Goal: Information Seeking & Learning: Learn about a topic

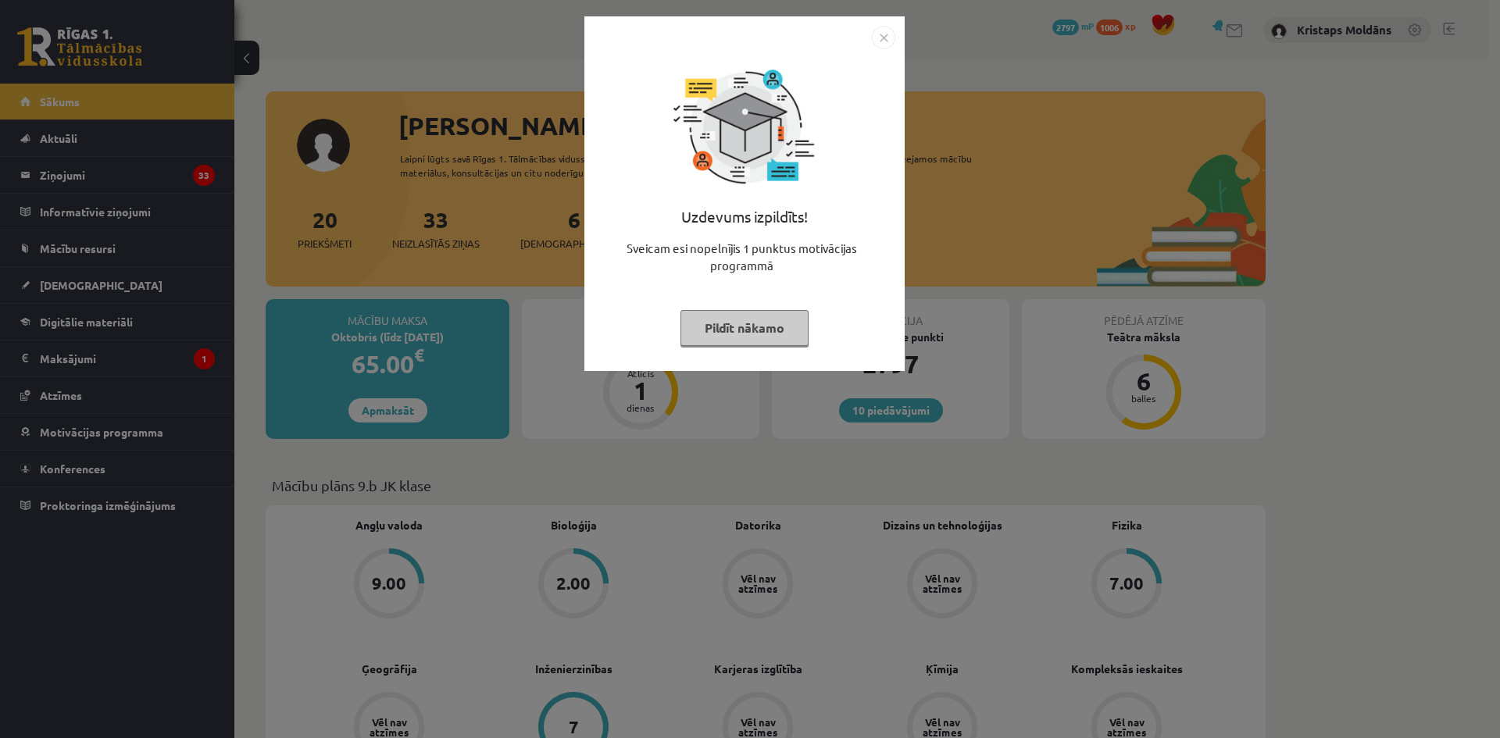
click at [883, 38] on img "Close" at bounding box center [883, 37] width 23 height 23
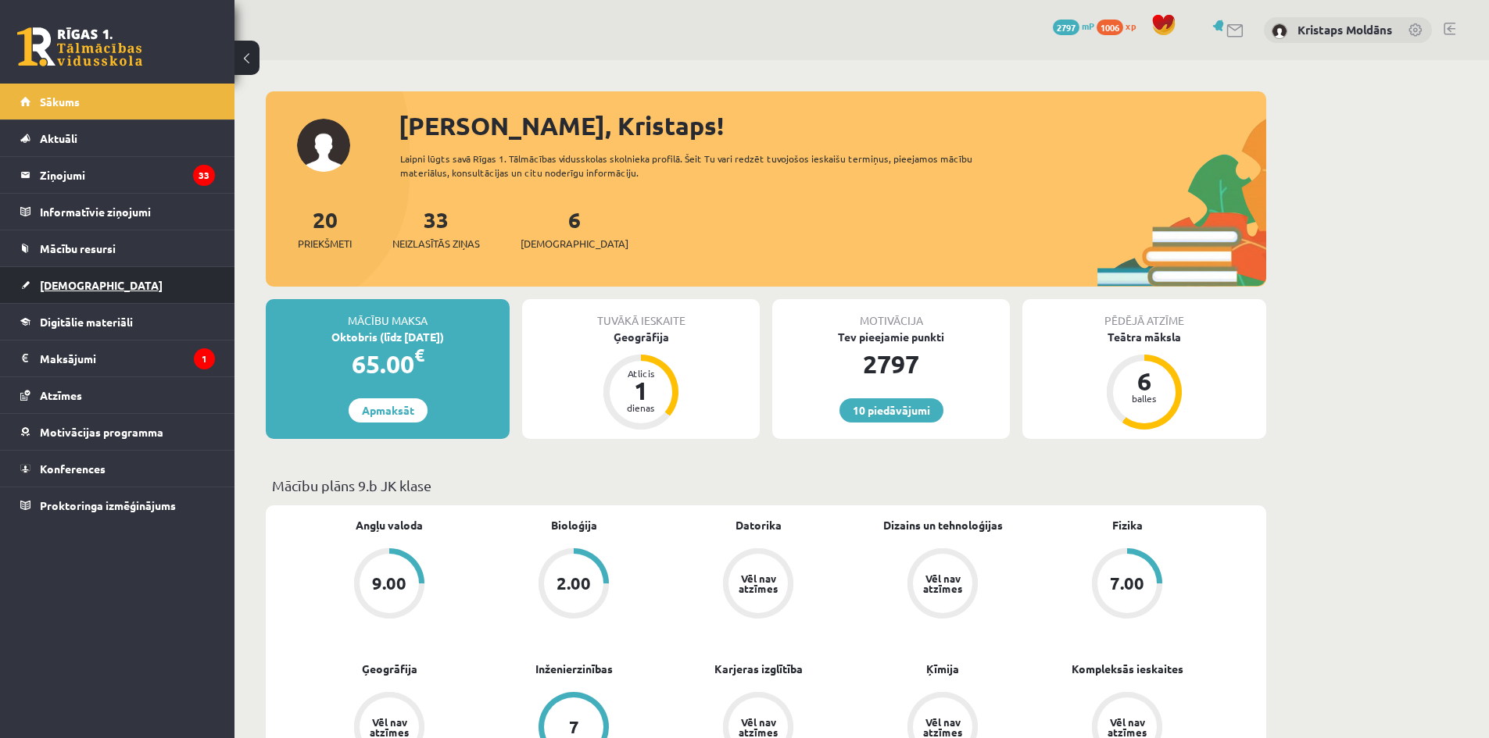
click at [101, 288] on link "[DEMOGRAPHIC_DATA]" at bounding box center [117, 285] width 195 height 36
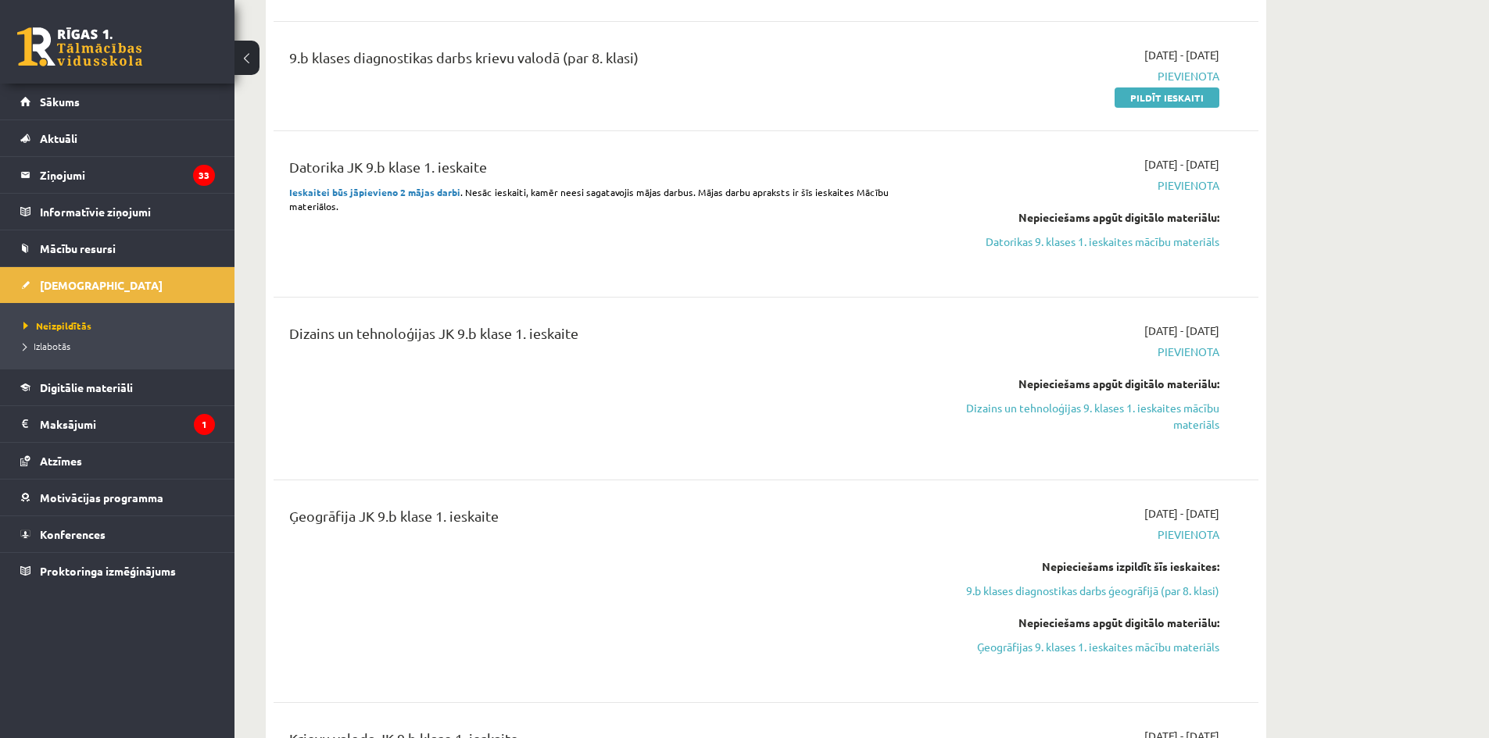
scroll to position [234, 0]
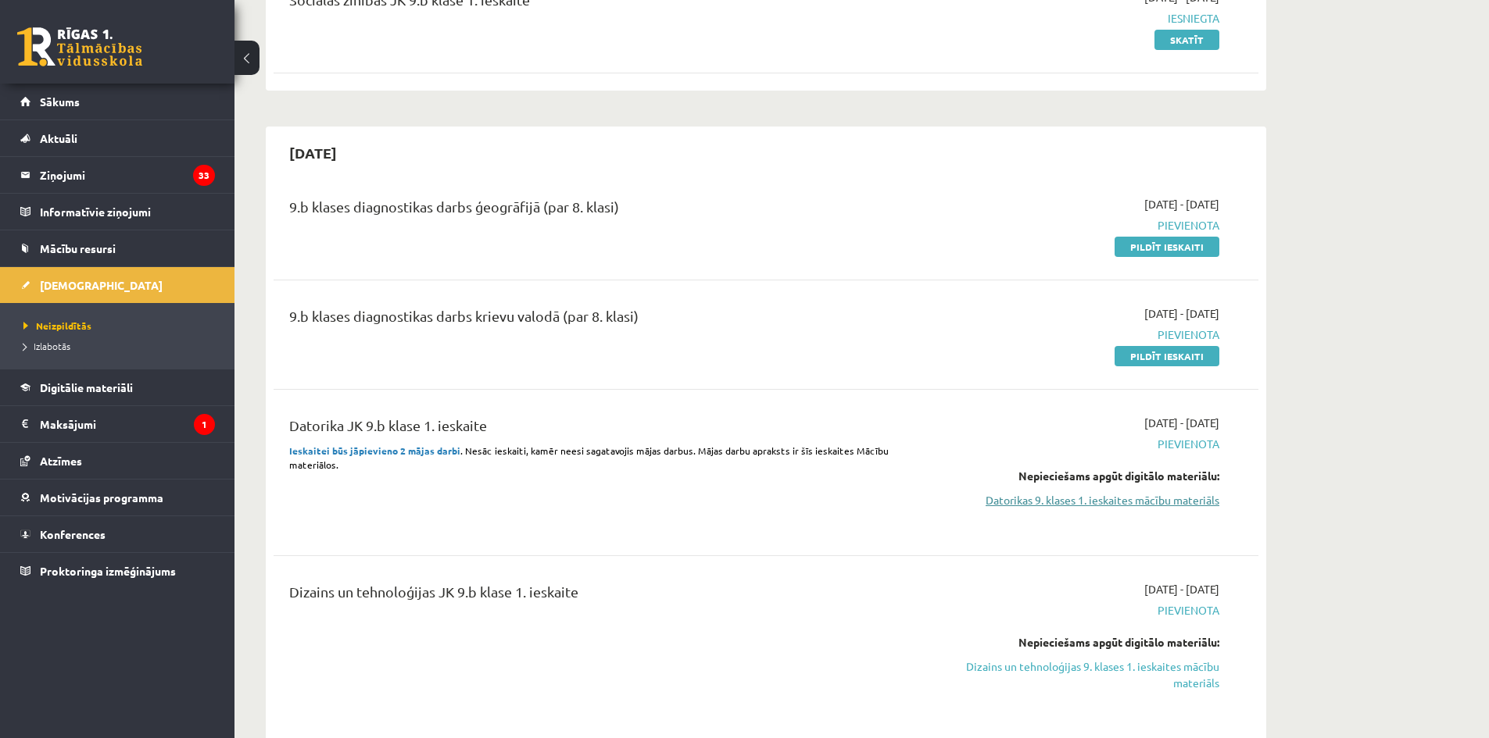
click at [1102, 494] on link "Datorikas 9. klases 1. ieskaites mācību materiāls" at bounding box center [1071, 500] width 295 height 16
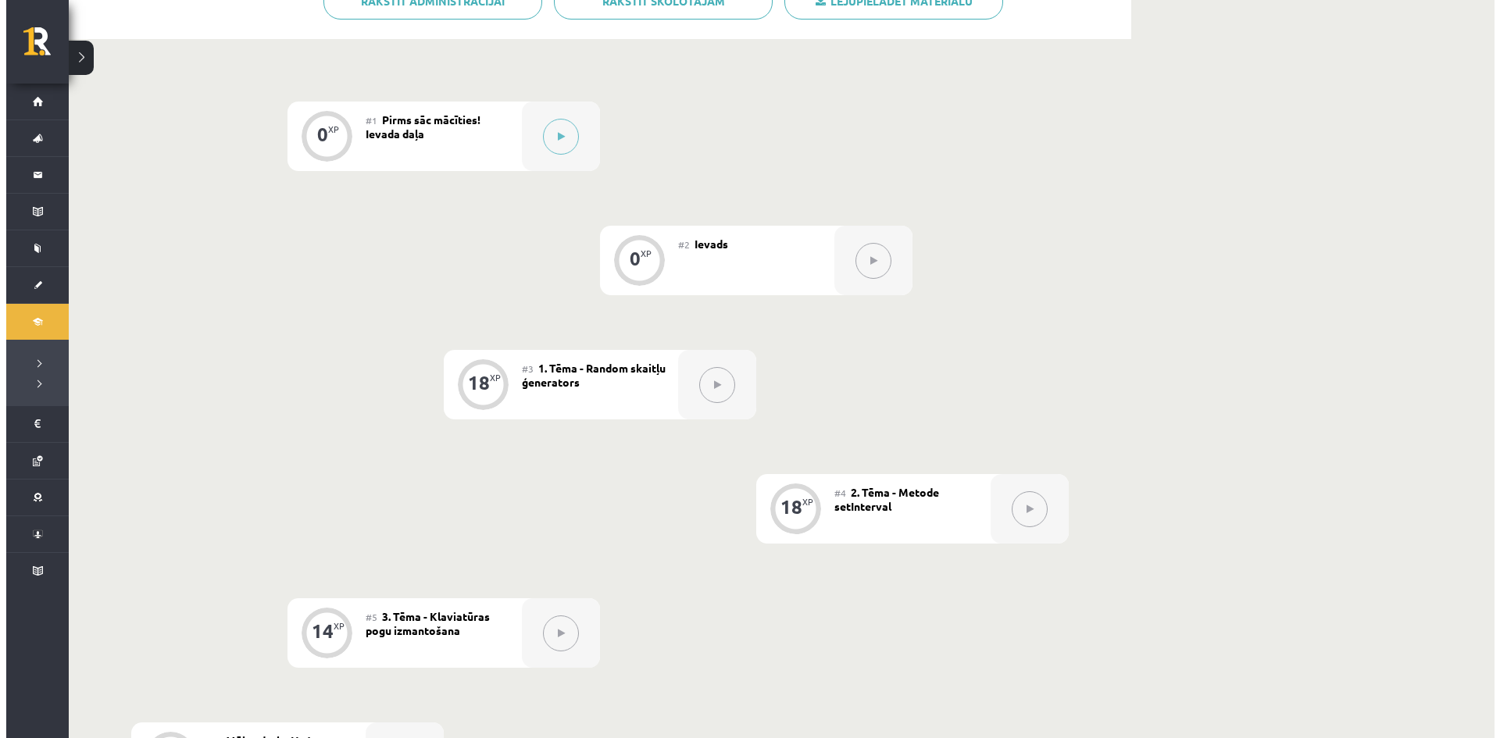
scroll to position [313, 0]
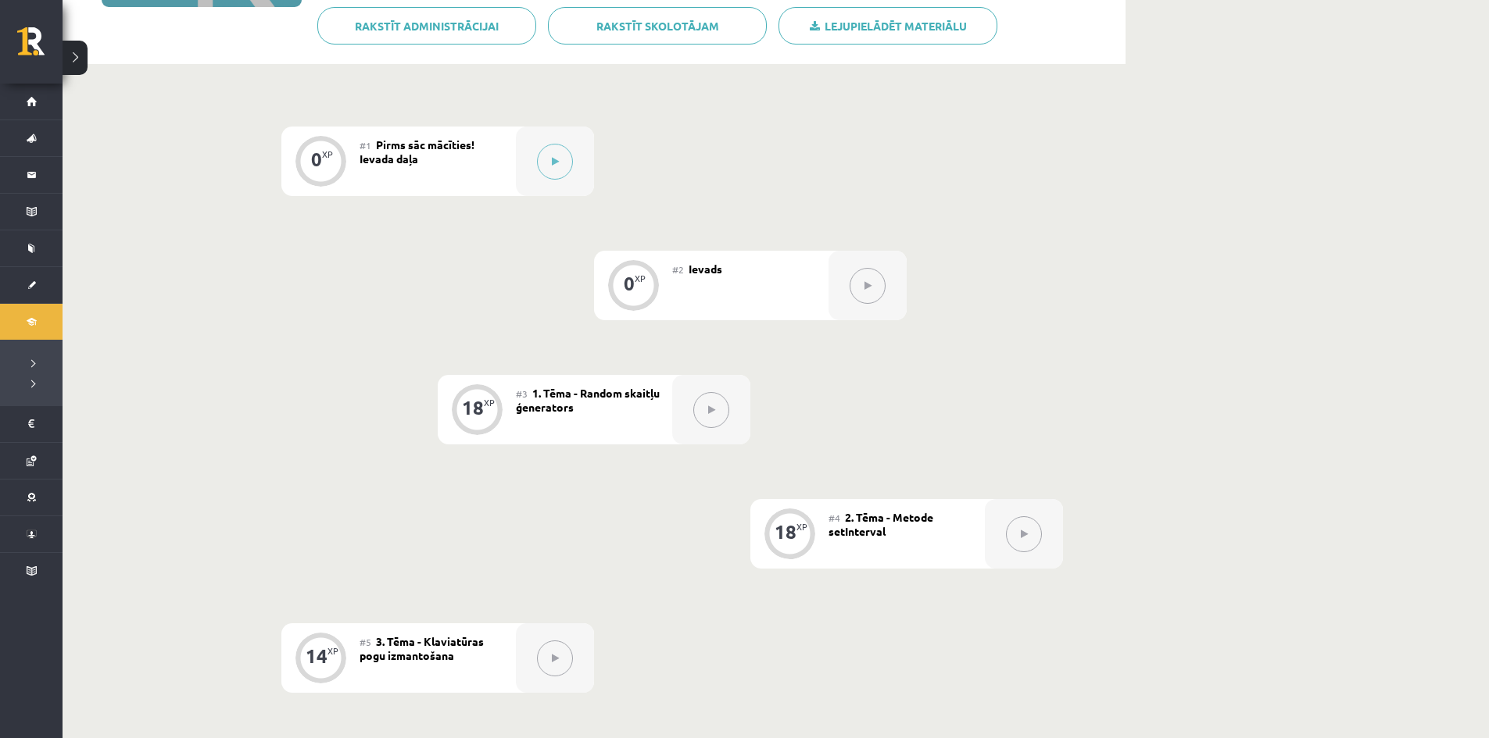
click at [714, 402] on button at bounding box center [711, 410] width 36 height 36
click at [561, 158] on button at bounding box center [555, 162] width 36 height 36
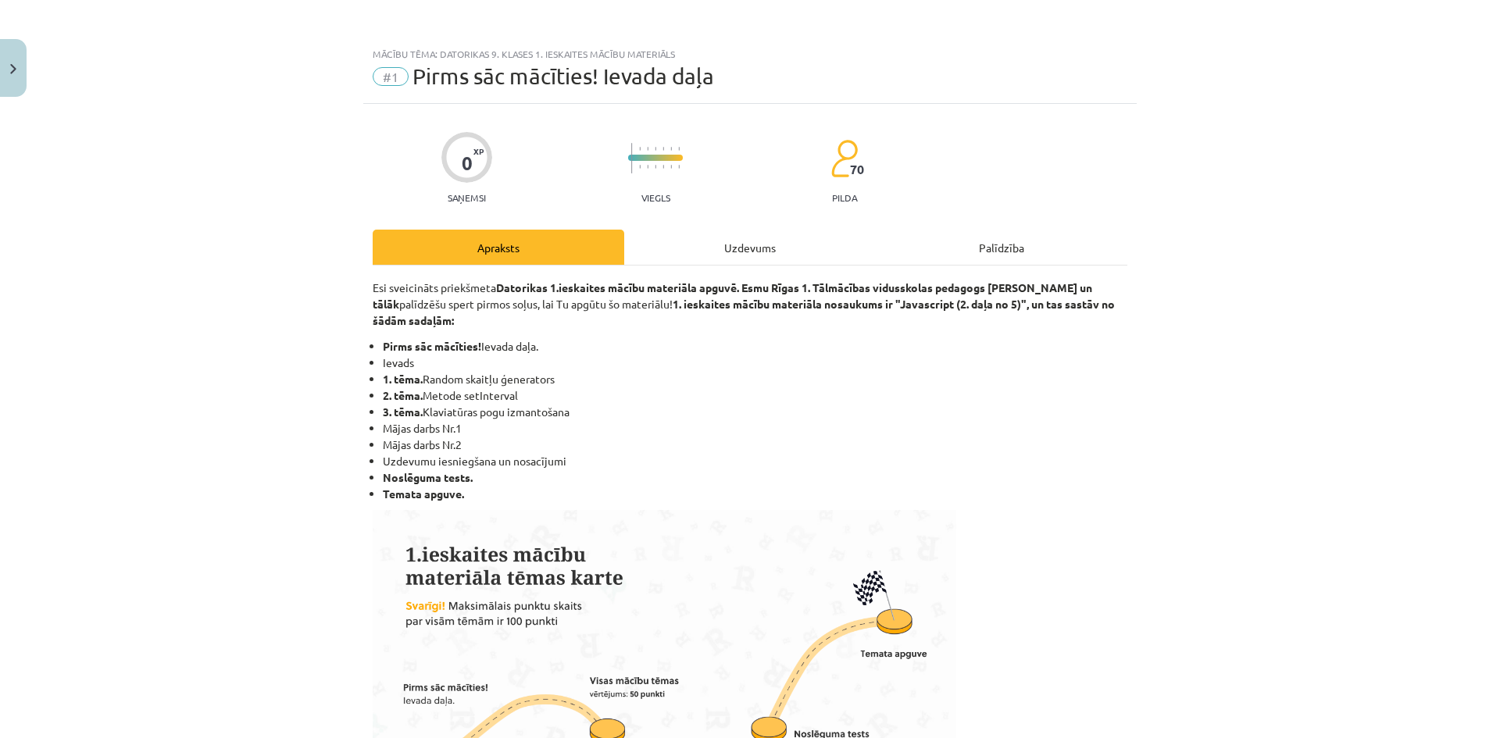
click at [761, 241] on div "Uzdevums" at bounding box center [750, 247] width 252 height 35
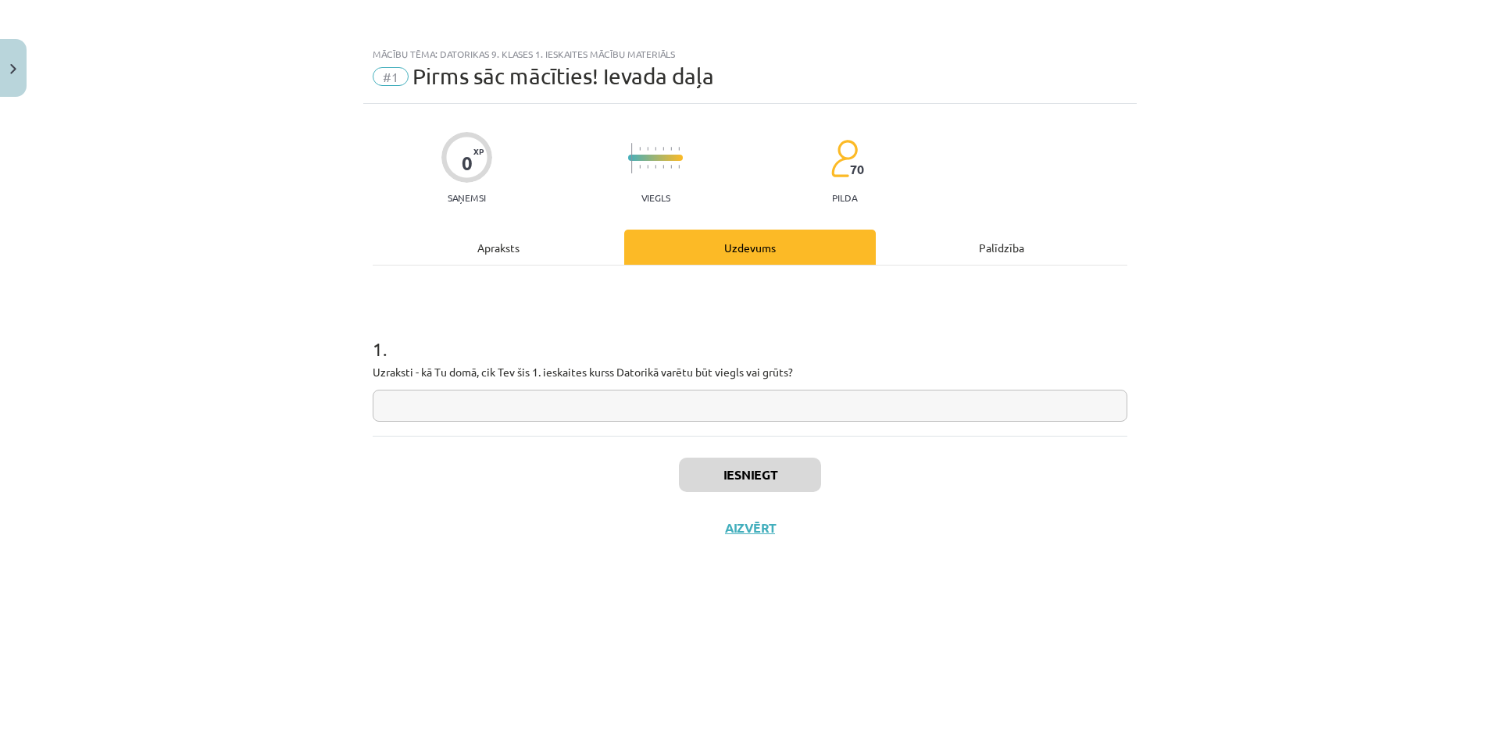
click at [706, 415] on input "text" at bounding box center [750, 406] width 755 height 32
type input "**********"
drag, startPoint x: 445, startPoint y: 407, endPoint x: 431, endPoint y: 426, distance: 23.4
click at [435, 428] on div "**********" at bounding box center [750, 351] width 755 height 170
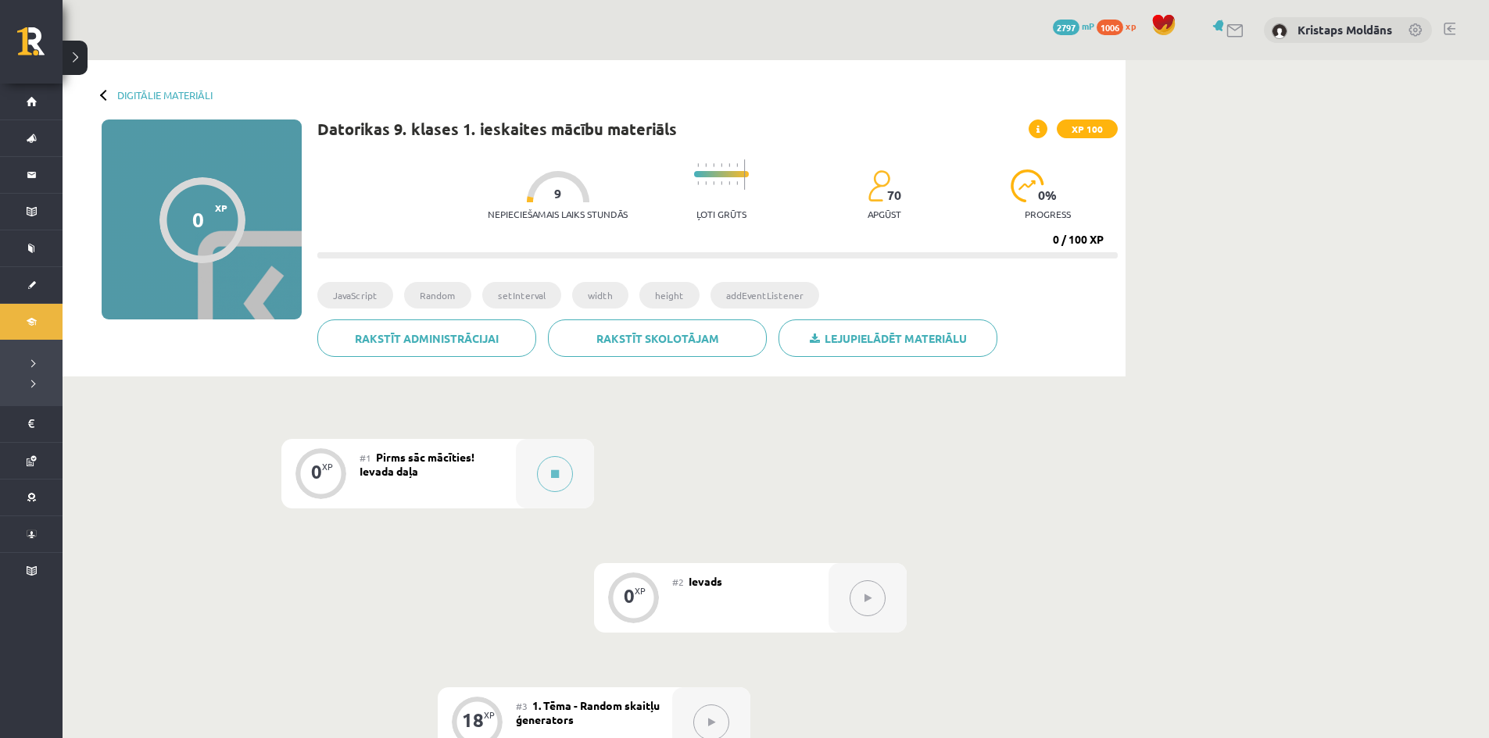
drag, startPoint x: 0, startPoint y: 0, endPoint x: 247, endPoint y: 398, distance: 468.2
click at [545, 469] on button at bounding box center [555, 474] width 36 height 36
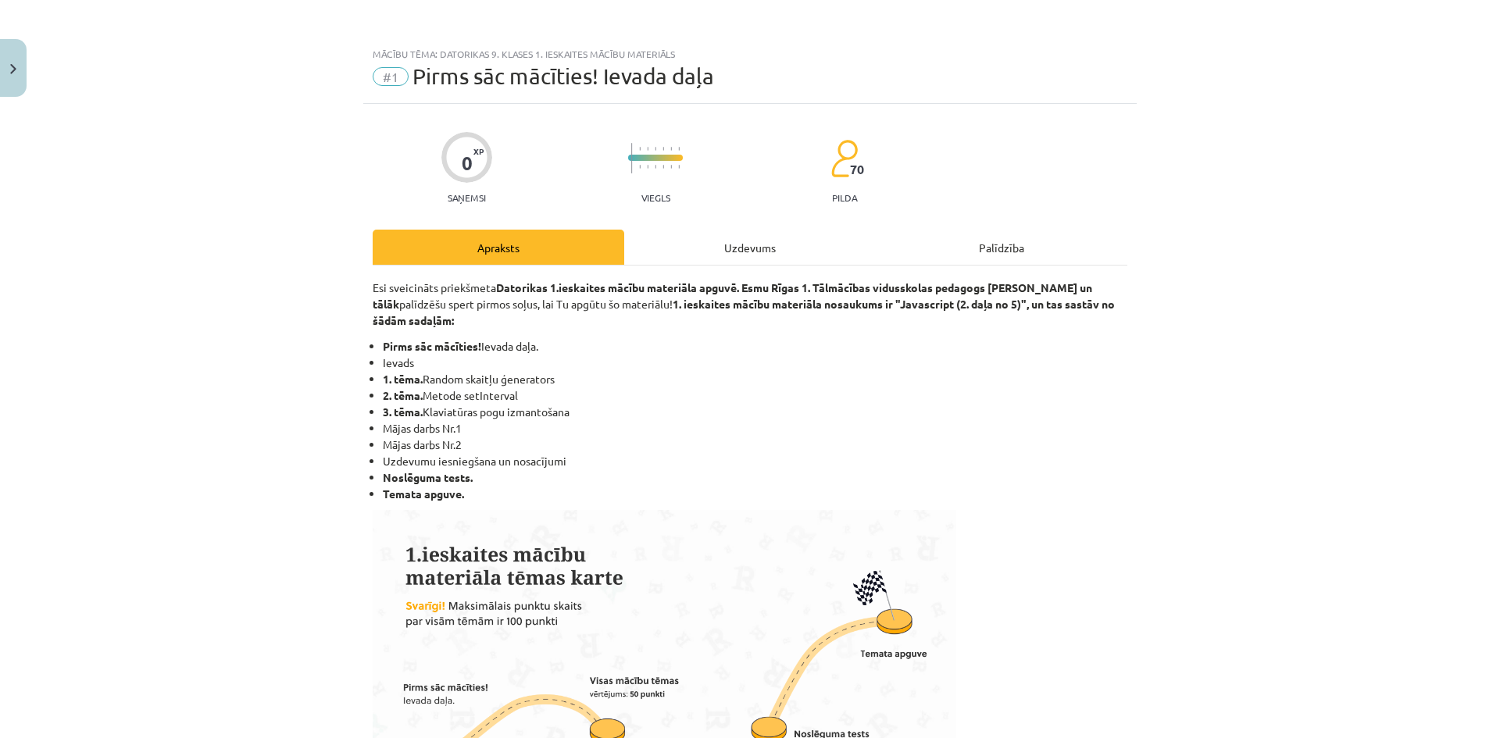
click at [749, 259] on div "Uzdevums" at bounding box center [750, 247] width 252 height 35
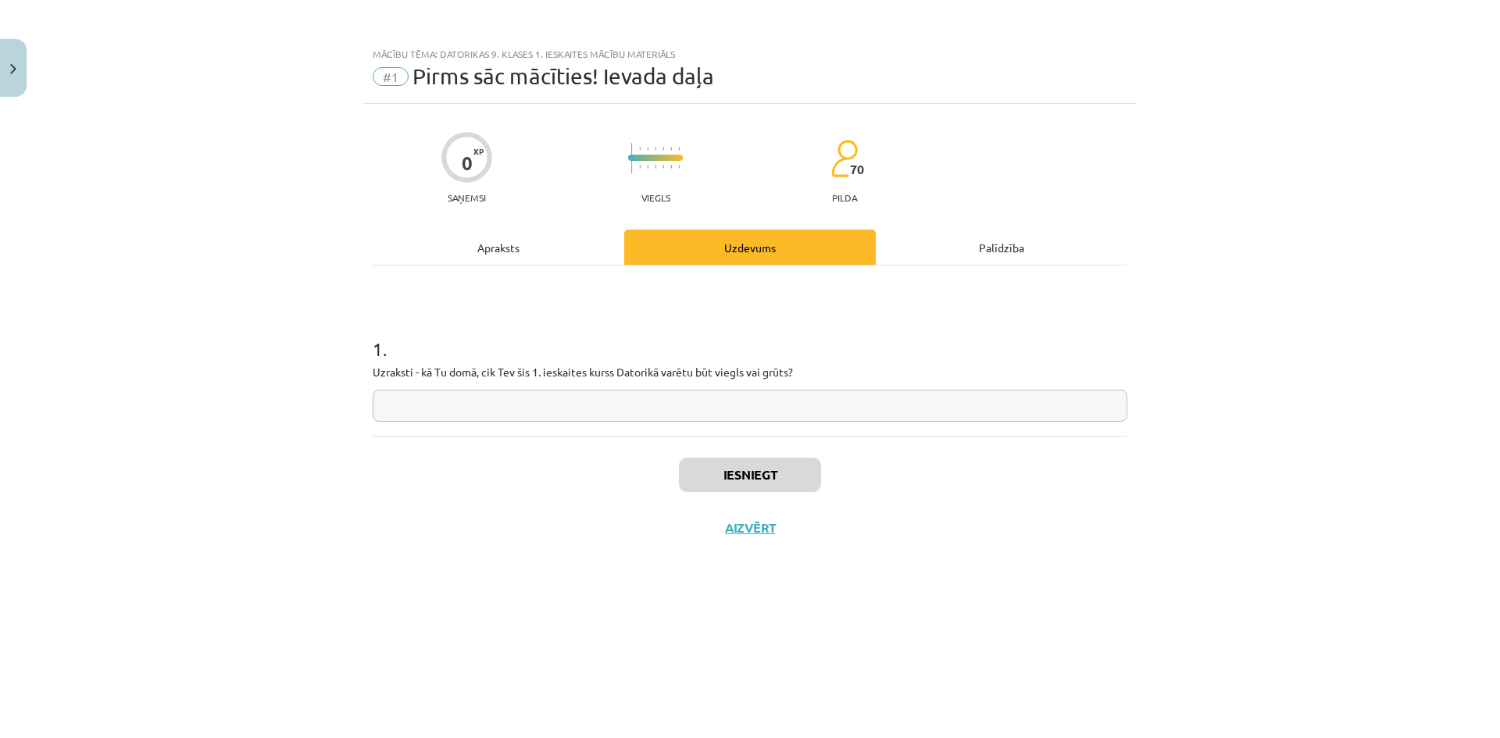
click at [681, 398] on input "text" at bounding box center [750, 406] width 755 height 32
type input "**********"
drag, startPoint x: 454, startPoint y: 407, endPoint x: 277, endPoint y: 227, distance: 253.1
click at [270, 222] on div "**********" at bounding box center [750, 369] width 1500 height 738
drag, startPoint x: 384, startPoint y: 403, endPoint x: 312, endPoint y: 372, distance: 79.1
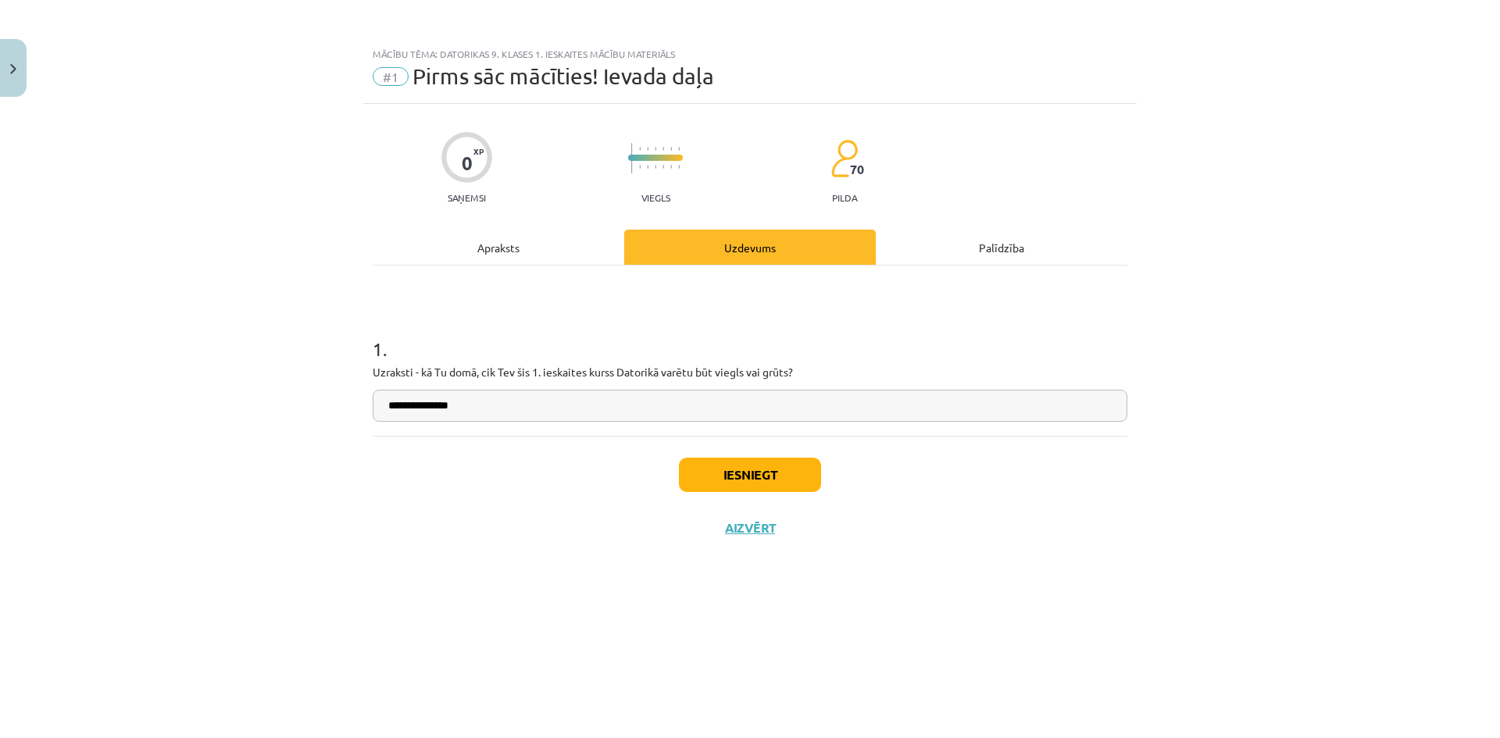
click at [302, 366] on div "**********" at bounding box center [750, 369] width 1500 height 738
click at [794, 467] on button "Iesniegt" at bounding box center [750, 475] width 142 height 34
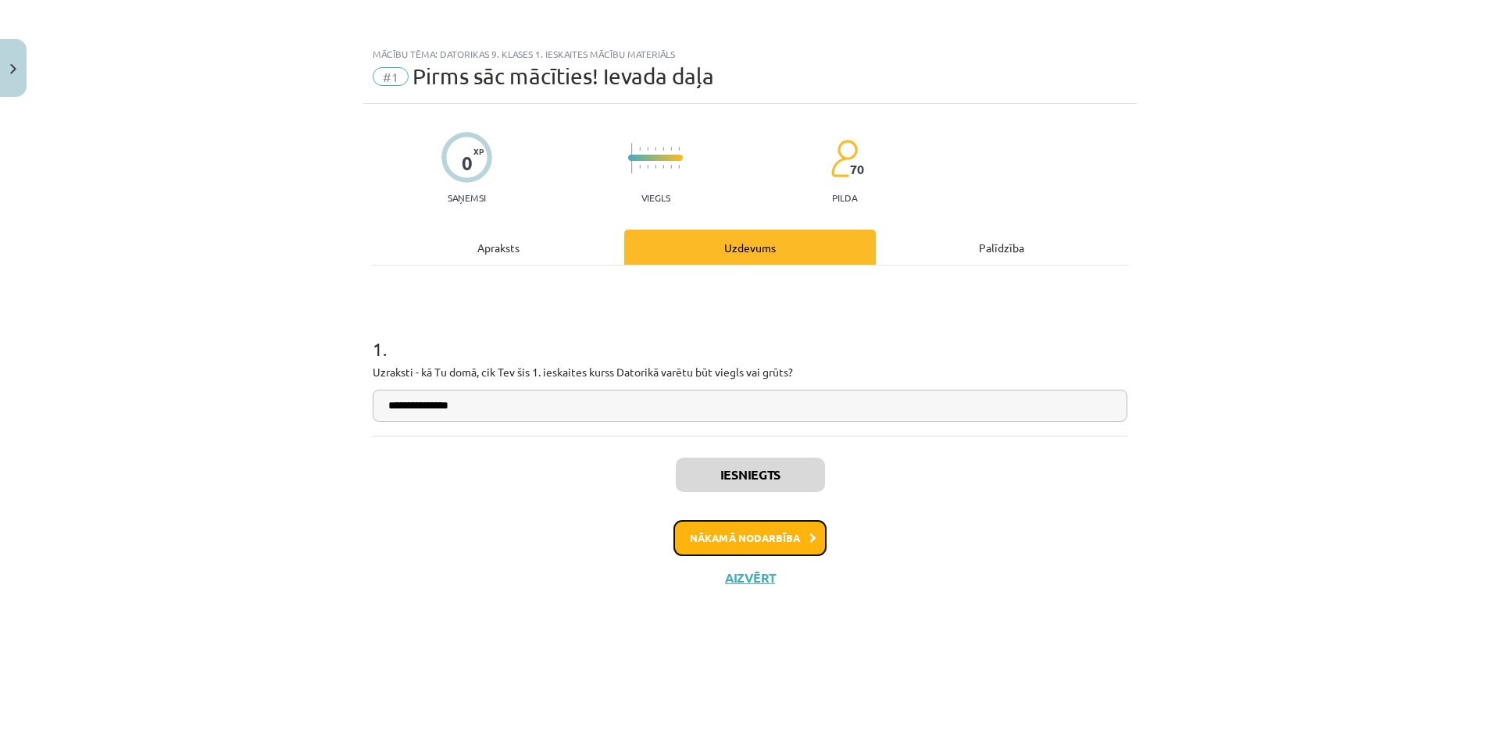
click at [781, 526] on button "Nākamā nodarbība" at bounding box center [750, 538] width 153 height 36
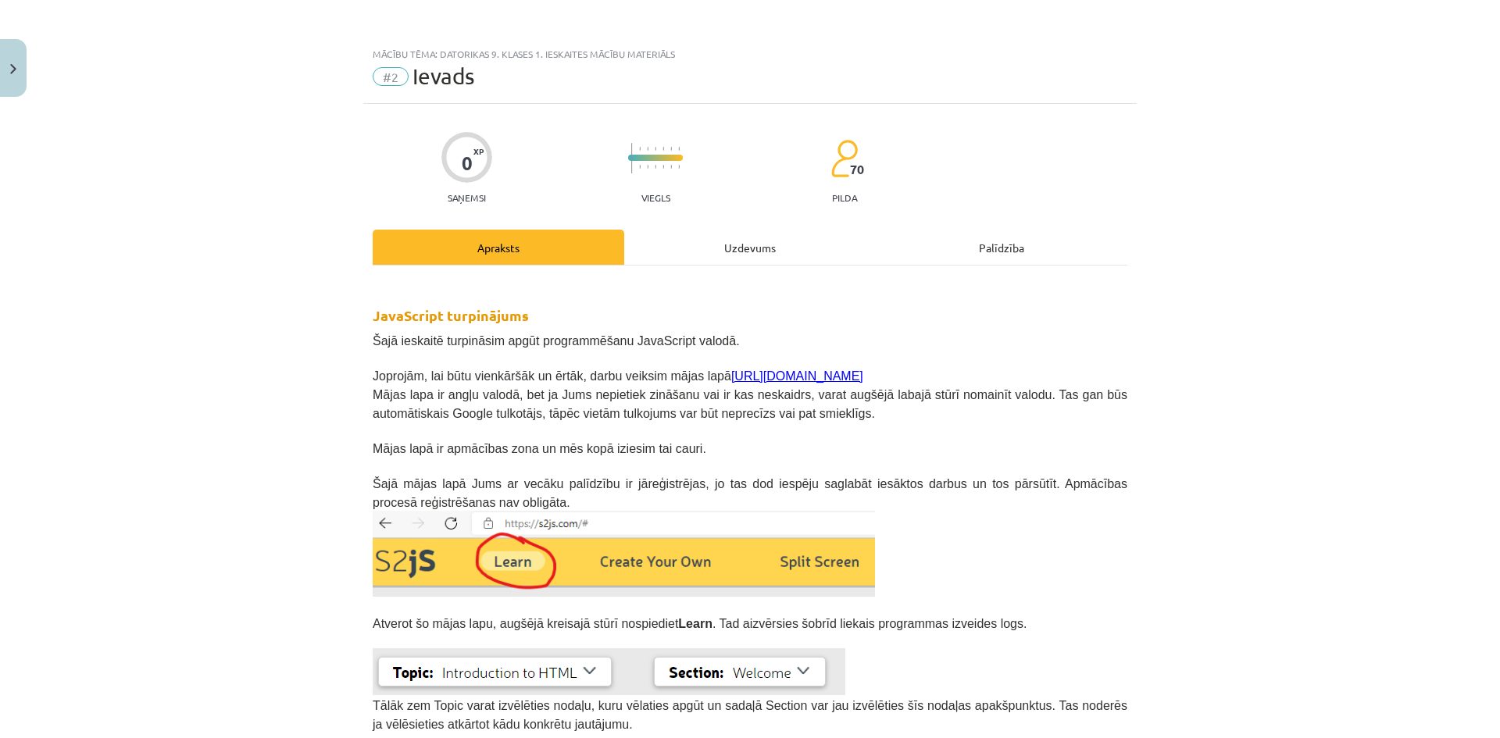
click at [737, 241] on div "Uzdevums" at bounding box center [750, 247] width 252 height 35
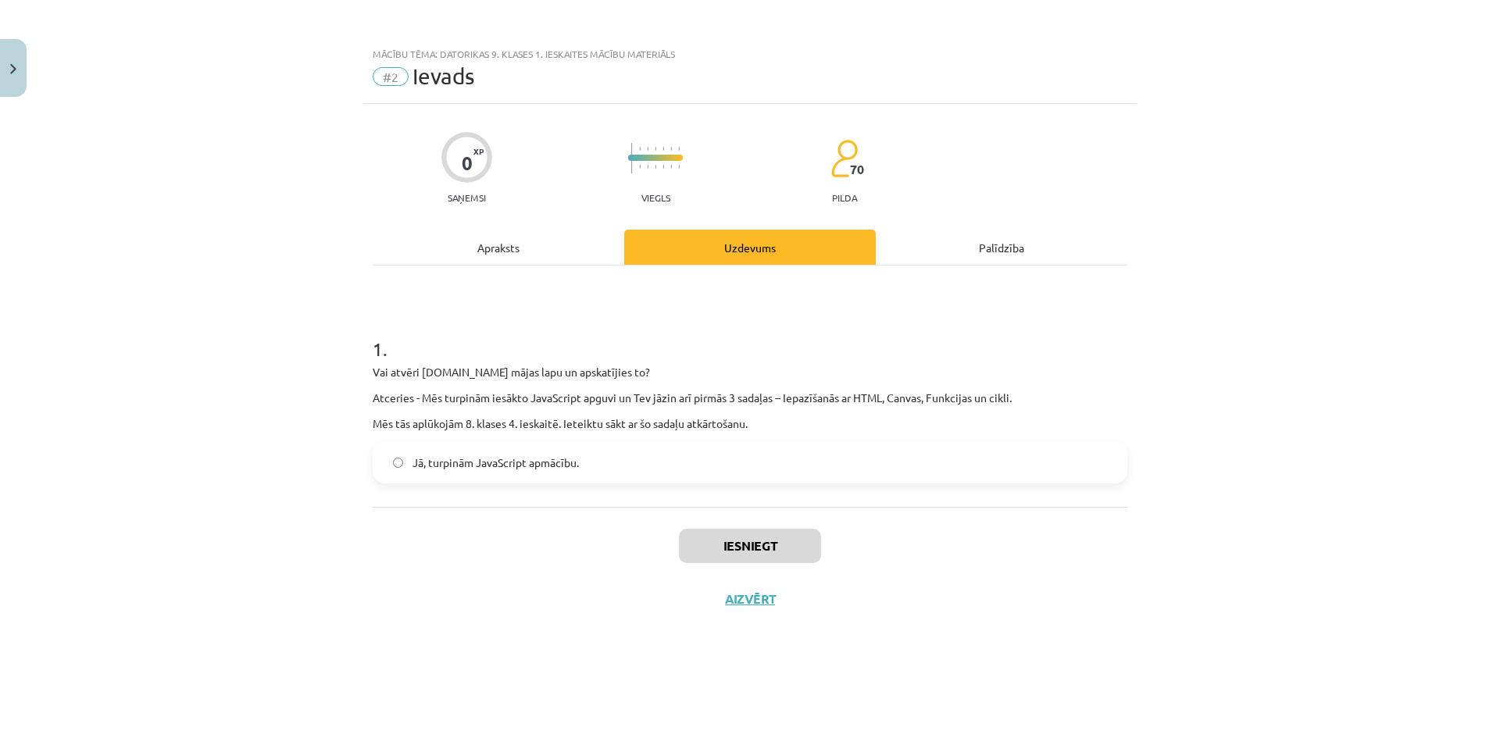
drag, startPoint x: 578, startPoint y: 470, endPoint x: 687, endPoint y: 533, distance: 125.3
click at [582, 474] on label "Jā, turpinām JavaScript apmācību." at bounding box center [750, 462] width 752 height 39
click at [613, 470] on label "Jā, turpinām JavaScript apmācību." at bounding box center [750, 462] width 752 height 39
click at [767, 533] on button "Iesniegt" at bounding box center [750, 546] width 142 height 34
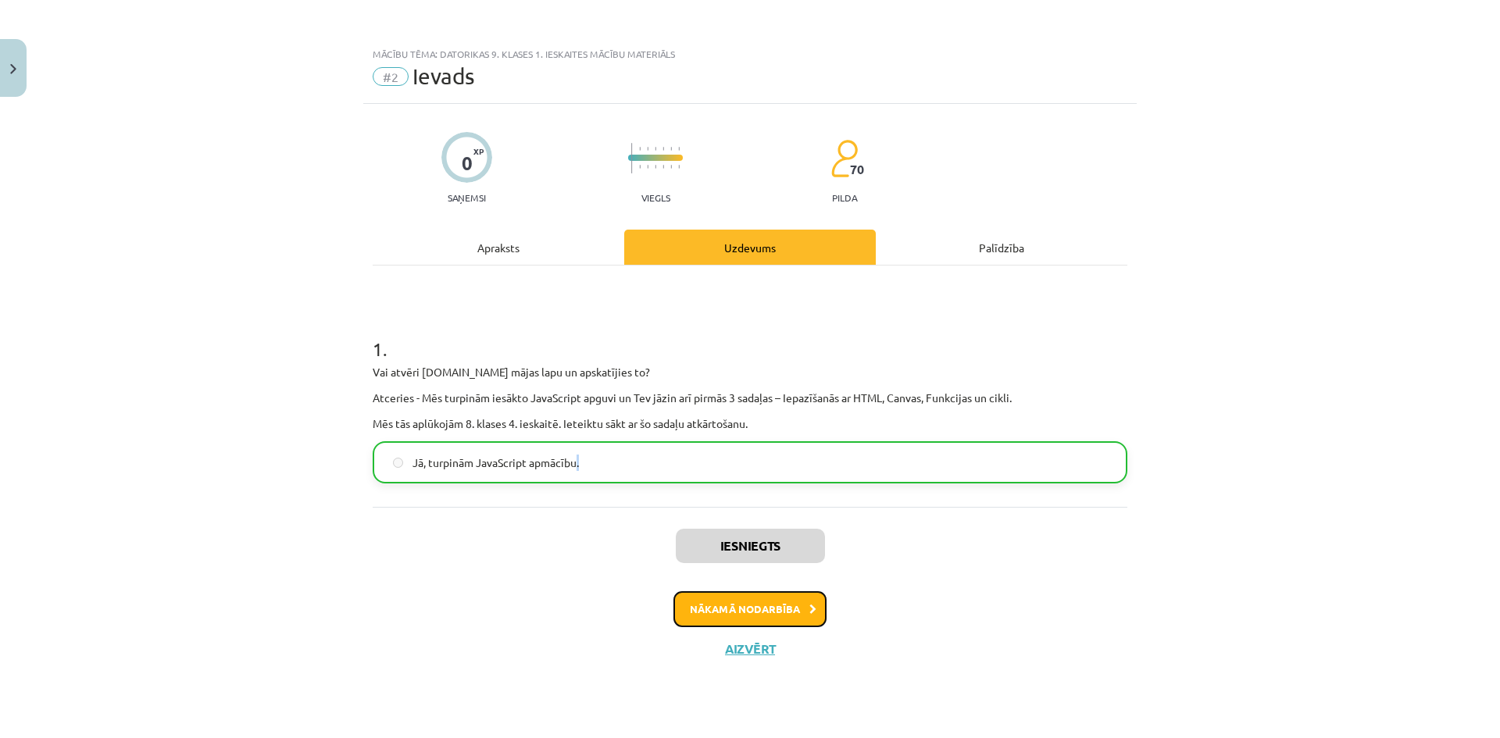
click at [789, 616] on button "Nākamā nodarbība" at bounding box center [750, 610] width 153 height 36
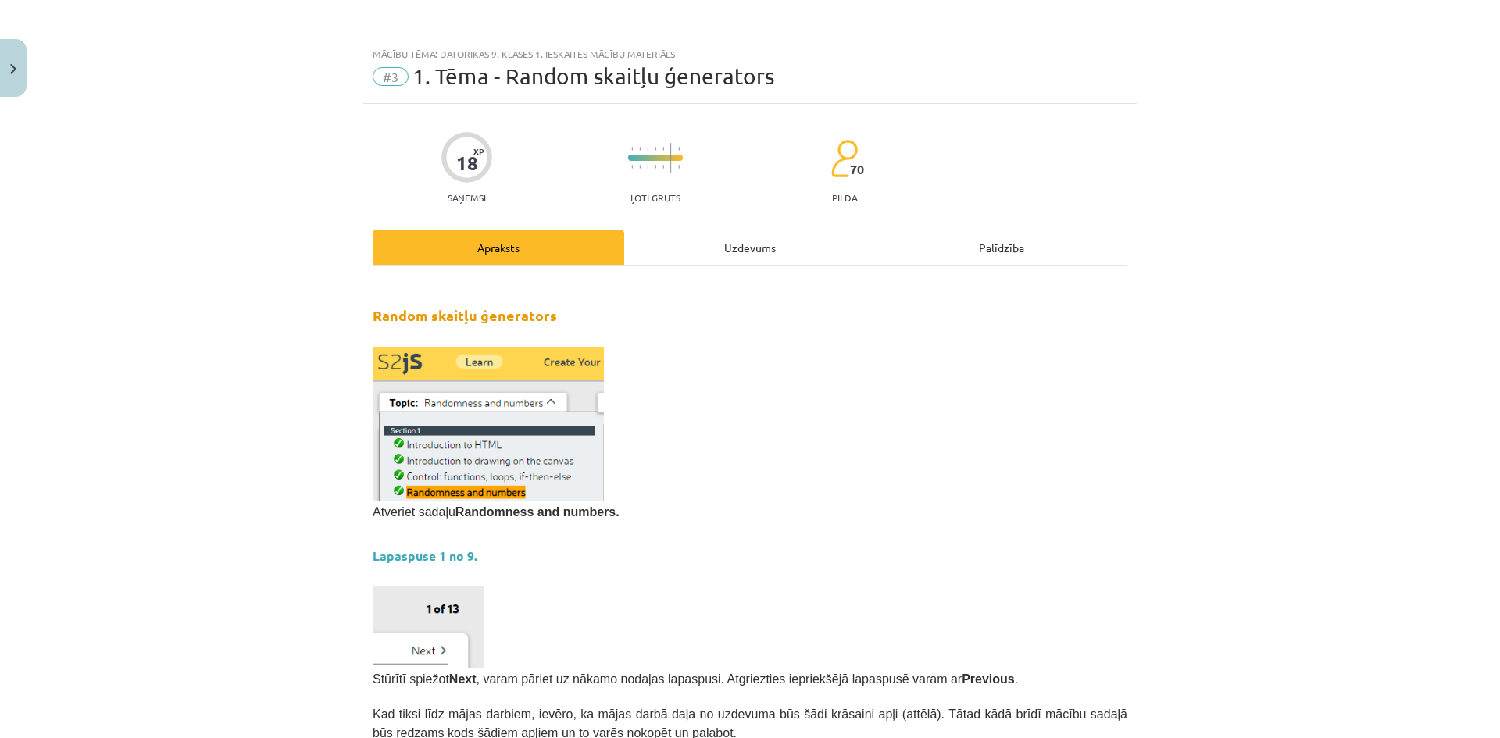
click at [770, 252] on div "Uzdevums" at bounding box center [750, 247] width 252 height 35
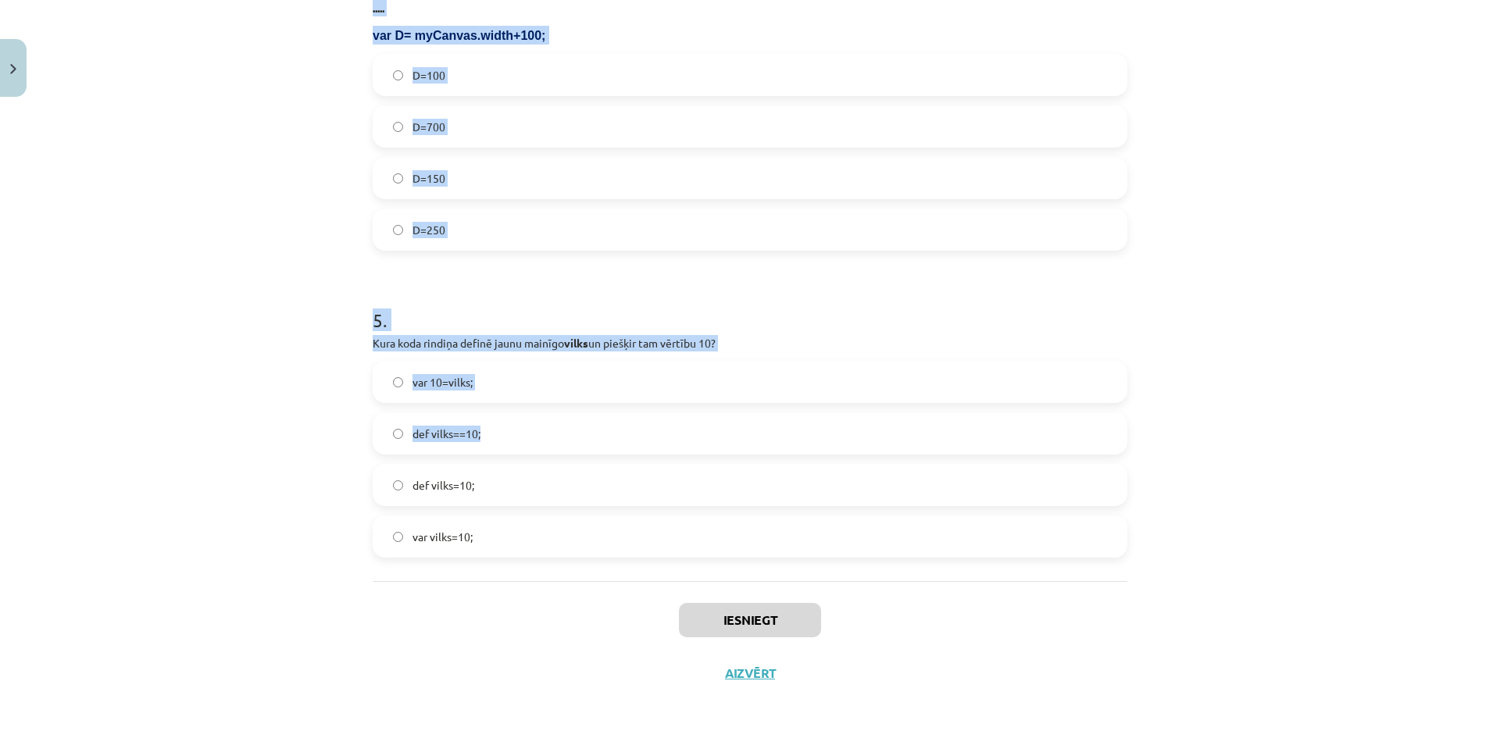
scroll to position [1483, 0]
drag, startPoint x: 349, startPoint y: 301, endPoint x: 933, endPoint y: 570, distance: 643.7
click at [933, 570] on div "Mācību tēma: Datorikas 9. klases 1. ieskaites mācību materiāls #3 1. Tēma - Ran…" at bounding box center [750, 369] width 1500 height 738
copy form "1 . Kāda būs mainīgā C vērtība pēc koda izpildes? var C= Math.random(); Starp 0…"
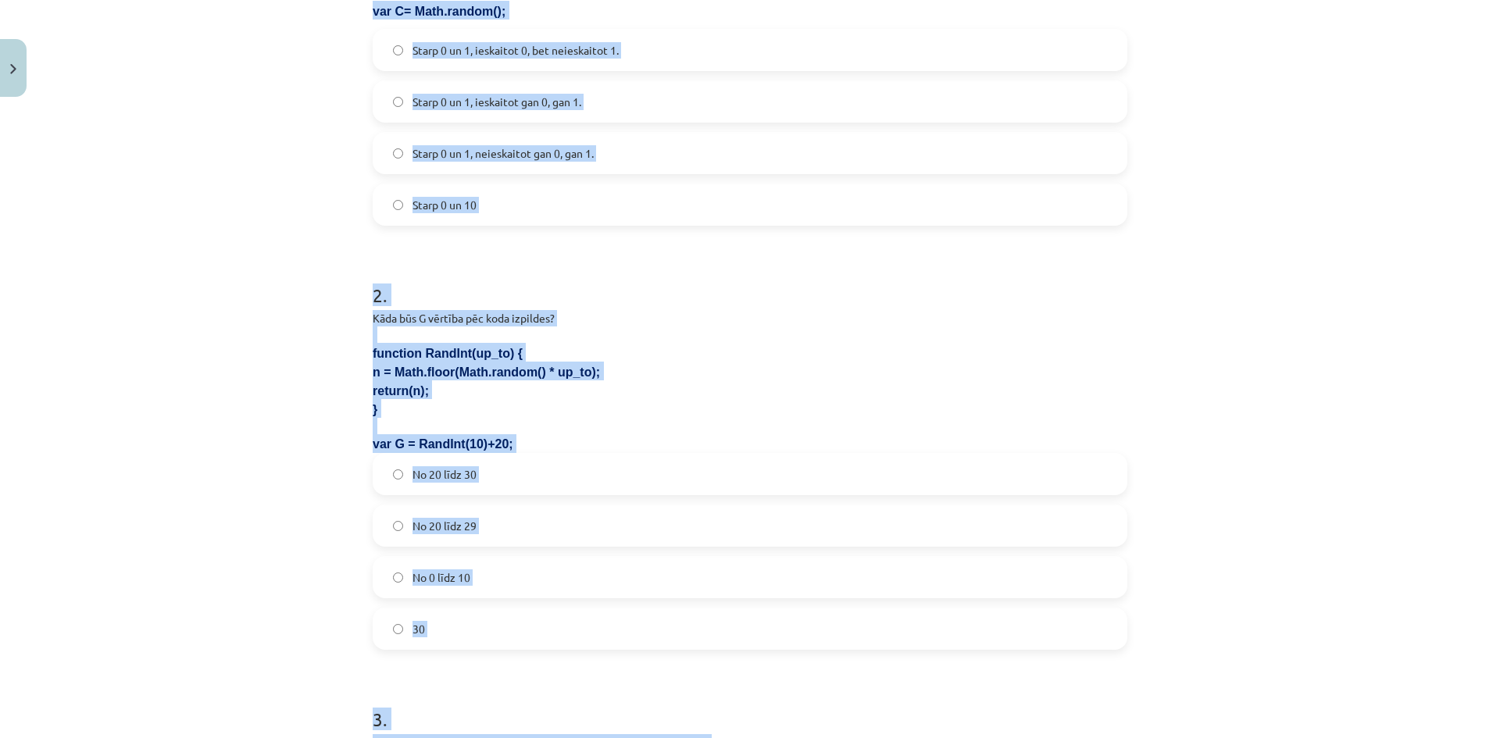
scroll to position [0, 0]
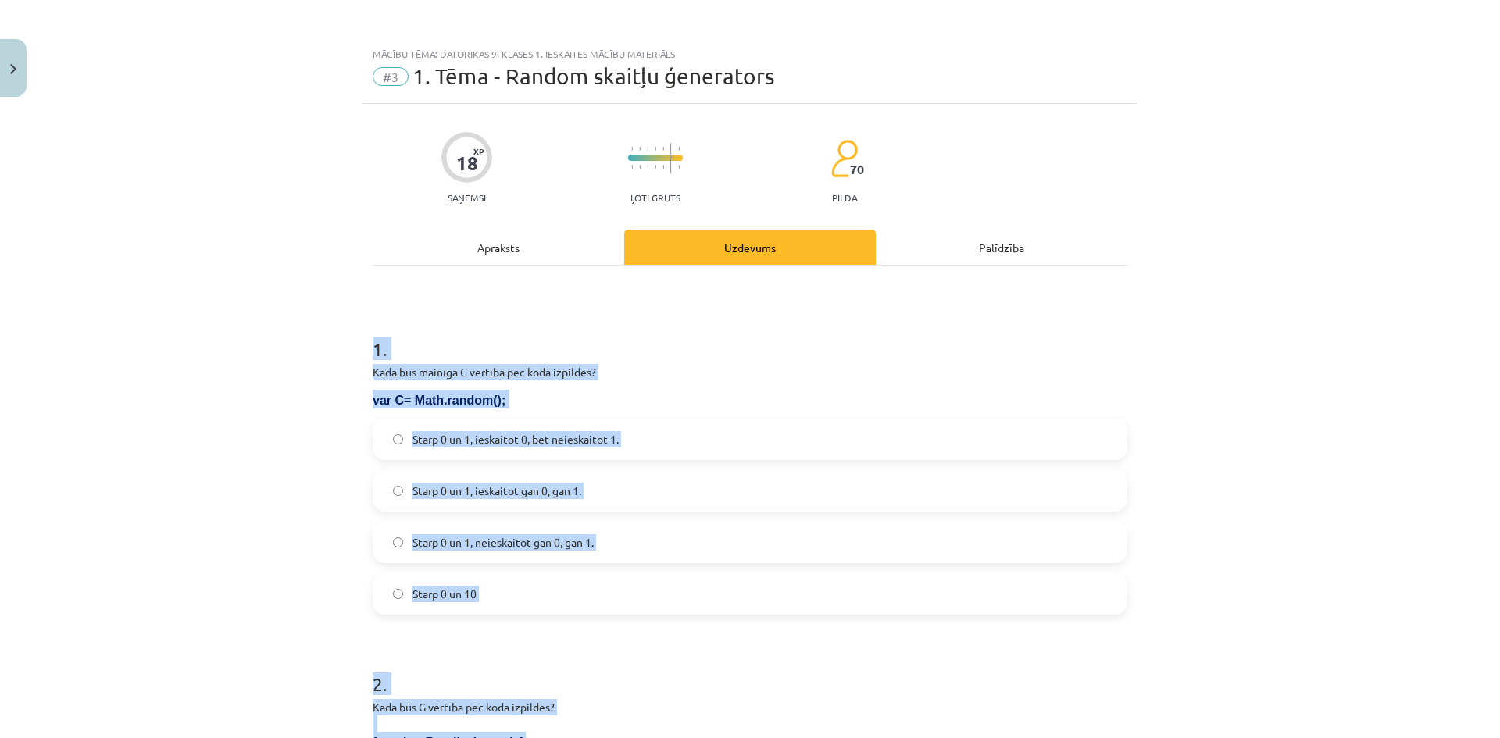
click at [235, 375] on div "Mācību tēma: Datorikas 9. klases 1. ieskaites mācību materiāls #3 1. Tēma - Ran…" at bounding box center [750, 369] width 1500 height 738
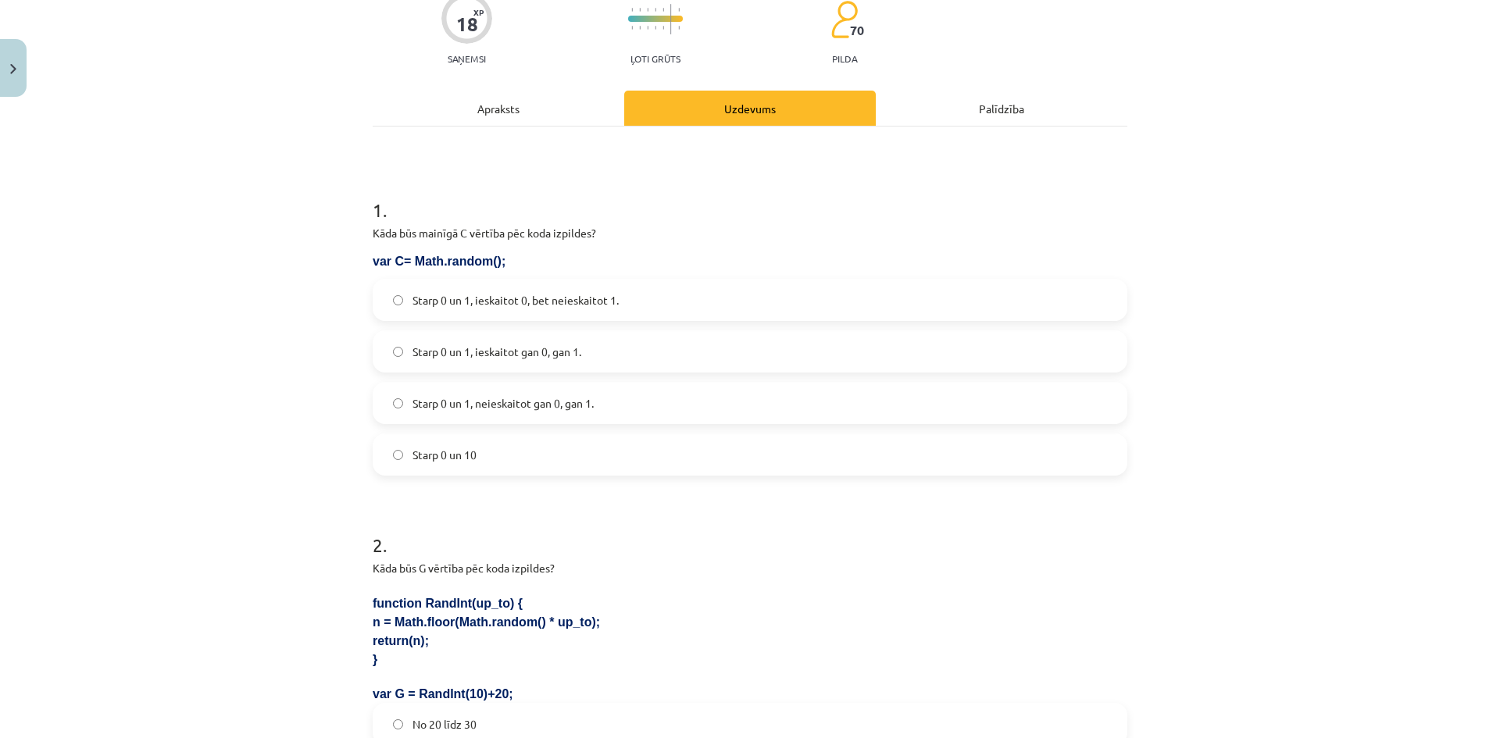
scroll to position [156, 0]
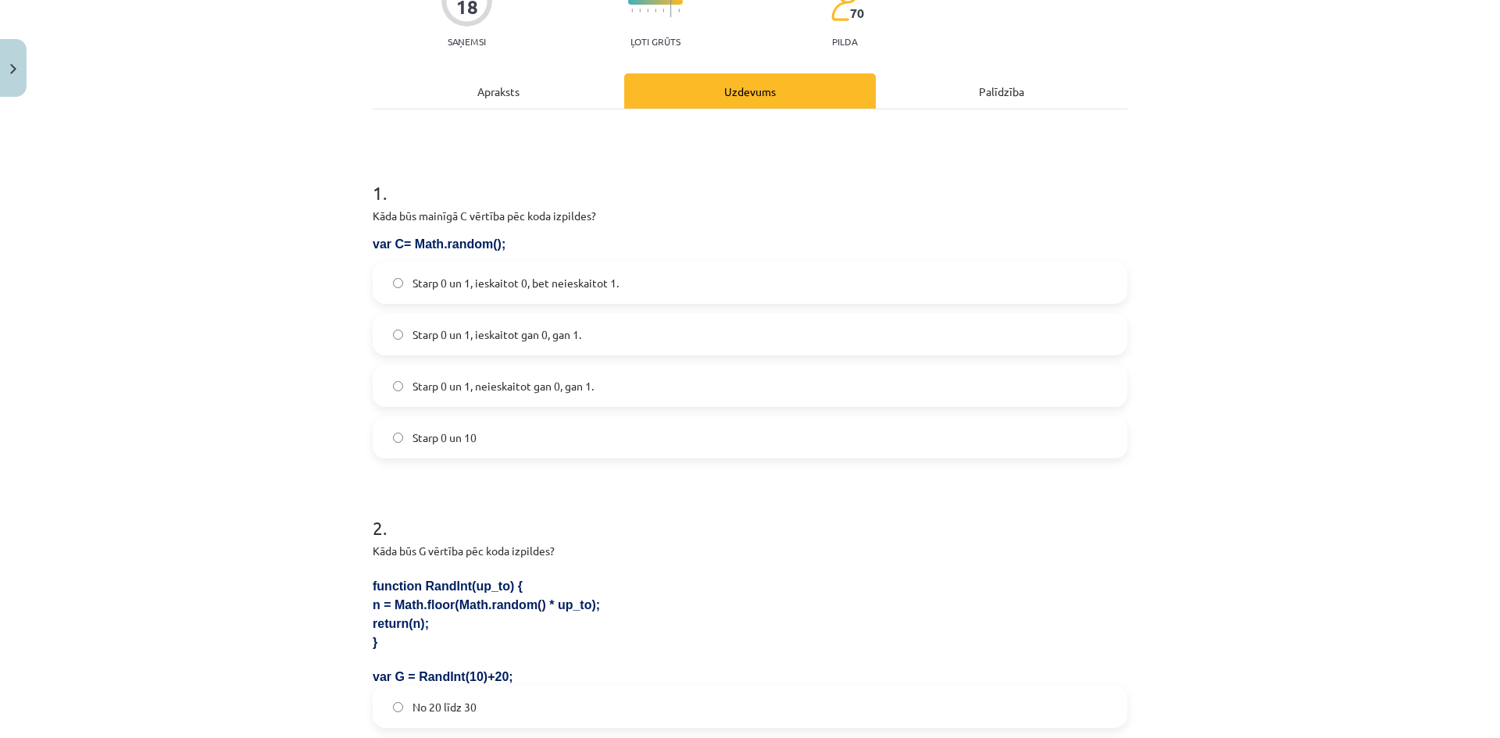
click at [538, 290] on span "Starp 0 un 1, ieskaitot 0, bet neieskaitot 1." at bounding box center [516, 283] width 206 height 16
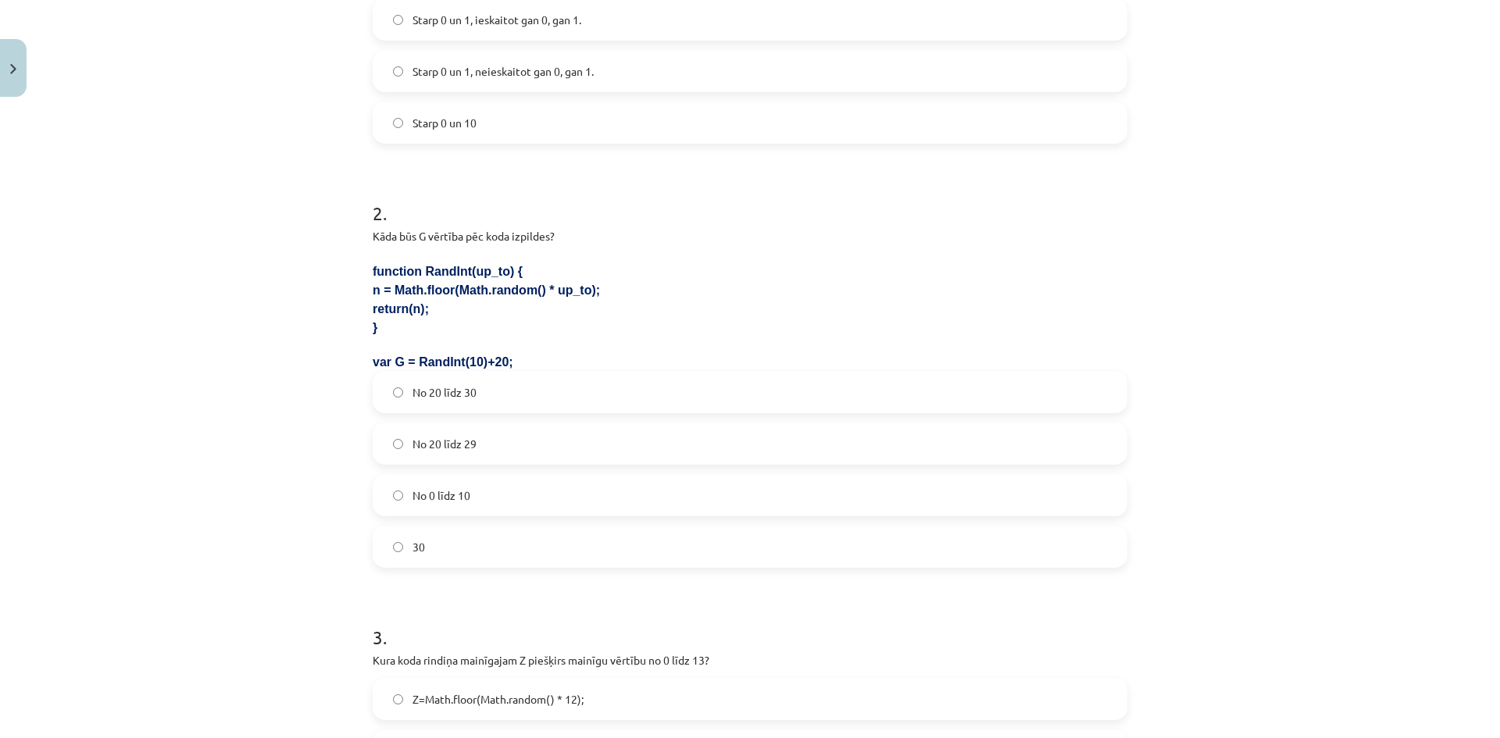
scroll to position [547, 0]
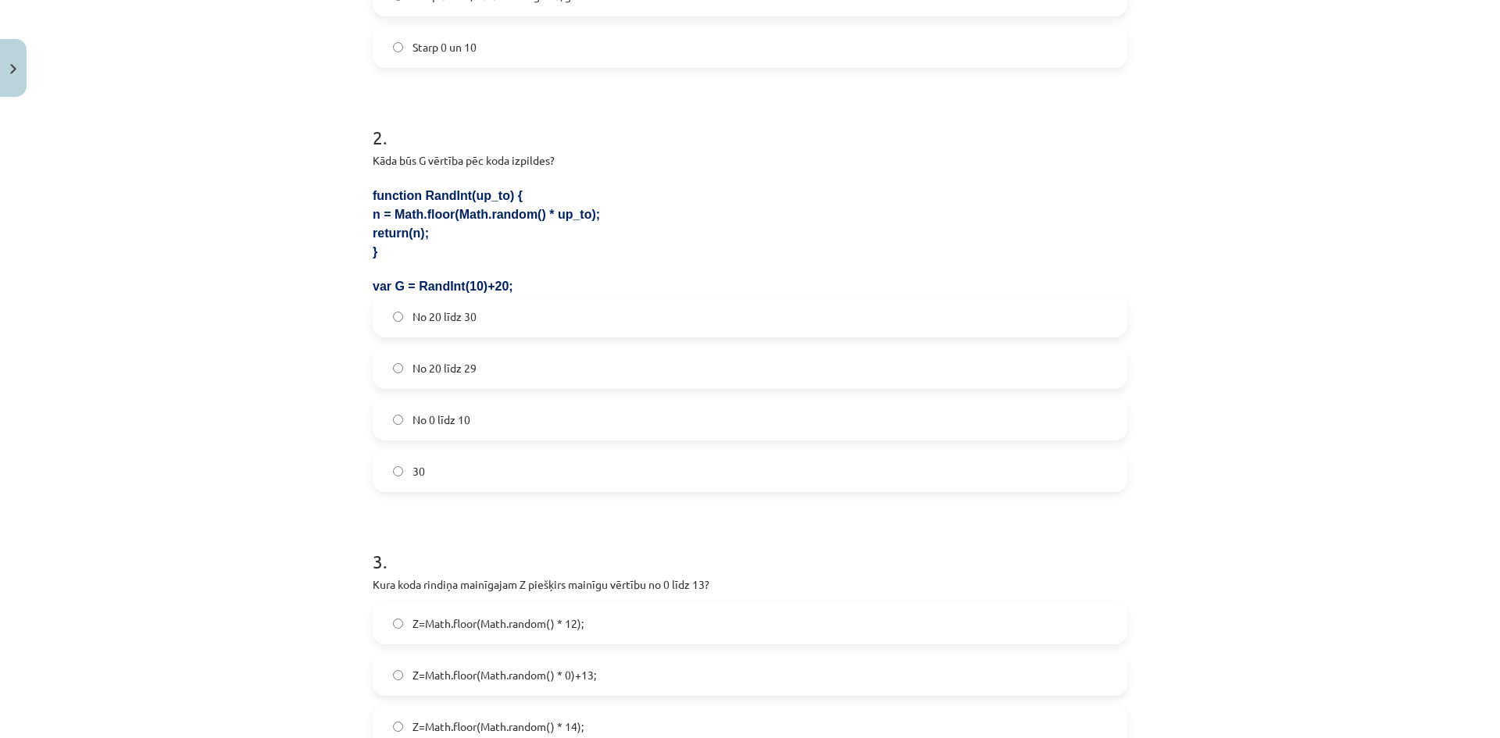
click at [460, 374] on span "No 20 līdz 29" at bounding box center [445, 368] width 64 height 16
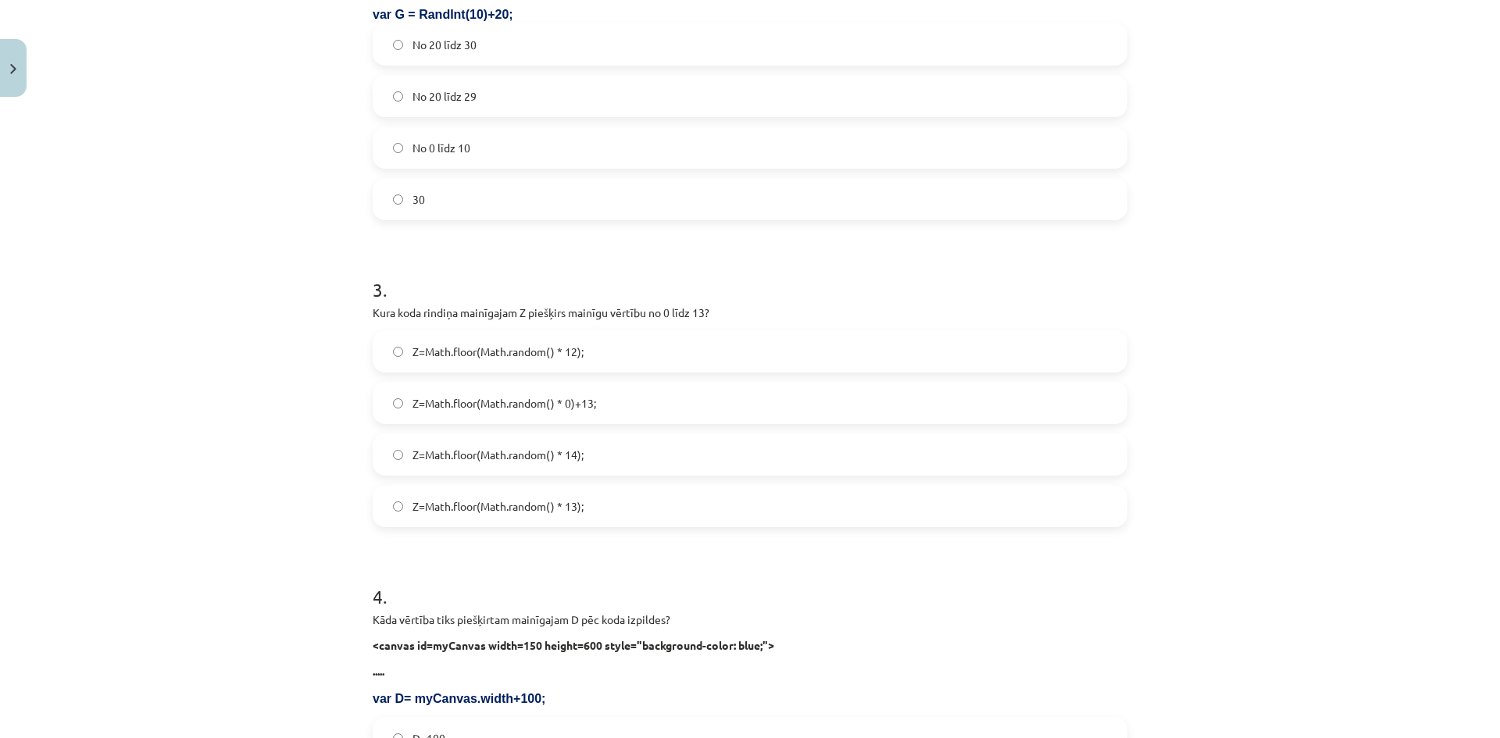
scroll to position [860, 0]
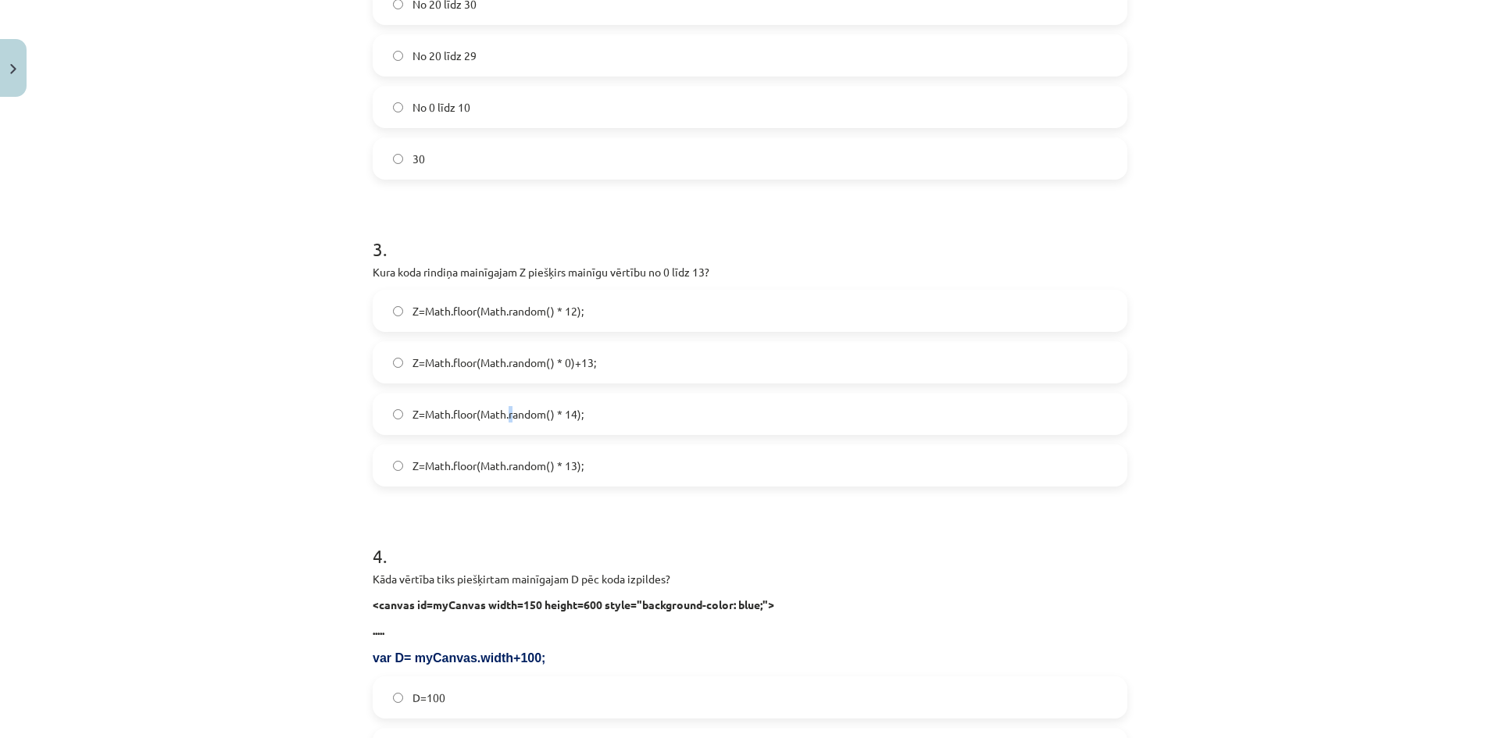
click at [505, 424] on label "Z=Math.floor(Math.random() * 14);" at bounding box center [750, 414] width 752 height 39
click at [409, 406] on label "Z=Math.floor(Math.random() * 14);" at bounding box center [750, 414] width 752 height 39
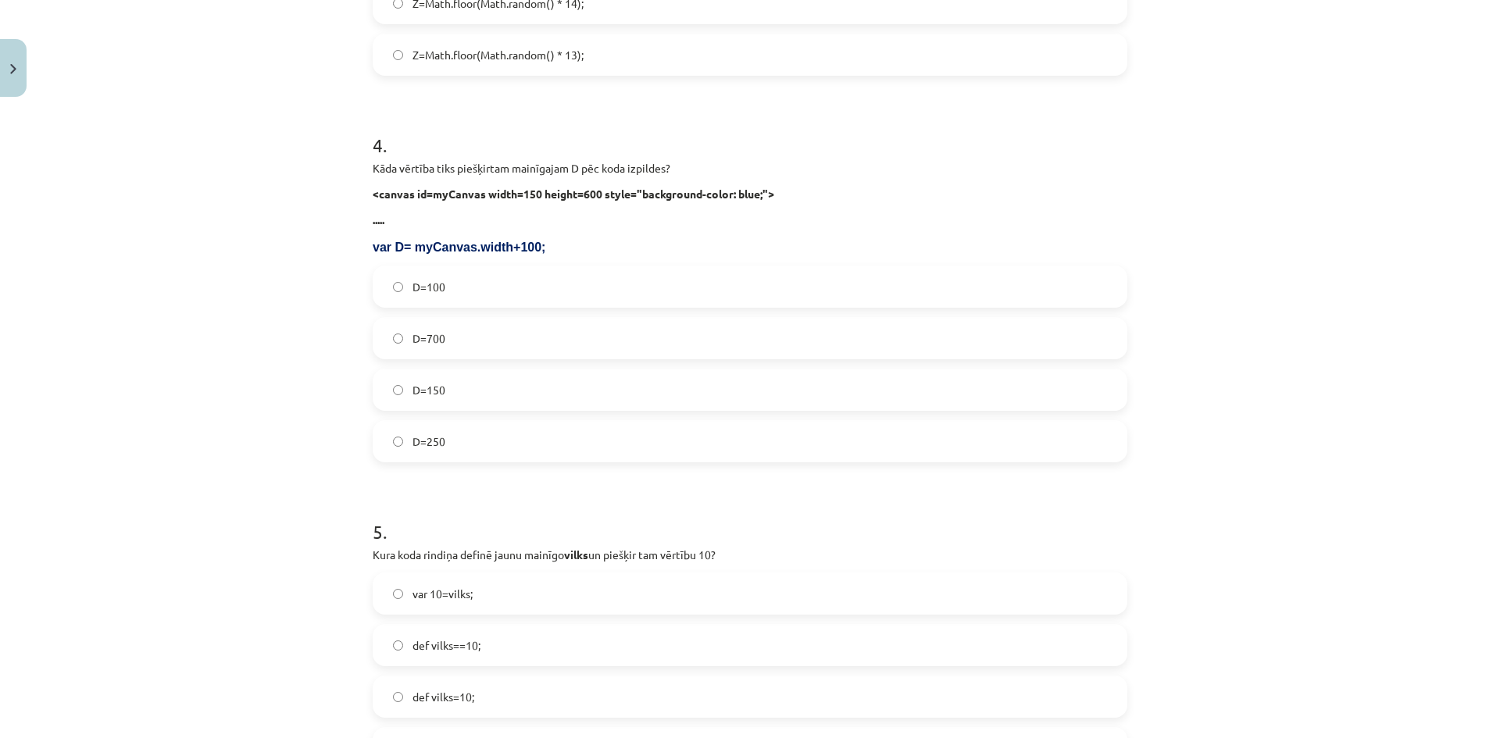
scroll to position [1328, 0]
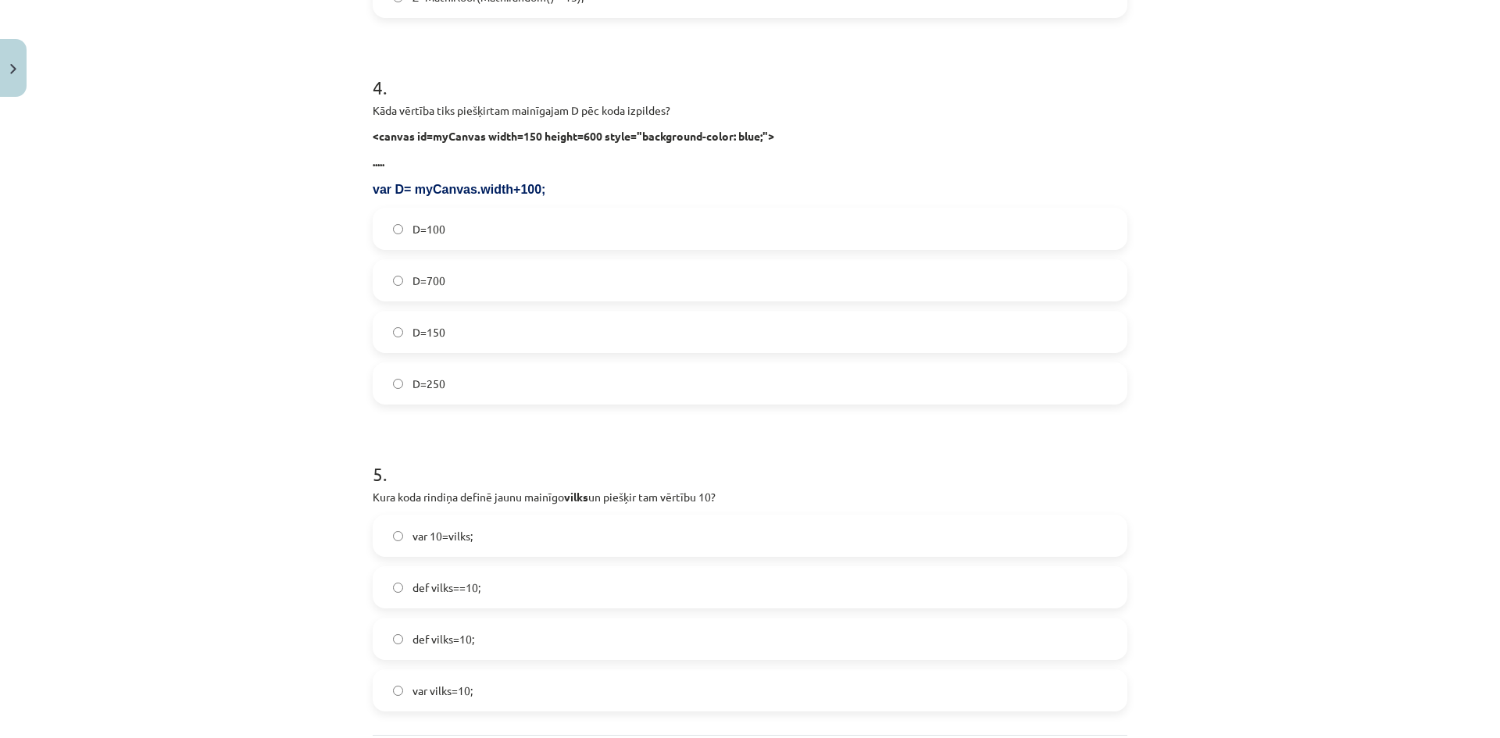
click at [456, 390] on label "D=250" at bounding box center [750, 383] width 752 height 39
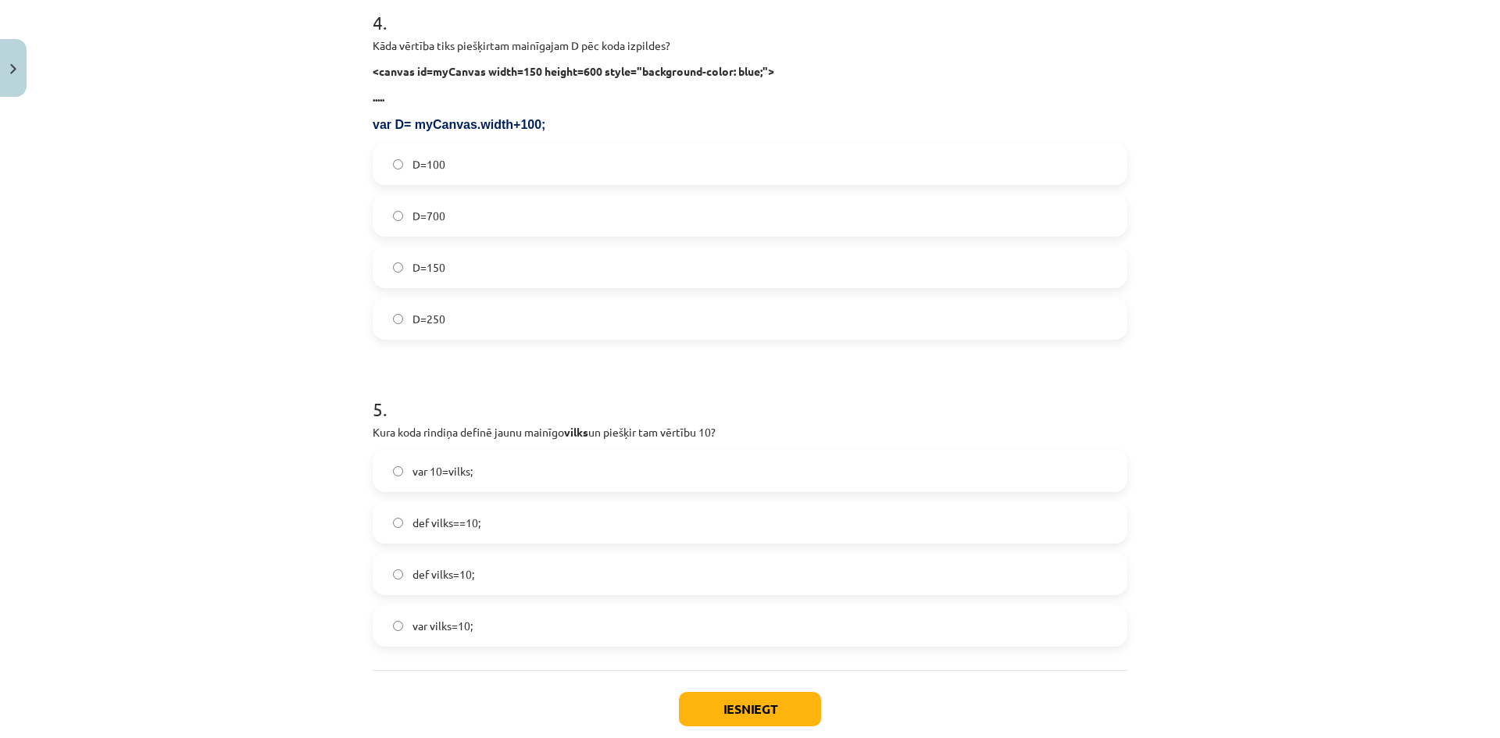
scroll to position [1483, 0]
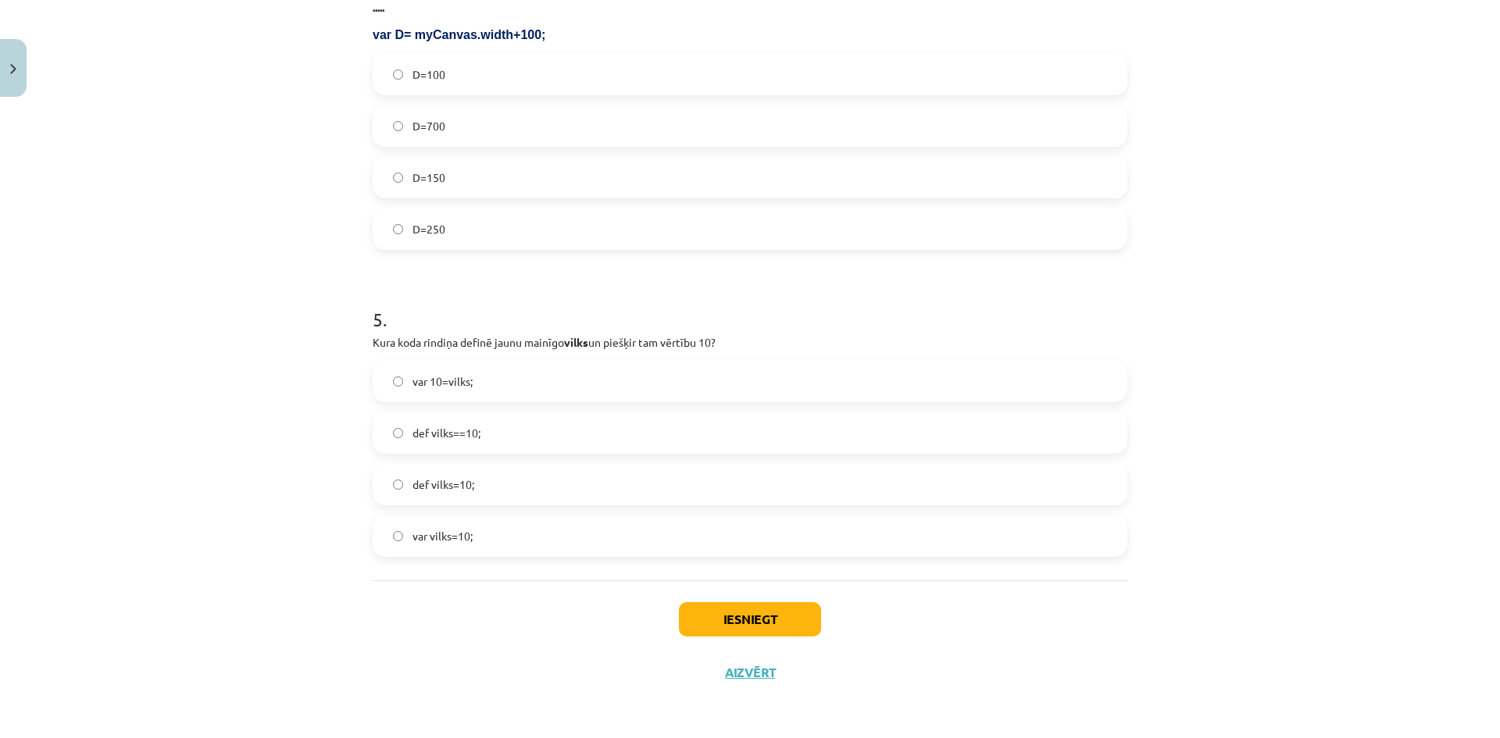
click at [528, 438] on label "def vilks==10;" at bounding box center [750, 432] width 752 height 39
click at [486, 520] on label "var vilks=10;" at bounding box center [750, 536] width 752 height 39
click at [740, 611] on button "Iesniegt" at bounding box center [750, 619] width 142 height 34
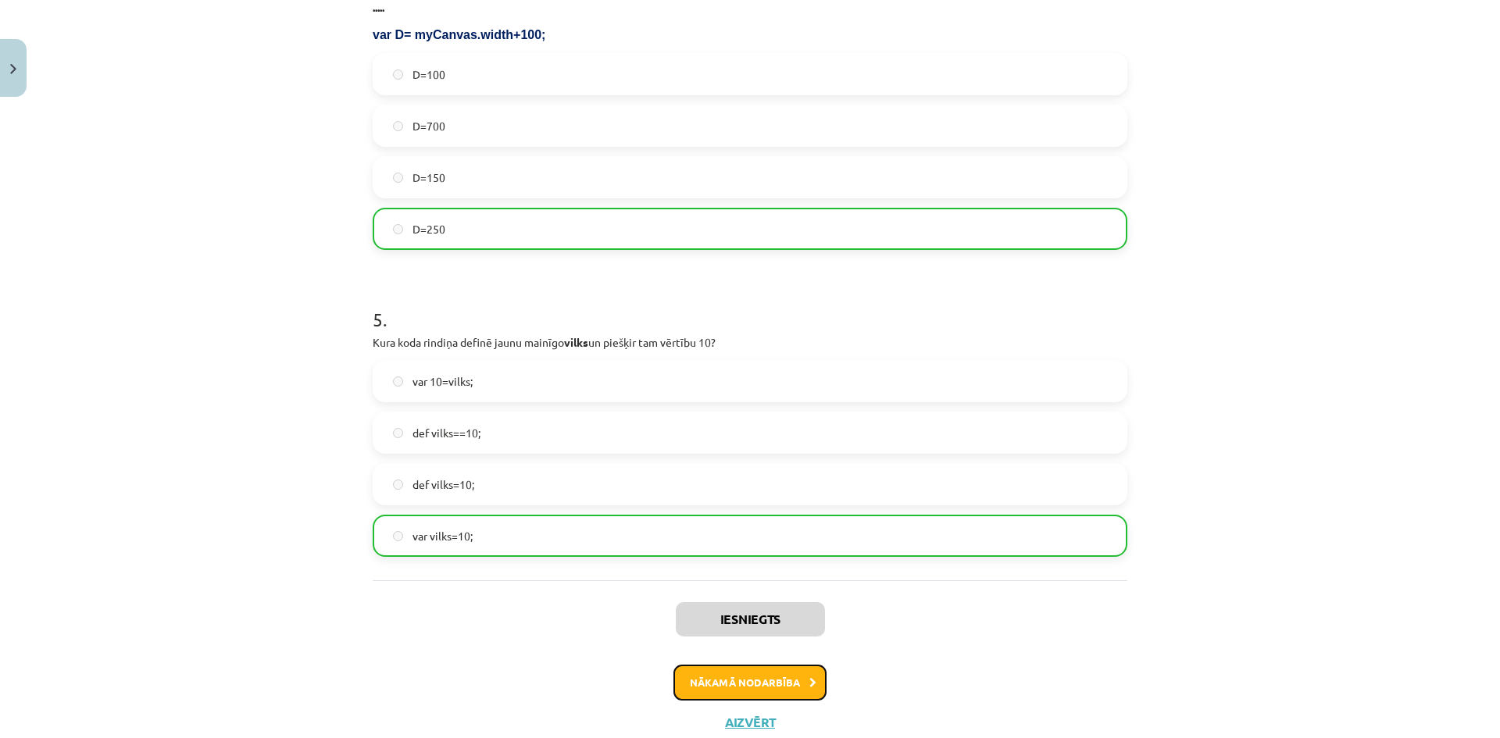
click at [779, 689] on button "Nākamā nodarbība" at bounding box center [750, 683] width 153 height 36
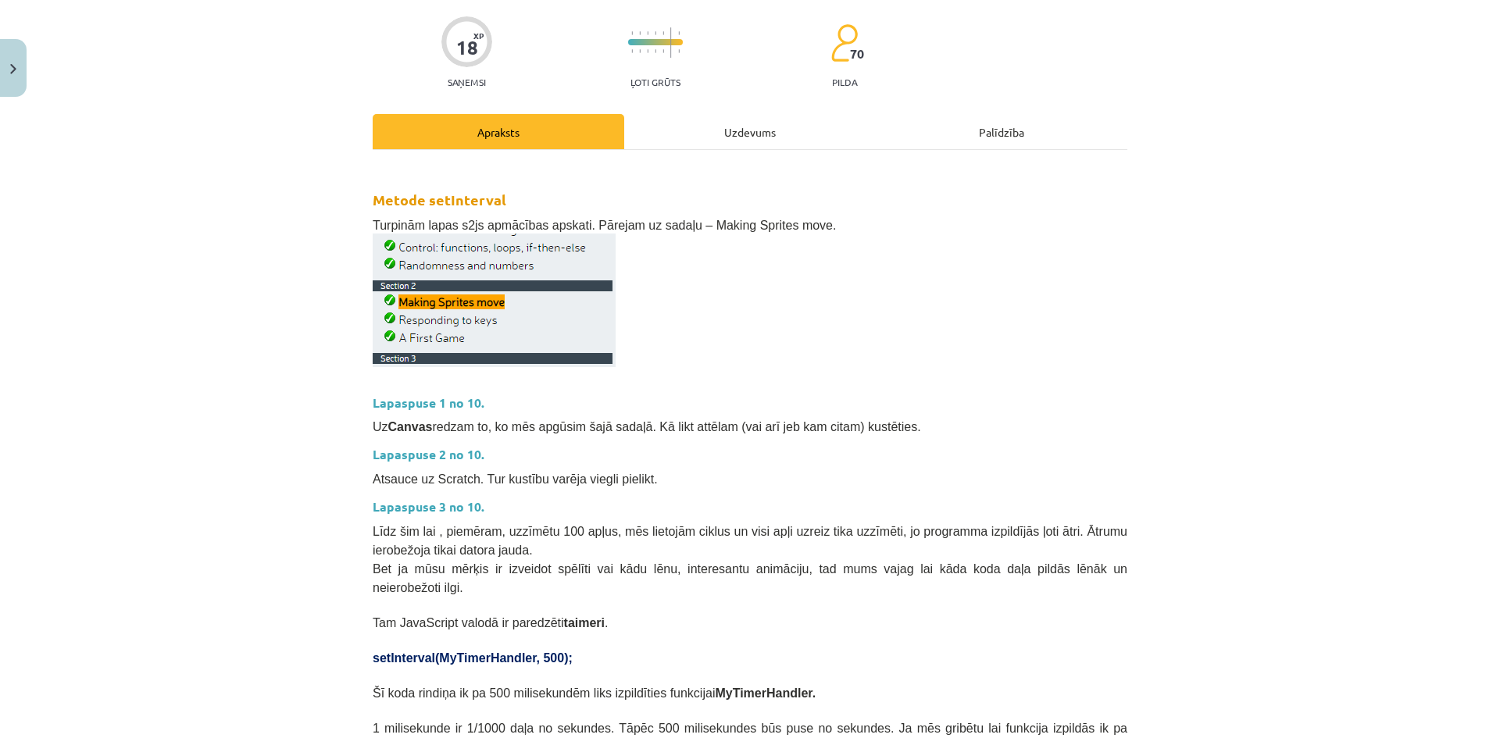
scroll to position [39, 0]
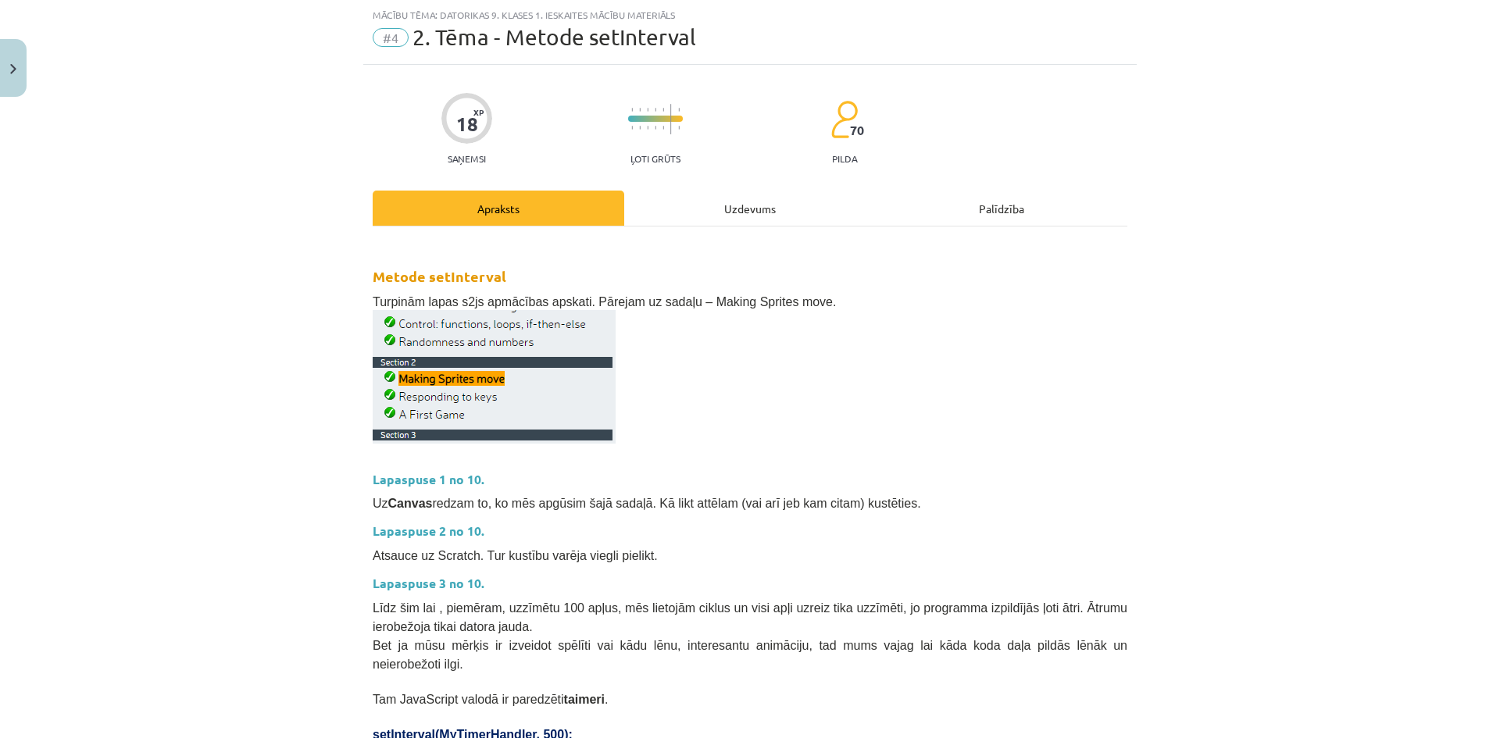
click at [710, 194] on div "Uzdevums" at bounding box center [750, 208] width 252 height 35
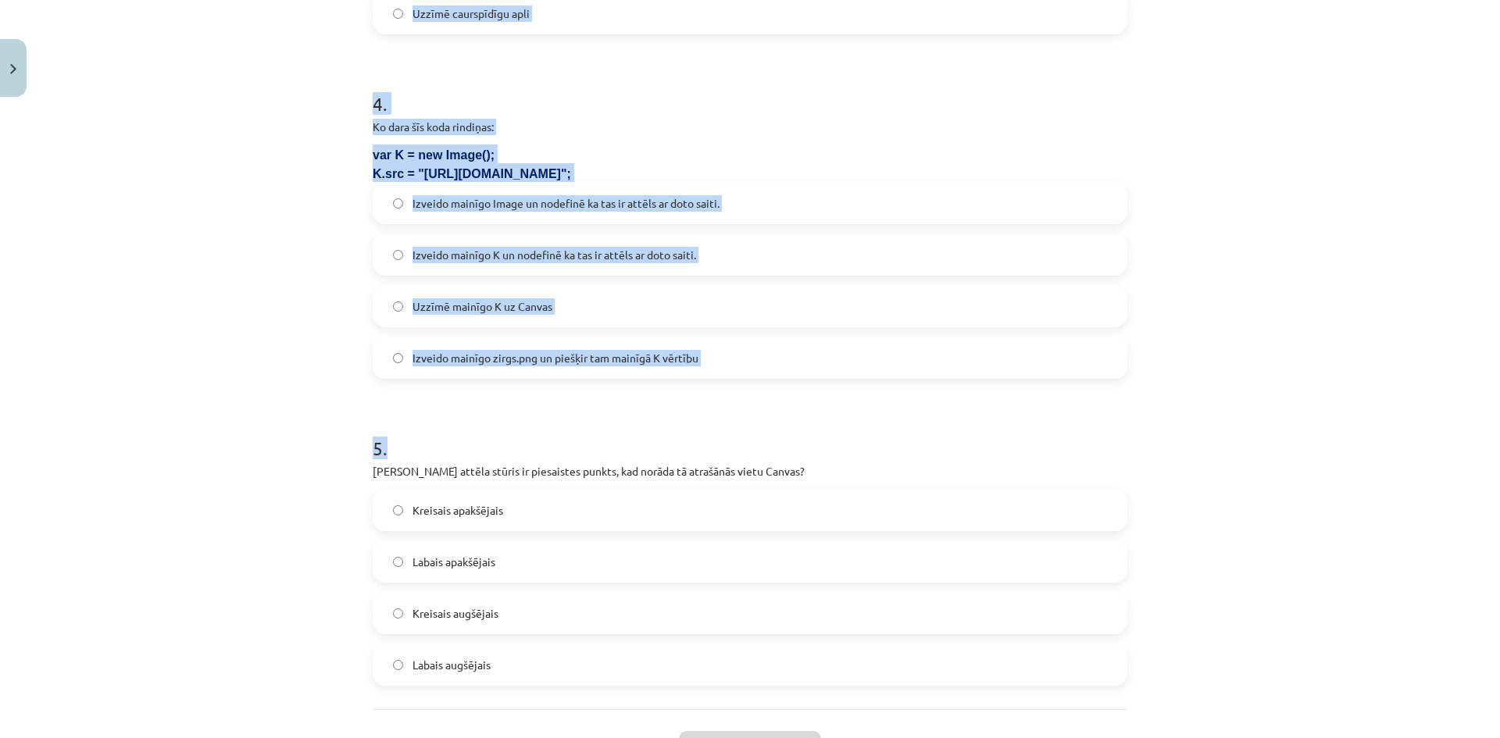
scroll to position [1340, 0]
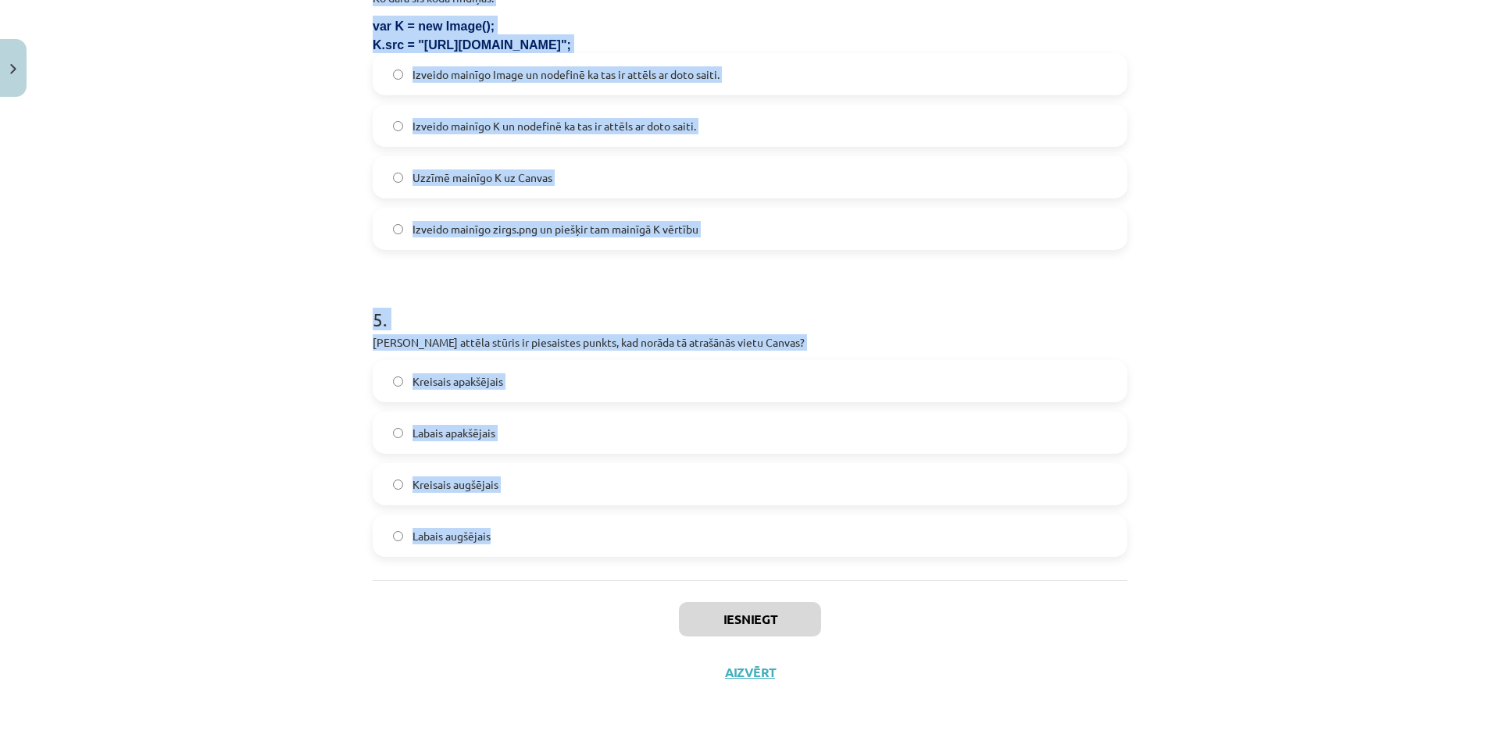
drag, startPoint x: 242, startPoint y: 286, endPoint x: 877, endPoint y: 528, distance: 679.2
click at [877, 528] on div "Mācību tēma: Datorikas 9. klases 1. ieskaites mācību materiāls #4 2. Tēma - Met…" at bounding box center [750, 369] width 1500 height 738
copy form "1 . Ko dara šī koda rindiņa? ctx.drawImage(G, 10, 20); Uzzīmē uz Canvas attēlu …"
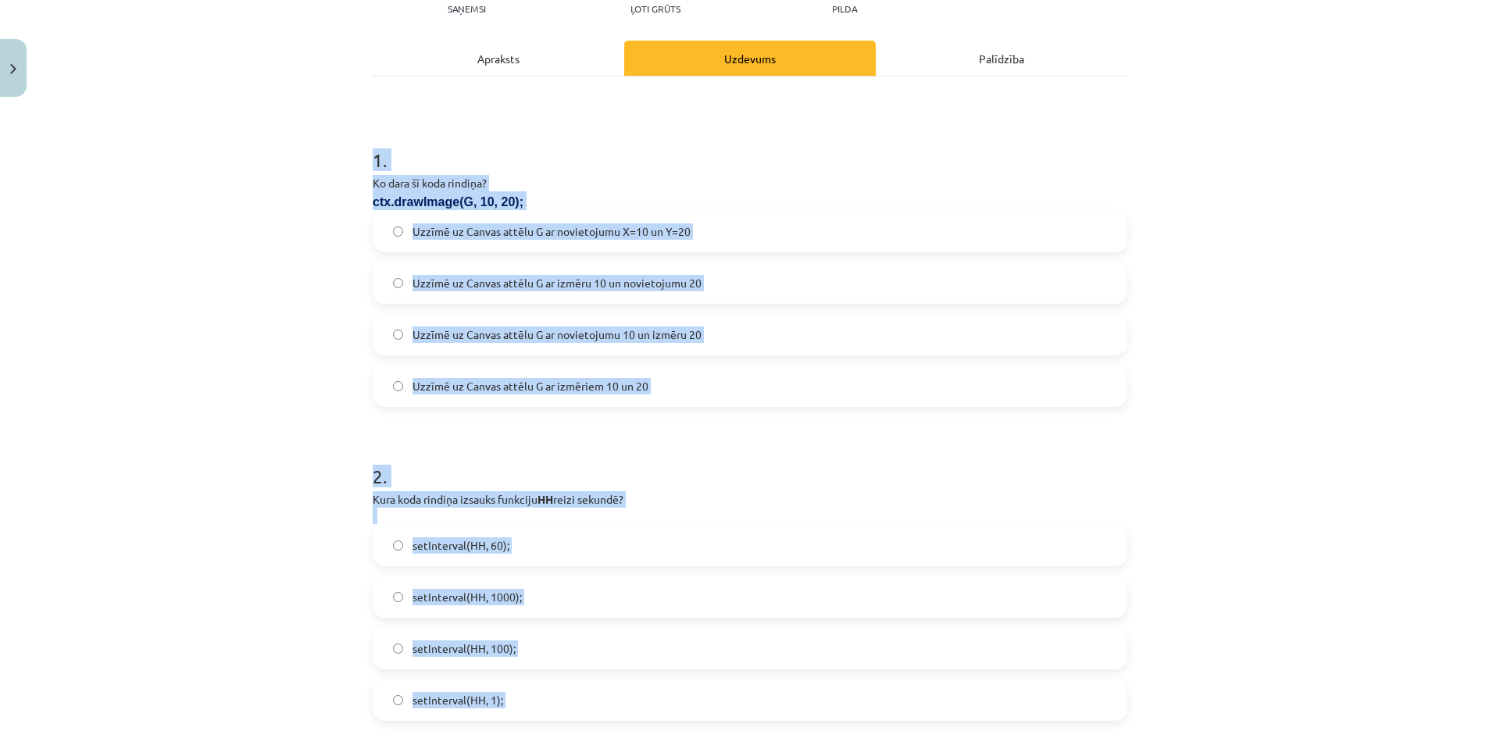
scroll to position [0, 0]
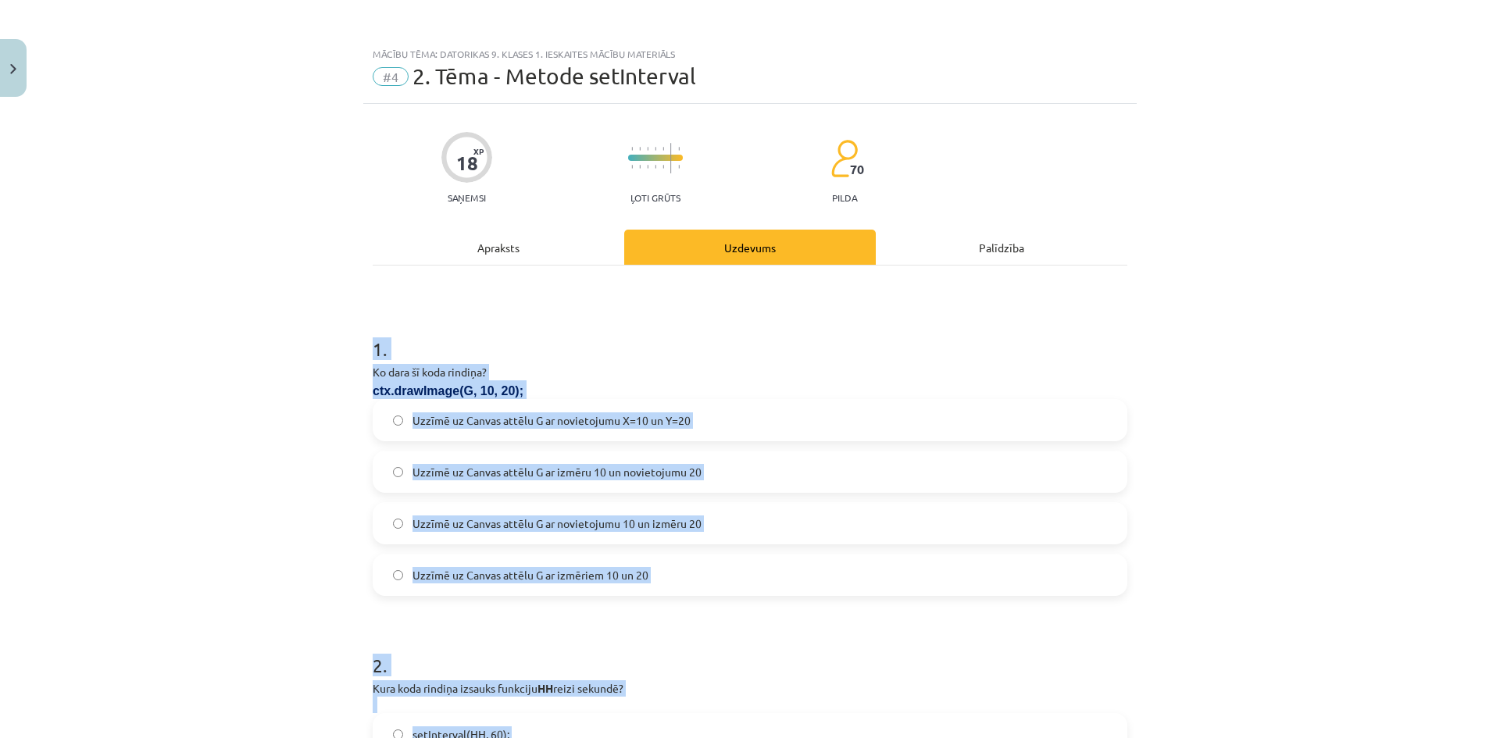
click at [175, 315] on div "Mācību tēma: Datorikas 9. klases 1. ieskaites mācību materiāls #4 2. Tēma - Met…" at bounding box center [750, 369] width 1500 height 738
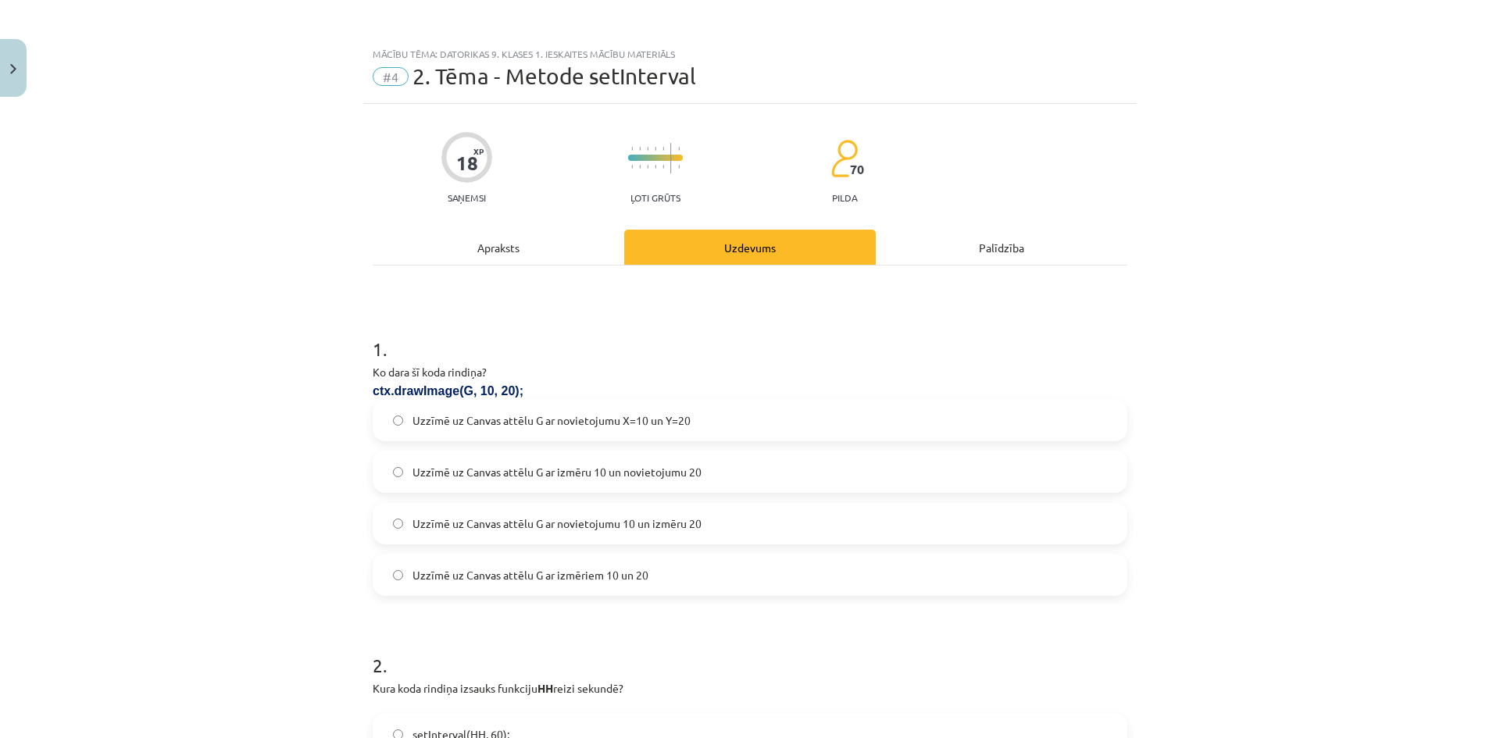
click at [620, 417] on span "Uzzīmē uz Canvas attēlu G ar novietojumu X=10 un Y=20" at bounding box center [552, 421] width 278 height 16
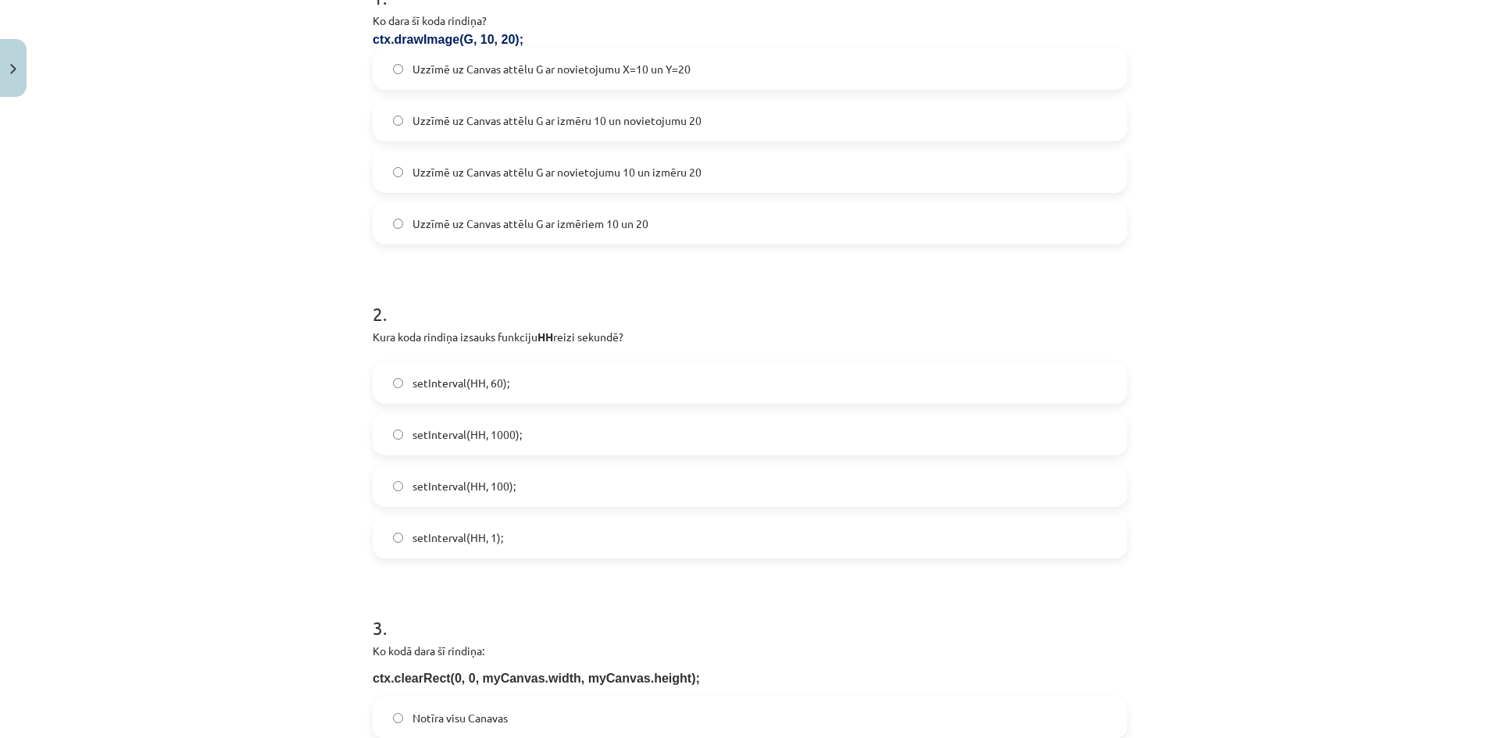
scroll to position [469, 0]
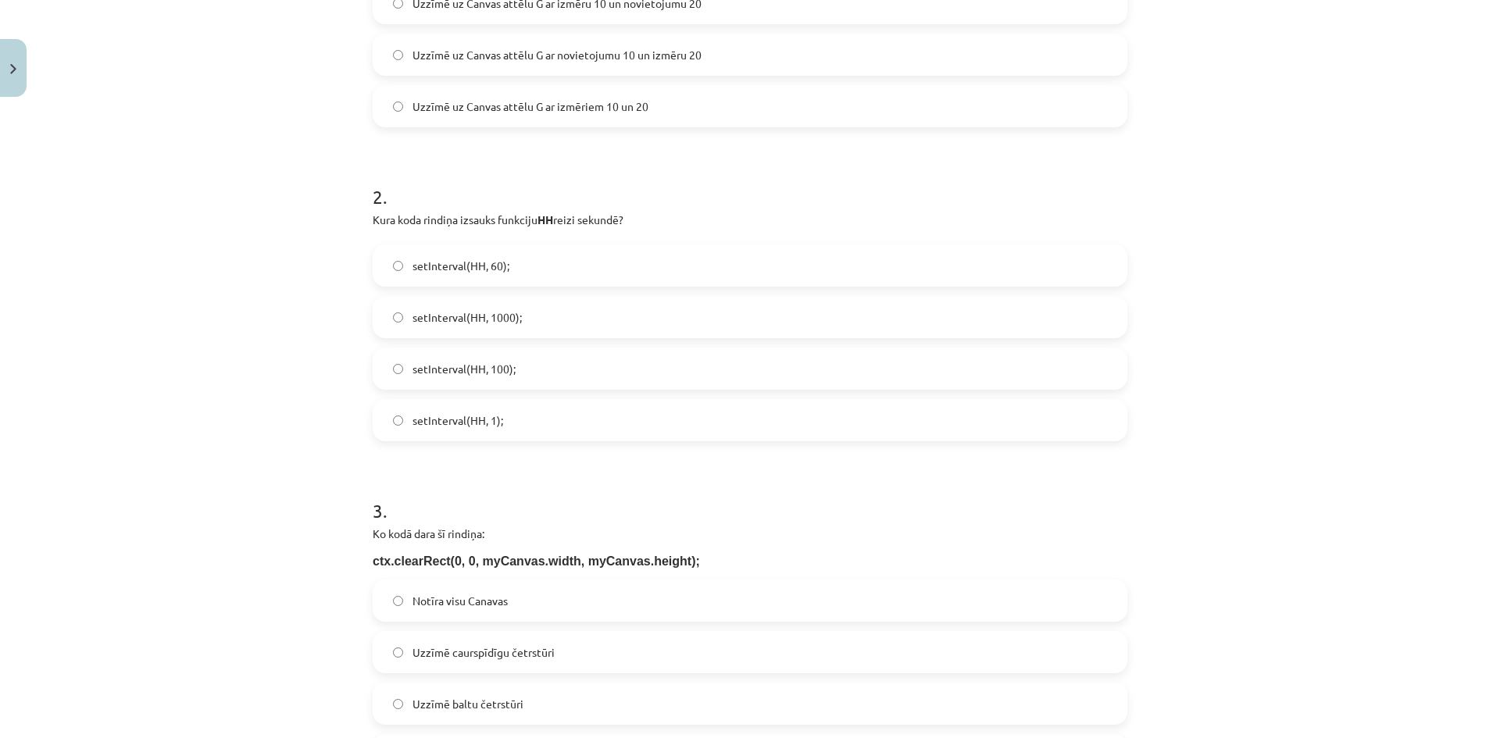
click at [550, 319] on label "setInterval(HH, 1000);" at bounding box center [750, 317] width 752 height 39
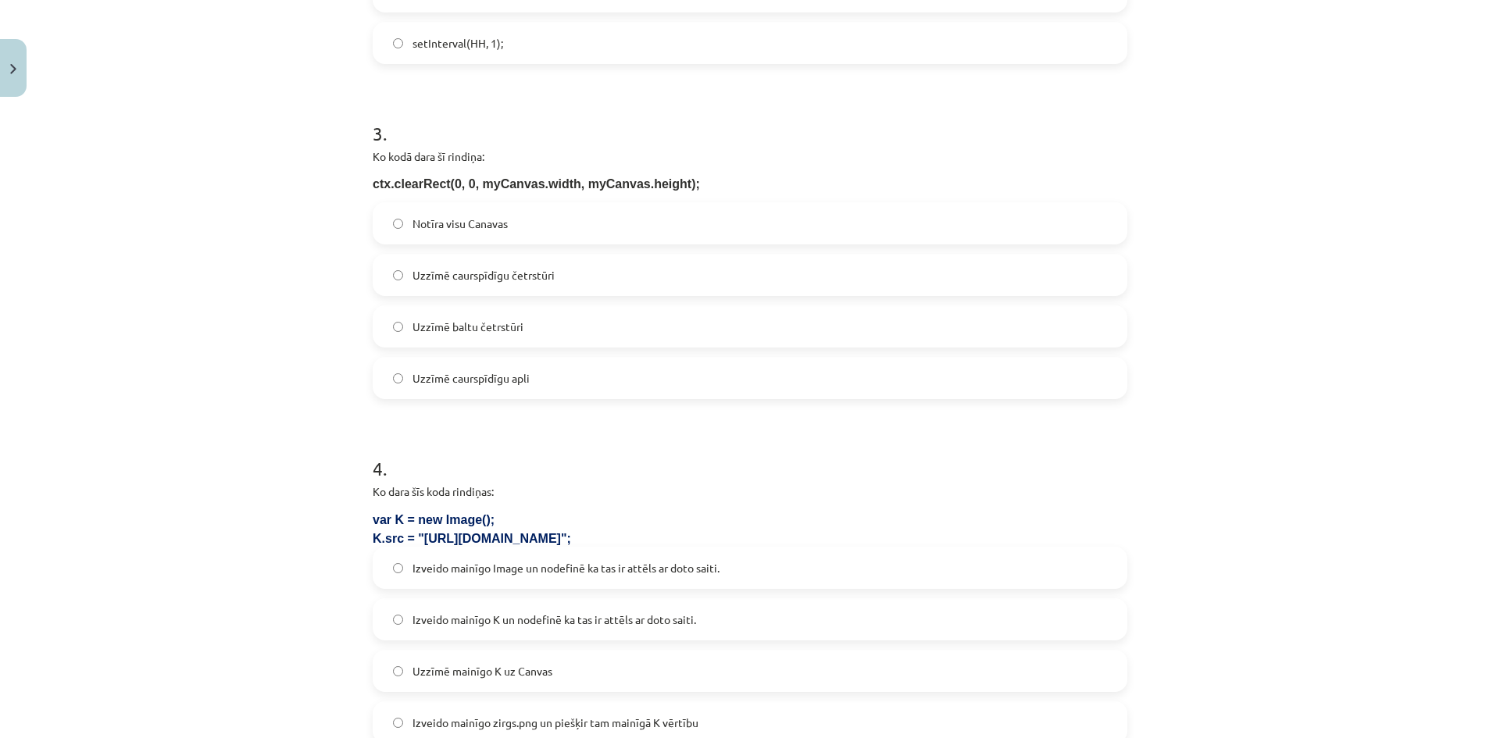
scroll to position [860, 0]
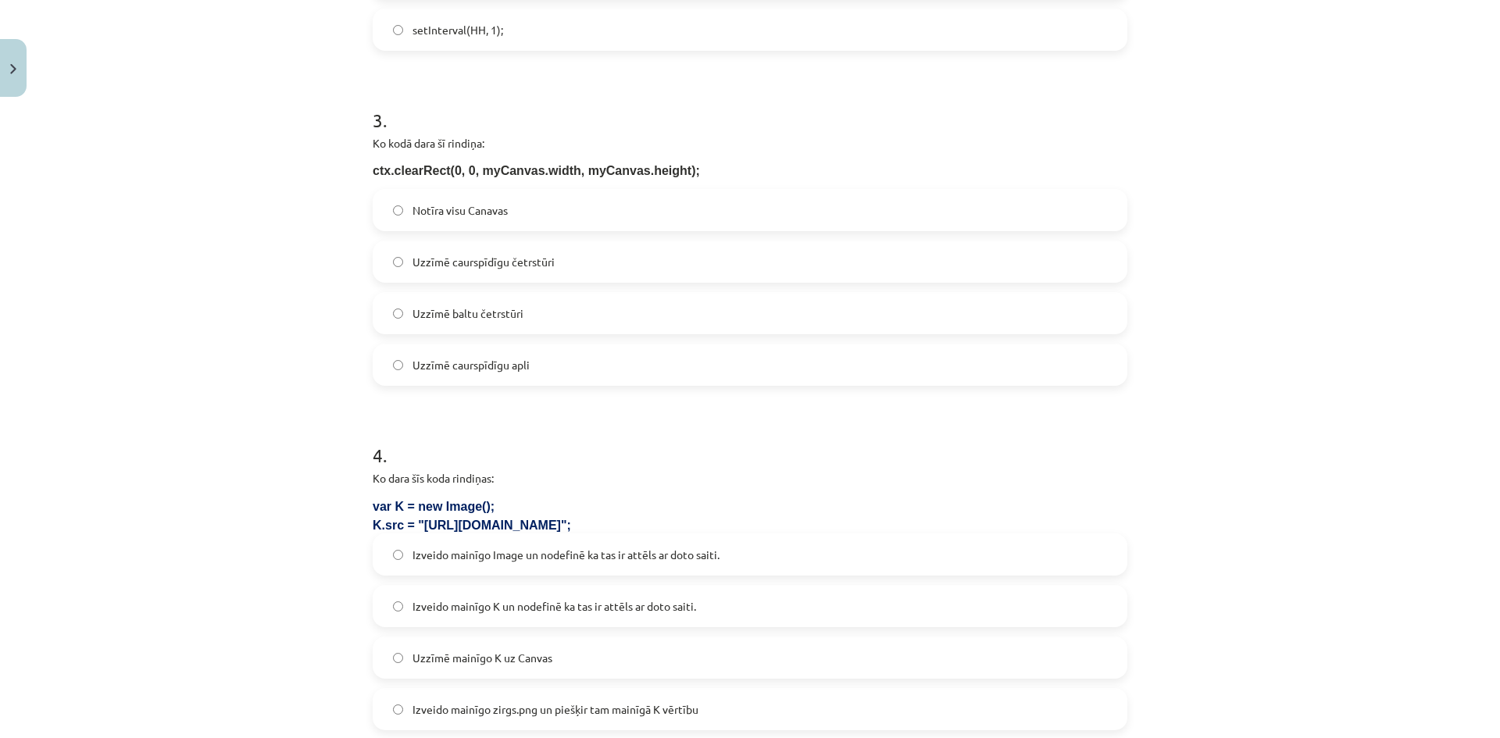
click at [485, 216] on span "Notīra visu Canavas" at bounding box center [460, 210] width 95 height 16
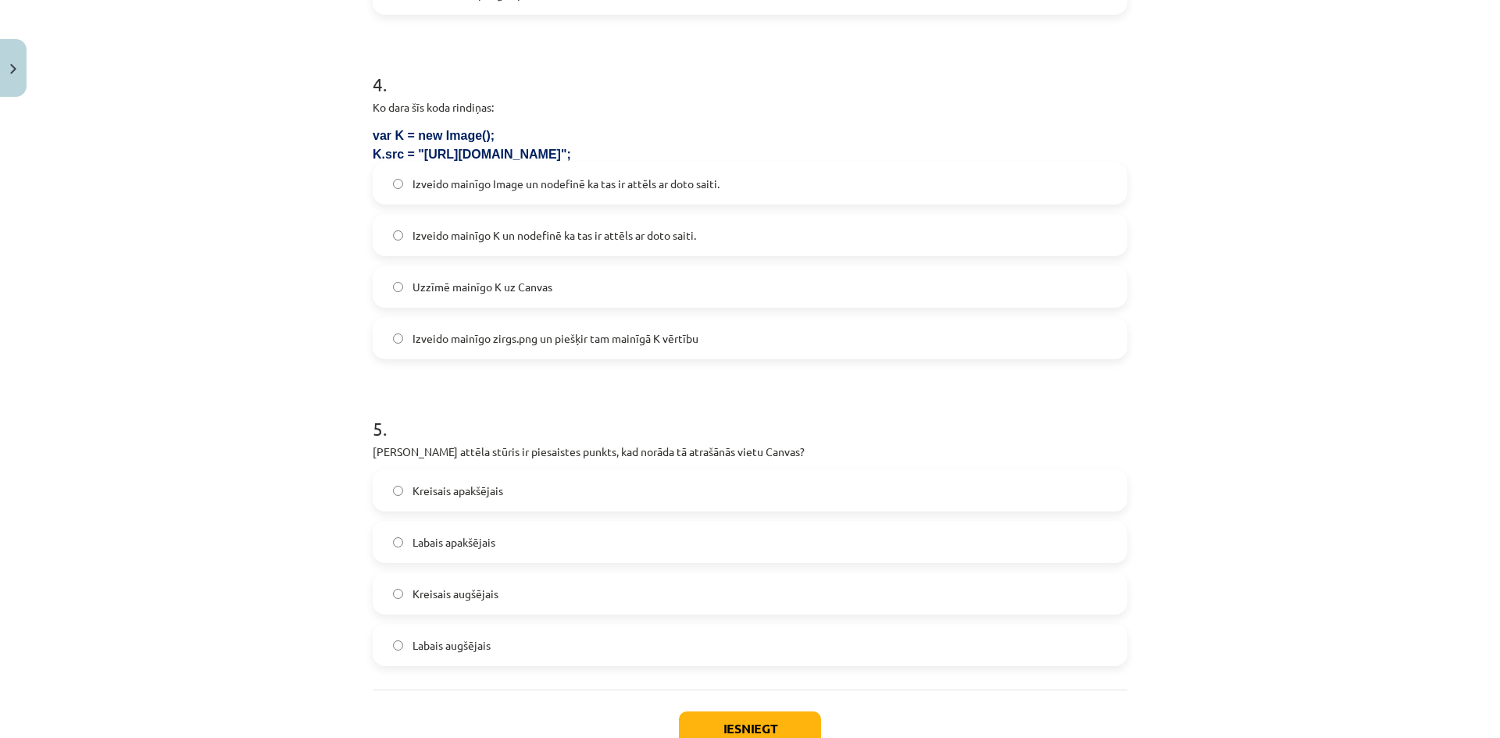
scroll to position [1250, 0]
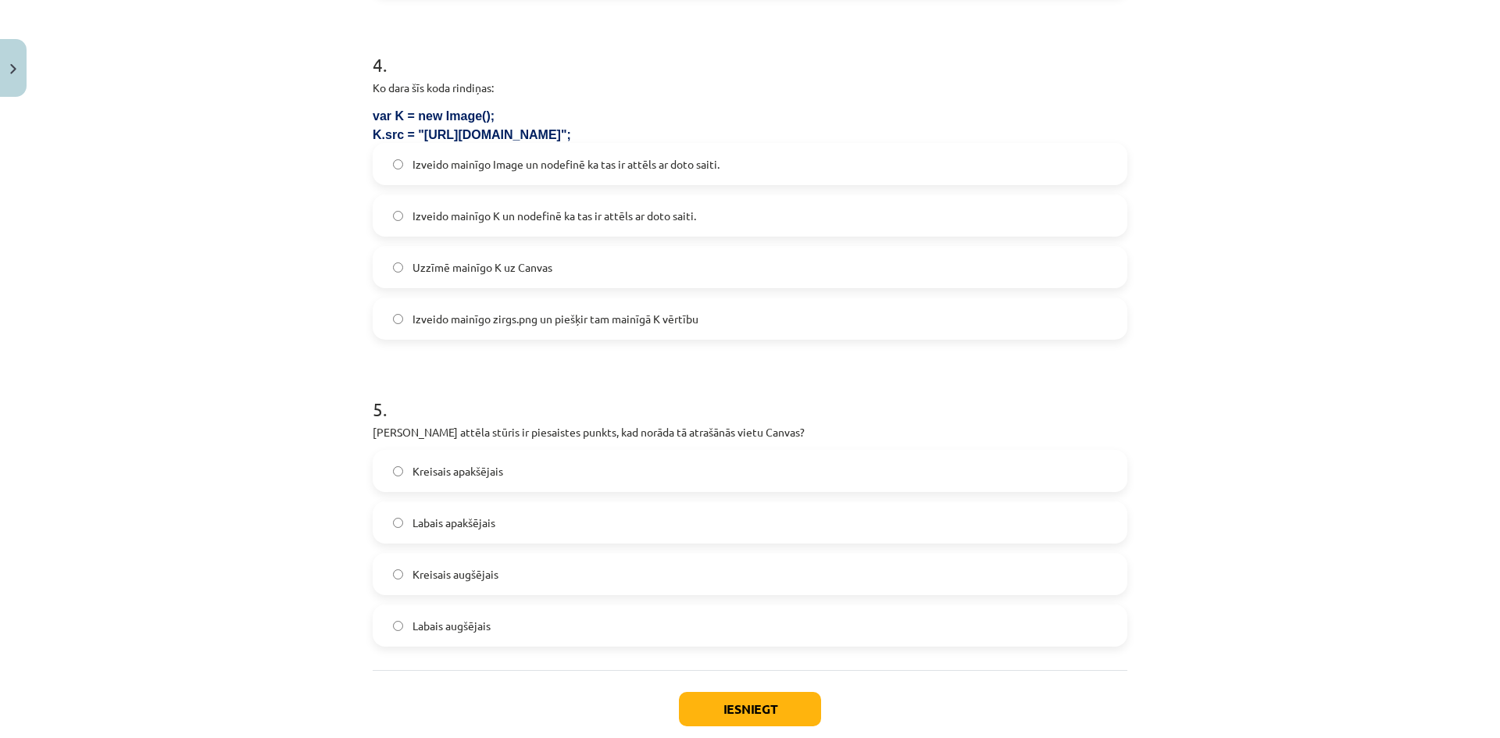
click at [444, 196] on label "Izveido mainīgo K un nodefinē ka tas ir attēls ar doto saiti." at bounding box center [750, 215] width 752 height 39
click at [449, 480] on label "Kreisais apakšējais" at bounding box center [750, 471] width 752 height 39
click at [668, 717] on div "Iesniegt Aizvērt" at bounding box center [750, 724] width 755 height 109
click at [748, 683] on div "Iesniegt Aizvērt" at bounding box center [750, 724] width 755 height 109
click at [728, 702] on button "Iesniegt" at bounding box center [750, 709] width 142 height 34
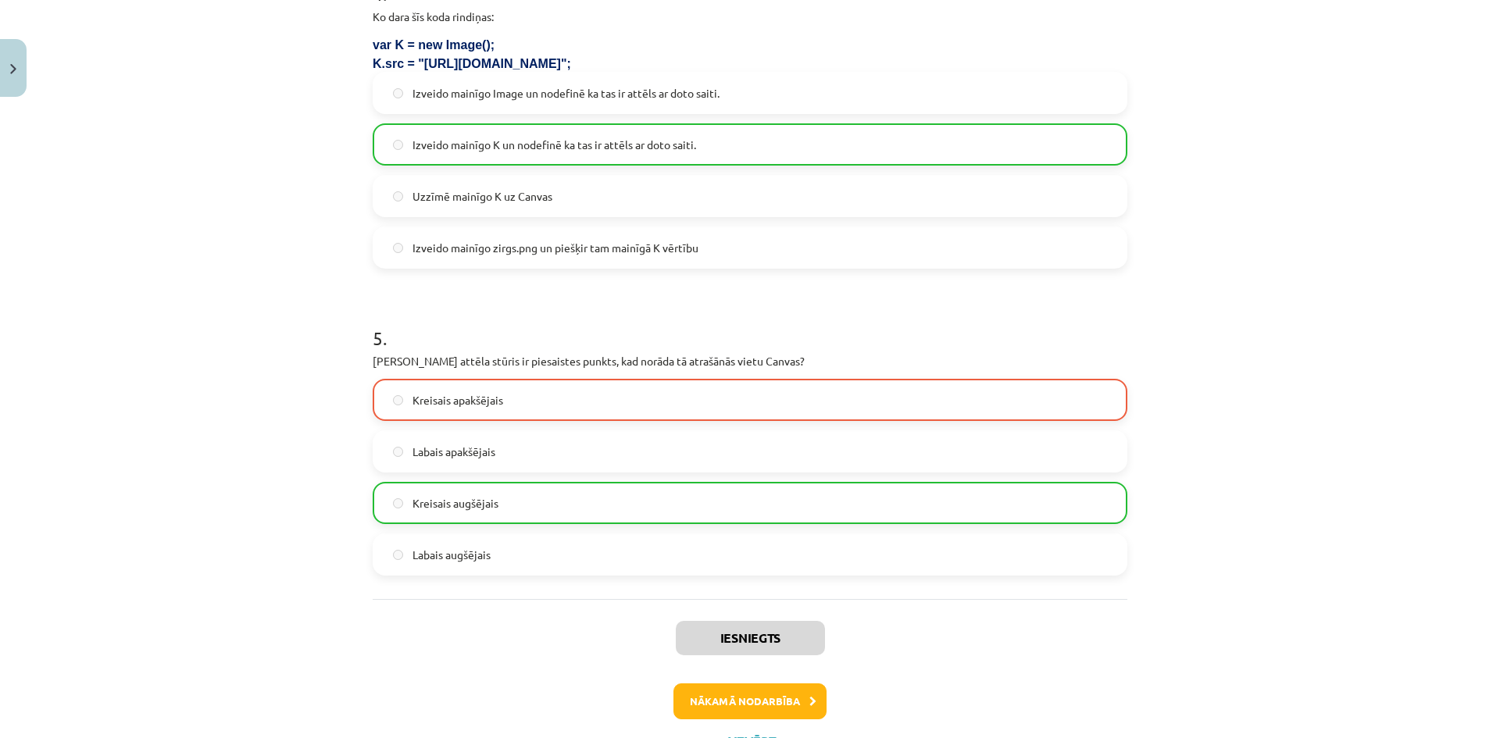
scroll to position [1390, 0]
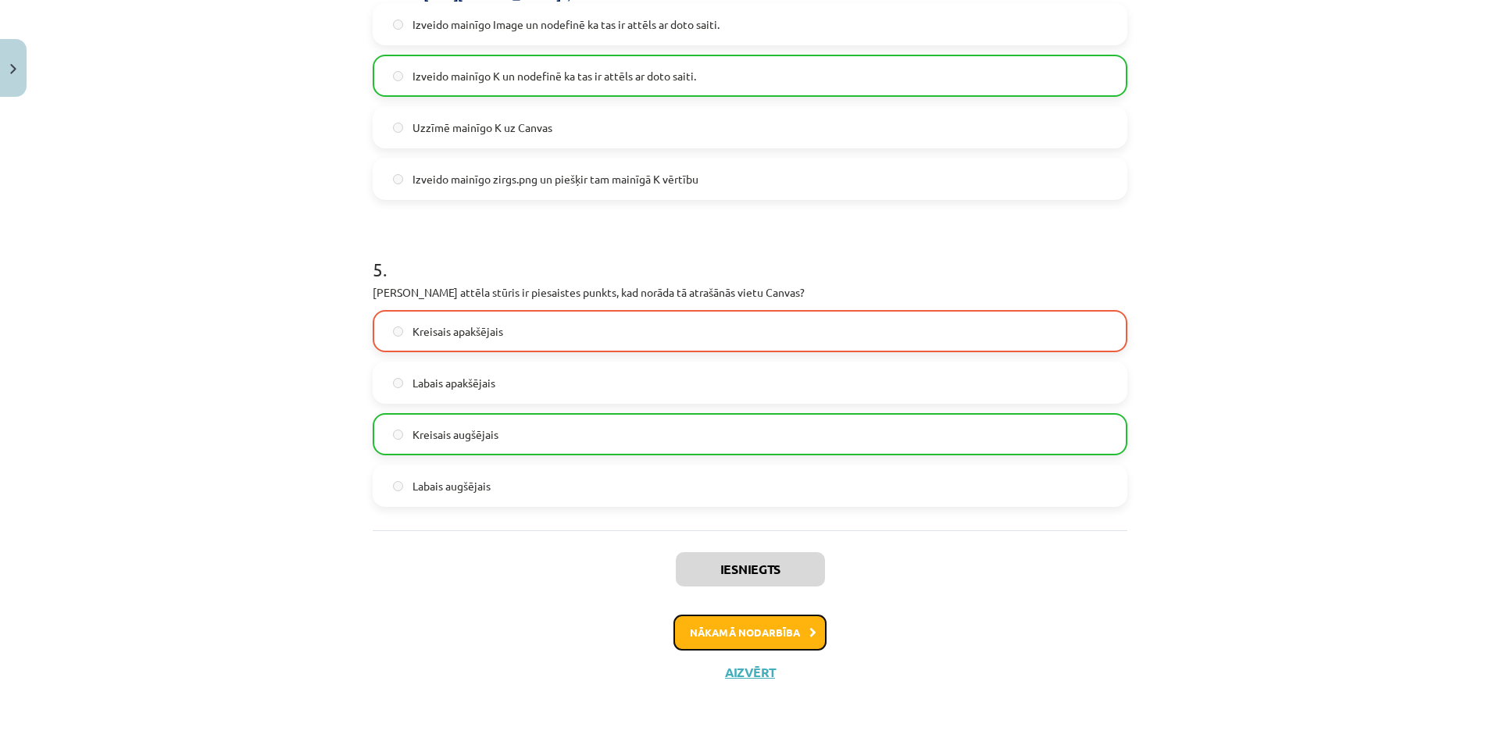
click at [776, 635] on button "Nākamā nodarbība" at bounding box center [750, 633] width 153 height 36
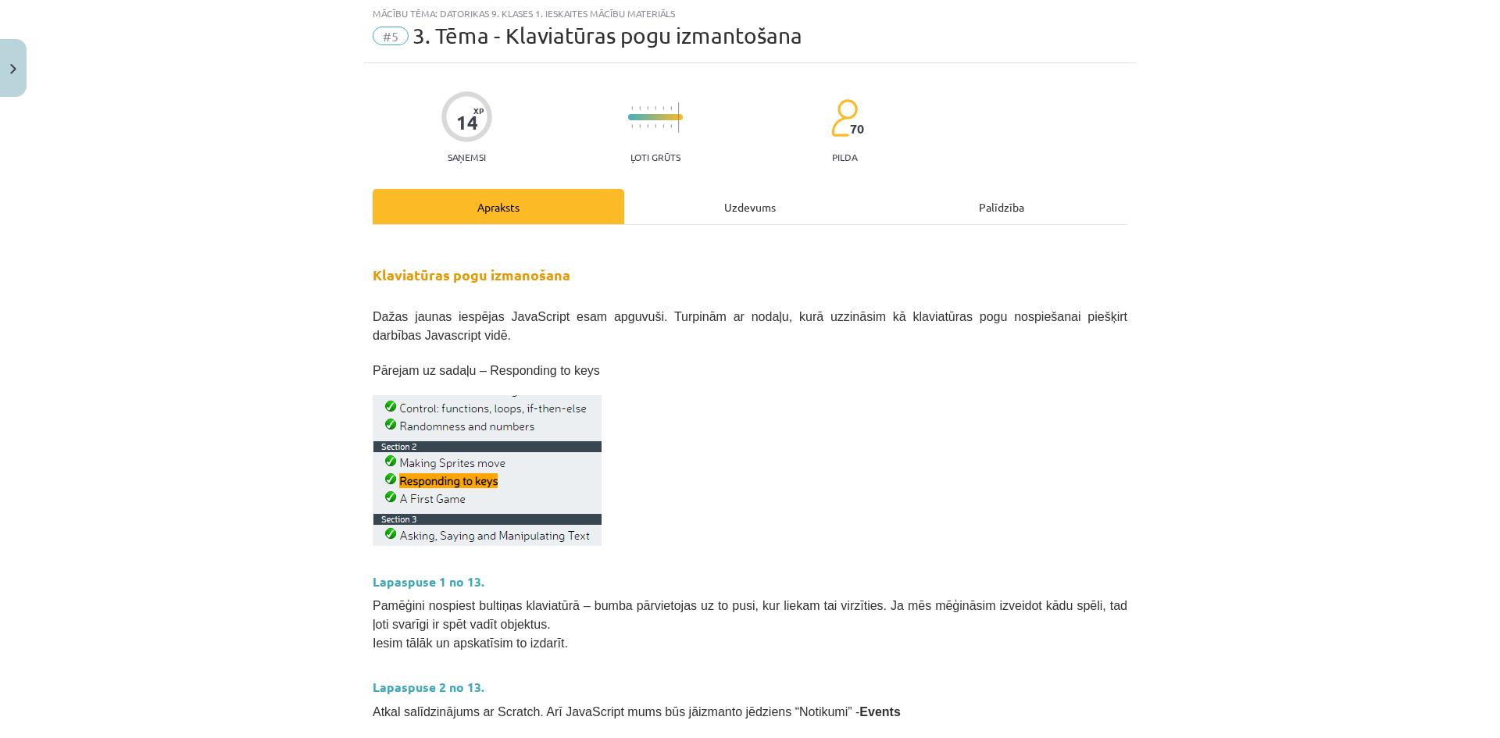
scroll to position [39, 0]
click at [726, 197] on div "Uzdevums" at bounding box center [750, 208] width 252 height 35
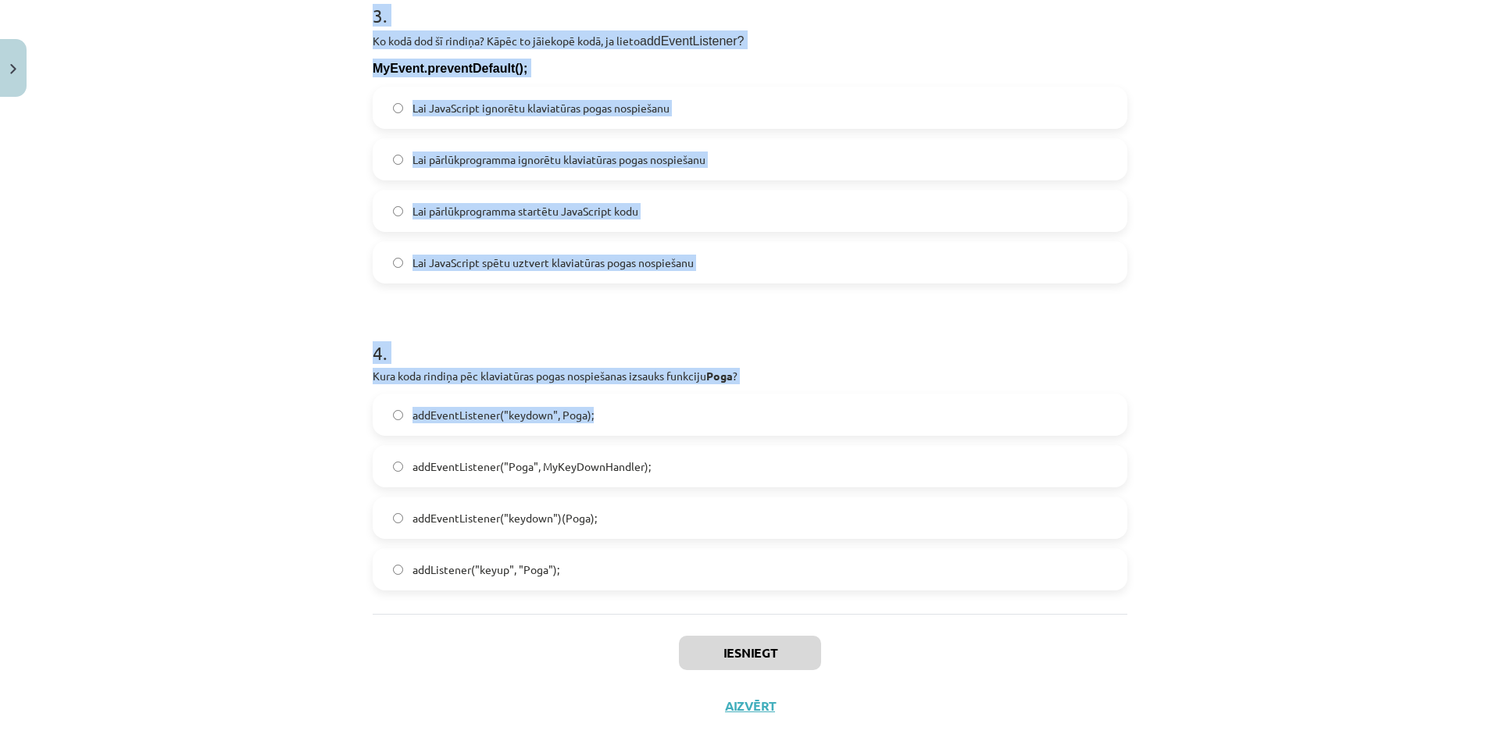
scroll to position [1122, 0]
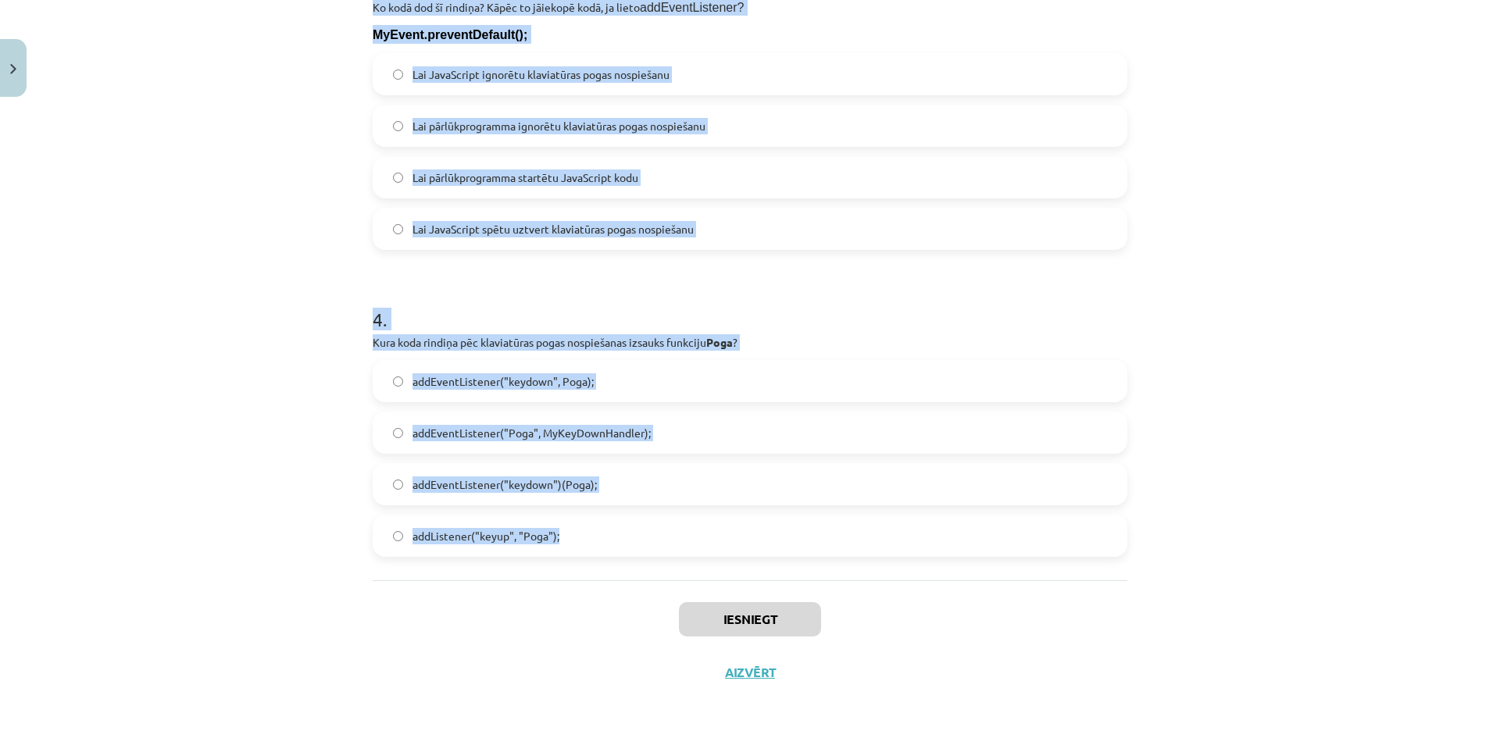
drag, startPoint x: 284, startPoint y: 286, endPoint x: 894, endPoint y: 509, distance: 649.2
click at [894, 509] on div "Mācību tēma: Datorikas 9. klases 1. ieskaites mācību materiāls #5 3. Tēma - Kla…" at bounding box center [750, 369] width 1500 height 738
copy form "1 . Kurš taustiņa kods atbilst taustiņam "Atstarpes taustiņš"? 40 18 8 32 2 . K…"
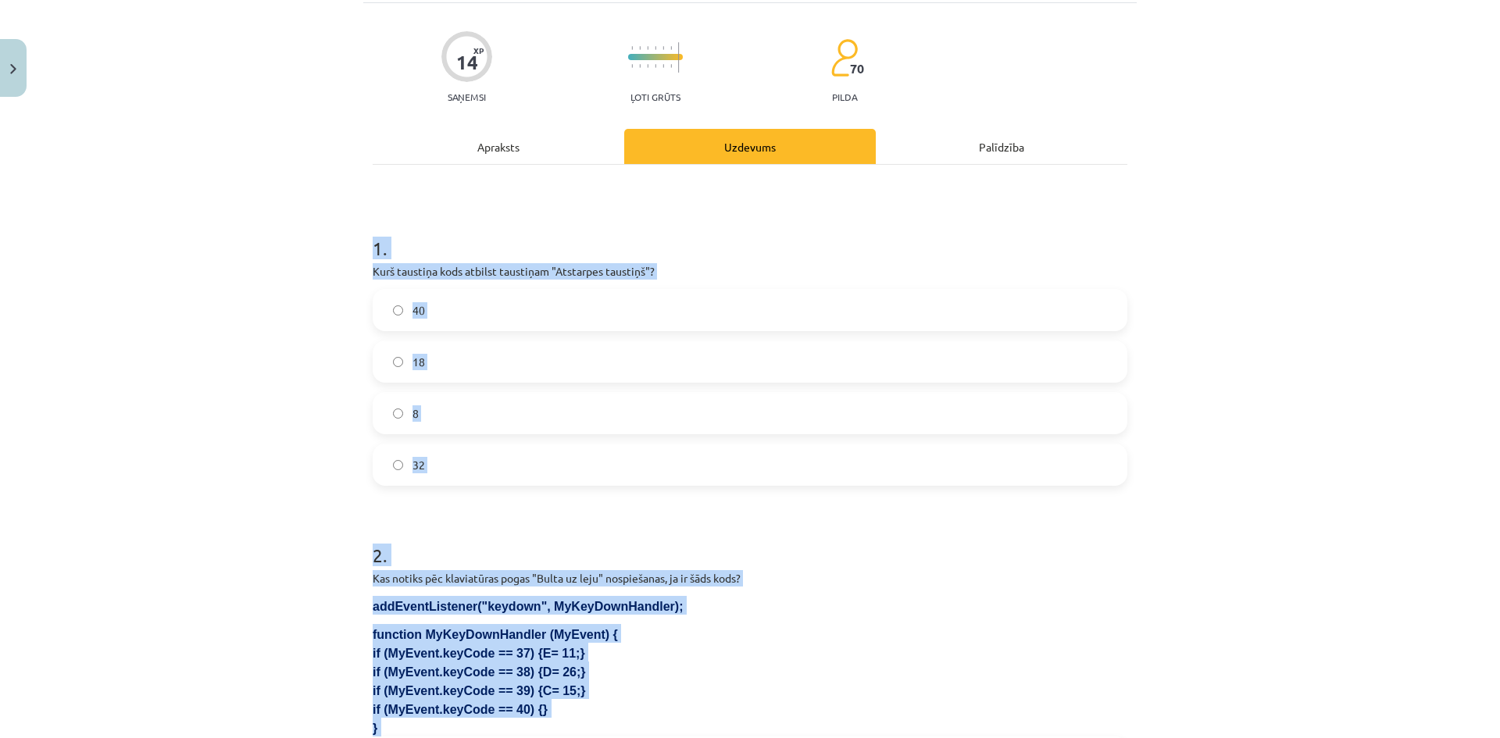
scroll to position [0, 0]
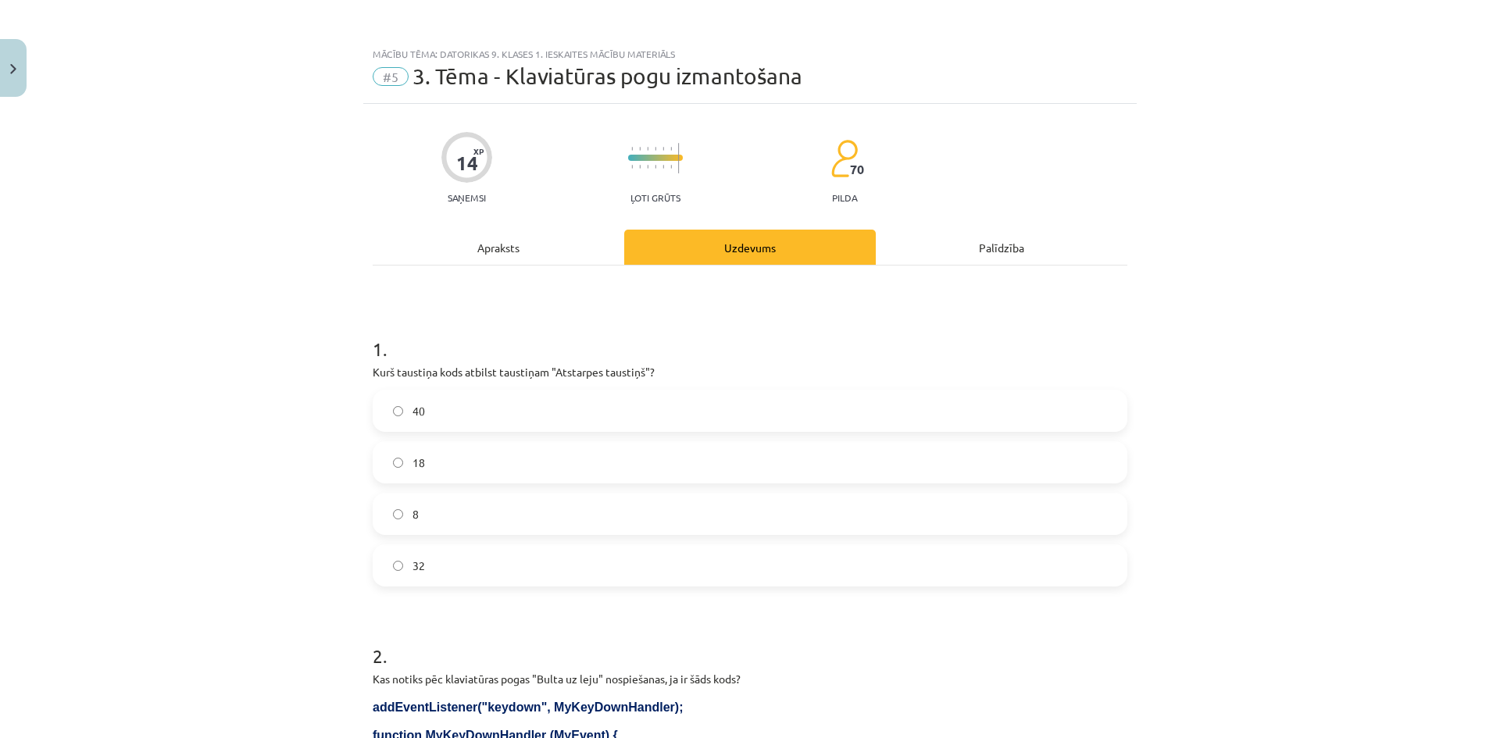
click at [210, 220] on div "Mācību tēma: Datorikas 9. klases 1. ieskaites mācību materiāls #5 3. Tēma - Kla…" at bounding box center [750, 369] width 1500 height 738
click at [413, 552] on label "32" at bounding box center [750, 565] width 752 height 39
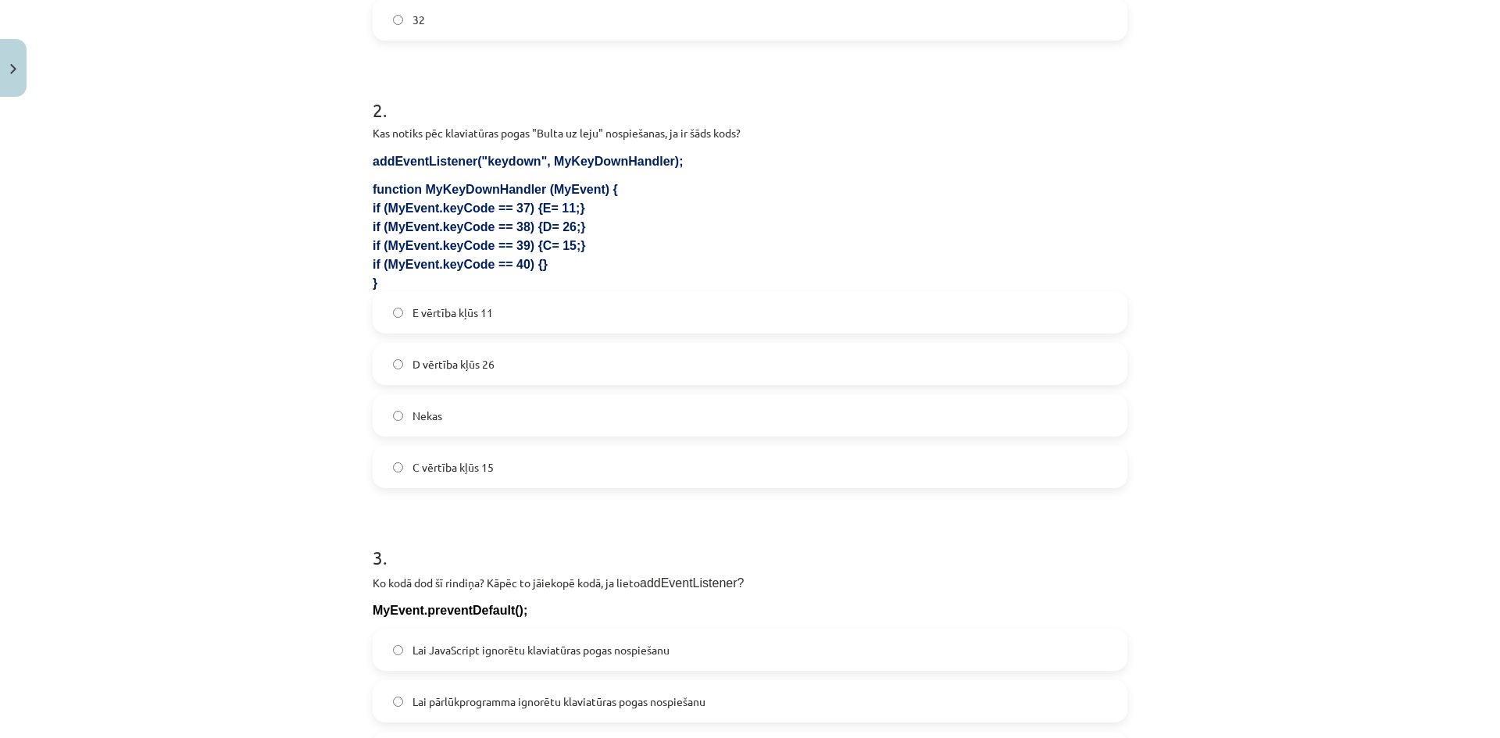
scroll to position [547, 0]
click at [510, 420] on label "Nekas" at bounding box center [750, 414] width 752 height 39
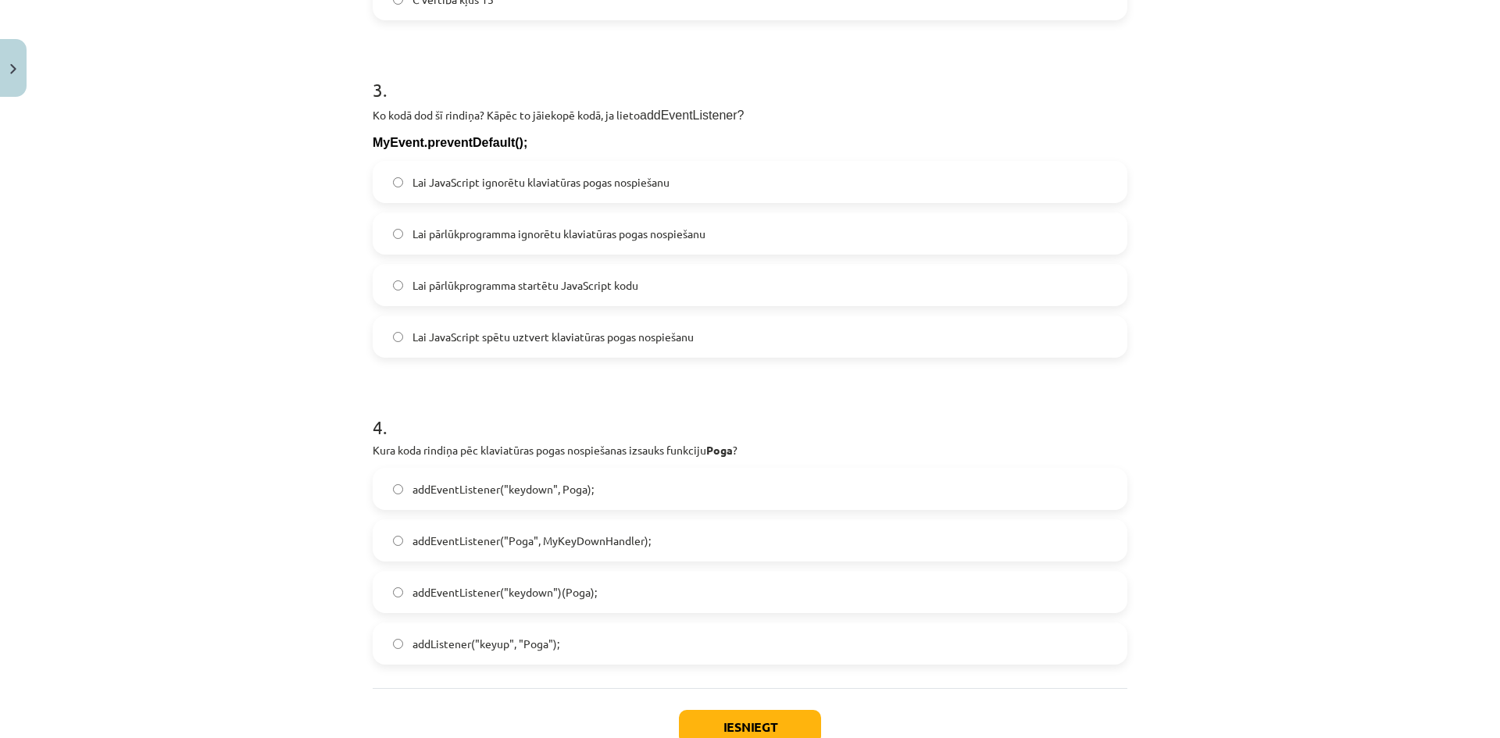
scroll to position [1016, 0]
click at [517, 237] on span "Lai pārlūkprogramma ignorētu klaviatūras pogas nospiešanu" at bounding box center [559, 232] width 293 height 16
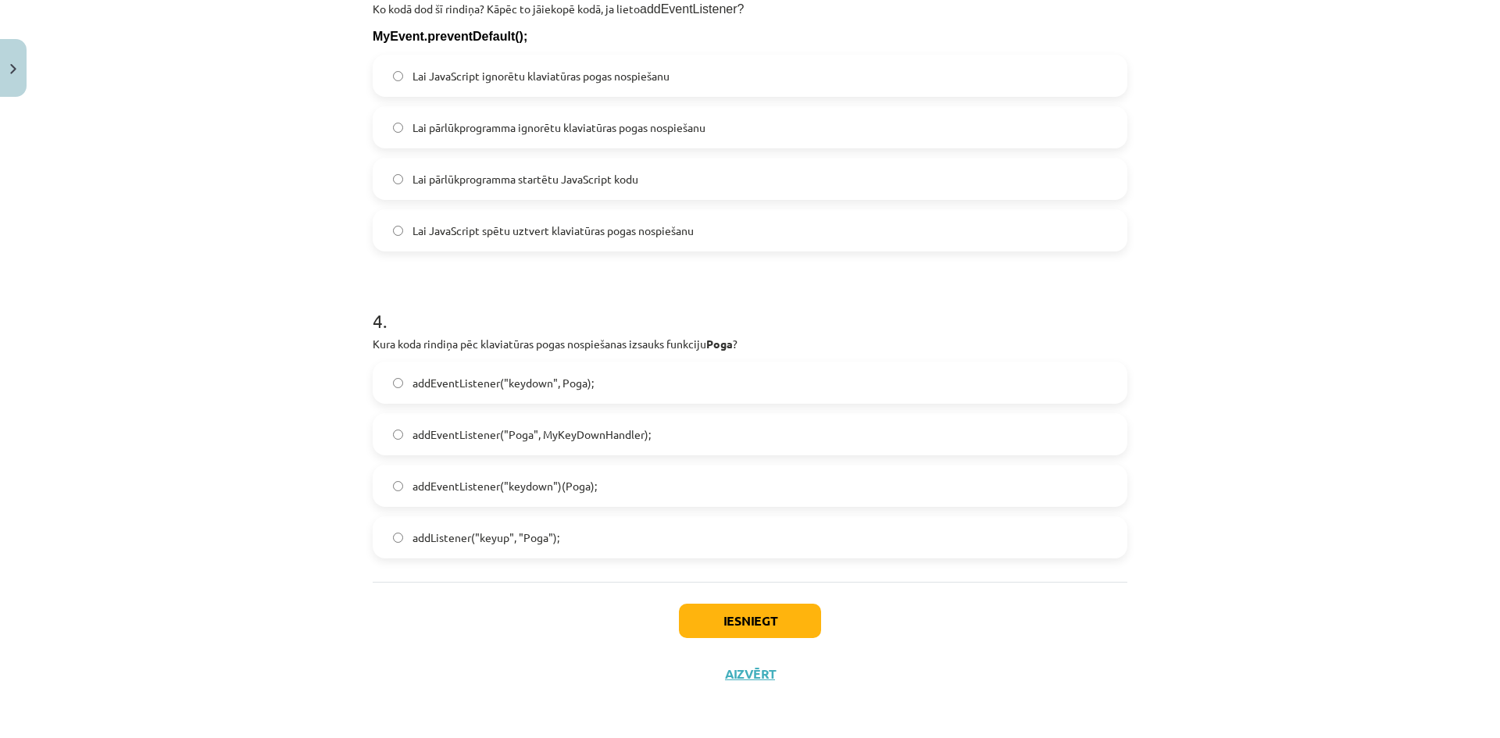
scroll to position [1122, 0]
click at [638, 387] on label "addEventListener("keydown", Poga);" at bounding box center [750, 381] width 752 height 39
drag, startPoint x: 742, startPoint y: 647, endPoint x: 766, endPoint y: 637, distance: 26.3
click at [750, 643] on div "Iesniegt Aizvērt" at bounding box center [750, 635] width 755 height 109
click at [769, 633] on button "Iesniegt" at bounding box center [750, 619] width 142 height 34
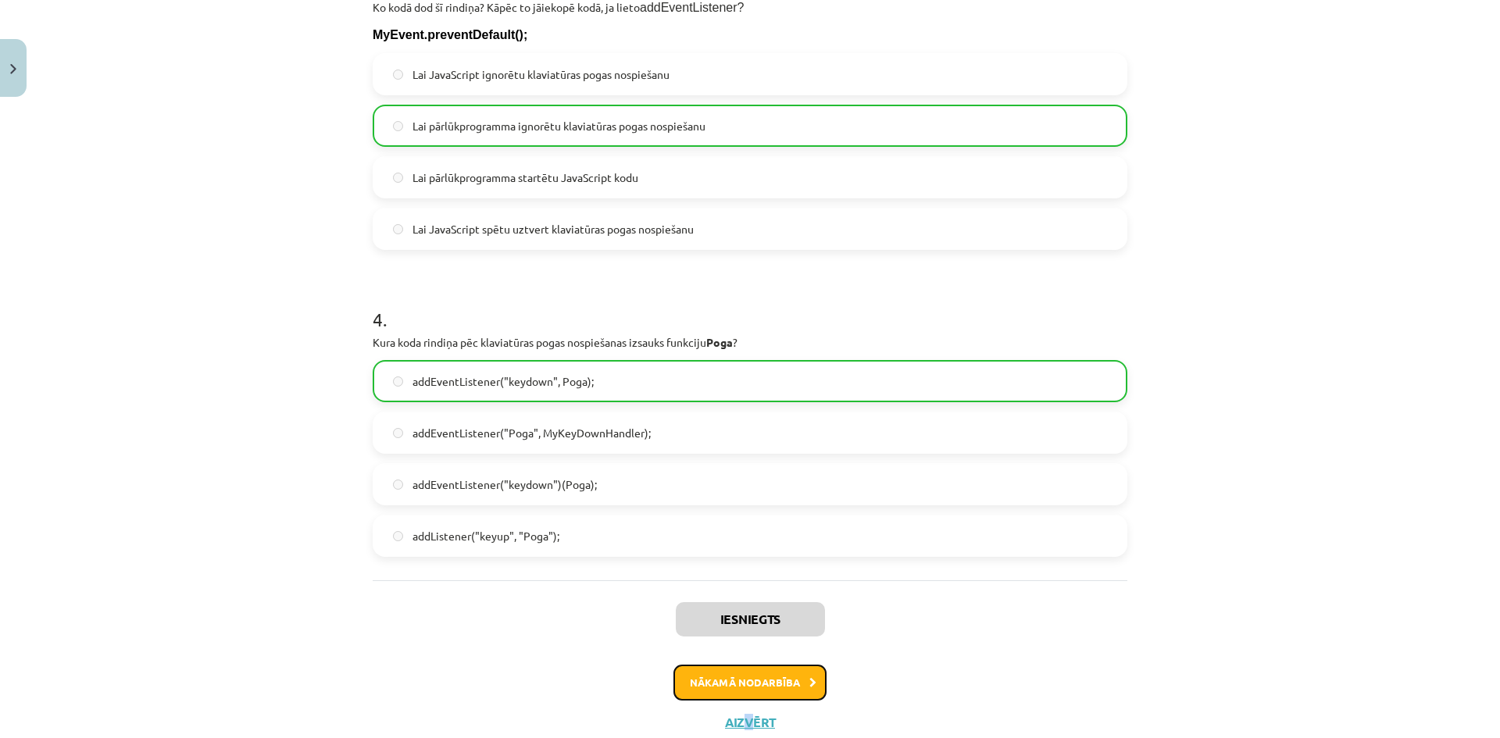
click at [761, 676] on button "Nākamā nodarbība" at bounding box center [750, 683] width 153 height 36
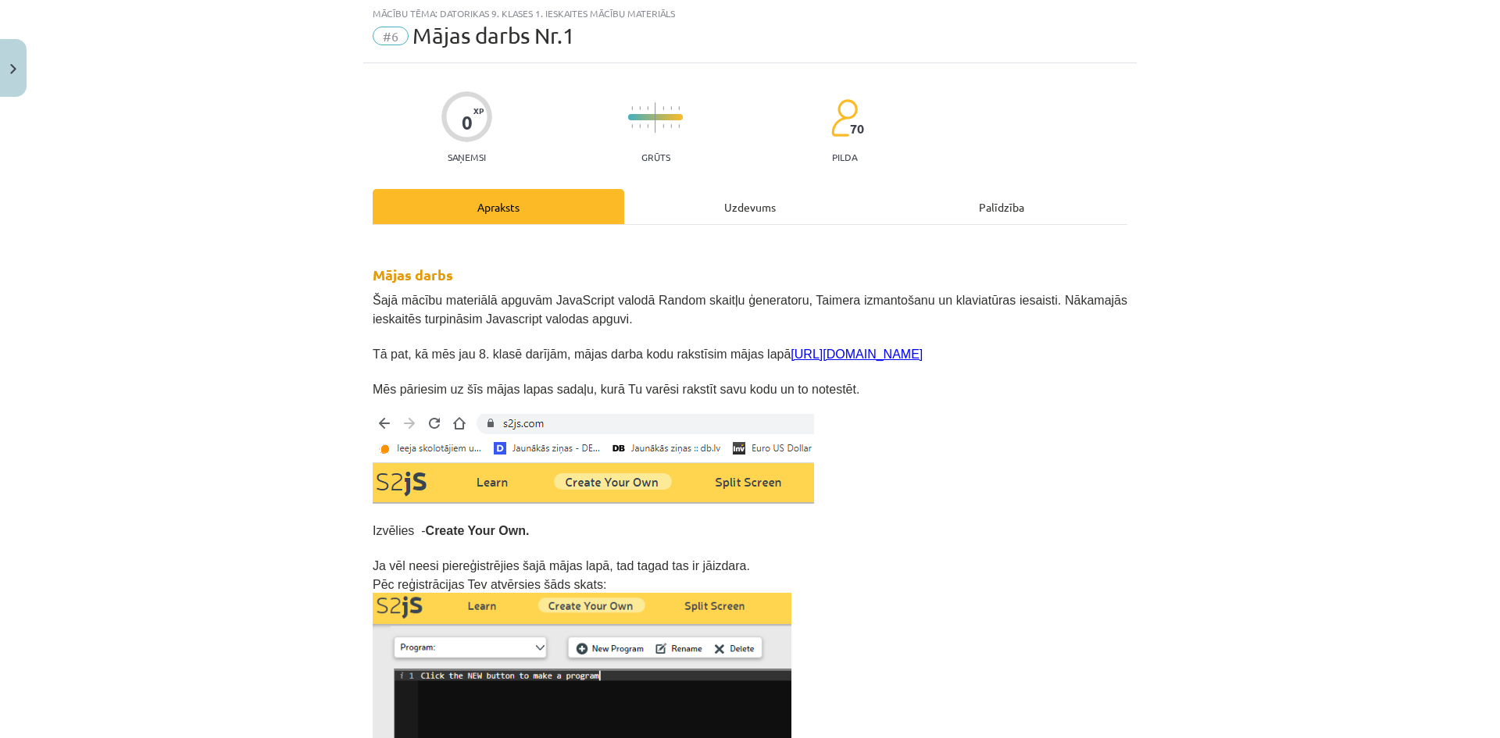
scroll to position [39, 0]
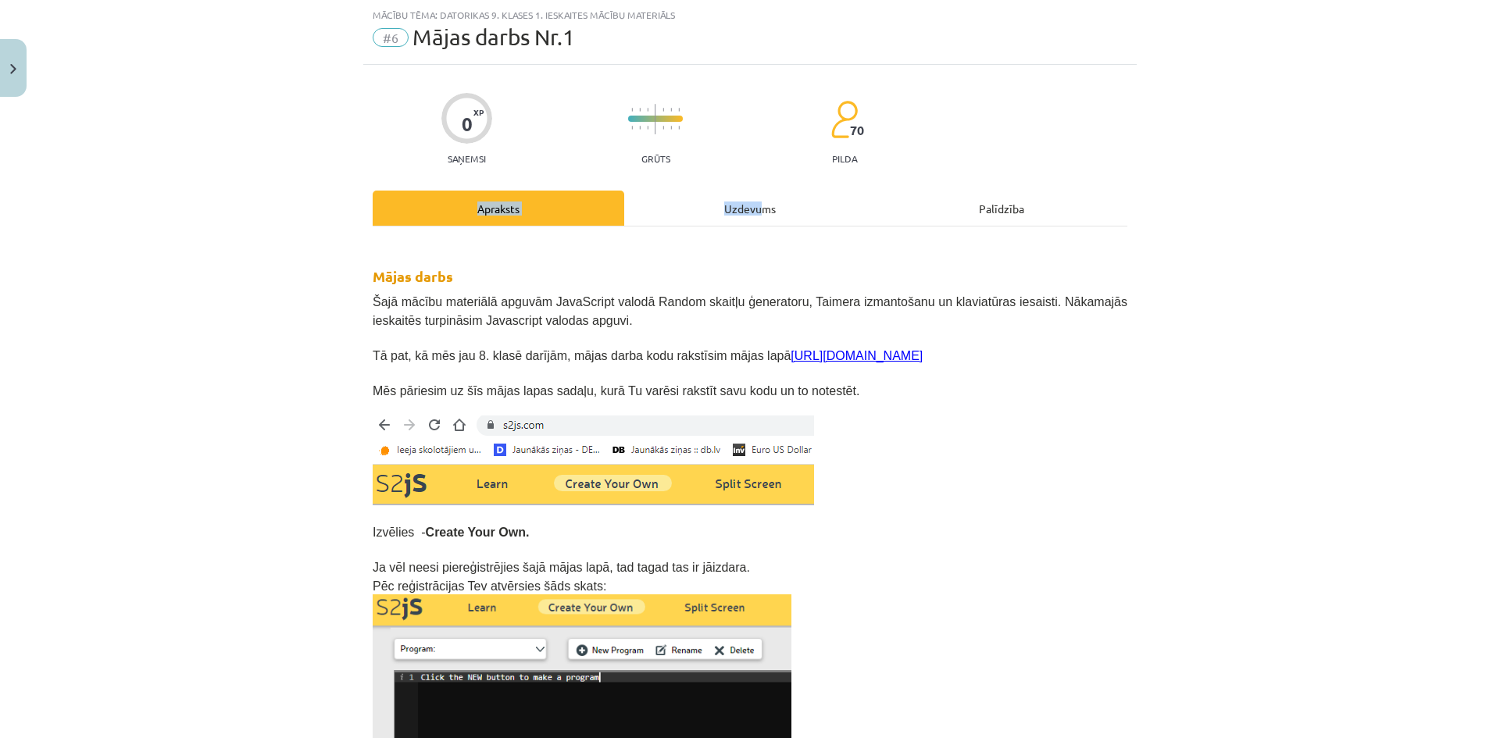
click at [752, 209] on div "Uzdevums" at bounding box center [750, 208] width 252 height 35
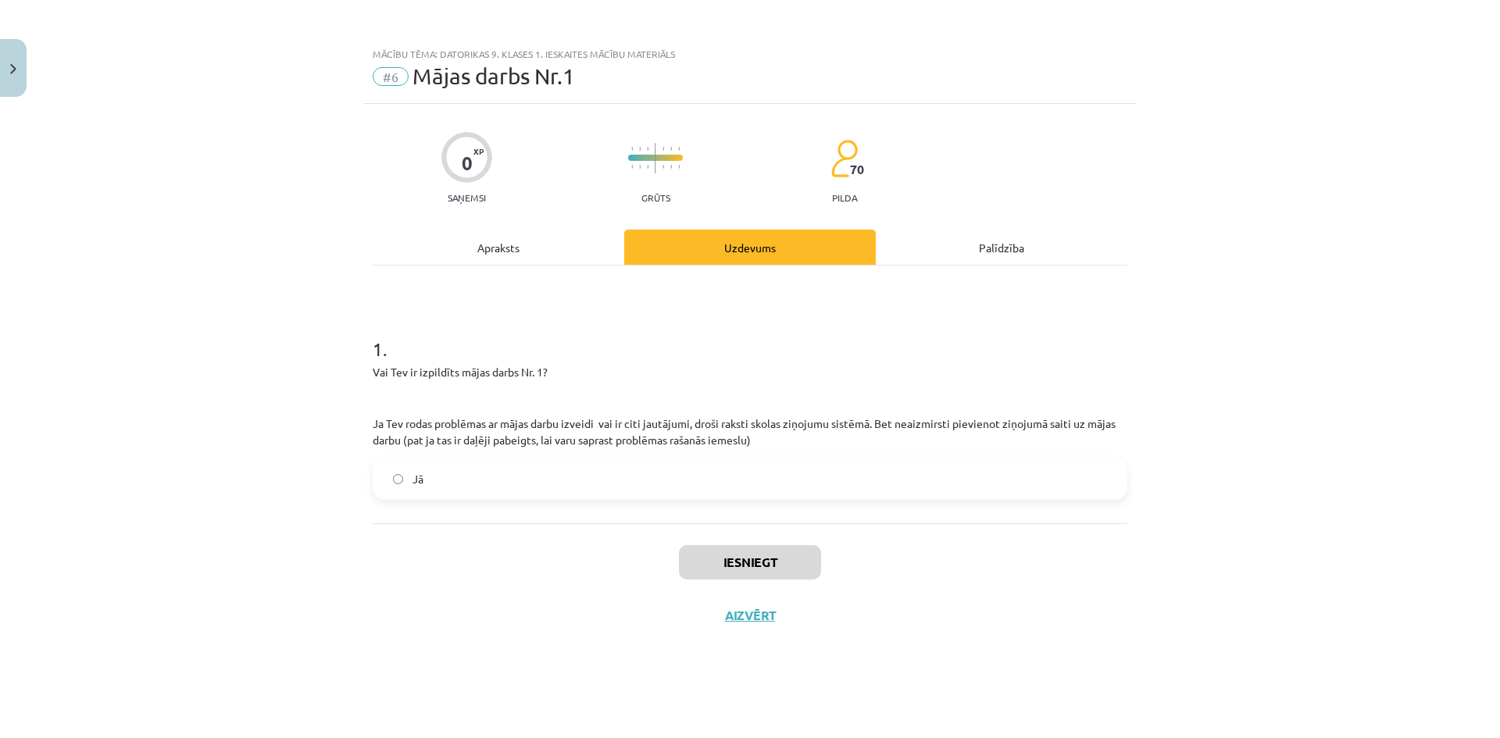
scroll to position [0, 0]
drag, startPoint x: 653, startPoint y: 500, endPoint x: 699, endPoint y: 471, distance: 54.4
click at [695, 477] on div "1 . Vai Tev ir izpildīts mājas darbs Nr. 1? Ja Tev rodas problēmas ar mājas dar…" at bounding box center [750, 395] width 755 height 258
click at [699, 471] on label "Jā" at bounding box center [750, 478] width 752 height 39
click at [733, 557] on button "Iesniegt" at bounding box center [750, 562] width 142 height 34
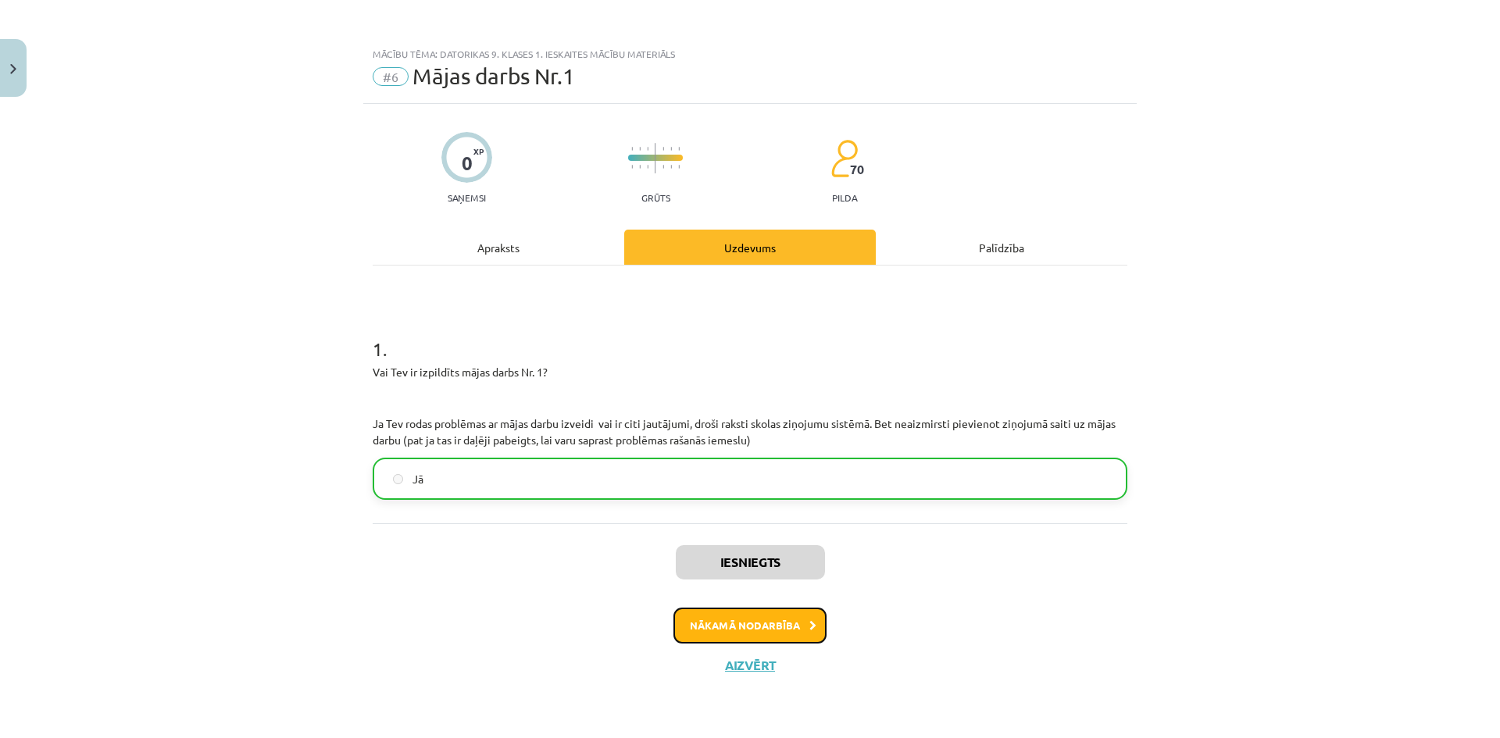
click at [706, 617] on button "Nākamā nodarbība" at bounding box center [750, 626] width 153 height 36
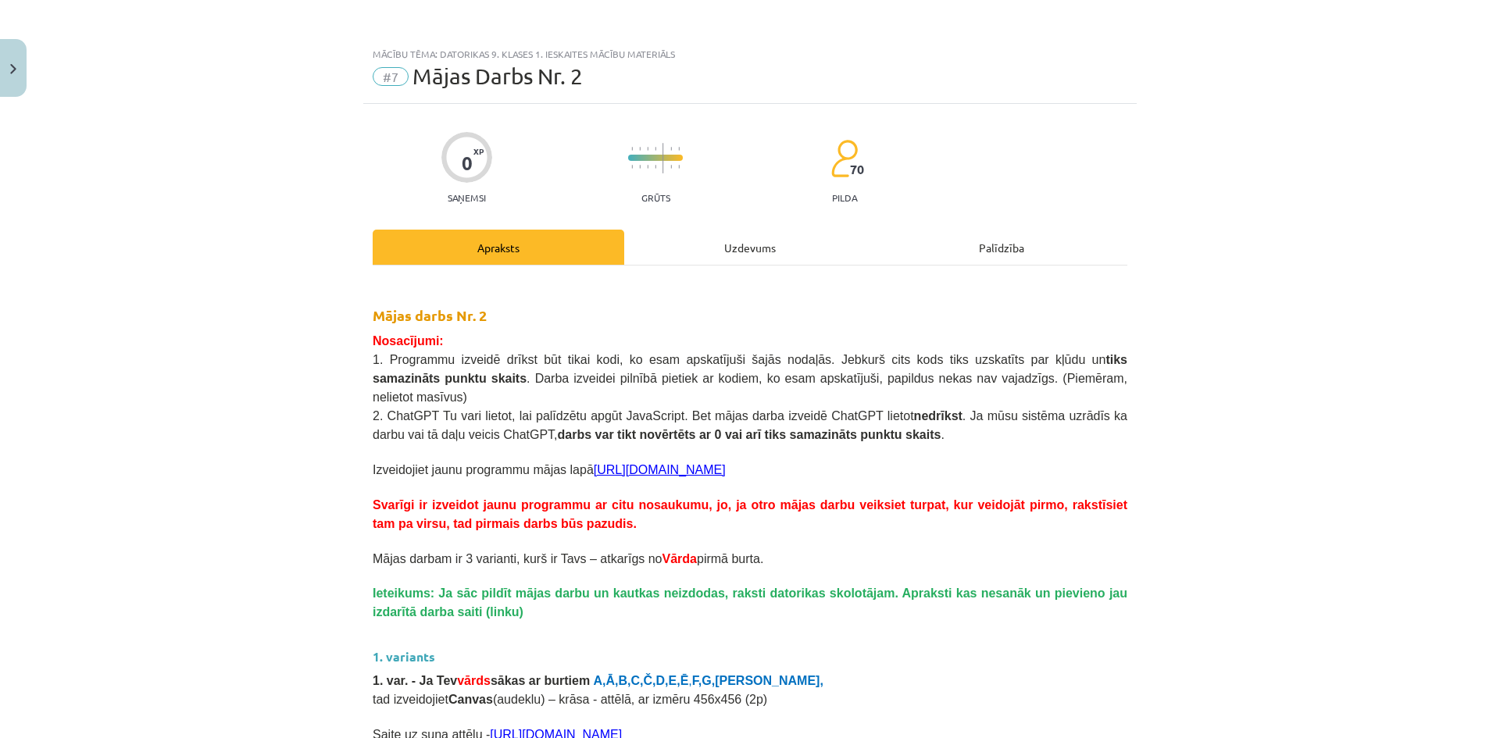
click at [734, 255] on div "Uzdevums" at bounding box center [750, 247] width 252 height 35
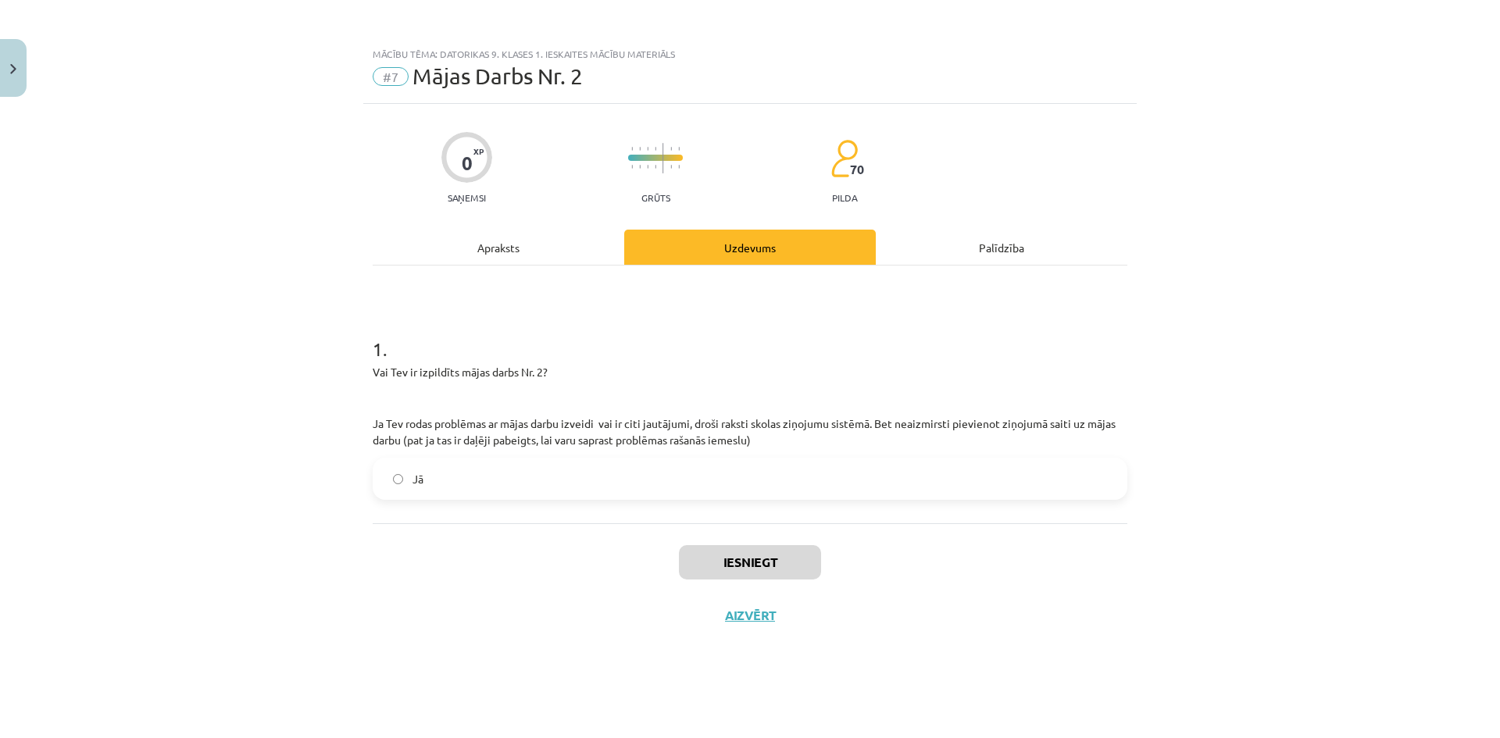
click at [483, 465] on label "Jā" at bounding box center [750, 478] width 752 height 39
click at [696, 555] on button "Iesniegt" at bounding box center [750, 562] width 142 height 34
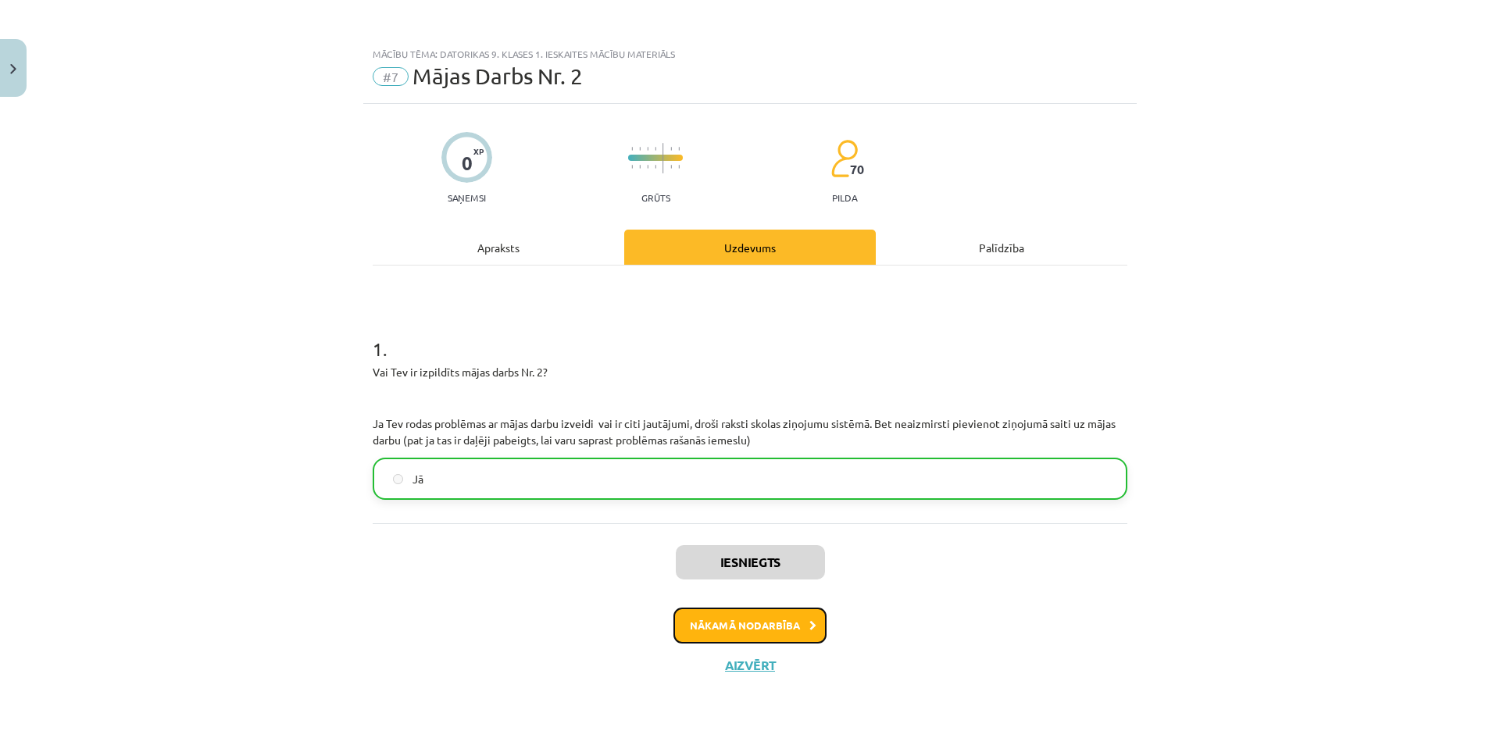
click at [708, 630] on button "Nākamā nodarbība" at bounding box center [750, 626] width 153 height 36
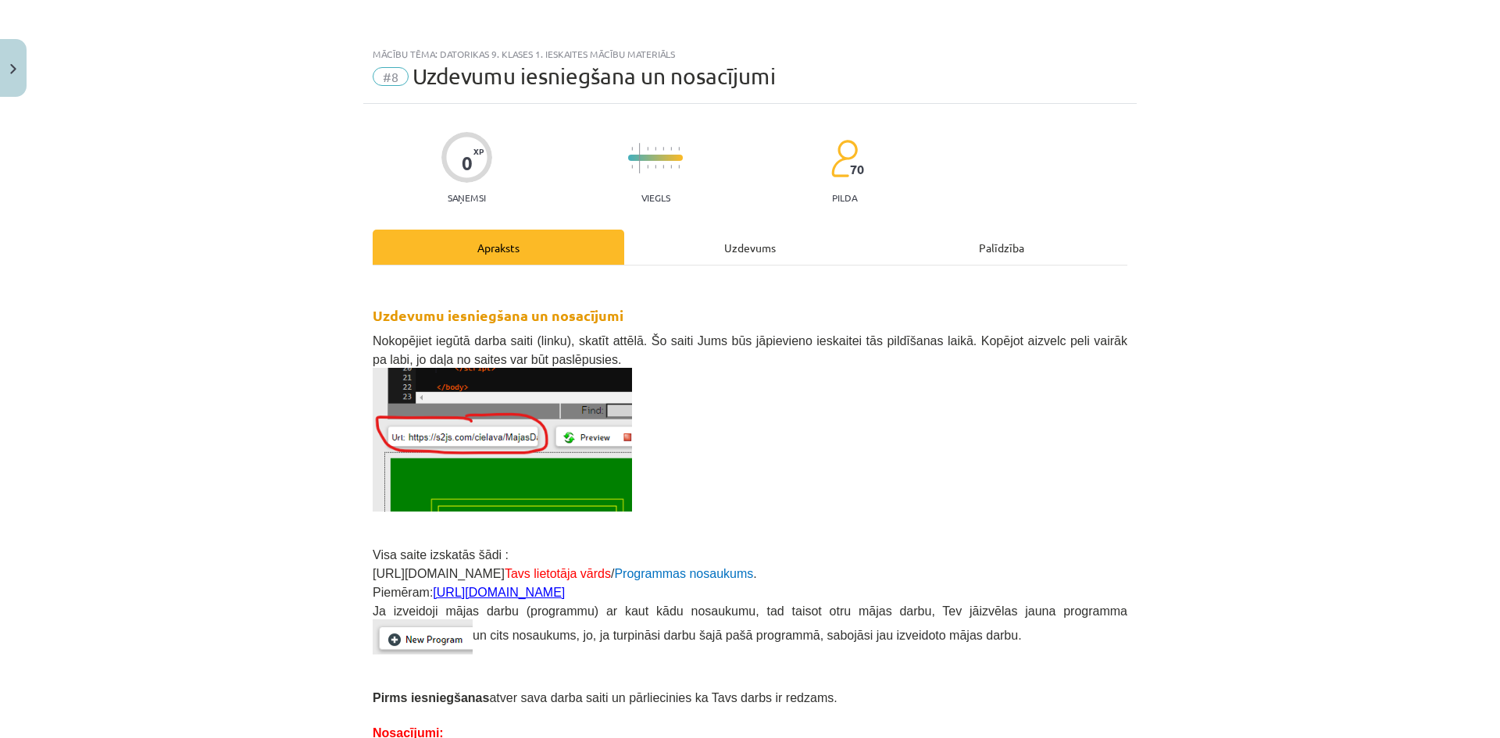
click at [759, 256] on div "Uzdevums" at bounding box center [750, 247] width 252 height 35
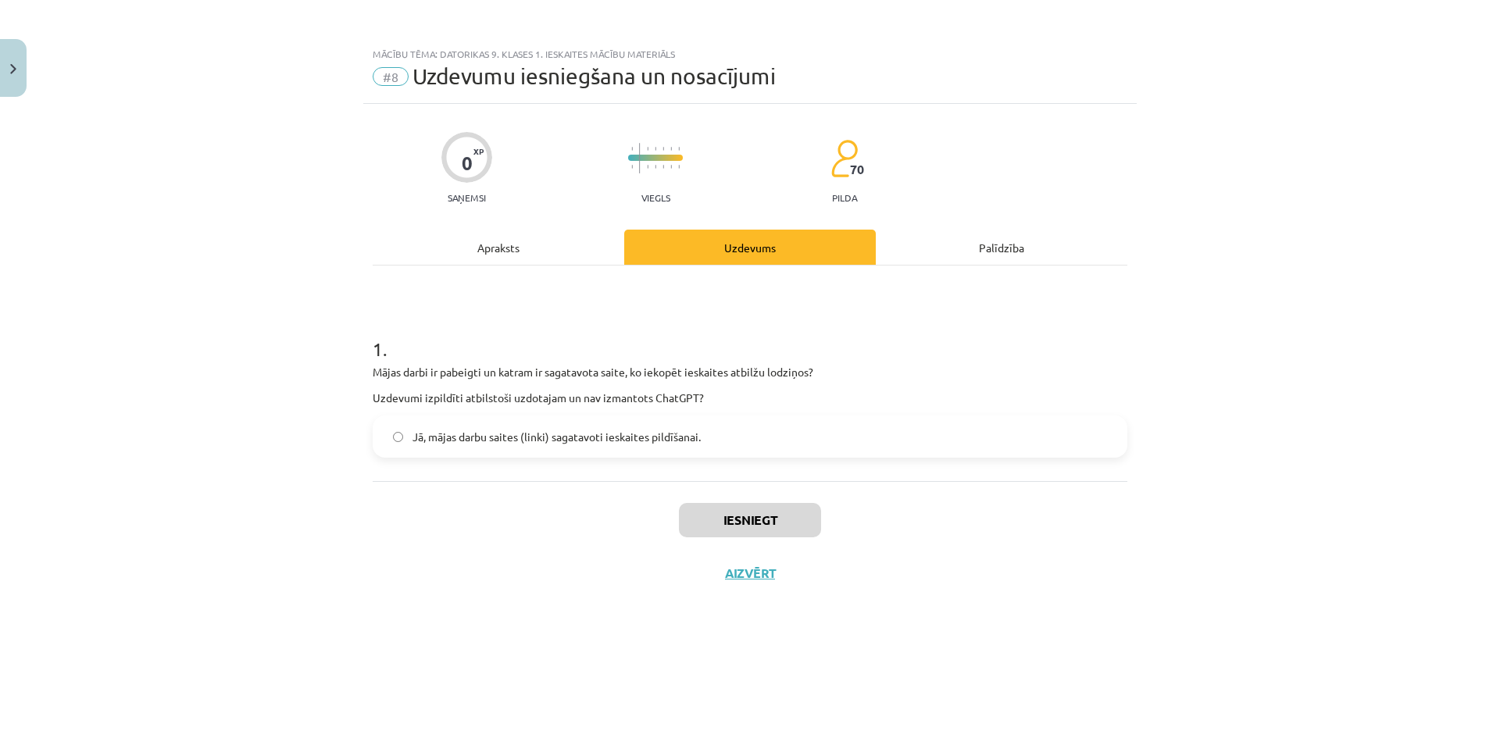
click at [595, 436] on span "Jā, mājas darbu saites (linki) sagatavoti ieskaites pildīšanai." at bounding box center [557, 437] width 288 height 16
click at [729, 522] on button "Iesniegt" at bounding box center [750, 520] width 142 height 34
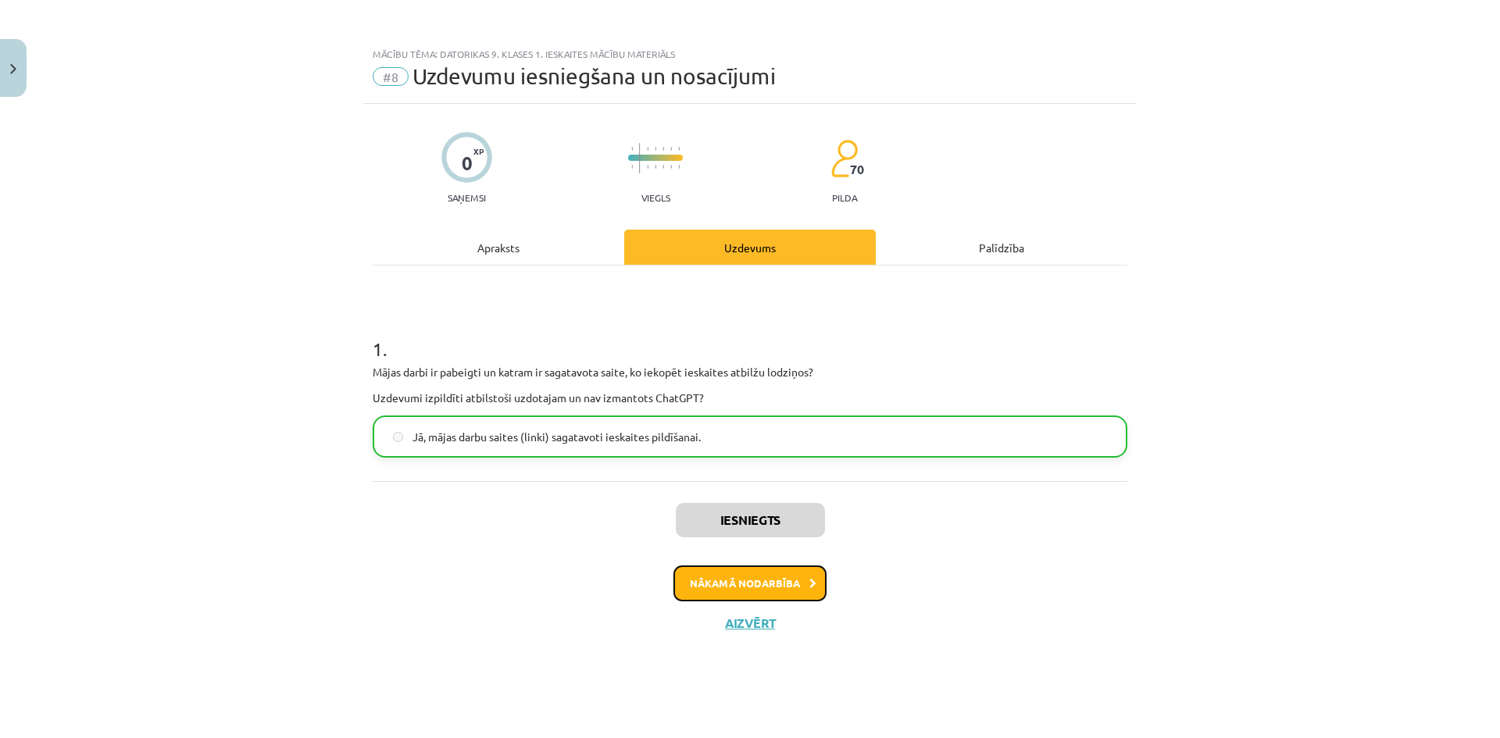
click at [725, 585] on button "Nākamā nodarbība" at bounding box center [750, 584] width 153 height 36
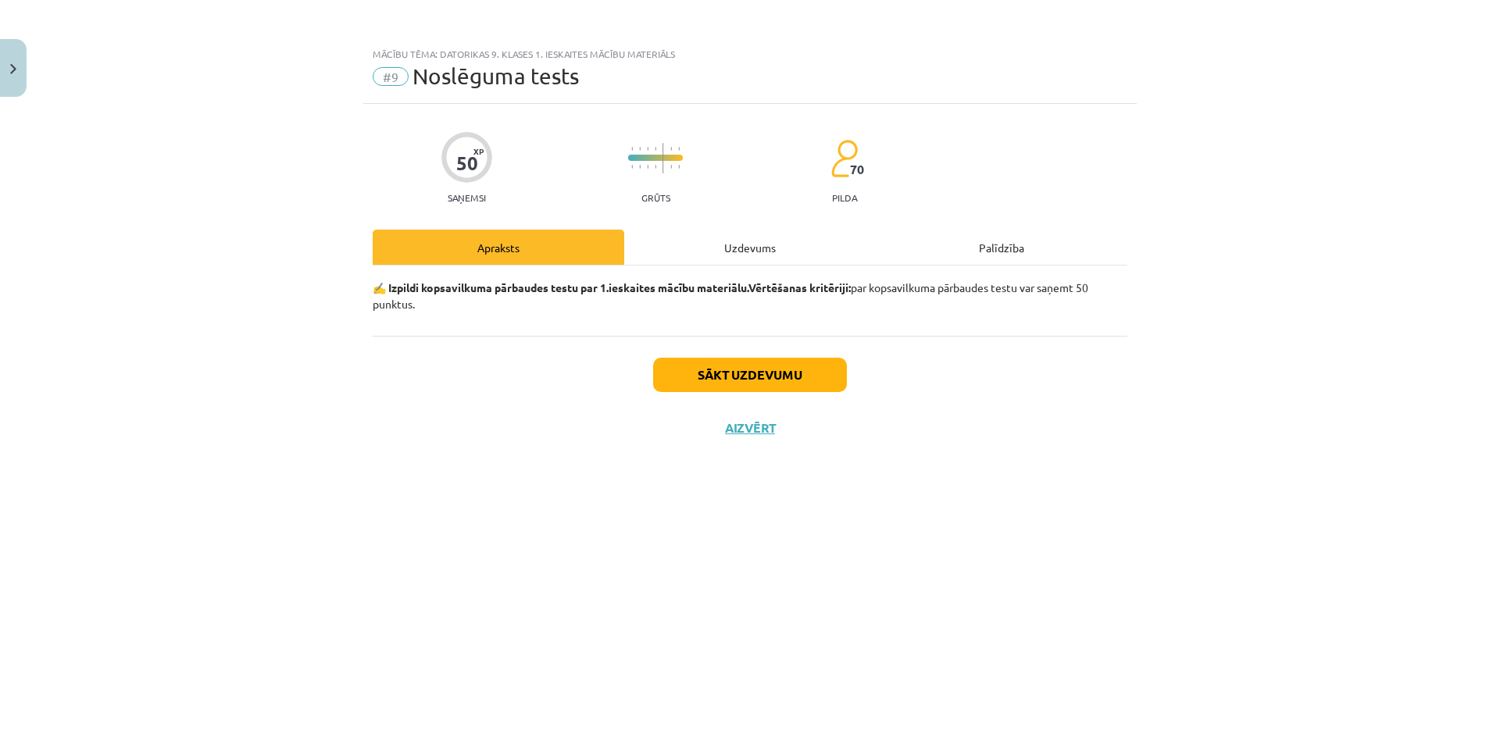
click at [742, 214] on div "50 XP Saņemsi Grūts 70 pilda Apraksts Uzdevums Palīdzība ✍️ Izpildi kopsavilkum…" at bounding box center [750, 401] width 774 height 595
click at [734, 250] on div "Uzdevums" at bounding box center [750, 247] width 252 height 35
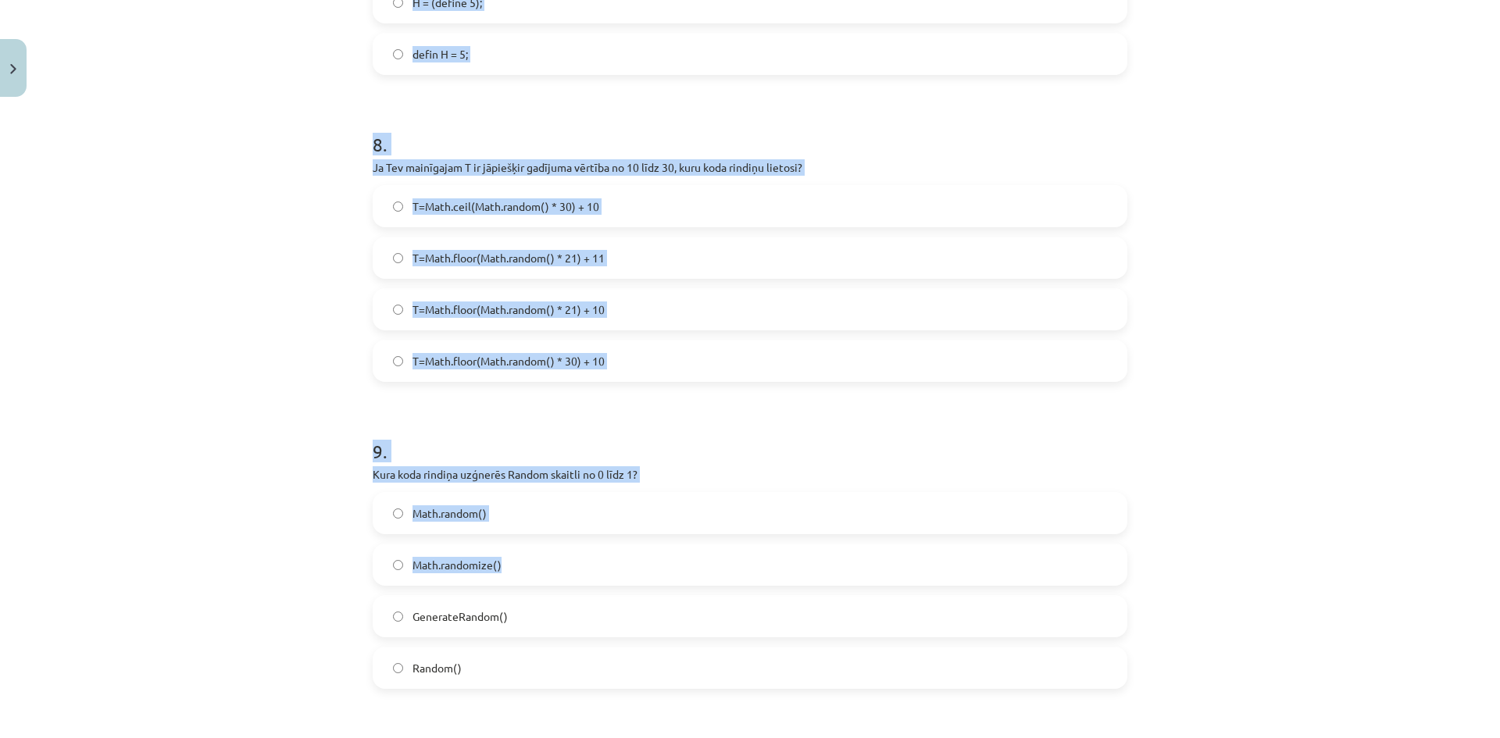
scroll to position [2862, 0]
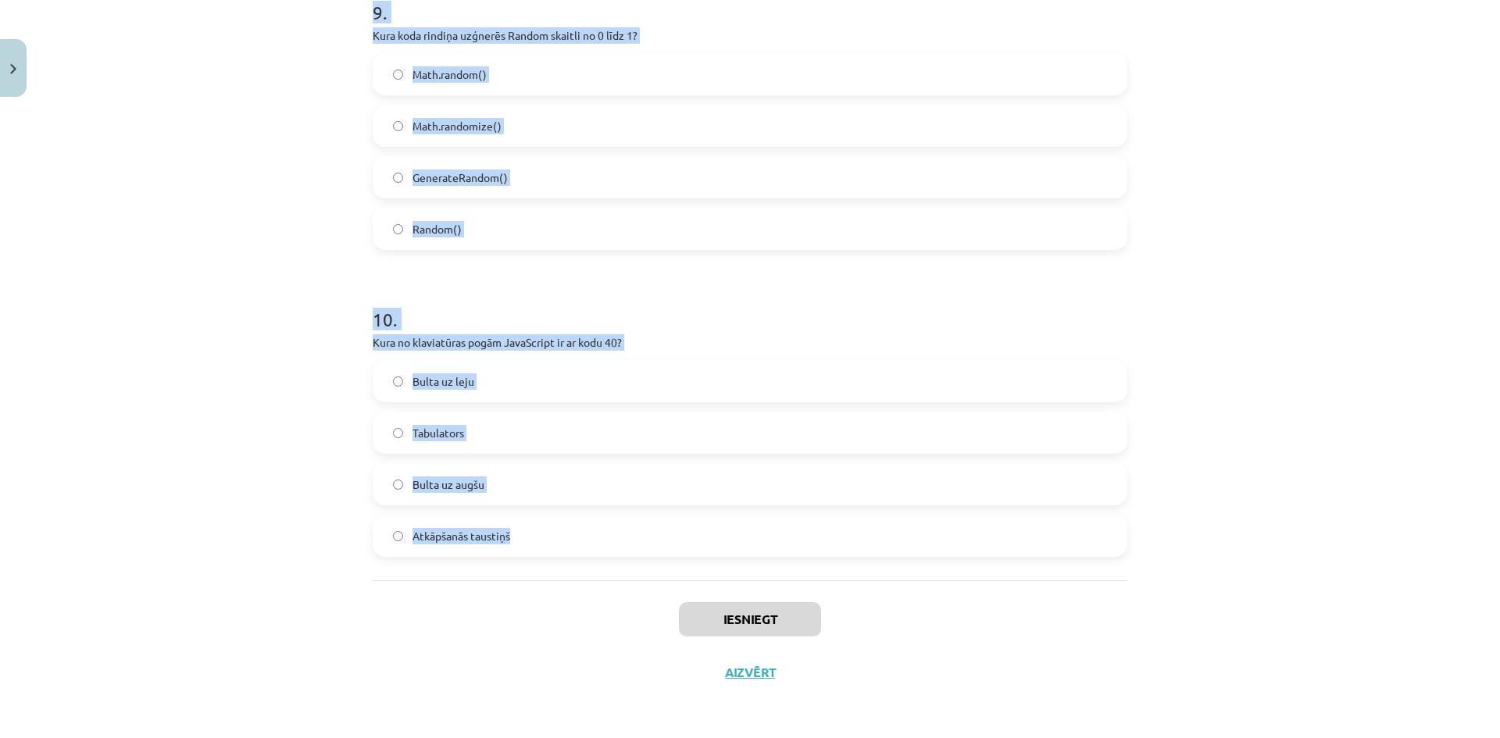
drag, startPoint x: 322, startPoint y: 337, endPoint x: 842, endPoint y: 545, distance: 560.0
click at [842, 545] on div "Mācību tēma: Datorikas 9. klases 1. ieskaites mācību materiāls #9 Noslēguma tes…" at bounding box center [750, 369] width 1500 height 738
copy form "1 . Ko dara funkcija Math.floor()? Pievieno skaitli noapaļošanai. Atmet daļu ai…"
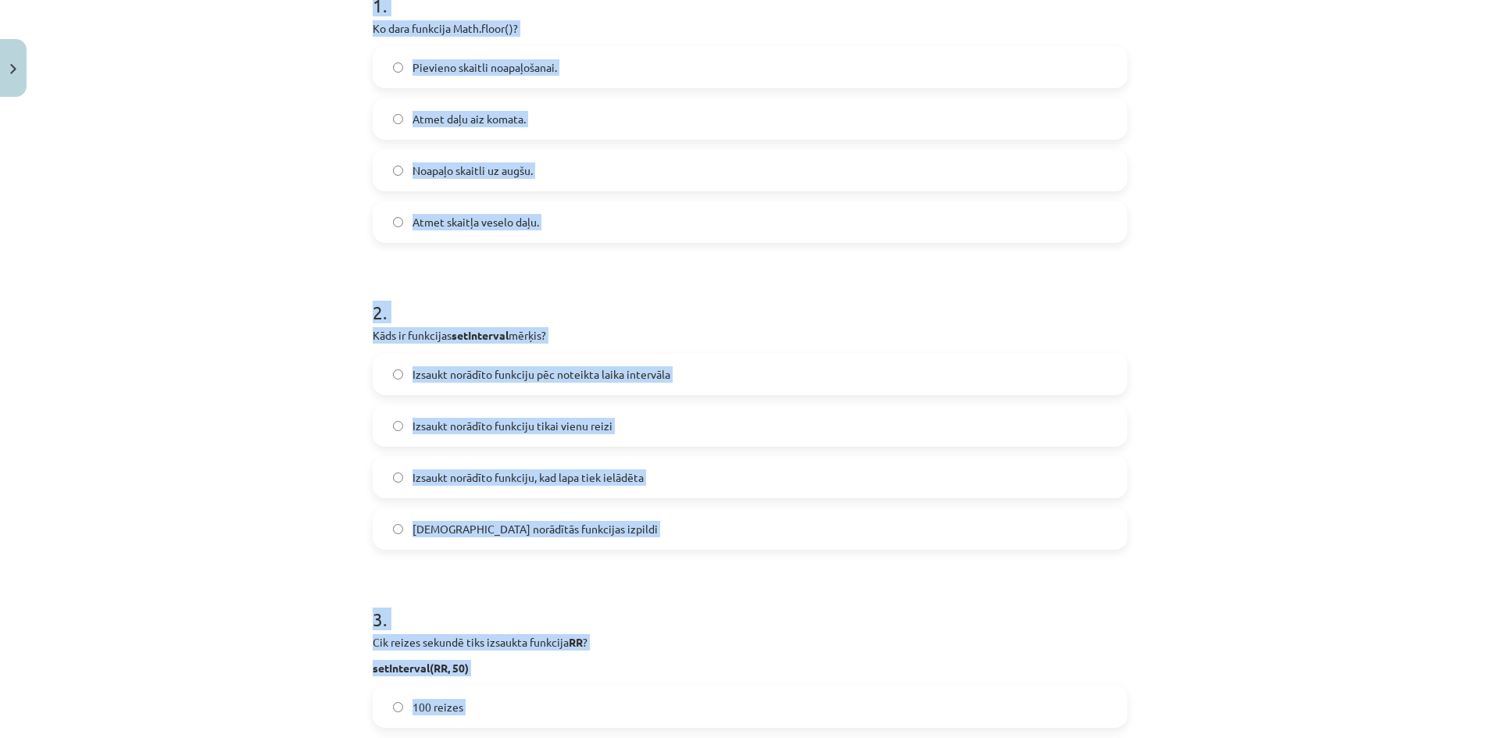
scroll to position [48, 0]
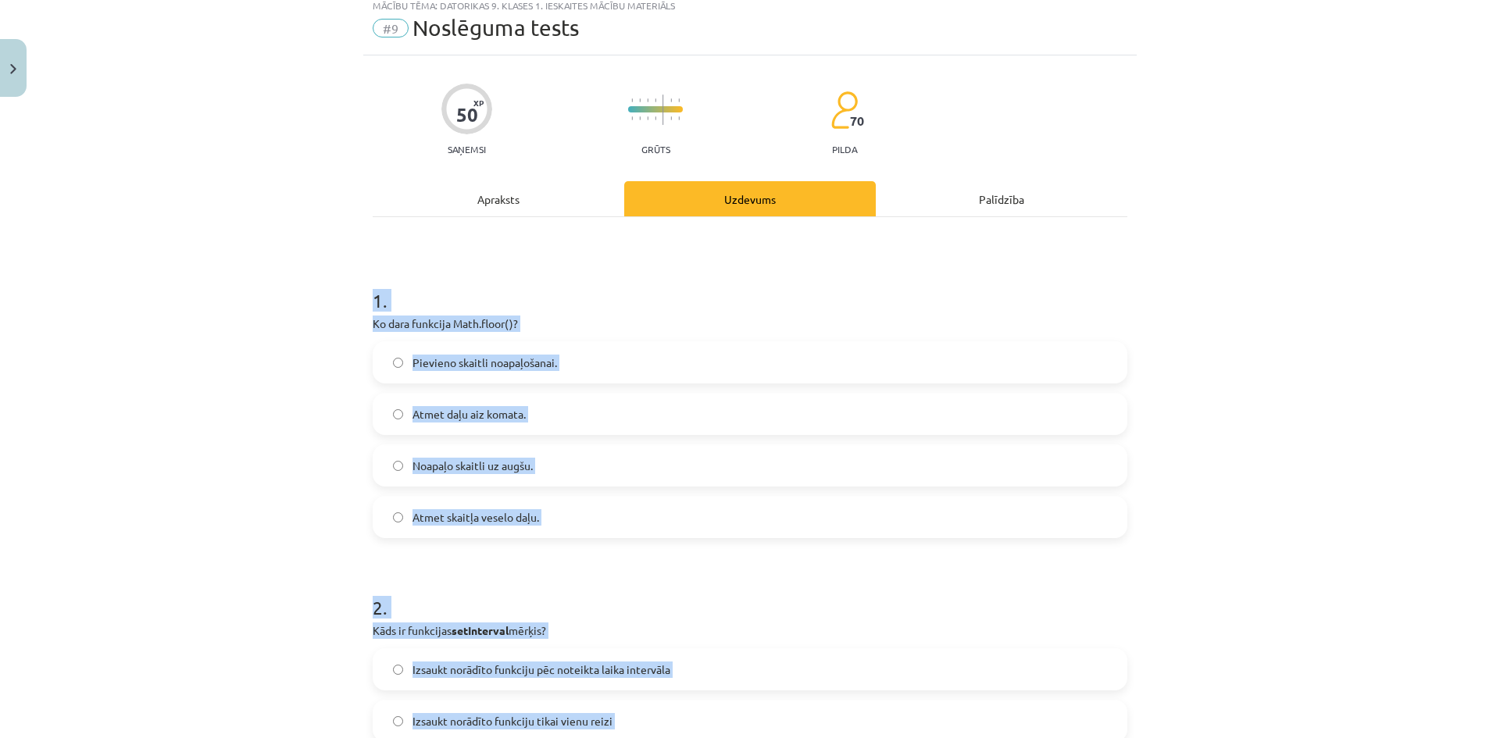
click at [320, 280] on div "Mācību tēma: Datorikas 9. klases 1. ieskaites mācību materiāls #9 Noslēguma tes…" at bounding box center [750, 369] width 1500 height 738
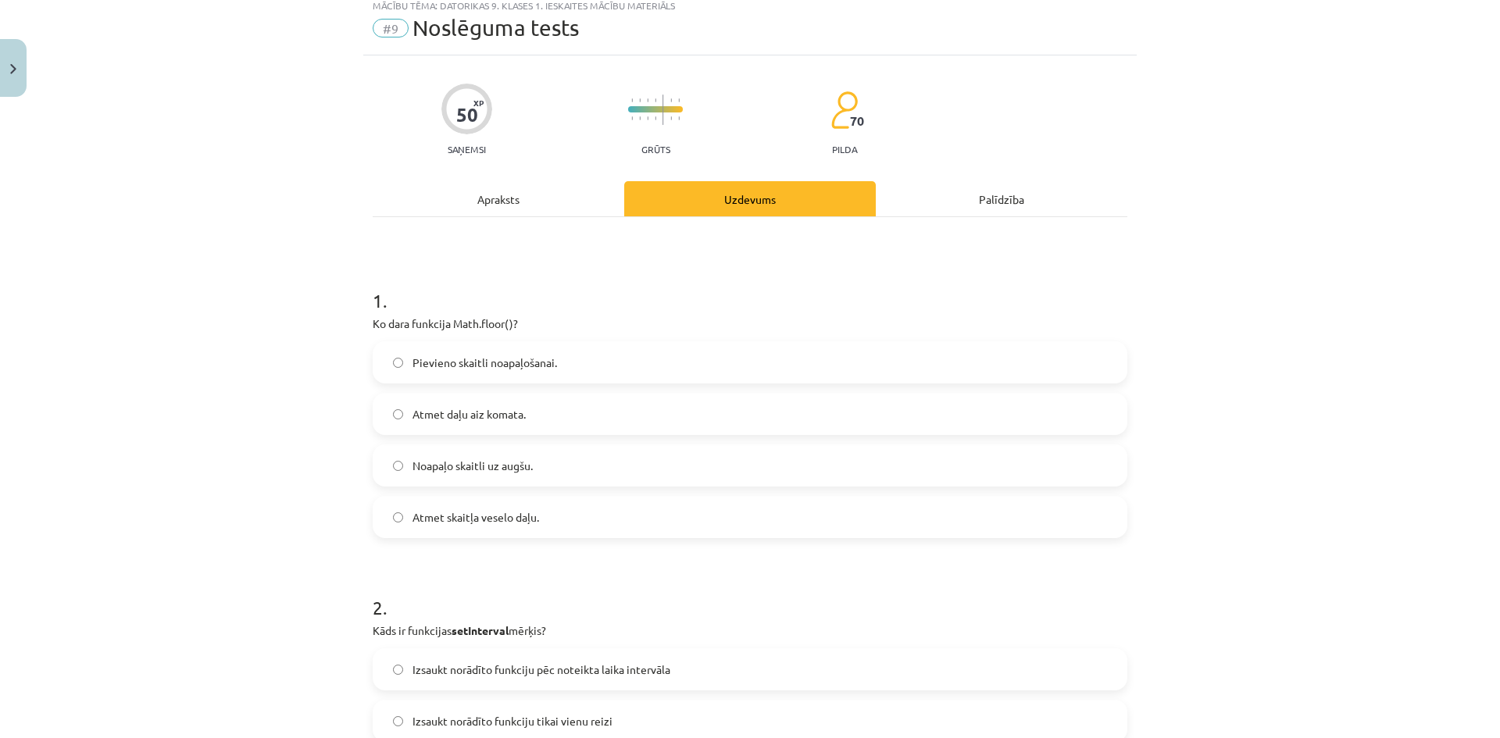
click at [534, 413] on label "Atmet daļu aiz komata." at bounding box center [750, 414] width 752 height 39
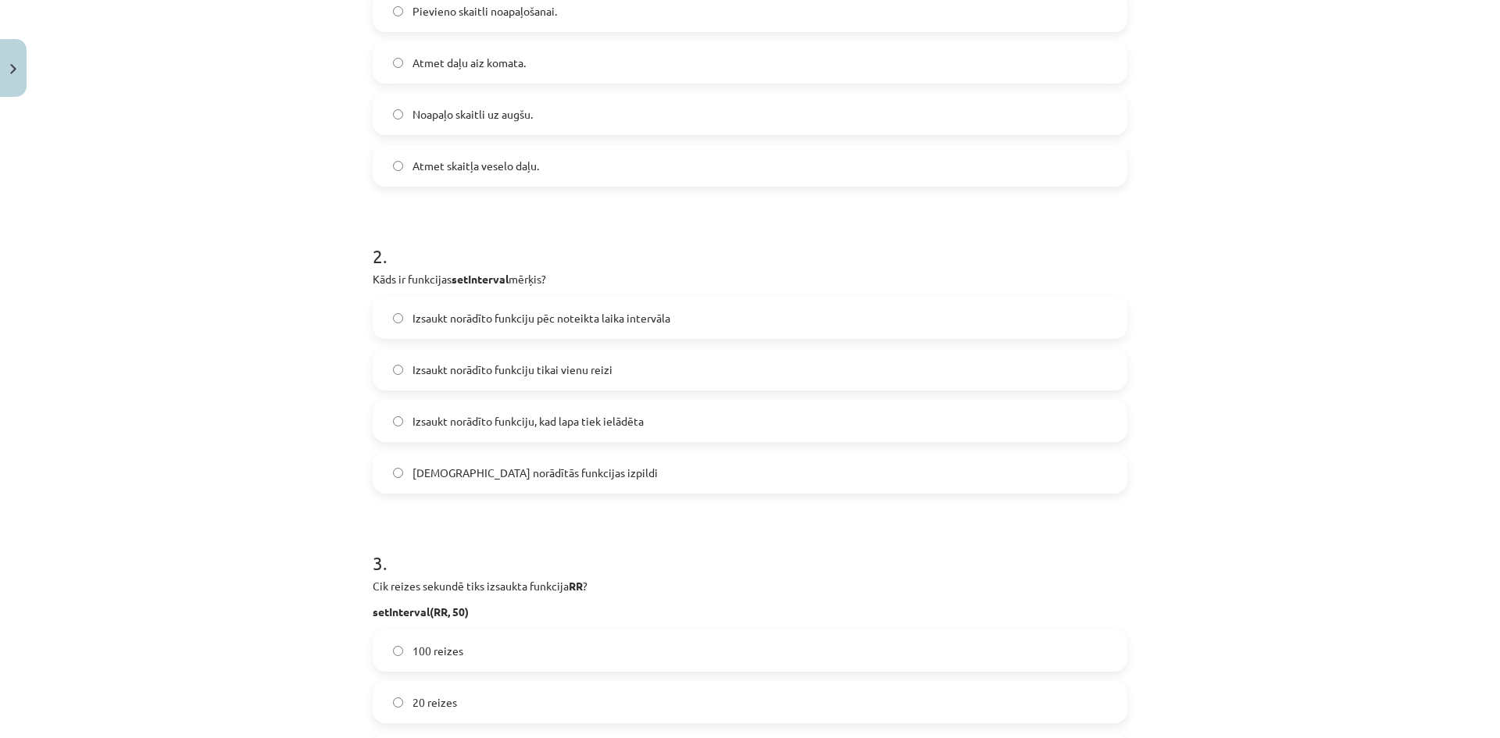
scroll to position [439, 0]
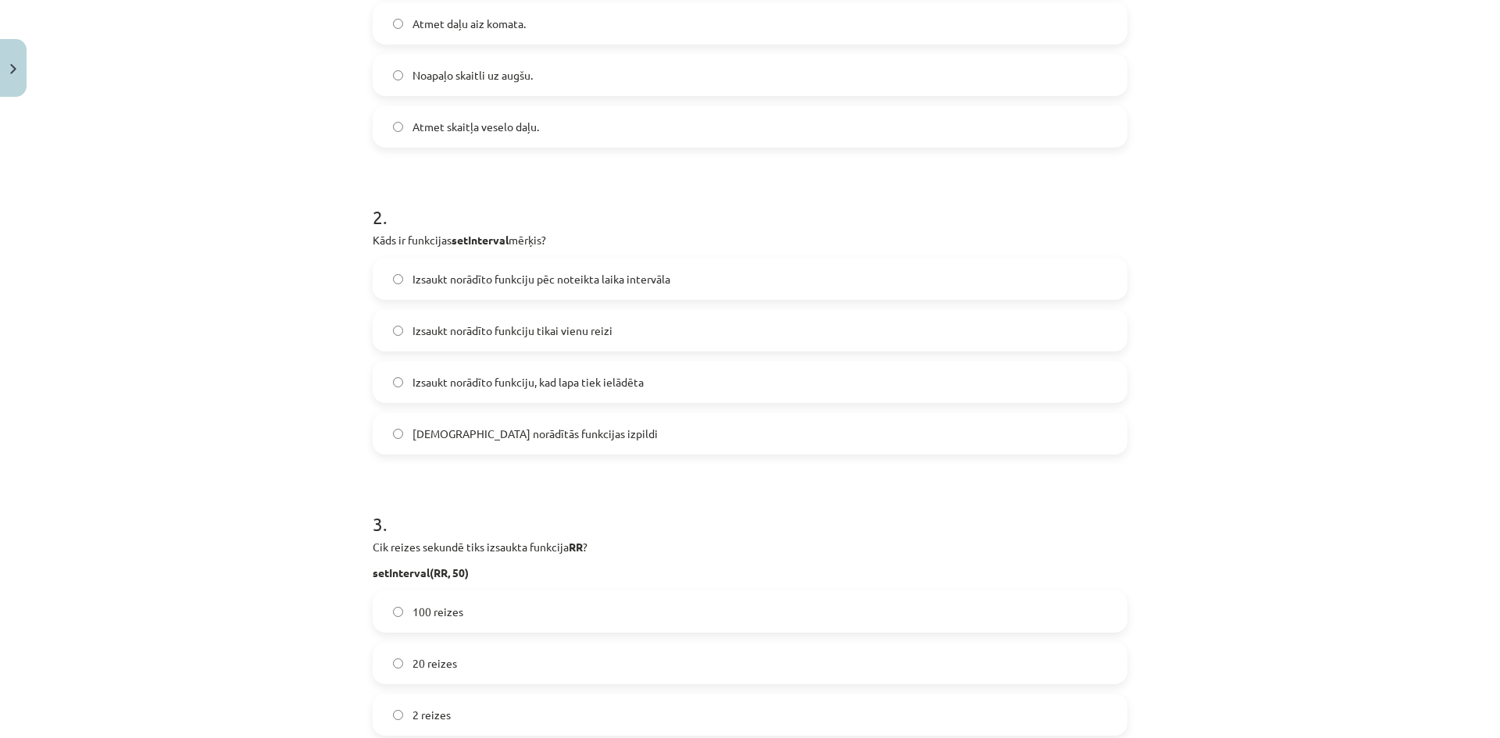
click at [571, 271] on span "Izsaukt norādīto funkciju pēc noteikta laika intervāla" at bounding box center [542, 279] width 258 height 16
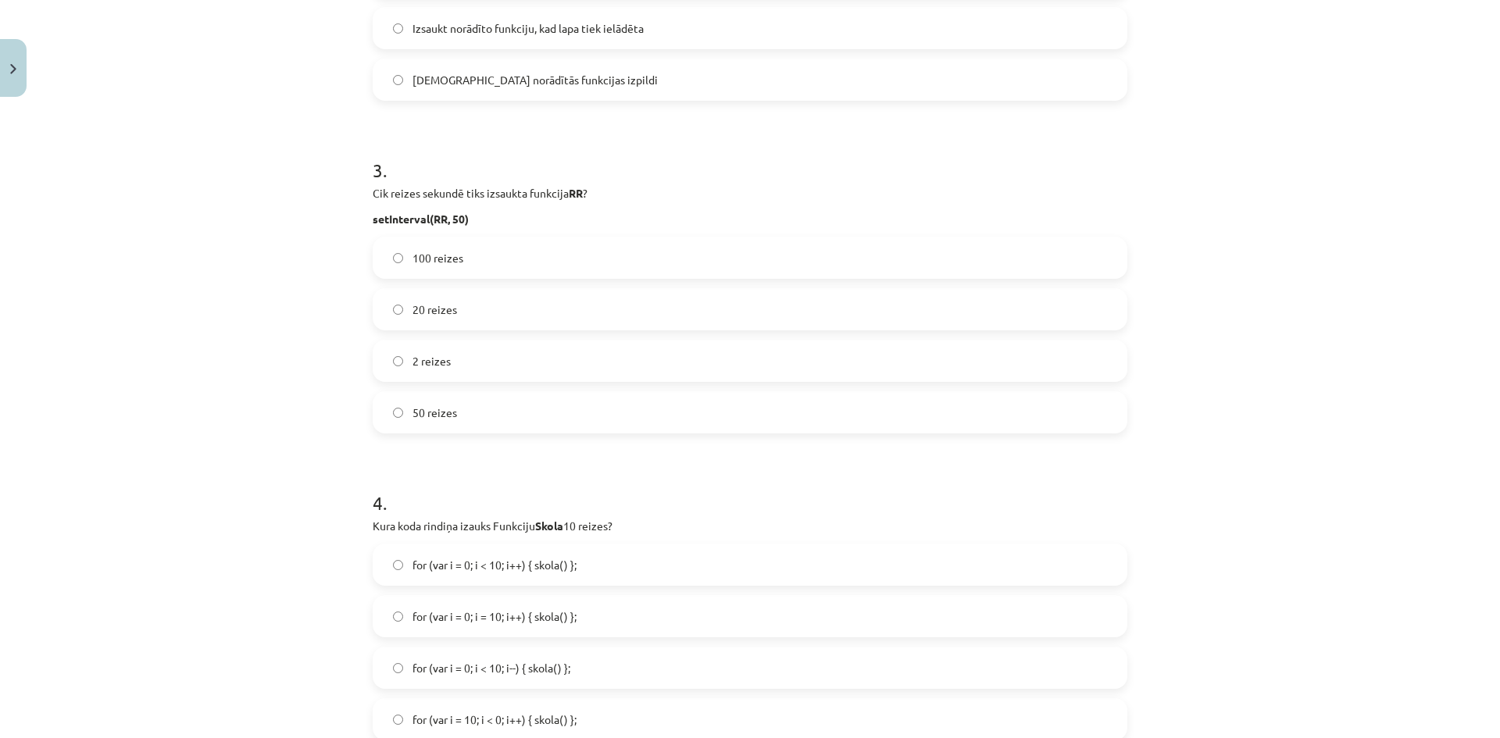
scroll to position [830, 0]
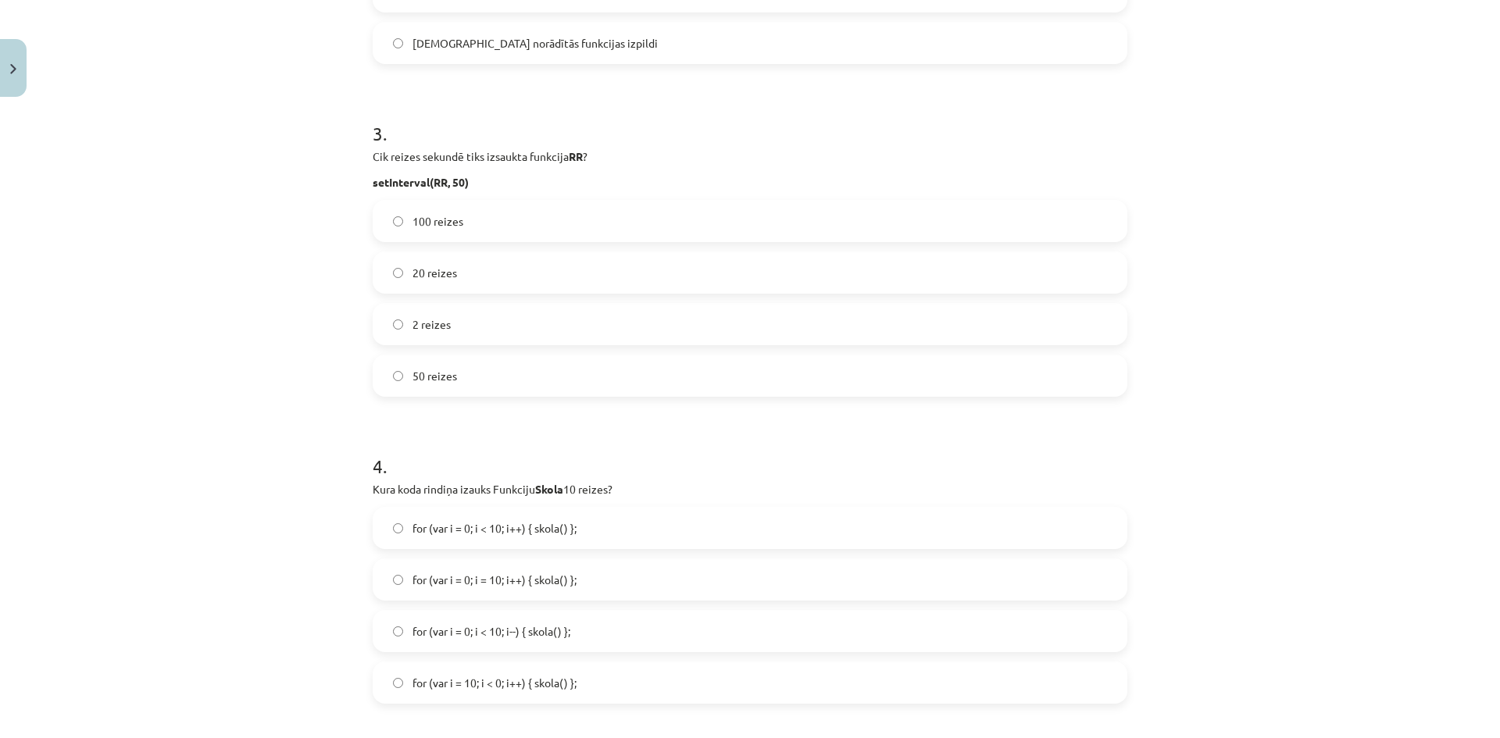
click at [472, 282] on label "20 reizes" at bounding box center [750, 272] width 752 height 39
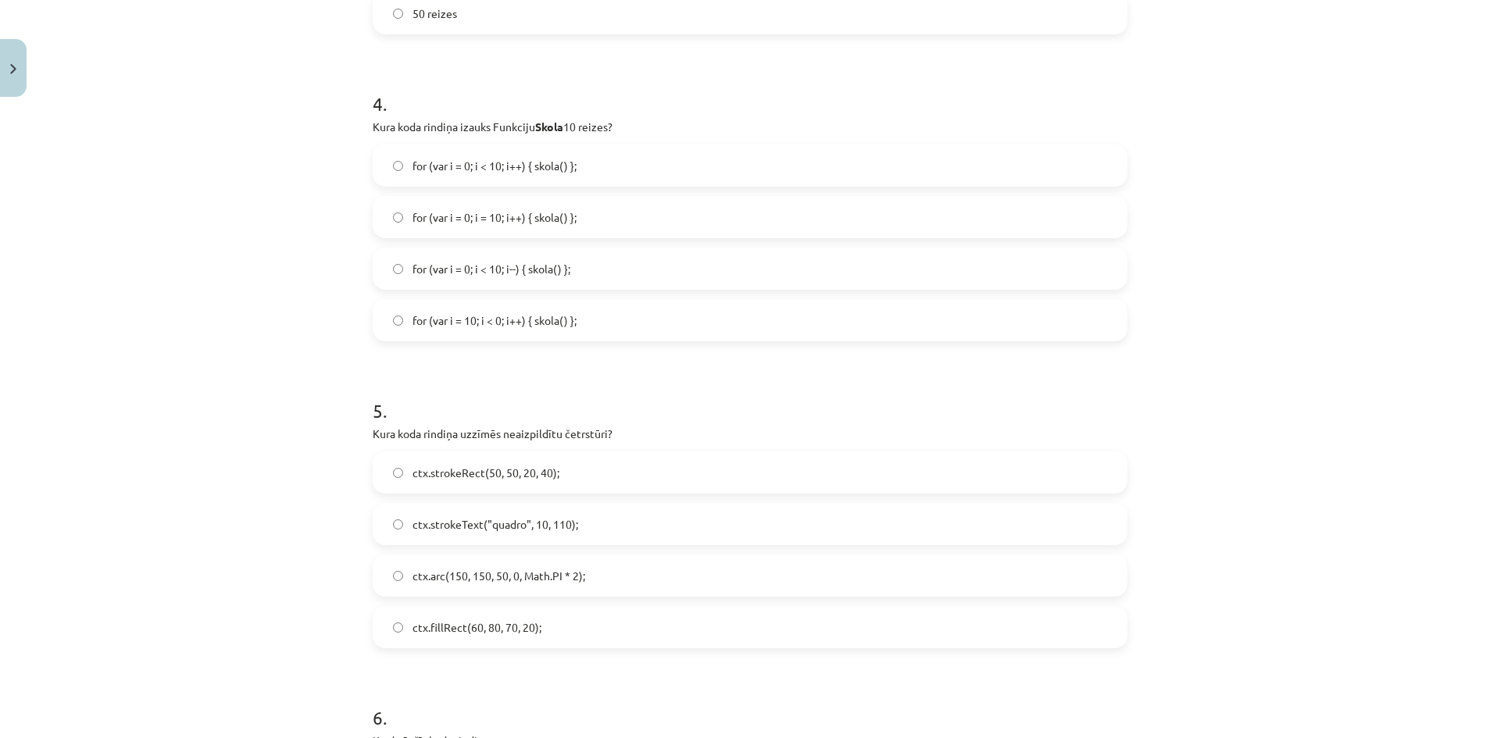
scroll to position [1221, 0]
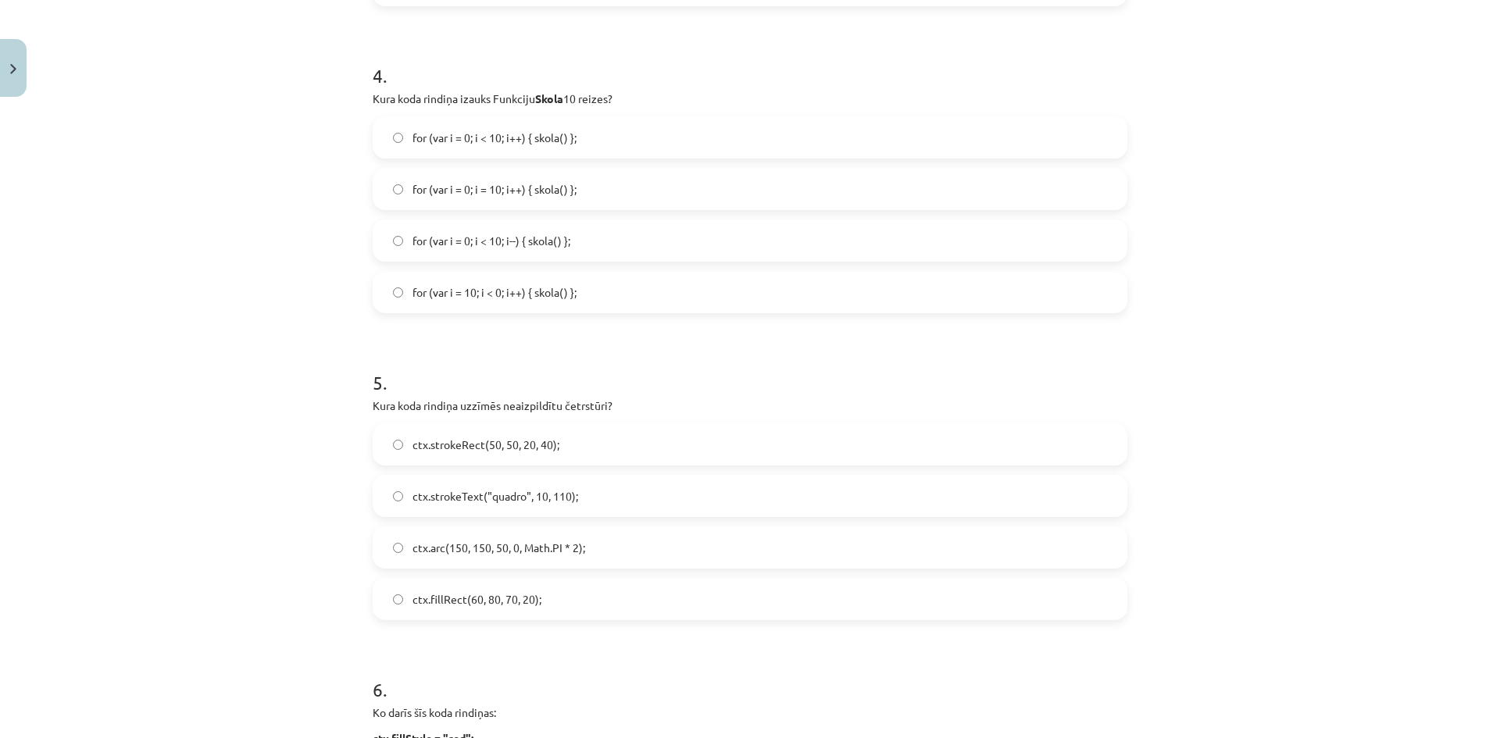
click at [429, 139] on span "for (var i = 0; i < 10; i++) { skola() };" at bounding box center [495, 138] width 164 height 16
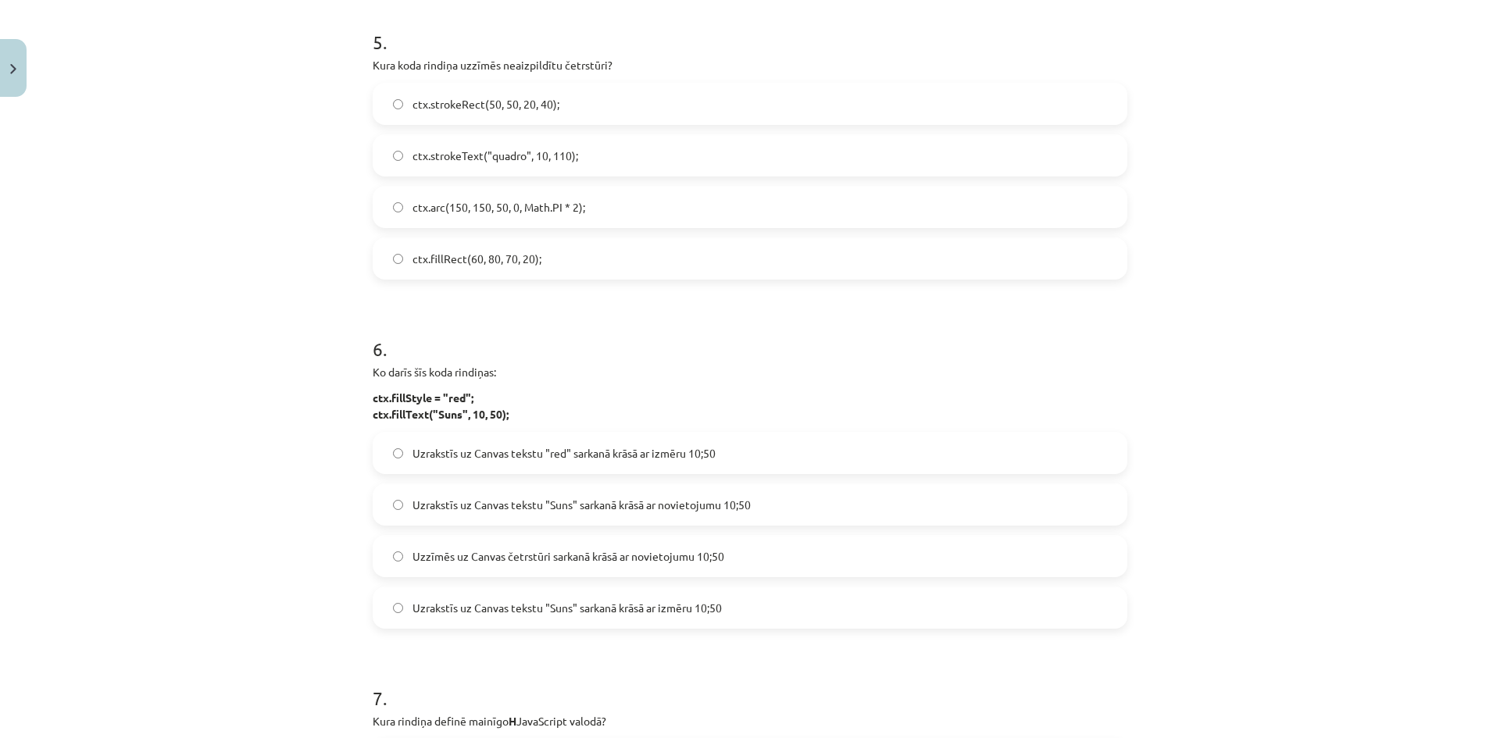
scroll to position [1533, 0]
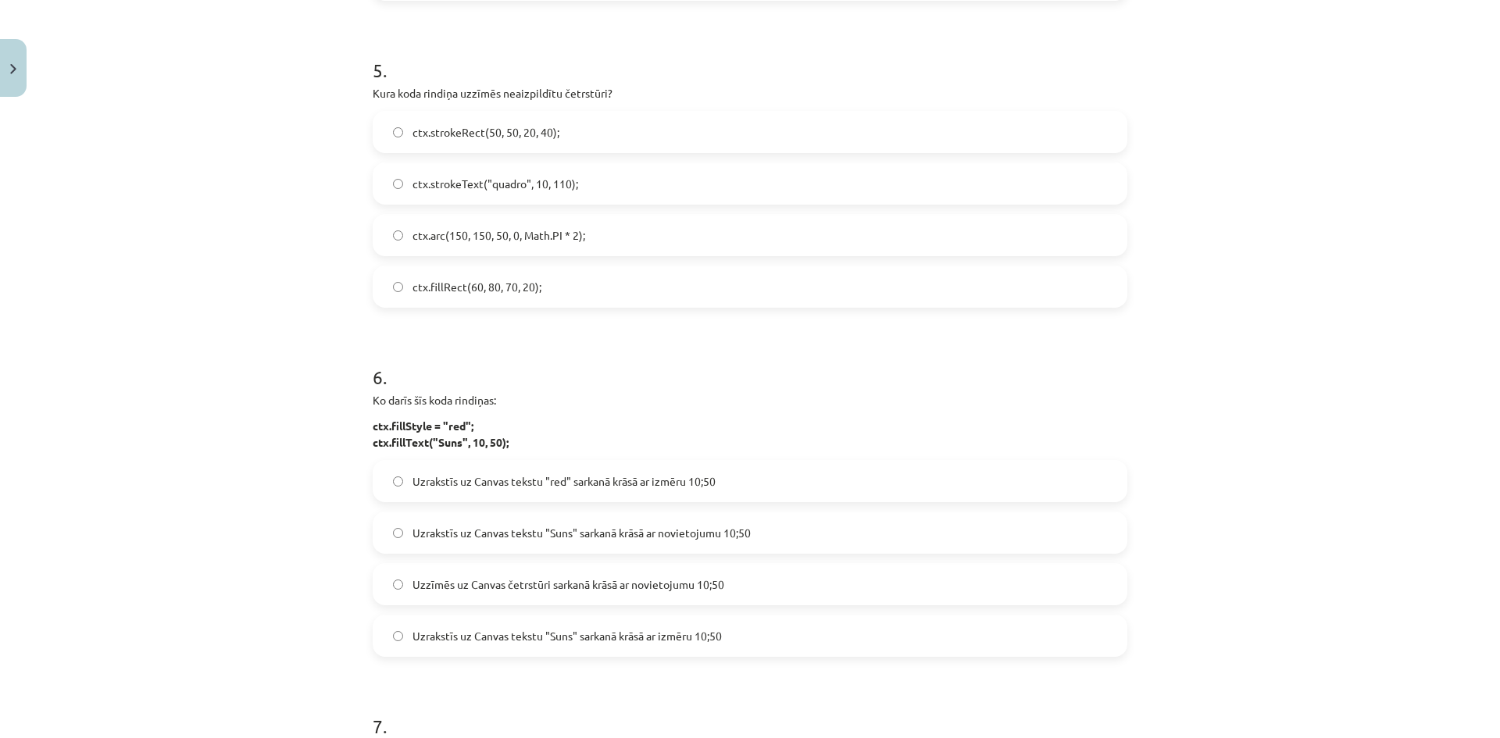
click at [544, 133] on span "ctx.strokeRect(50, 50, 20, 40);" at bounding box center [486, 132] width 147 height 16
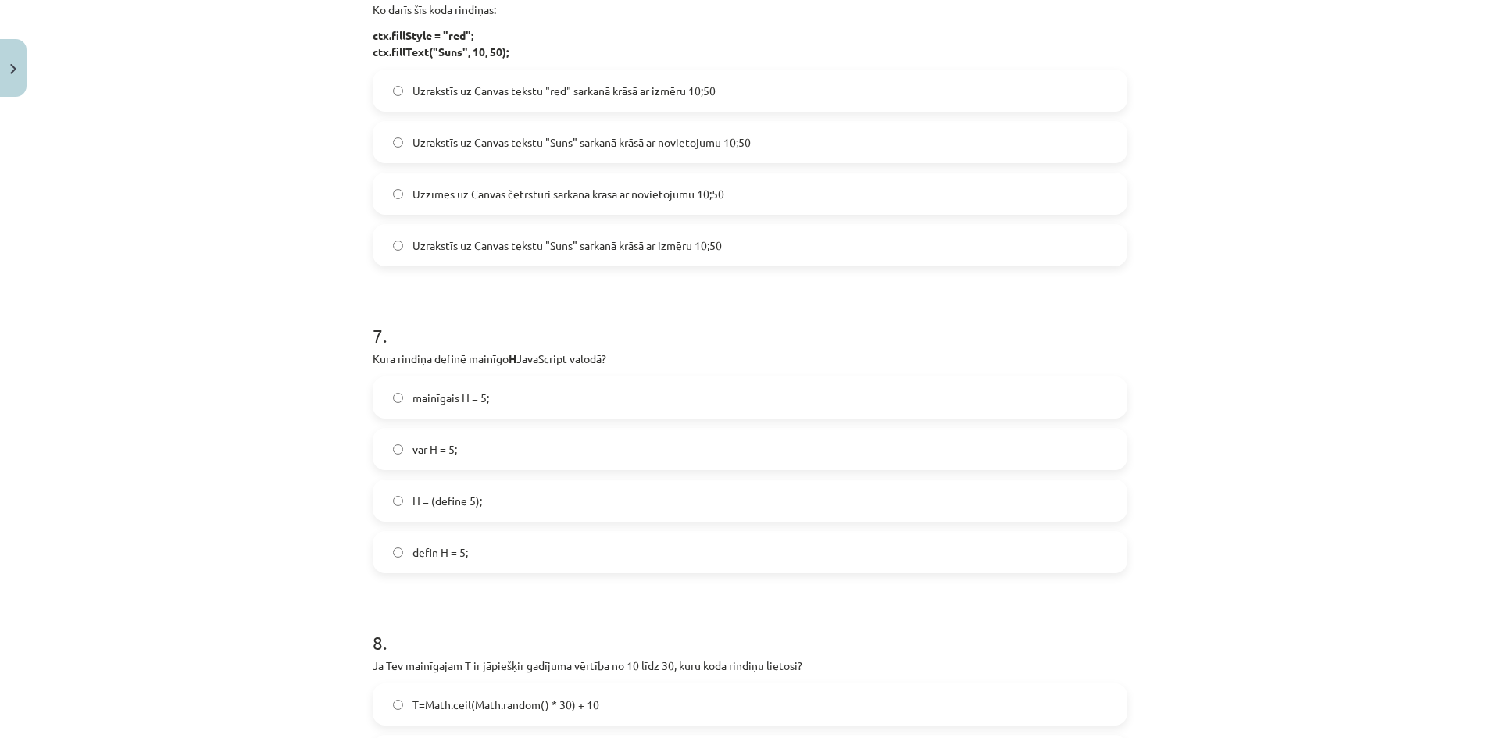
scroll to position [1846, 0]
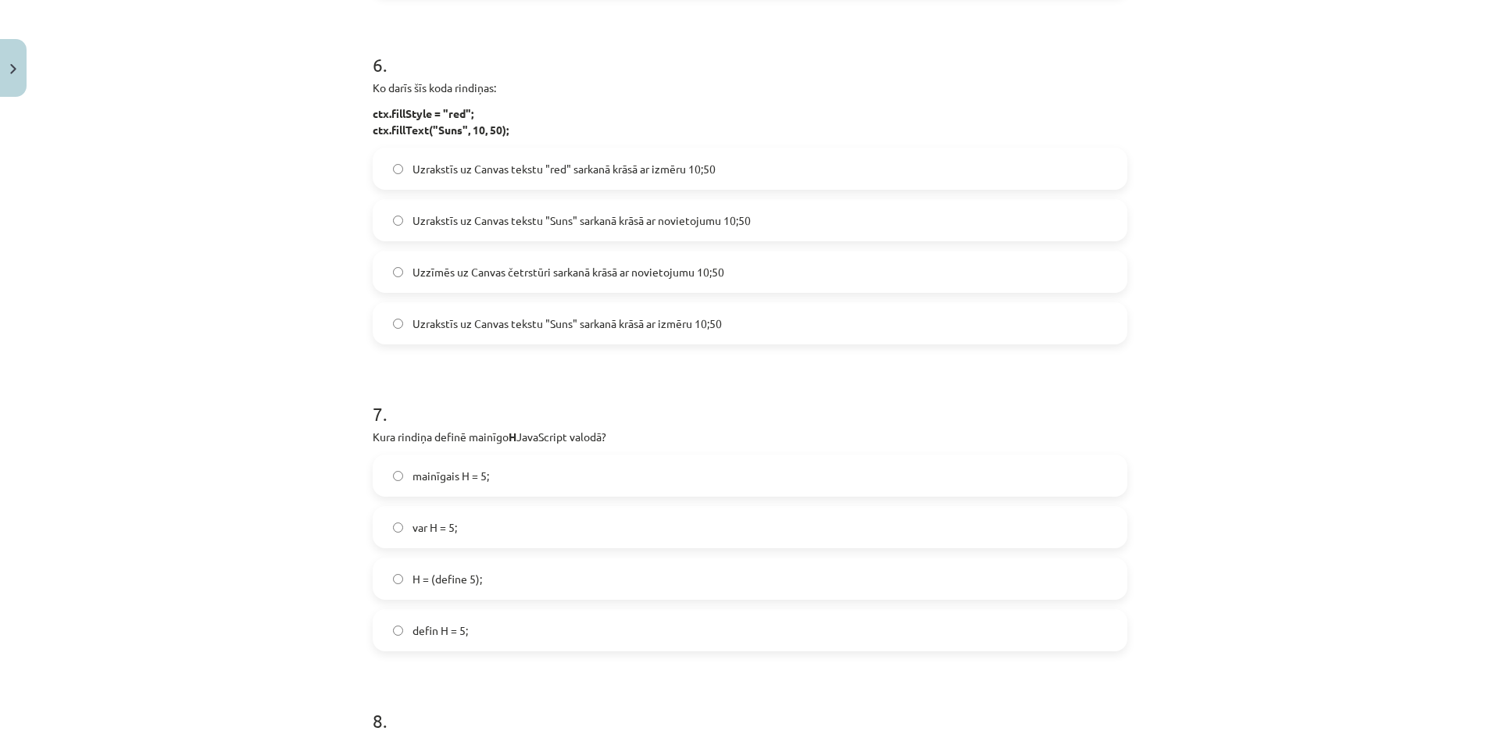
click at [622, 173] on span "Uzrakstīs uz Canvas tekstu "red" sarkanā krāsā ar izmēru 10;50" at bounding box center [564, 169] width 303 height 16
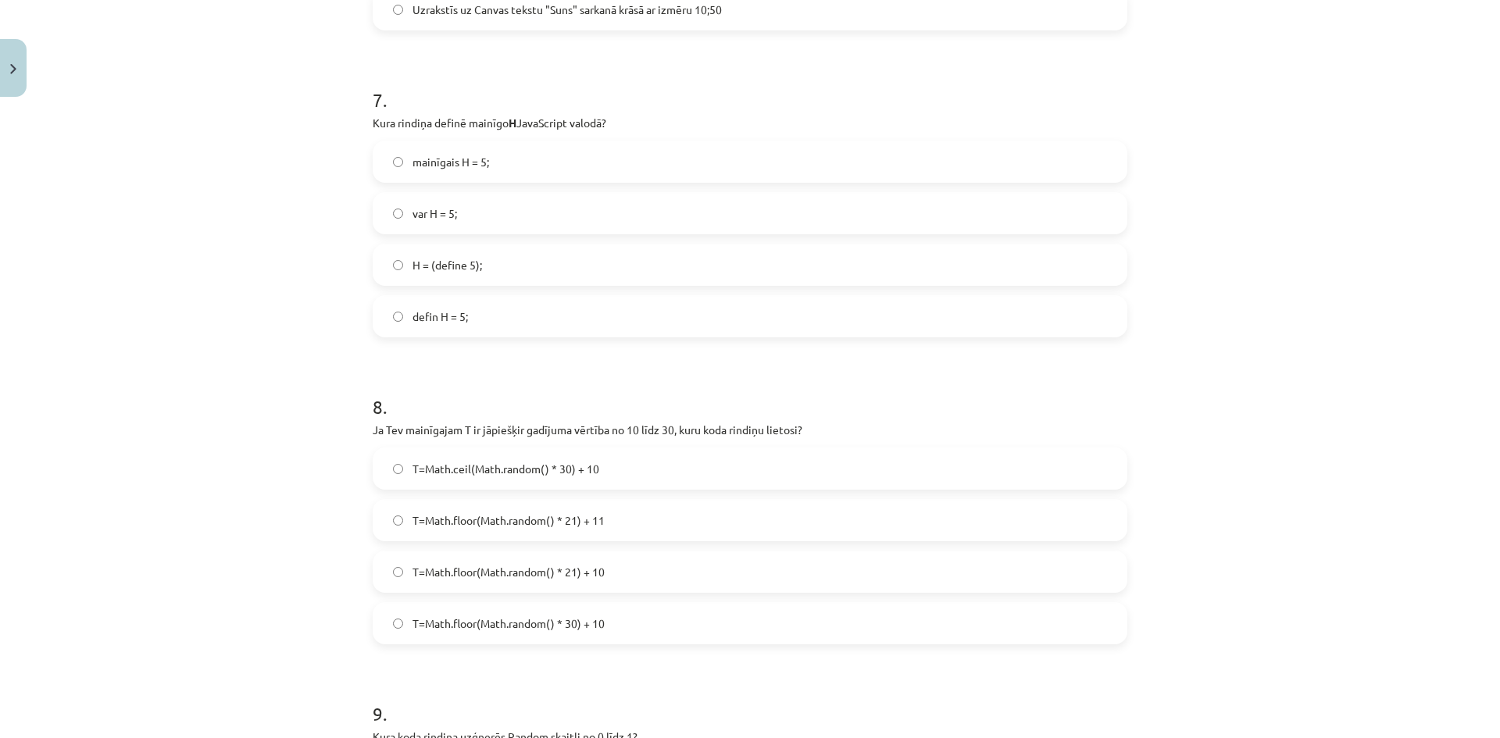
scroll to position [2158, 0]
click at [400, 211] on label "var H = 5;" at bounding box center [750, 214] width 752 height 39
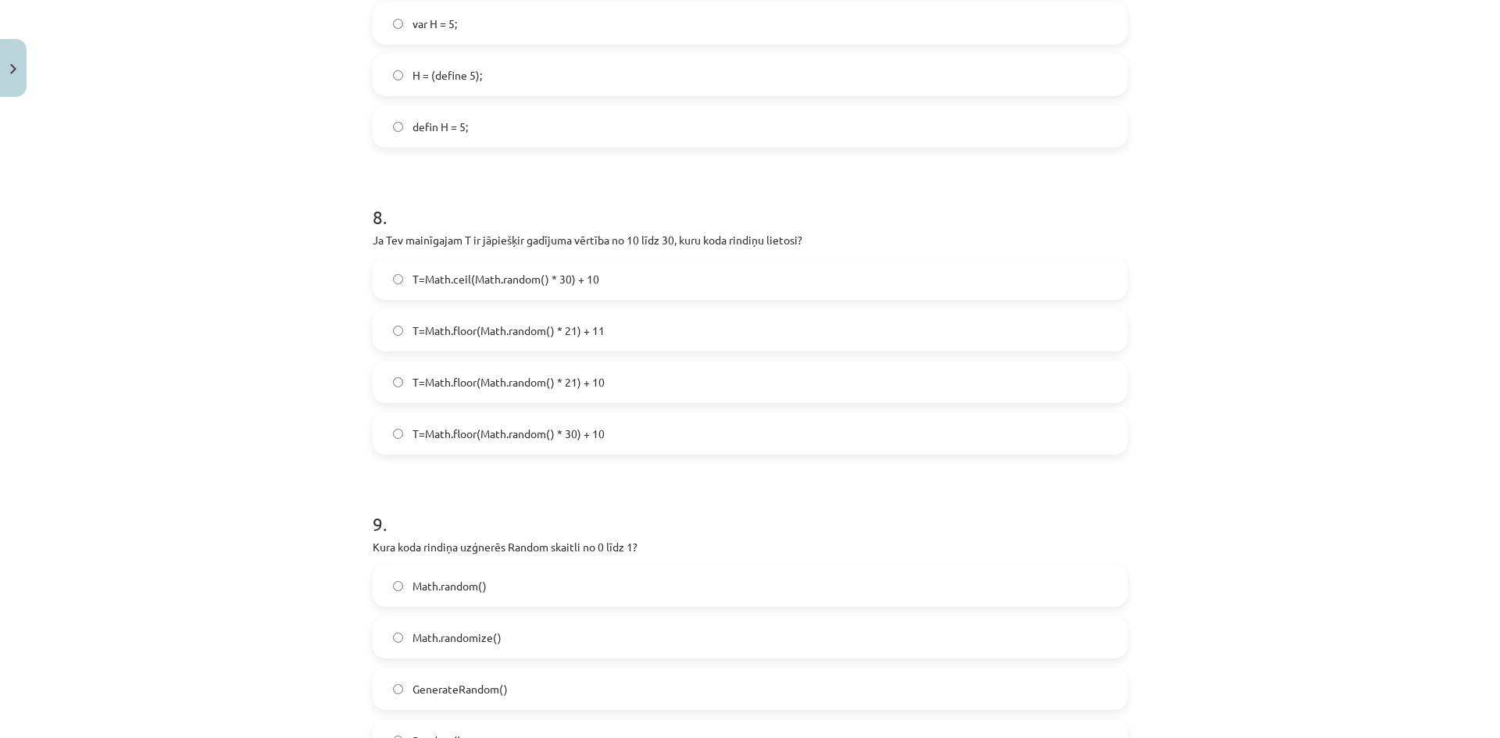
scroll to position [2471, 0]
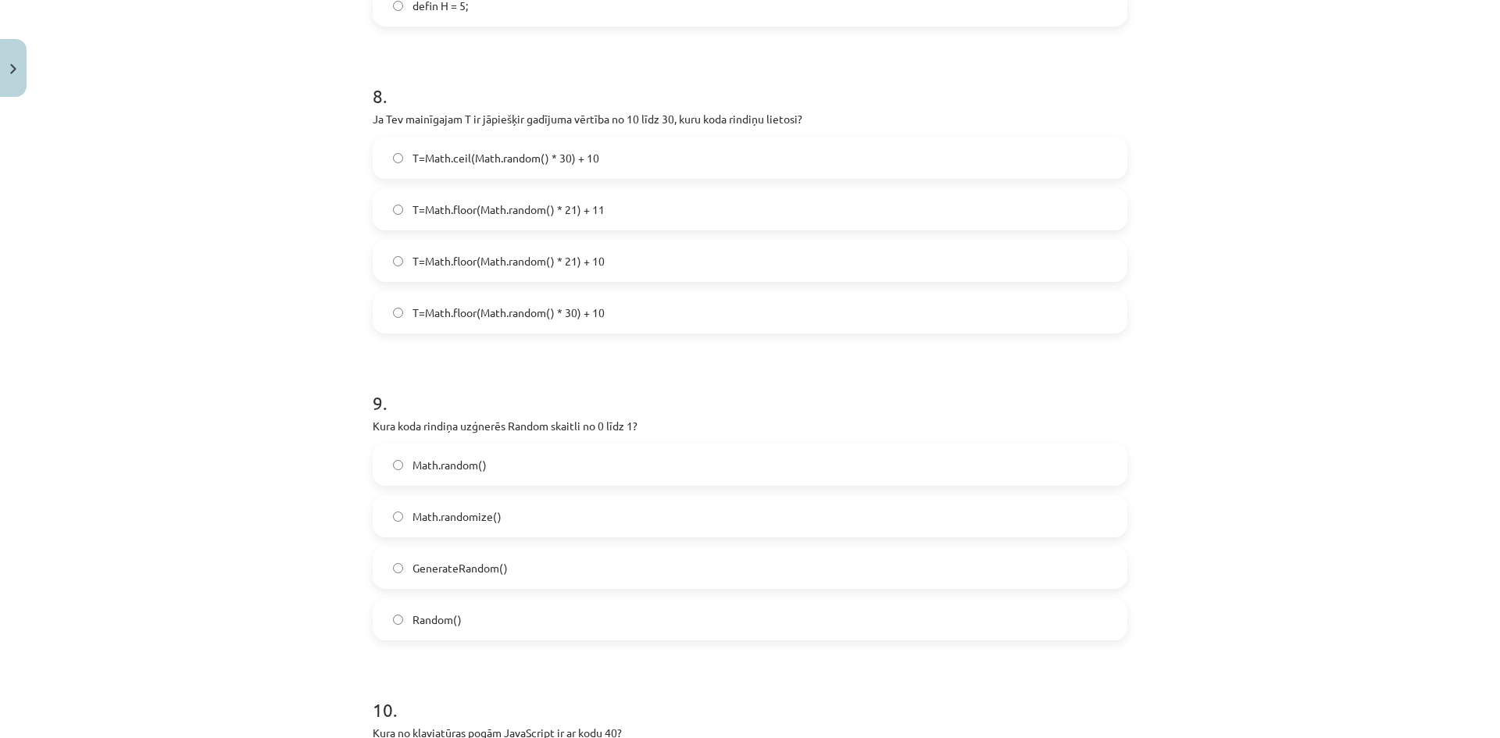
click at [684, 256] on label "T=Math.floor(Math.random() * 21) + 10" at bounding box center [750, 260] width 752 height 39
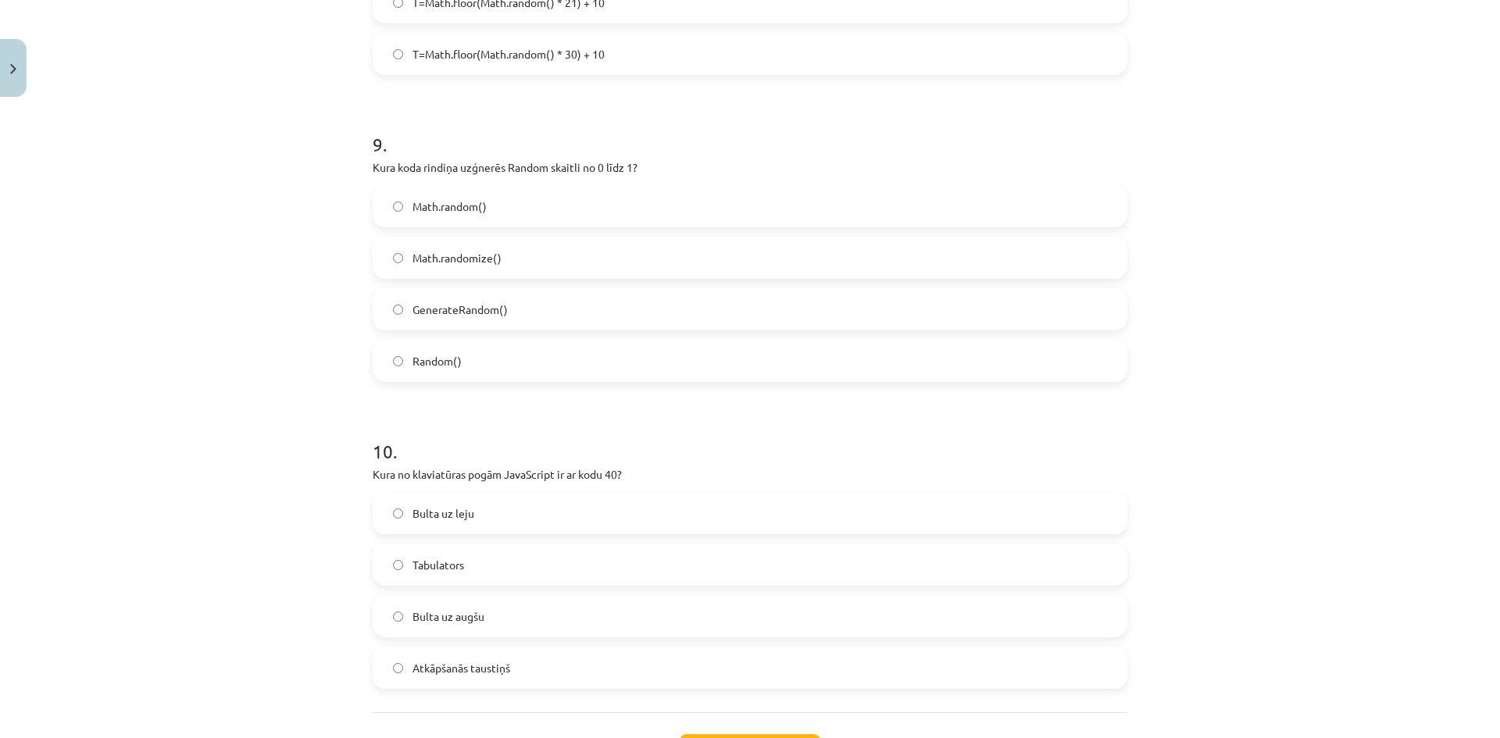
scroll to position [2783, 0]
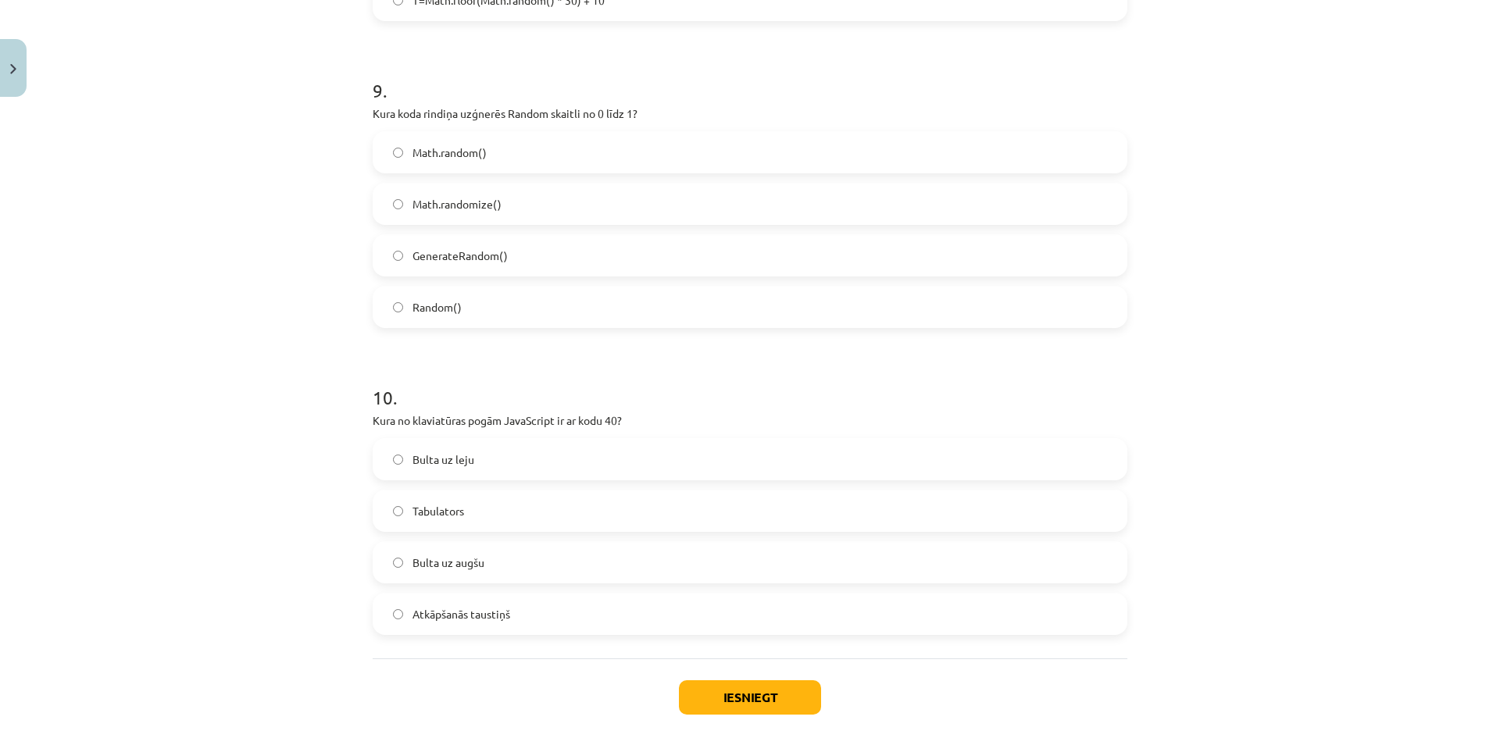
click at [413, 146] on span "Math.random()" at bounding box center [450, 153] width 74 height 16
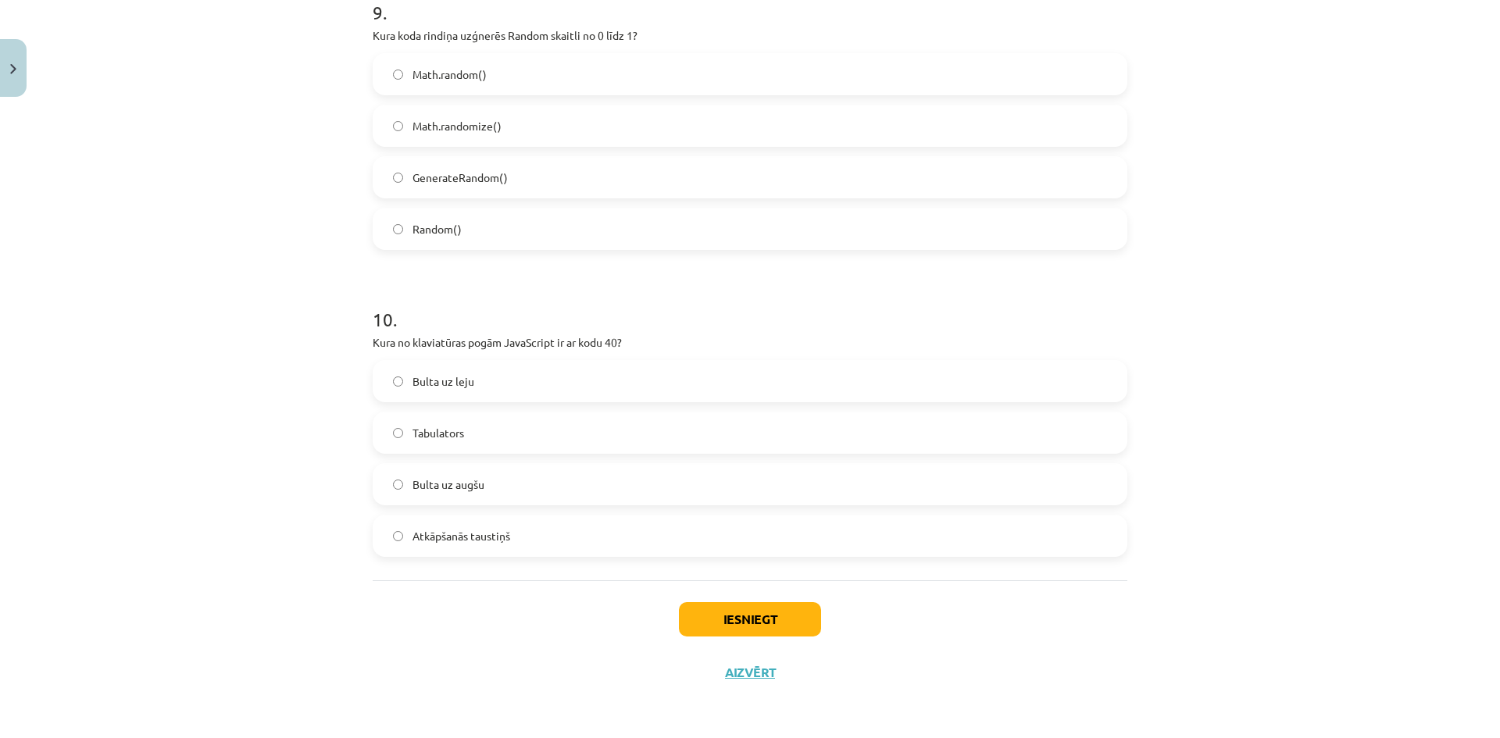
click at [577, 391] on label "Bulta uz leju" at bounding box center [750, 381] width 752 height 39
click at [788, 614] on button "Iesniegt" at bounding box center [750, 619] width 142 height 34
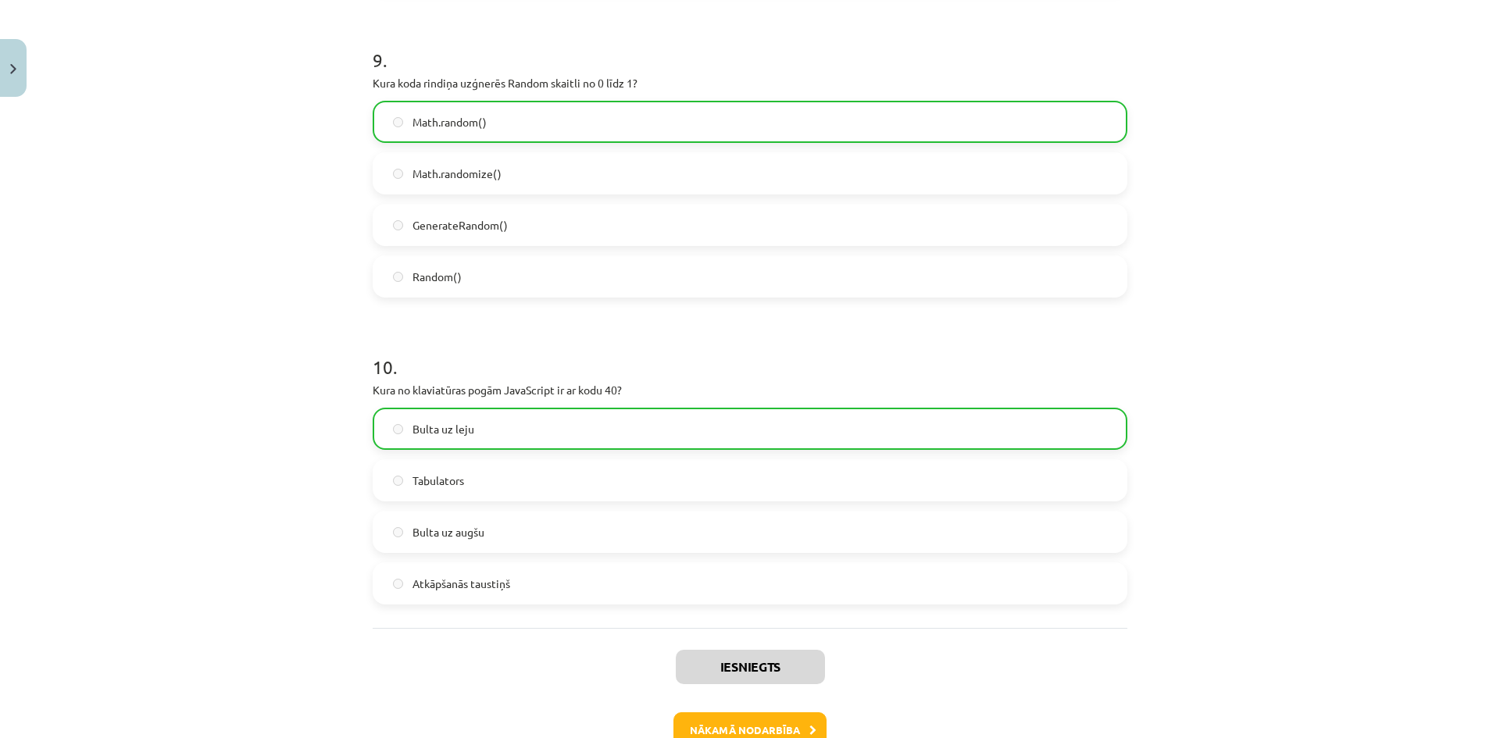
scroll to position [2912, 0]
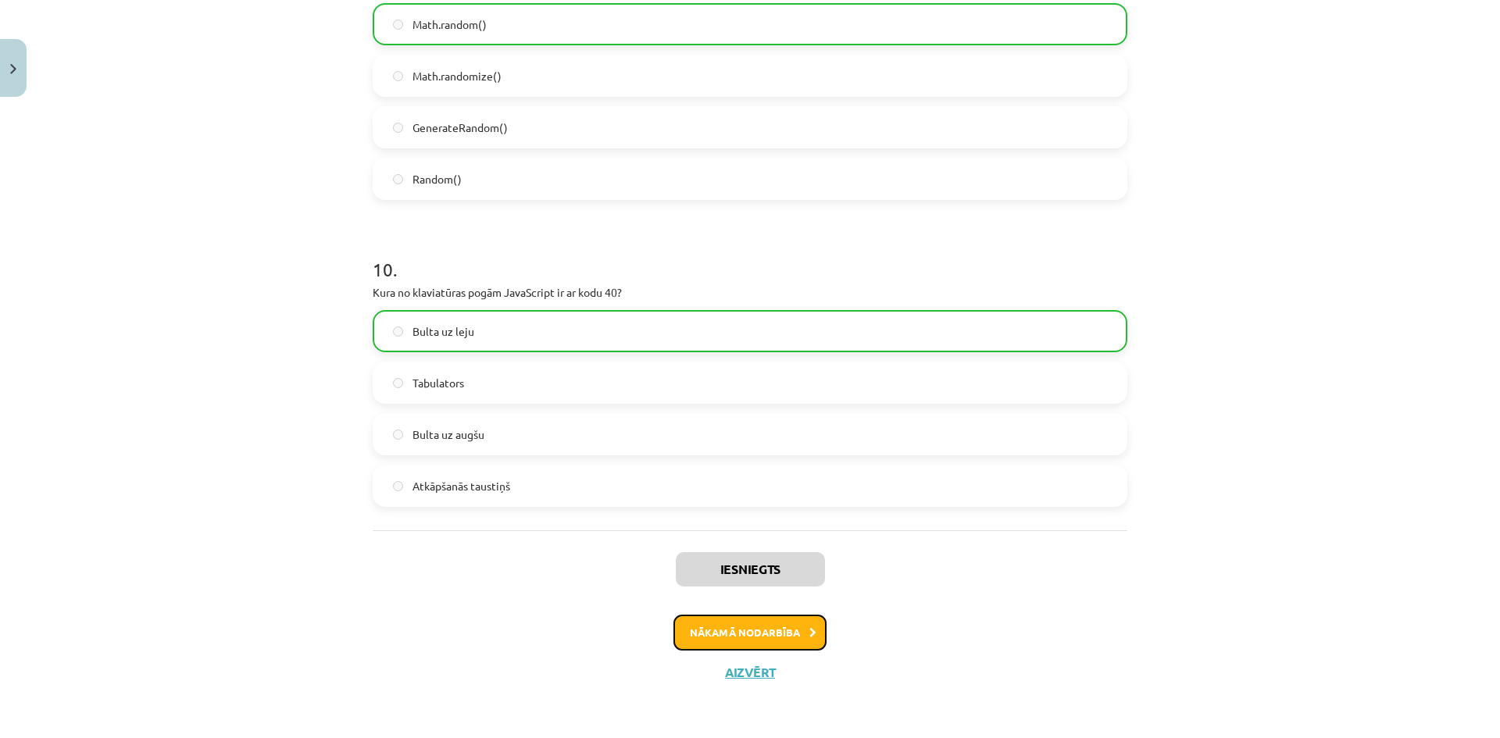
click at [765, 629] on button "Nākamā nodarbība" at bounding box center [750, 633] width 153 height 36
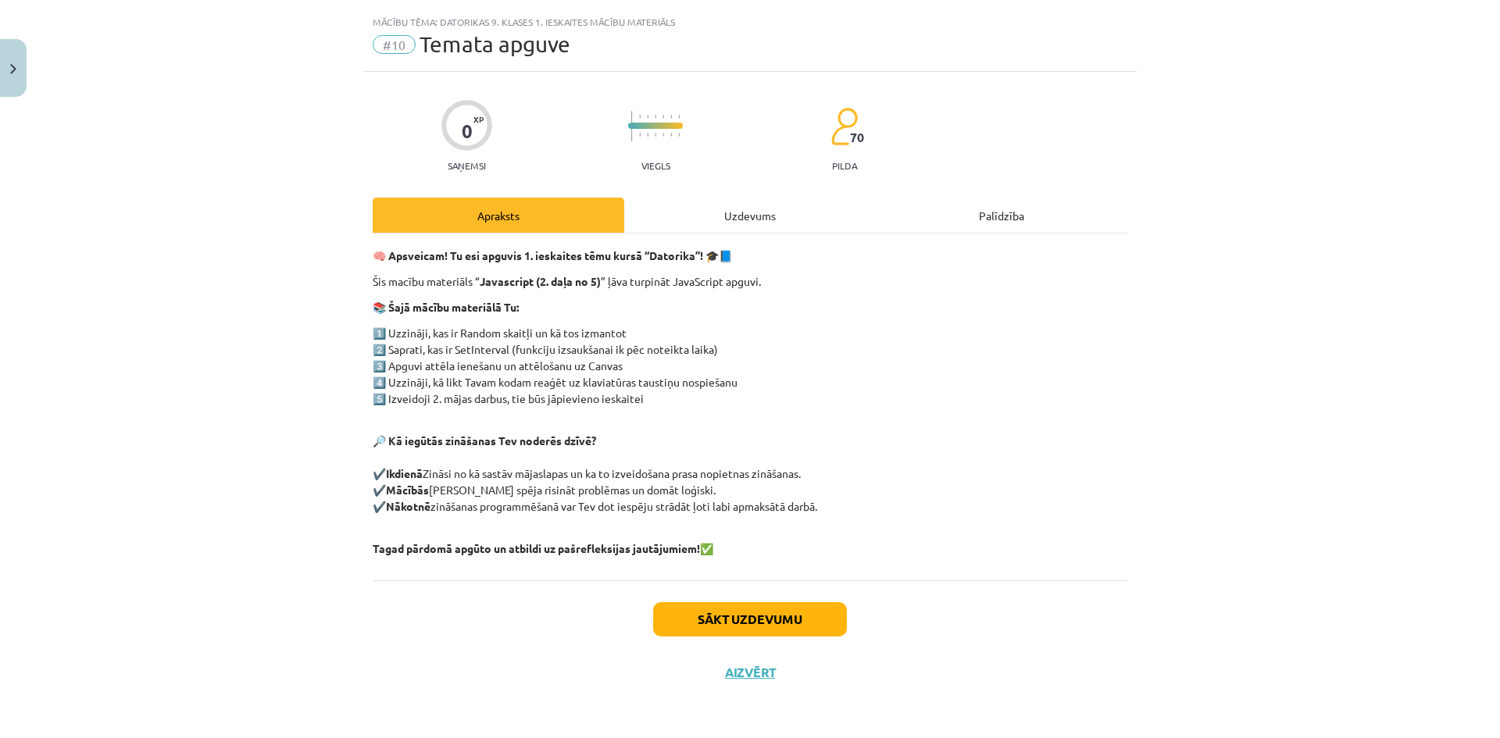
click at [734, 200] on div "Uzdevums" at bounding box center [750, 215] width 252 height 35
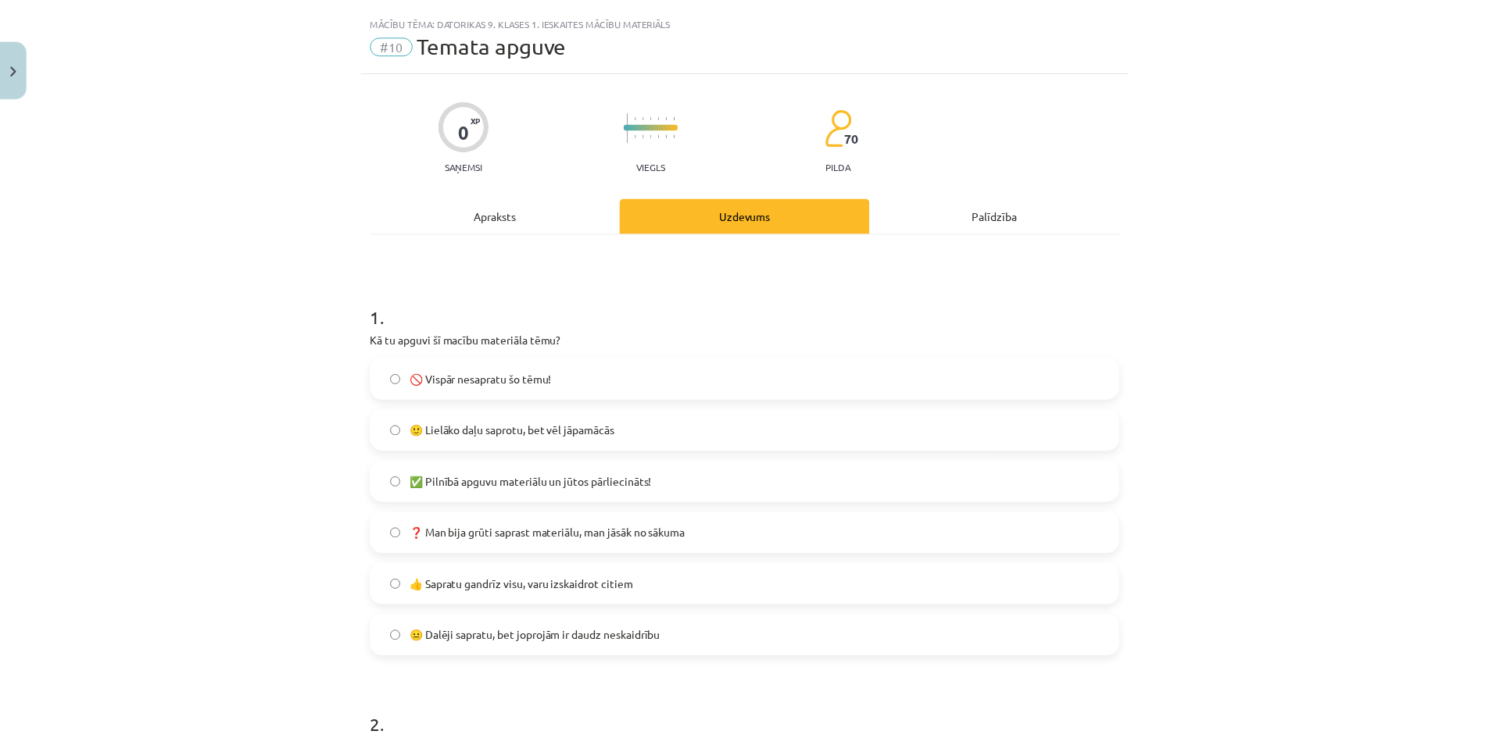
scroll to position [950, 0]
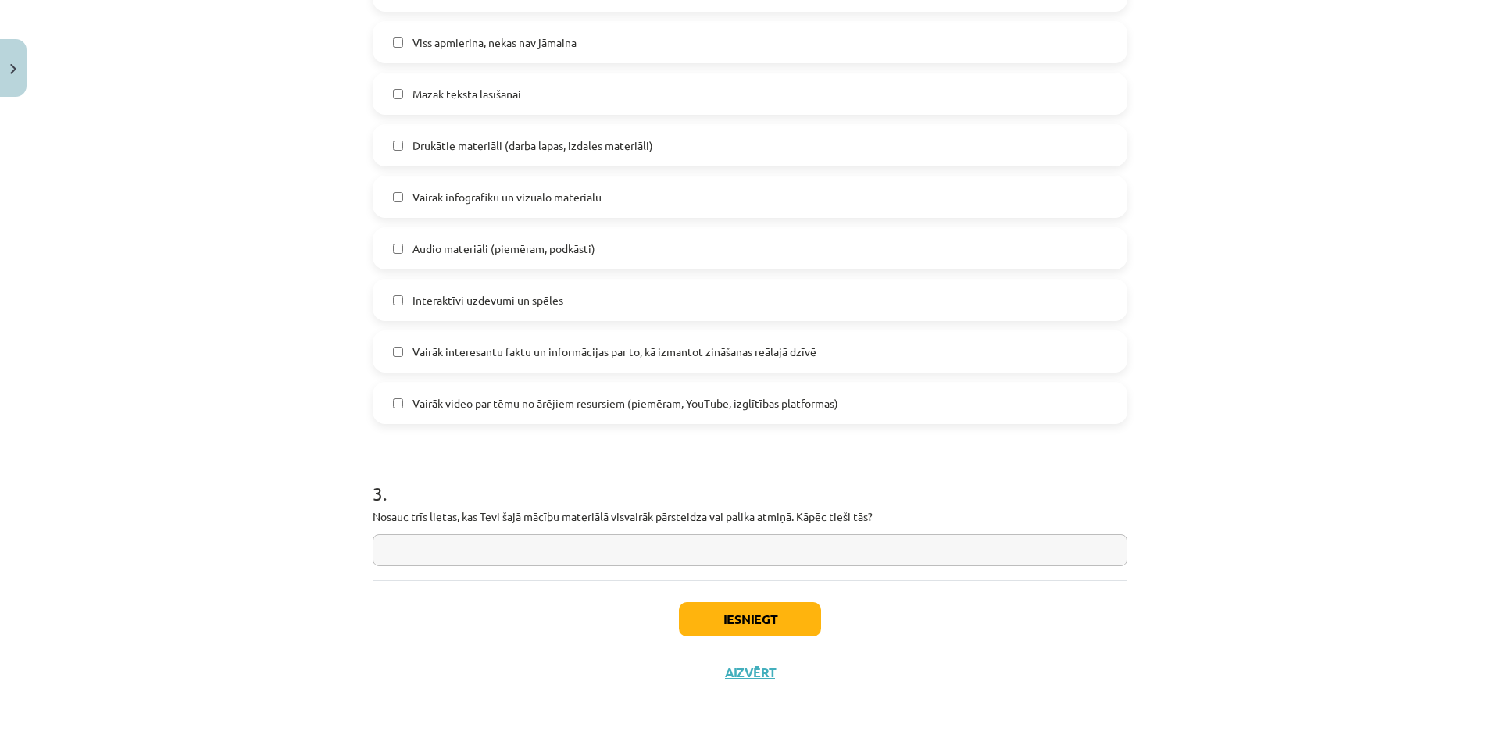
click at [731, 206] on label "Vairāk infografiku un vizuālo materiālu" at bounding box center [750, 196] width 752 height 39
click at [513, 173] on div "Vairāk praktisku uzdevumu Prezentācijas Mācību video, kur skolotājs izskaidro t…" at bounding box center [750, 145] width 755 height 558
click at [514, 191] on span "Vairāk infografiku un vizuālo materiālu" at bounding box center [507, 197] width 189 height 16
click at [763, 636] on button "Iesniegt" at bounding box center [750, 619] width 142 height 34
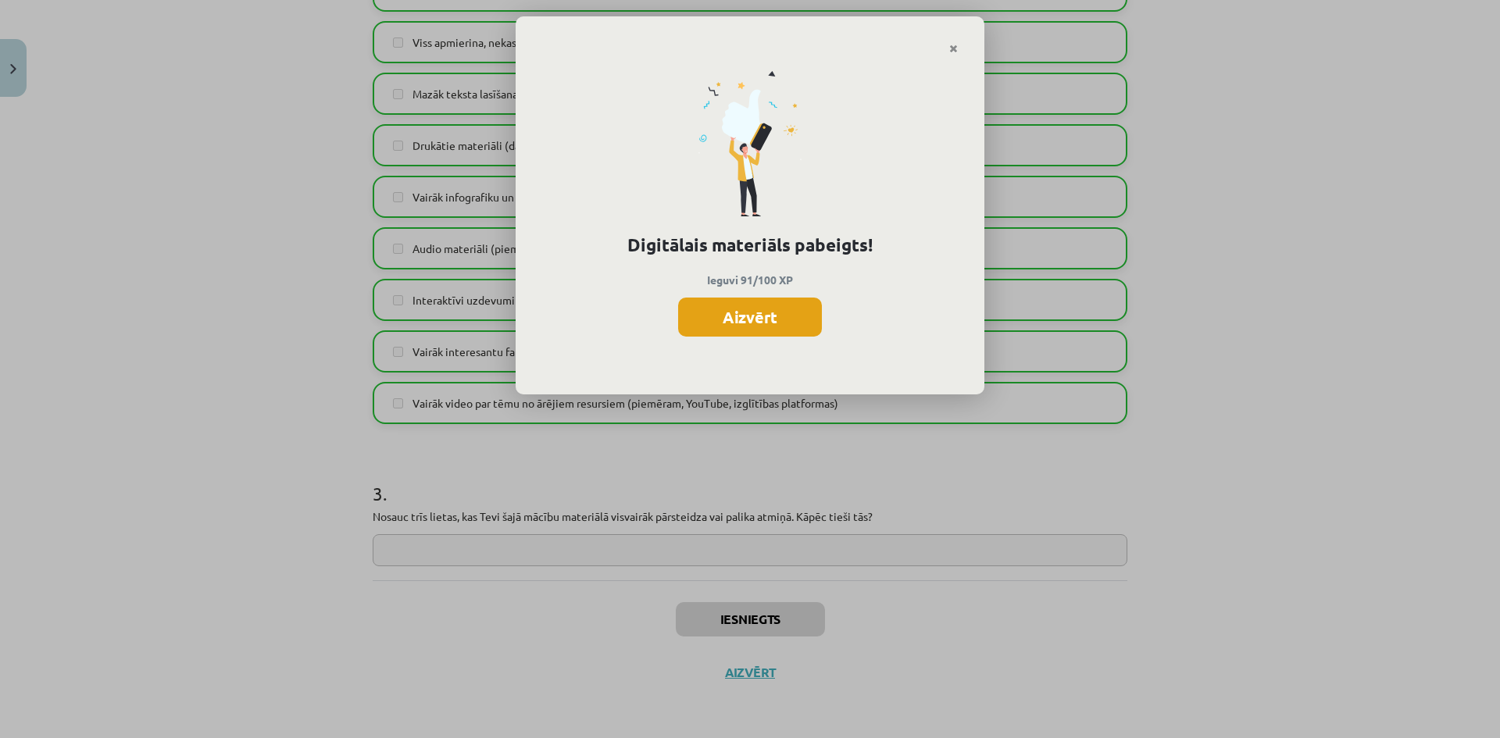
click at [777, 313] on button "Aizvērt" at bounding box center [750, 317] width 144 height 39
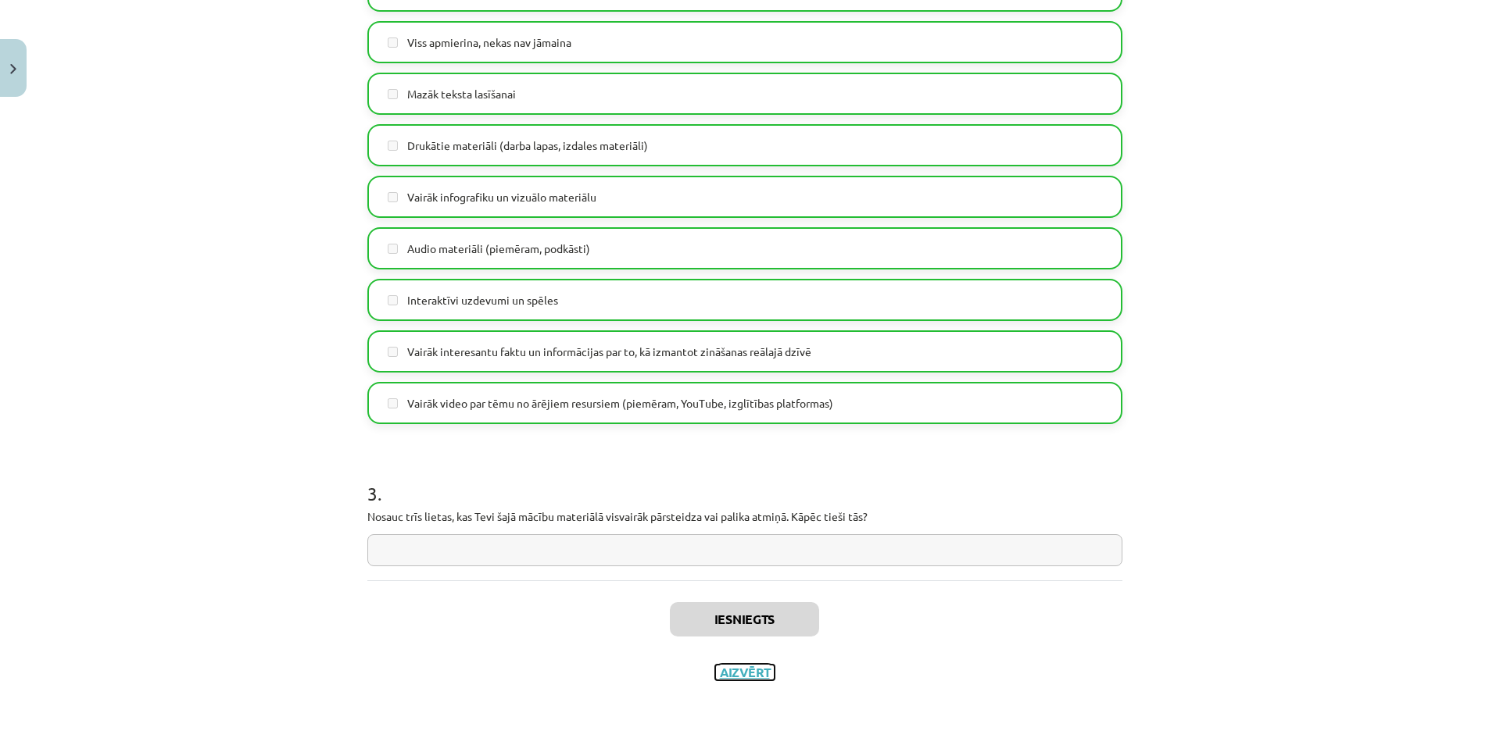
click at [738, 667] on button "Aizvērt" at bounding box center [744, 673] width 59 height 16
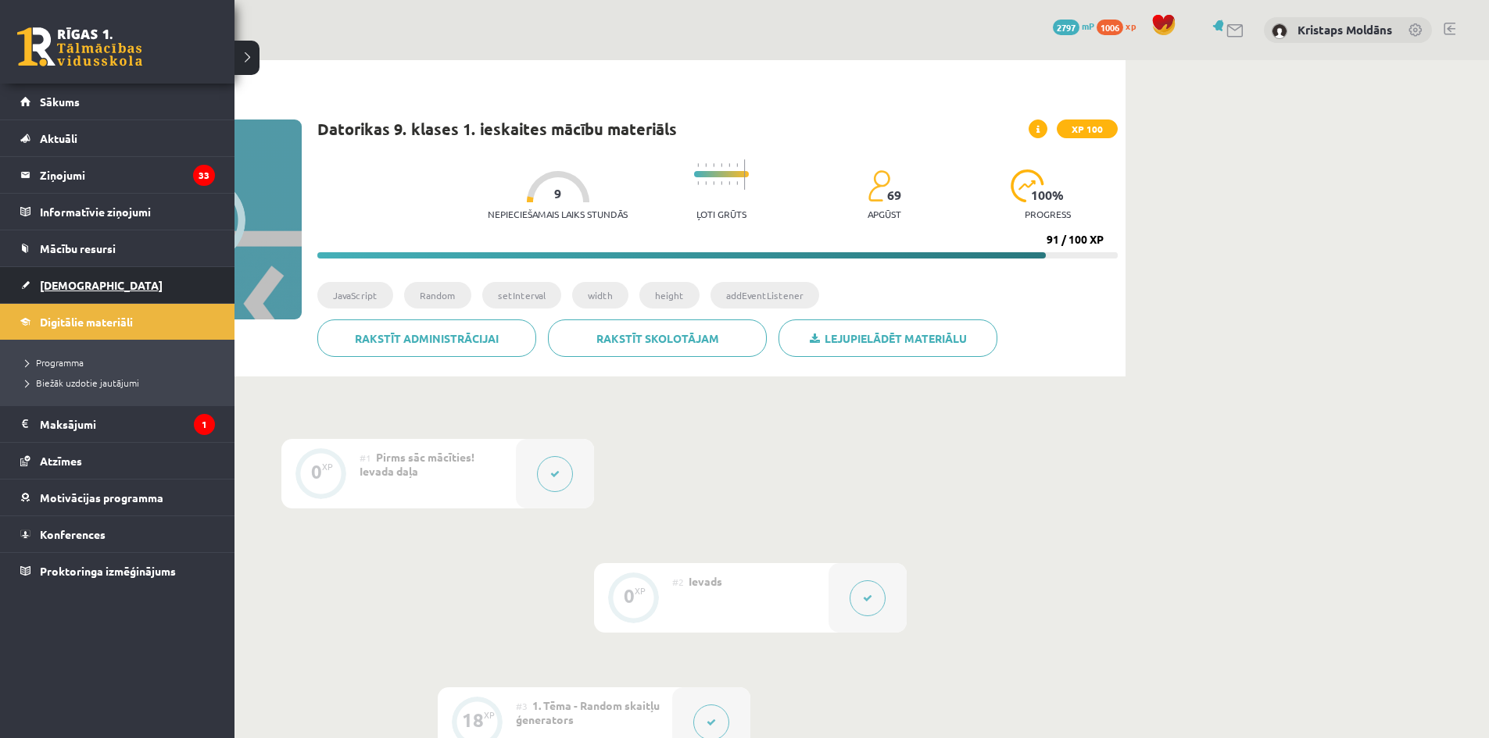
click at [75, 284] on span "[DEMOGRAPHIC_DATA]" at bounding box center [101, 285] width 123 height 14
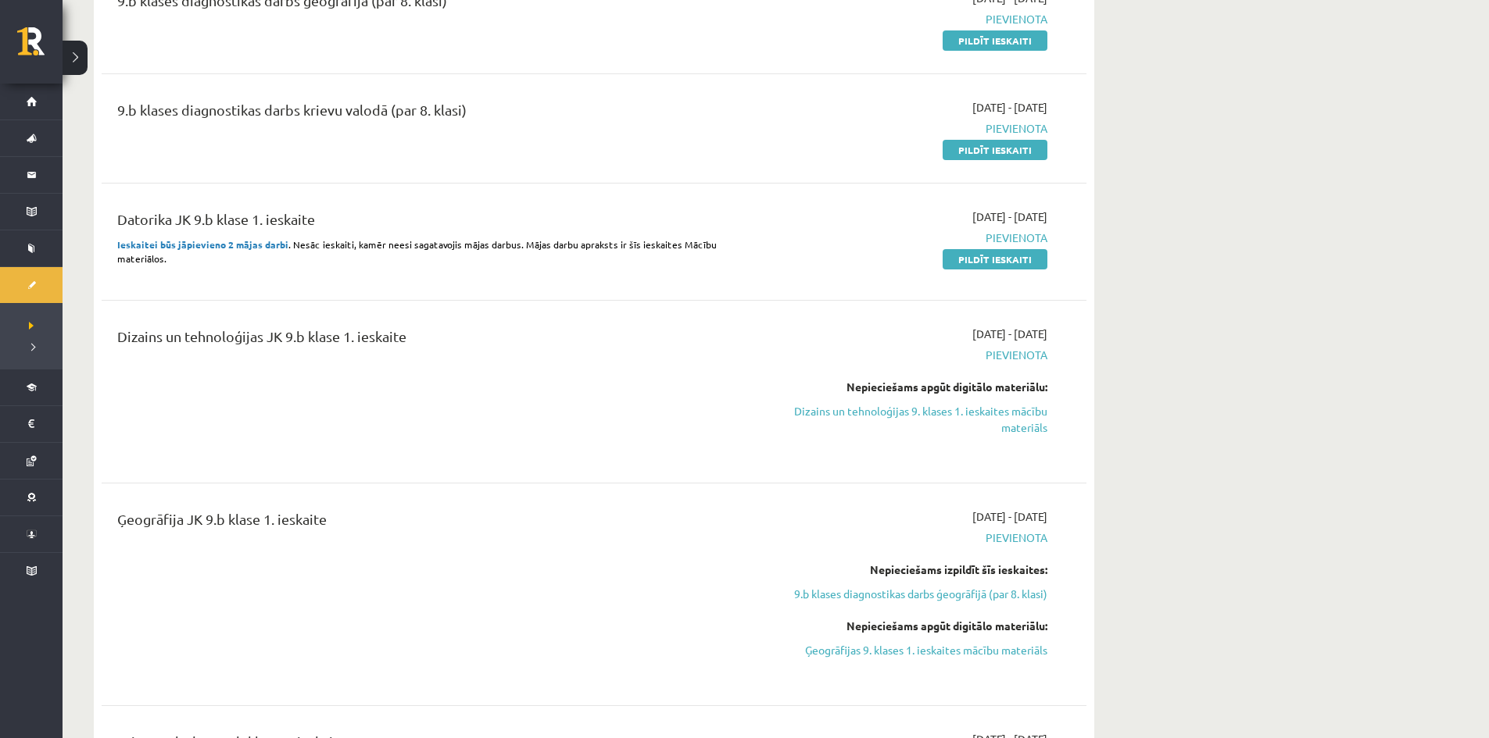
scroll to position [469, 0]
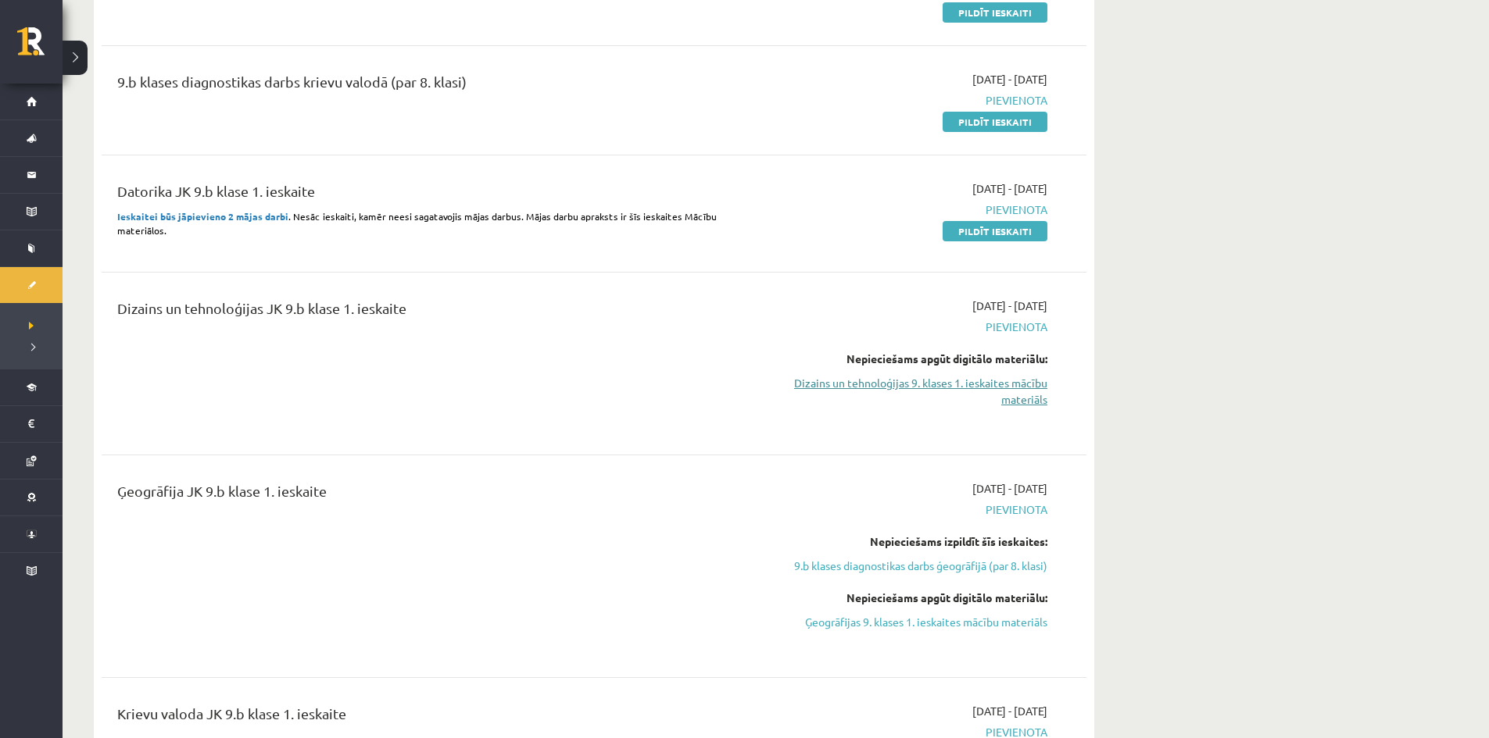
click at [950, 392] on link "Dizains un tehnoloģijas 9. klases 1. ieskaites mācību materiāls" at bounding box center [900, 391] width 295 height 33
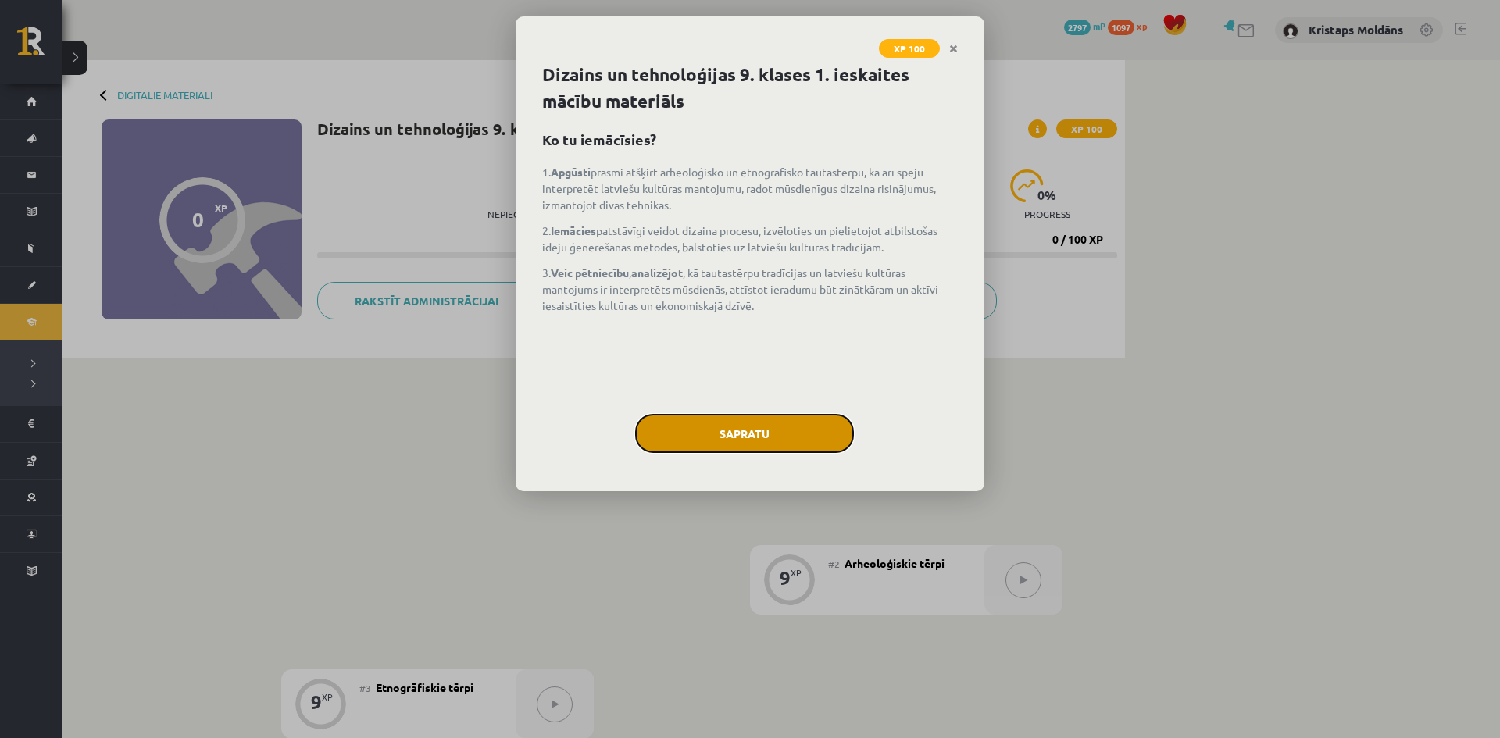
click at [736, 445] on button "Sapratu" at bounding box center [744, 433] width 219 height 39
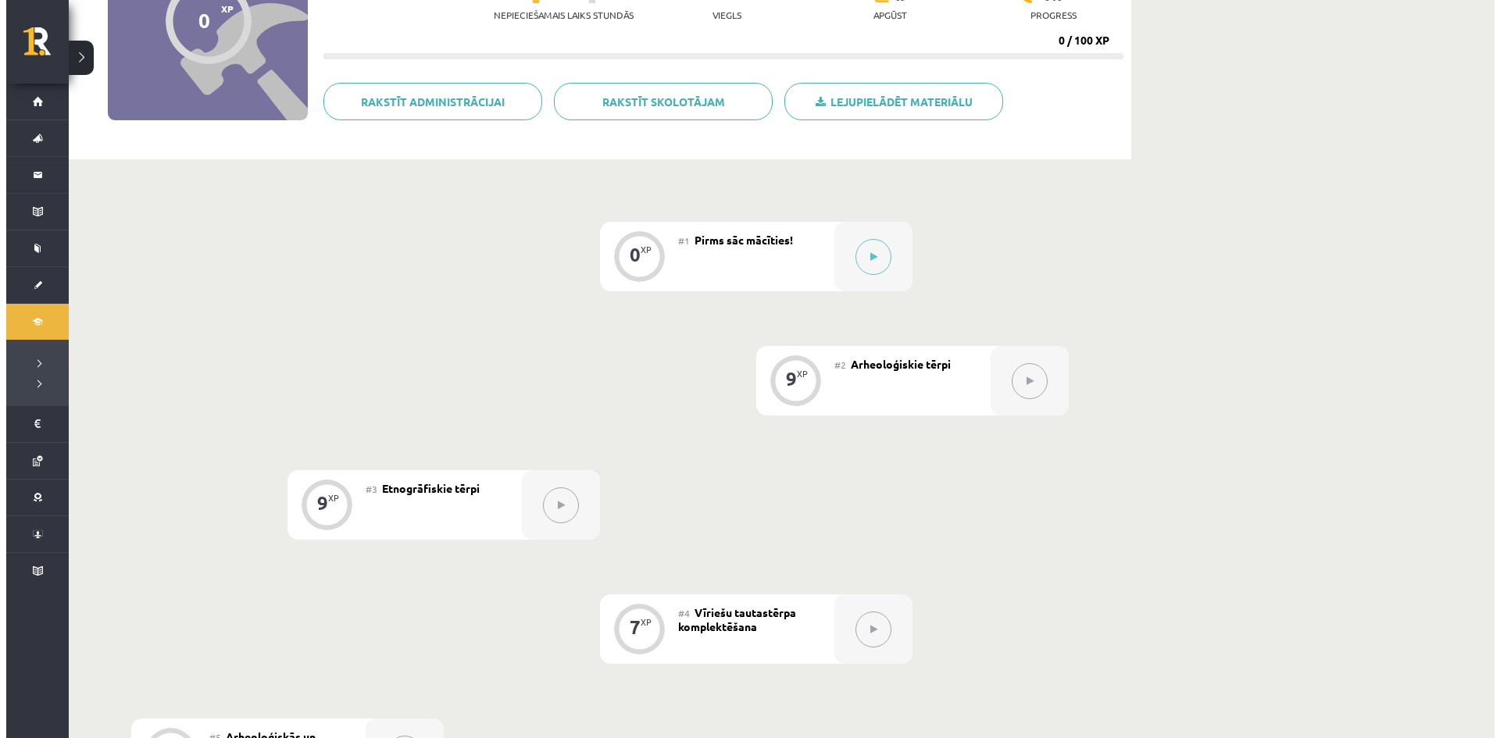
scroll to position [160, 0]
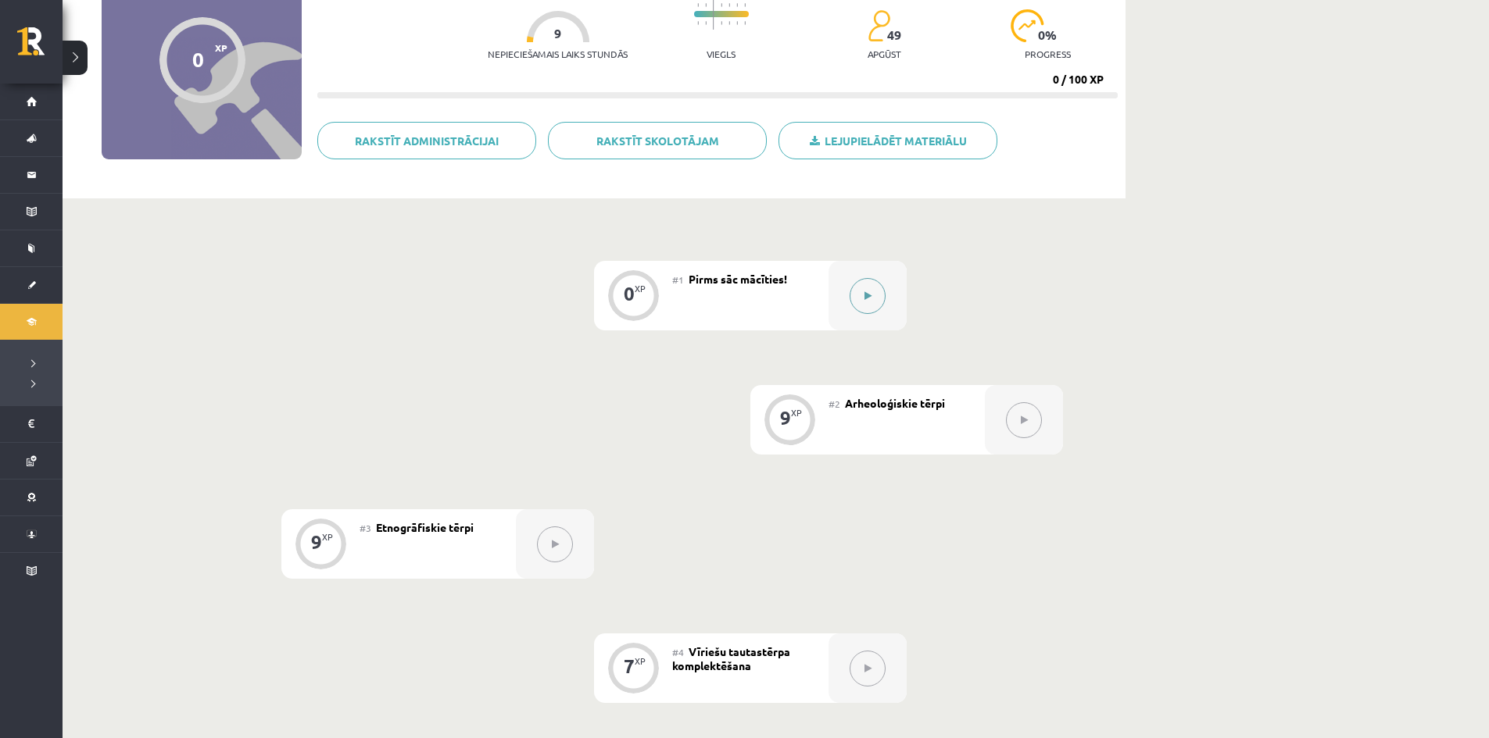
click at [858, 284] on button at bounding box center [867, 296] width 36 height 36
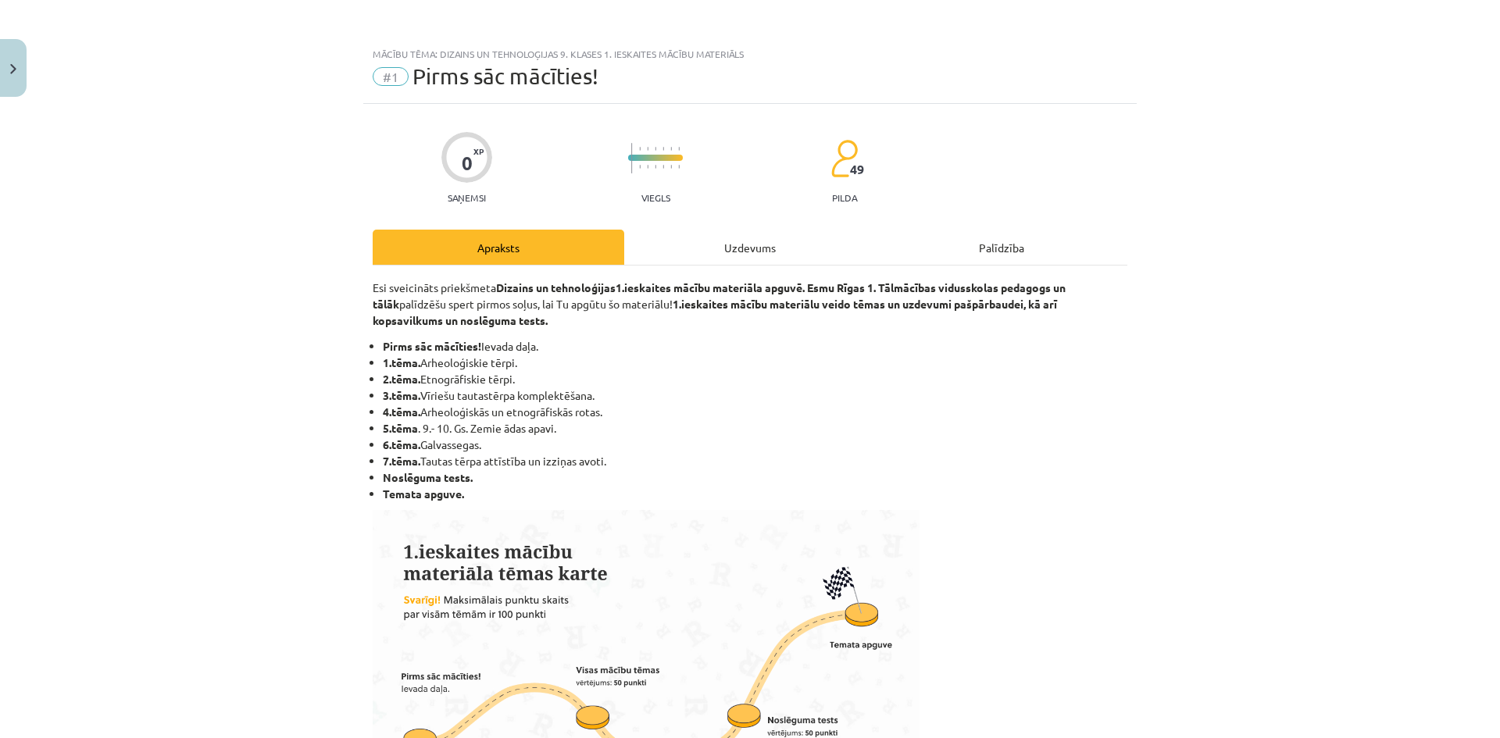
click at [693, 254] on div "Uzdevums" at bounding box center [750, 247] width 252 height 35
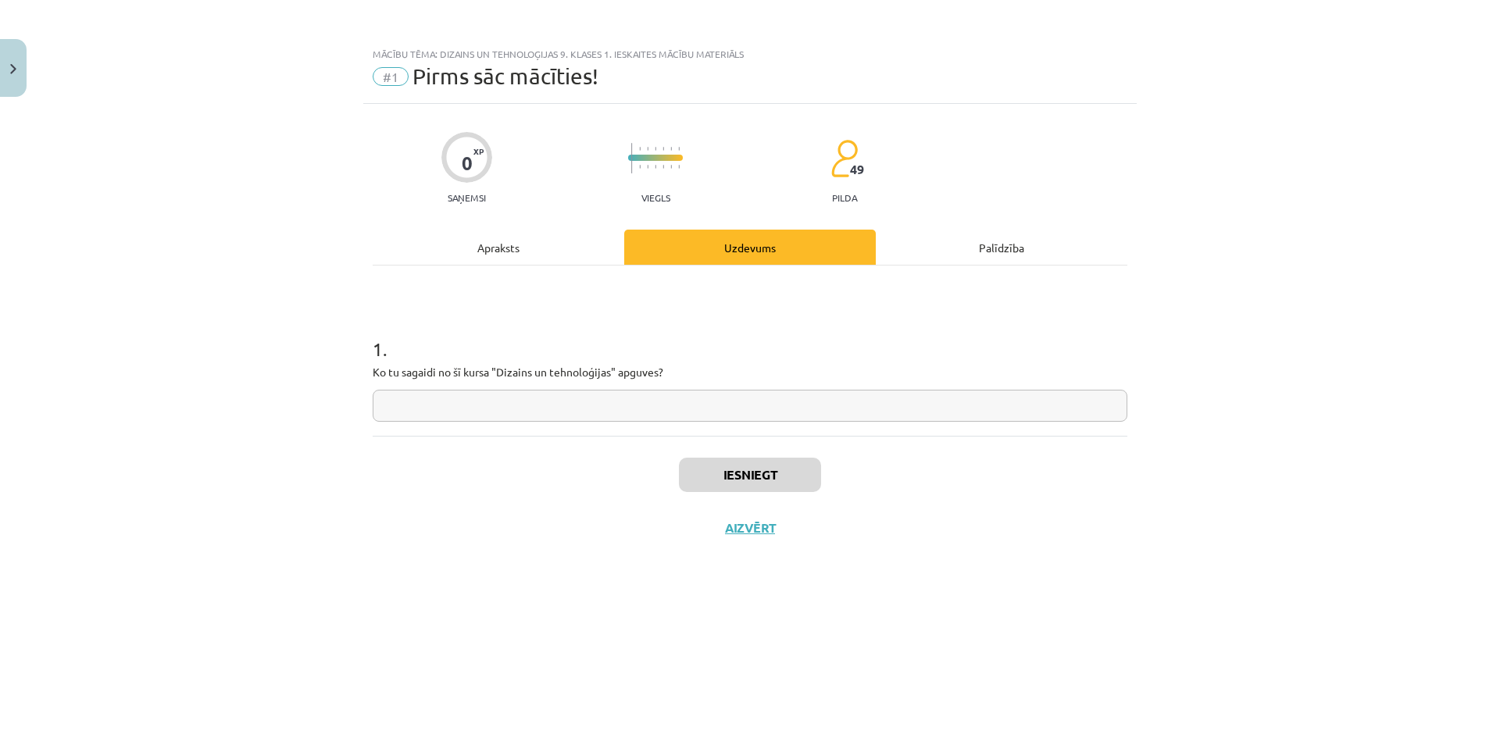
click at [787, 507] on div "Iesniegt Aizvērt" at bounding box center [750, 490] width 755 height 109
drag, startPoint x: 810, startPoint y: 449, endPoint x: 831, endPoint y: 424, distance: 32.8
click at [820, 432] on div "0 XP Saņemsi Viegls 49 pilda Apraksts Uzdevums Palīdzība 1 . Ko tu sagaidi no š…" at bounding box center [750, 401] width 774 height 595
click at [831, 422] on div "1 . Ko tu sagaidi no šī kursa "Dizains un tehnoloģijas" apguves?" at bounding box center [750, 351] width 755 height 170
click at [822, 418] on input "text" at bounding box center [750, 406] width 755 height 32
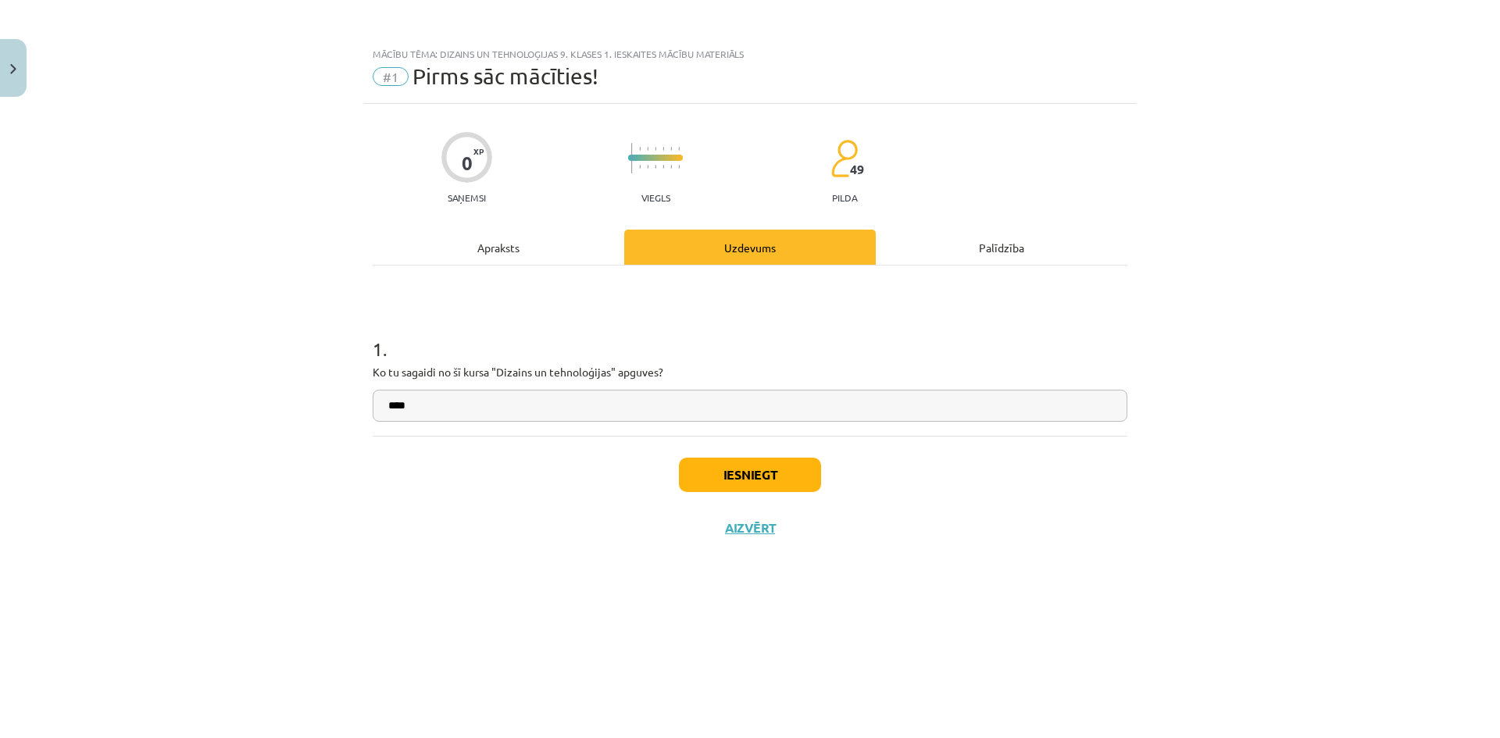
type input "****"
click at [794, 484] on button "Iesniegt" at bounding box center [750, 475] width 142 height 34
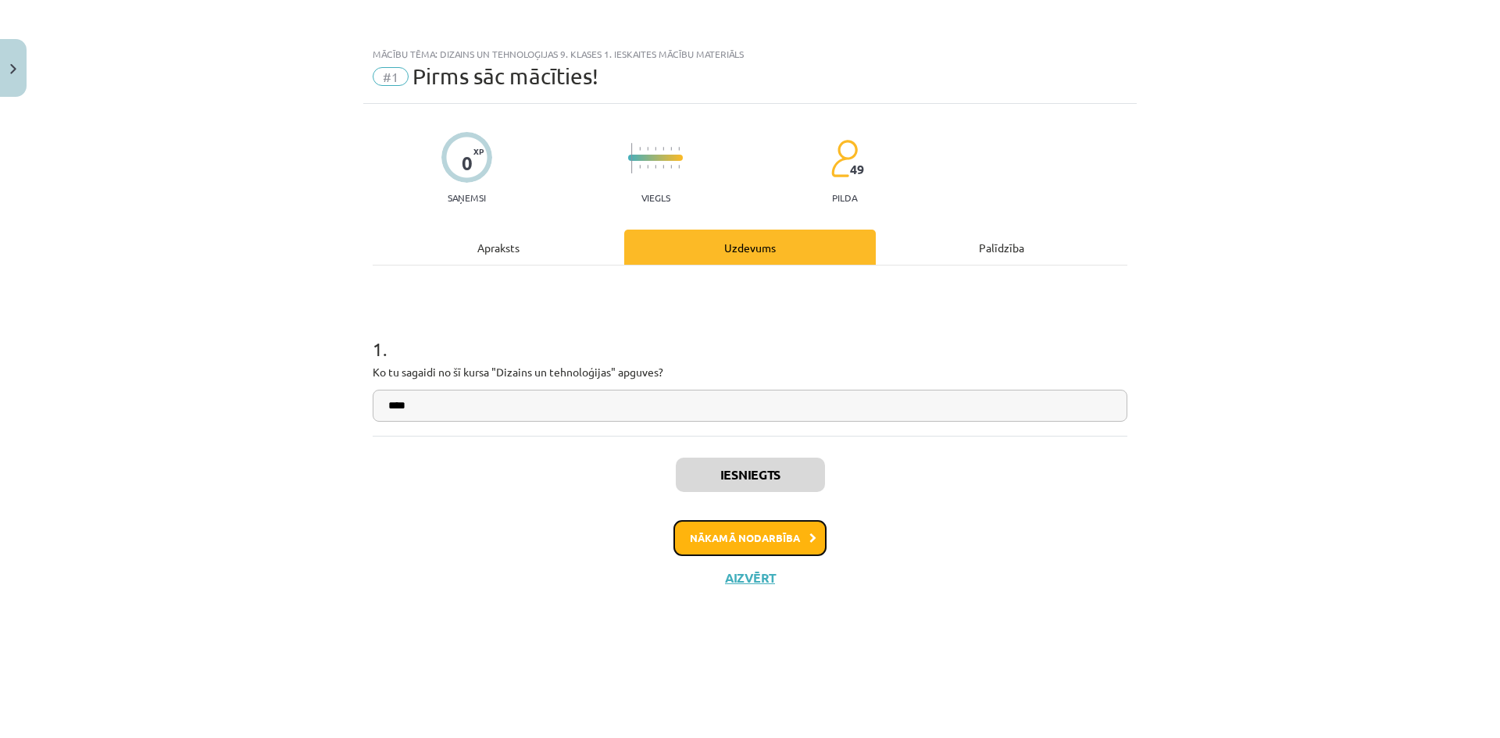
click at [813, 544] on button "Nākamā nodarbība" at bounding box center [750, 538] width 153 height 36
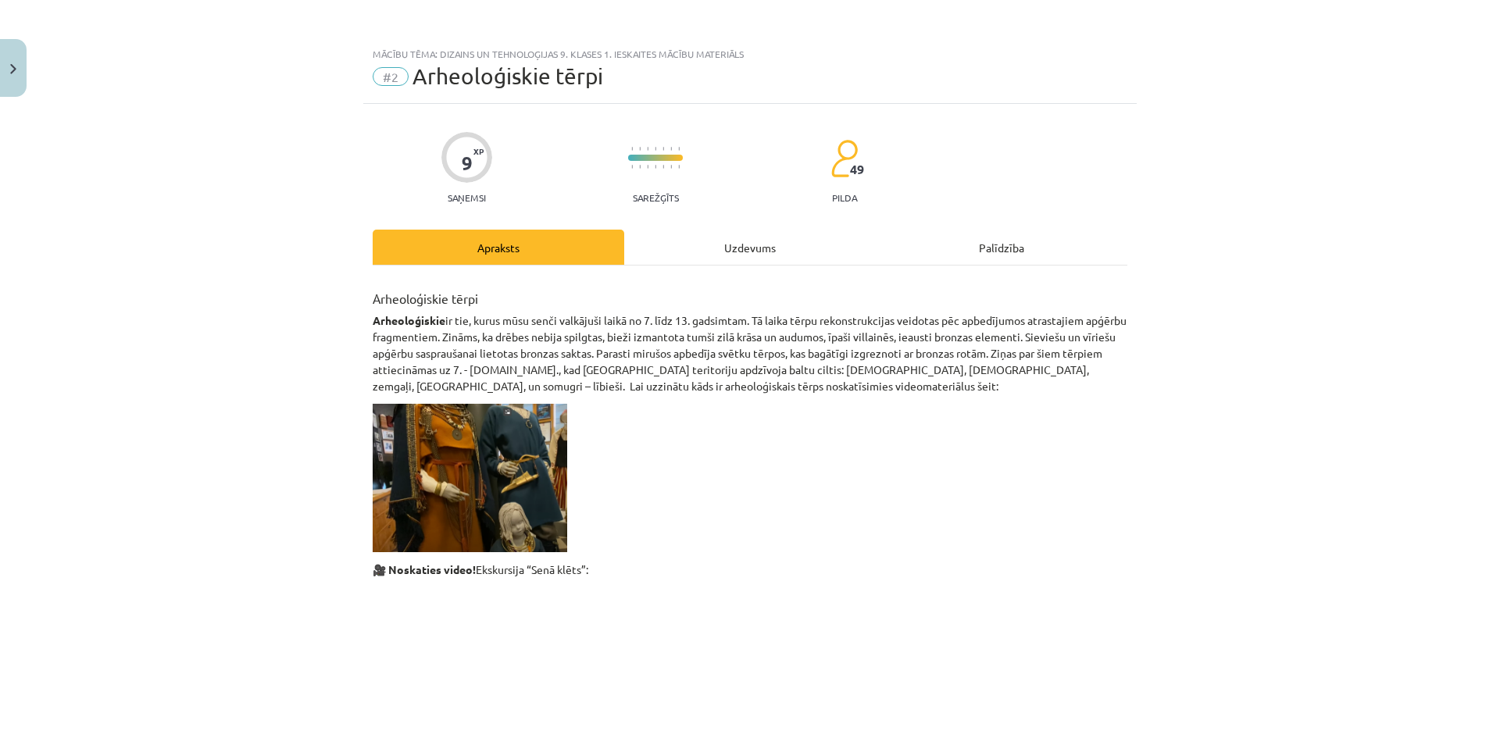
click at [734, 253] on div "Uzdevums" at bounding box center [750, 247] width 252 height 35
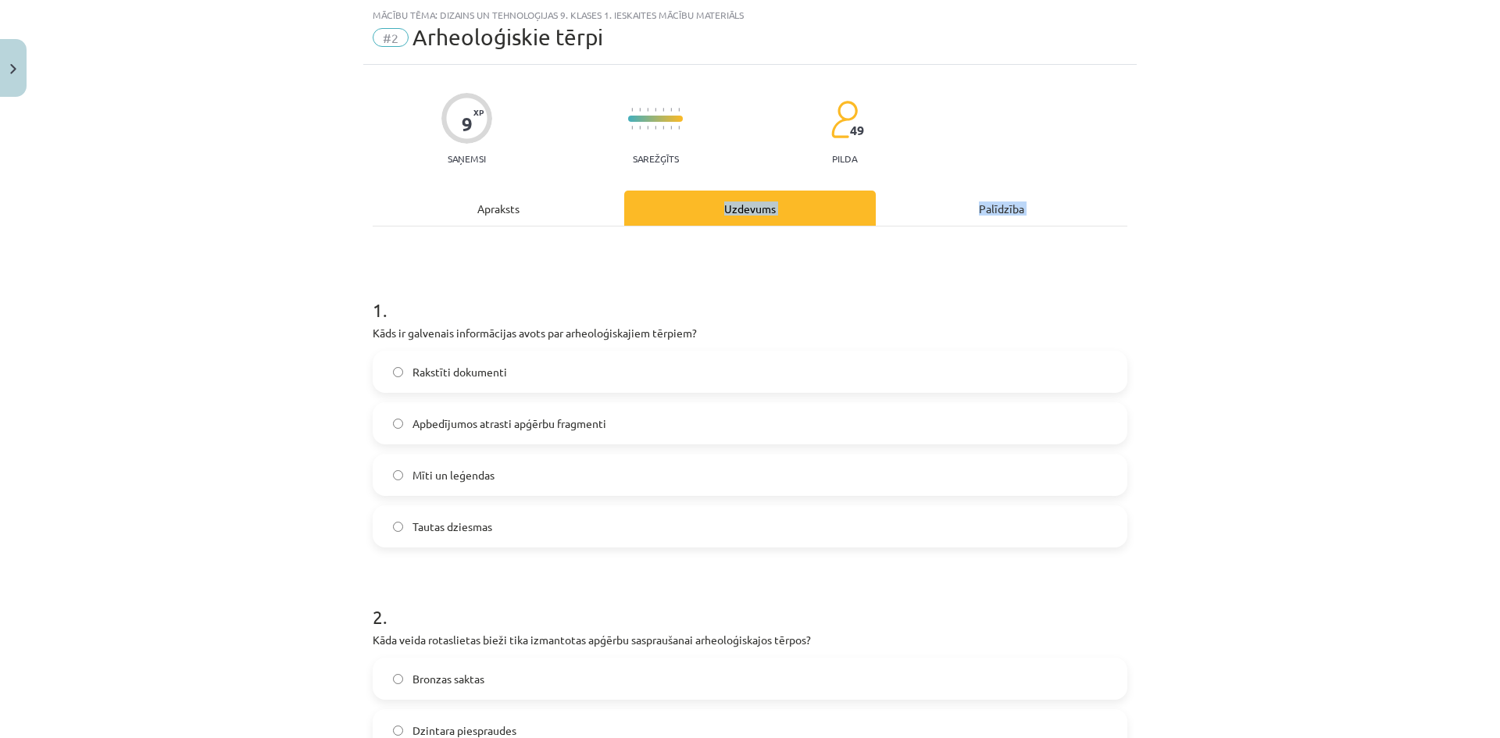
drag, startPoint x: 145, startPoint y: 272, endPoint x: 681, endPoint y: 218, distance: 538.0
click at [681, 218] on div "Mācību tēma: Dizains un tehnoloģijas 9. klases 1. ieskaites mācību materiāls #2…" at bounding box center [750, 369] width 1500 height 738
drag, startPoint x: 412, startPoint y: 248, endPoint x: 234, endPoint y: 317, distance: 190.5
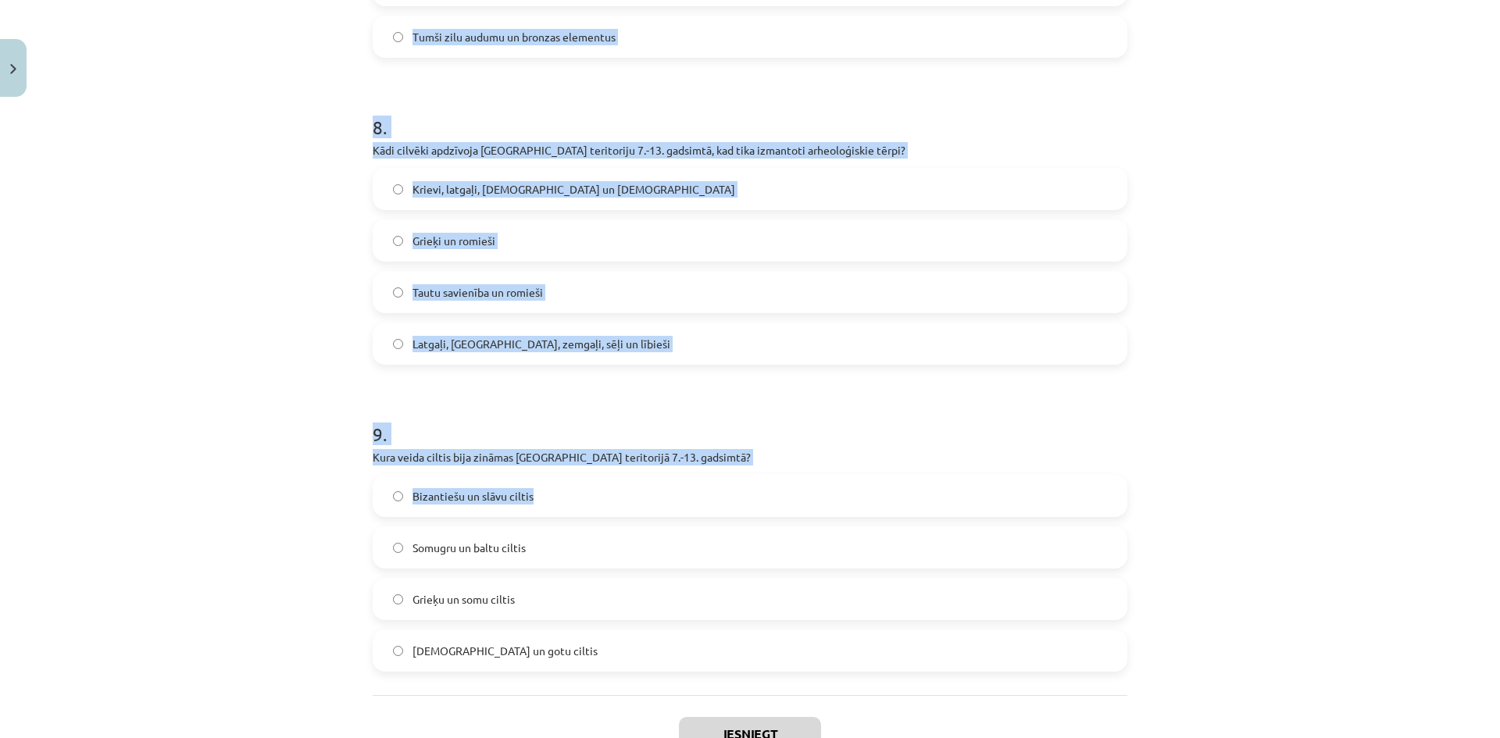
scroll to position [2486, 0]
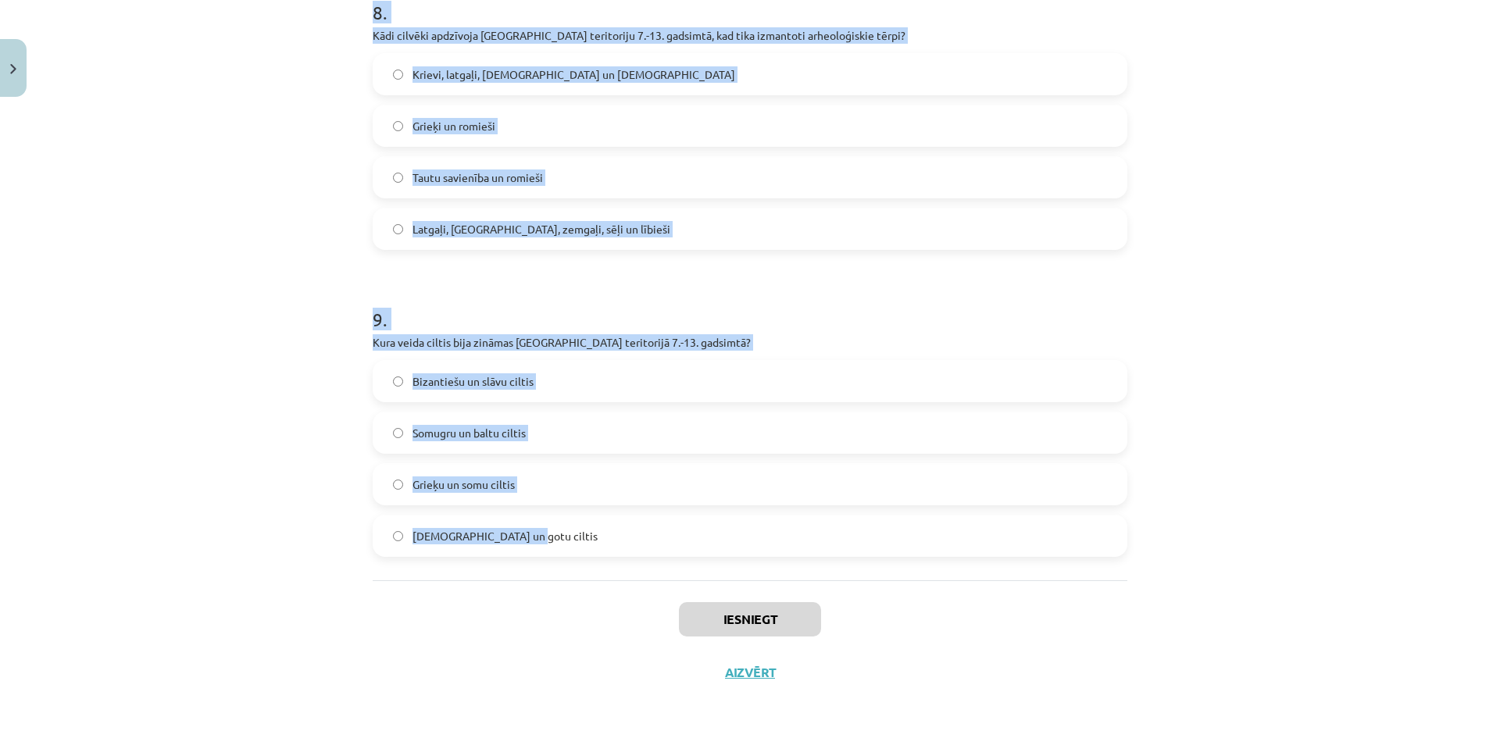
drag, startPoint x: 238, startPoint y: 315, endPoint x: 547, endPoint y: 525, distance: 374.1
click at [547, 525] on div "Mācību tēma: Dizains un tehnoloģijas 9. klases 1. ieskaites mācību materiāls #2…" at bounding box center [750, 369] width 1500 height 738
copy form "1 . Kāds ir galvenais informācijas avots par arheoloģiskajiem tērpiem? Rakstīti…"
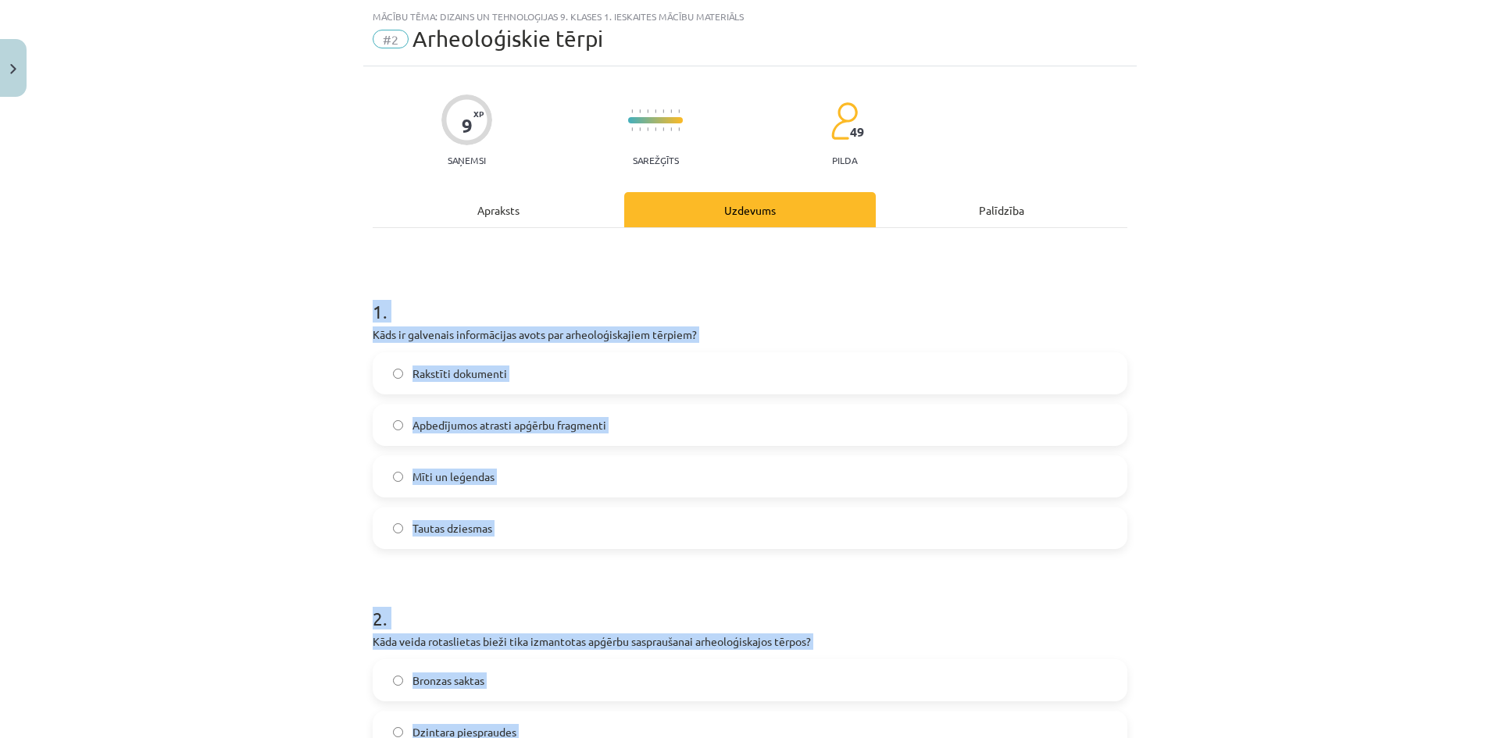
scroll to position [0, 0]
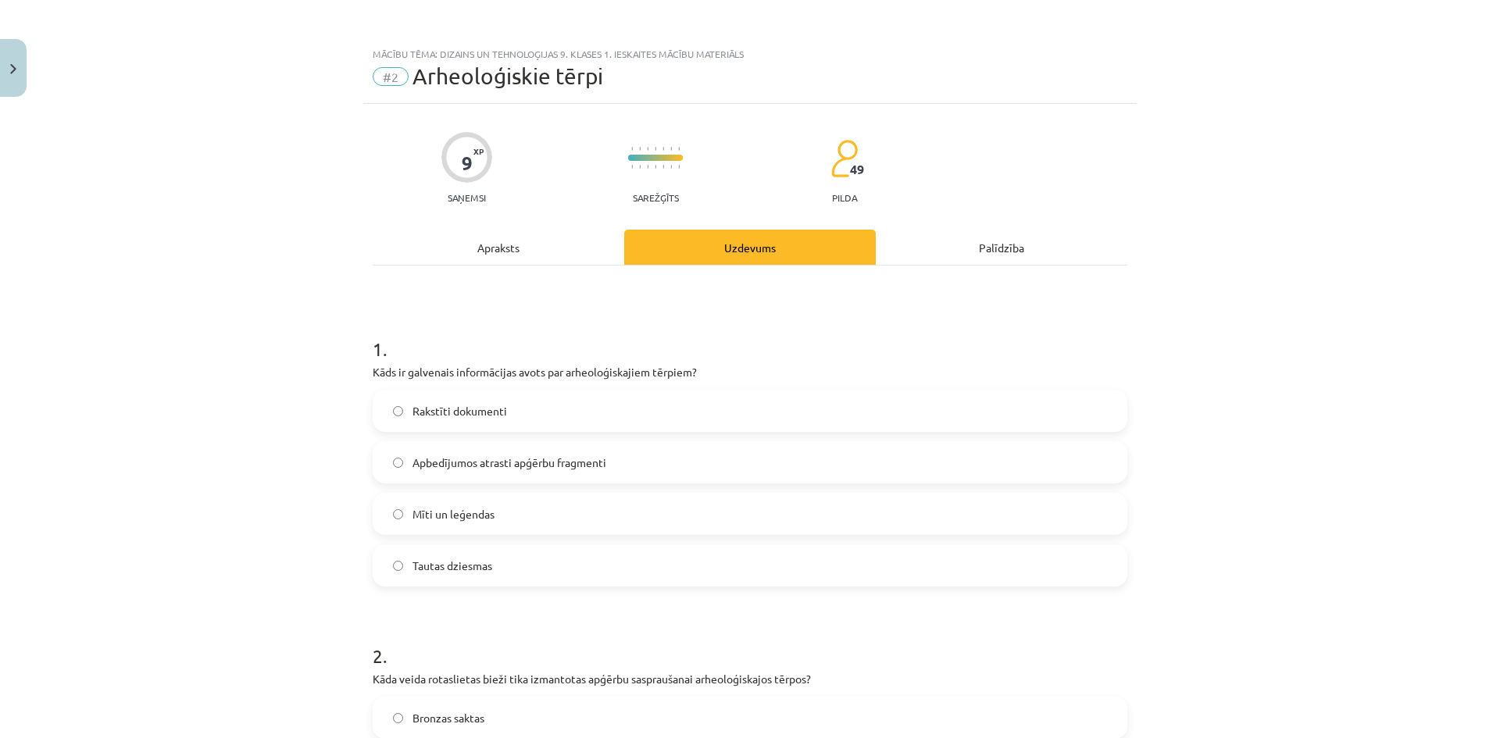
click at [89, 198] on div "Mācību tēma: Dizains un tehnoloģijas 9. klases 1. ieskaites mācību materiāls #2…" at bounding box center [750, 369] width 1500 height 738
click at [570, 450] on label "Apbedījumos atrasti apģērbu fragmenti" at bounding box center [750, 462] width 752 height 39
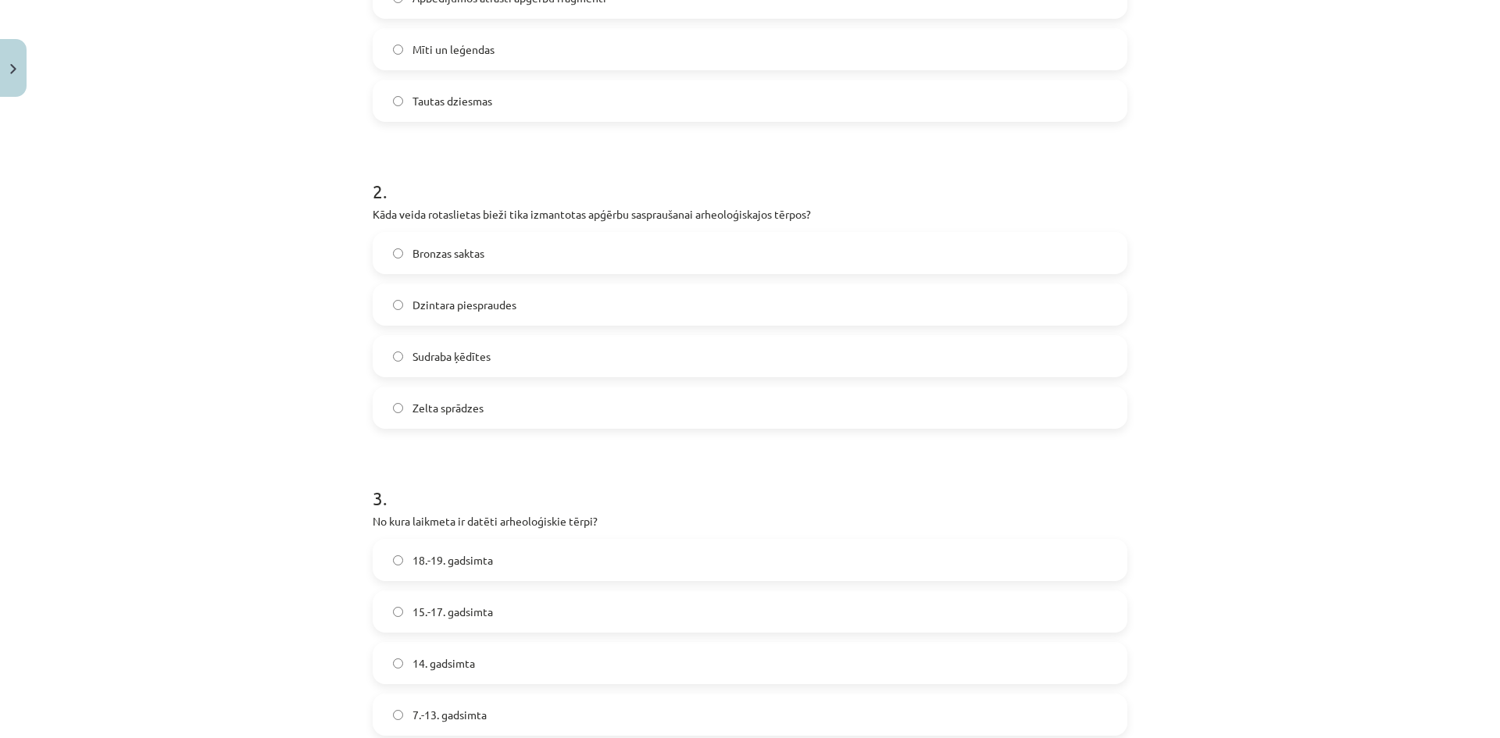
scroll to position [469, 0]
click at [476, 253] on span "Bronzas saktas" at bounding box center [449, 249] width 72 height 16
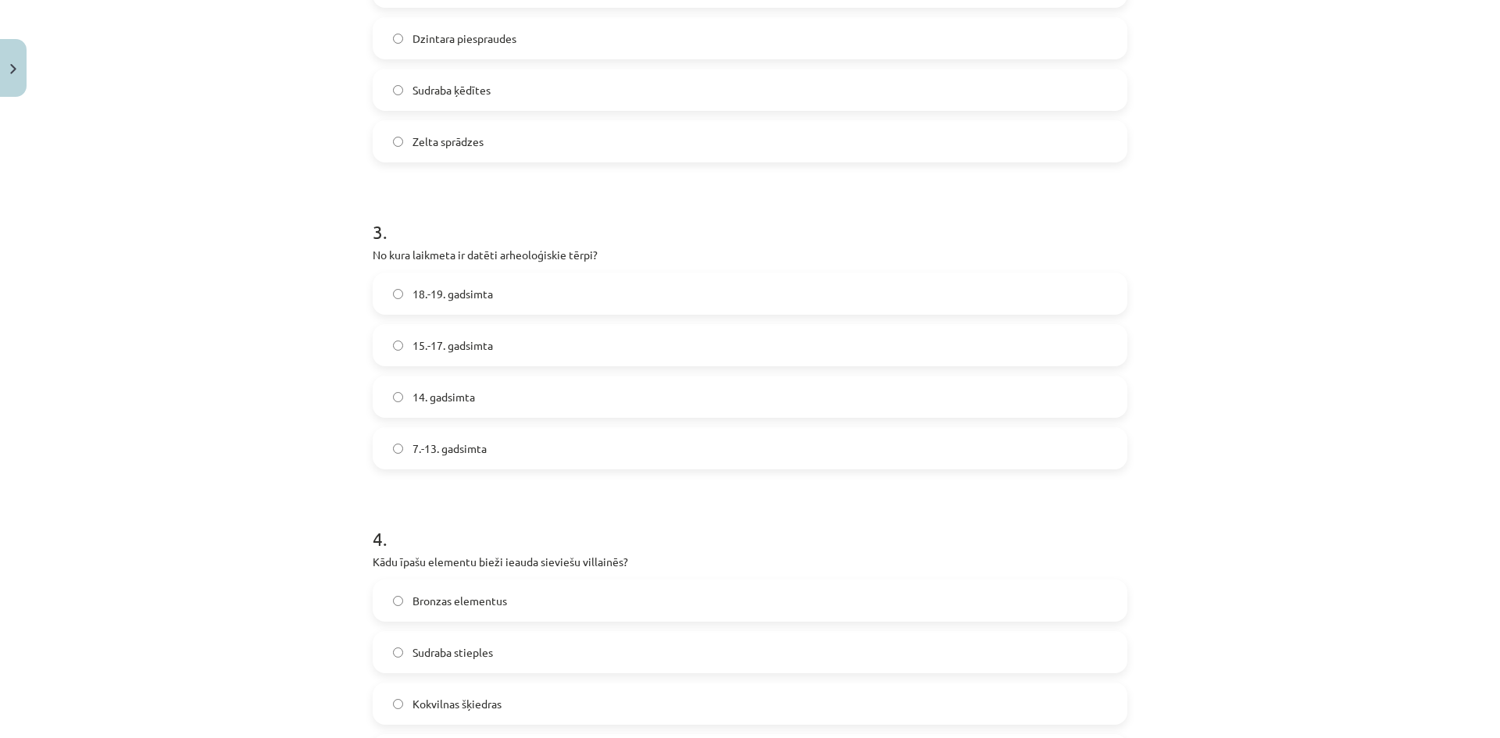
scroll to position [781, 0]
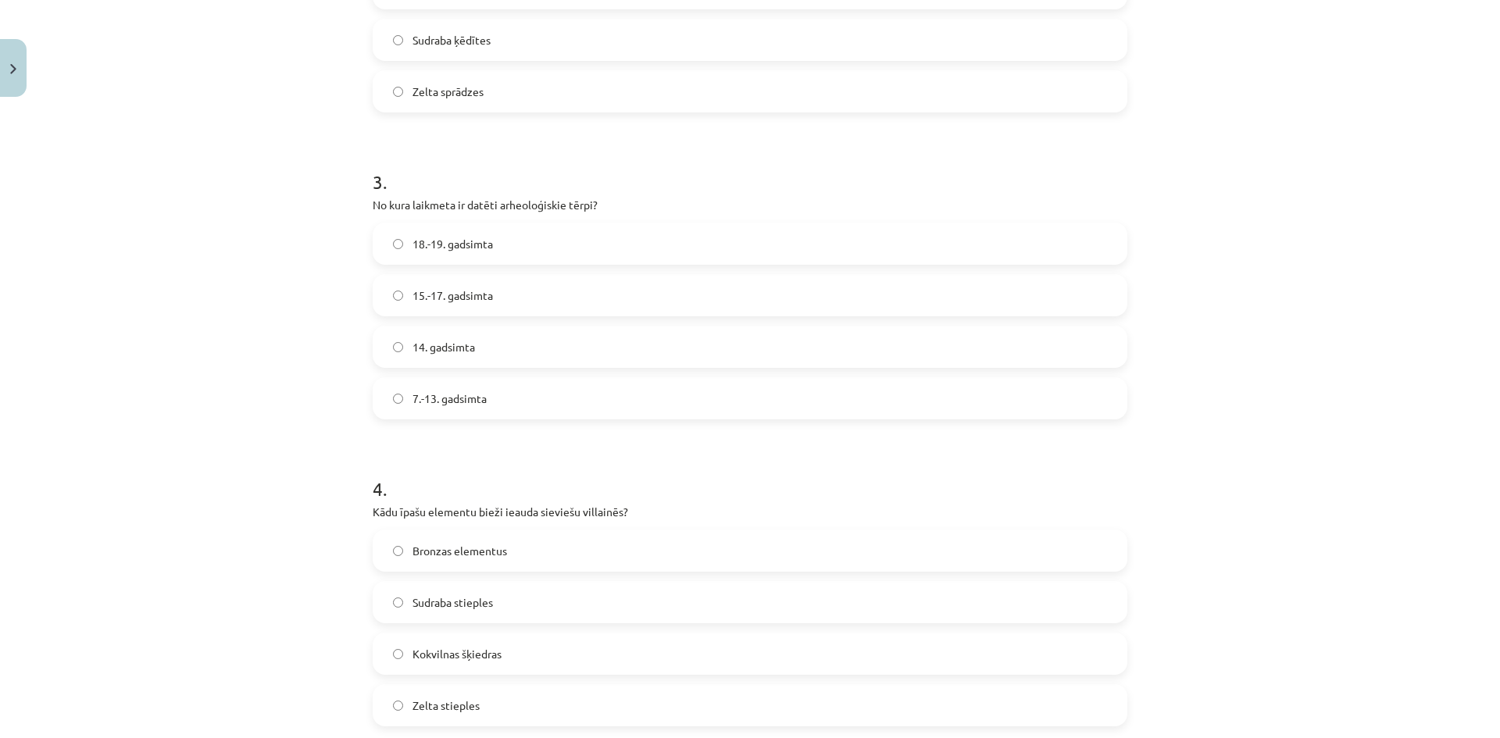
click at [491, 394] on label "7.-13. gadsimta" at bounding box center [750, 398] width 752 height 39
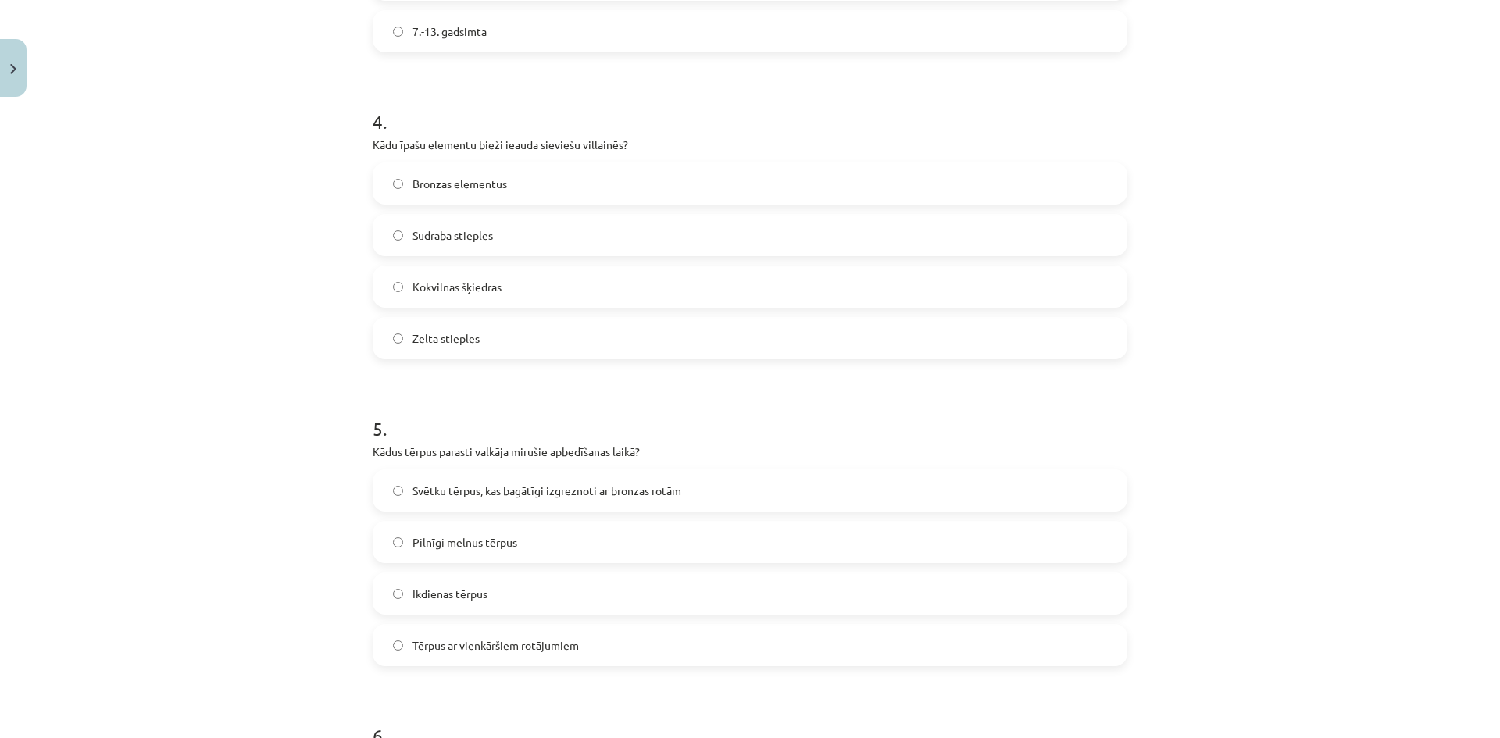
scroll to position [1172, 0]
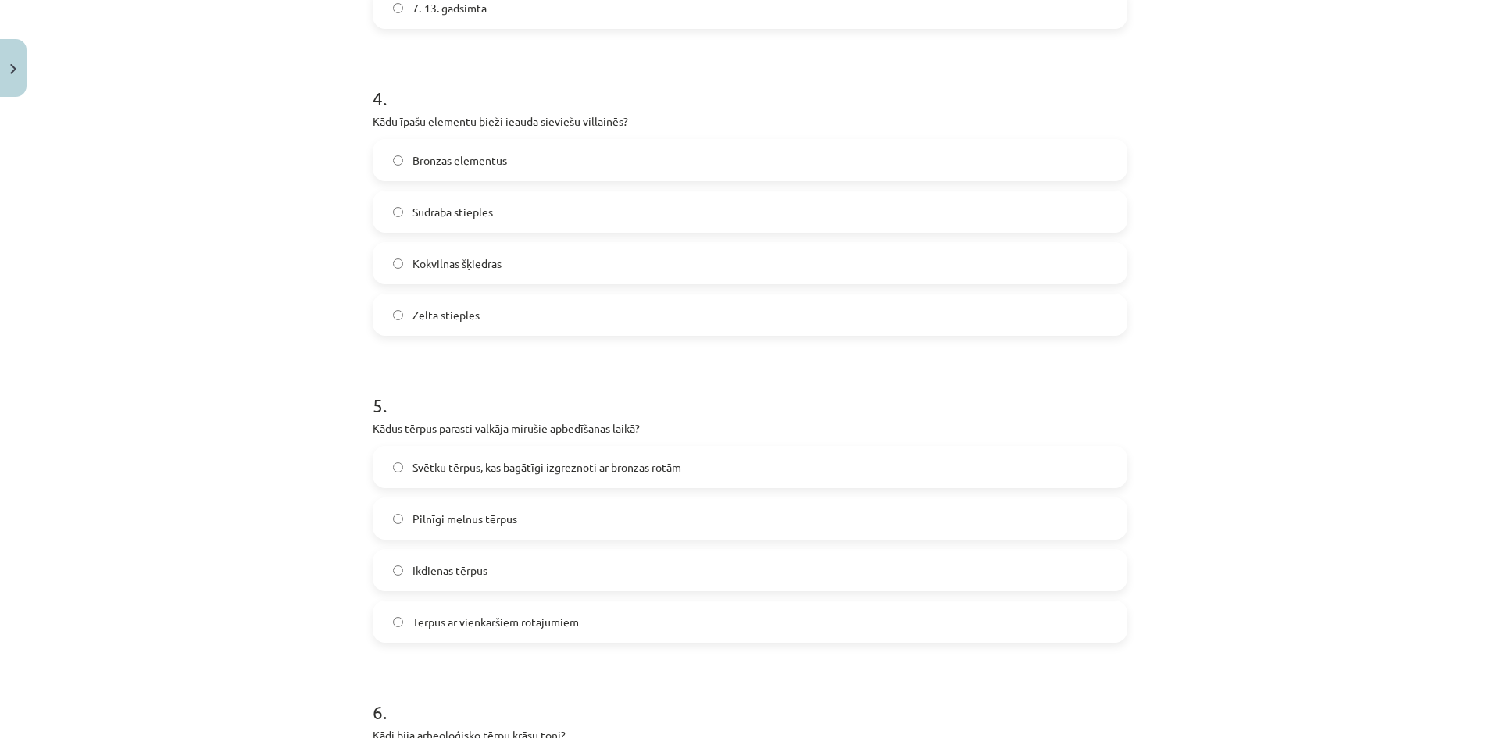
click at [494, 312] on label "Zelta stieples" at bounding box center [750, 314] width 752 height 39
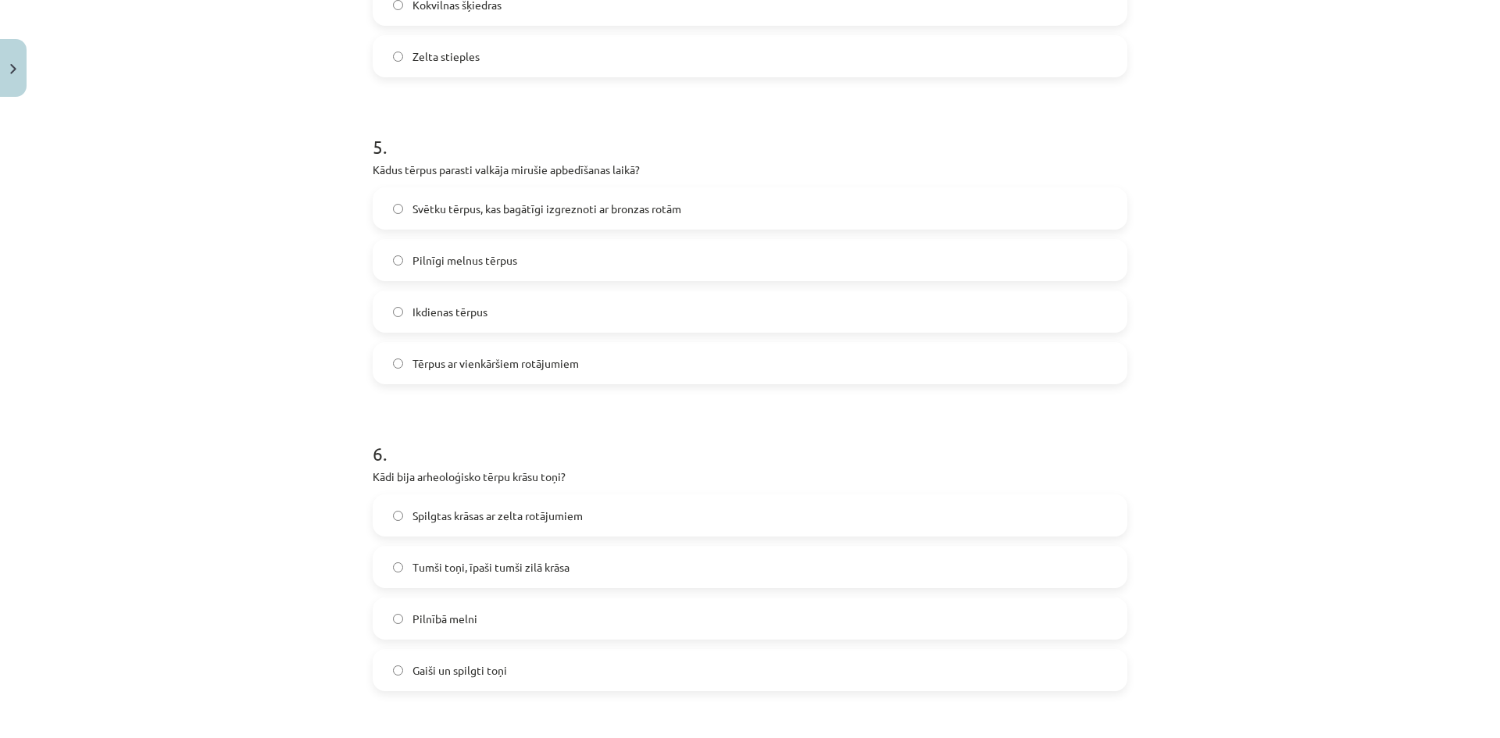
scroll to position [1563, 0]
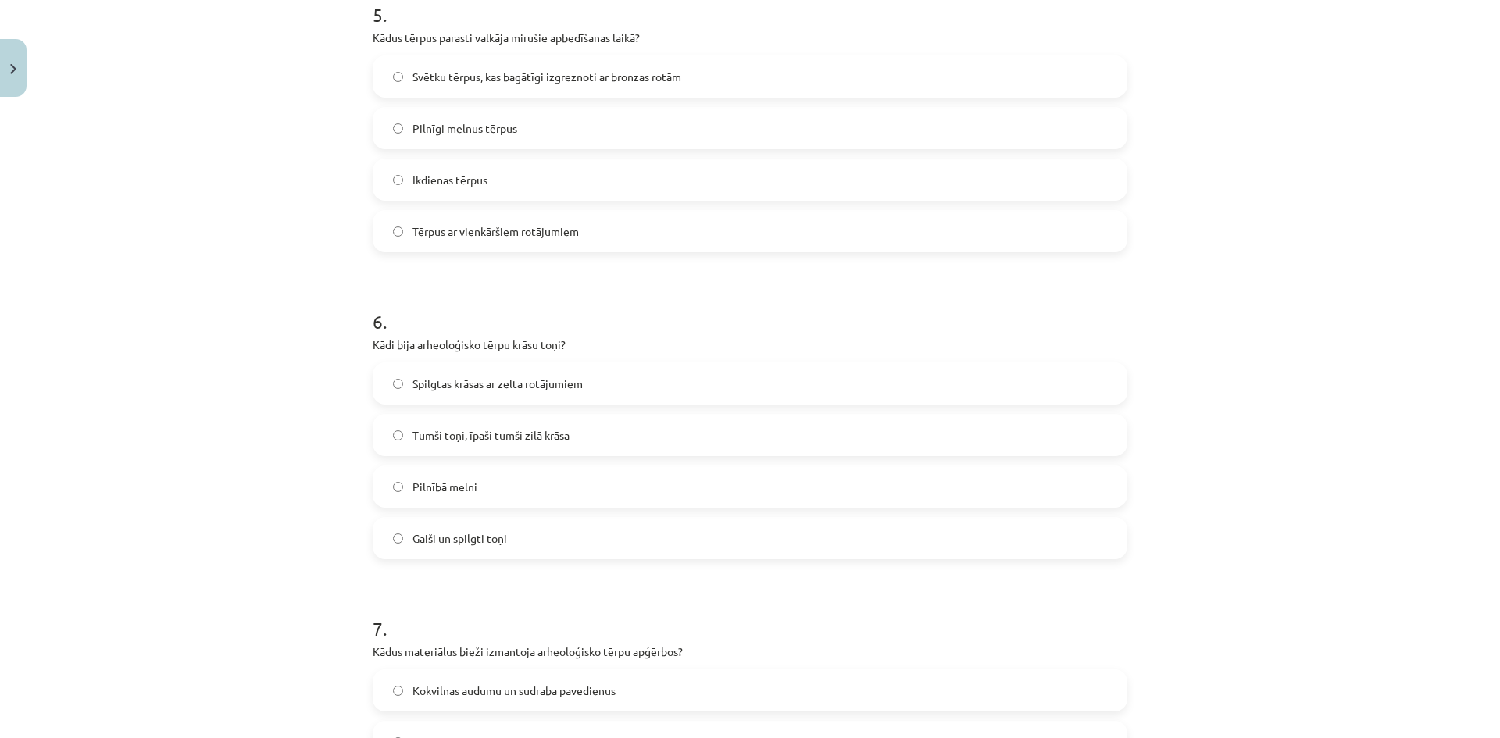
click at [572, 85] on label "Svētku tērpus, kas bagātīgi izgreznoti ar bronzas rotām" at bounding box center [750, 76] width 752 height 39
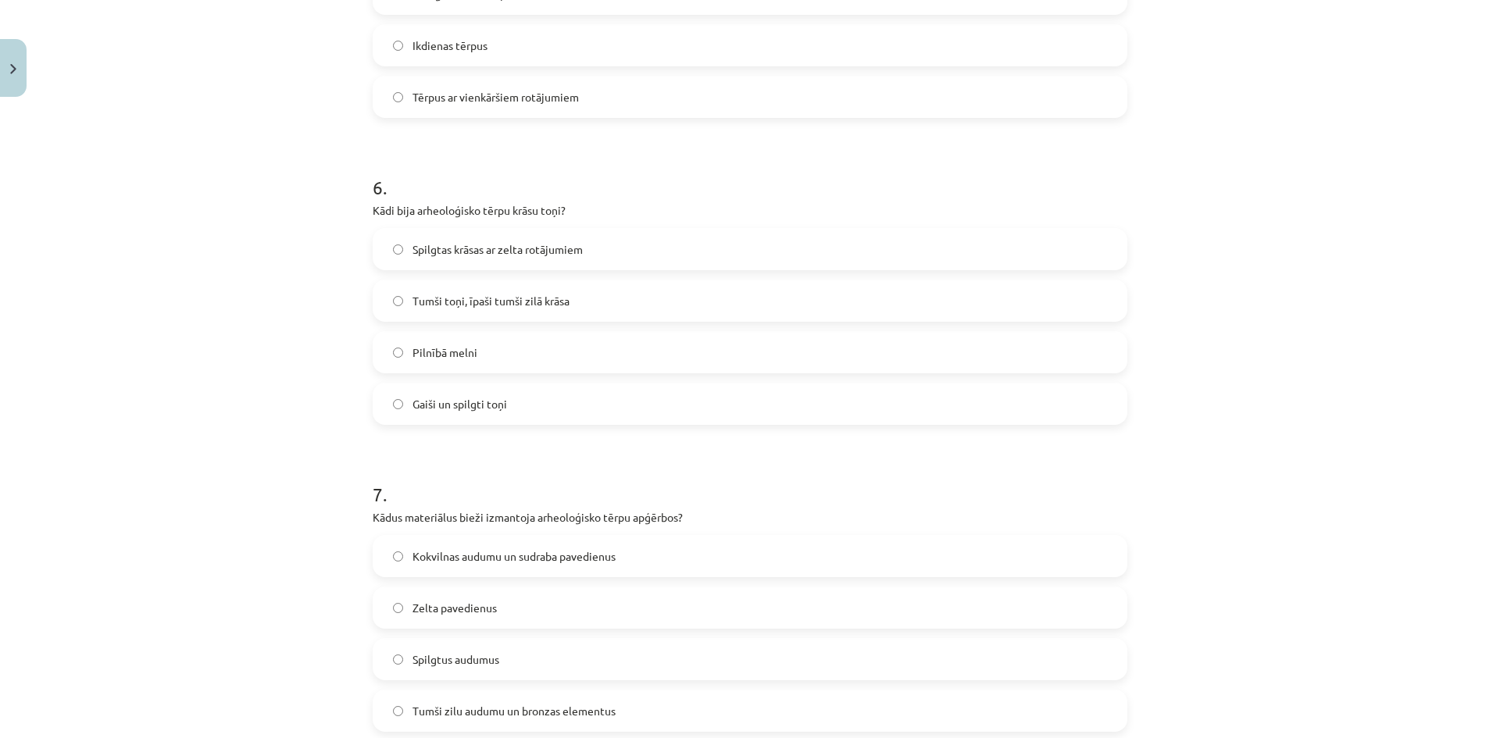
scroll to position [1719, 0]
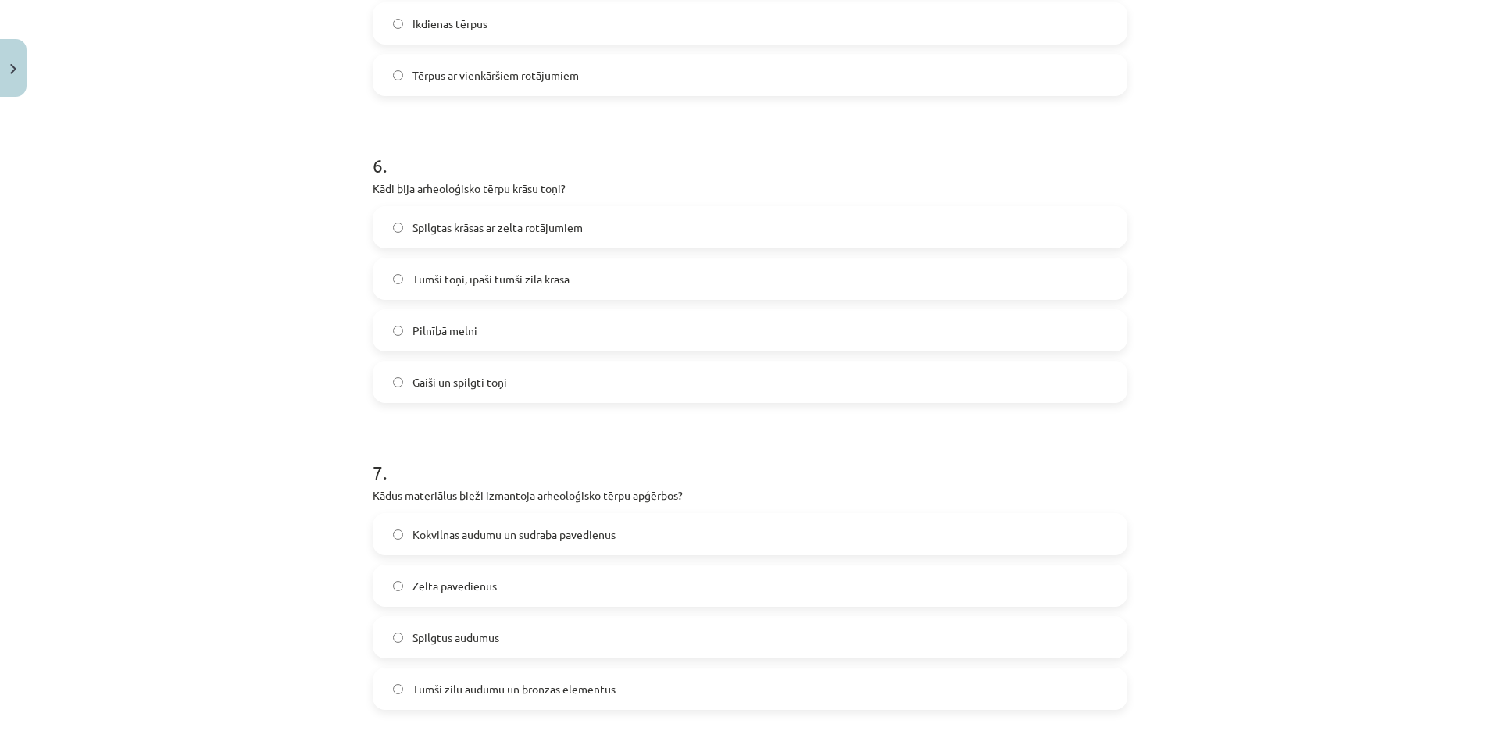
click at [502, 288] on label "Tumši toņi, īpaši tumši zilā krāsa" at bounding box center [750, 278] width 752 height 39
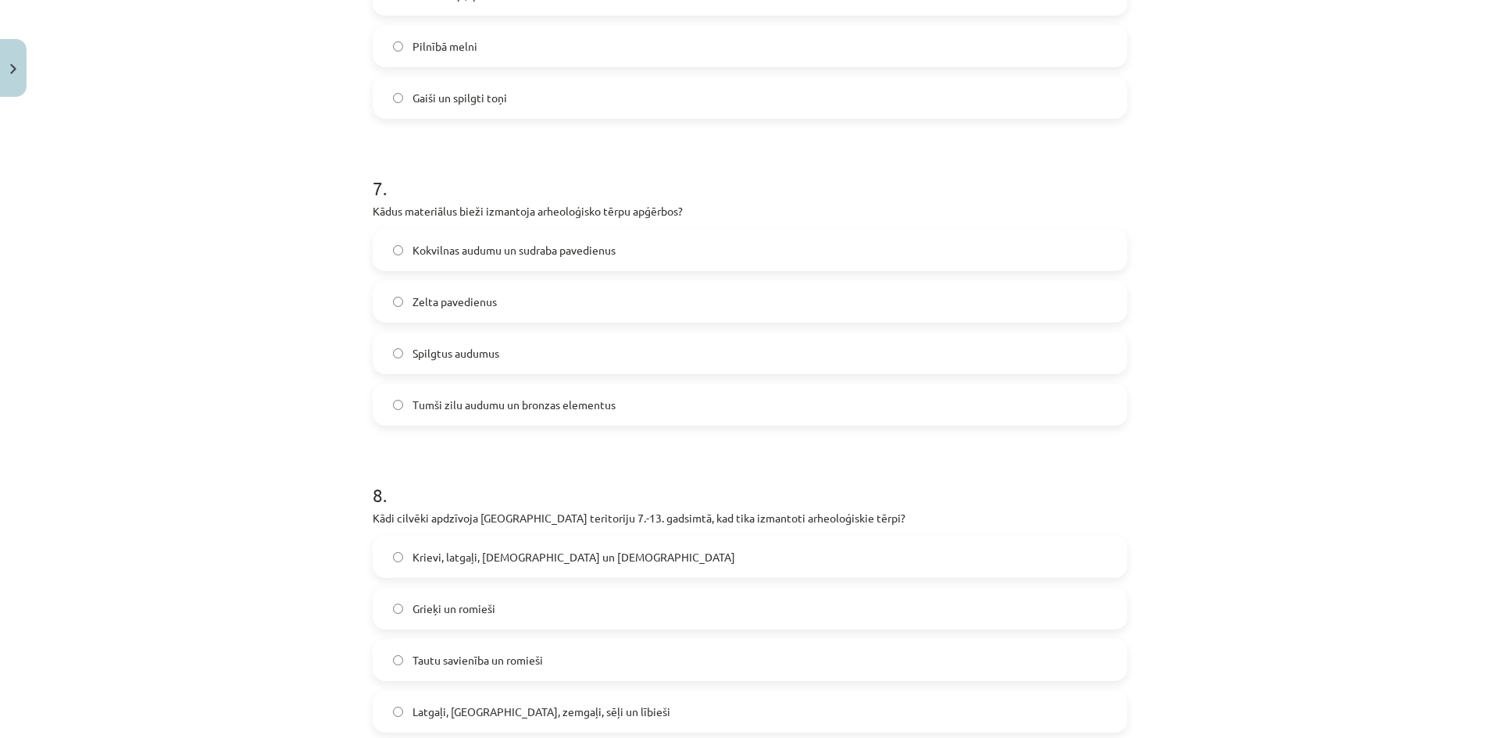
scroll to position [2032, 0]
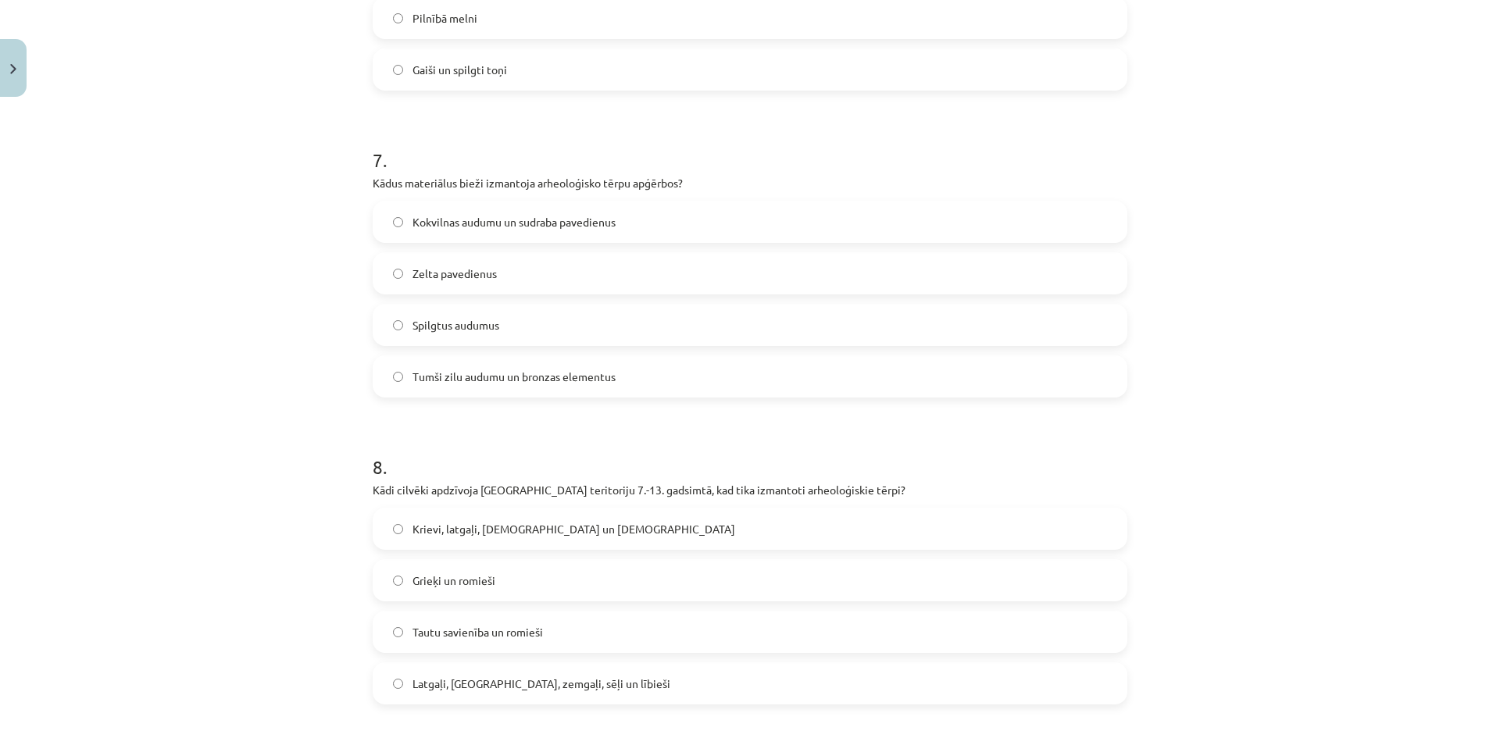
click at [473, 363] on label "Tumši zilu audumu un bronzas elementus" at bounding box center [750, 376] width 752 height 39
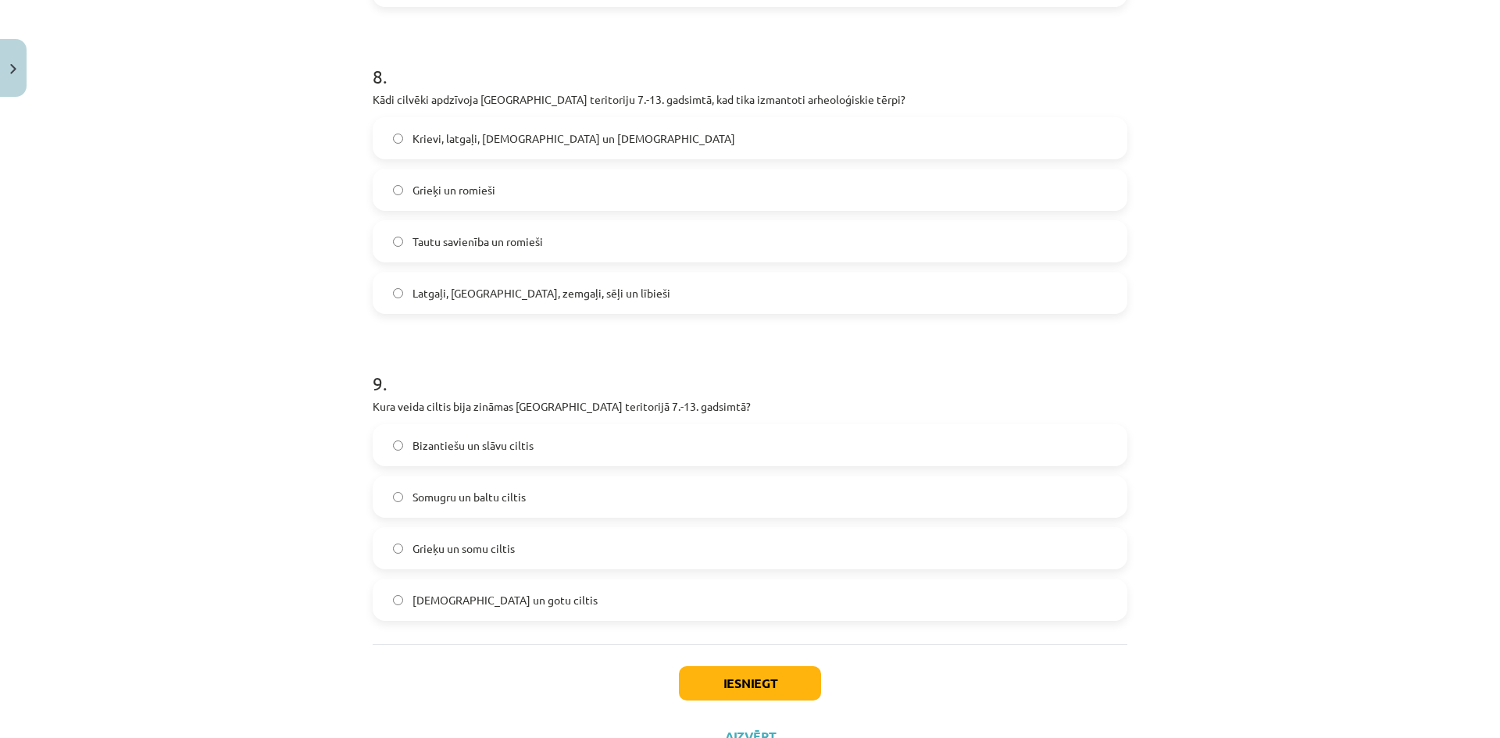
click at [469, 289] on span "Latgaļi, kurši, zemgaļi, sēļi un lībieši" at bounding box center [542, 293] width 258 height 16
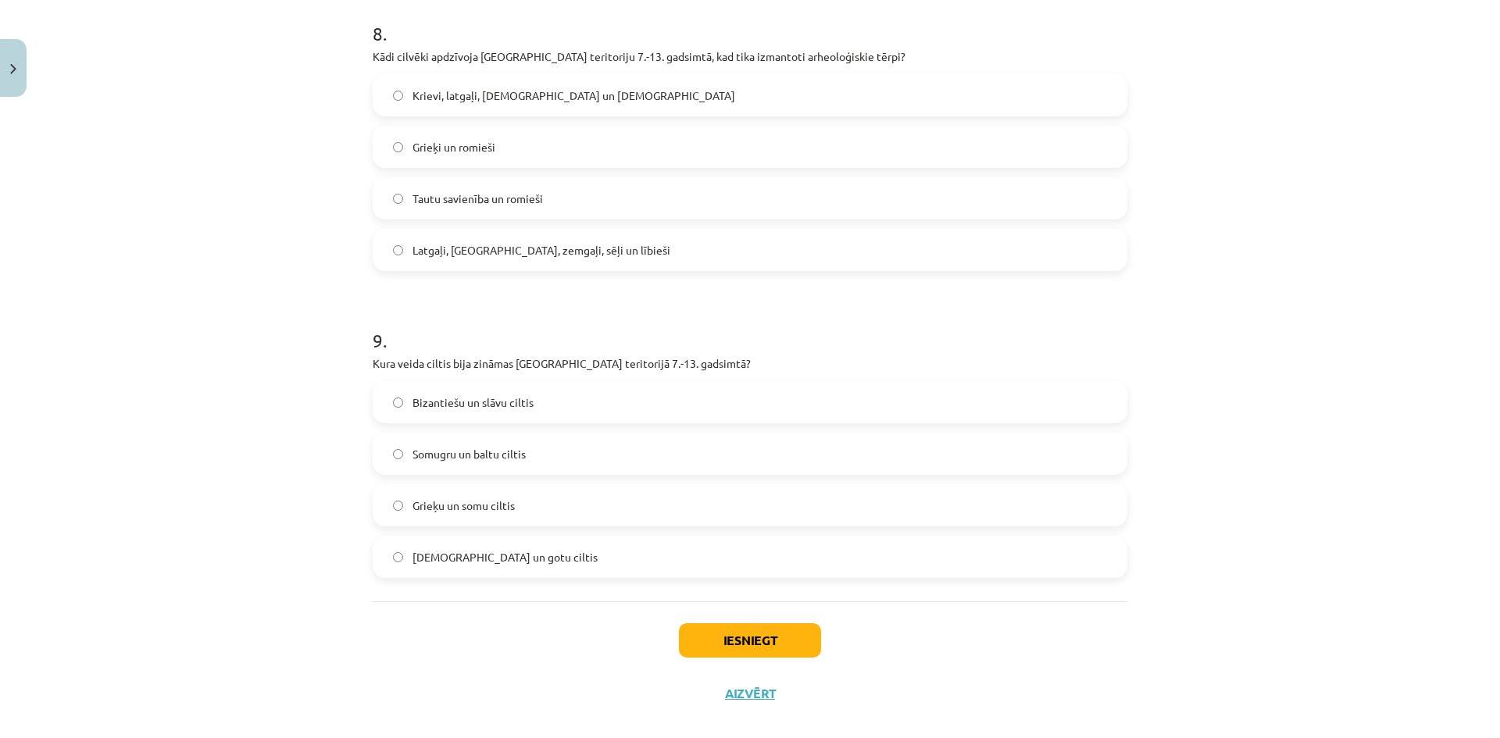
scroll to position [2486, 0]
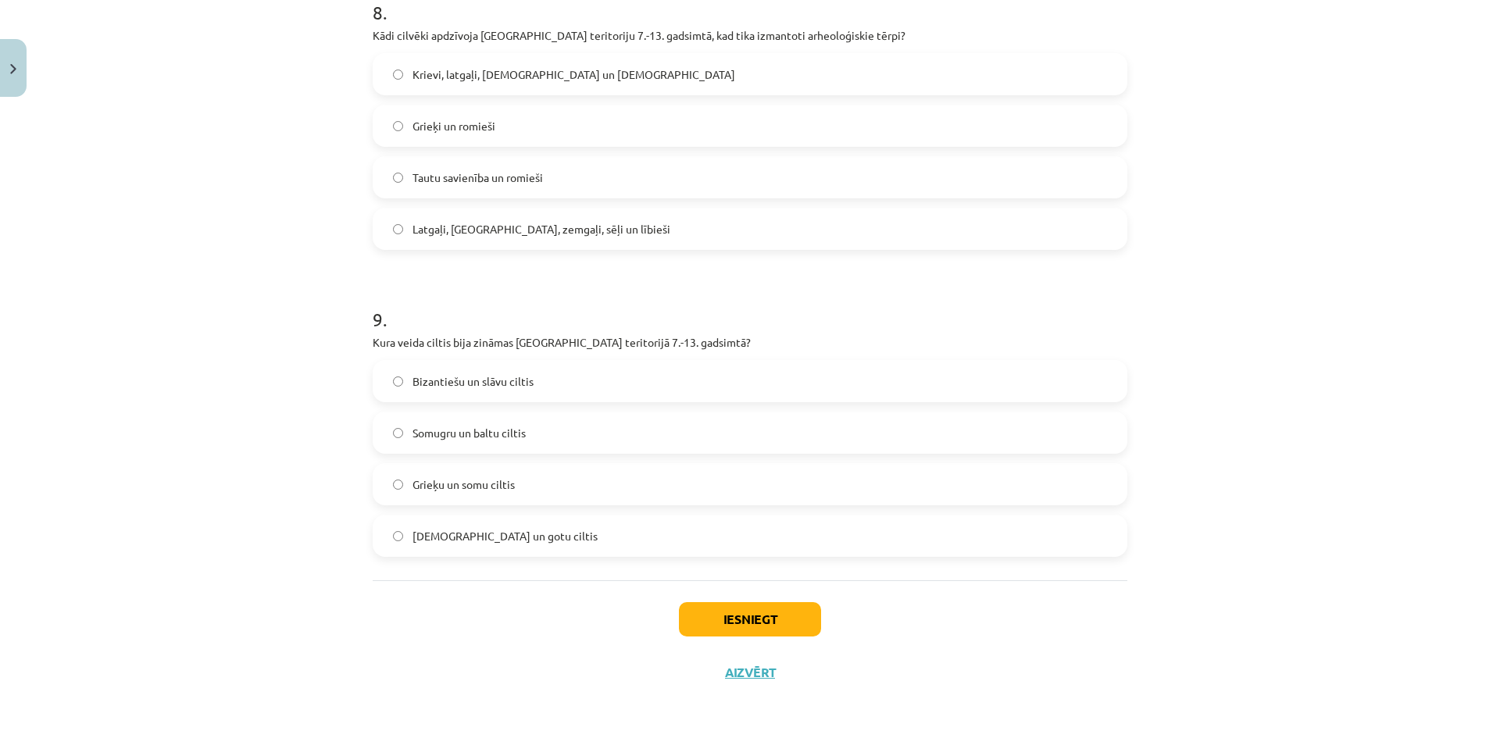
click at [510, 440] on span "Somugru un baltu ciltis" at bounding box center [469, 433] width 113 height 16
click at [722, 606] on button "Iesniegt" at bounding box center [750, 619] width 142 height 34
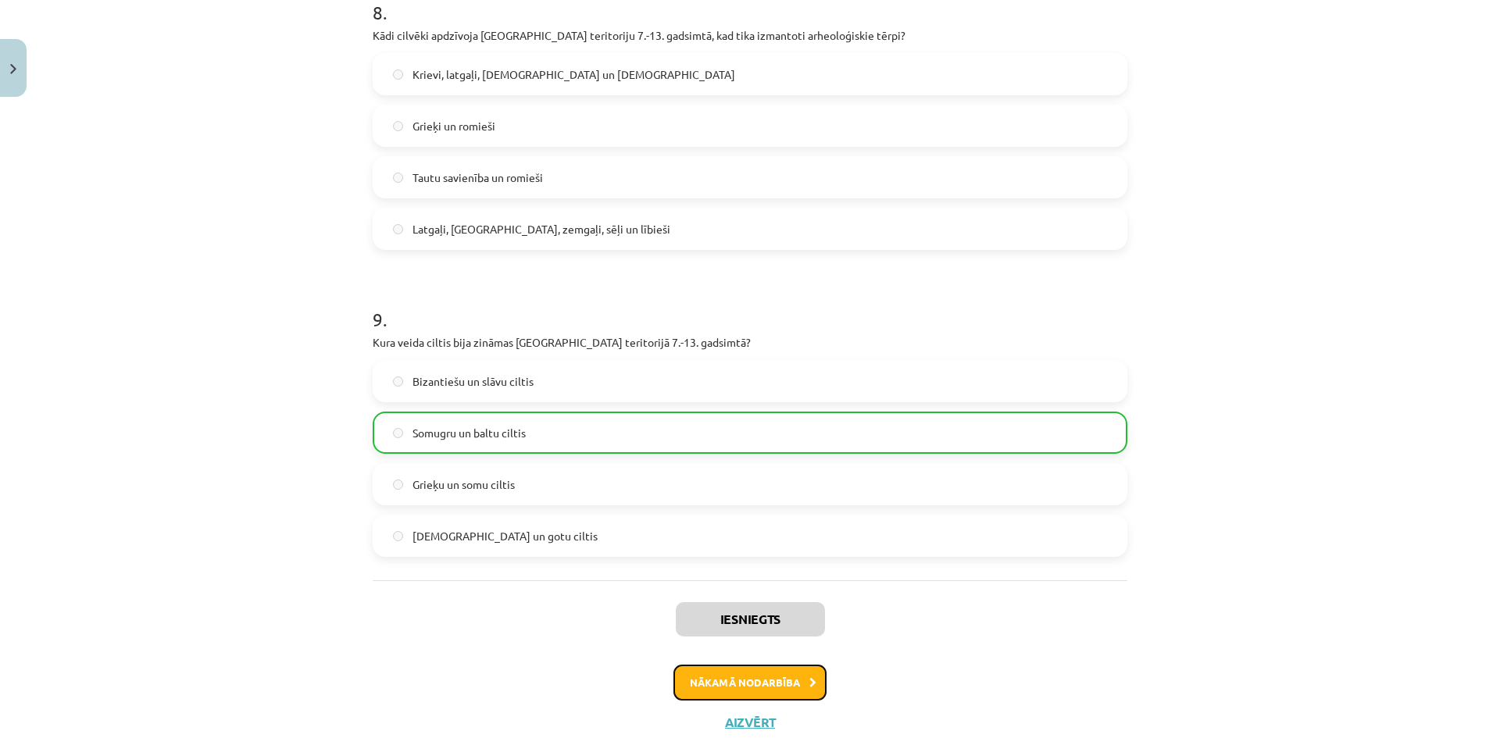
click at [763, 699] on button "Nākamā nodarbība" at bounding box center [750, 683] width 153 height 36
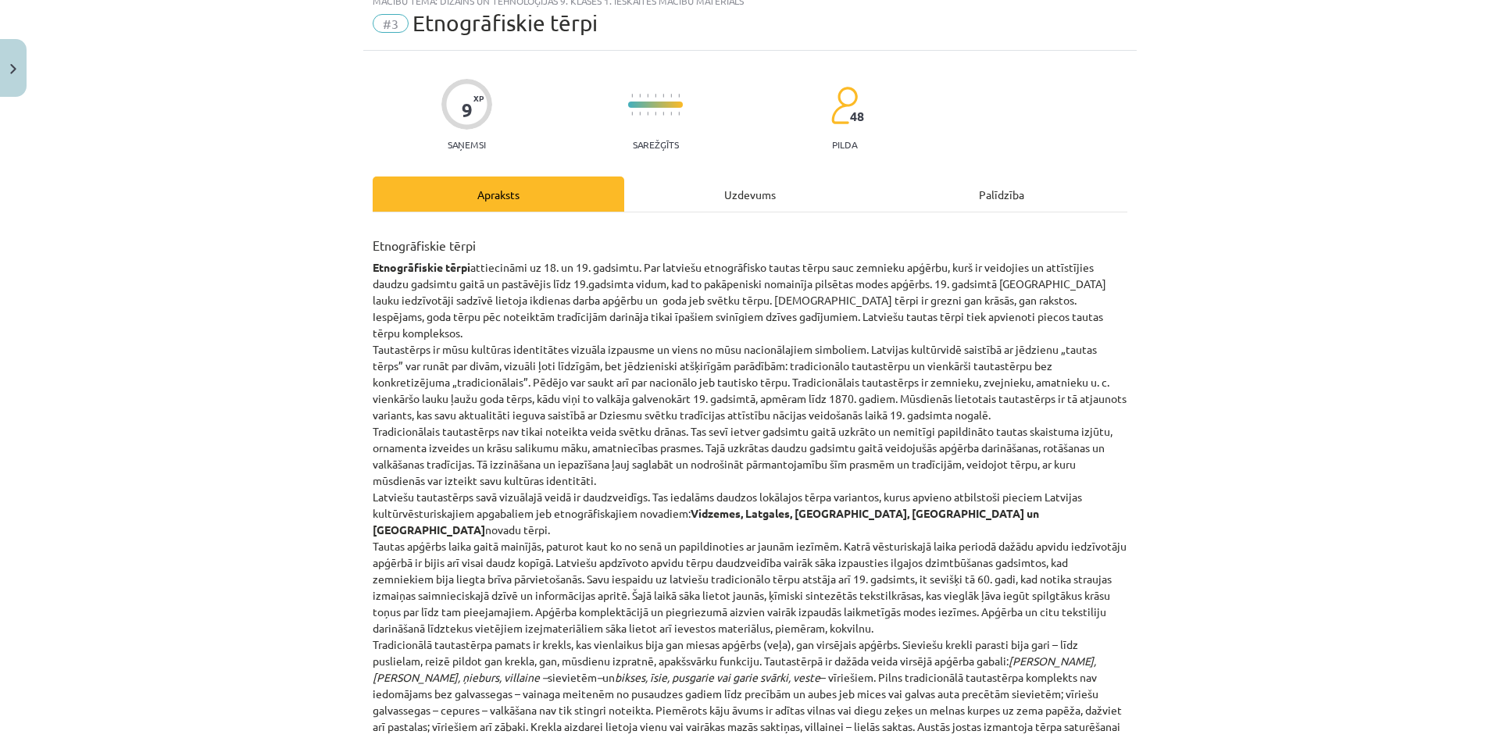
scroll to position [39, 0]
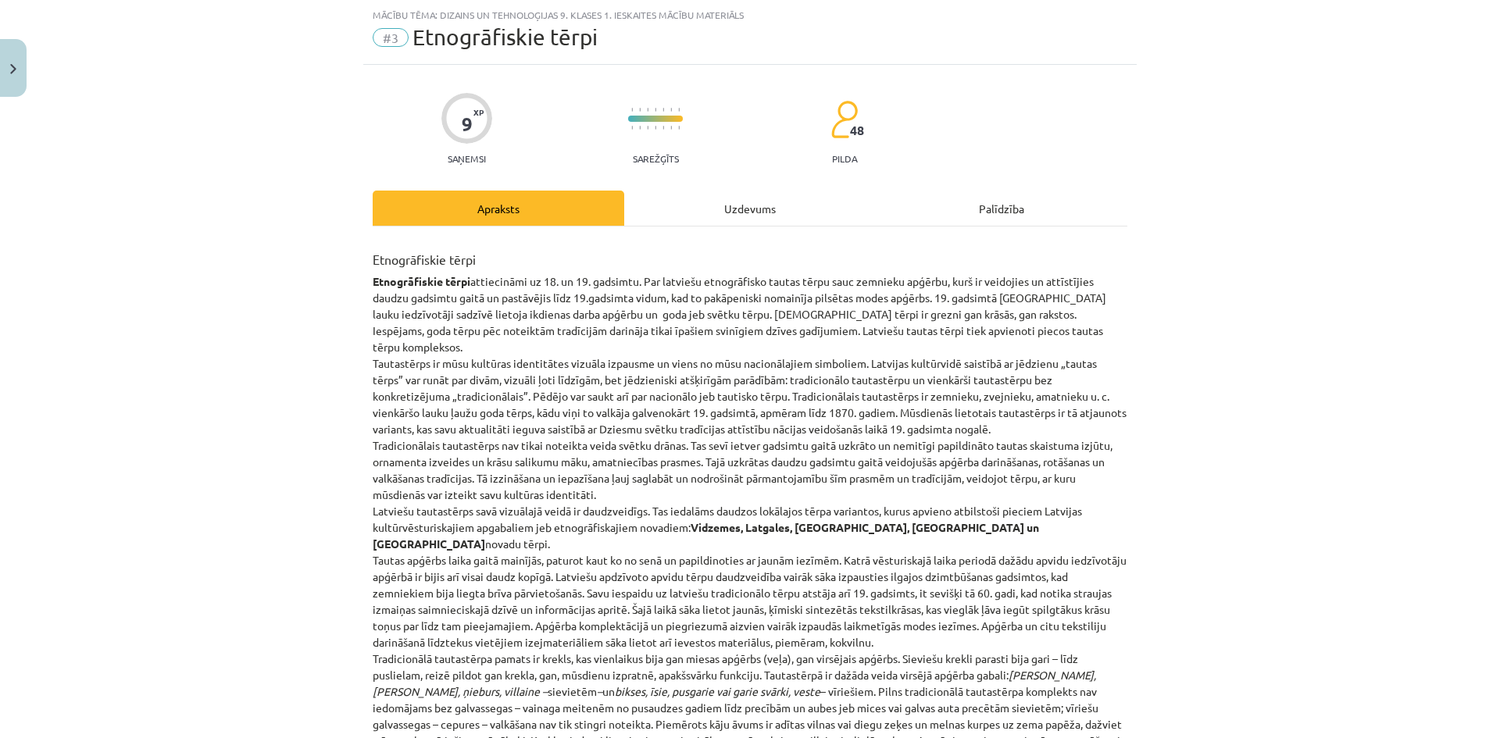
click at [724, 206] on div "Uzdevums" at bounding box center [750, 208] width 252 height 35
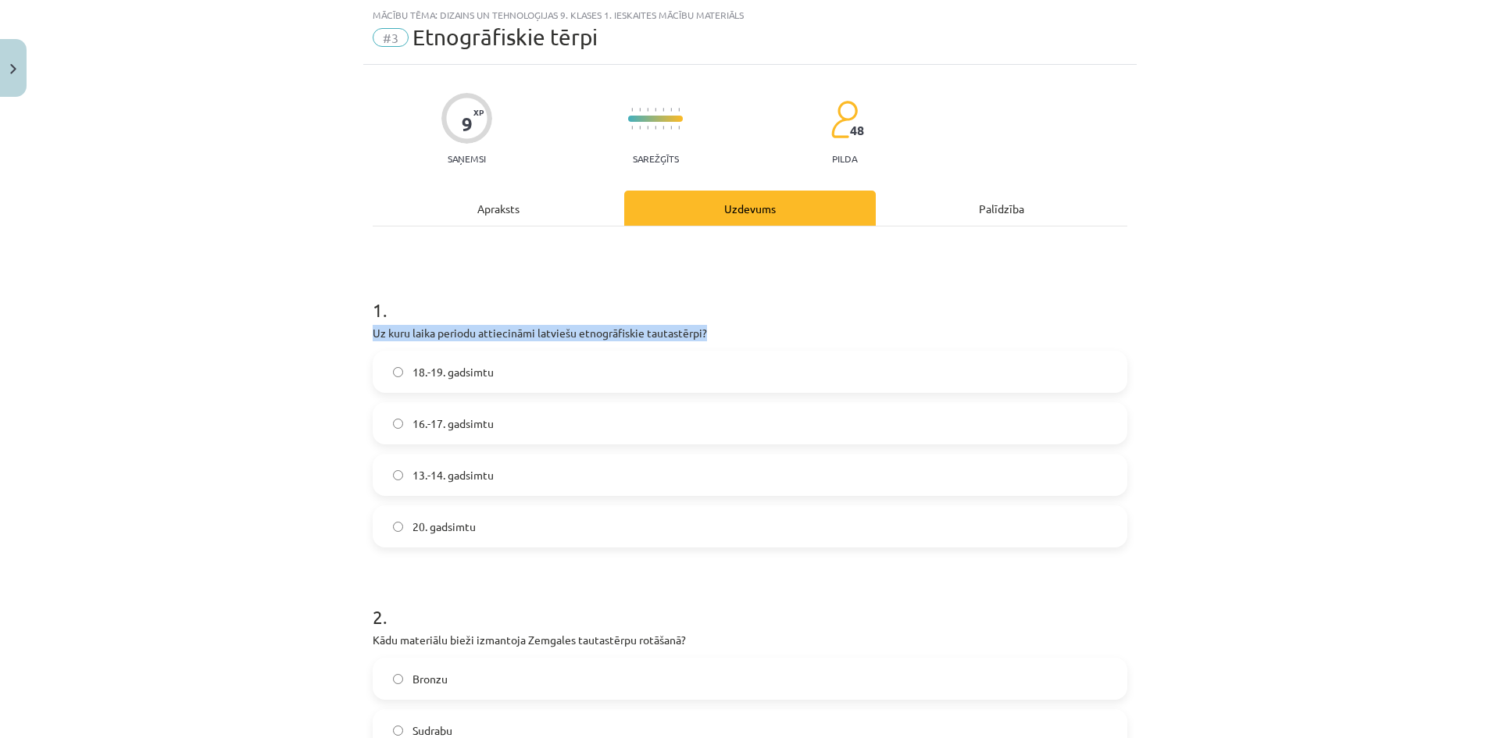
drag, startPoint x: 309, startPoint y: 345, endPoint x: 921, endPoint y: 304, distance: 613.2
click at [921, 304] on div "Mācību tēma: Dizains un tehnoloģijas 9. klases 1. ieskaites mācību materiāls #3…" at bounding box center [750, 369] width 1500 height 738
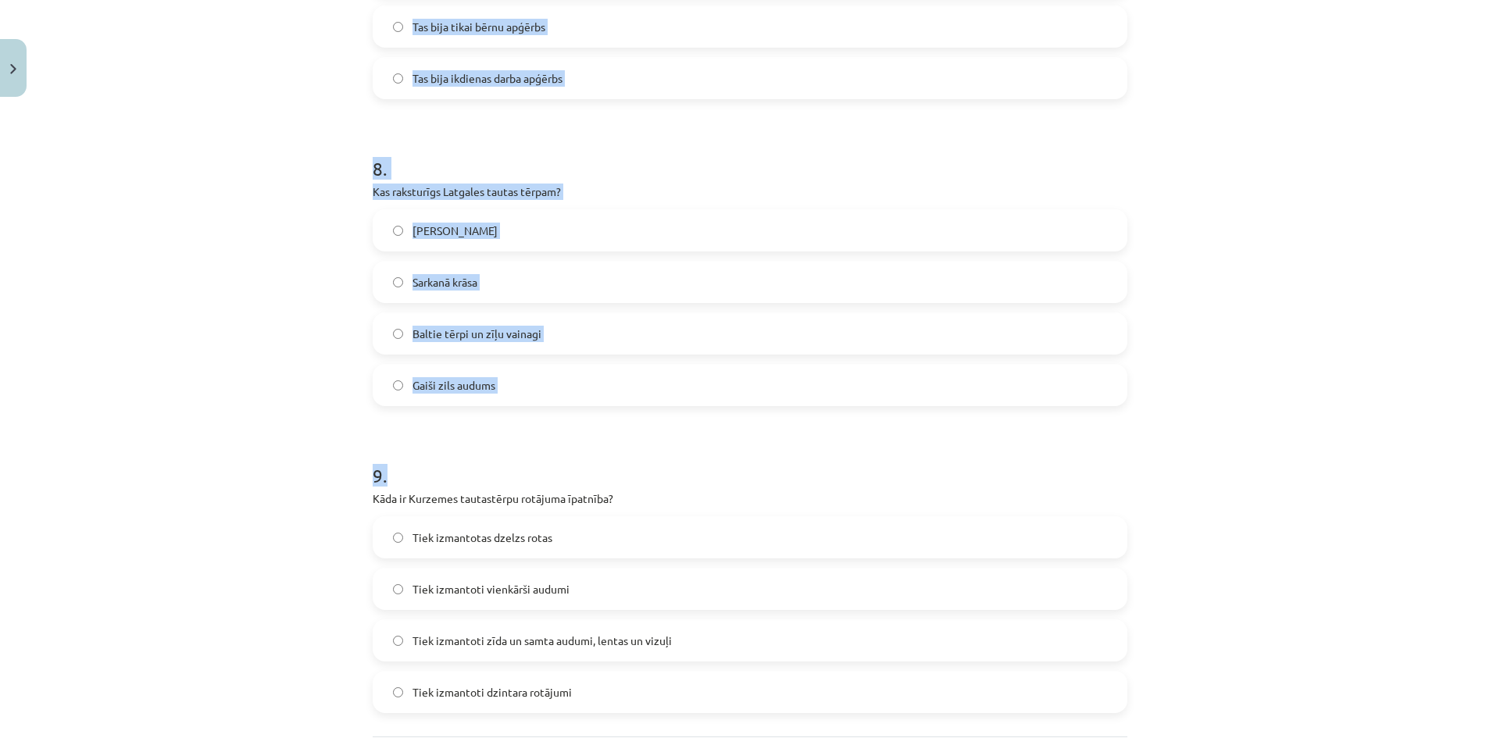
scroll to position [2486, 0]
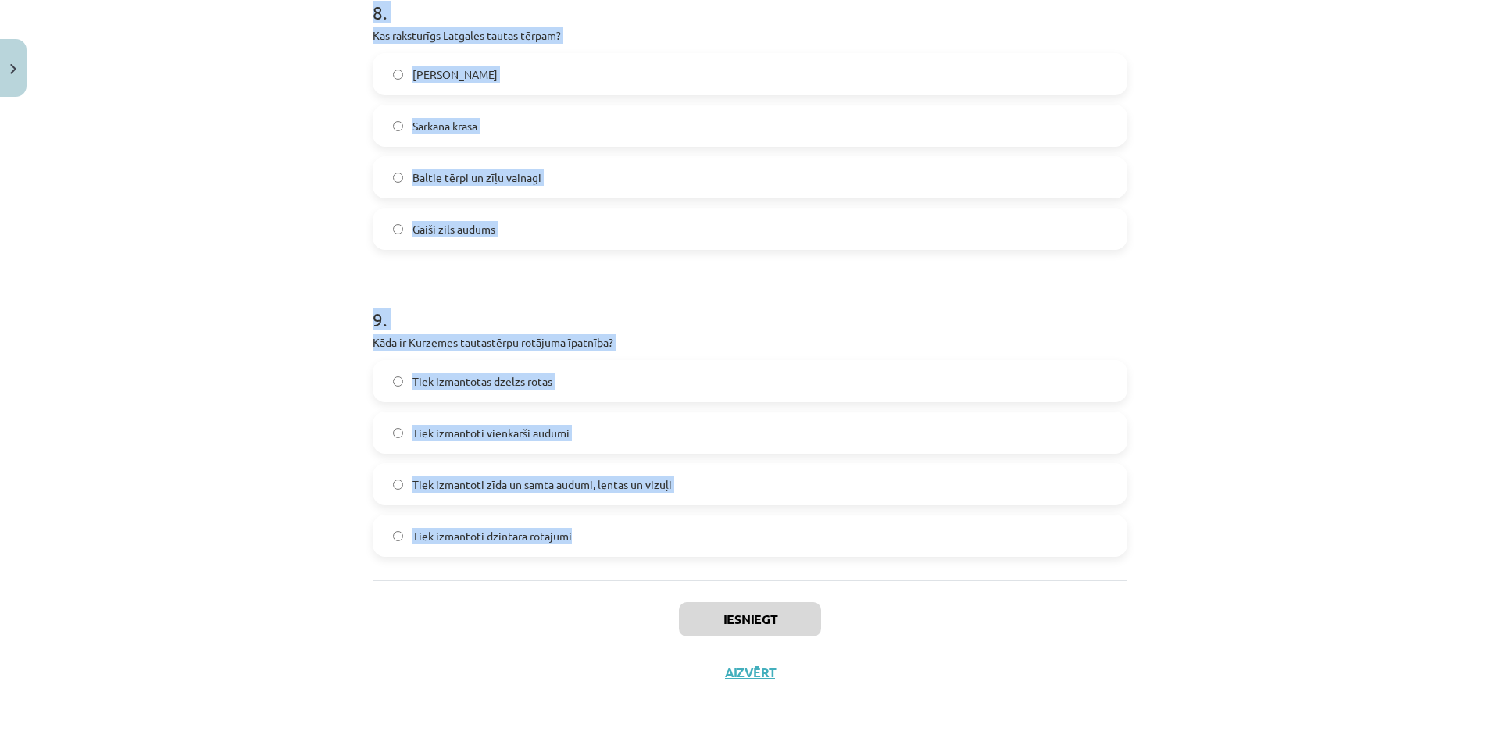
drag, startPoint x: 316, startPoint y: 284, endPoint x: 645, endPoint y: 516, distance: 403.2
click at [724, 536] on div "Mācību tēma: Dizains un tehnoloģijas 9. klases 1. ieskaites mācību materiāls #3…" at bounding box center [750, 369] width 1500 height 738
drag, startPoint x: 559, startPoint y: 331, endPoint x: 570, endPoint y: 338, distance: 12.6
click at [570, 338] on p "Kāda ir Kurzemes tautastērpu rotājuma īpatnība?" at bounding box center [750, 342] width 755 height 16
drag, startPoint x: 293, startPoint y: 249, endPoint x: 824, endPoint y: 569, distance: 619.4
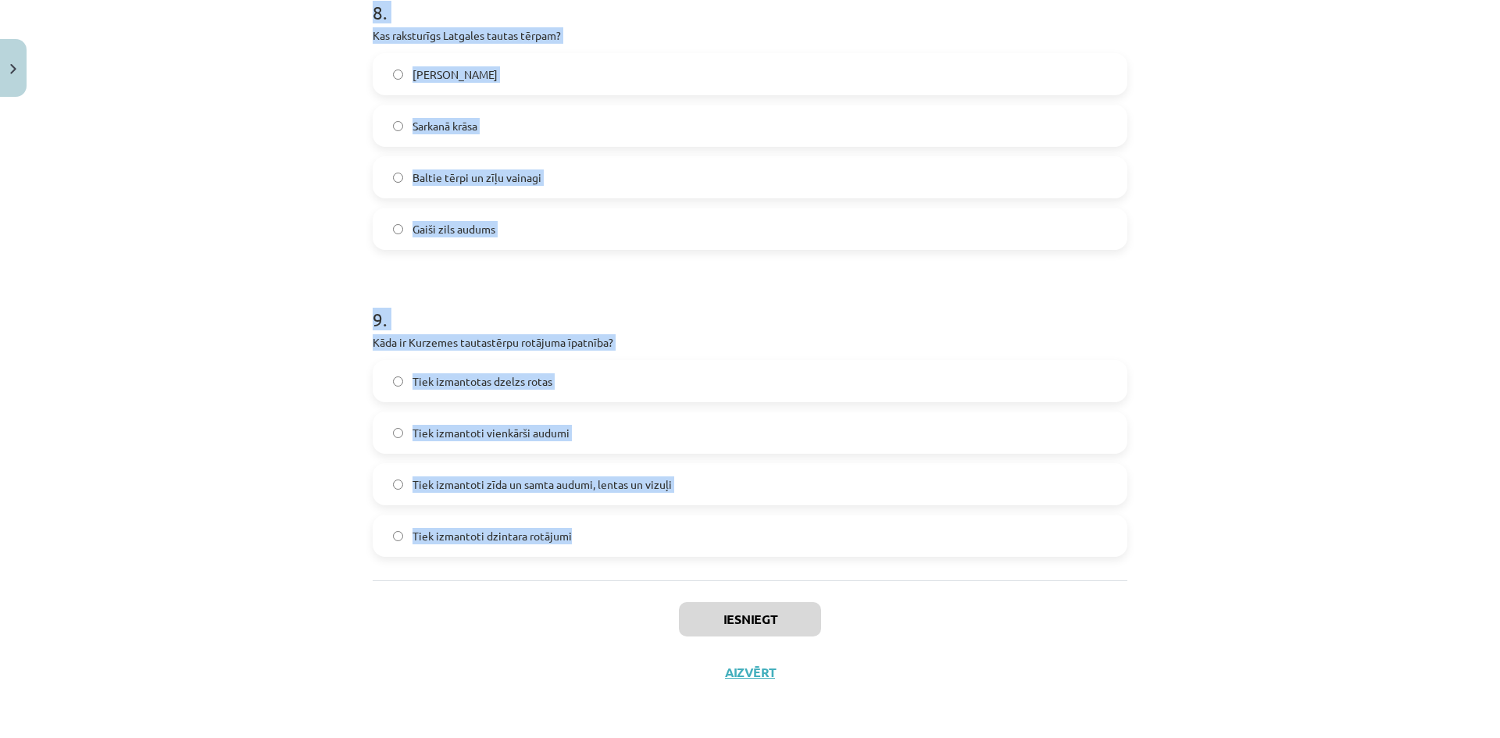
click at [824, 569] on div "Mācību tēma: Dizains un tehnoloģijas 9. klases 1. ieskaites mācību materiāls #3…" at bounding box center [750, 369] width 1500 height 738
copy form "1 . Uz kuru laika periodu attiecināmi latviešu etnogrāfiskie tautastērpi? 18.-1…"
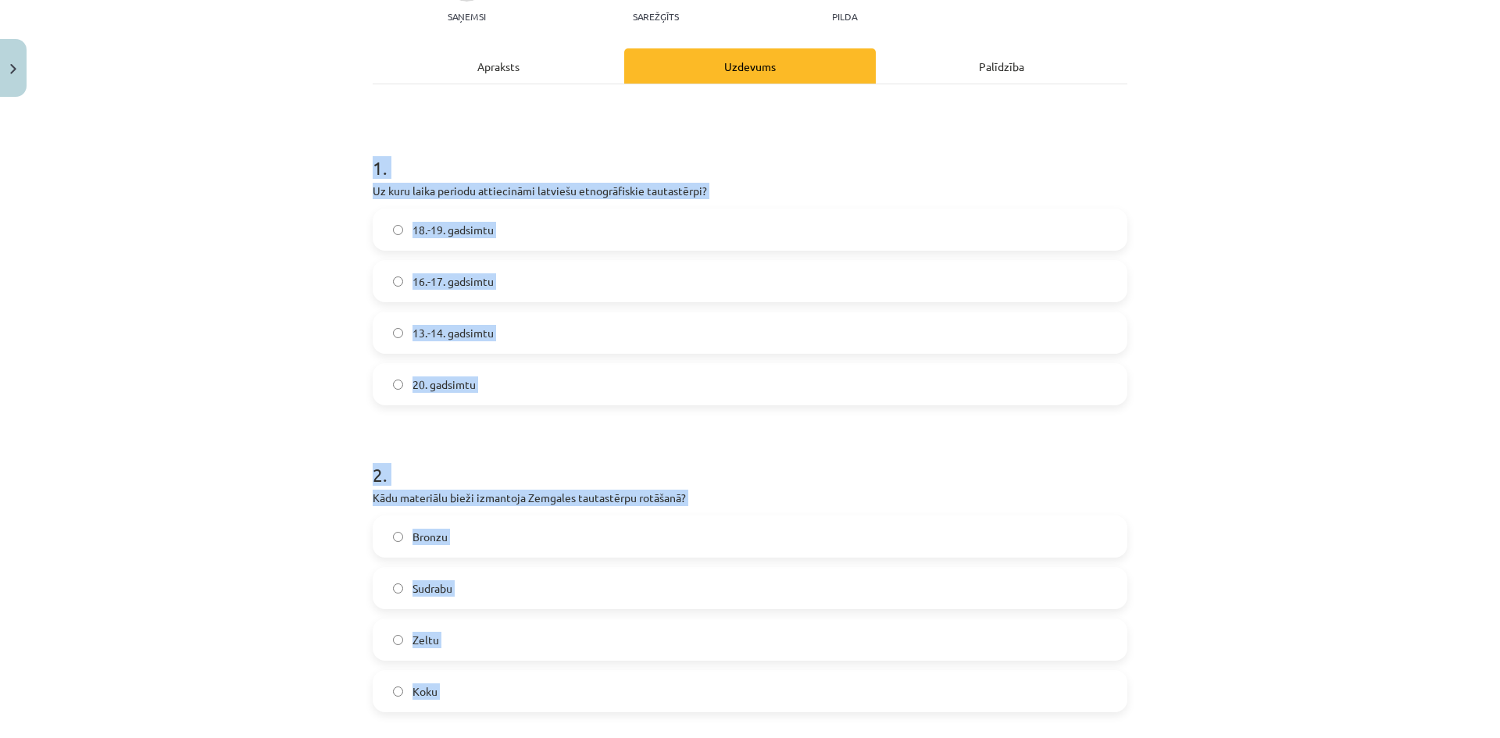
scroll to position [0, 0]
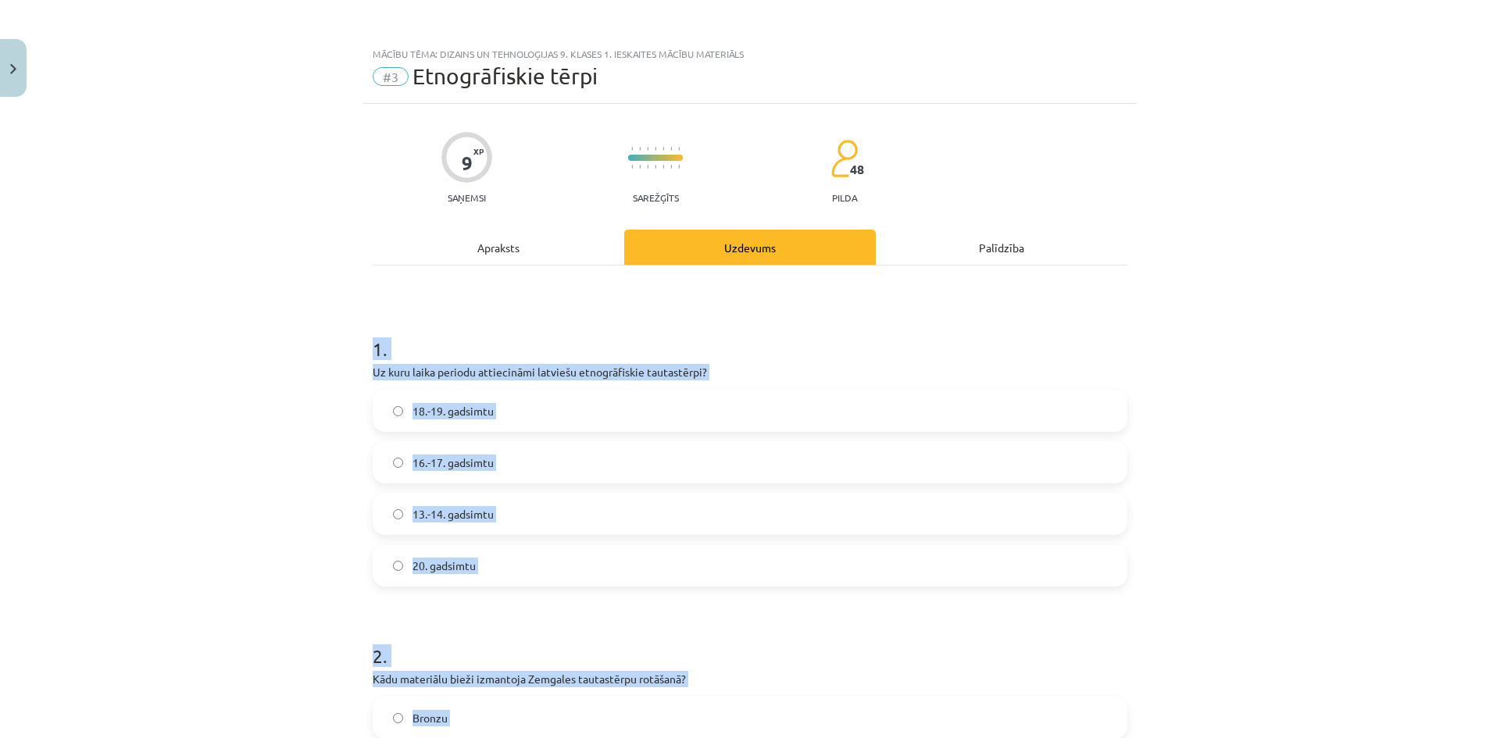
click at [44, 399] on div "Mācību tēma: Dizains un tehnoloģijas 9. klases 1. ieskaites mācību materiāls #3…" at bounding box center [750, 369] width 1500 height 738
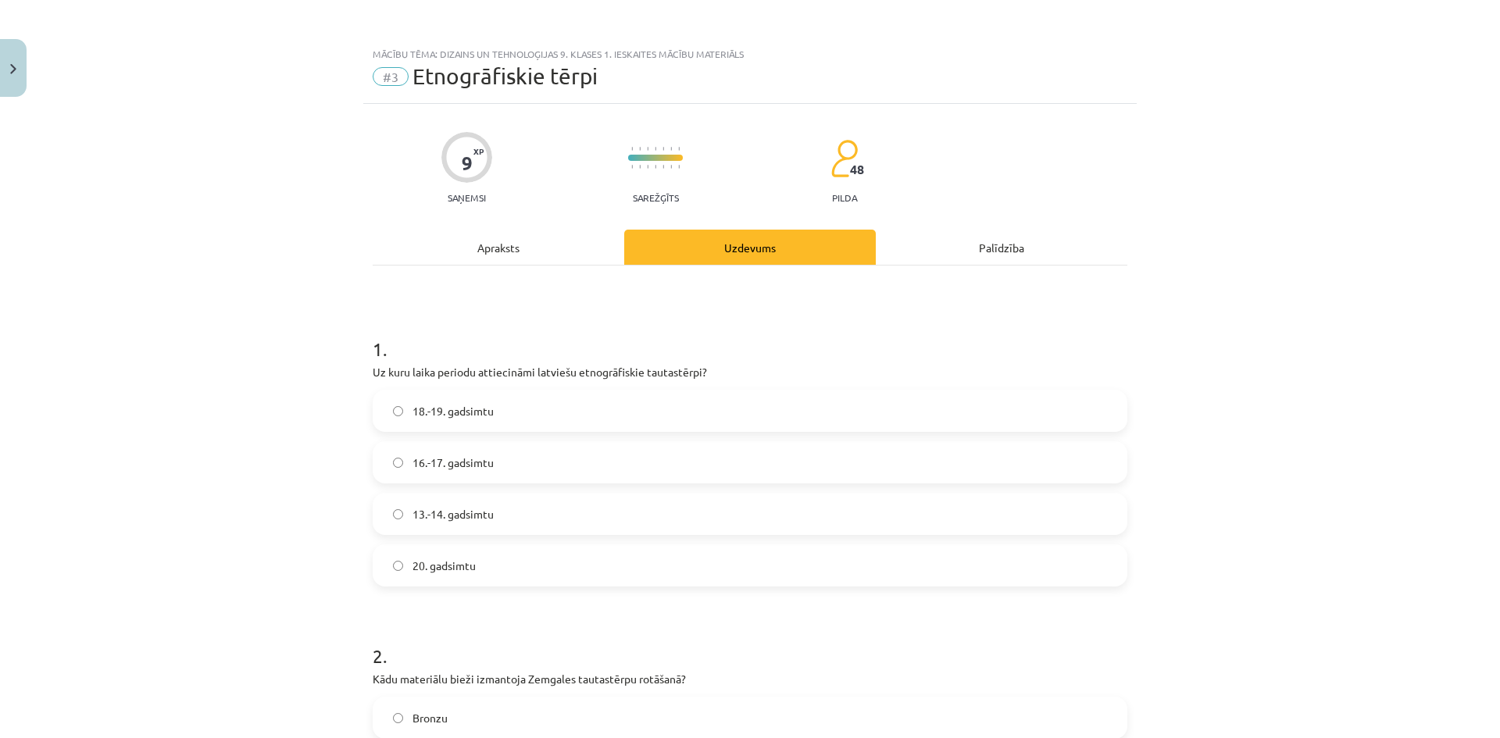
click at [597, 396] on label "18.-19. gadsimtu" at bounding box center [750, 410] width 752 height 39
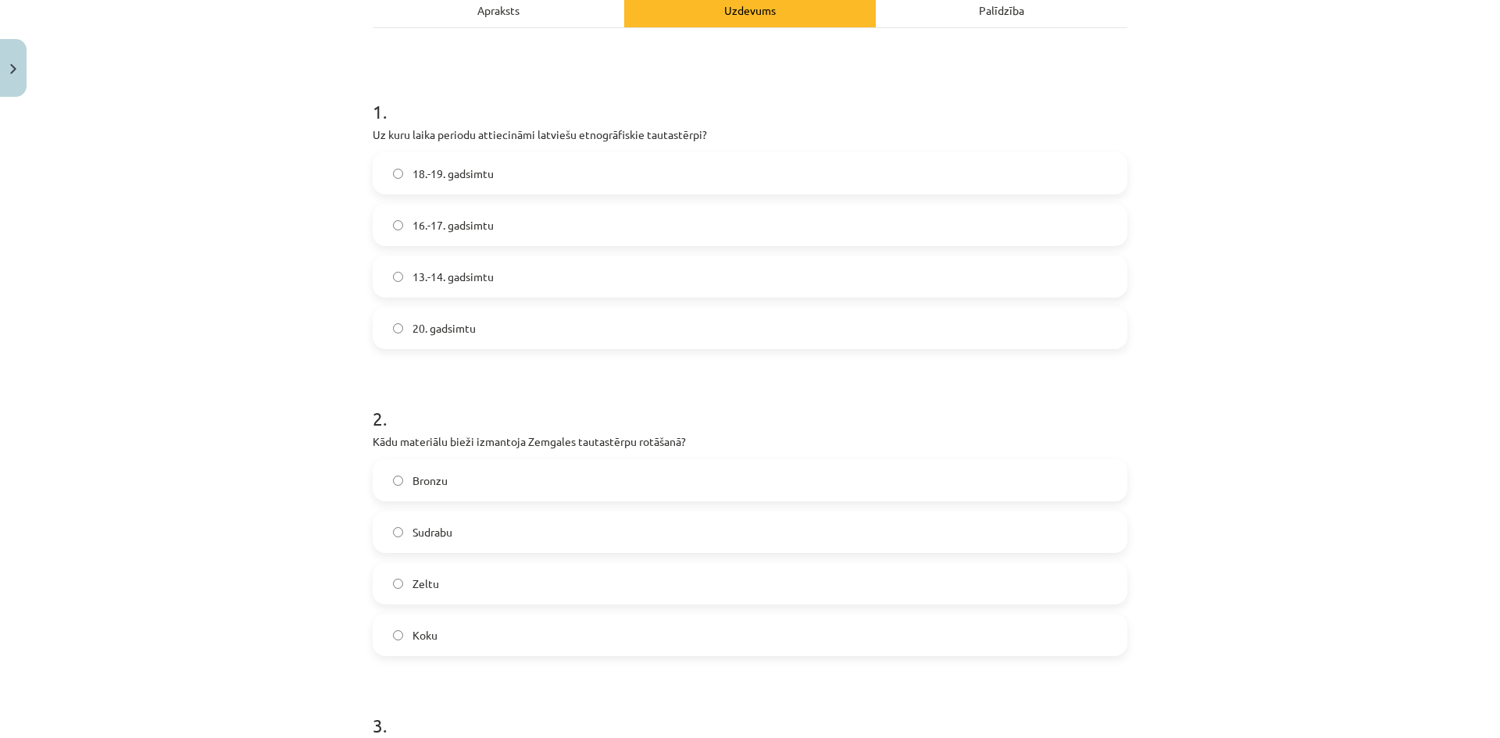
scroll to position [313, 0]
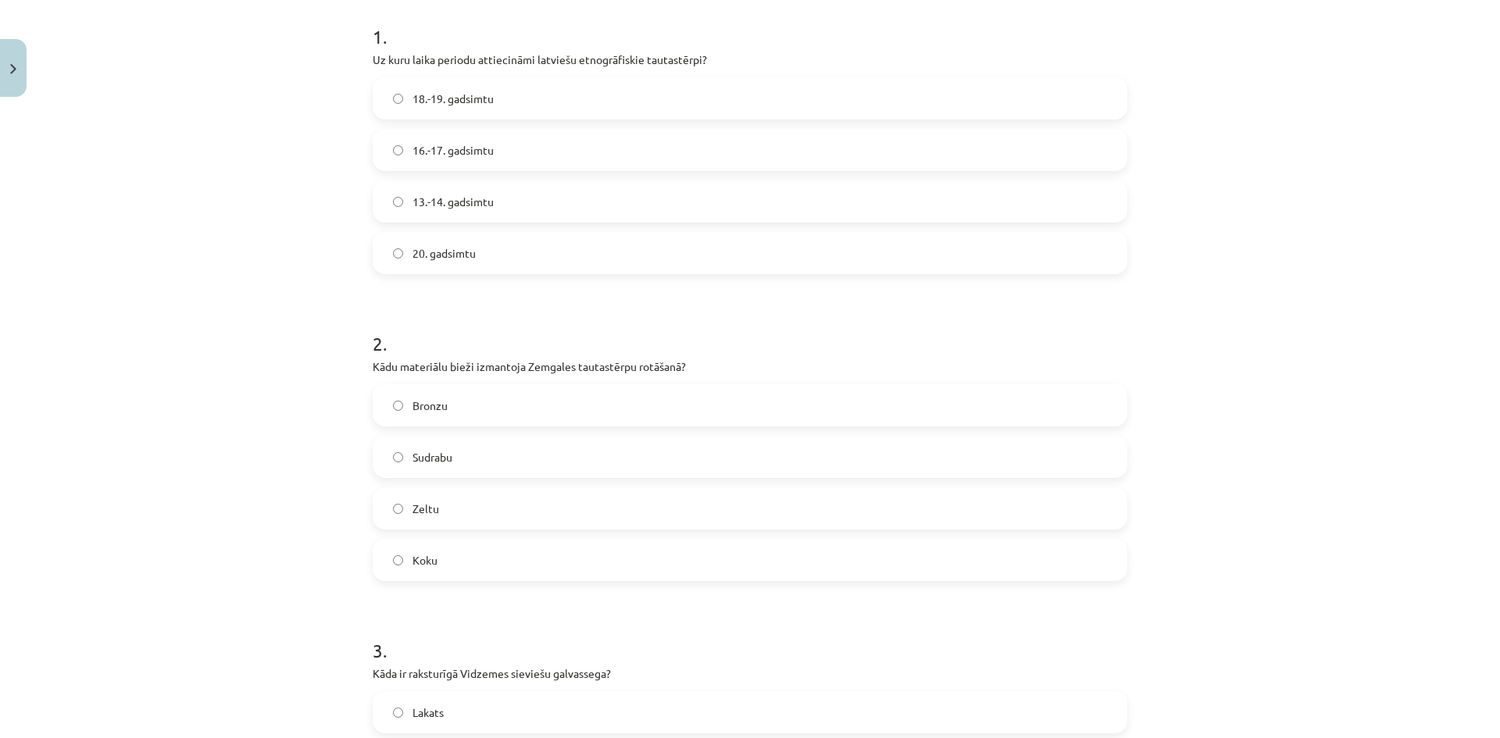
click at [478, 465] on label "Sudrabu" at bounding box center [750, 457] width 752 height 39
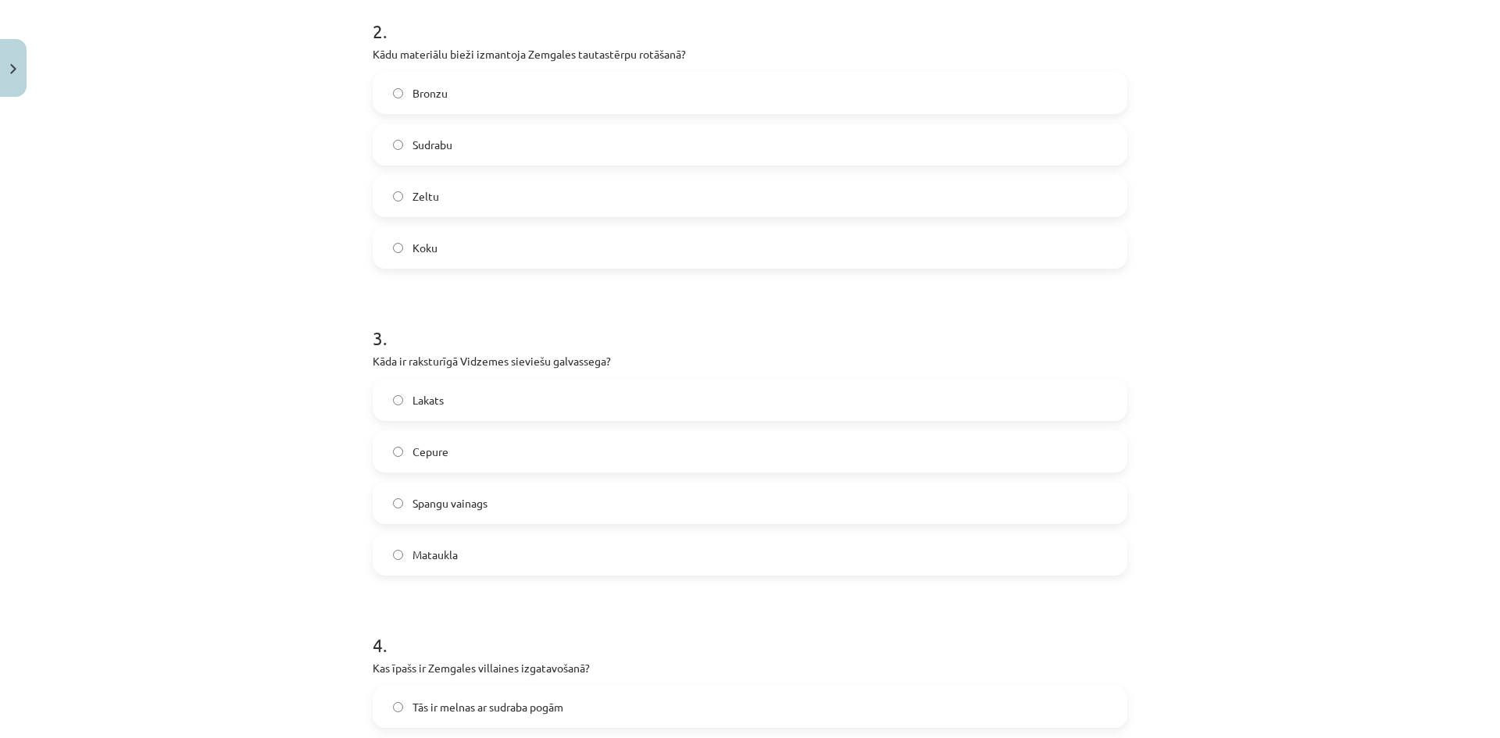
click at [513, 510] on label "Spangu vainags" at bounding box center [750, 503] width 752 height 39
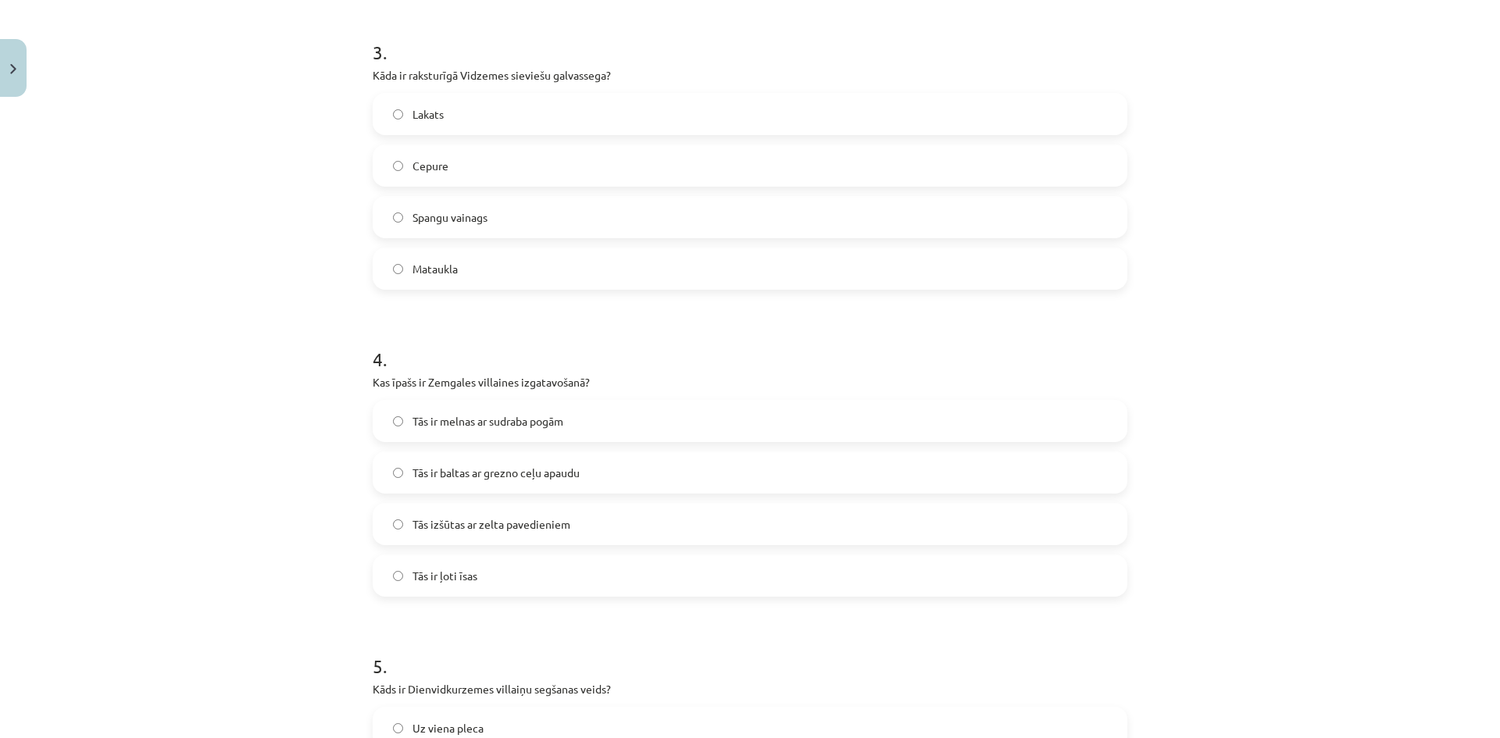
scroll to position [1016, 0]
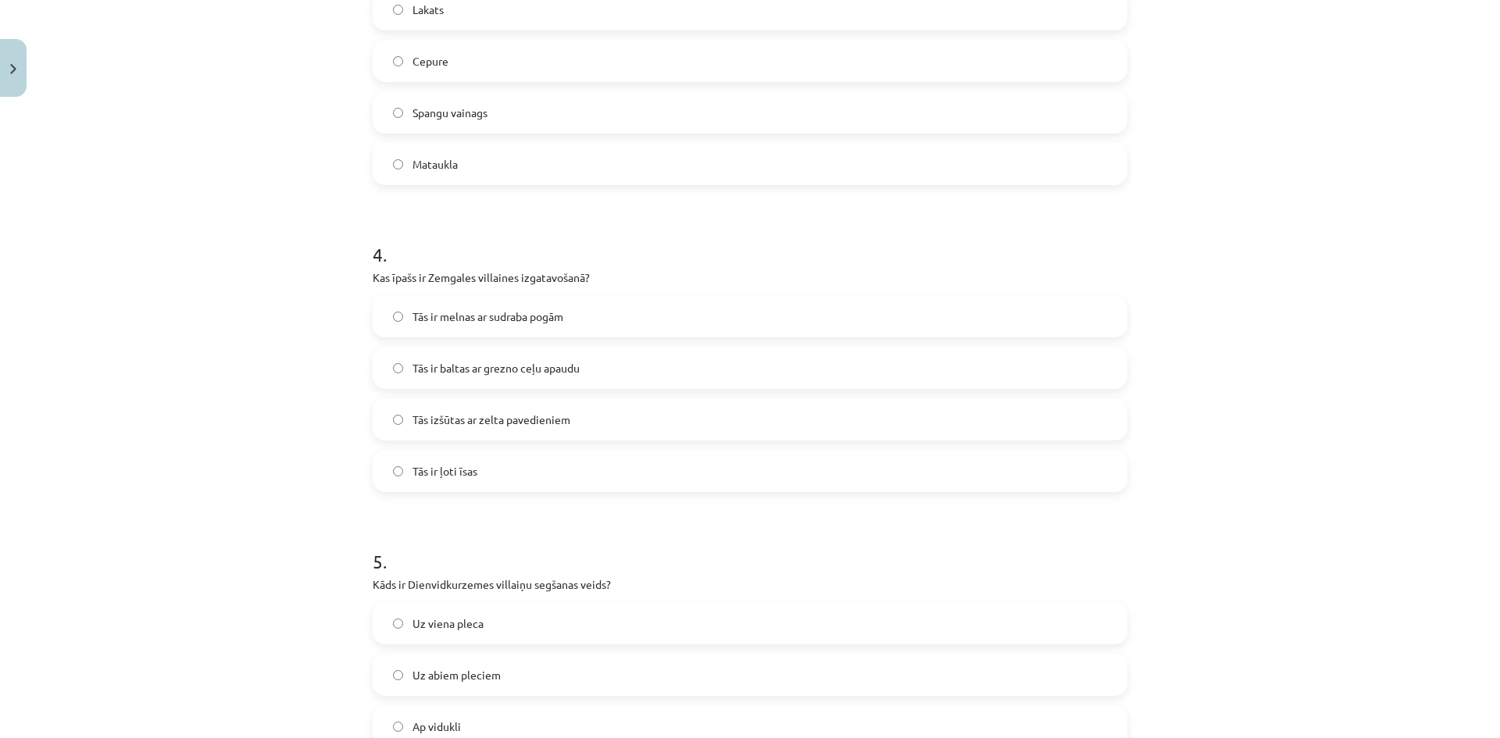
click at [460, 363] on span "Tās ir baltas ar grezno ceļu apaudu" at bounding box center [496, 368] width 167 height 16
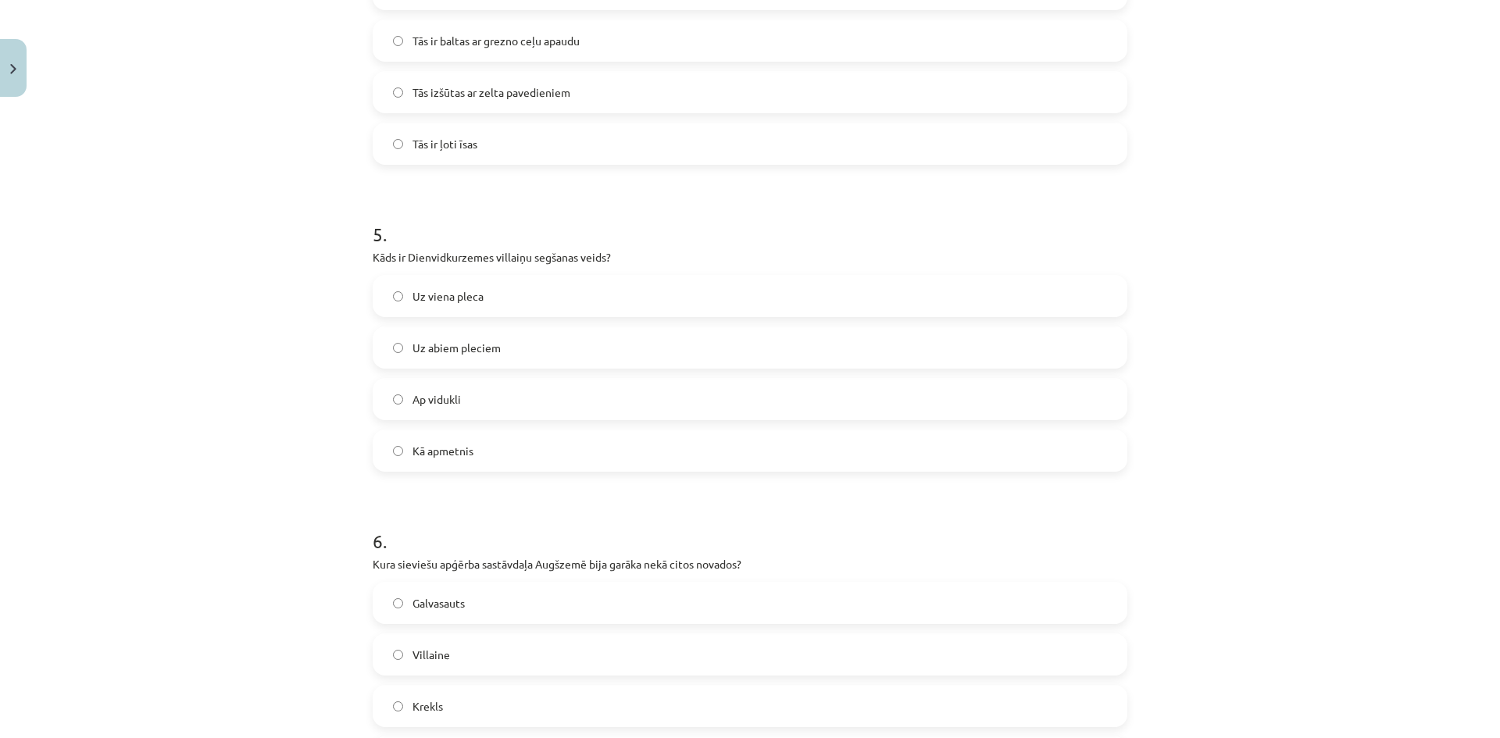
scroll to position [1485, 0]
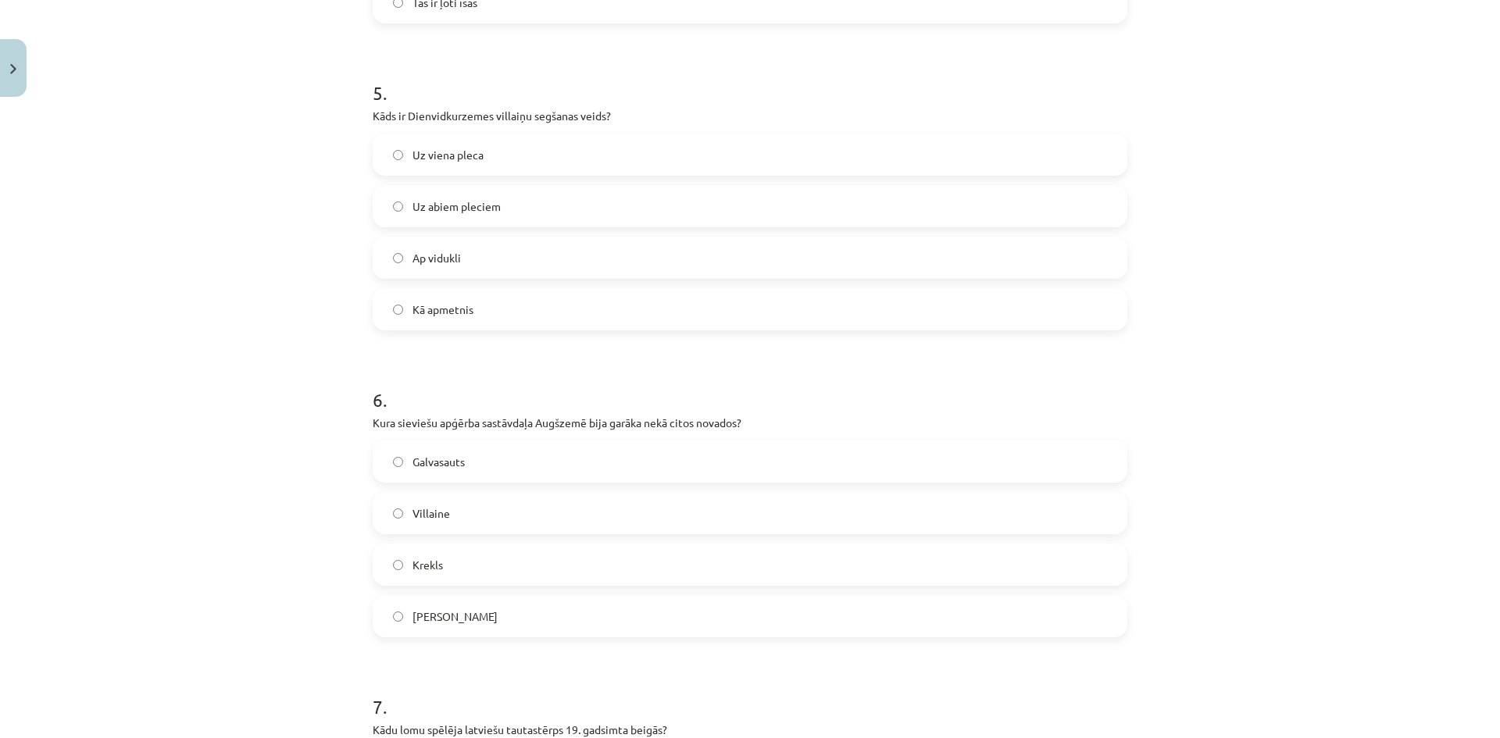
click at [527, 158] on label "Uz viena pleca" at bounding box center [750, 154] width 752 height 39
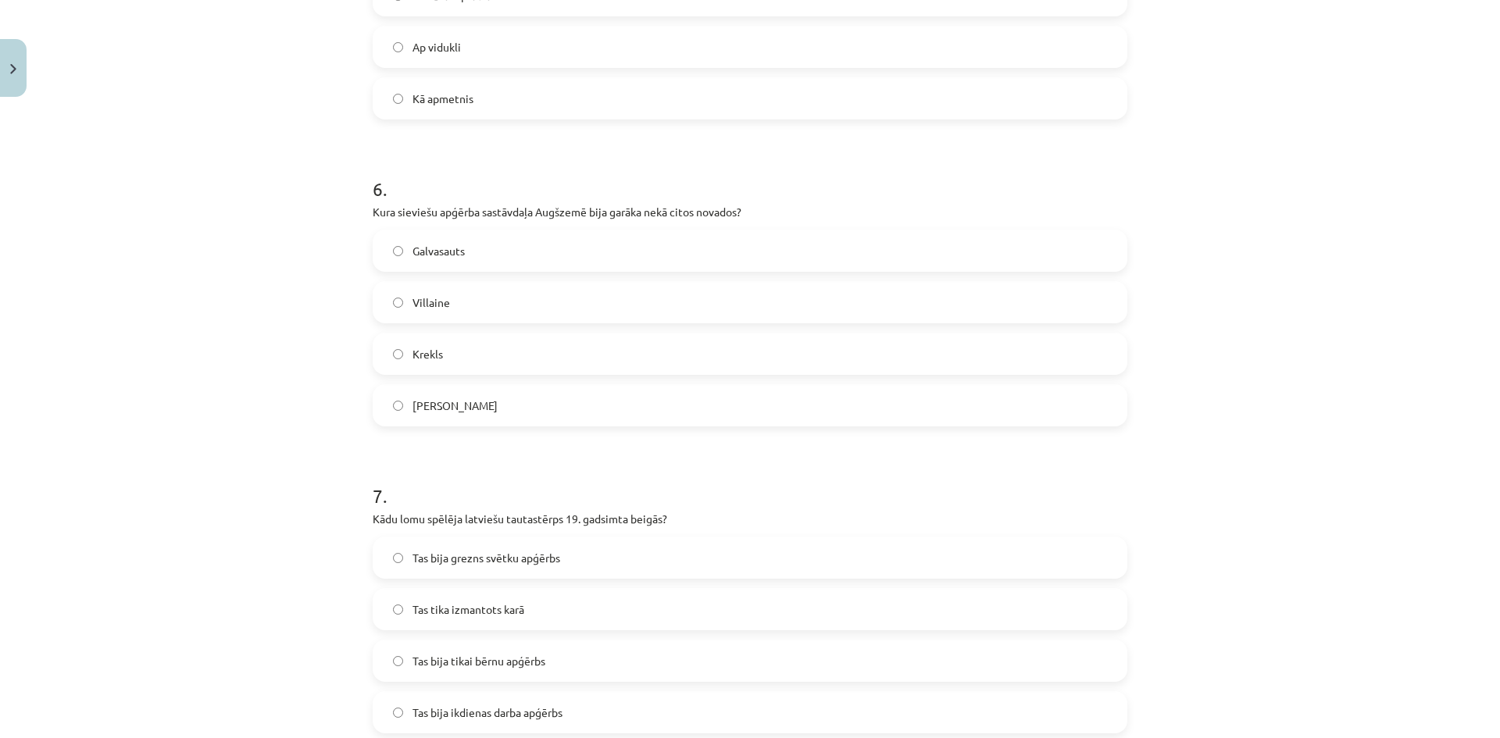
scroll to position [1719, 0]
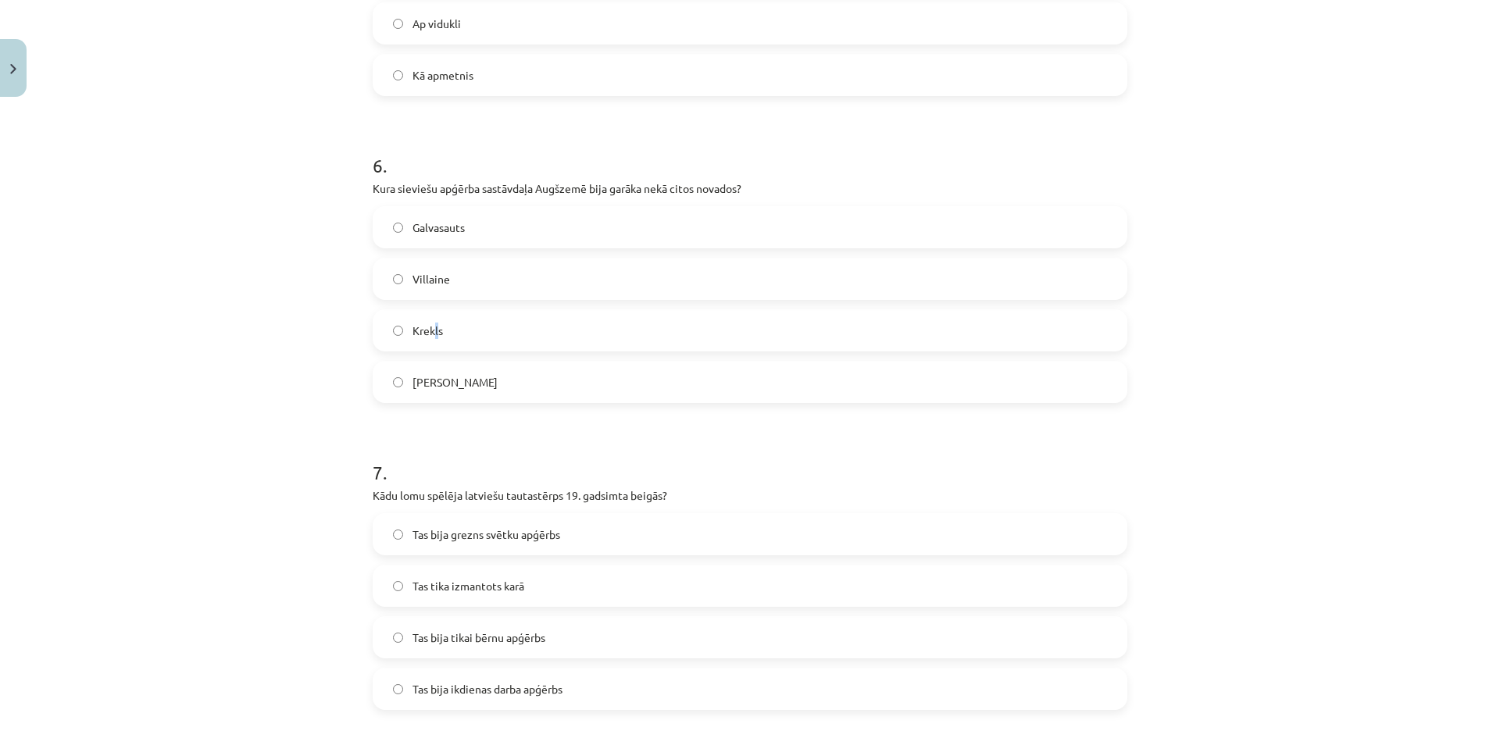
click at [431, 324] on span "Krekls" at bounding box center [428, 331] width 30 height 16
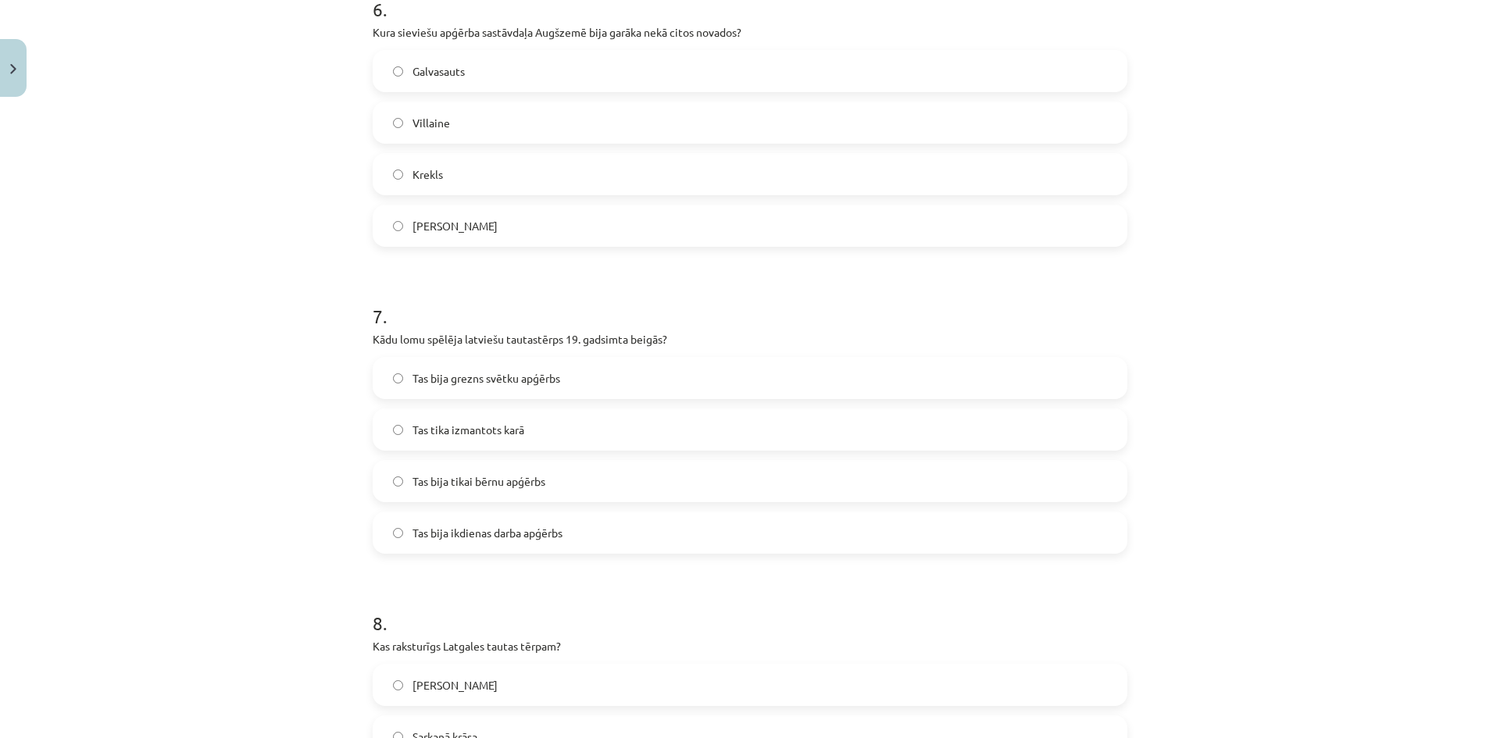
click at [499, 167] on label "Krekls" at bounding box center [750, 174] width 752 height 39
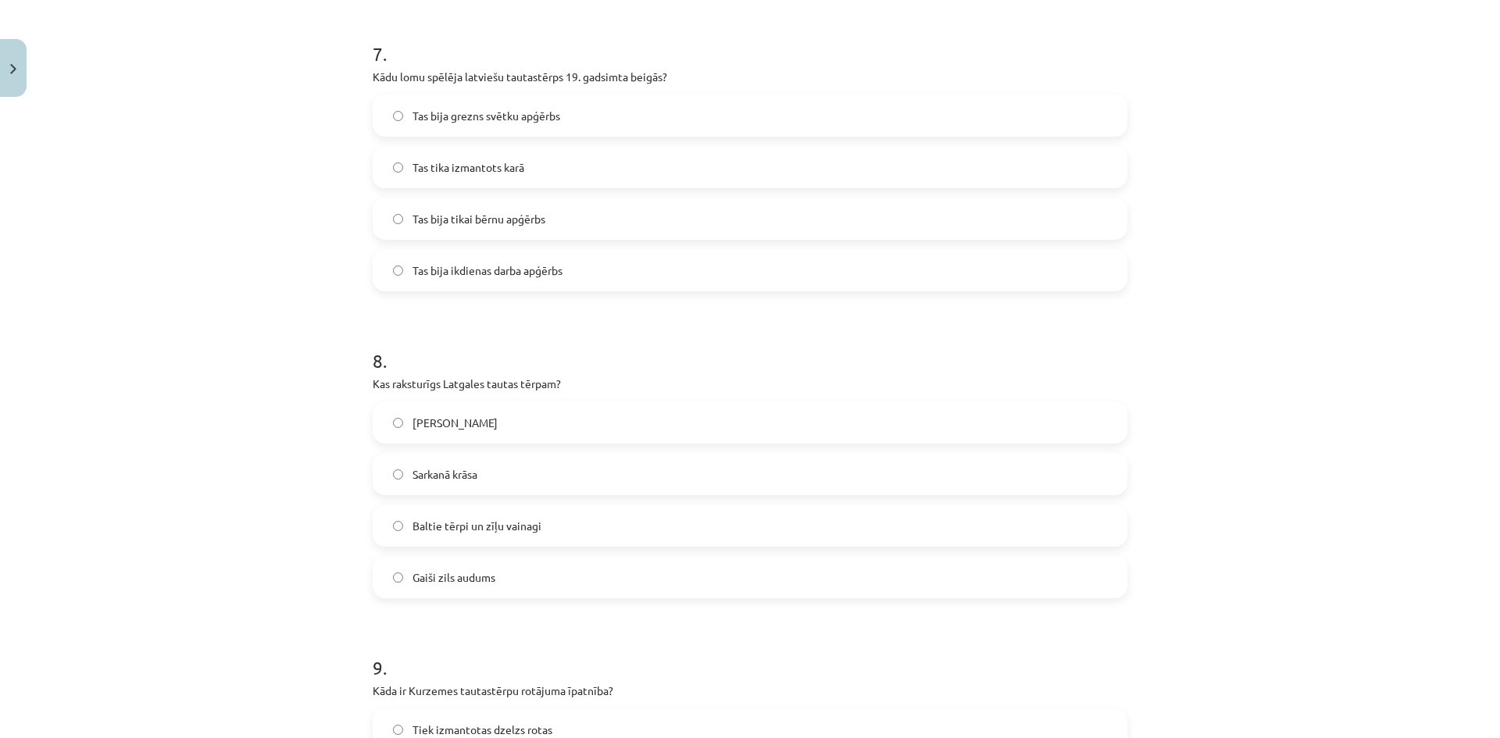
scroll to position [2110, 0]
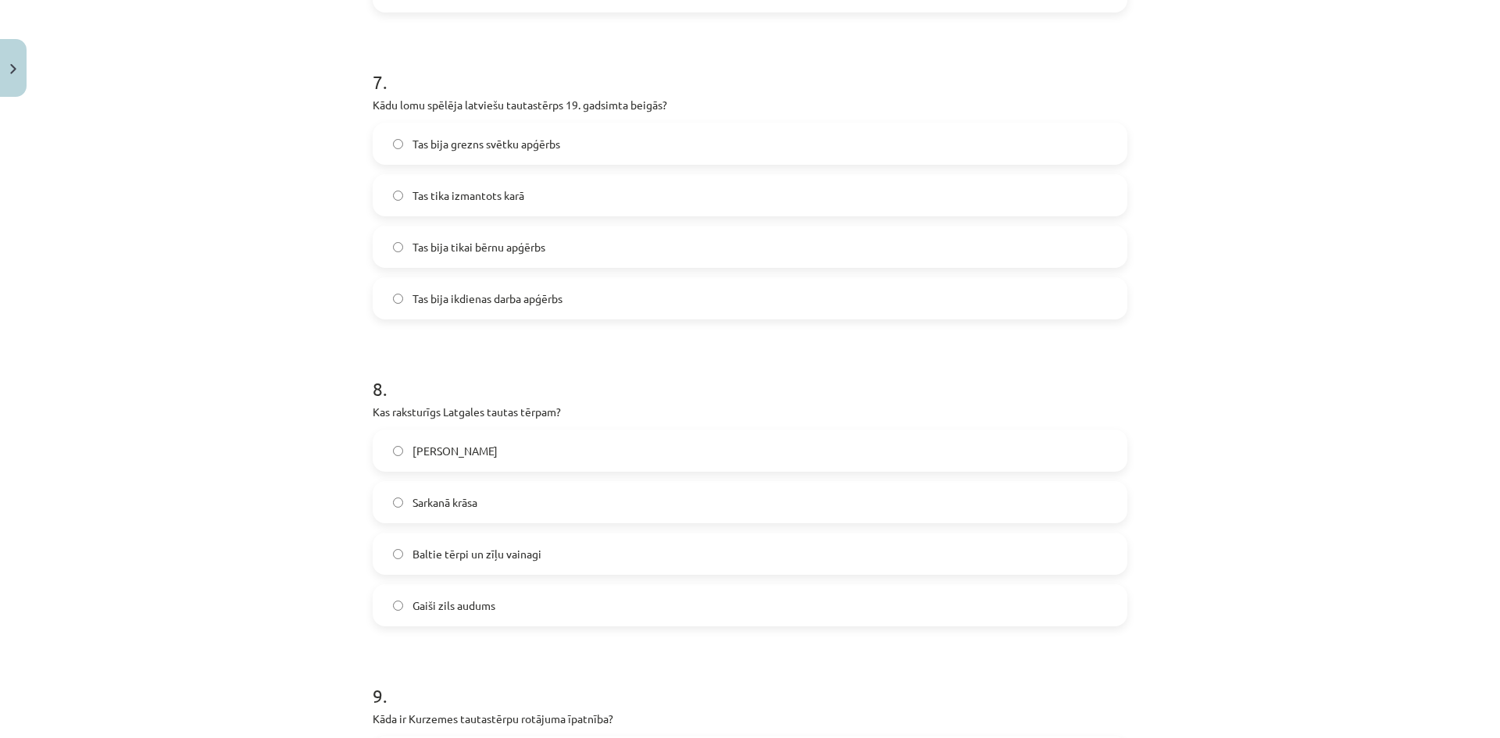
click at [470, 149] on span "Tas bija grezns svētku apģērbs" at bounding box center [487, 144] width 148 height 16
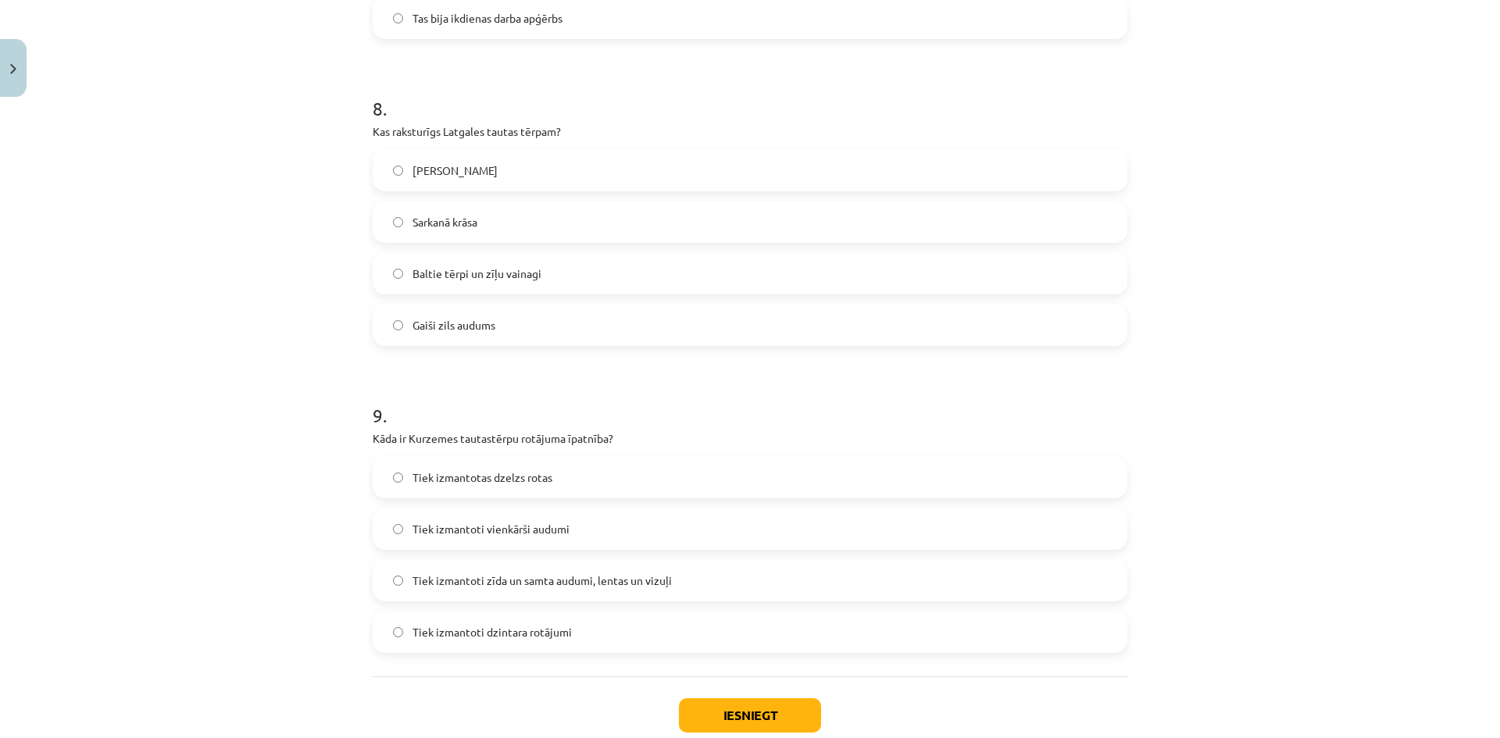
scroll to position [2422, 0]
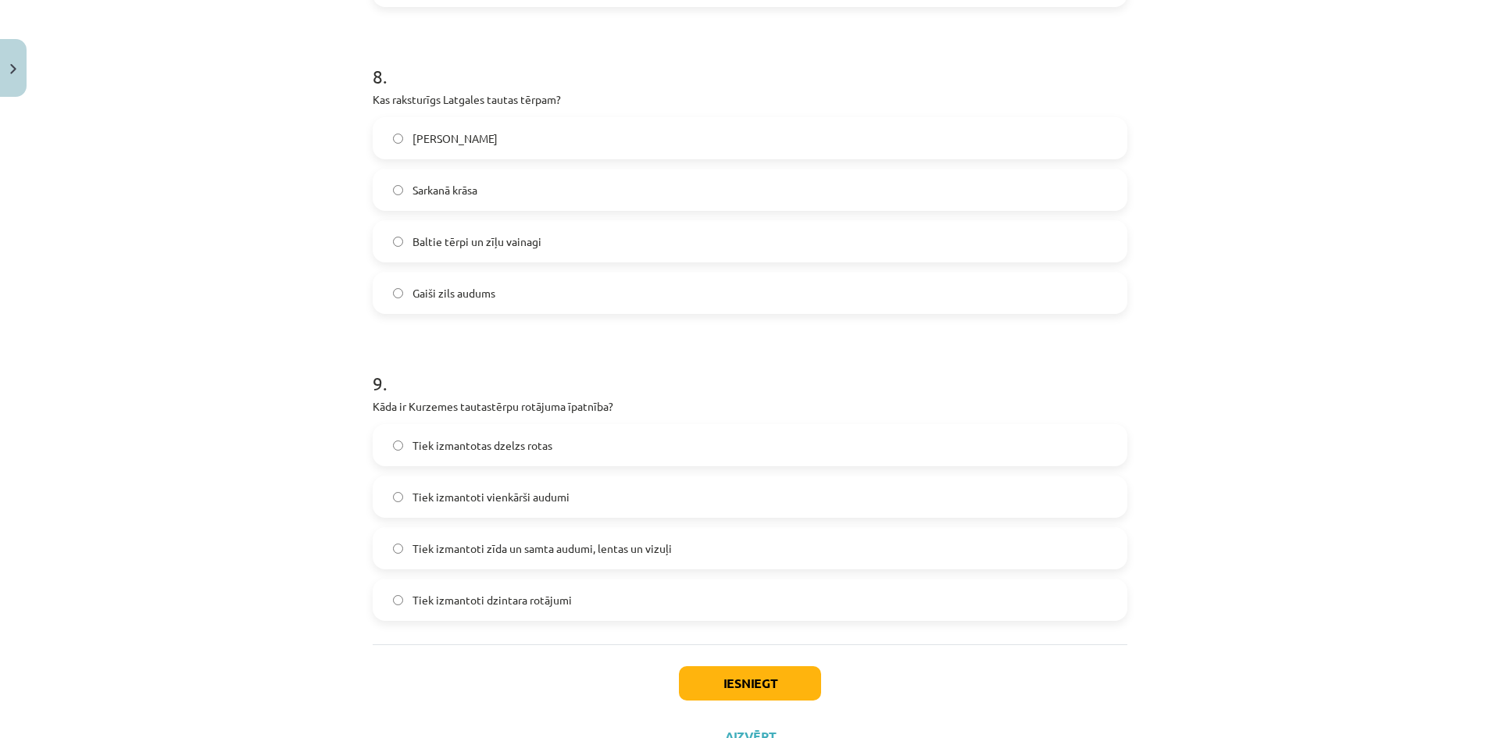
click at [413, 240] on span "Baltie tērpi un zīļu vainagi" at bounding box center [477, 242] width 129 height 16
click at [506, 552] on span "Tiek izmantoti zīda un samta audumi, lentas un vizuļi" at bounding box center [542, 549] width 259 height 16
click at [737, 677] on button "Iesniegt" at bounding box center [750, 684] width 142 height 34
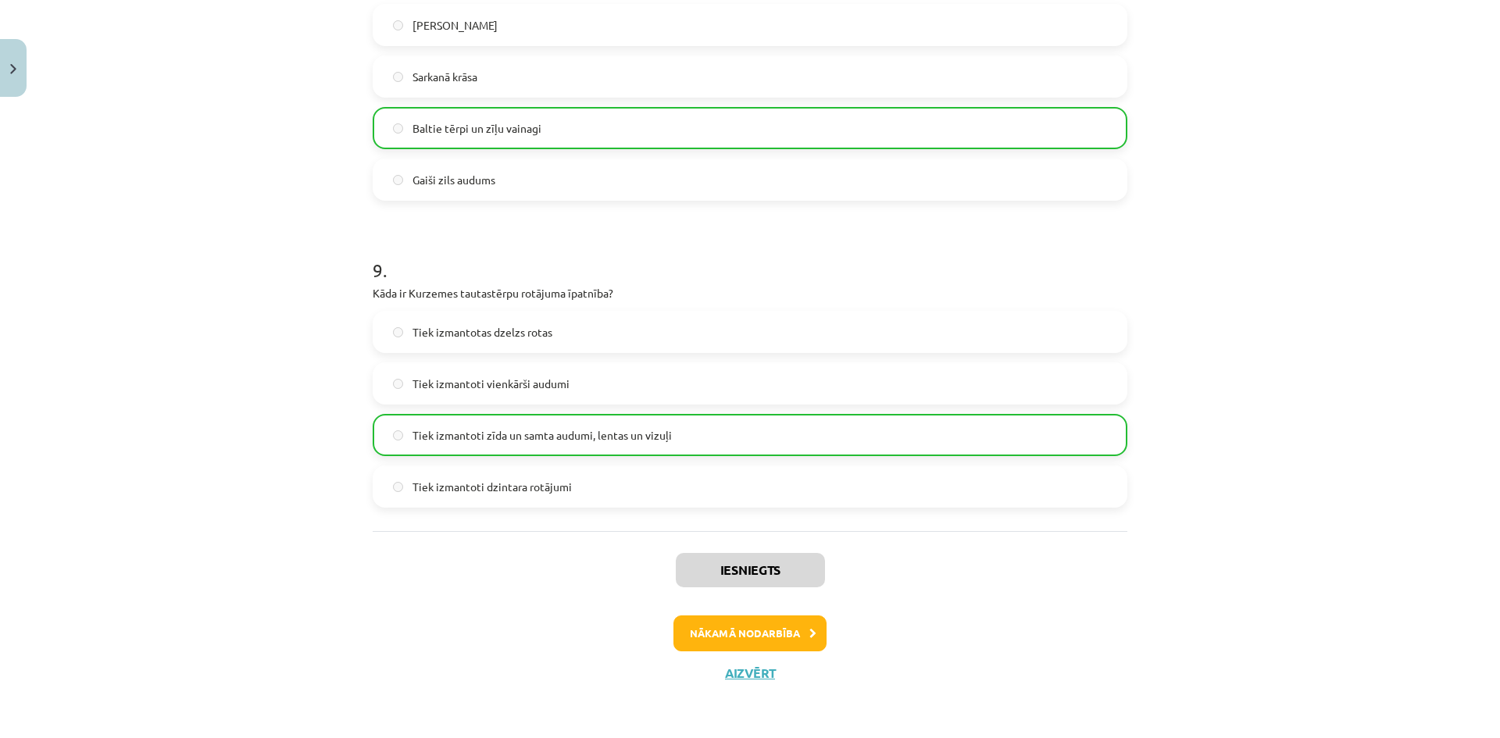
scroll to position [2537, 0]
click at [810, 638] on button "Nākamā nodarbība" at bounding box center [750, 633] width 153 height 36
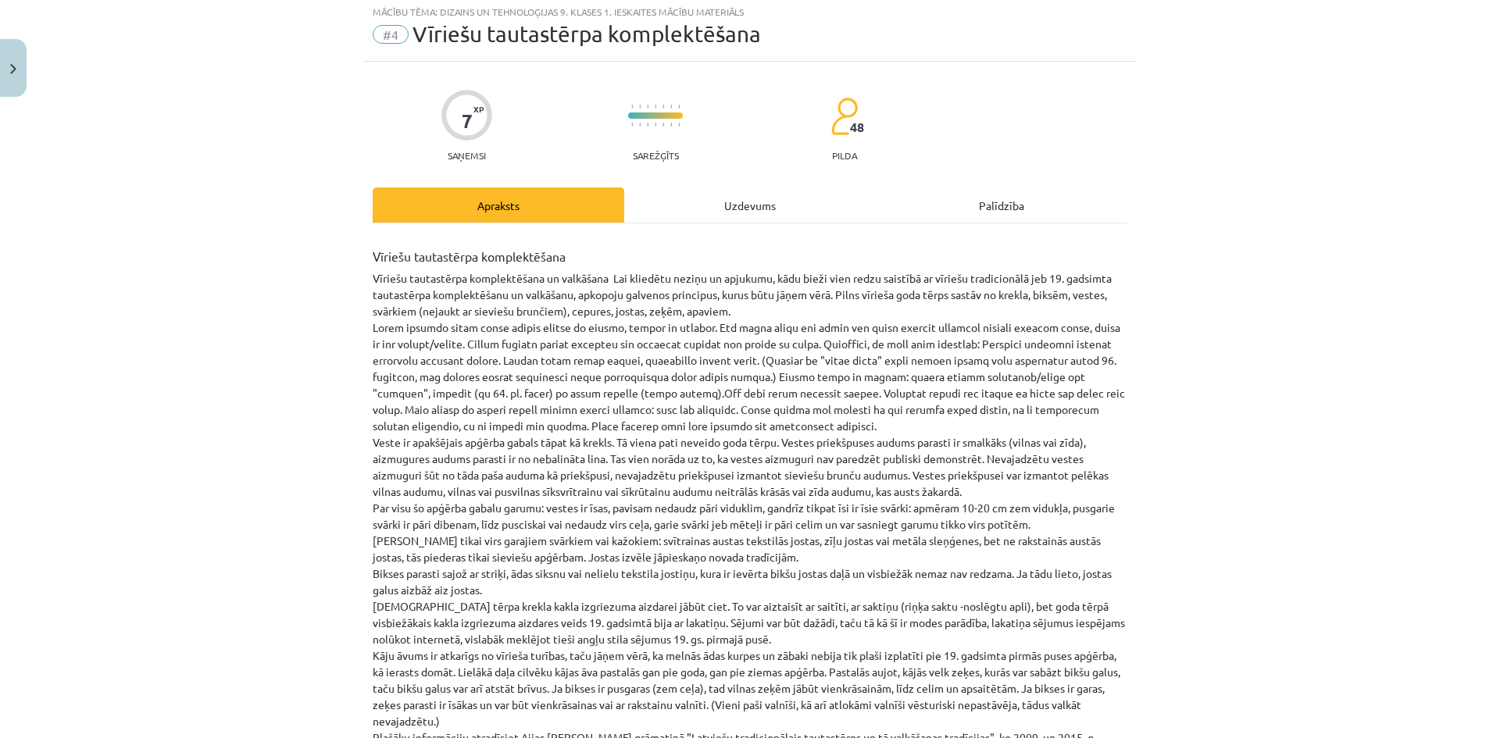
scroll to position [39, 0]
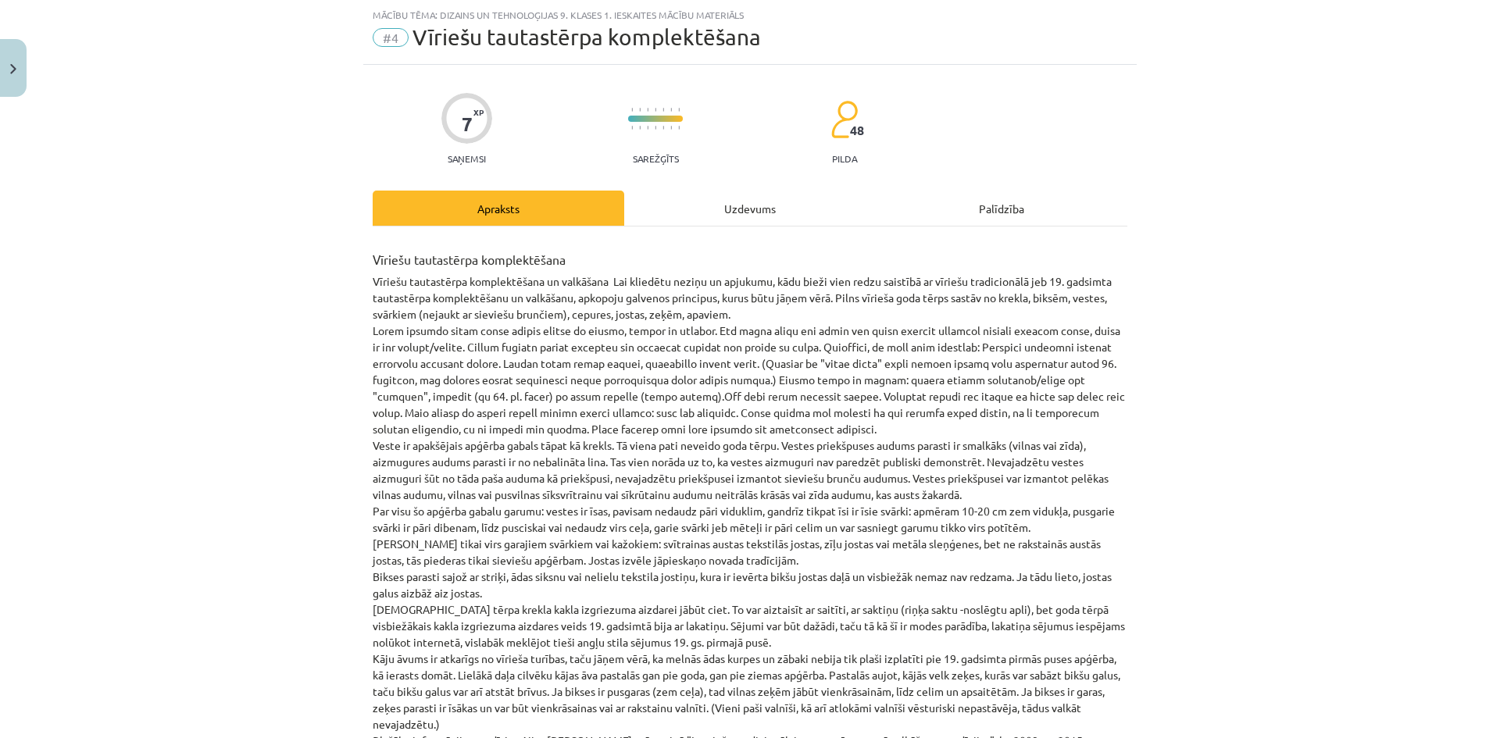
click at [756, 196] on div "Uzdevums" at bounding box center [750, 208] width 252 height 35
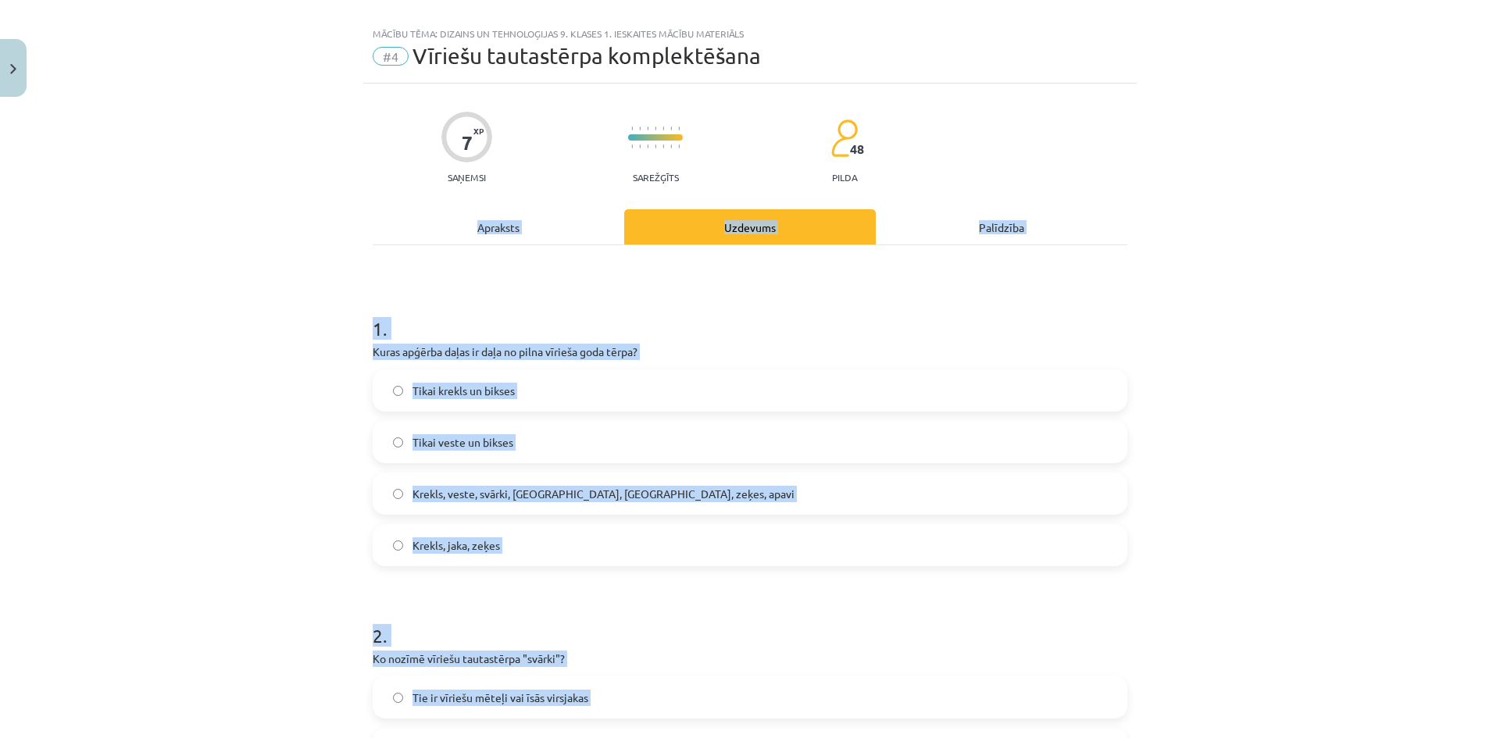
scroll to position [0, 0]
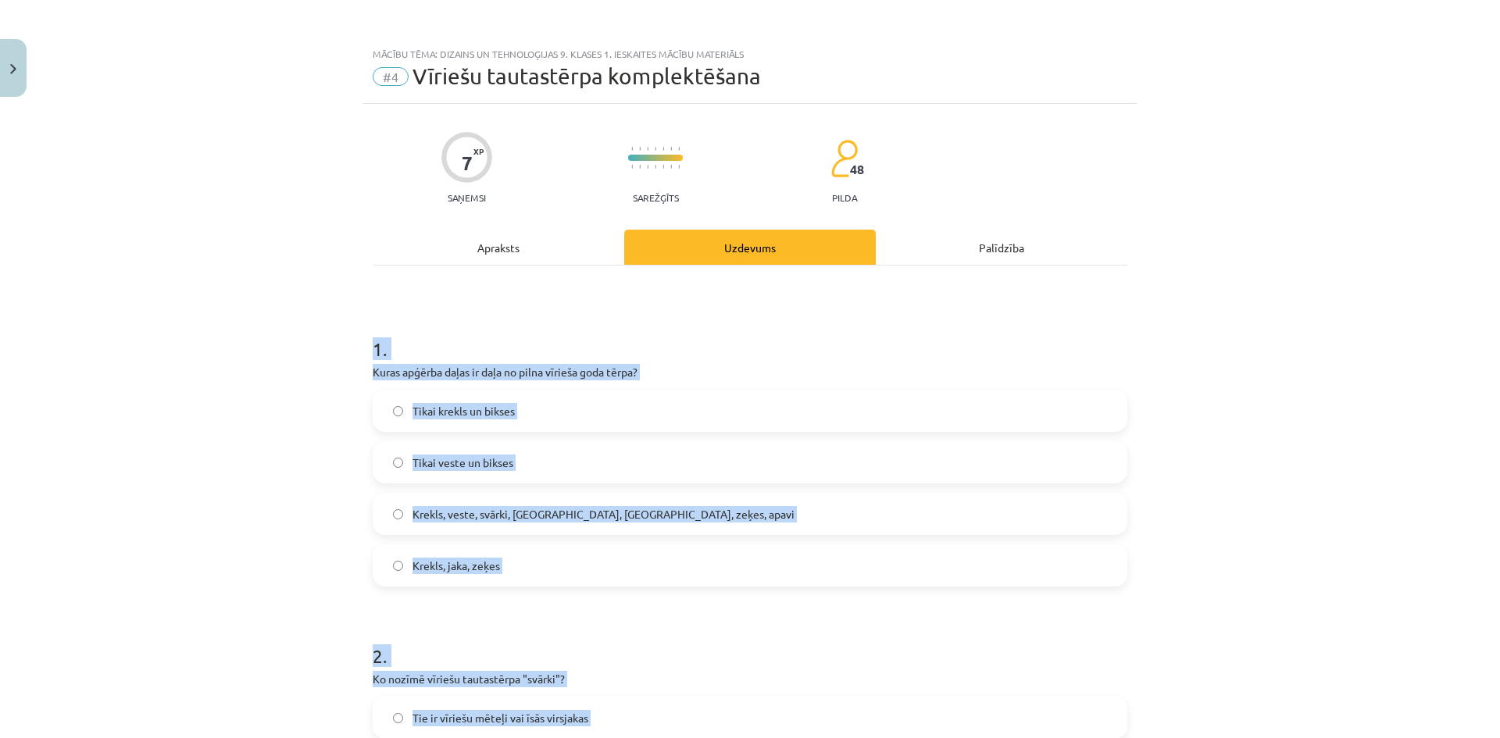
drag, startPoint x: 526, startPoint y: 526, endPoint x: 348, endPoint y: 318, distance: 273.8
click at [313, 309] on div "Mācību tēma: Dizains un tehnoloģijas 9. klases 1. ieskaites mācību materiāls #4…" at bounding box center [750, 369] width 1500 height 738
copy form "1 . Kuras apģērba daļas ir daļa no pilna vīrieša goda tērpa? Tikai krekls un bi…"
click at [548, 502] on label "Krekls, veste, svārki, cepure, josta, zeķes, apavi" at bounding box center [750, 514] width 752 height 39
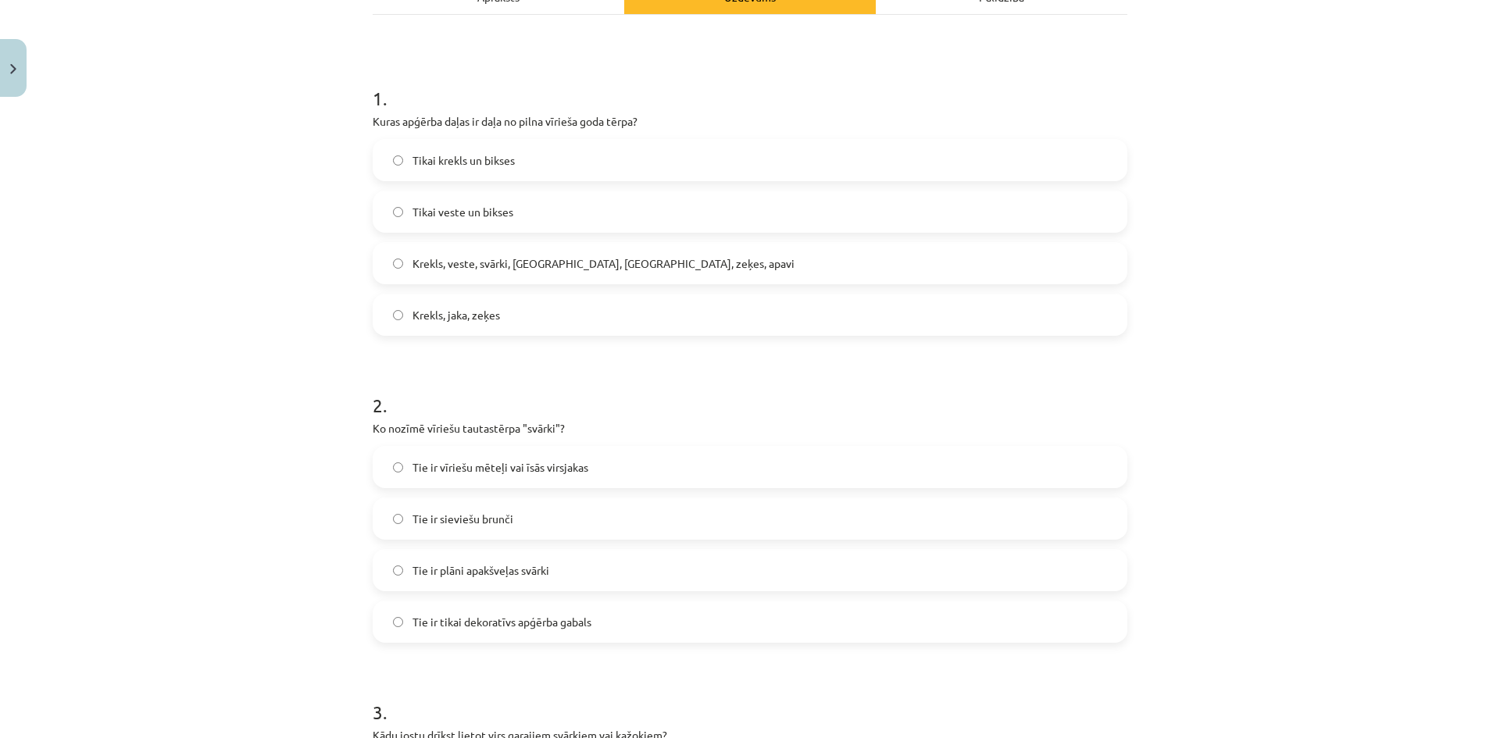
scroll to position [313, 0]
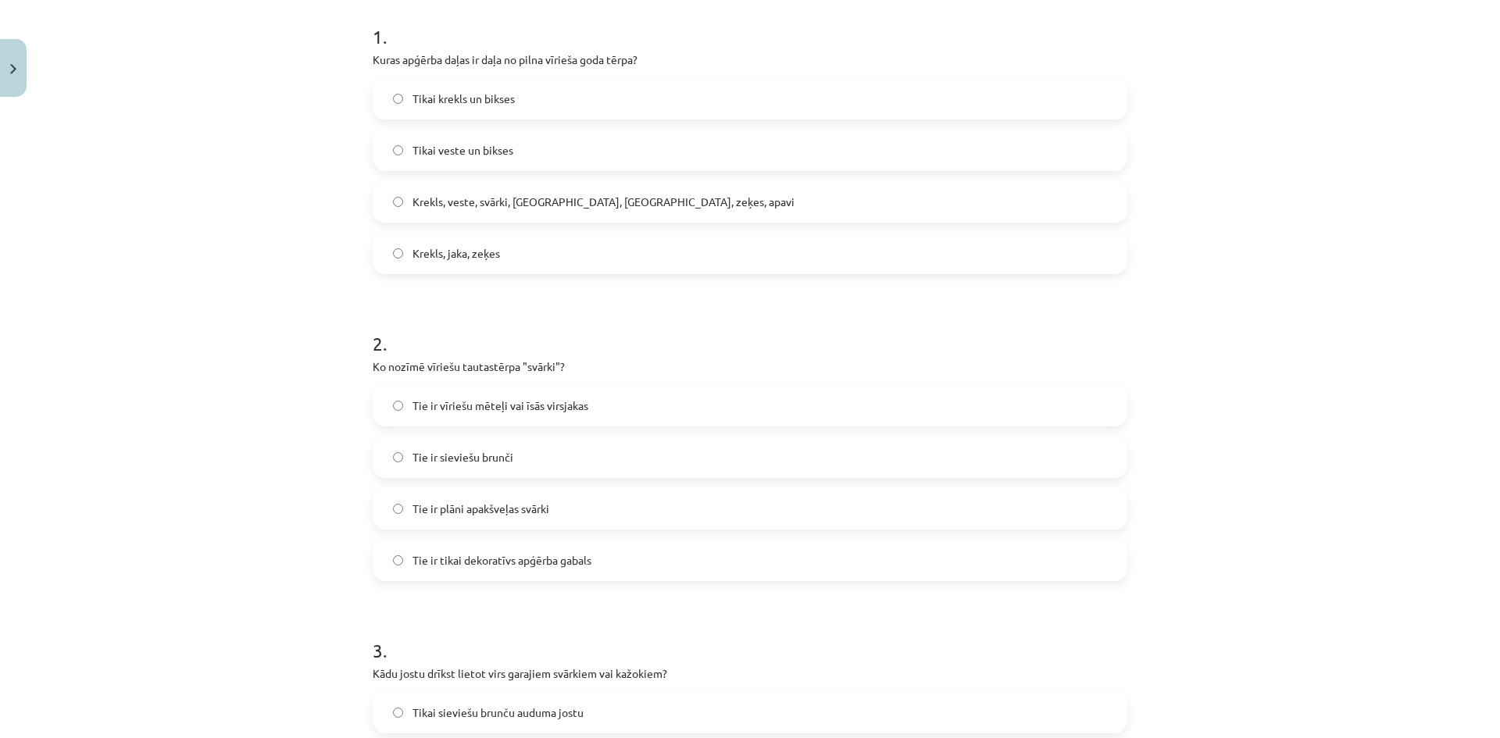
click at [483, 409] on span "Tie ir vīriešu mēteļi vai īsās virsjakas" at bounding box center [501, 406] width 176 height 16
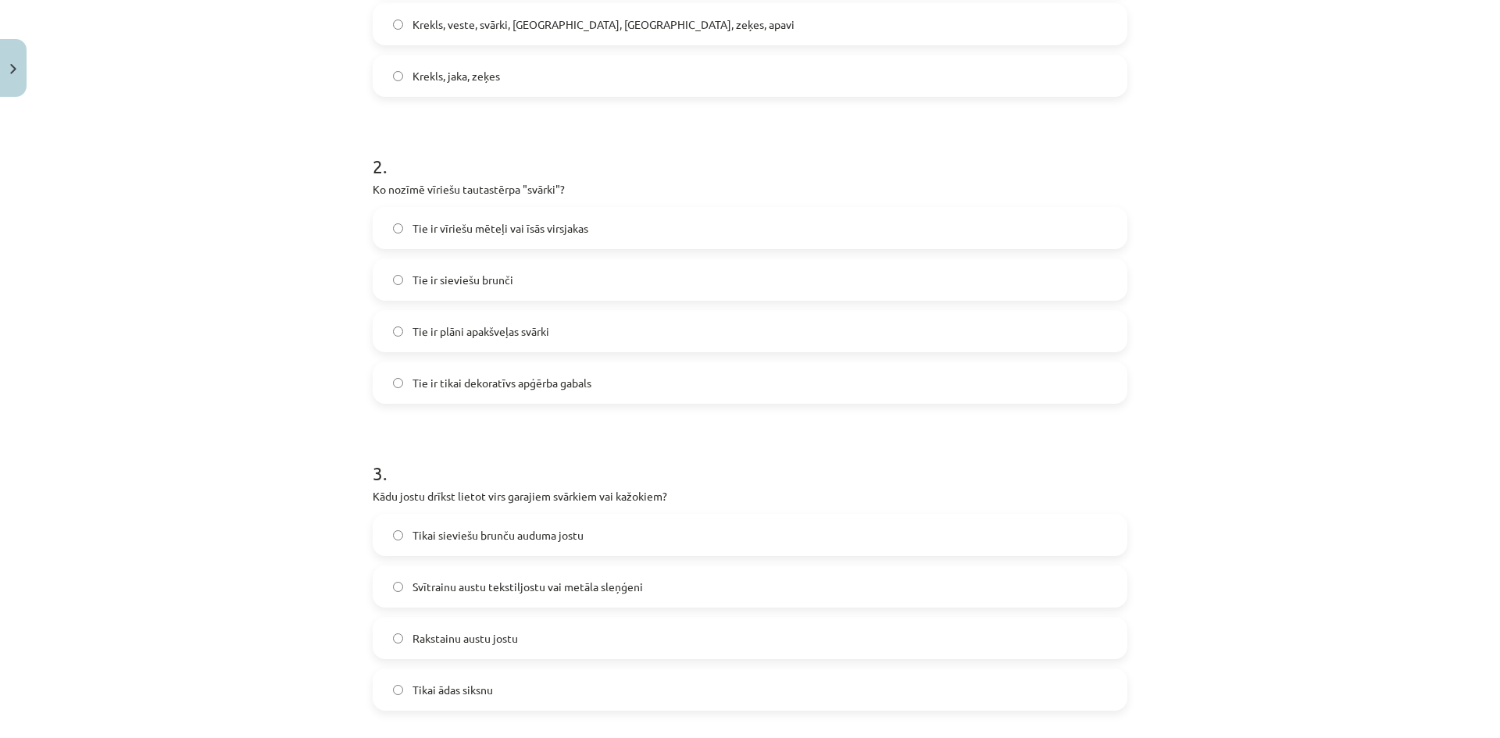
scroll to position [703, 0]
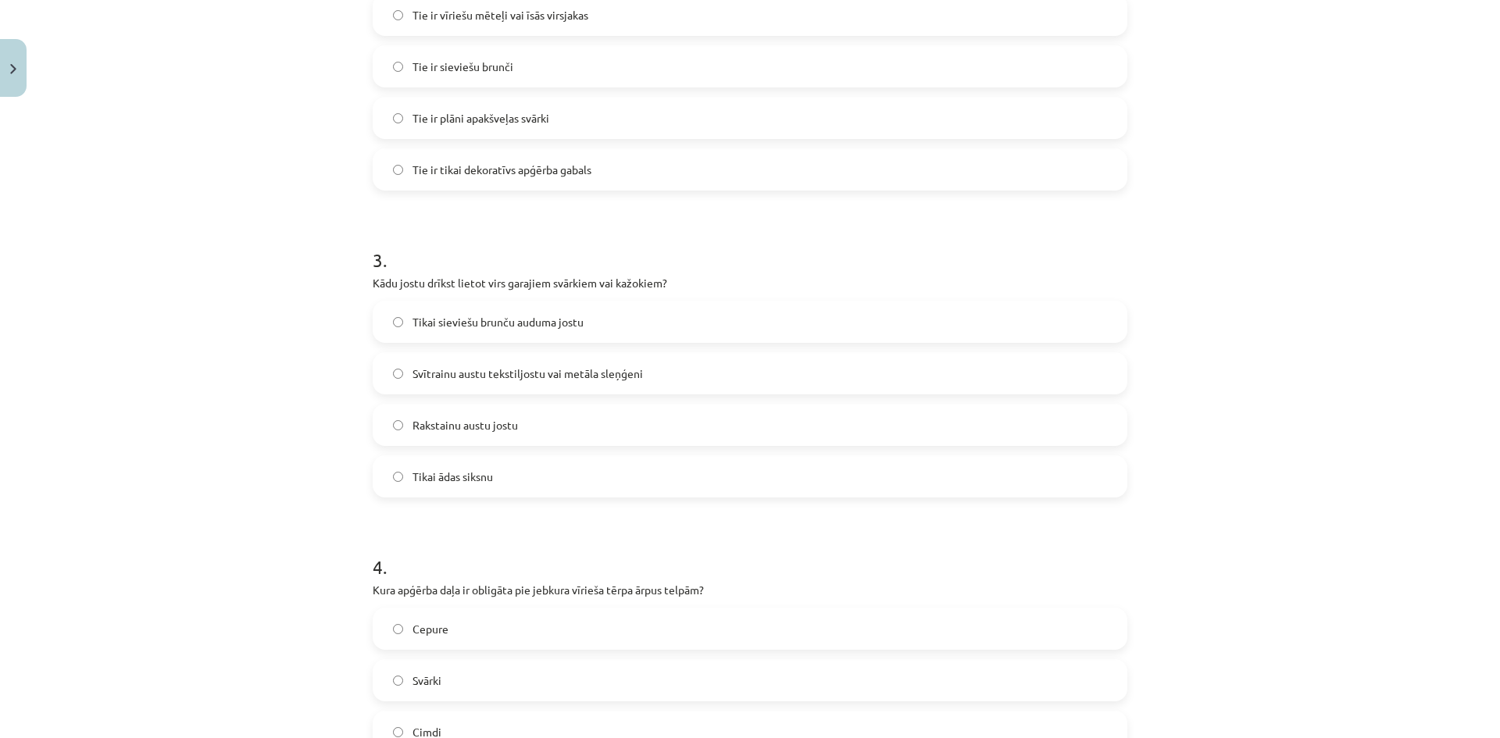
click at [413, 367] on span "Svītrainu austu tekstiljostu vai metāla sleņģeni" at bounding box center [528, 374] width 231 height 16
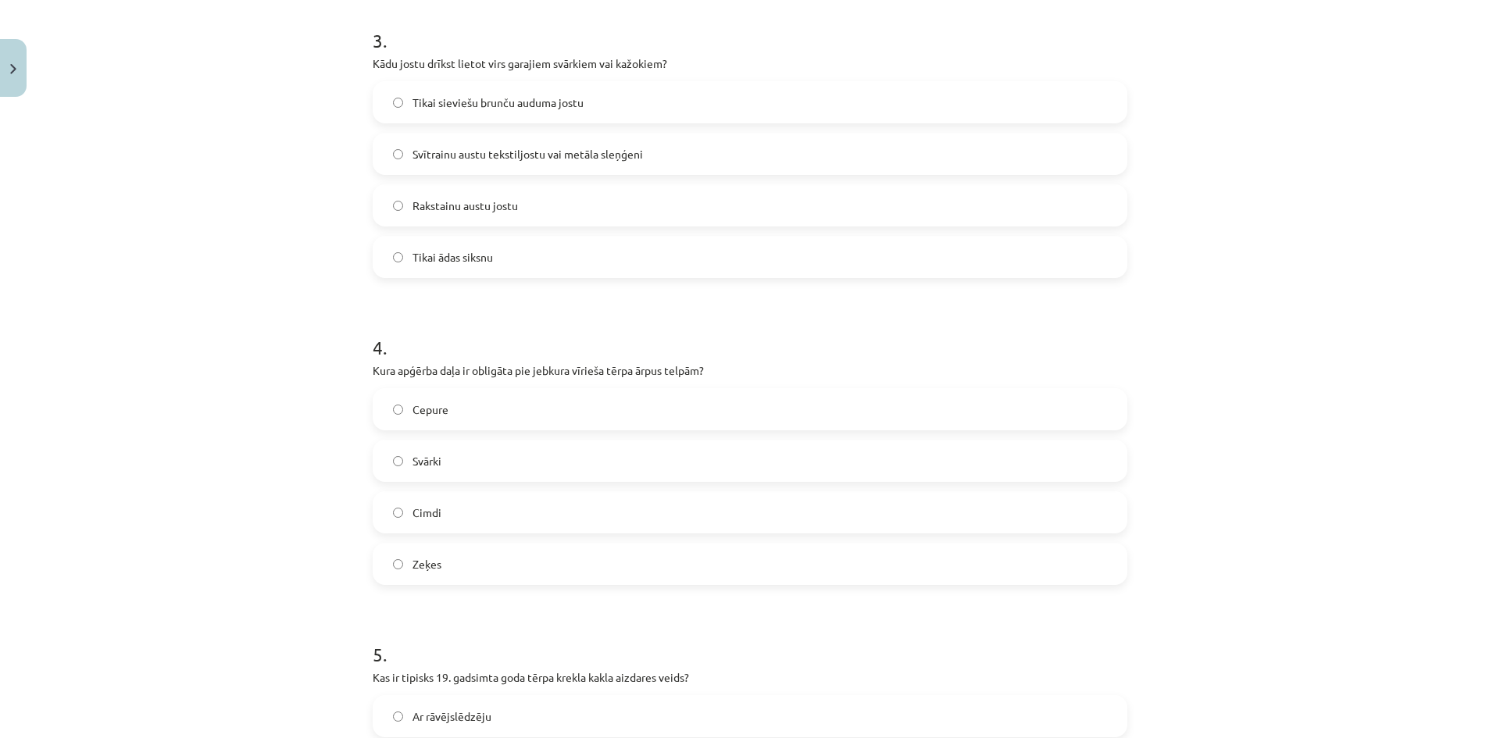
scroll to position [938, 0]
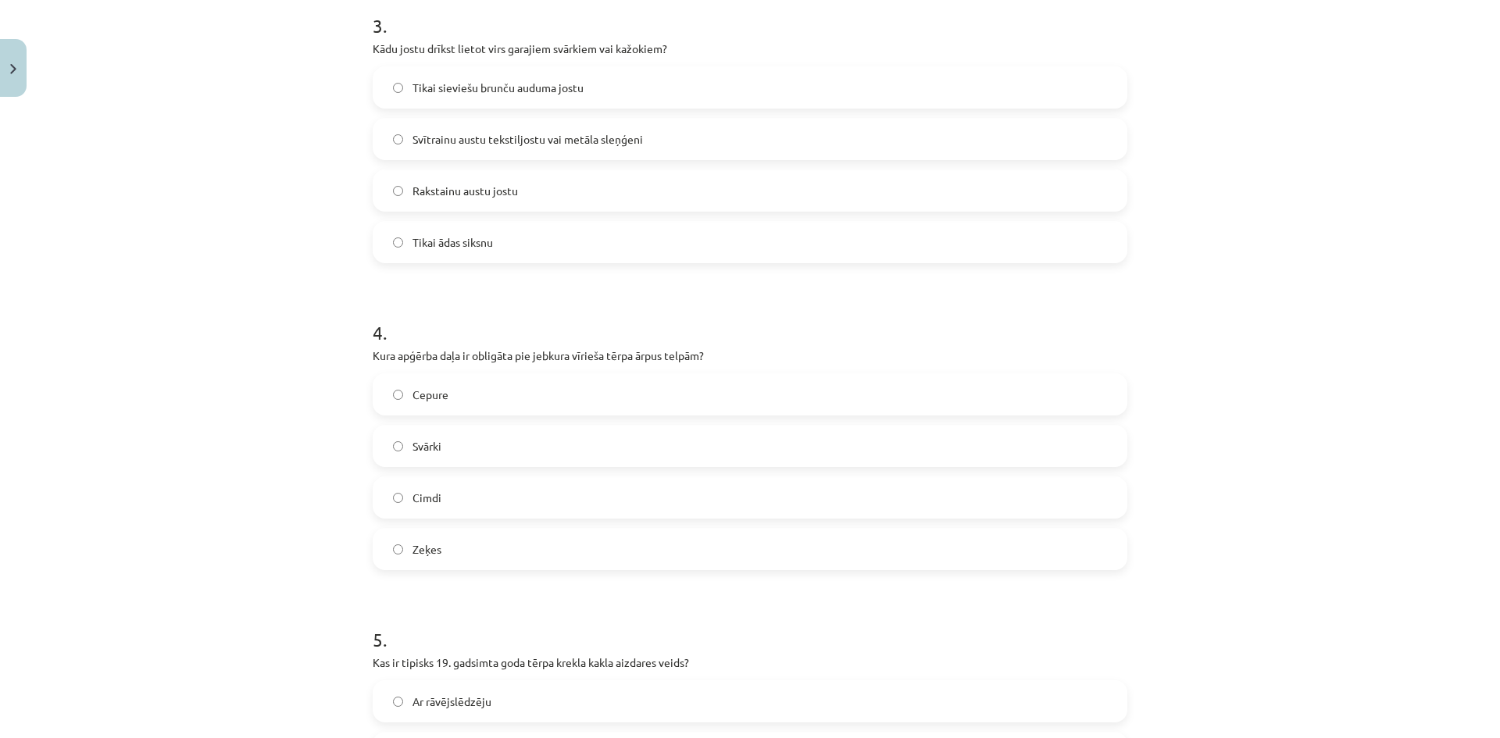
click at [482, 402] on label "Cepure" at bounding box center [750, 394] width 752 height 39
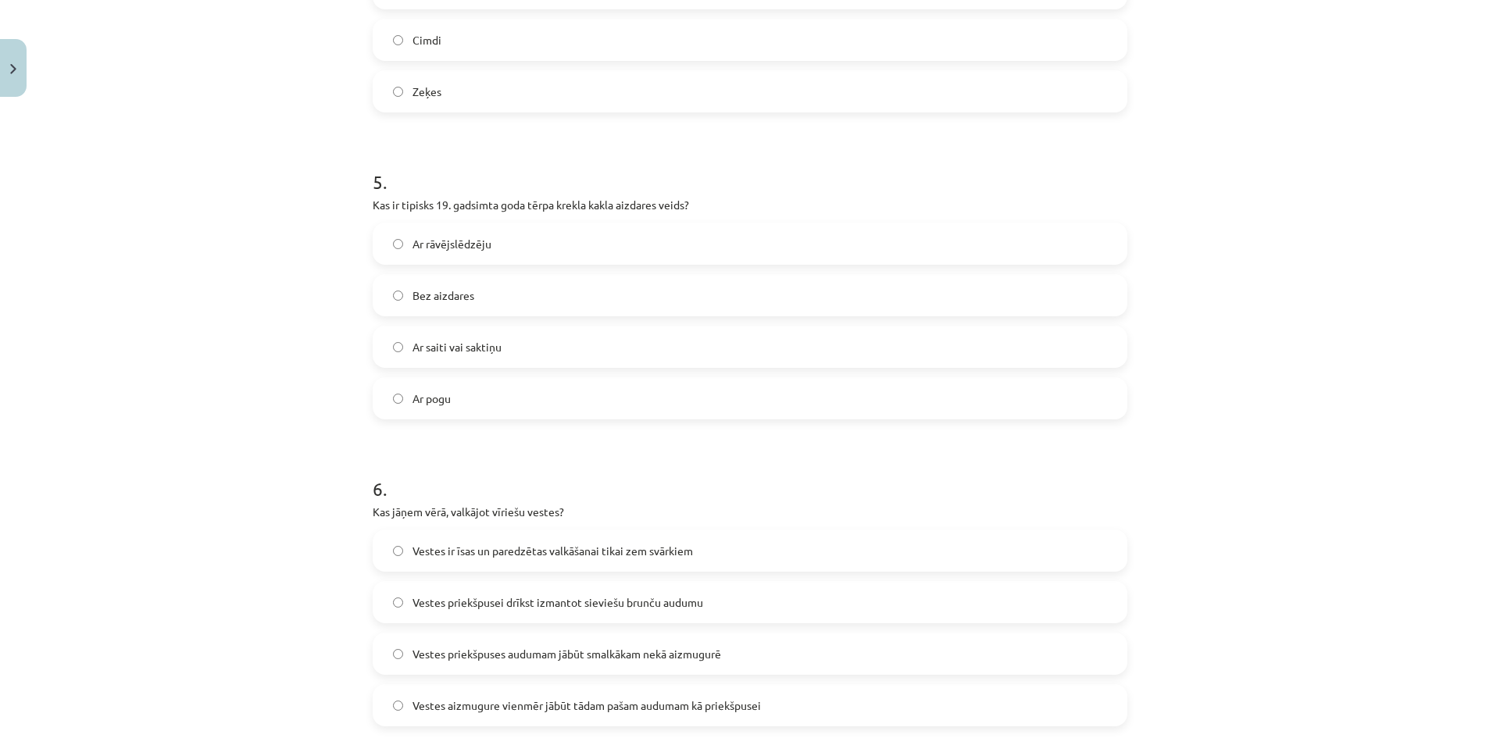
scroll to position [1485, 0]
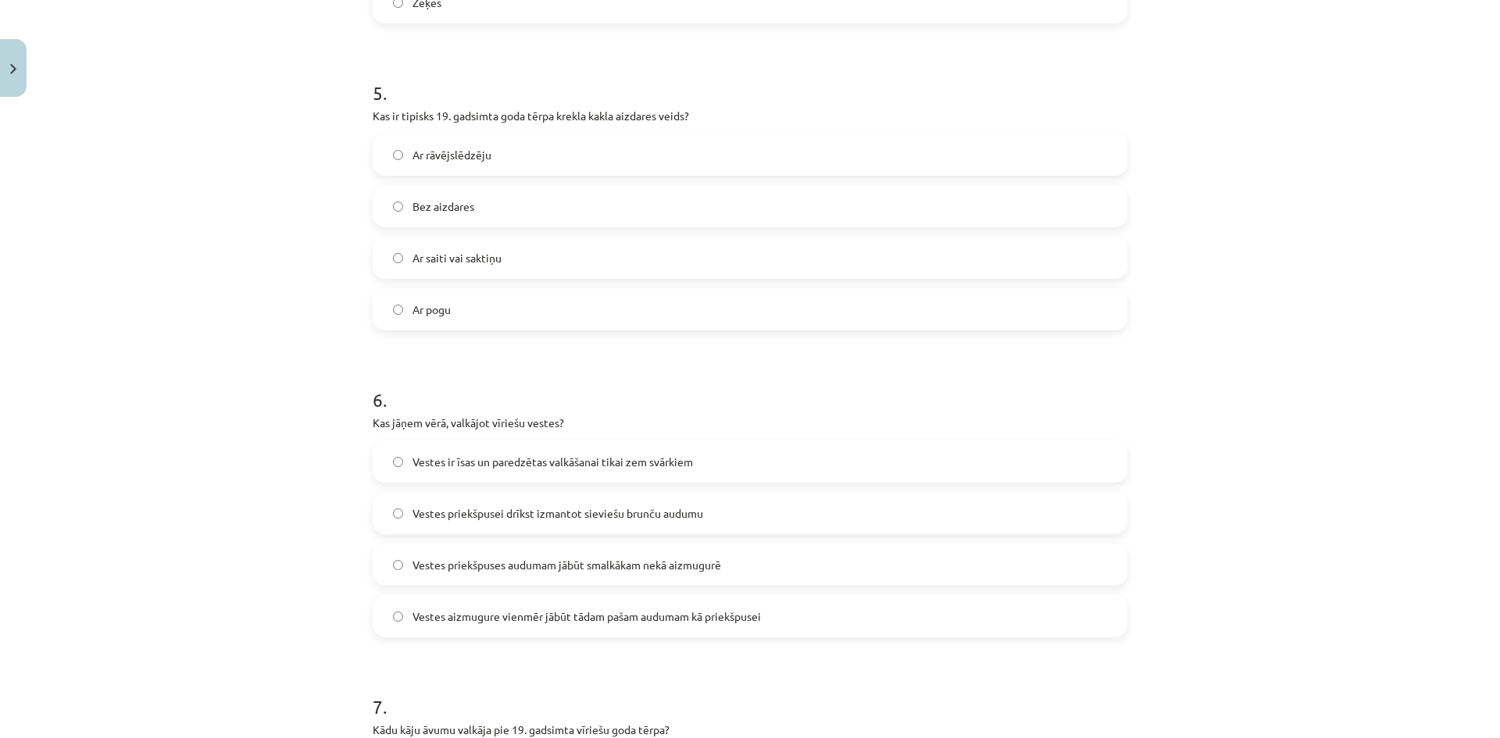
click at [471, 260] on span "Ar saiti vai saktiņu" at bounding box center [457, 258] width 89 height 16
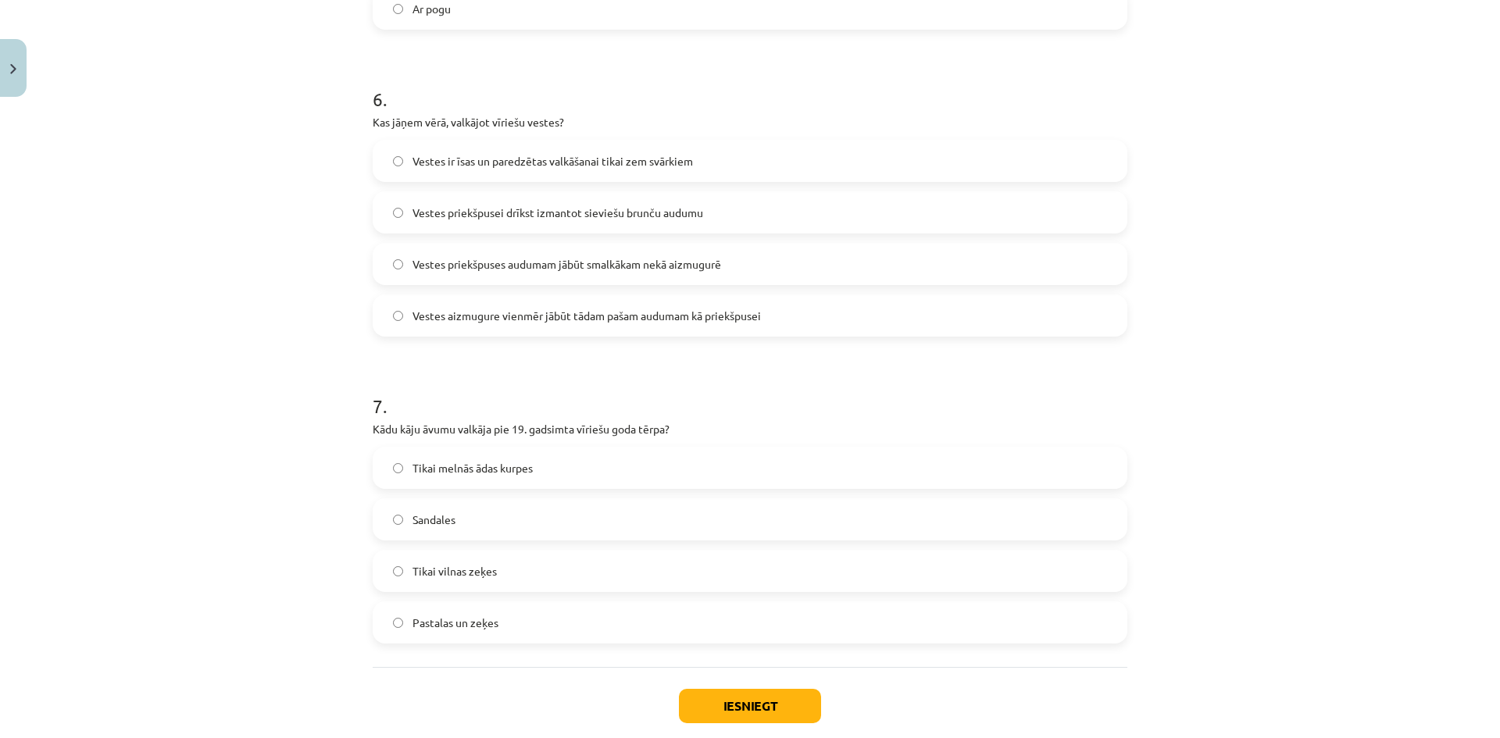
scroll to position [1797, 0]
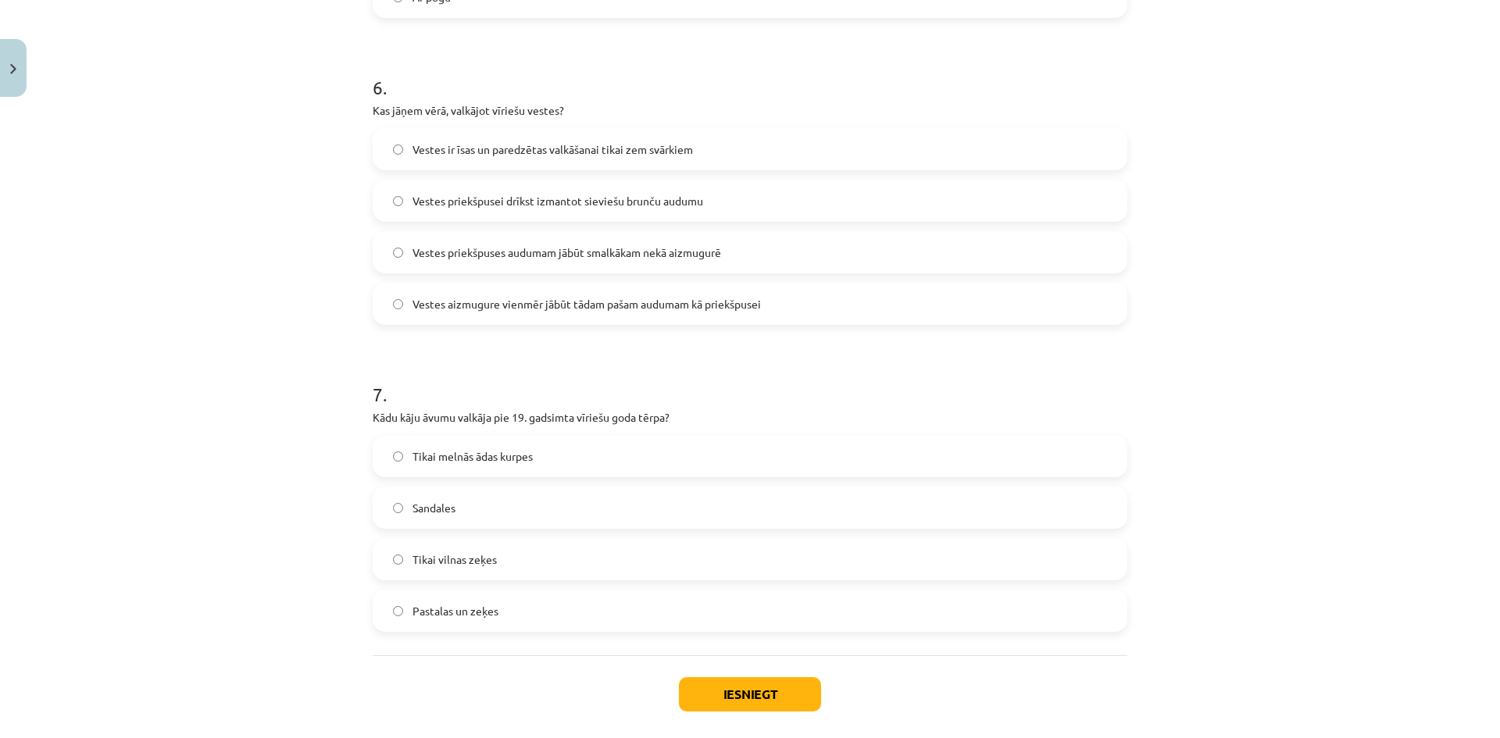
click at [557, 255] on span "Vestes priekšpuses audumam jābūt smalkākam nekā aizmugurē" at bounding box center [567, 253] width 309 height 16
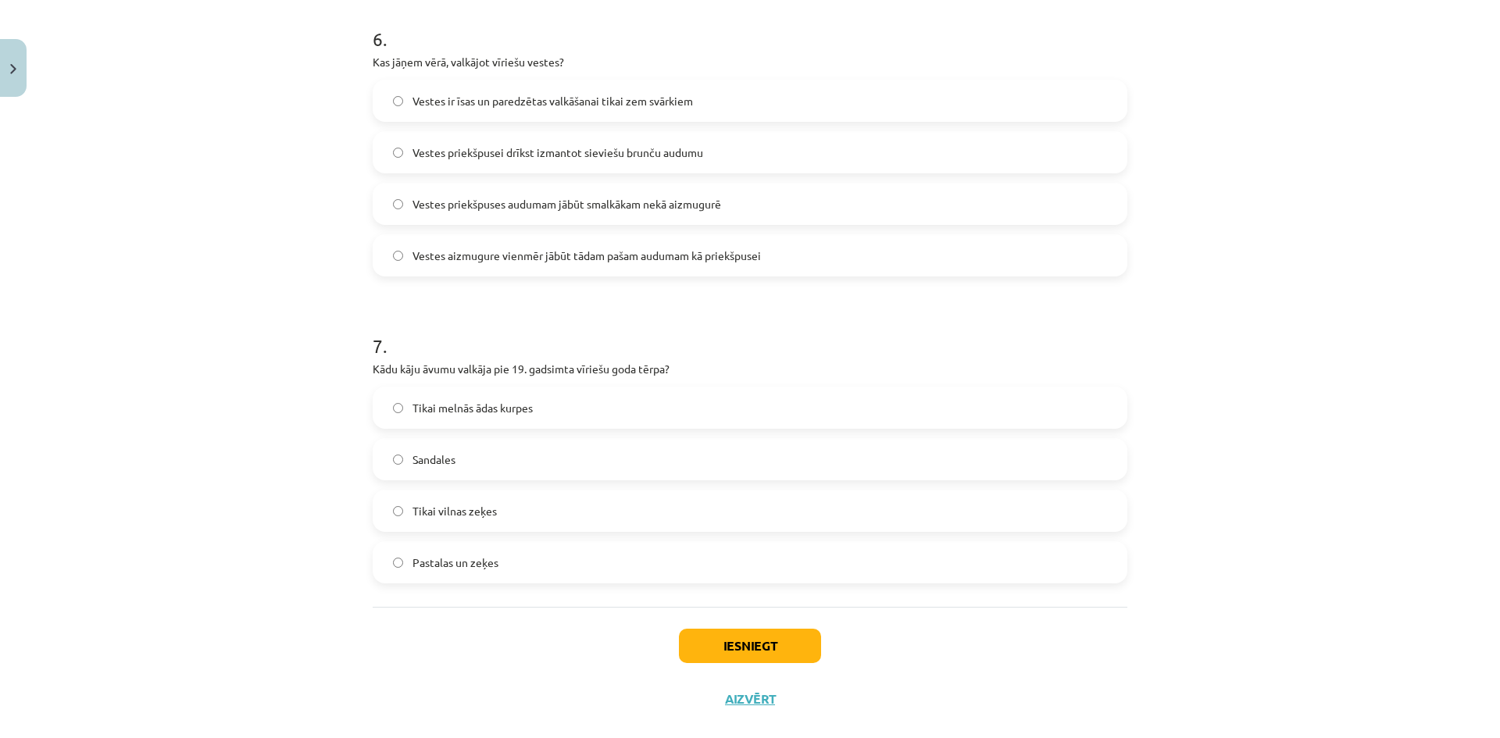
scroll to position [1872, 0]
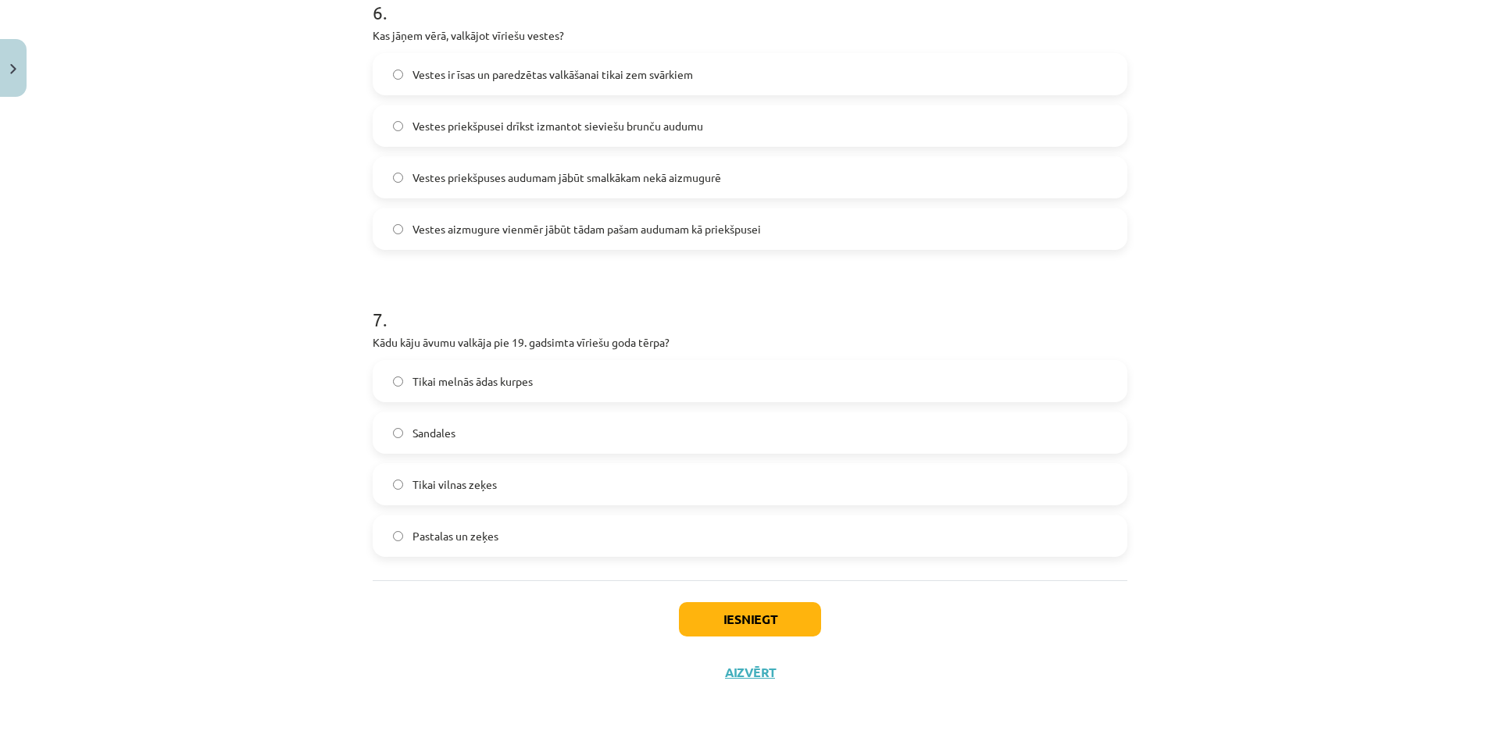
click at [457, 540] on span "Pastalas un zeķes" at bounding box center [456, 536] width 86 height 16
click at [772, 636] on button "Iesniegt" at bounding box center [750, 619] width 142 height 34
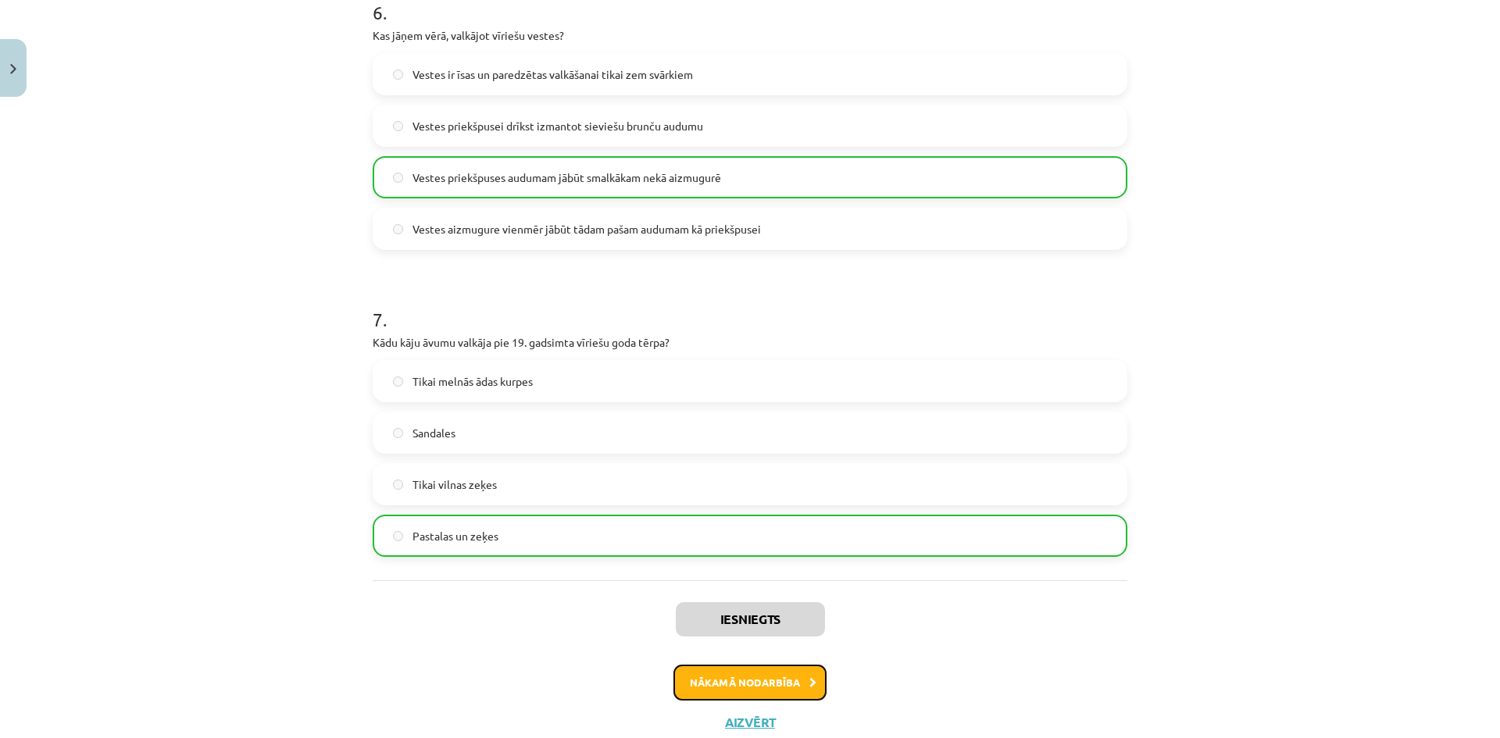
click at [732, 699] on button "Nākamā nodarbība" at bounding box center [750, 683] width 153 height 36
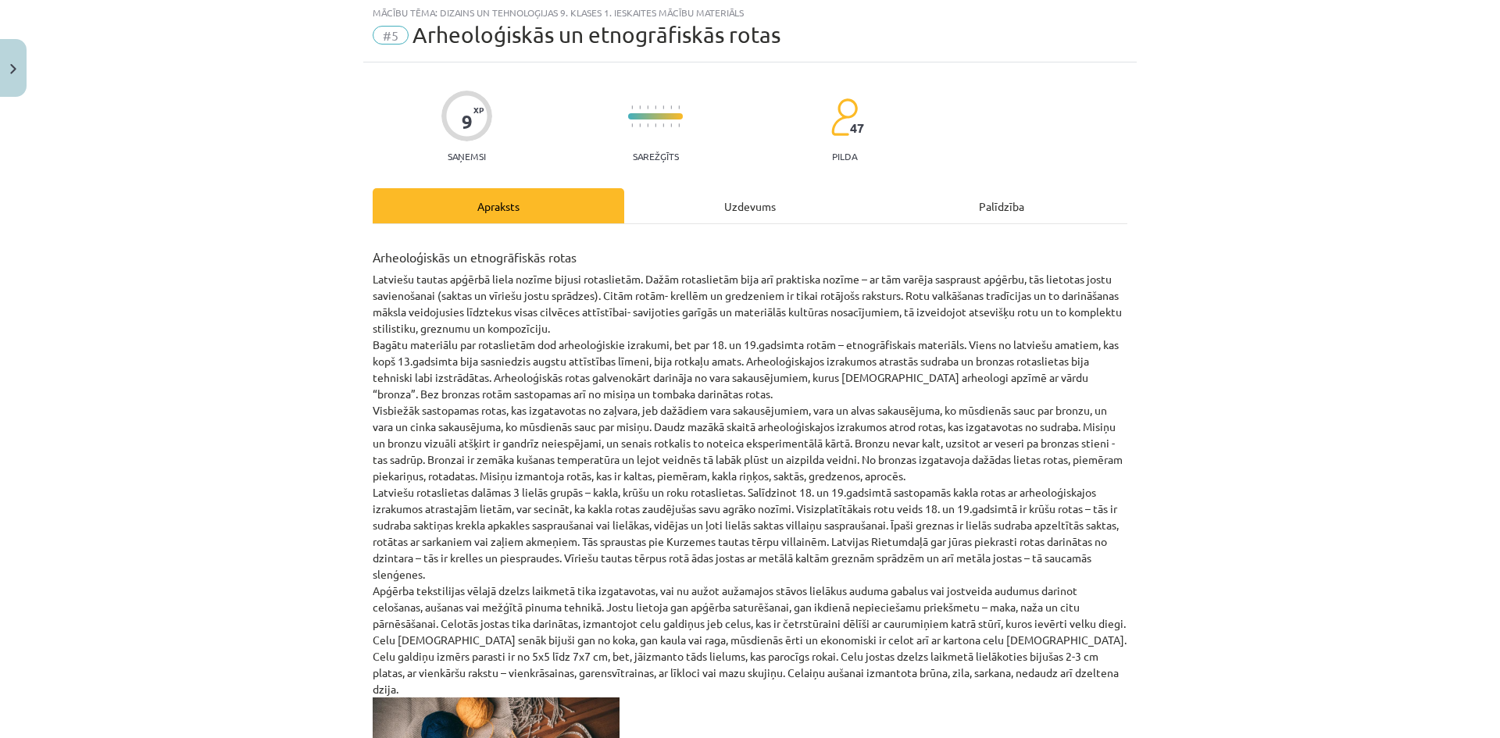
scroll to position [39, 0]
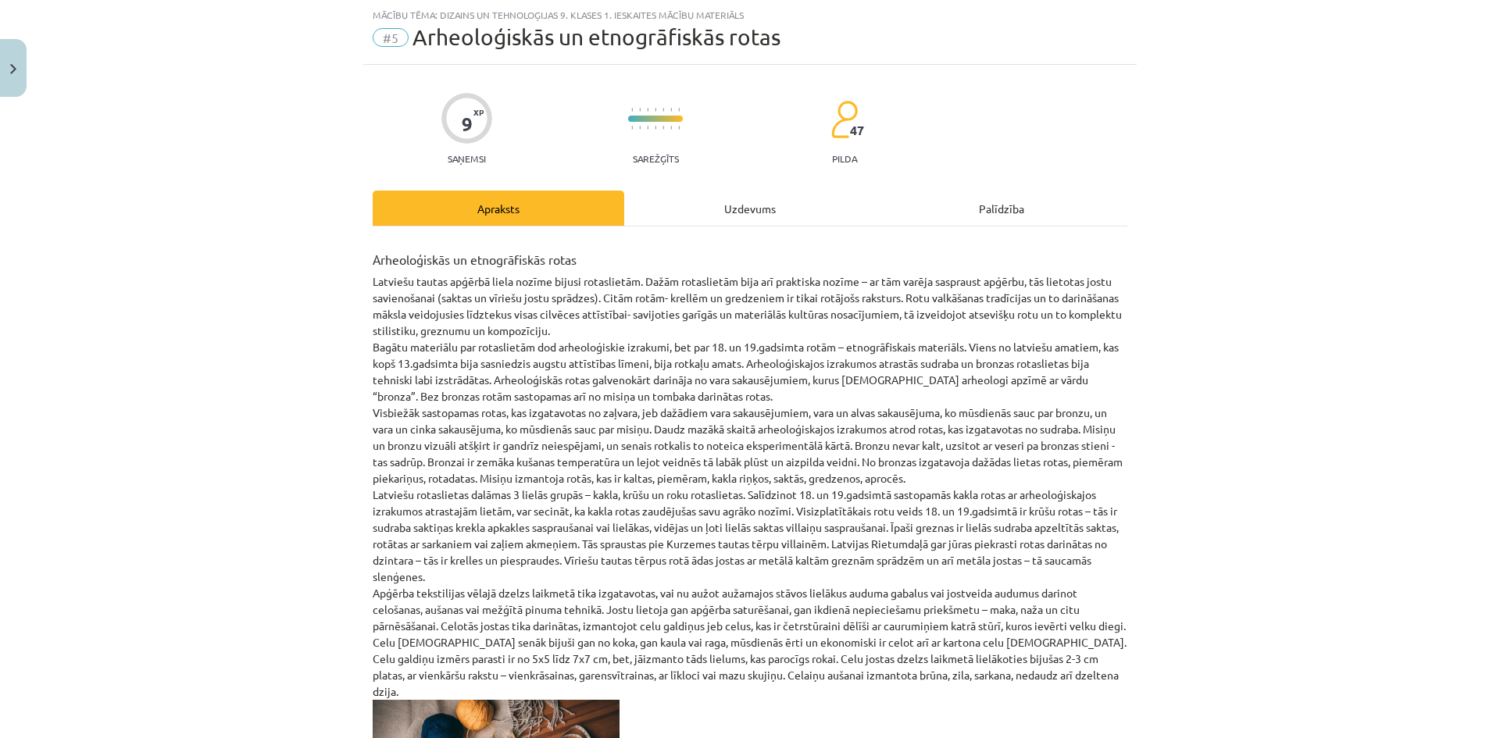
click at [720, 184] on div "9 XP Saņemsi Sarežģīts 47 pilda Apraksts Uzdevums Palīdzība Arheoloģiskās un et…" at bounding box center [750, 594] width 774 height 1059
drag, startPoint x: 721, startPoint y: 185, endPoint x: 724, endPoint y: 201, distance: 15.8
click at [720, 191] on div "9 XP Saņemsi Sarežģīts 47 pilda Apraksts Uzdevums Palīdzība Arheoloģiskās un et…" at bounding box center [750, 594] width 774 height 1059
click at [724, 203] on div "Uzdevums" at bounding box center [750, 208] width 252 height 35
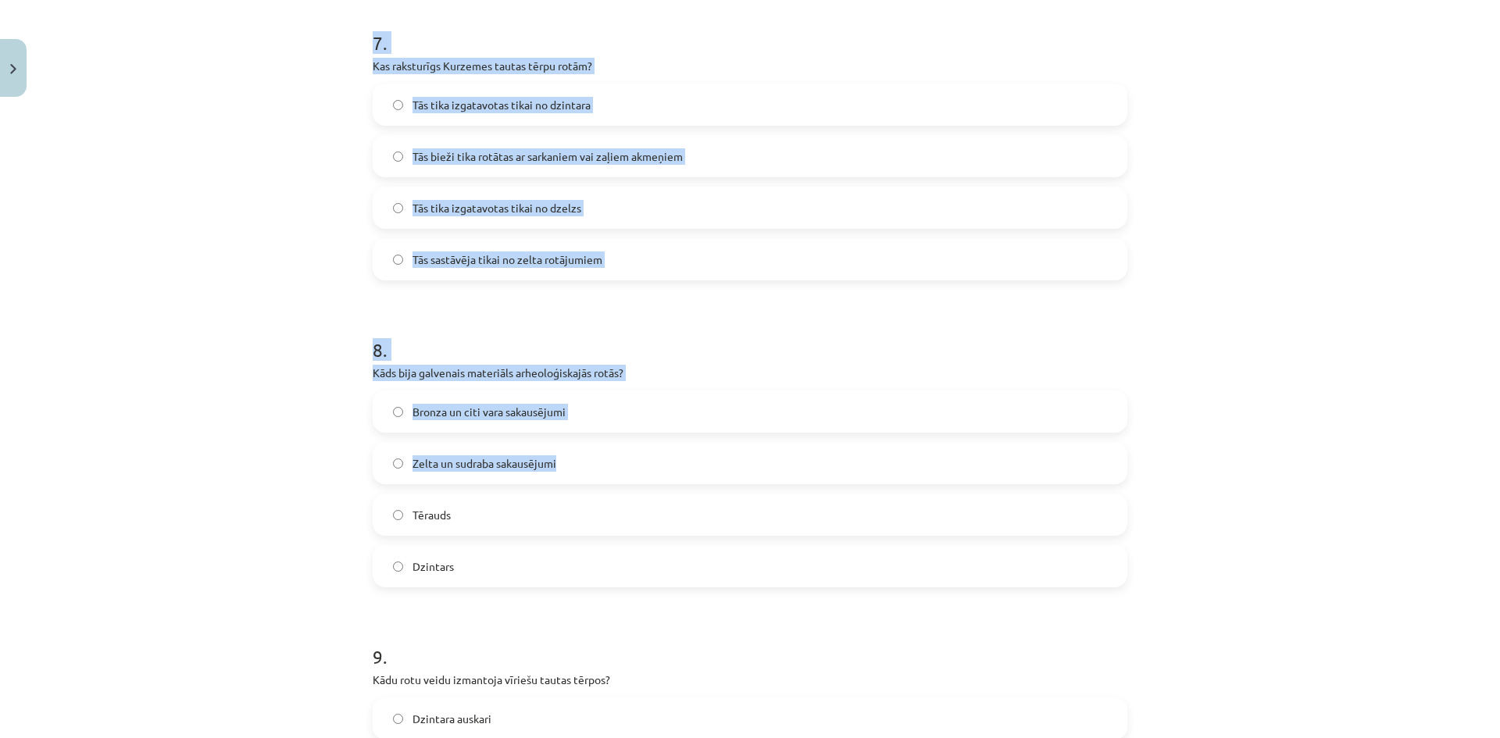
scroll to position [2486, 0]
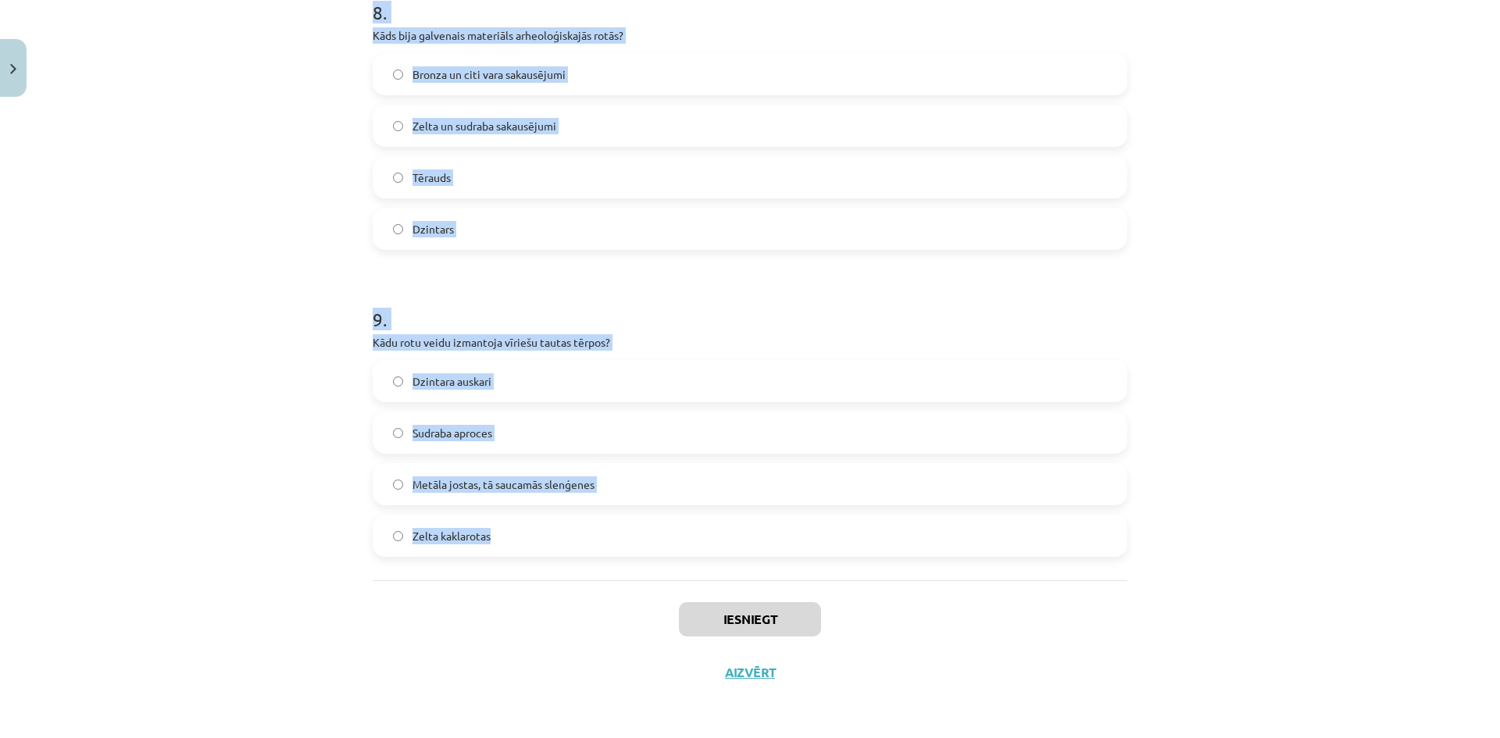
drag, startPoint x: 498, startPoint y: 326, endPoint x: 711, endPoint y: 533, distance: 297.3
click at [711, 533] on div "Mācību tēma: Dizains un tehnoloģijas 9. klases 1. ieskaites mācību materiāls #5…" at bounding box center [750, 369] width 1500 height 738
copy form "1 . Kāda bija jostu galvenā funkcija vēlajā dzelzs laikmetā? Tās tika izmantota…"
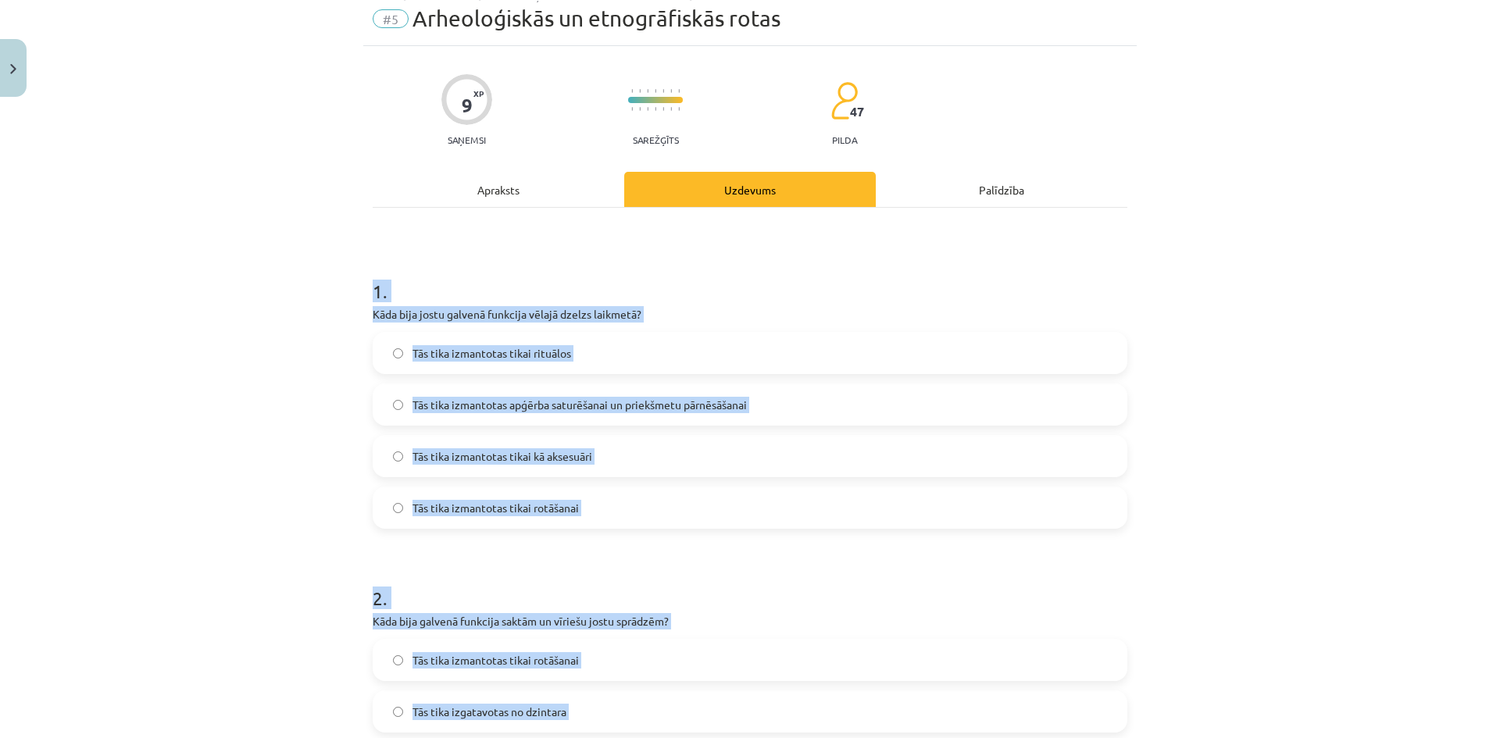
scroll to position [0, 0]
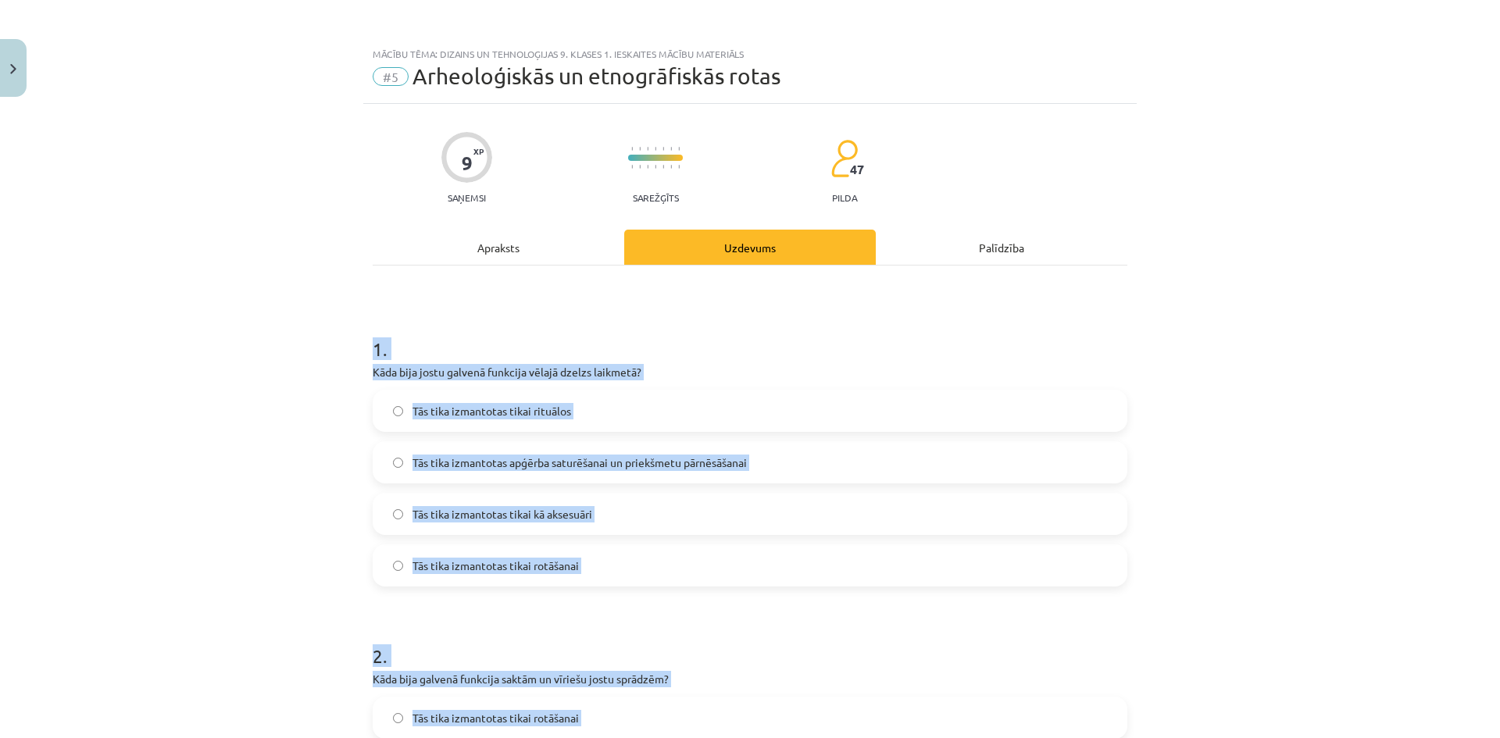
click at [434, 449] on label "Tās tika izmantotas apģērba saturēšanai un priekšmetu pārnēsāšanai" at bounding box center [750, 462] width 752 height 39
click at [326, 441] on div "Mācību tēma: Dizains un tehnoloģijas 9. klases 1. ieskaites mācību materiāls #5…" at bounding box center [750, 369] width 1500 height 738
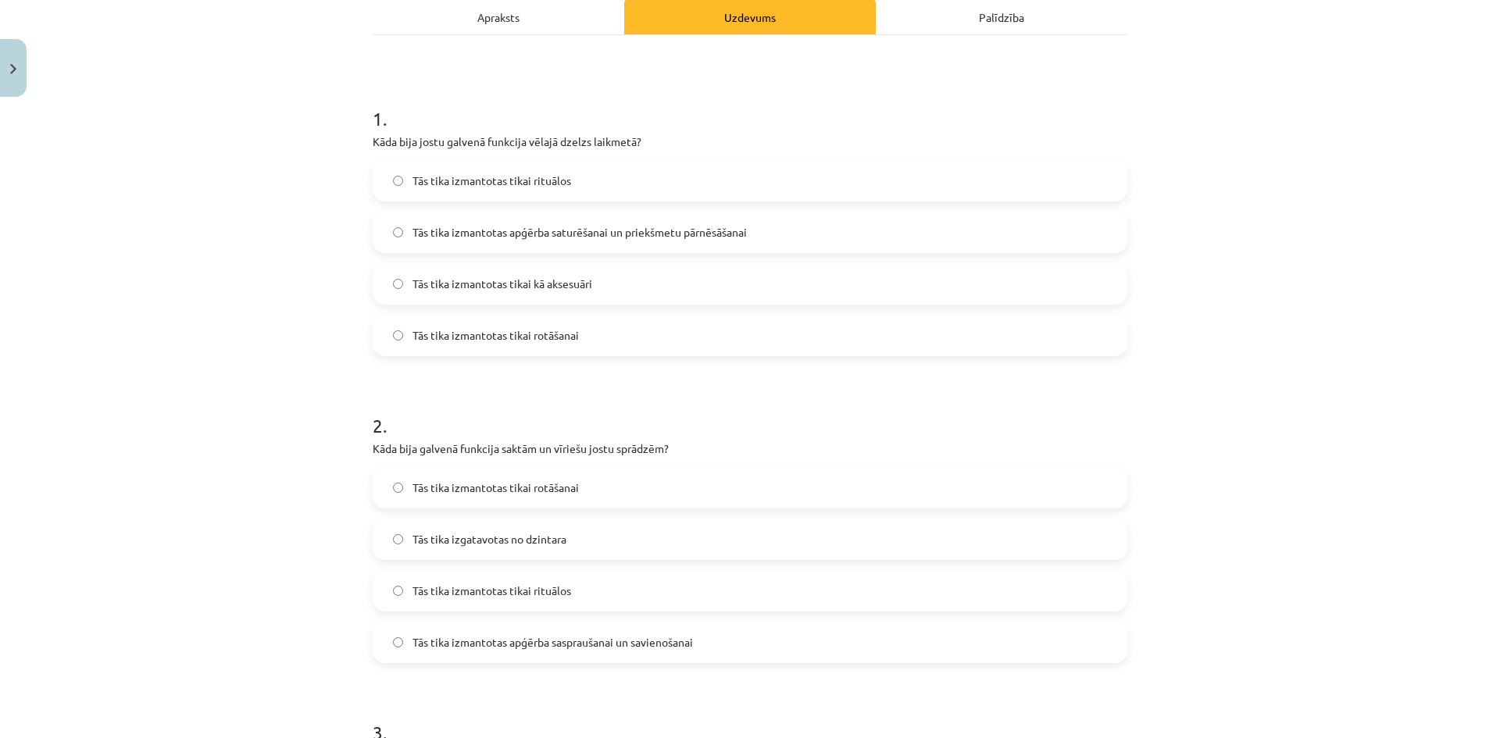
scroll to position [469, 0]
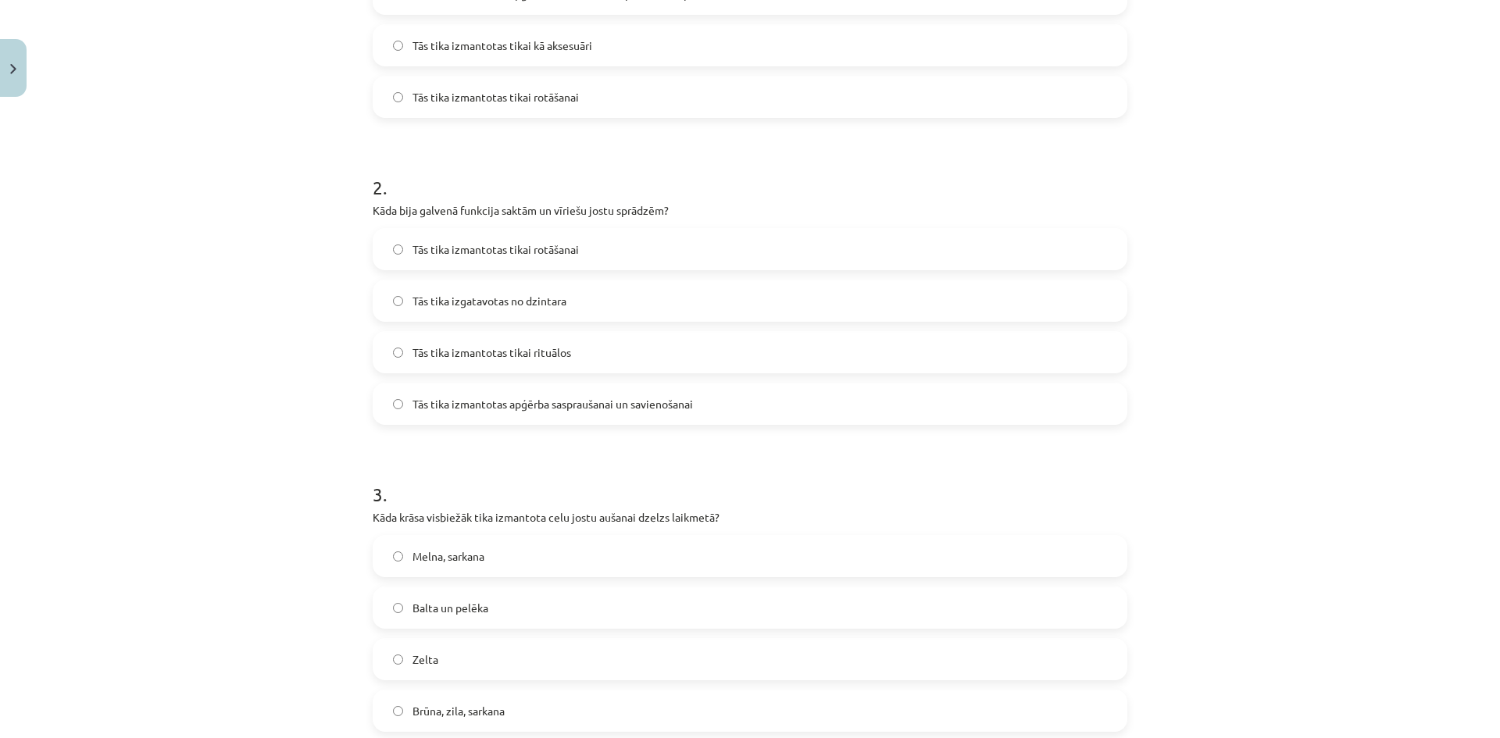
click at [584, 412] on span "Tās tika izmantotas apģērba saspraušanai un savienošanai" at bounding box center [553, 404] width 281 height 16
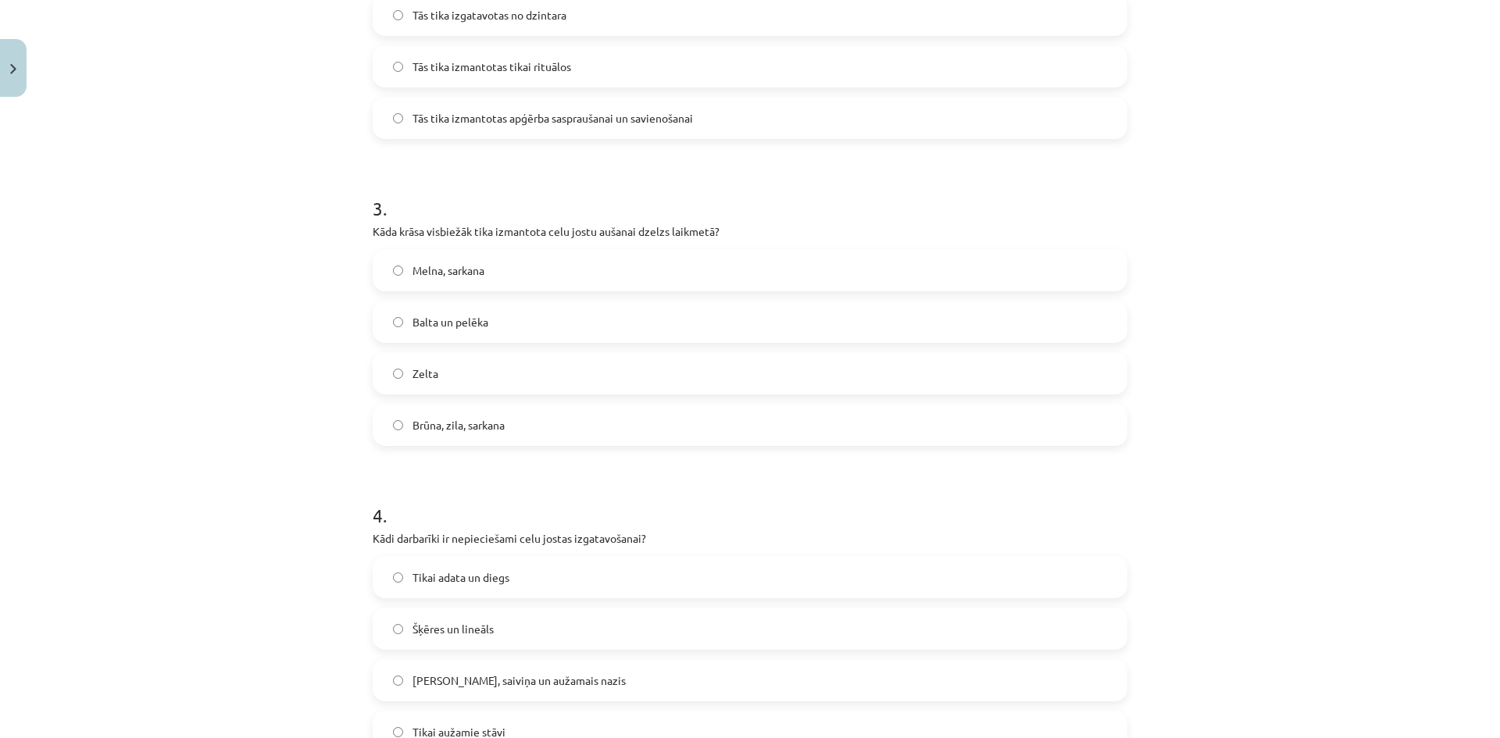
scroll to position [781, 0]
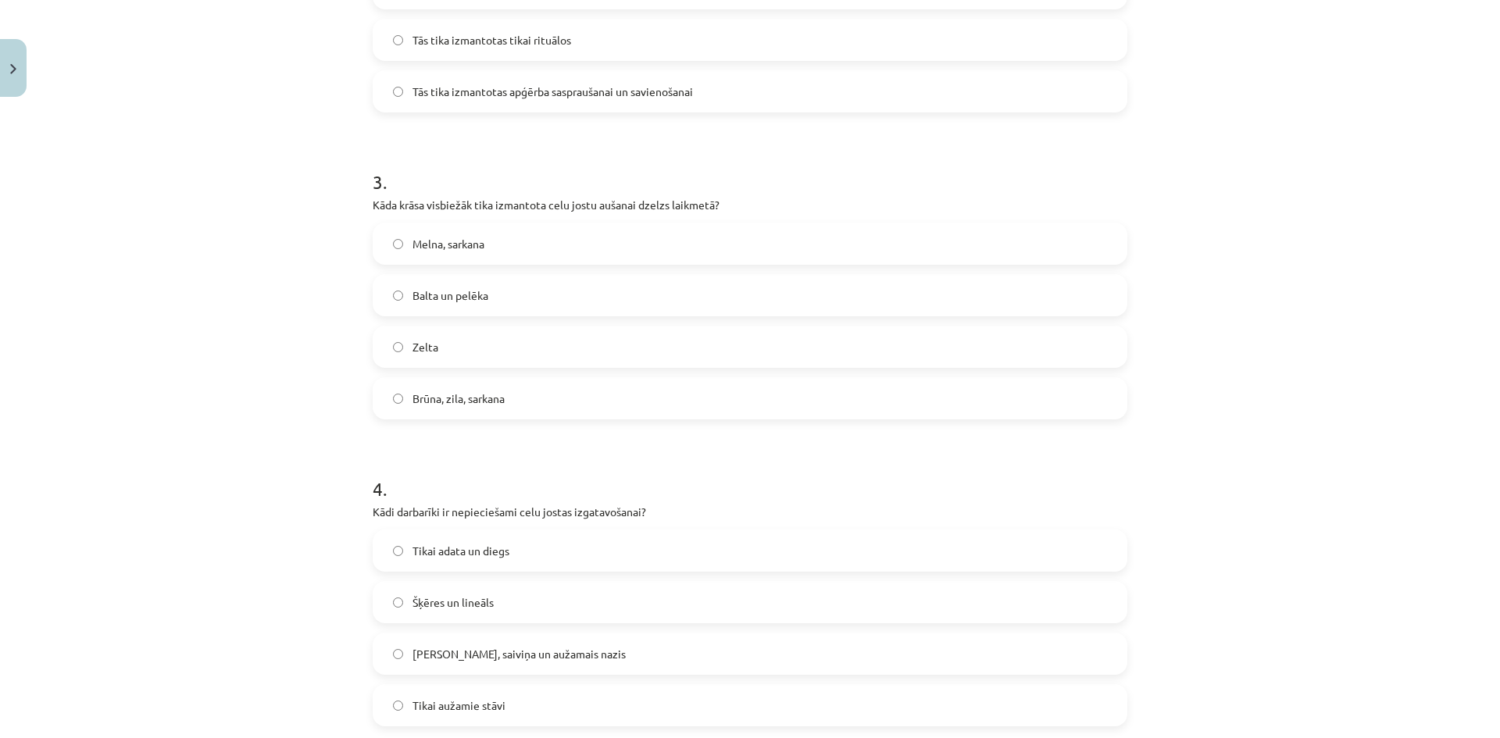
click at [432, 402] on span "Brūna, zila, sarkana" at bounding box center [459, 399] width 92 height 16
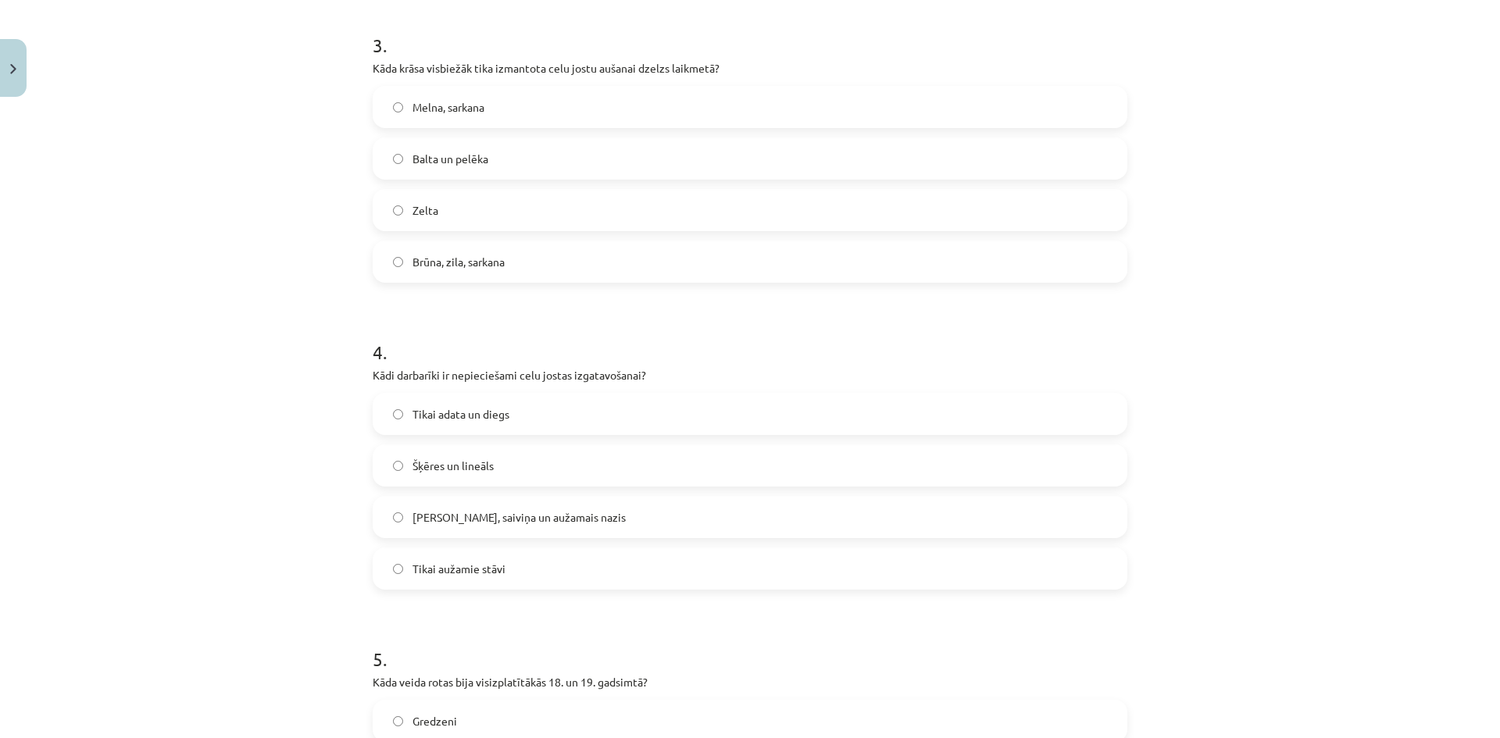
scroll to position [1172, 0]
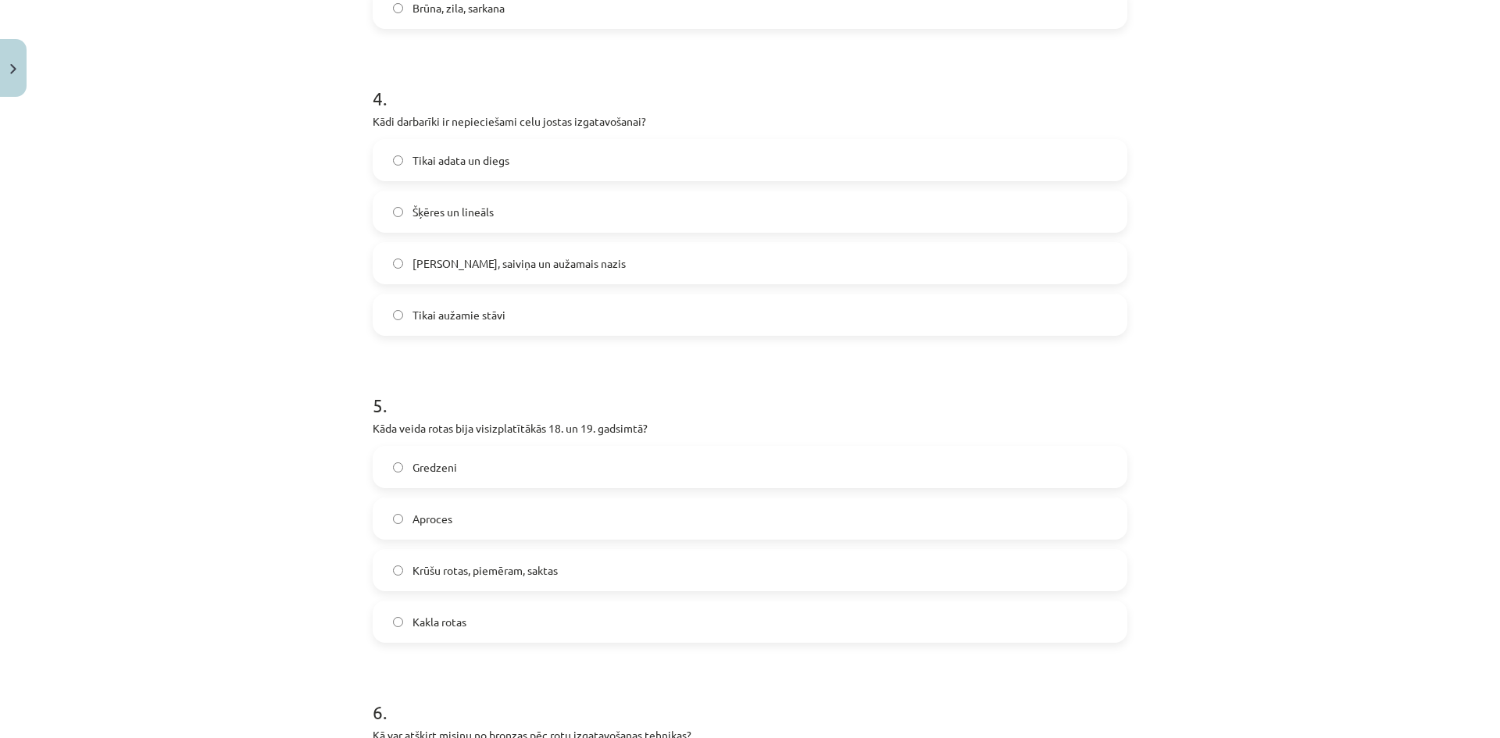
click at [465, 274] on label "Celu galdiņi, saiviņa un aužamais nazis" at bounding box center [750, 263] width 752 height 39
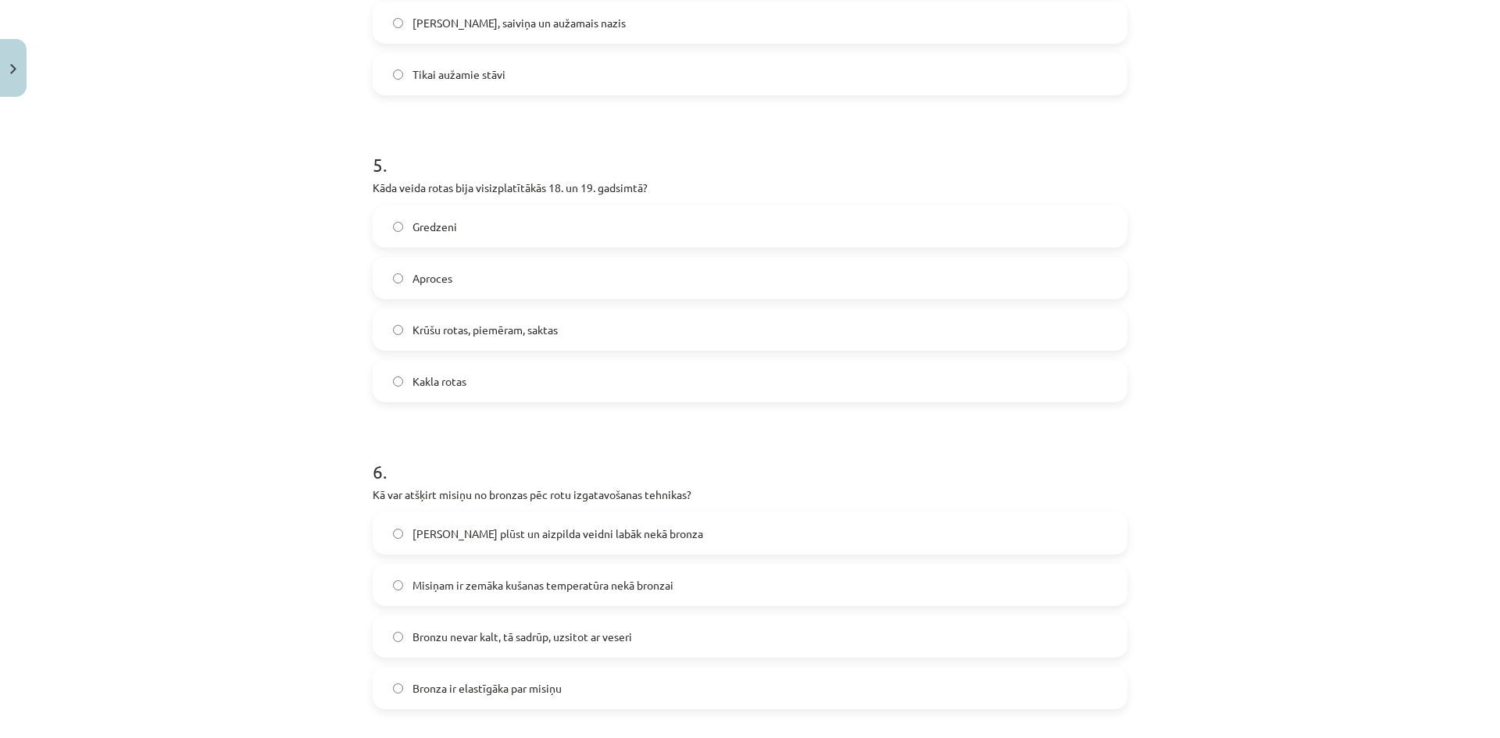
scroll to position [1407, 0]
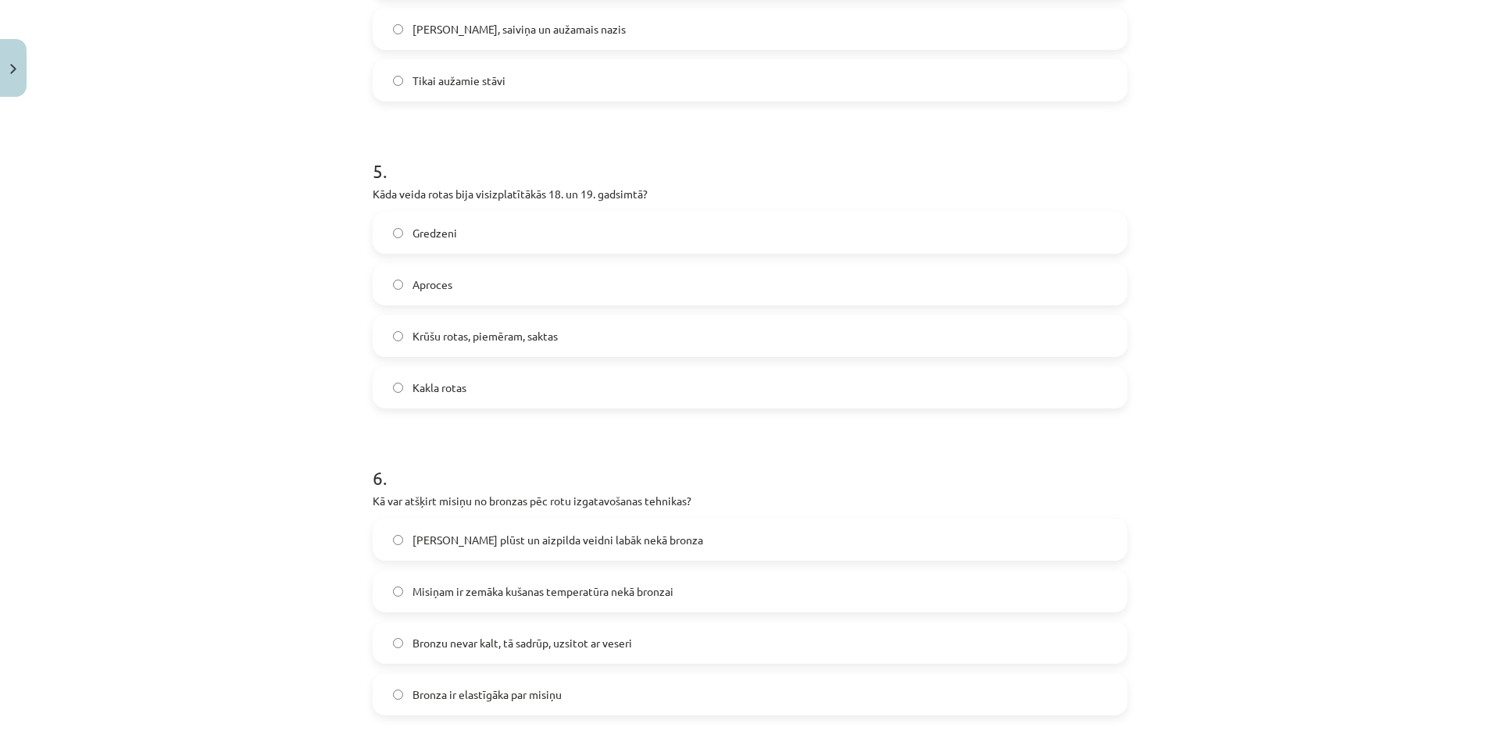
click at [444, 347] on label "Krūšu rotas, piemēram, saktas" at bounding box center [750, 335] width 752 height 39
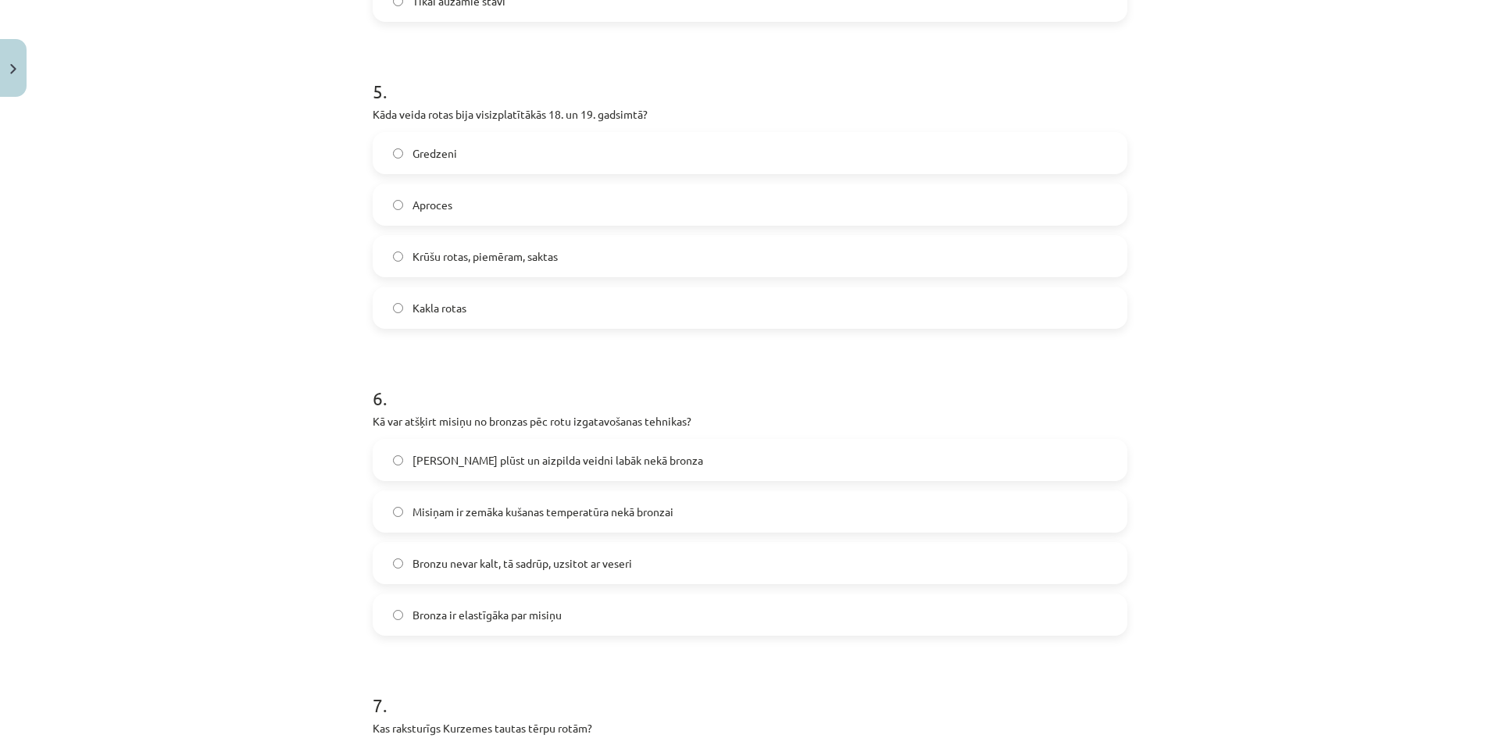
scroll to position [1719, 0]
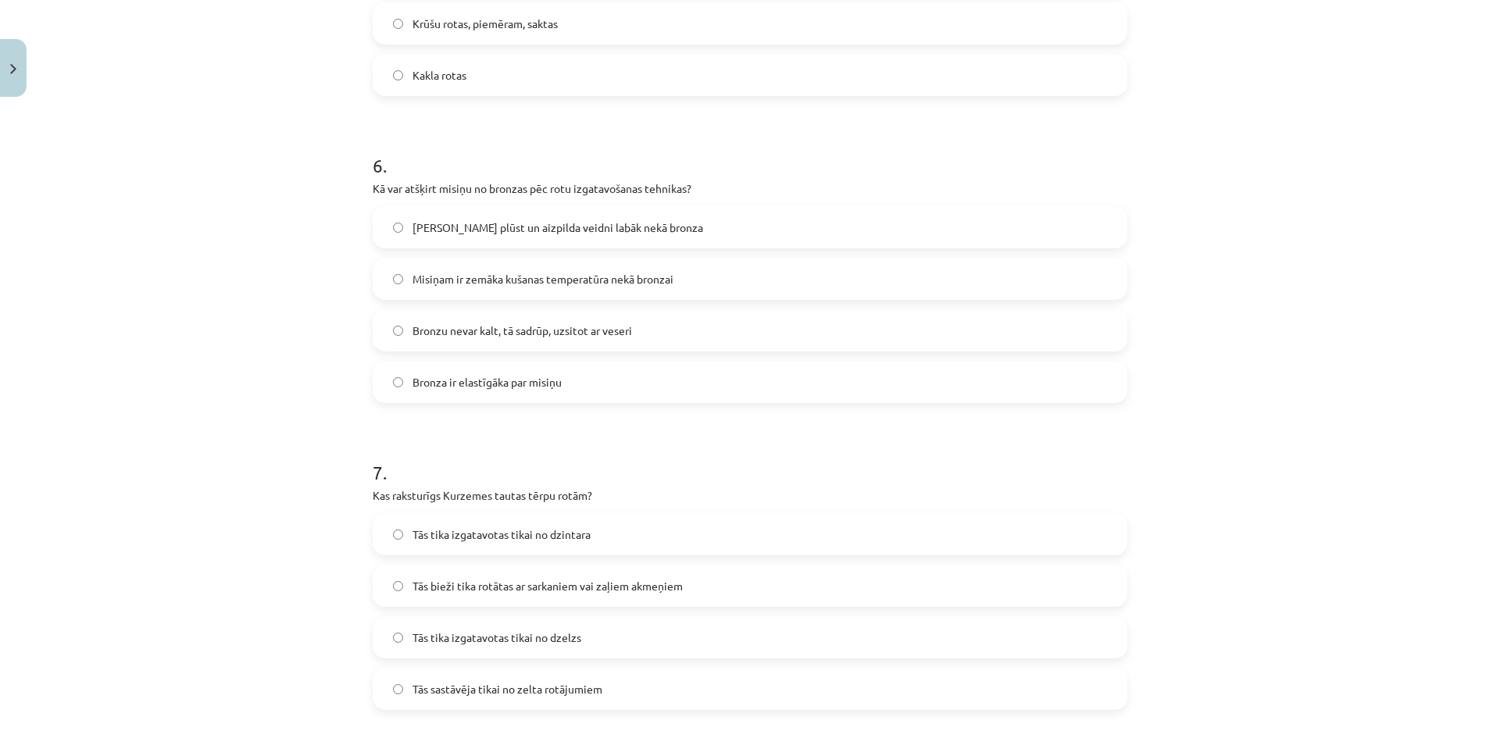
click at [530, 277] on span "Misiņam ir zemāka kušanas temperatūra nekā bronzai" at bounding box center [543, 279] width 261 height 16
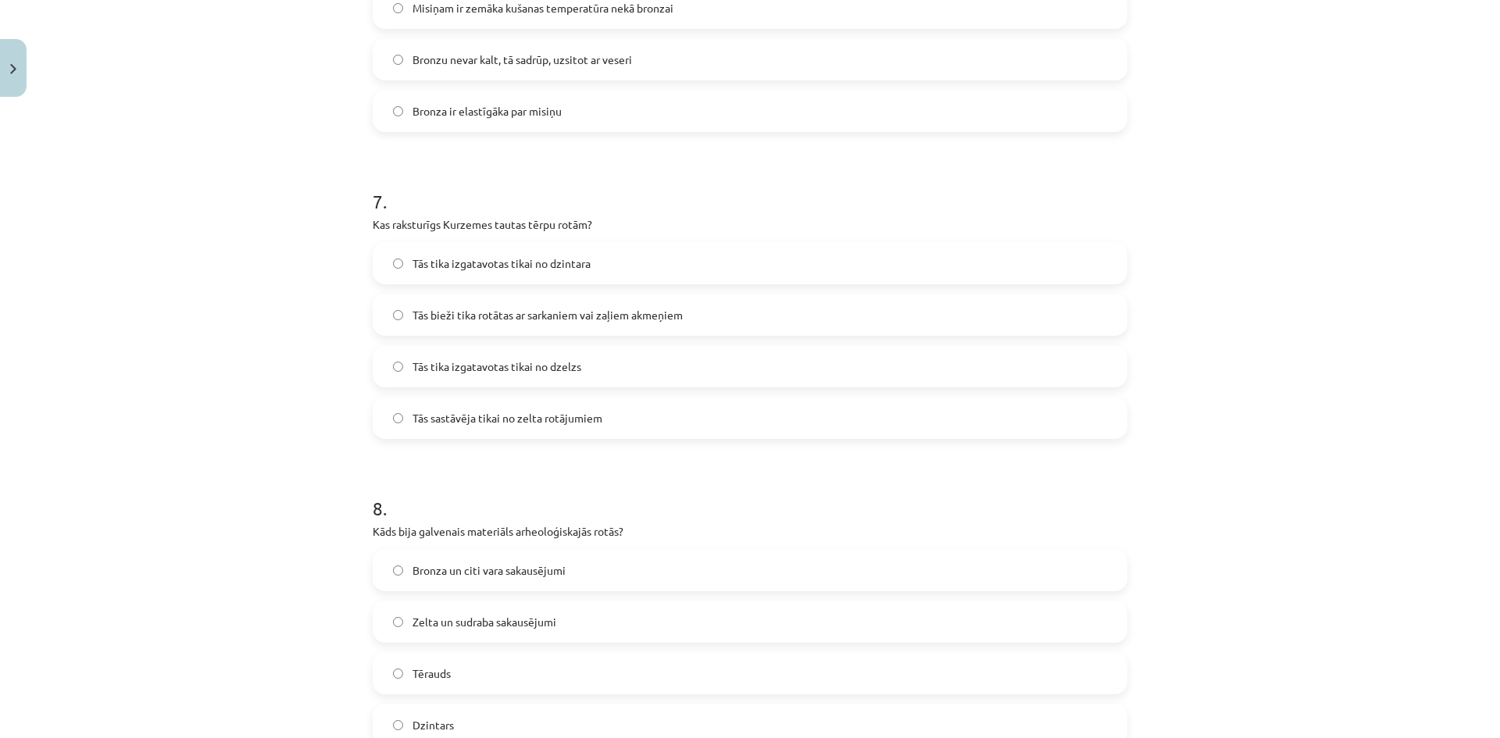
scroll to position [2110, 0]
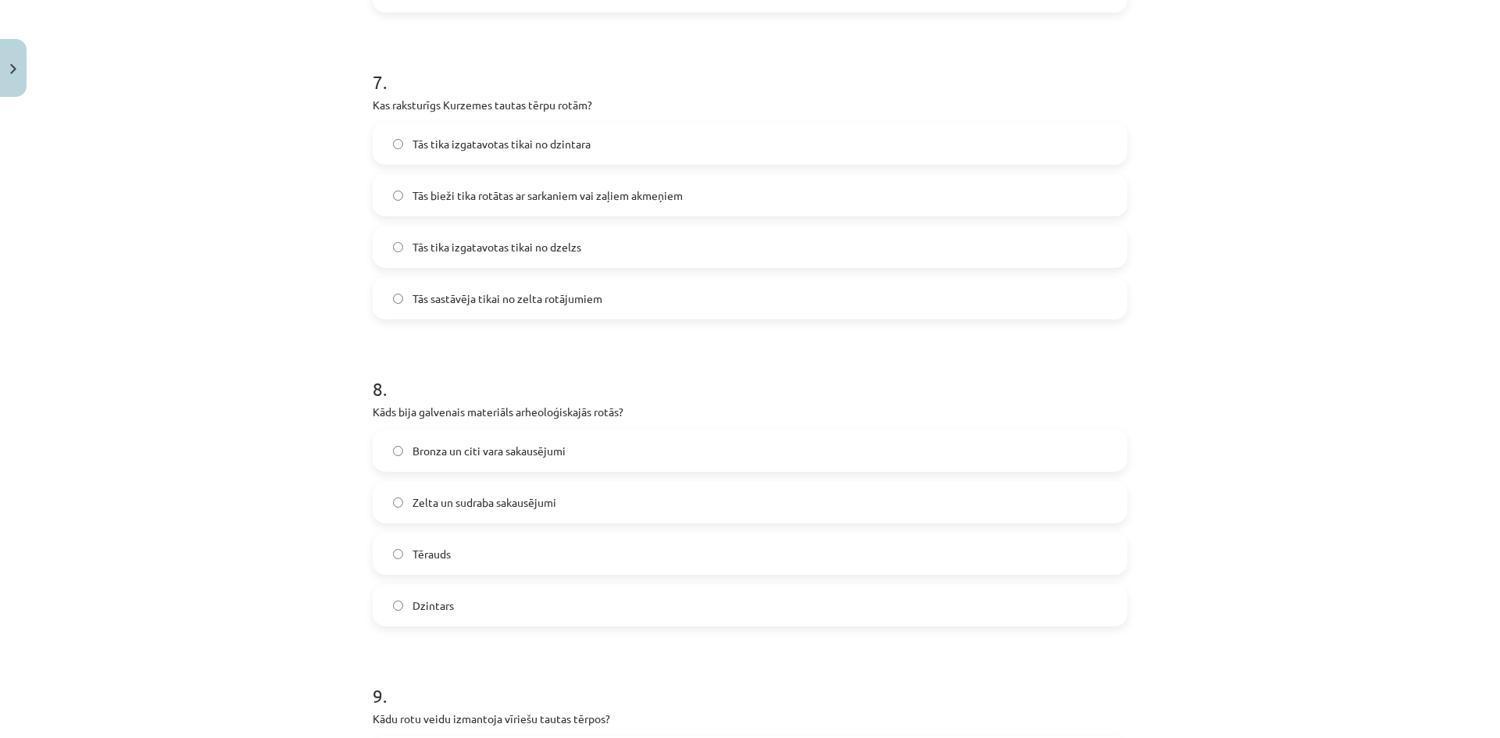
click at [585, 202] on span "Tās bieži tika rotātas ar sarkaniem vai zaļiem akmeņiem" at bounding box center [548, 196] width 270 height 16
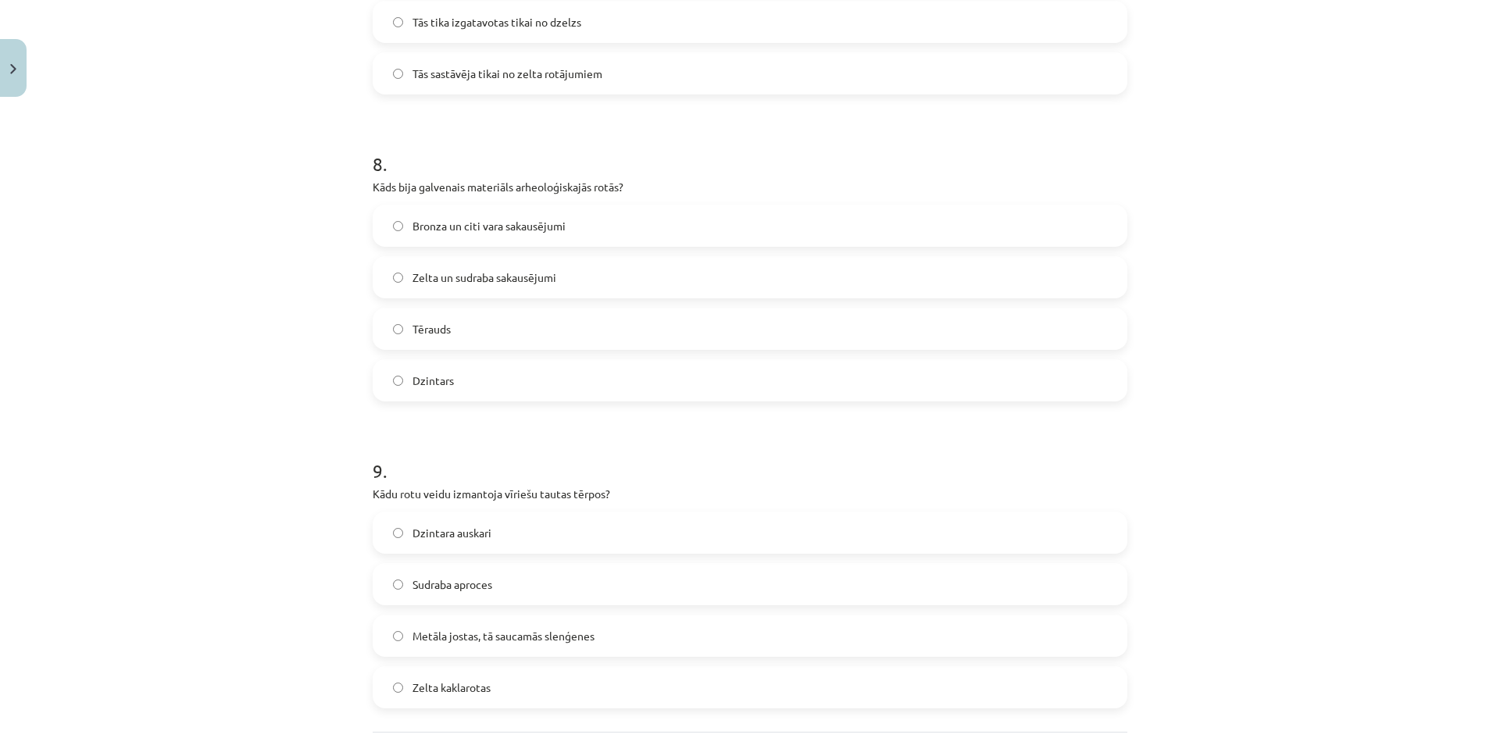
scroll to position [2344, 0]
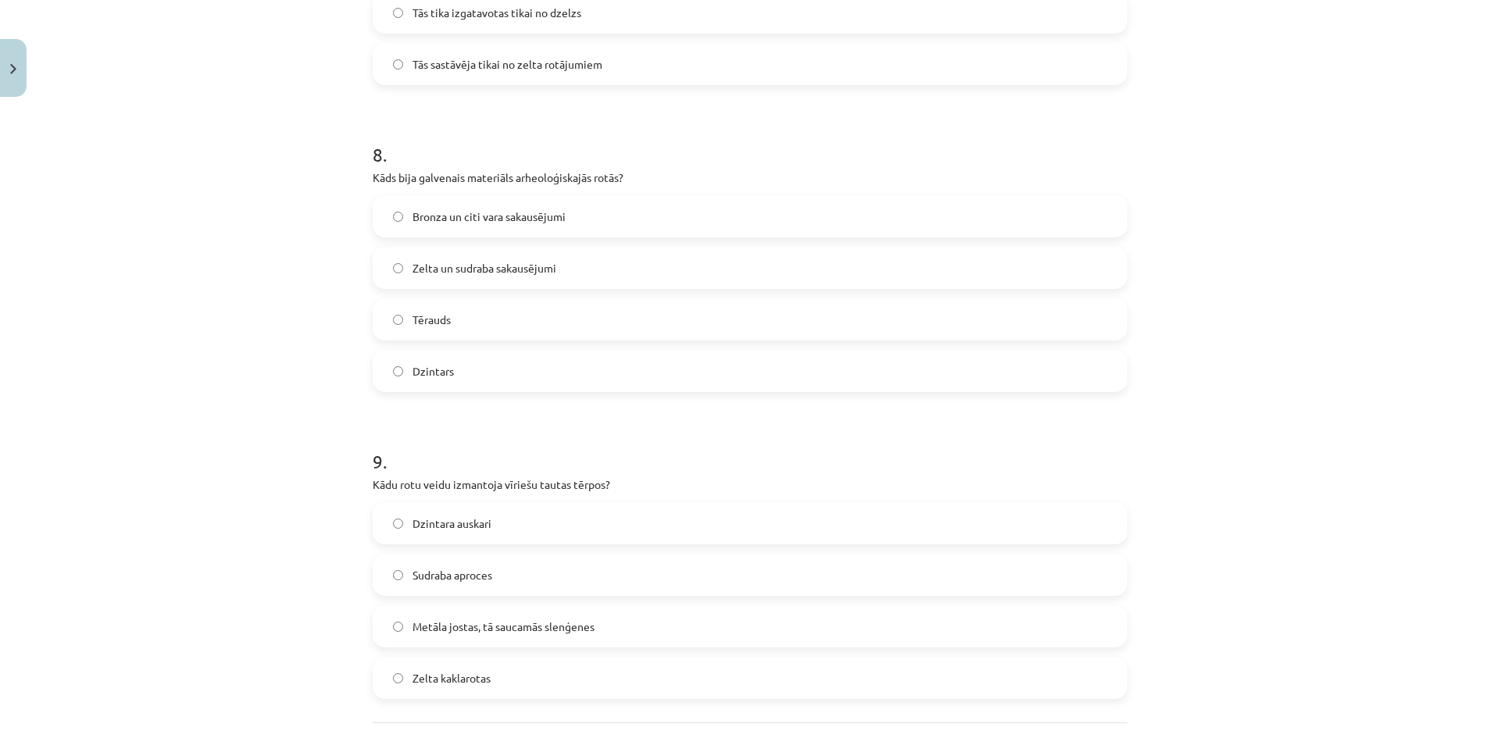
click at [432, 211] on span "Bronza un citi vara sakausējumi" at bounding box center [489, 217] width 153 height 16
click at [489, 627] on span "Metāla jostas, tā saucamās slenģenes" at bounding box center [504, 627] width 182 height 16
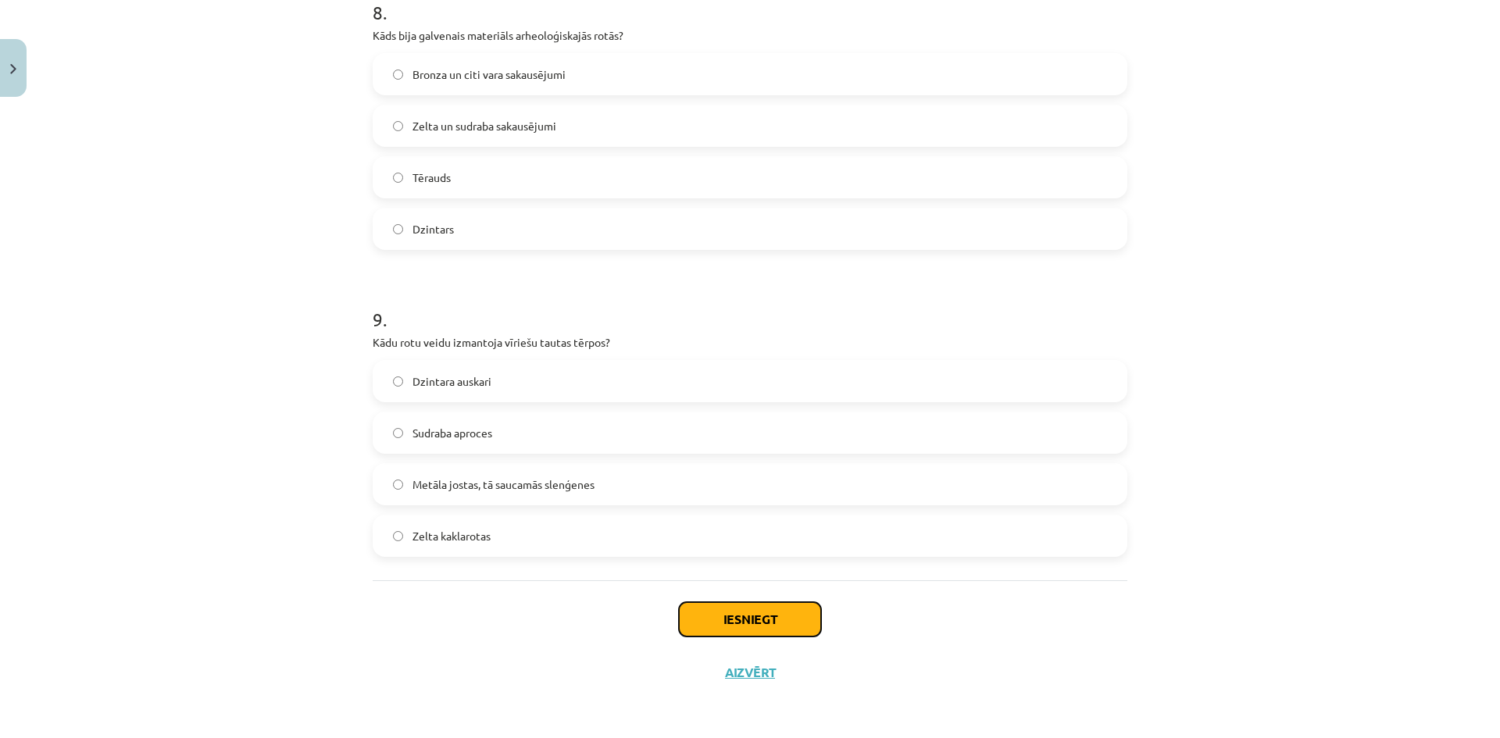
click at [724, 612] on button "Iesniegt" at bounding box center [750, 619] width 142 height 34
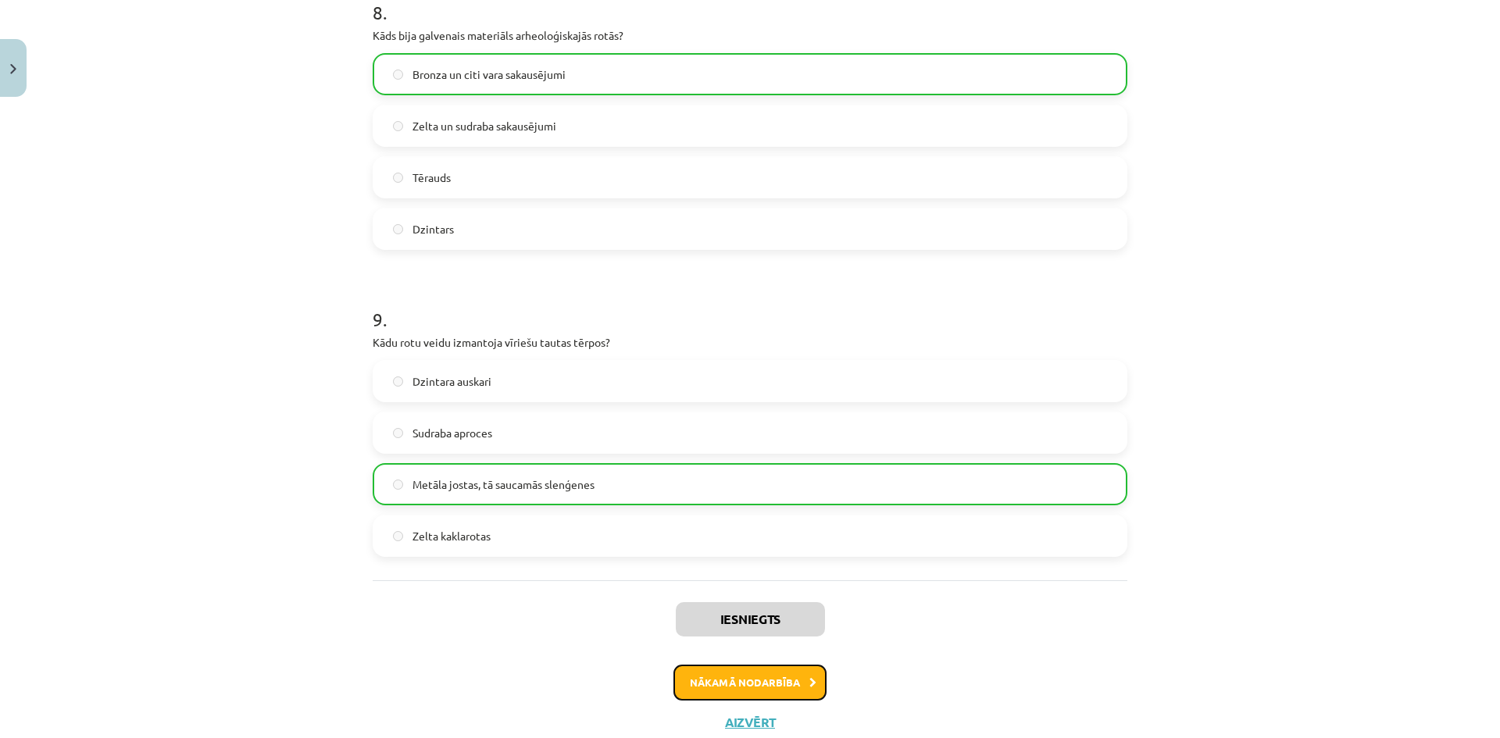
click at [729, 689] on button "Nākamā nodarbība" at bounding box center [750, 683] width 153 height 36
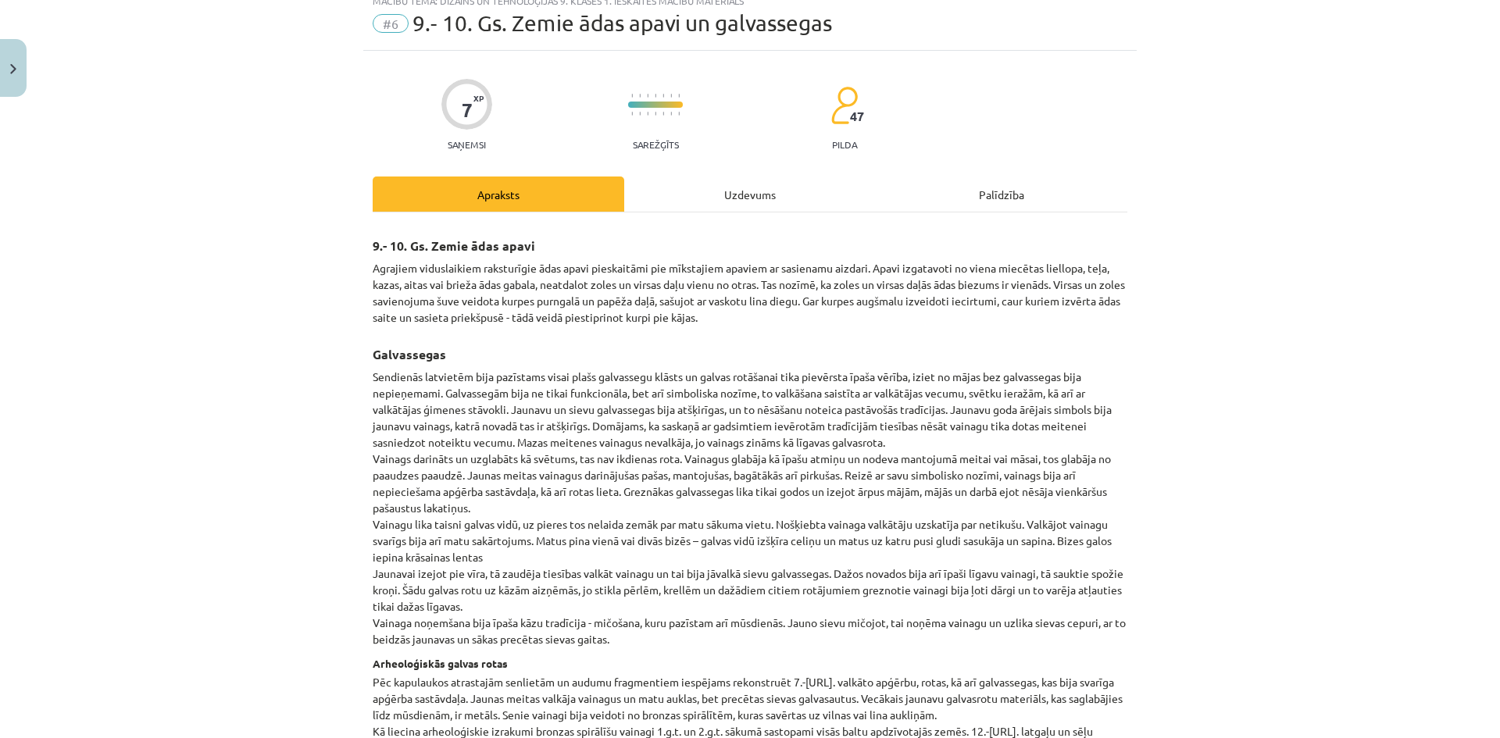
scroll to position [39, 0]
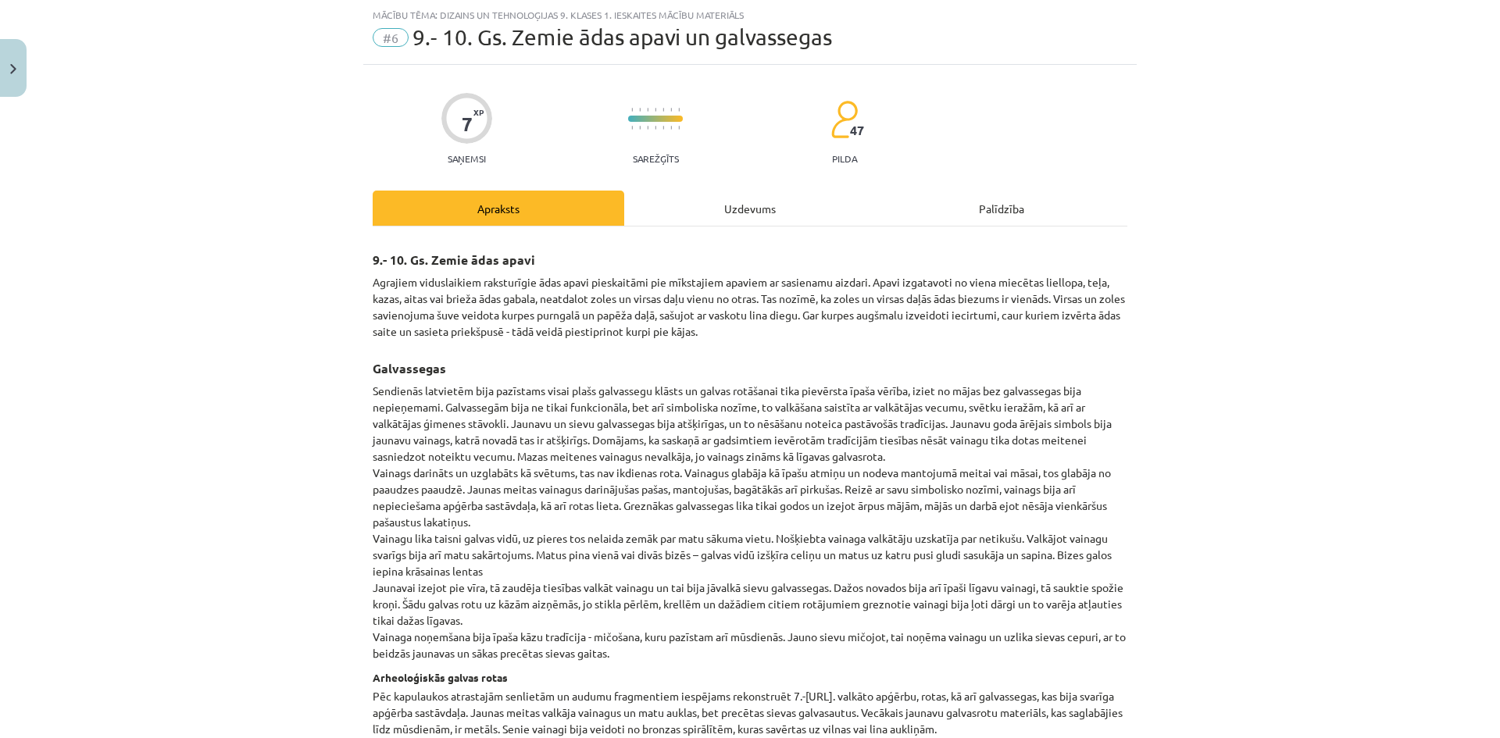
click at [721, 206] on div "Uzdevums" at bounding box center [750, 208] width 252 height 35
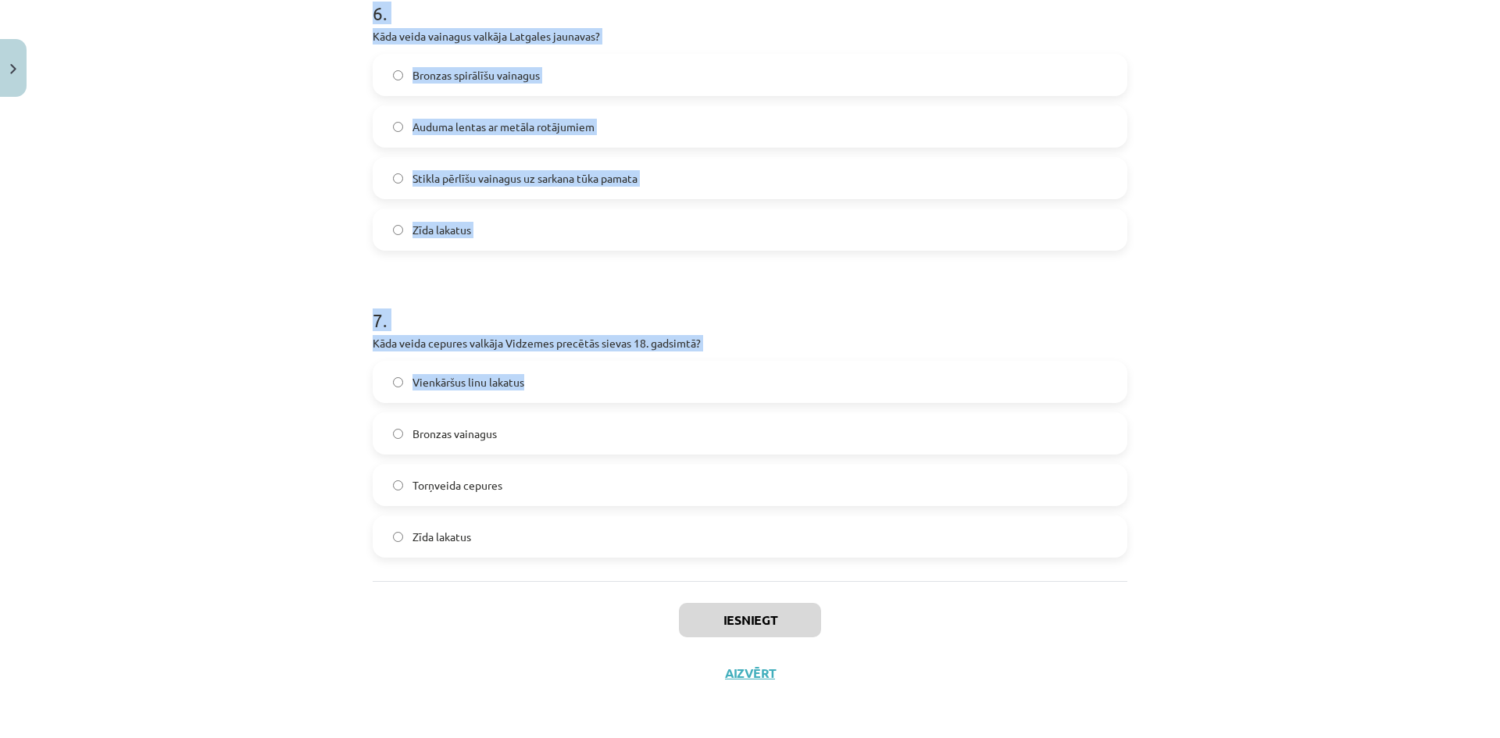
scroll to position [1872, 0]
drag, startPoint x: 202, startPoint y: 320, endPoint x: 868, endPoint y: 545, distance: 703.5
click at [868, 545] on div "Mācību tēma: Dizains un tehnoloģijas 9. klases 1. ieskaites mācību materiāls #6…" at bounding box center [750, 369] width 1500 height 738
copy form "1 . Kas bija galvenais simbols jaunavu goda galvassegā? Zīda lakats Metāla spir…"
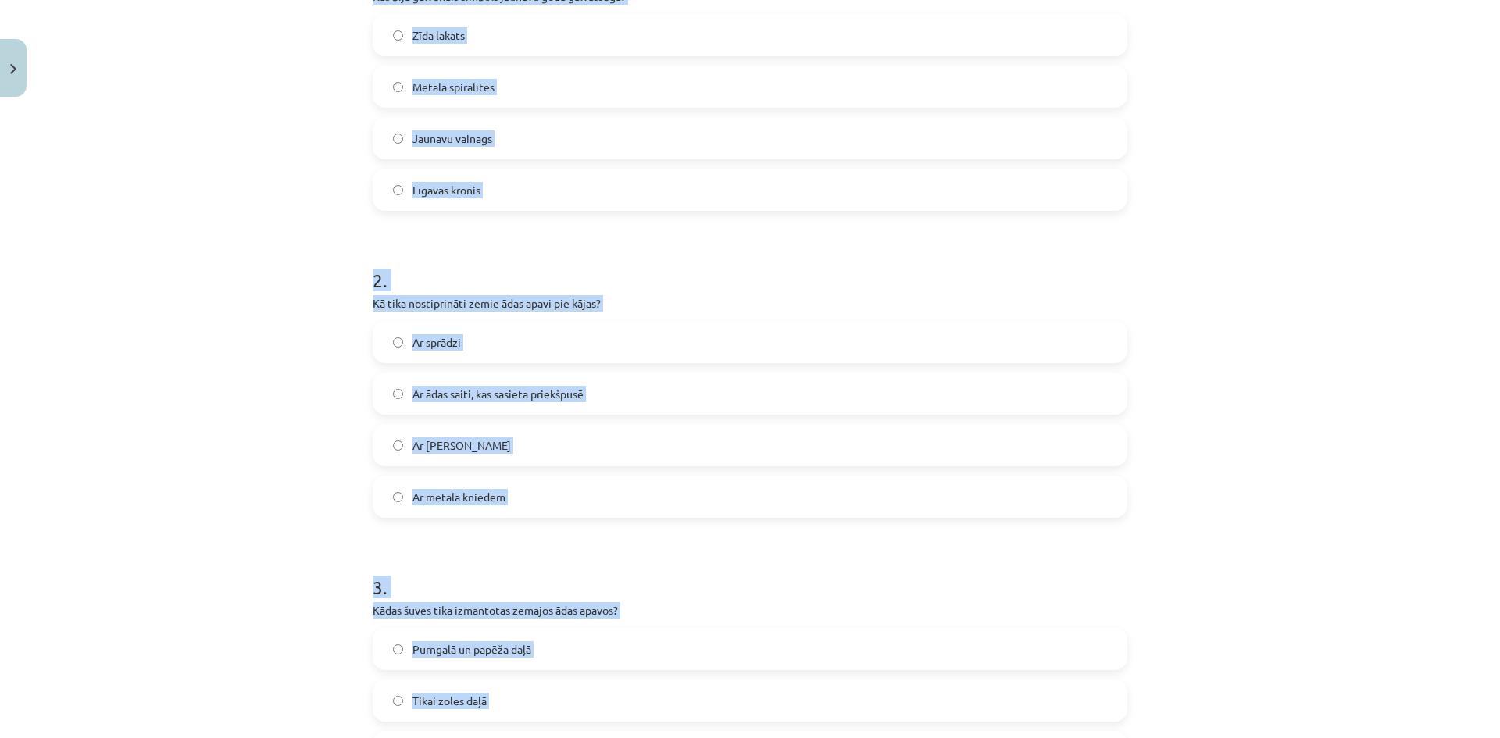
scroll to position [75, 0]
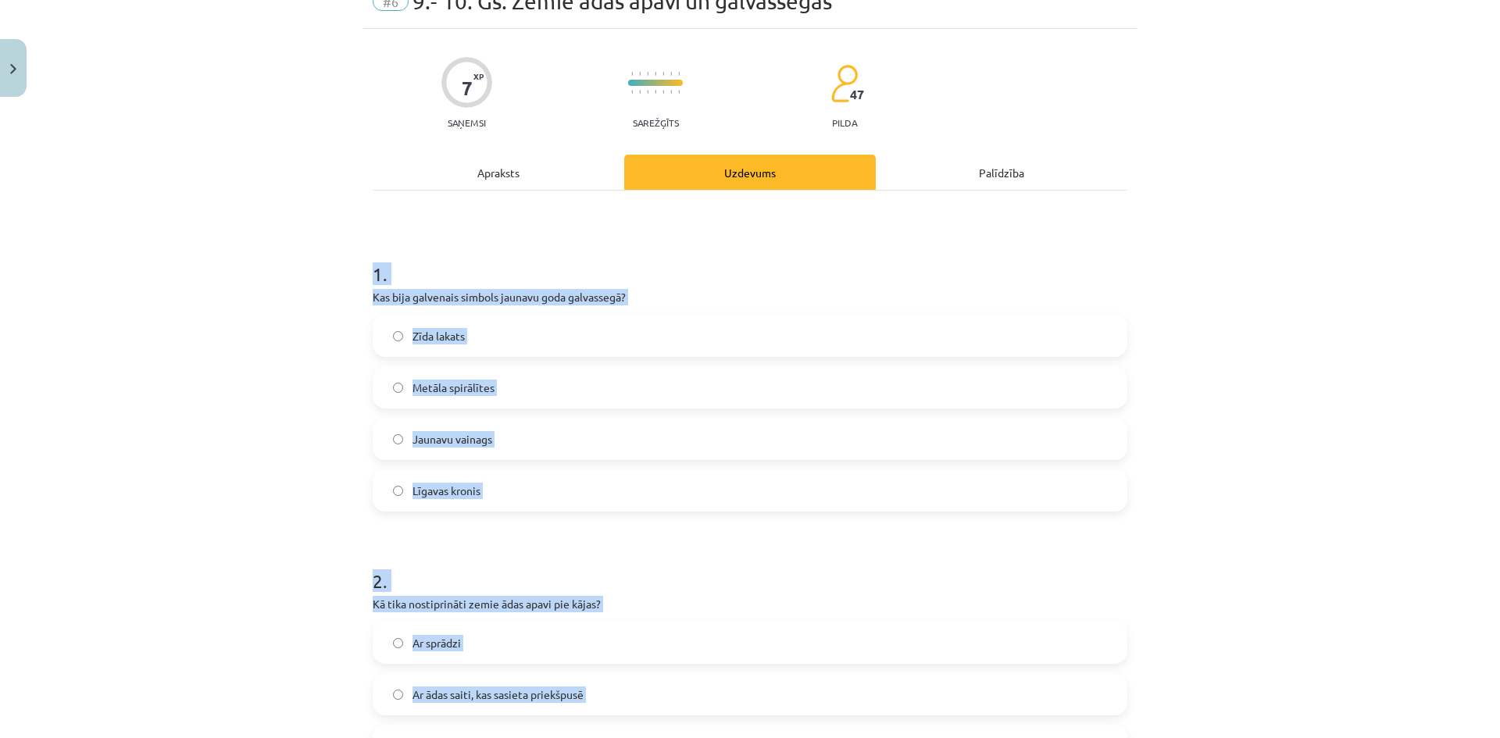
click at [205, 226] on div "Mācību tēma: Dizains un tehnoloģijas 9. klases 1. ieskaites mācību materiāls #6…" at bounding box center [750, 369] width 1500 height 738
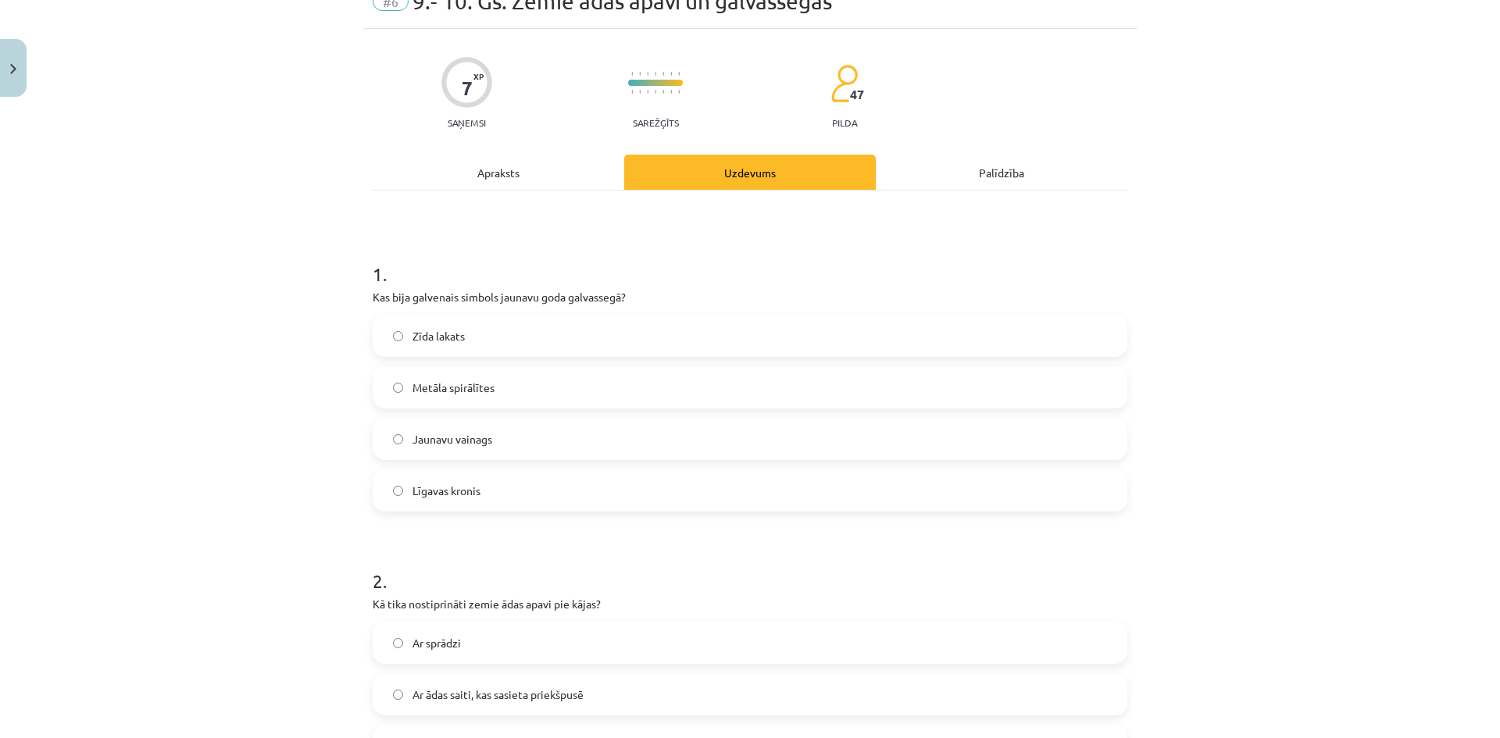
click at [518, 426] on label "Jaunavu vainags" at bounding box center [750, 439] width 752 height 39
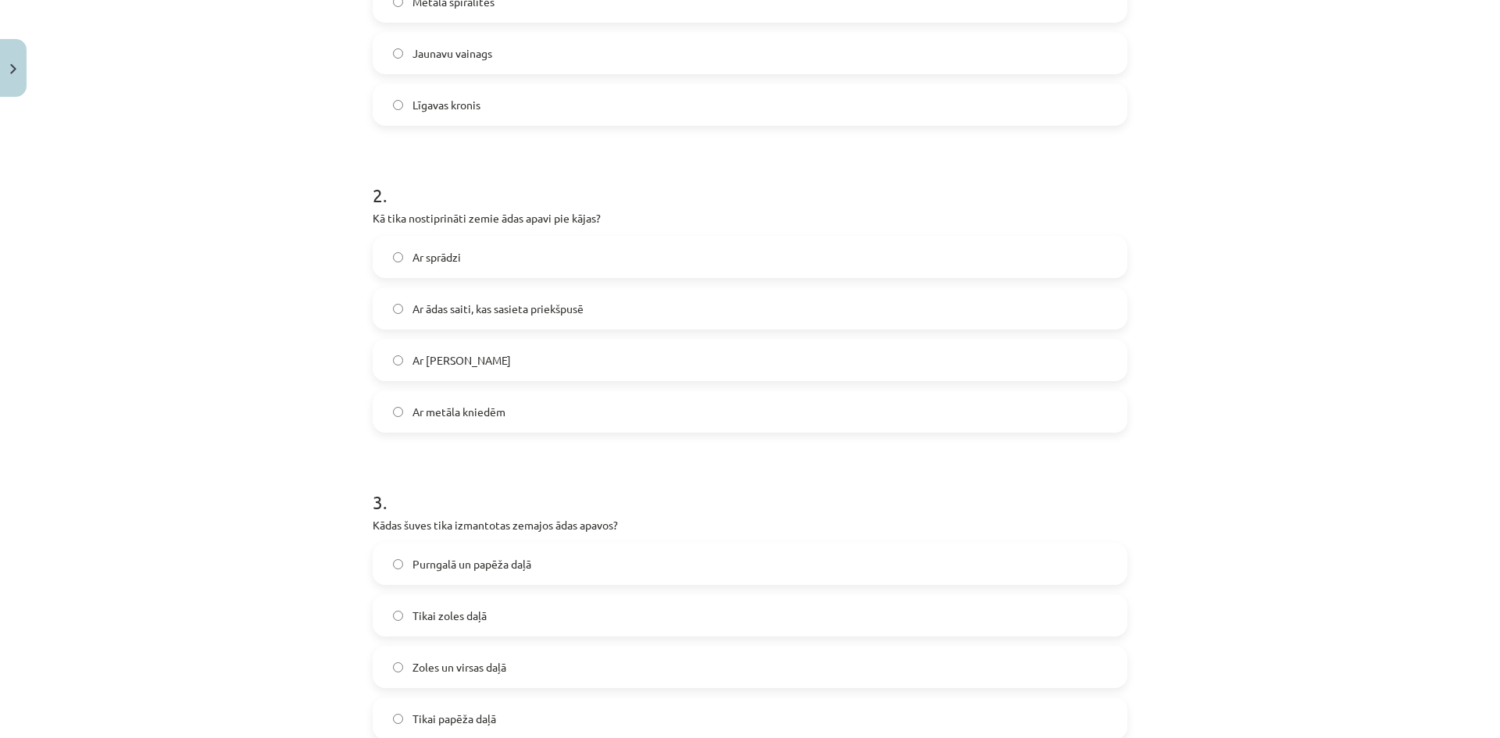
scroll to position [466, 0]
click at [463, 311] on span "Ar ādas saiti, kas sasieta priekšpusē" at bounding box center [498, 304] width 171 height 16
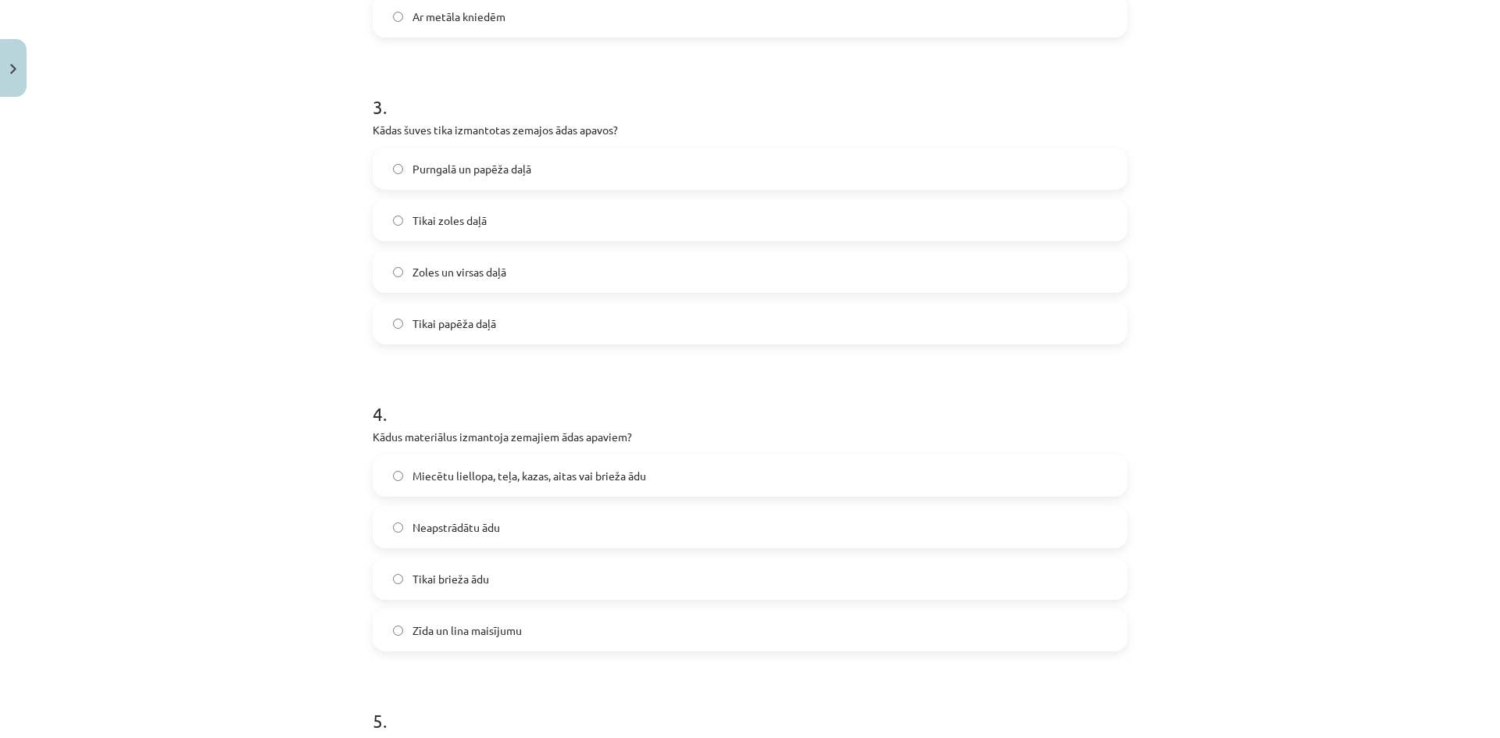
scroll to position [778, 0]
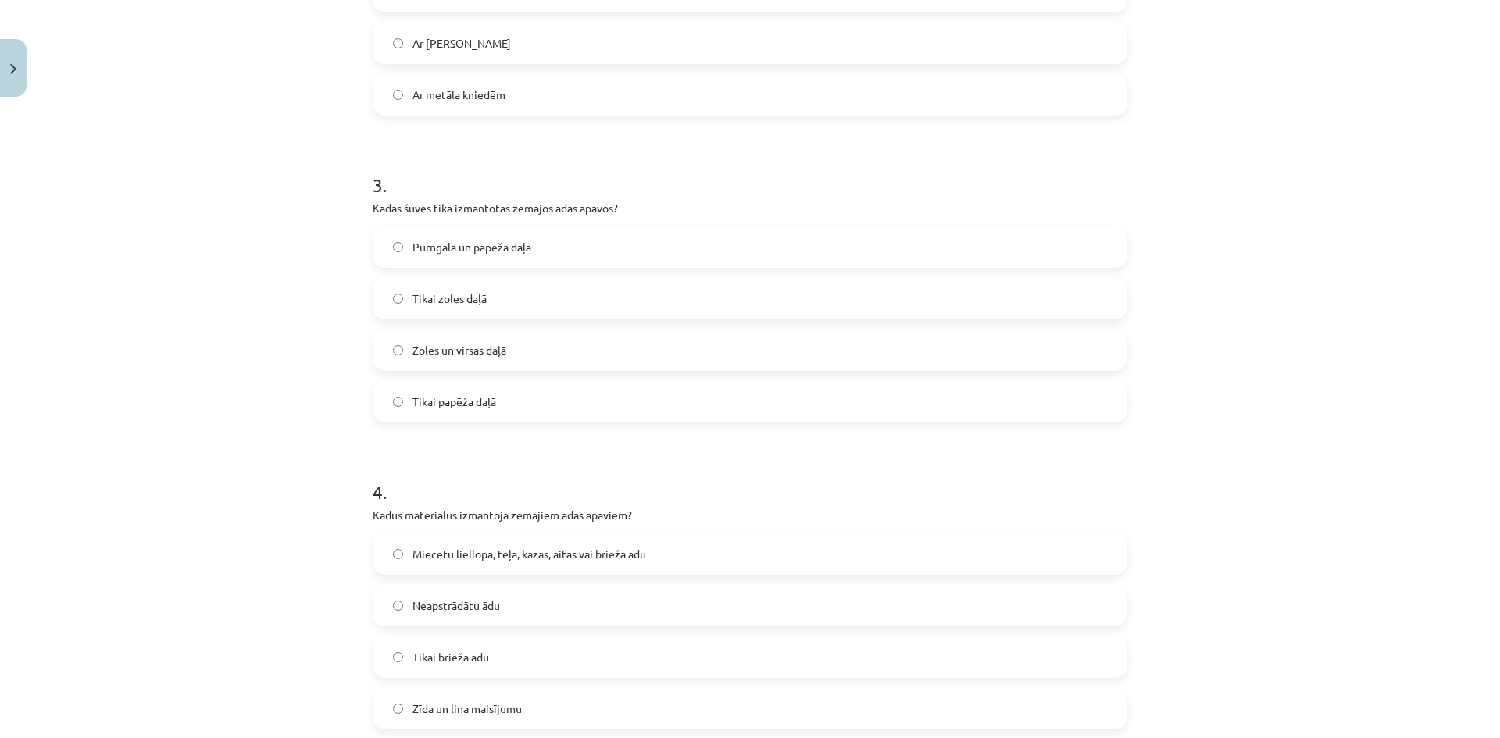
click at [569, 247] on label "Purngalā un papēža daļā" at bounding box center [750, 246] width 752 height 39
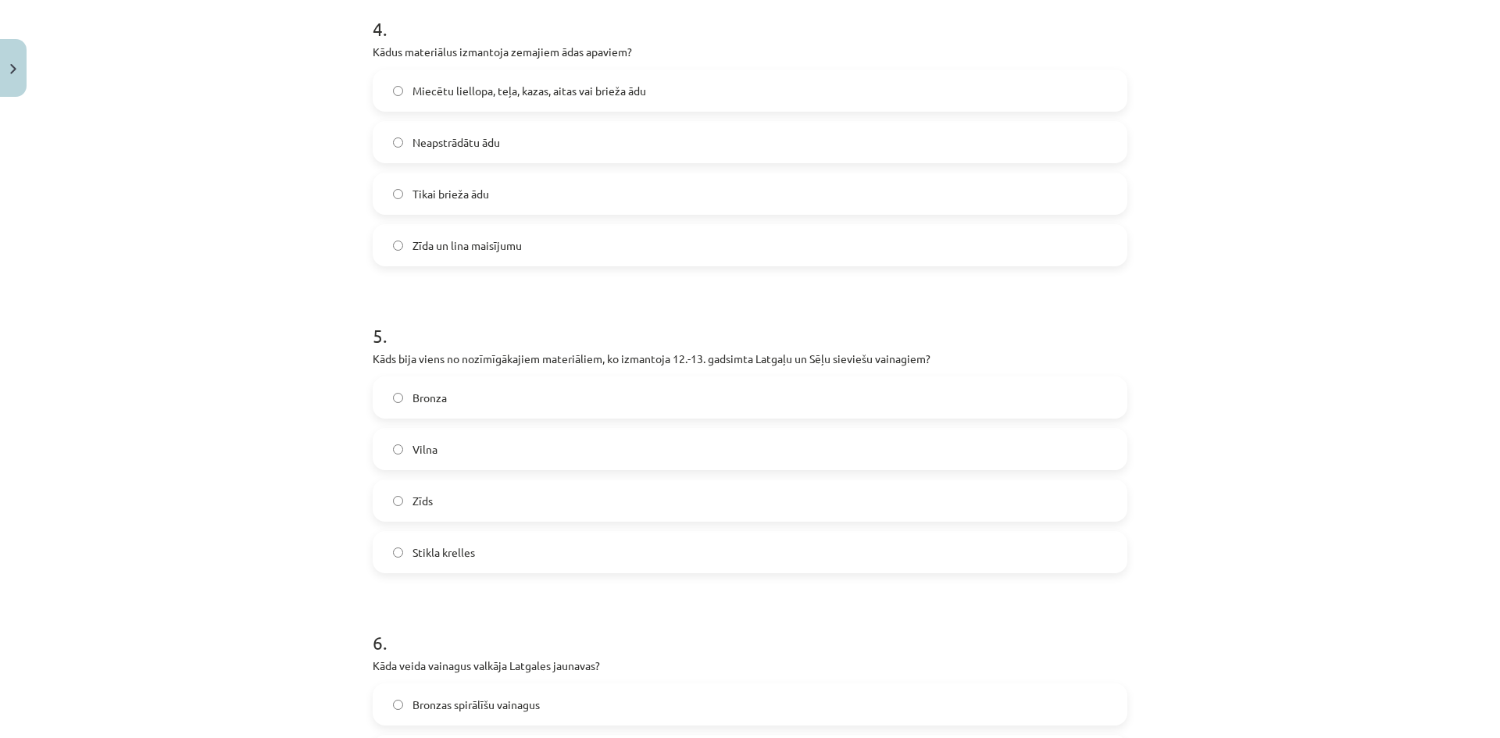
scroll to position [1247, 0]
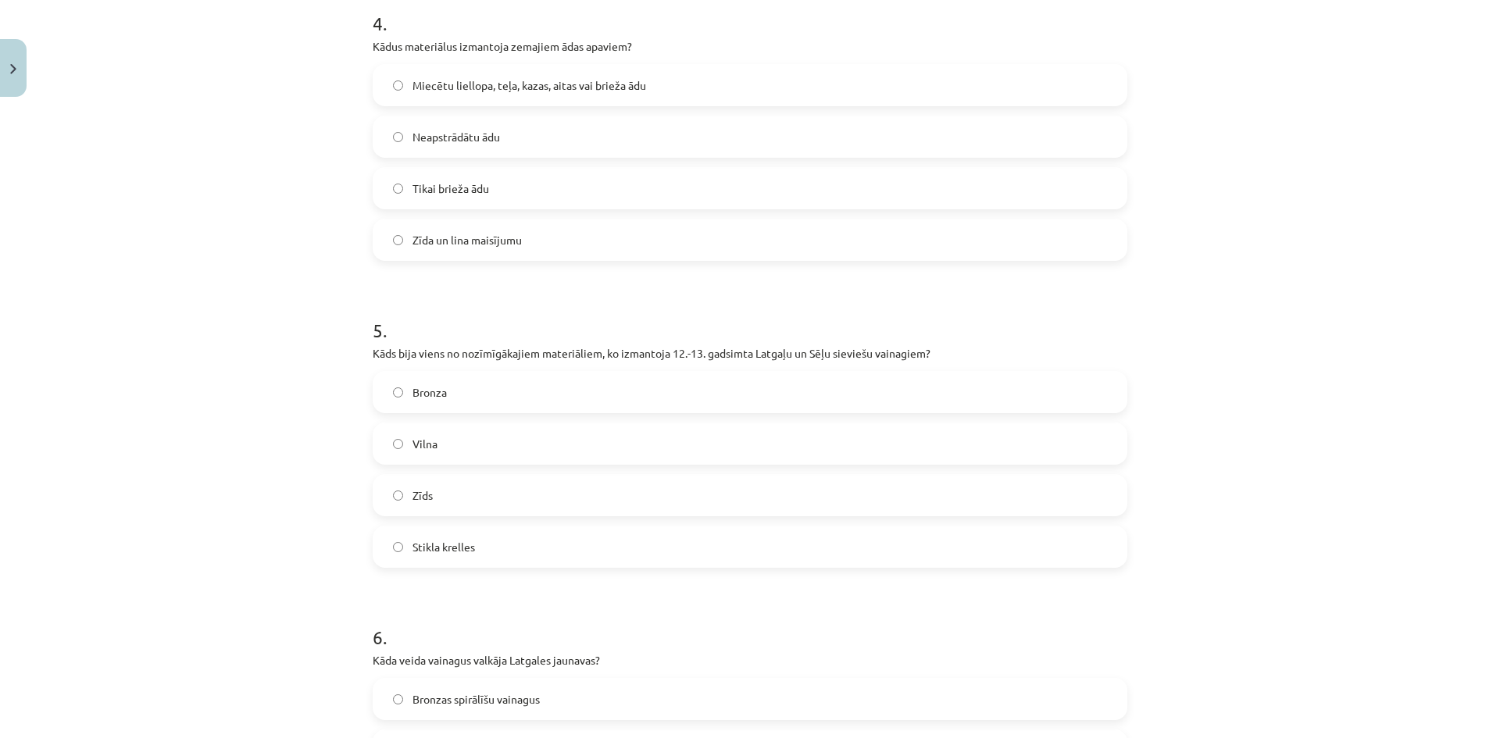
click at [537, 93] on span "Miecētu liellopa, teļa, kazas, aitas vai brieža ādu" at bounding box center [530, 85] width 234 height 16
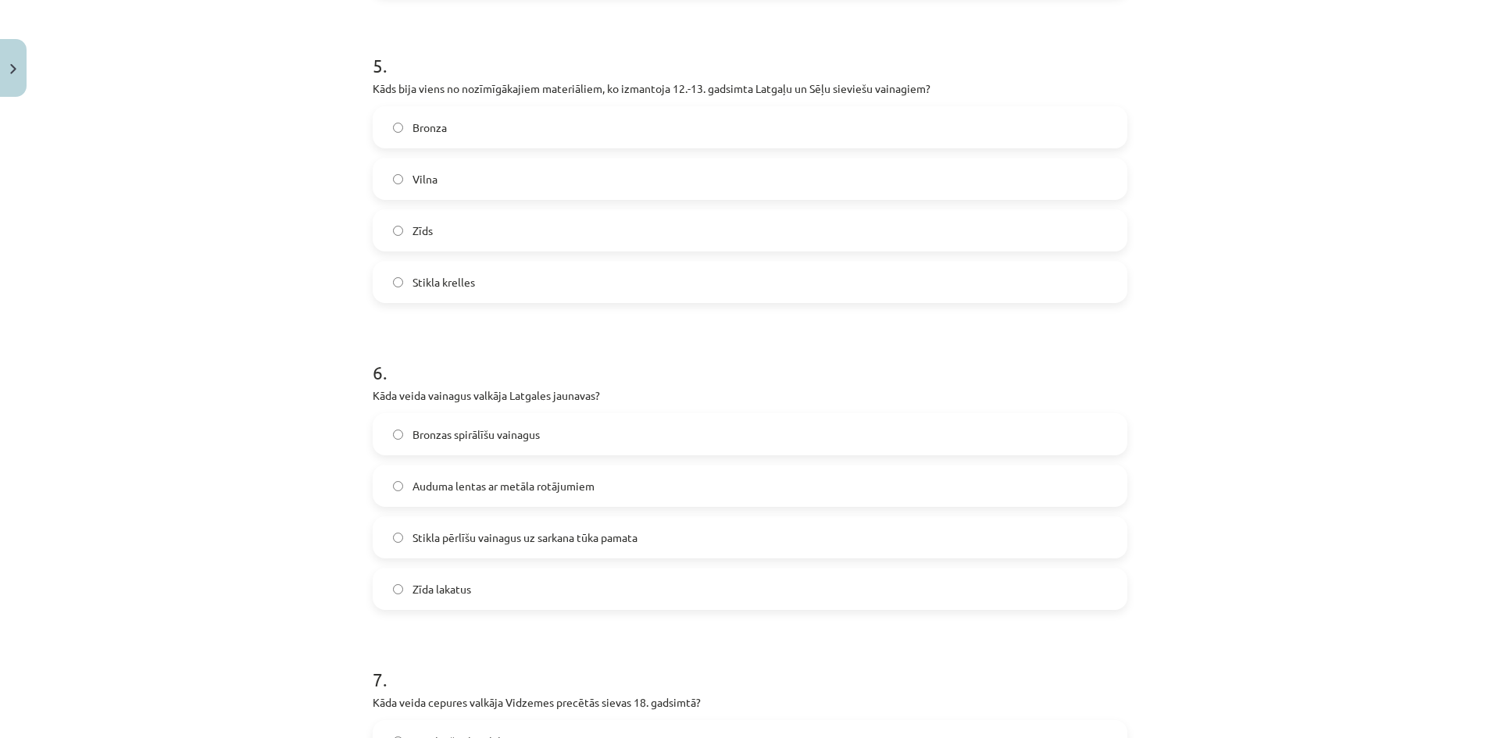
scroll to position [1560, 0]
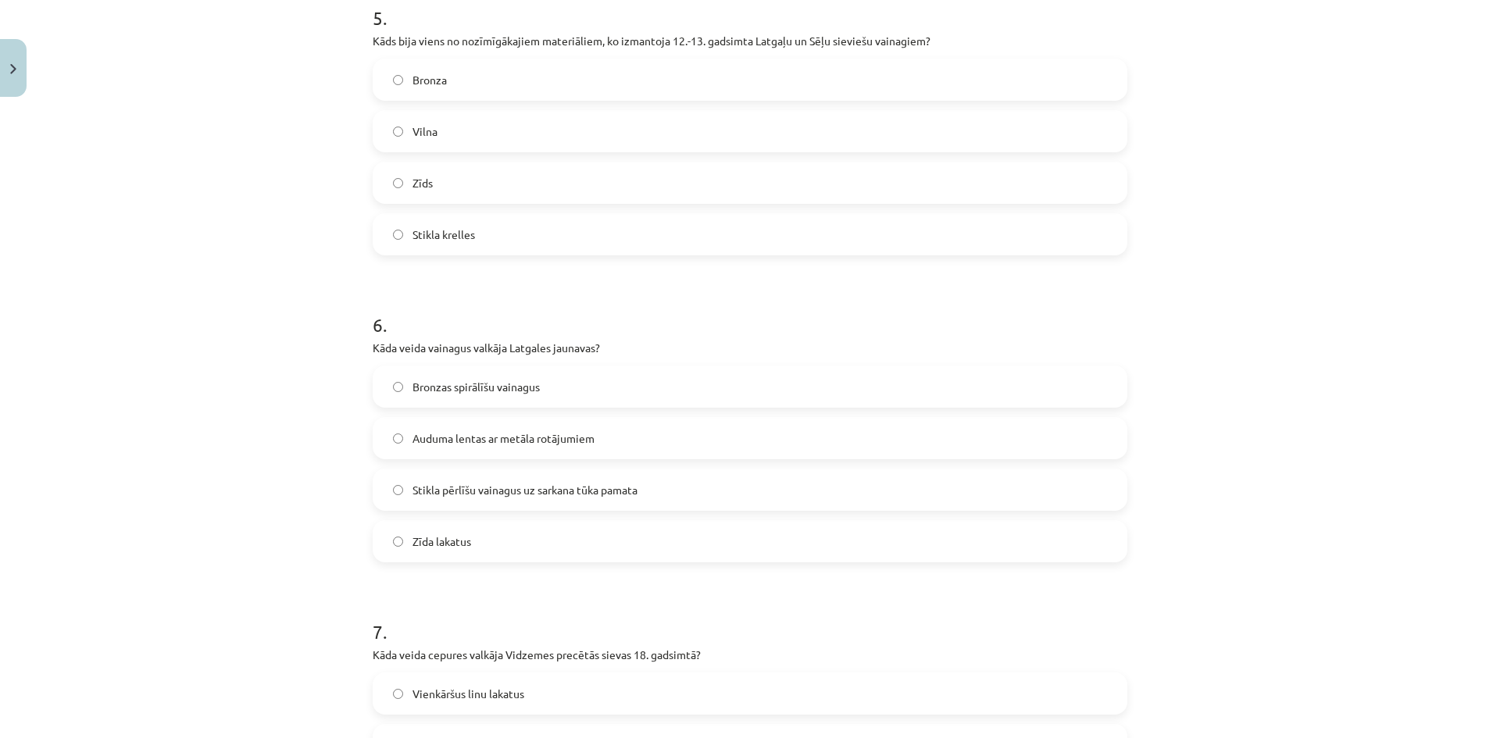
click at [459, 242] on span "Stikla krelles" at bounding box center [444, 235] width 63 height 16
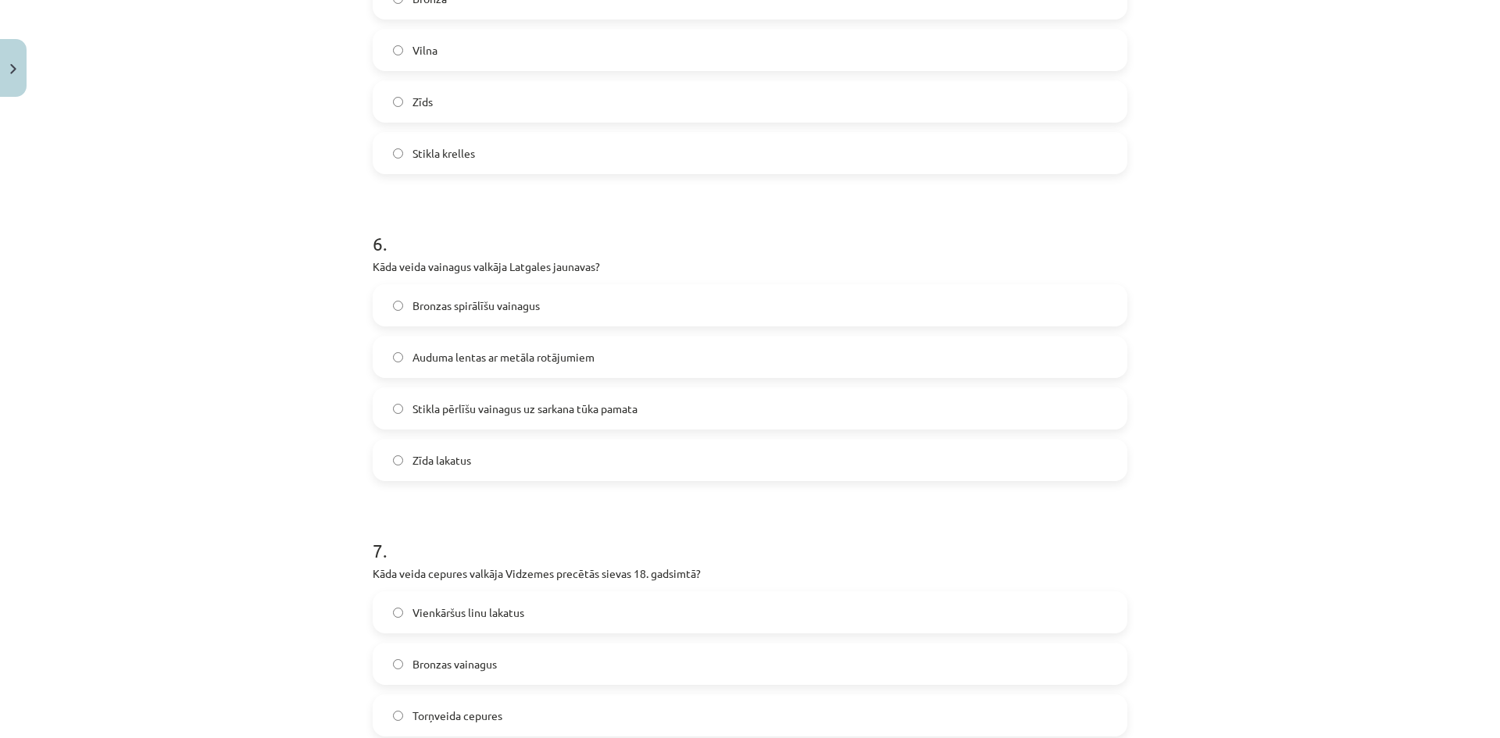
scroll to position [1794, 0]
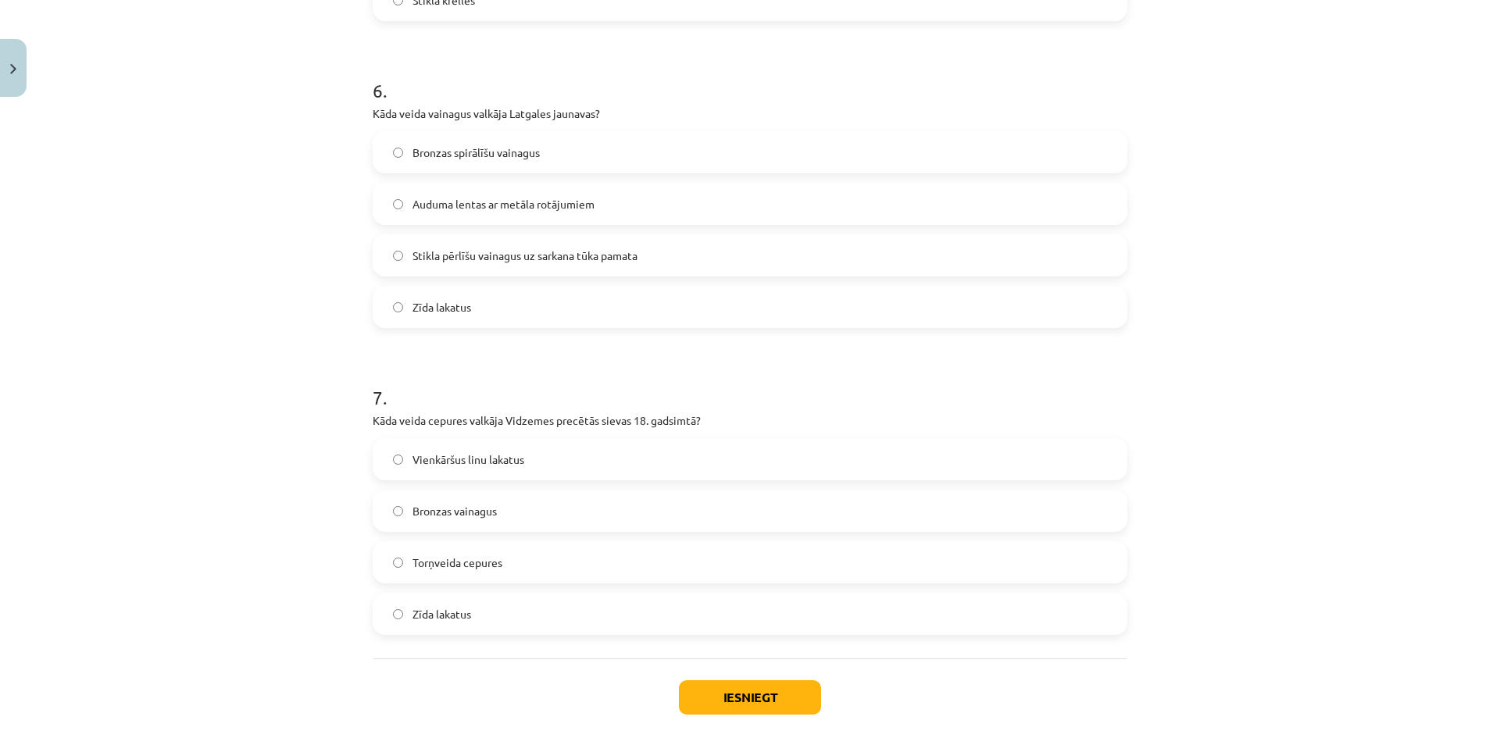
click at [434, 256] on span "Stikla pērlīšu vainagus uz sarkana tūka pamata" at bounding box center [525, 256] width 225 height 16
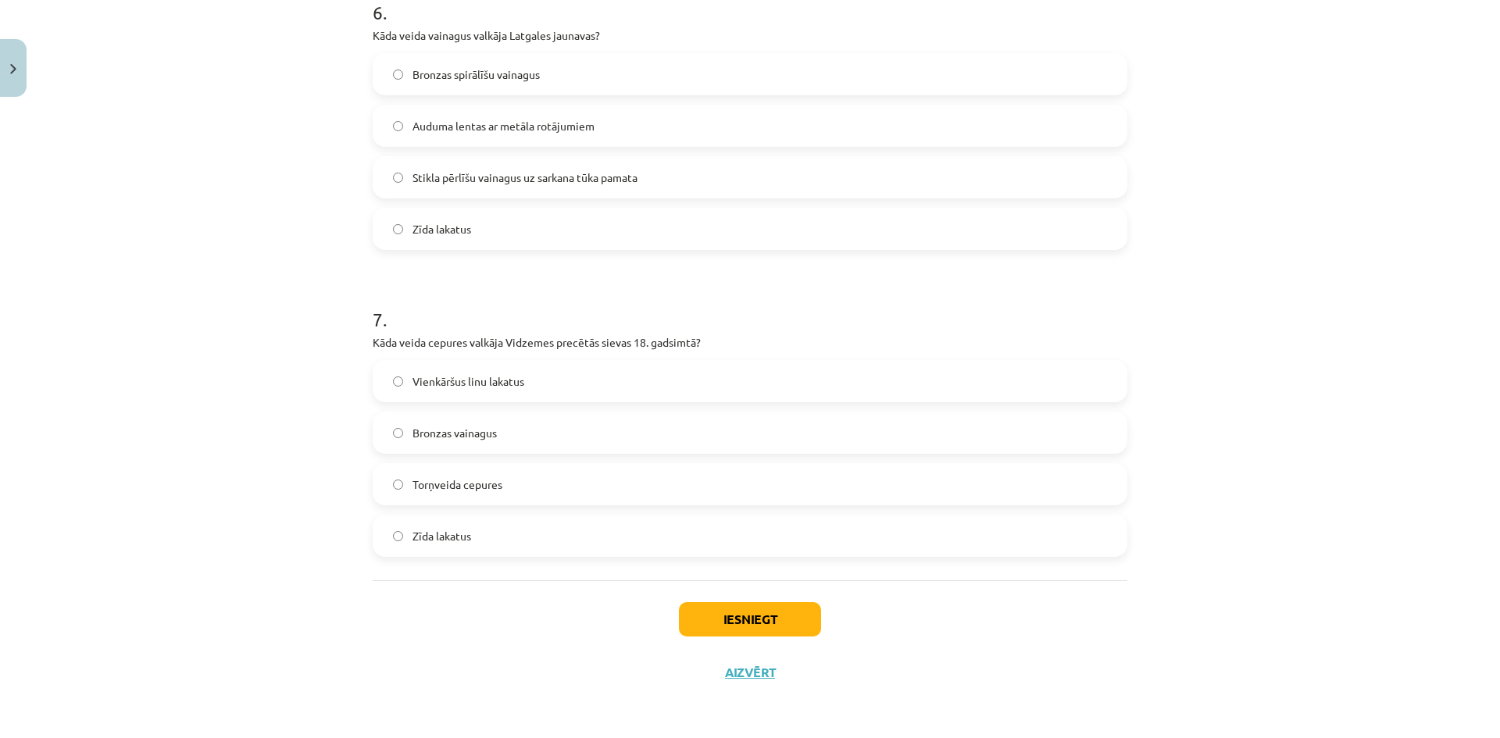
click at [531, 488] on label "Torņveida cepures" at bounding box center [750, 484] width 752 height 39
click at [717, 623] on button "Iesniegt" at bounding box center [750, 619] width 142 height 34
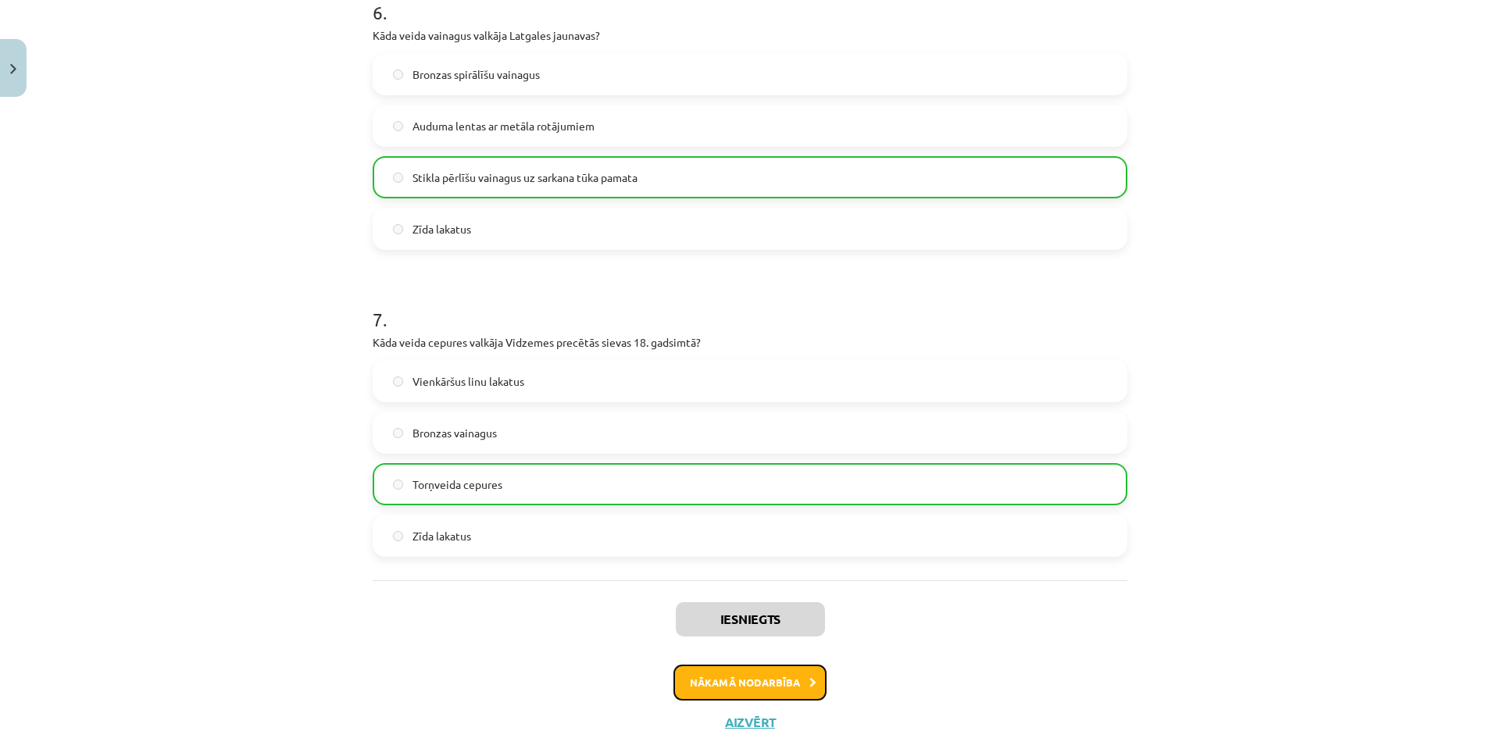
click at [792, 695] on button "Nākamā nodarbība" at bounding box center [750, 683] width 153 height 36
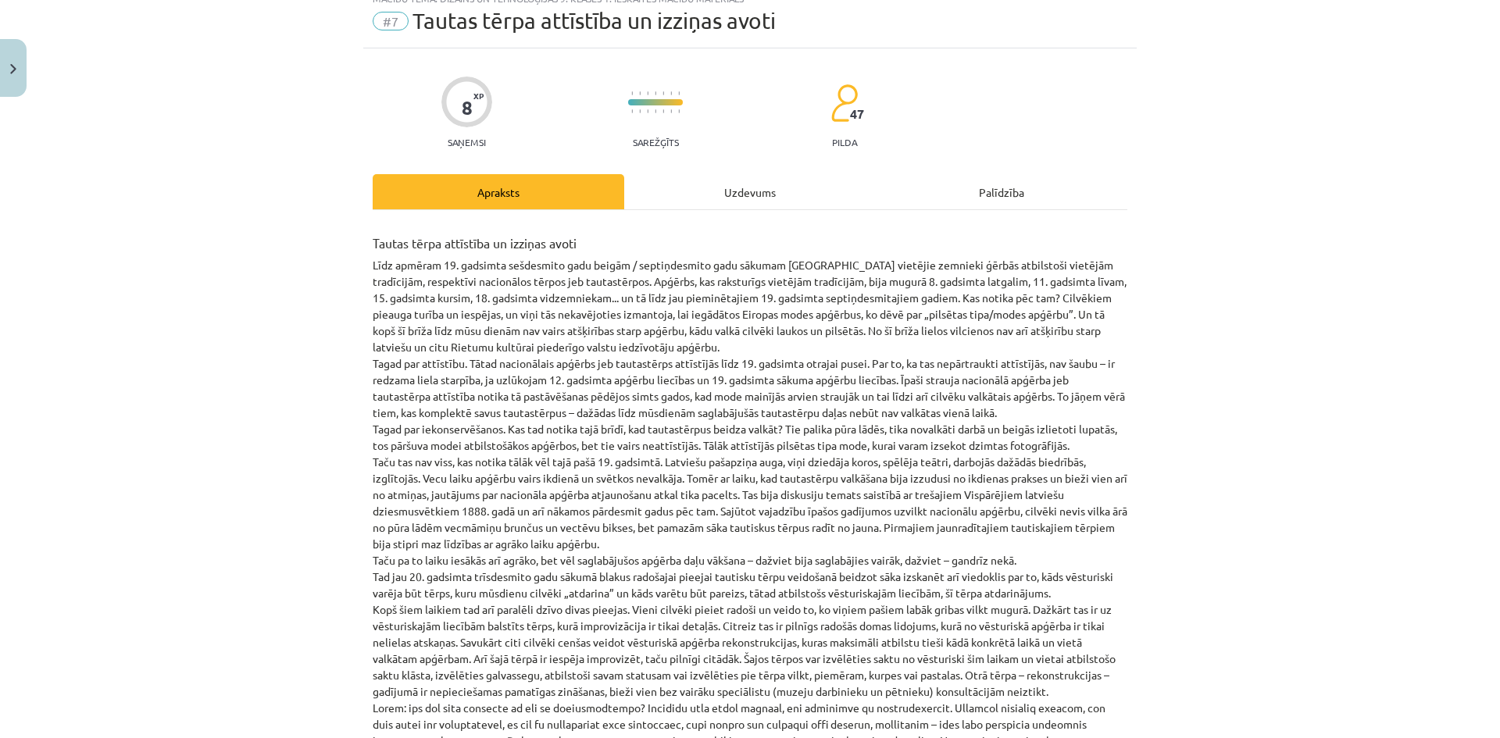
scroll to position [39, 0]
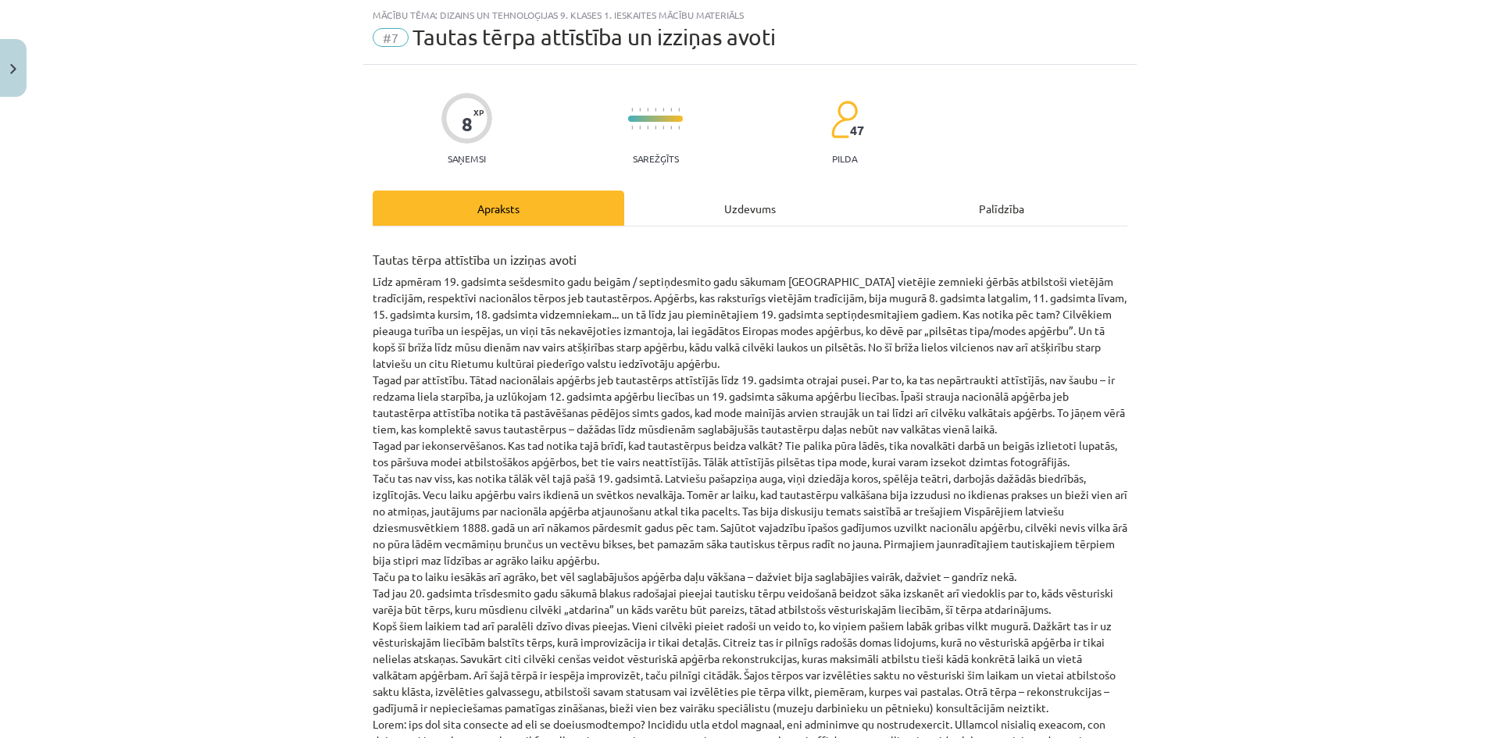
click at [740, 223] on div "Uzdevums" at bounding box center [750, 208] width 252 height 35
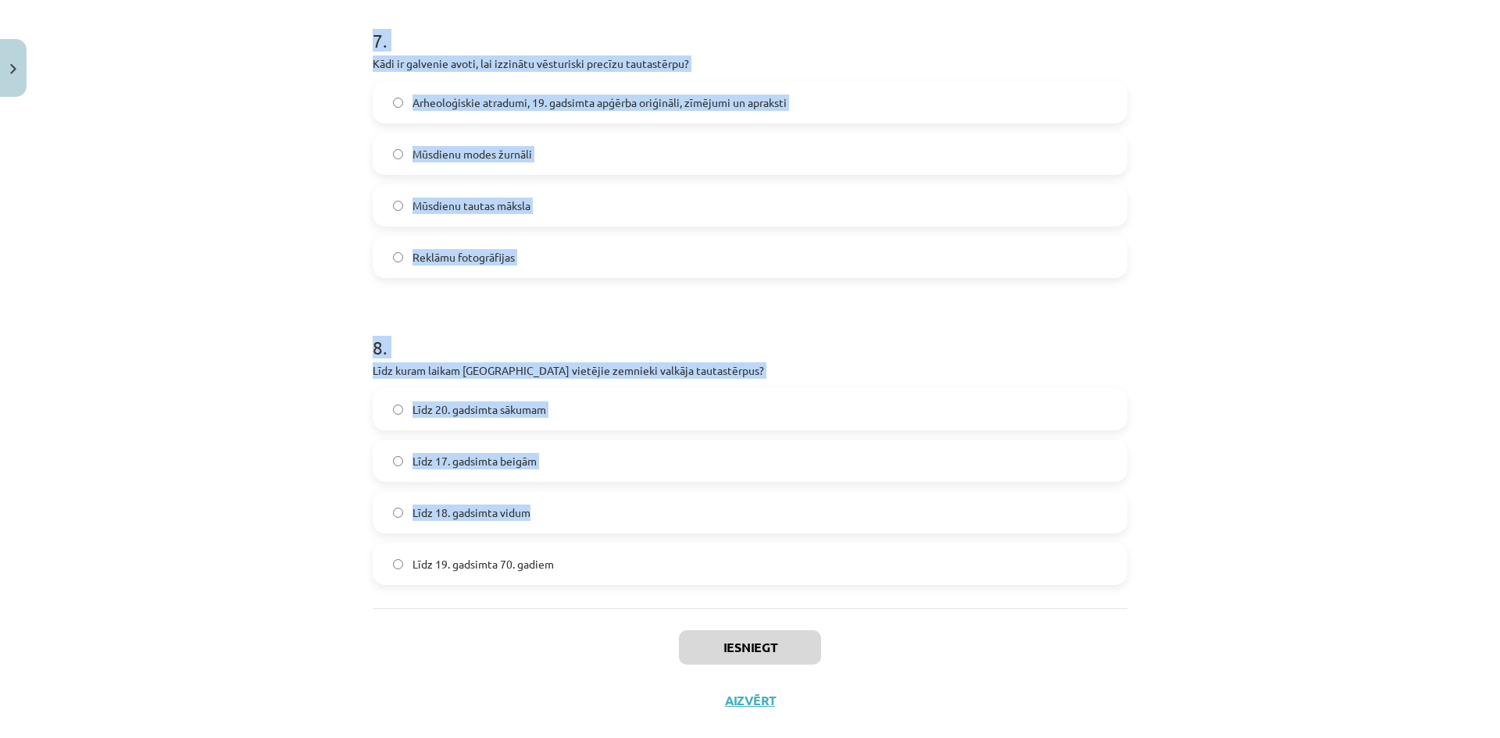
scroll to position [2179, 0]
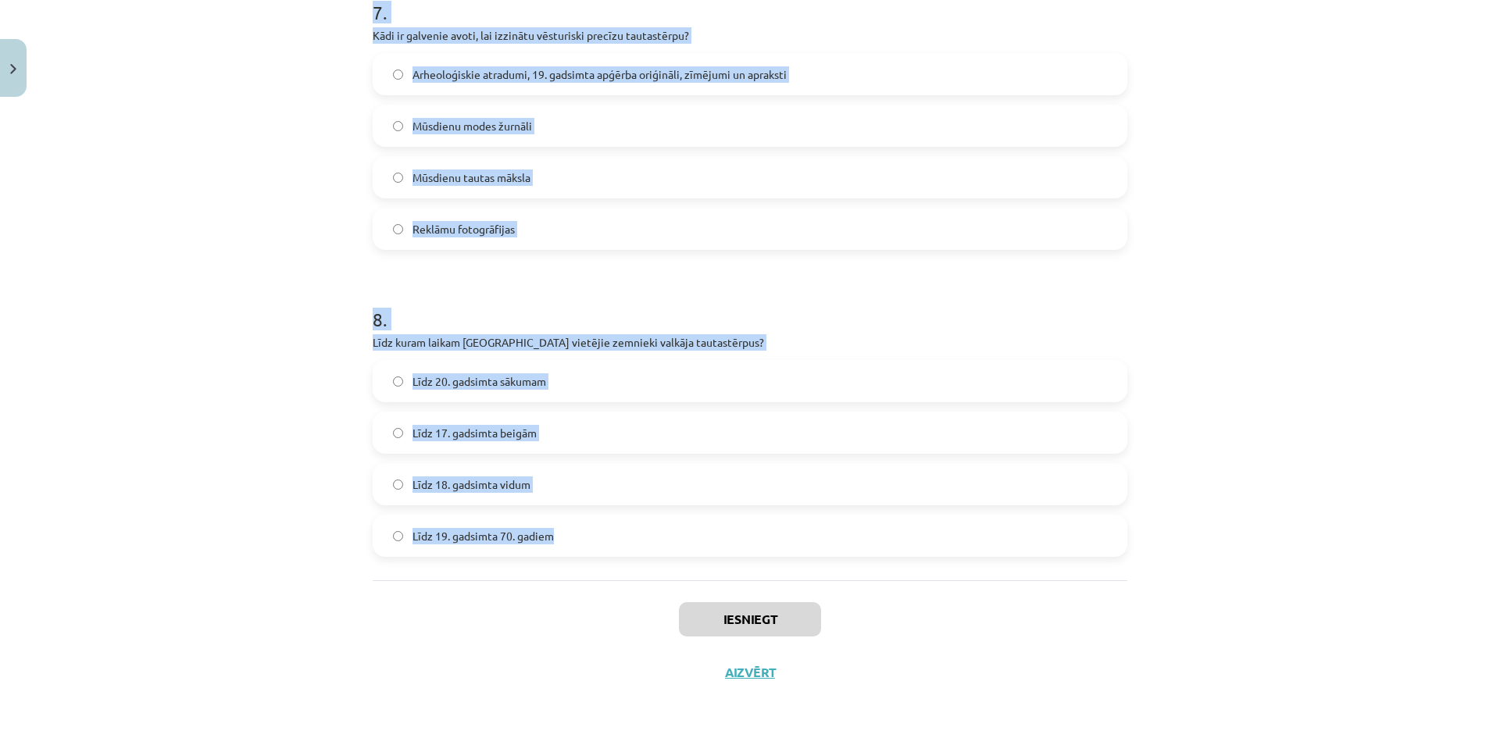
drag, startPoint x: 331, startPoint y: 307, endPoint x: 761, endPoint y: 519, distance: 479.8
click at [761, 519] on div "Mācību tēma: Dizains un tehnoloģijas 9. klases 1. ieskaites mācību materiāls #7…" at bounding box center [750, 369] width 1500 height 738
copy form "1 . Kas veicināja tautastērpa pārtraukšanu valkāšanā? Tautas tērpu kvalitātes p…"
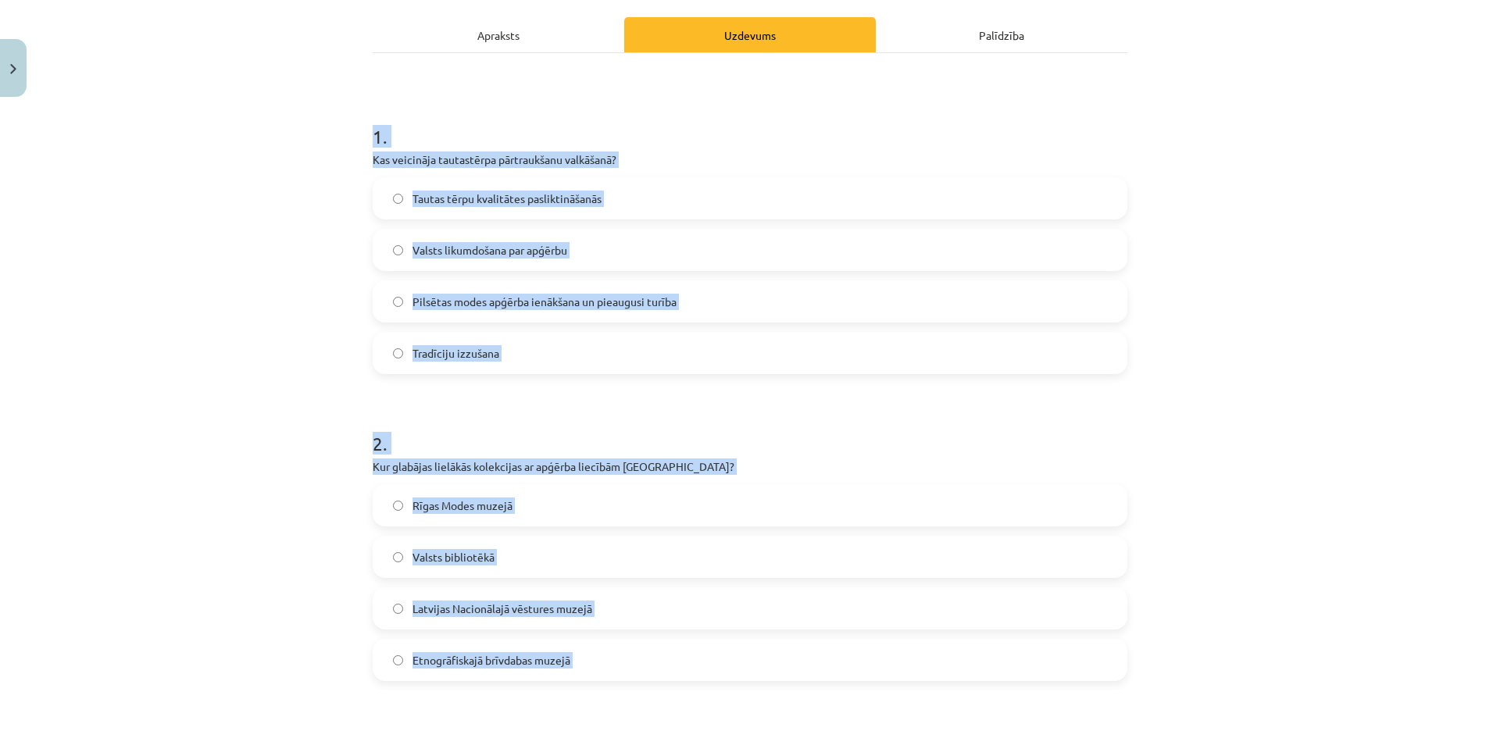
scroll to position [148, 0]
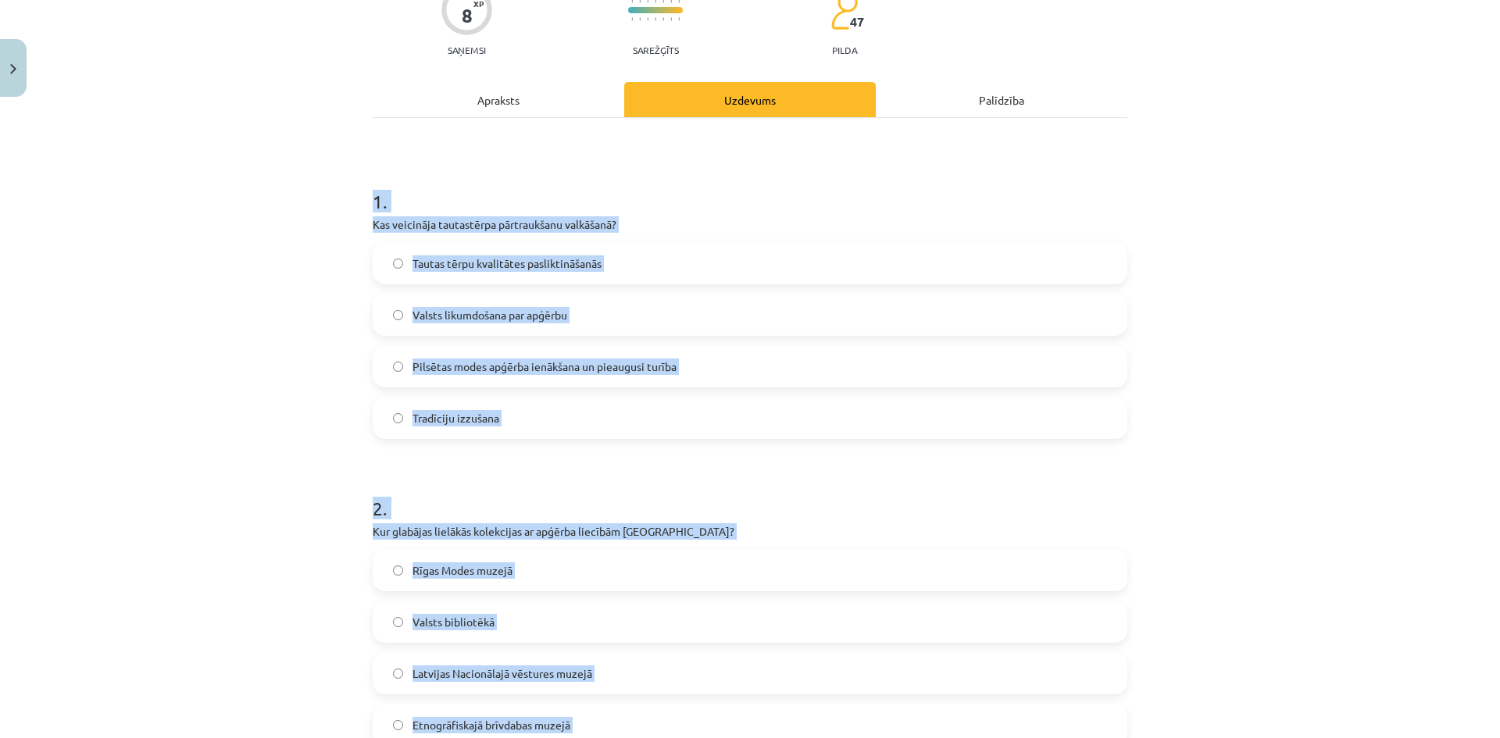
click at [273, 336] on div "Mācību tēma: Dizains un tehnoloģijas 9. klases 1. ieskaites mācību materiāls #7…" at bounding box center [750, 369] width 1500 height 738
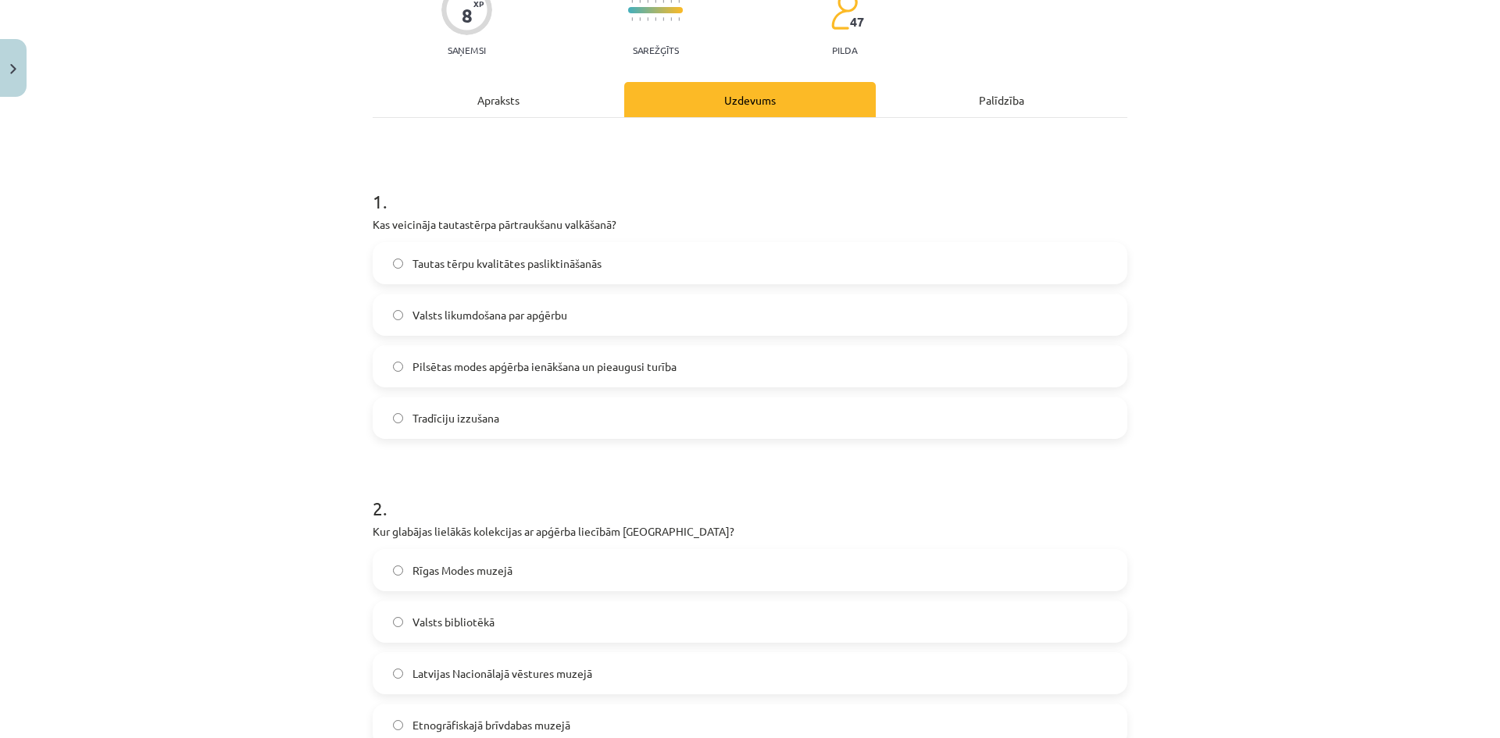
click at [570, 356] on label "Pilsētas modes apģērba ienākšana un pieaugusi turība" at bounding box center [750, 366] width 752 height 39
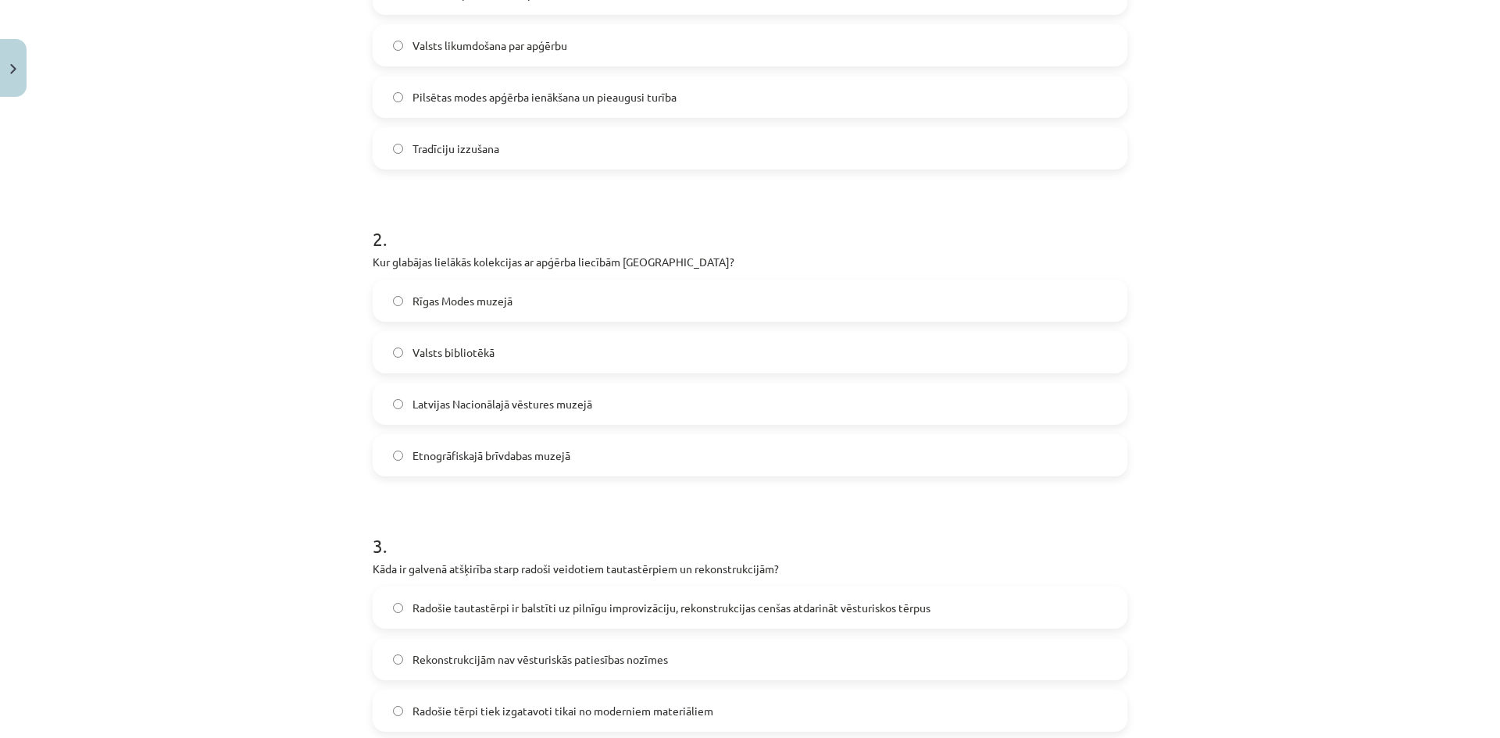
scroll to position [460, 0]
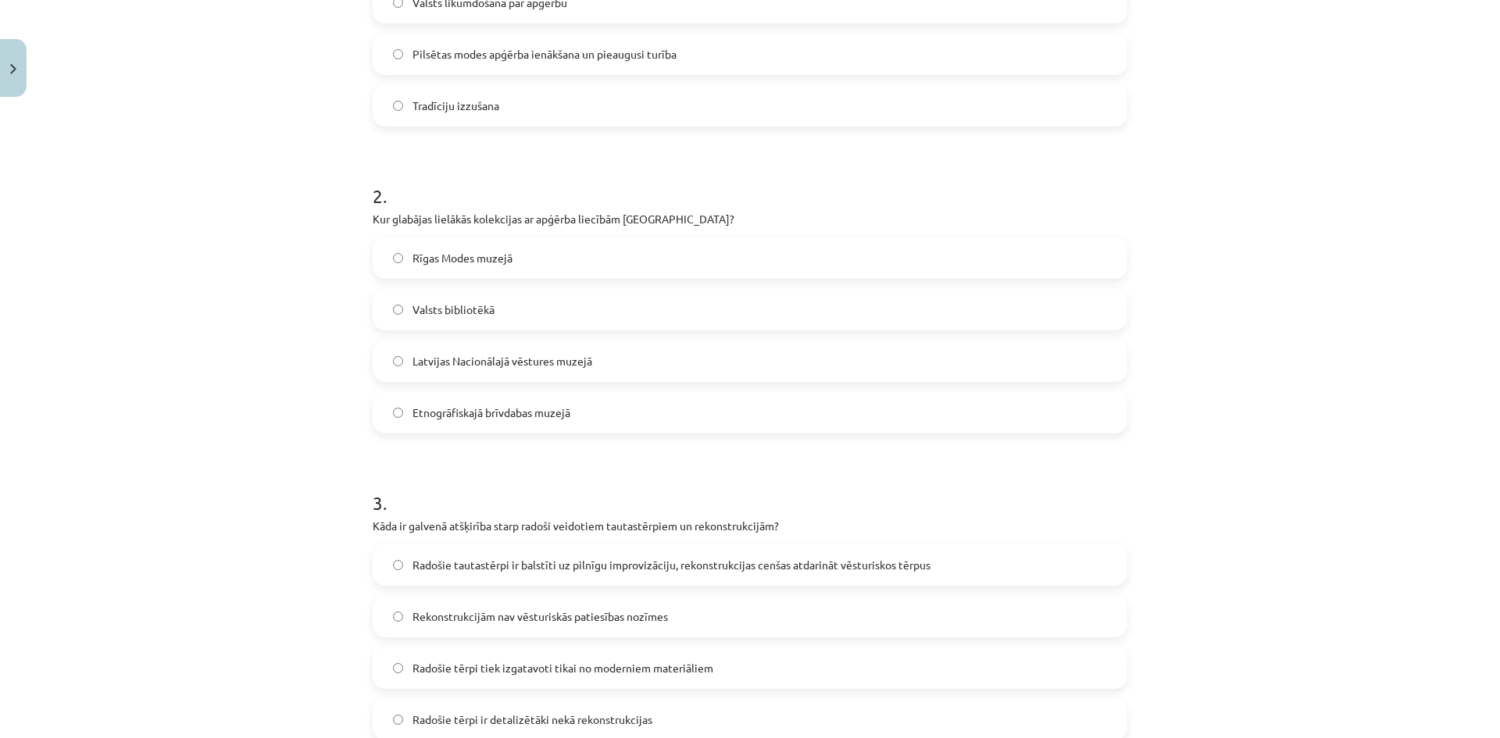
click at [538, 363] on span "Latvijas Nacionālajā vēstures muzejā" at bounding box center [503, 361] width 180 height 16
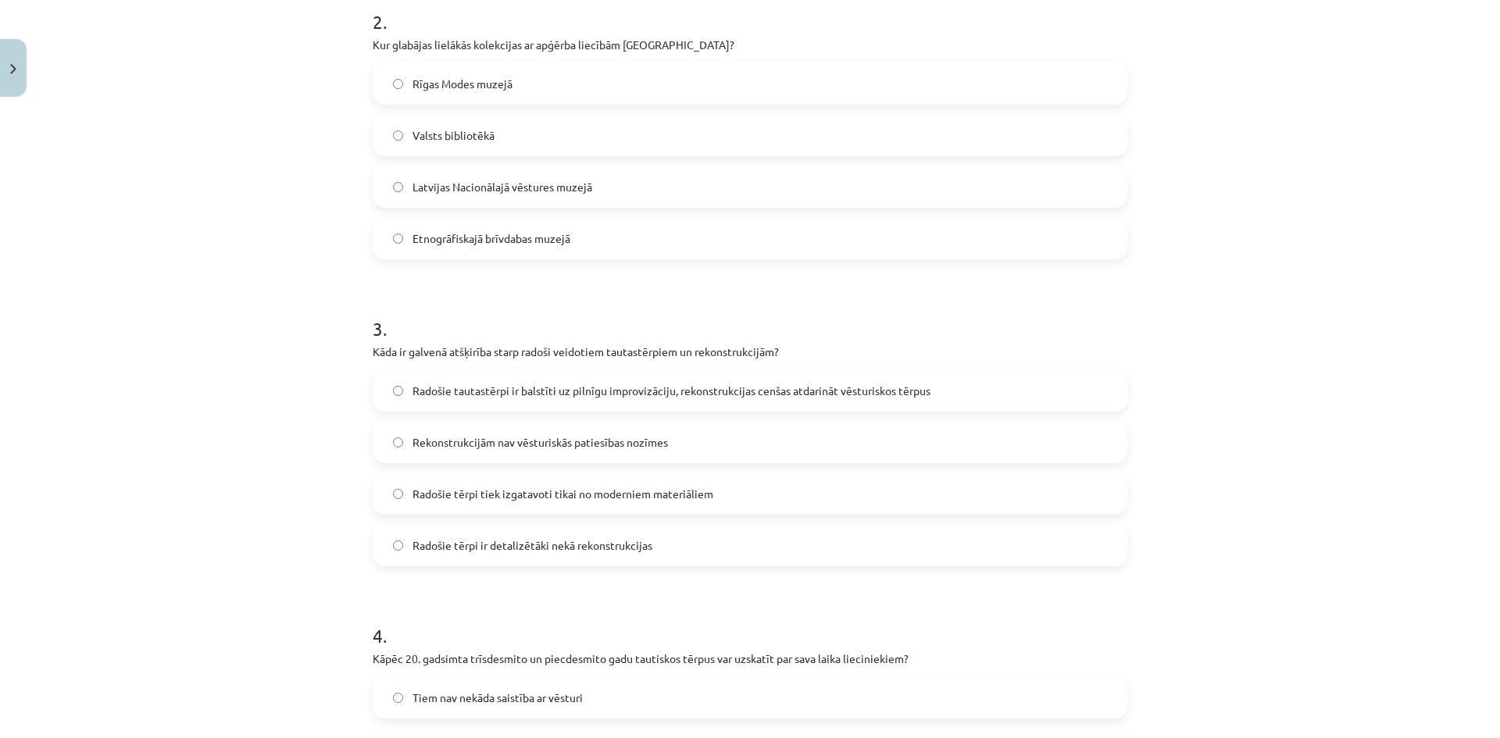
scroll to position [695, 0]
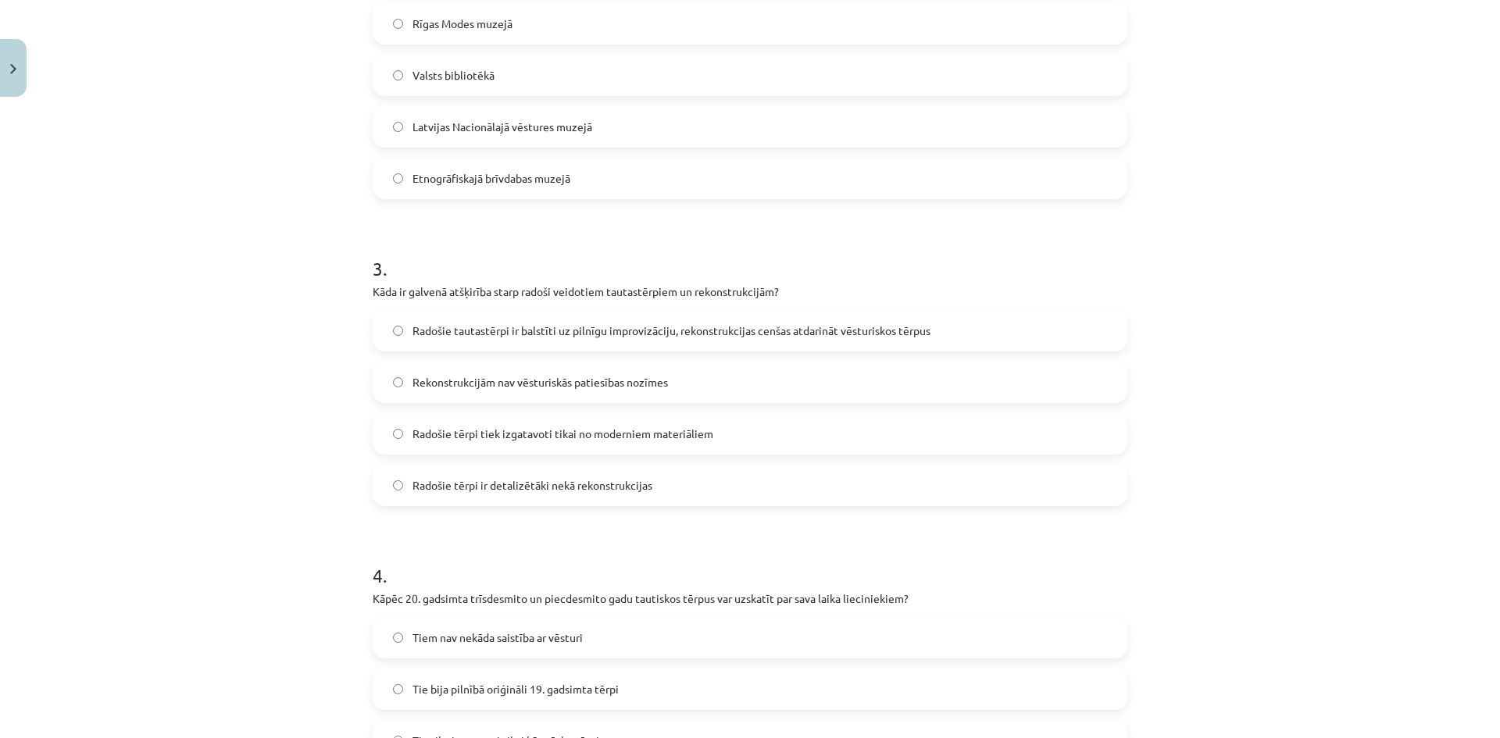
click at [724, 342] on label "Radošie tautastērpi ir balstīti uz pilnīgu improvizāciju, rekonstrukcijas cenša…" at bounding box center [750, 330] width 752 height 39
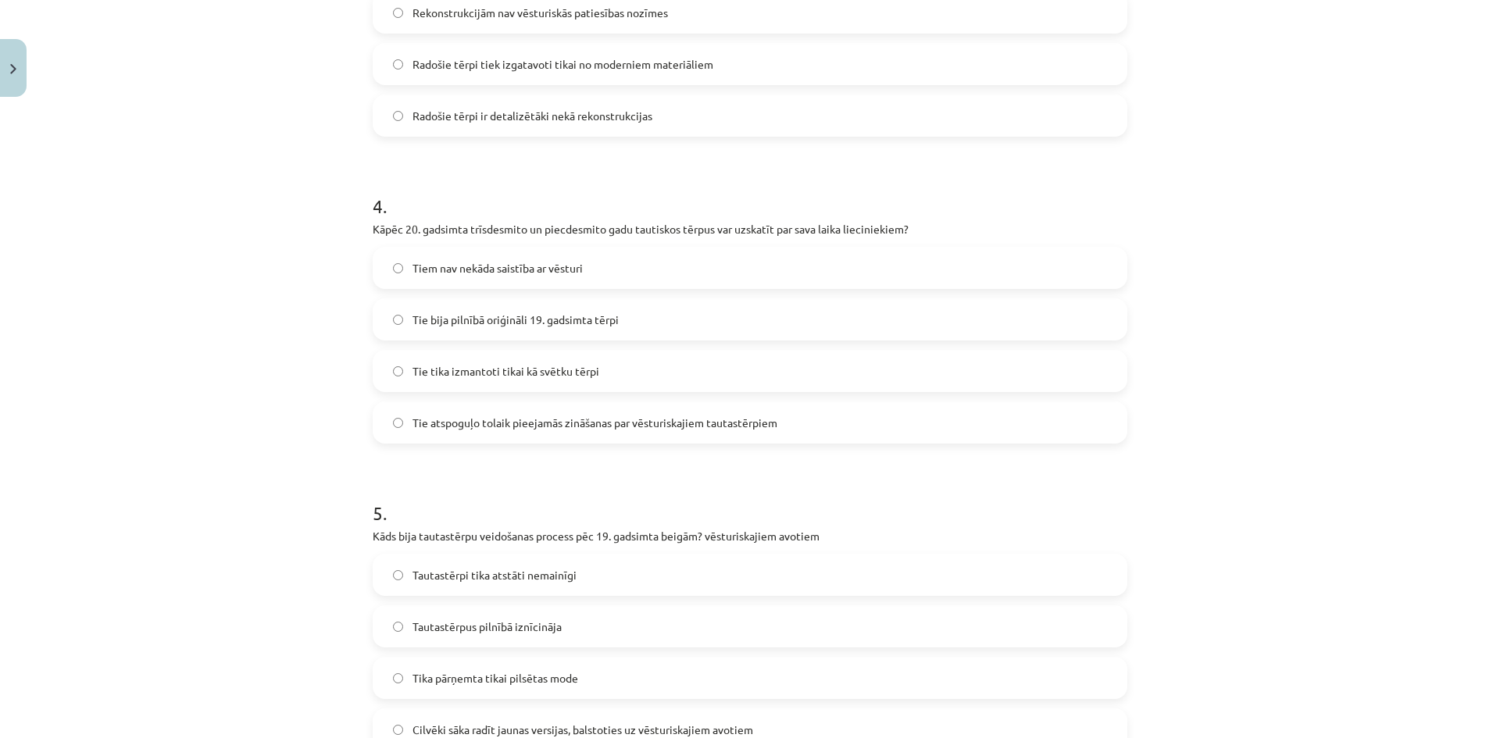
scroll to position [1085, 0]
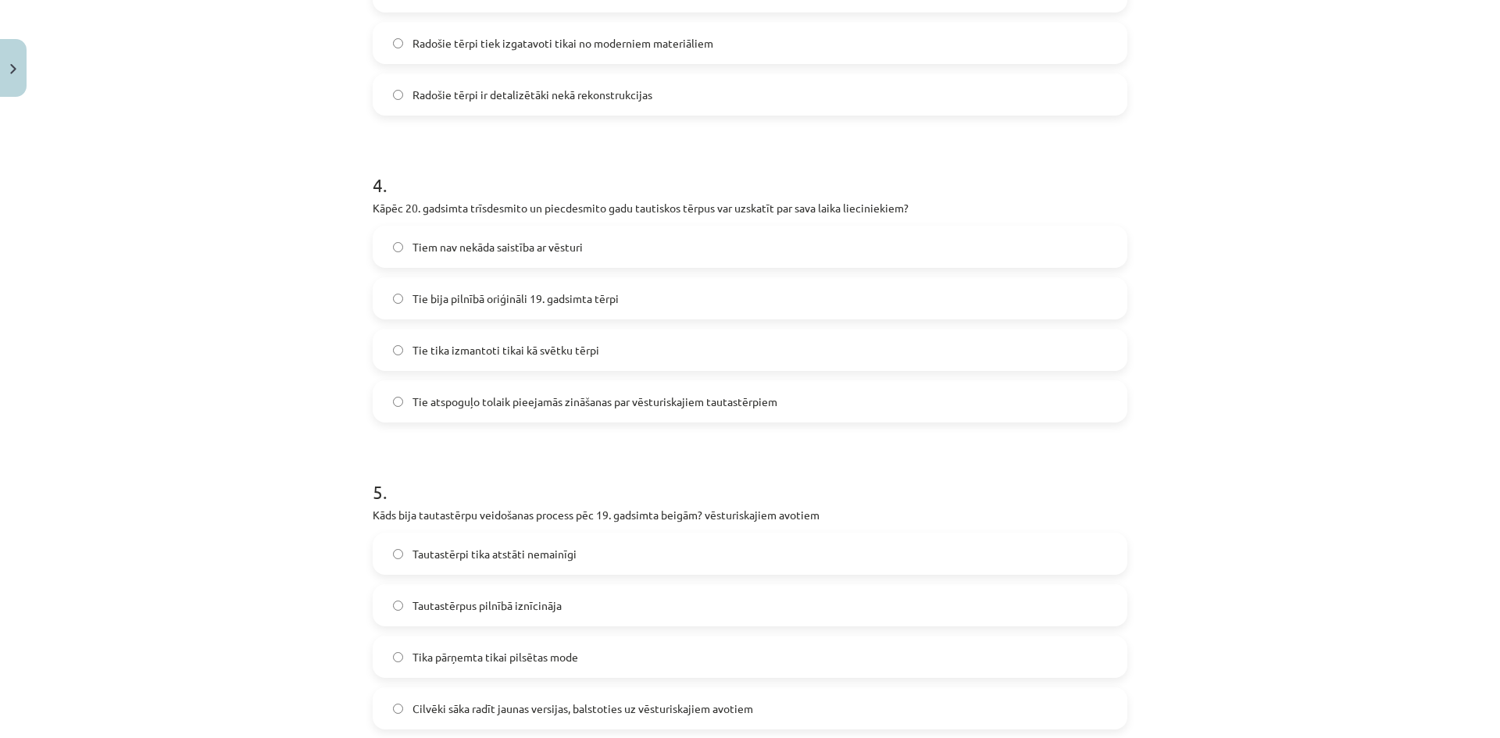
click at [675, 399] on span "Tie atspoguļo tolaik pieejamās zināšanas par vēsturiskajiem tautastērpiem" at bounding box center [595, 402] width 365 height 16
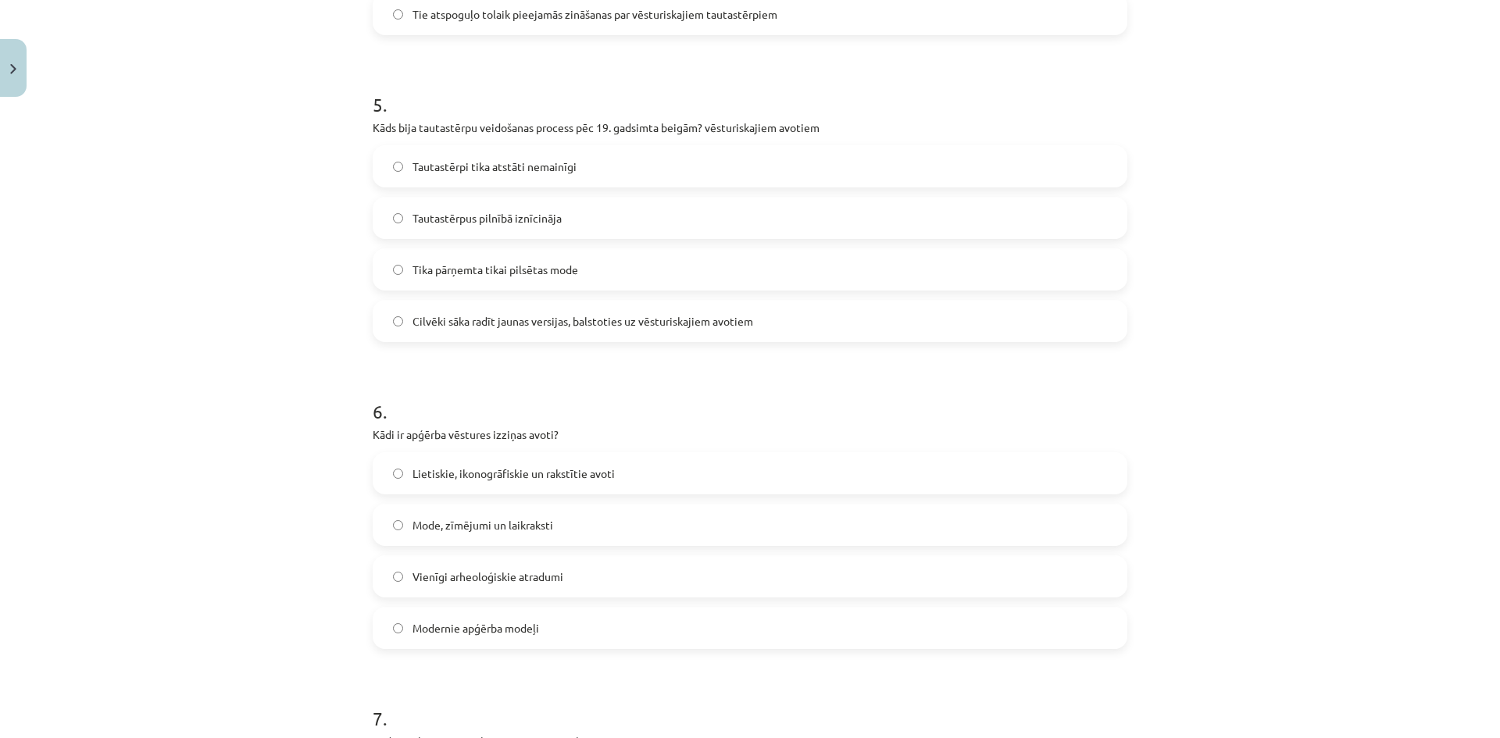
scroll to position [1476, 0]
click at [762, 314] on label "Cilvēki sāka radīt jaunas versijas, balstoties uz vēsturiskajiem avotiem" at bounding box center [750, 318] width 752 height 39
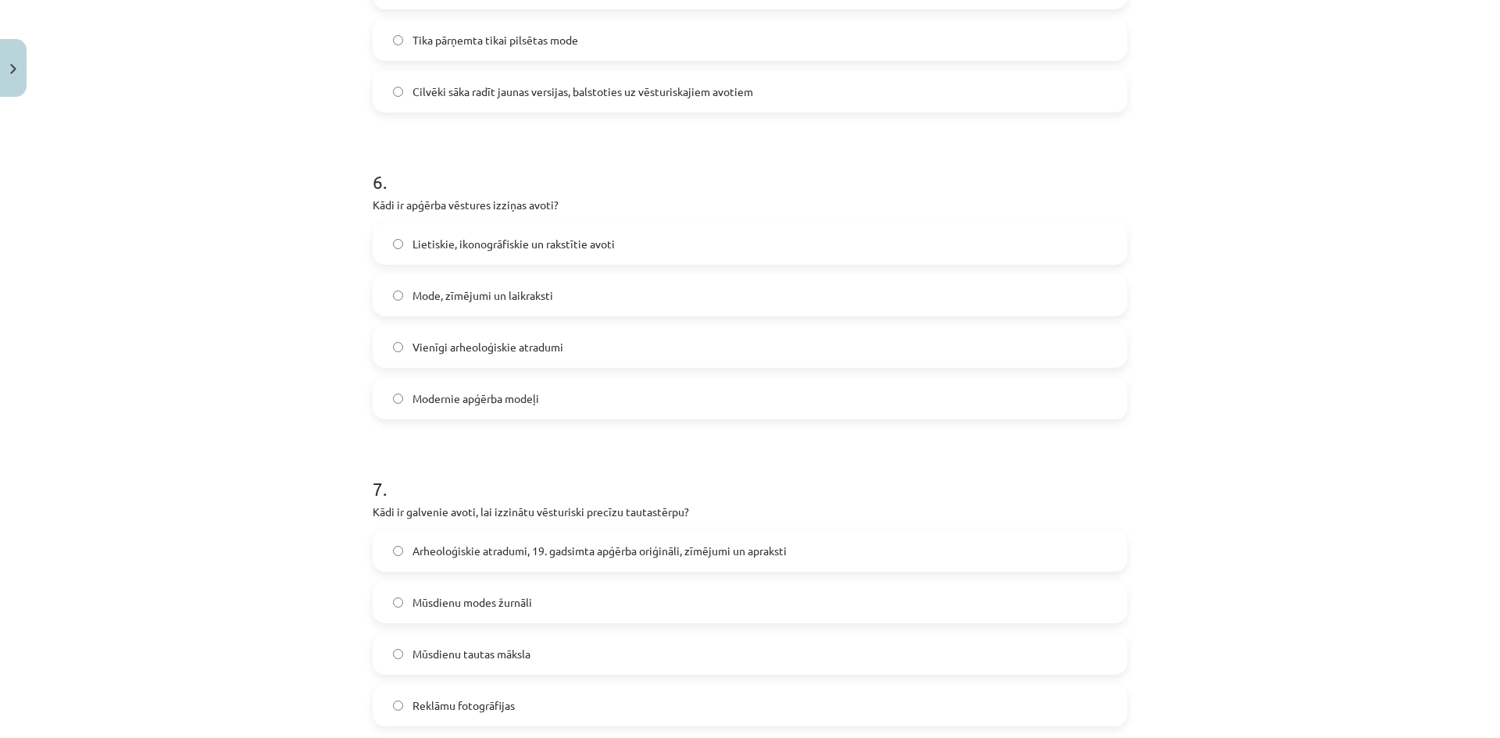
scroll to position [1789, 0]
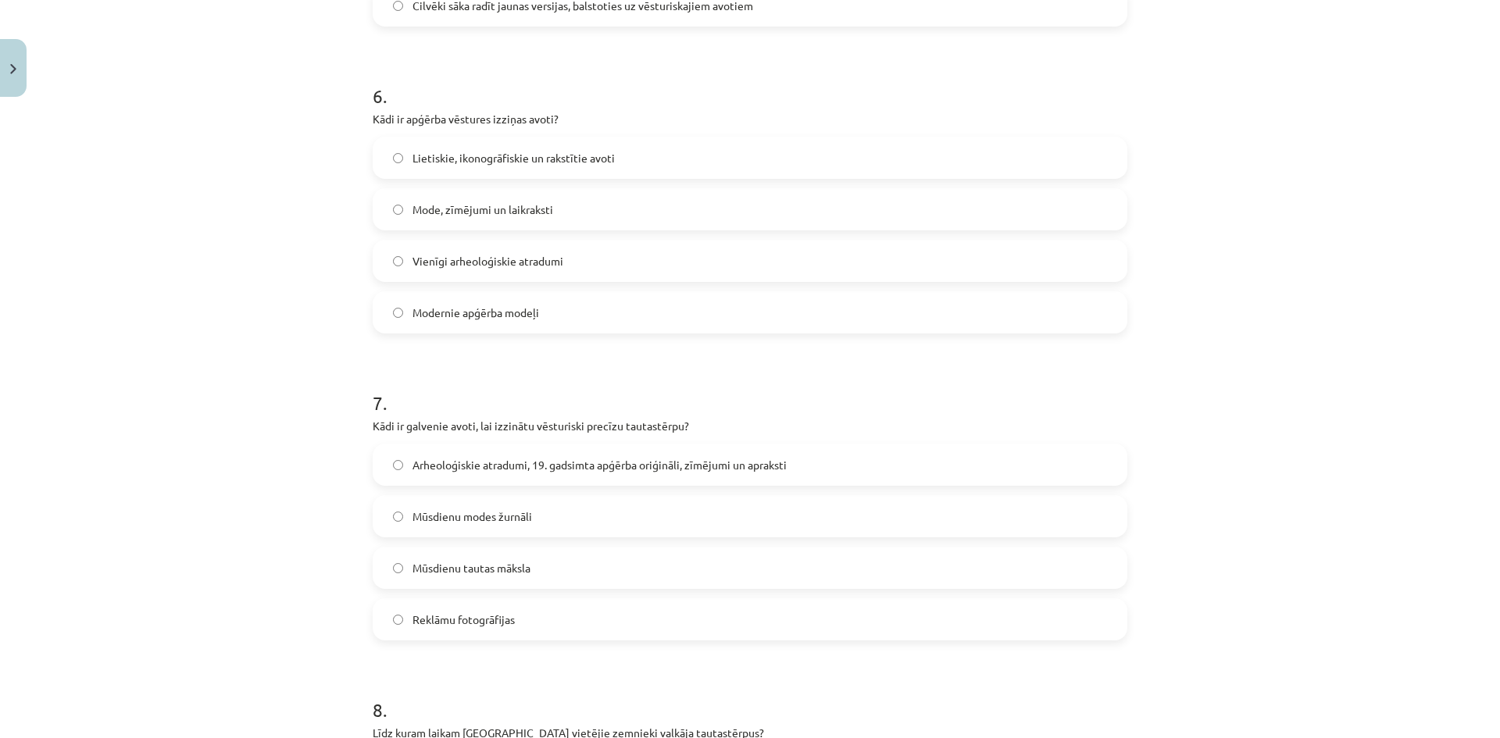
click at [441, 173] on label "Lietiskie, ikonogrāfiskie un rakstītie avoti" at bounding box center [750, 157] width 752 height 39
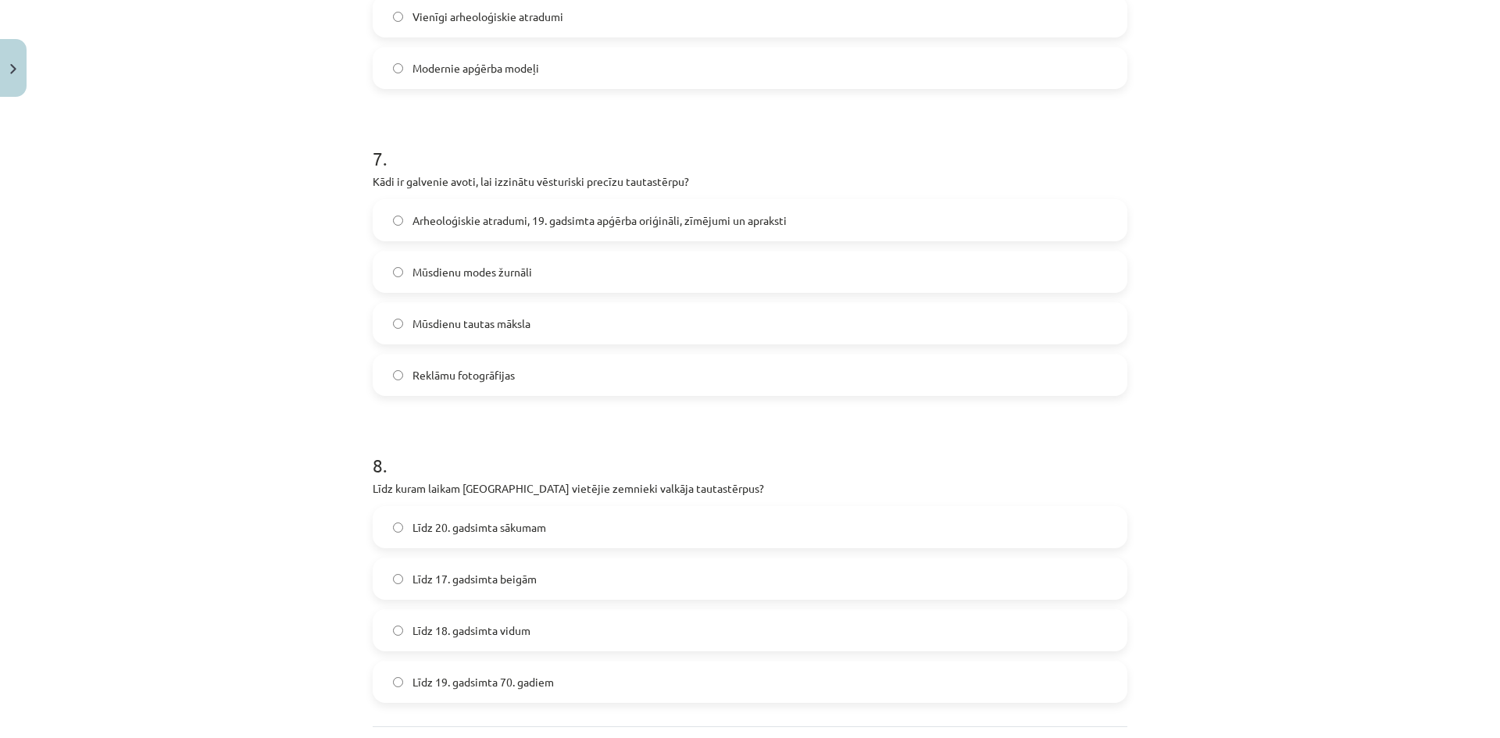
scroll to position [2101, 0]
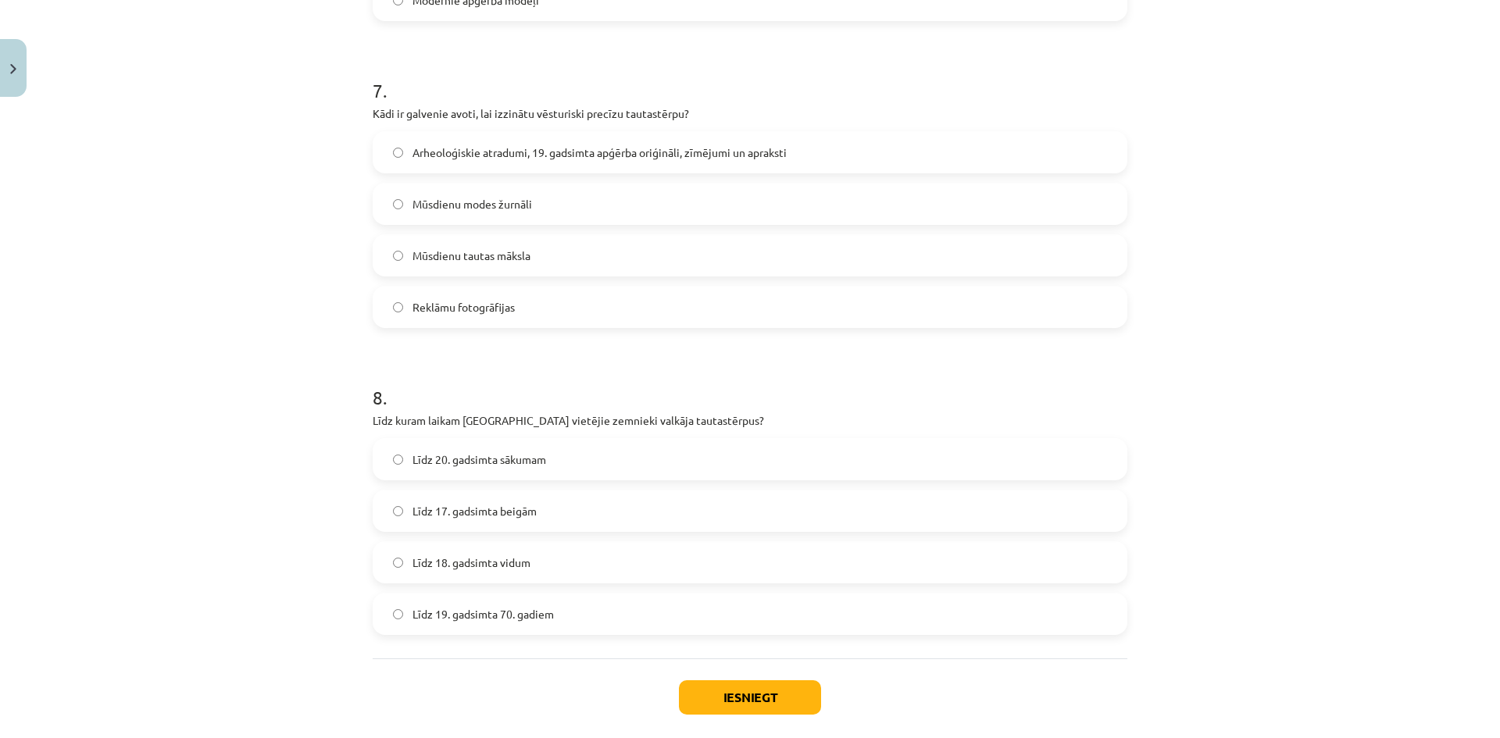
click at [713, 163] on label "Arheoloģiskie atradumi, 19. gadsimta apģērba oriģināli, zīmējumi un apraksti" at bounding box center [750, 152] width 752 height 39
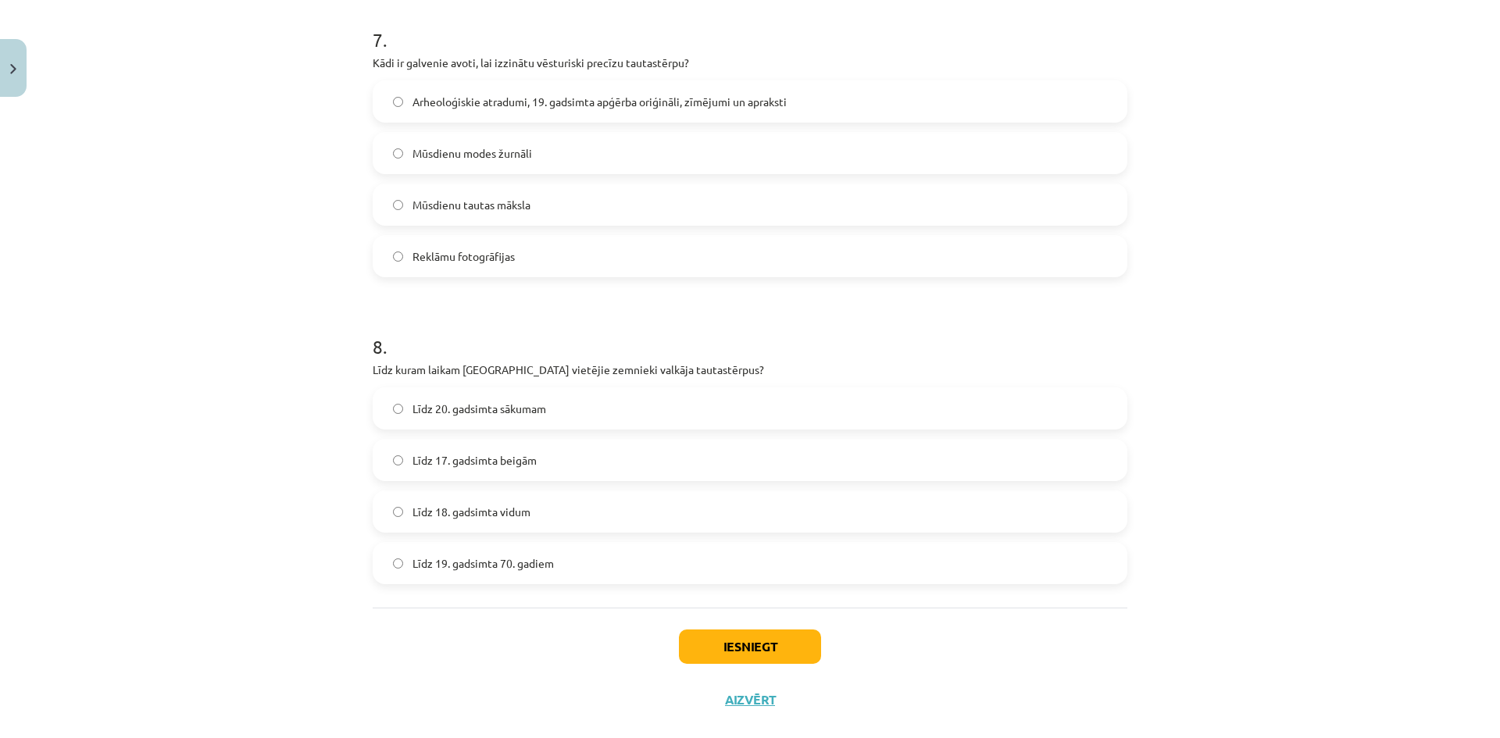
scroll to position [2179, 0]
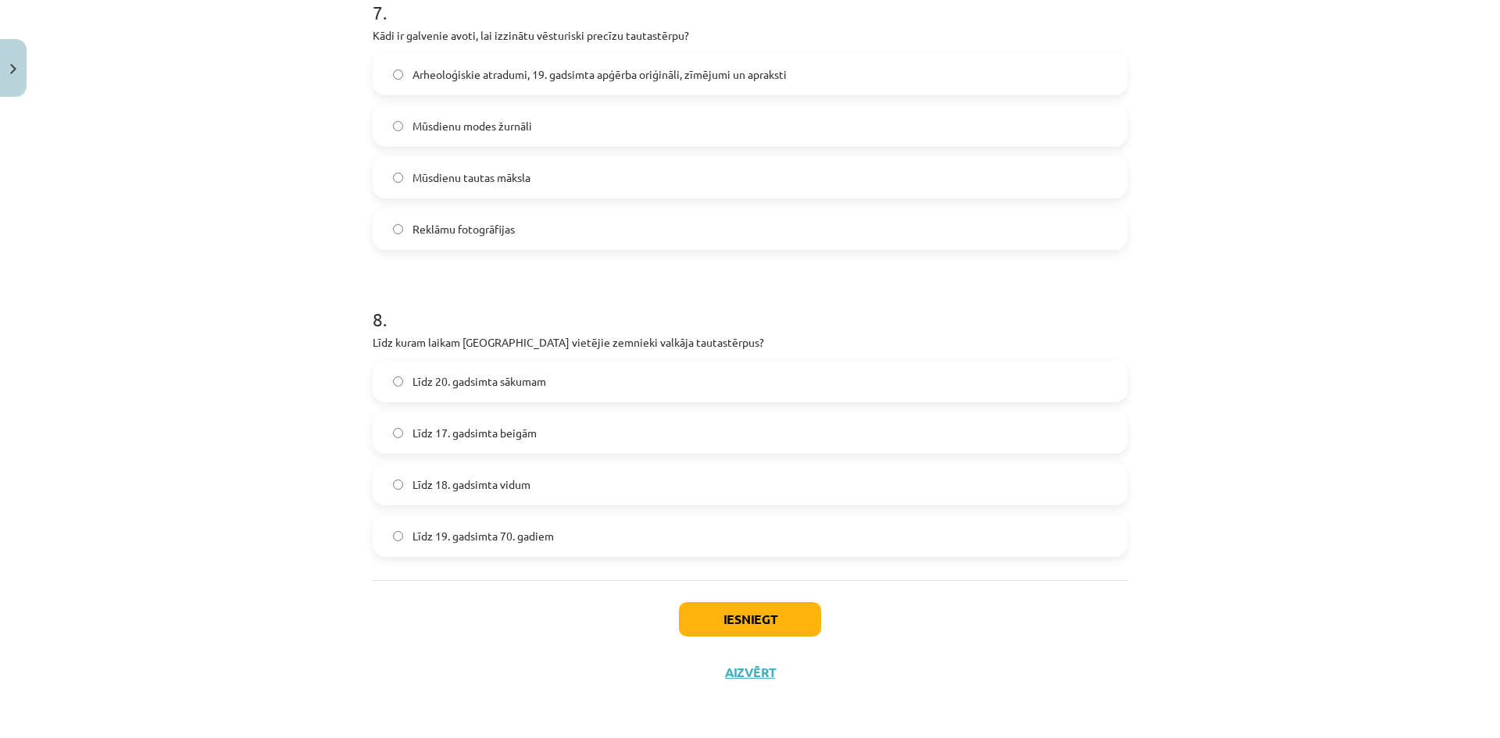
click at [549, 365] on label "Līdz 20. gadsimta sākumam" at bounding box center [750, 381] width 752 height 39
click at [718, 625] on button "Iesniegt" at bounding box center [750, 619] width 142 height 34
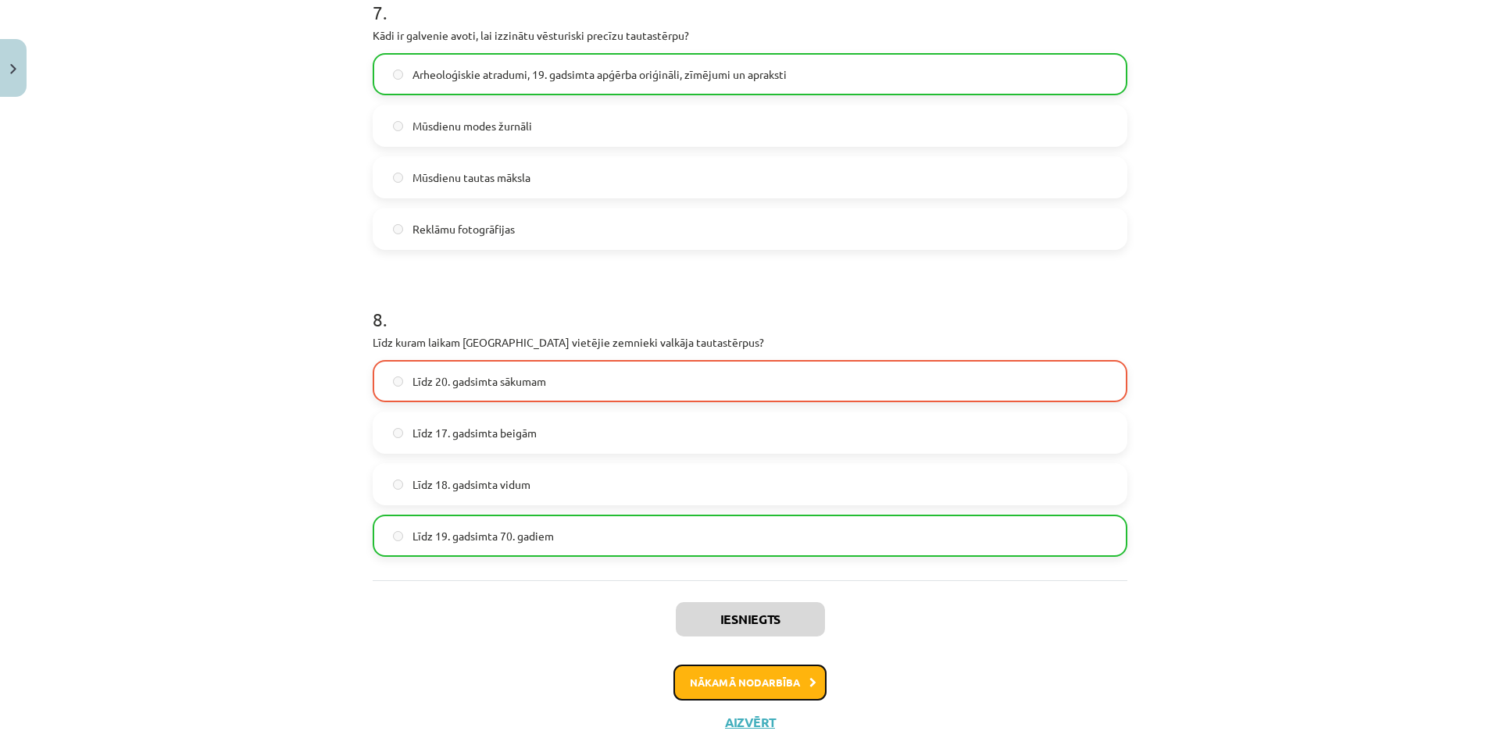
click at [799, 679] on button "Nākamā nodarbība" at bounding box center [750, 683] width 153 height 36
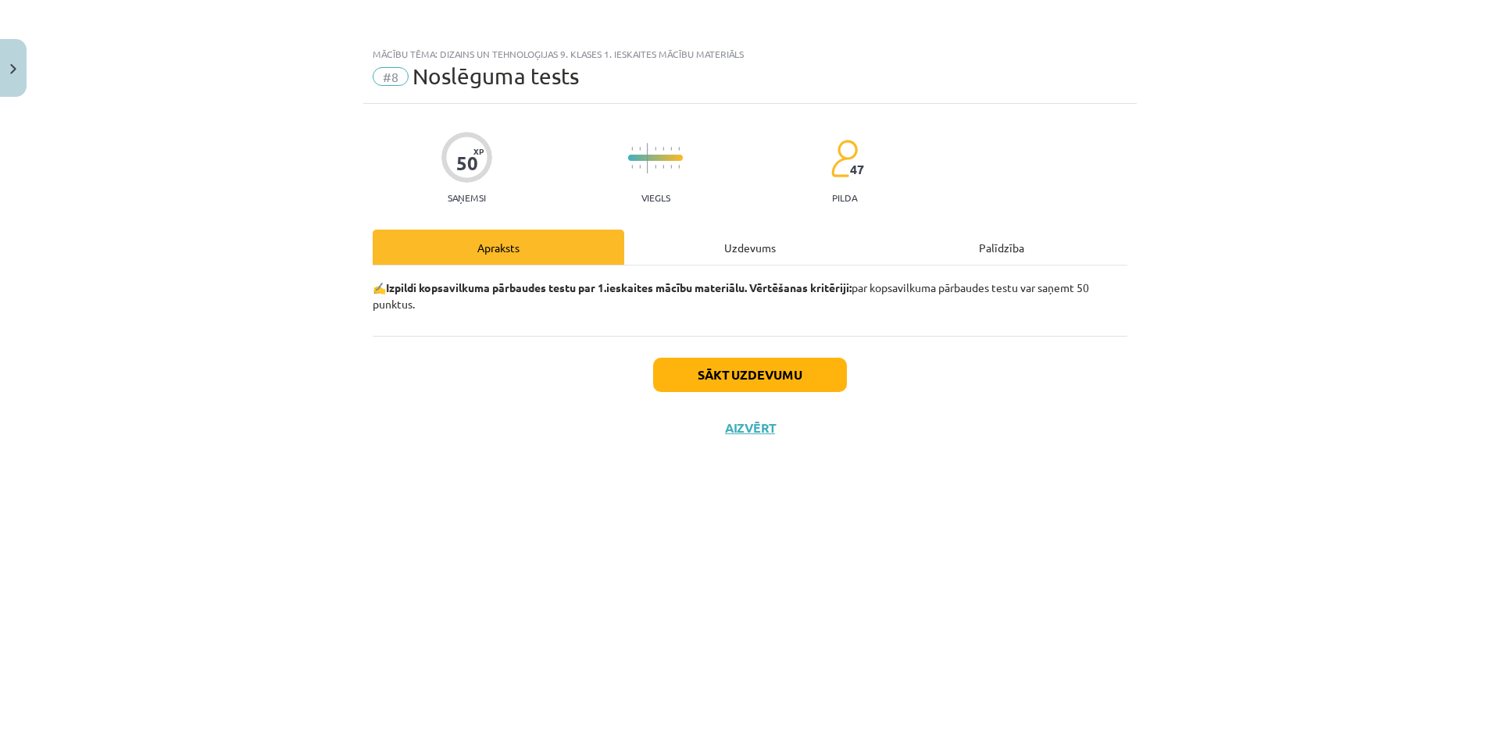
scroll to position [0, 0]
drag, startPoint x: 754, startPoint y: 268, endPoint x: 760, endPoint y: 260, distance: 9.5
click at [754, 266] on div "✍️ Izpildi kopsavilkuma pārbaudes testu par 1.ieskaites mācību materiālu. Vērtē…" at bounding box center [750, 301] width 755 height 70
click at [760, 259] on div "Uzdevums" at bounding box center [750, 247] width 252 height 35
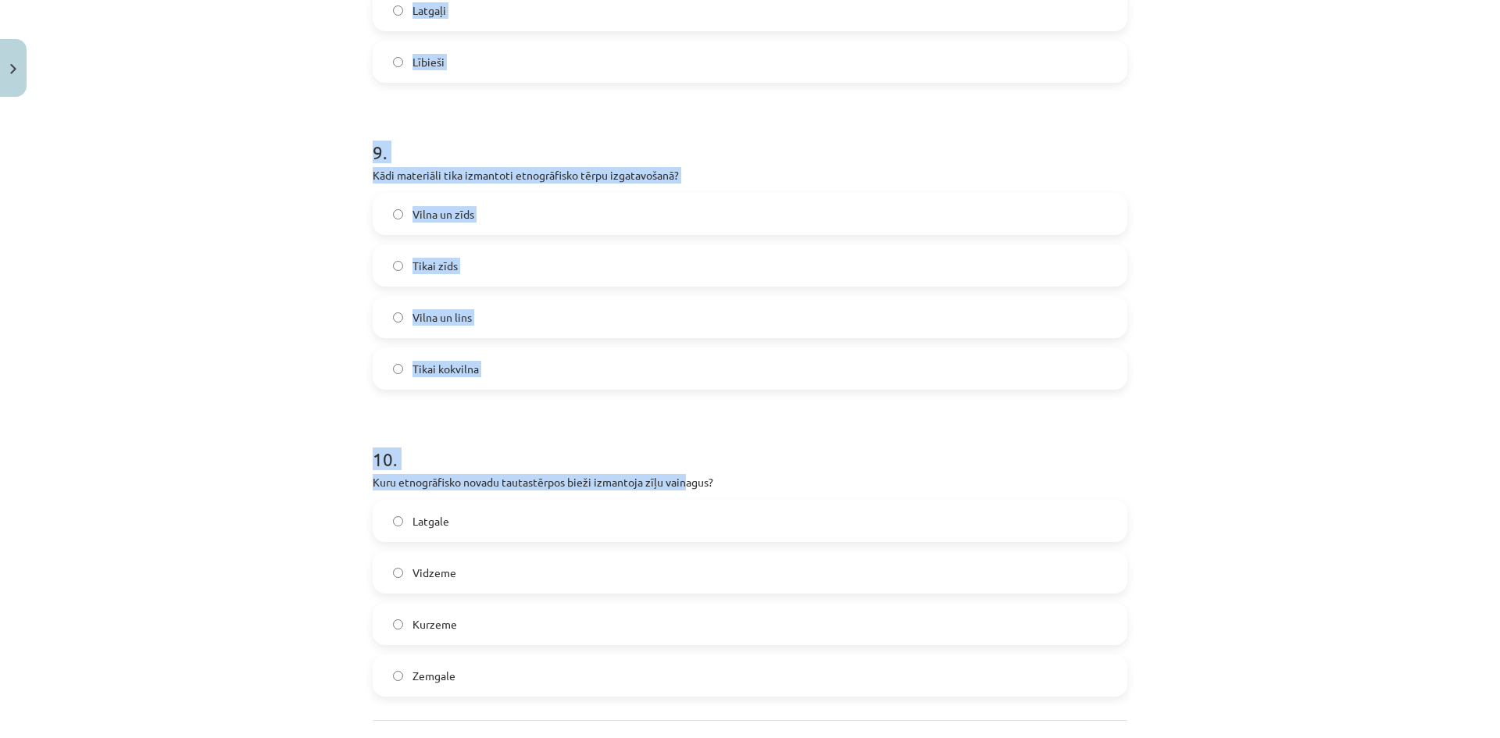
scroll to position [2794, 0]
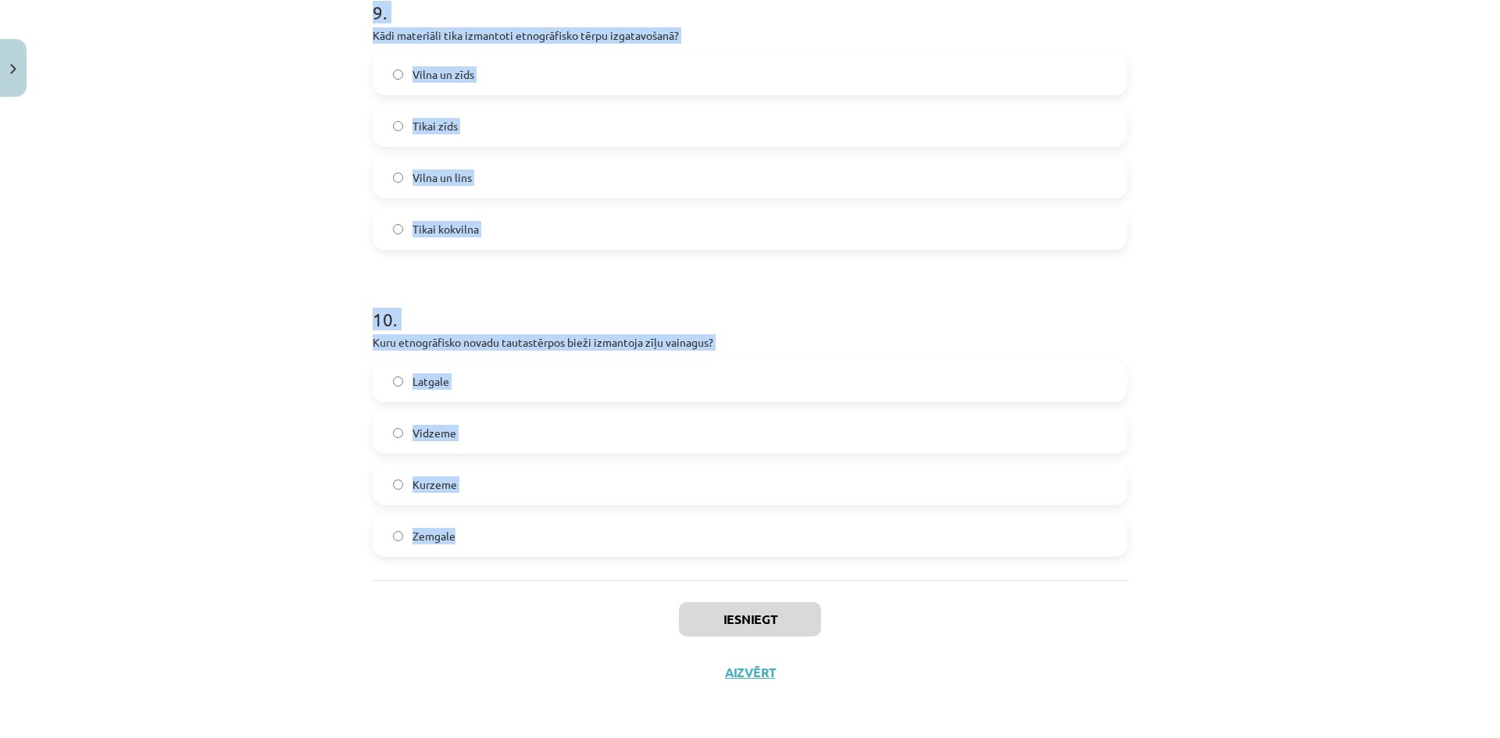
drag, startPoint x: 265, startPoint y: 281, endPoint x: 674, endPoint y: 524, distance: 476.6
click at [674, 524] on div "Mācību tēma: Dizains un tehnoloģijas 9. klases 1. ieskaites mācību materiāls #8…" at bounding box center [750, 369] width 1500 height 738
copy form "1 . Kurā novadā jaunavas valkāja spožus līgavu vainagus? Latgale Kurzeme Vidzem…"
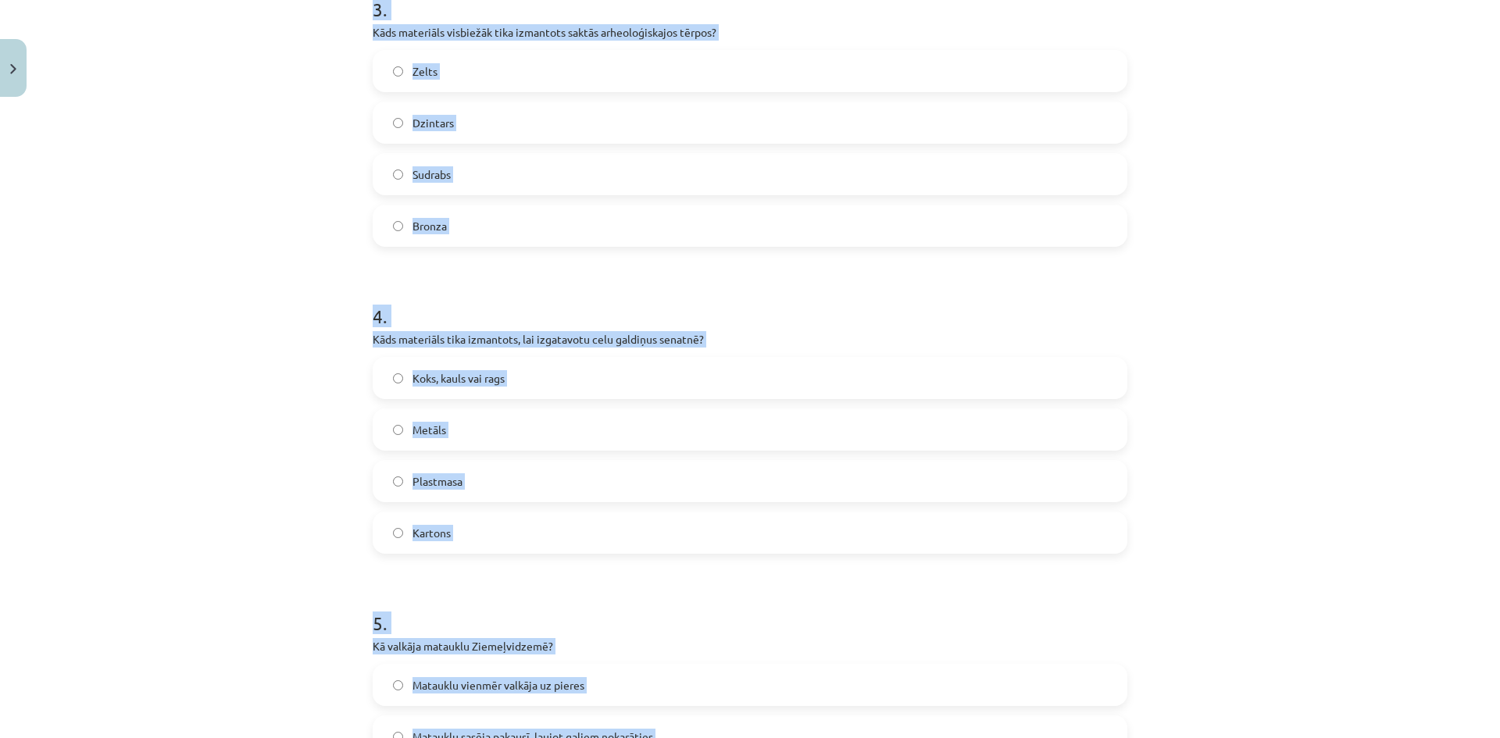
scroll to position [684, 0]
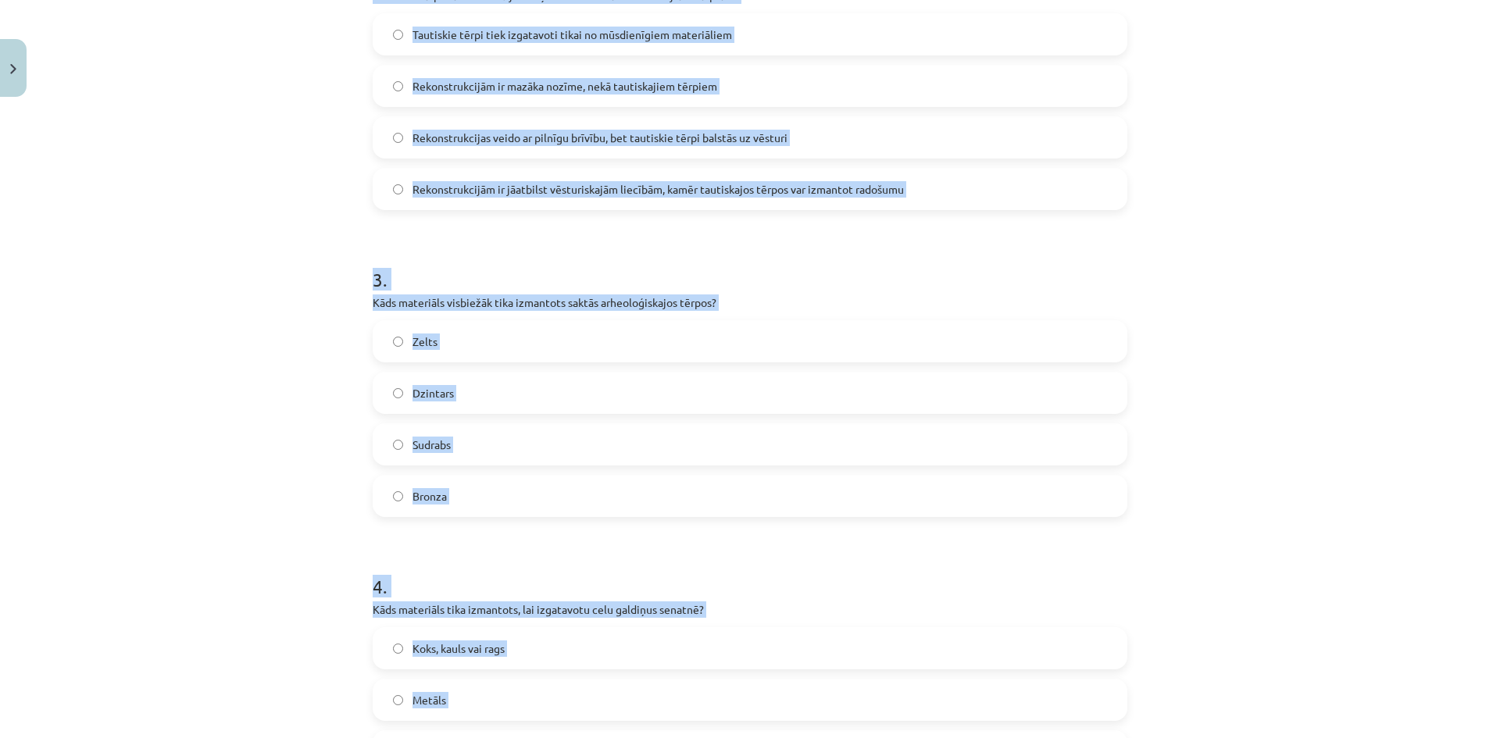
click at [310, 220] on div "Mācību tēma: Dizains un tehnoloģijas 9. klases 1. ieskaites mācību materiāls #8…" at bounding box center [750, 369] width 1500 height 738
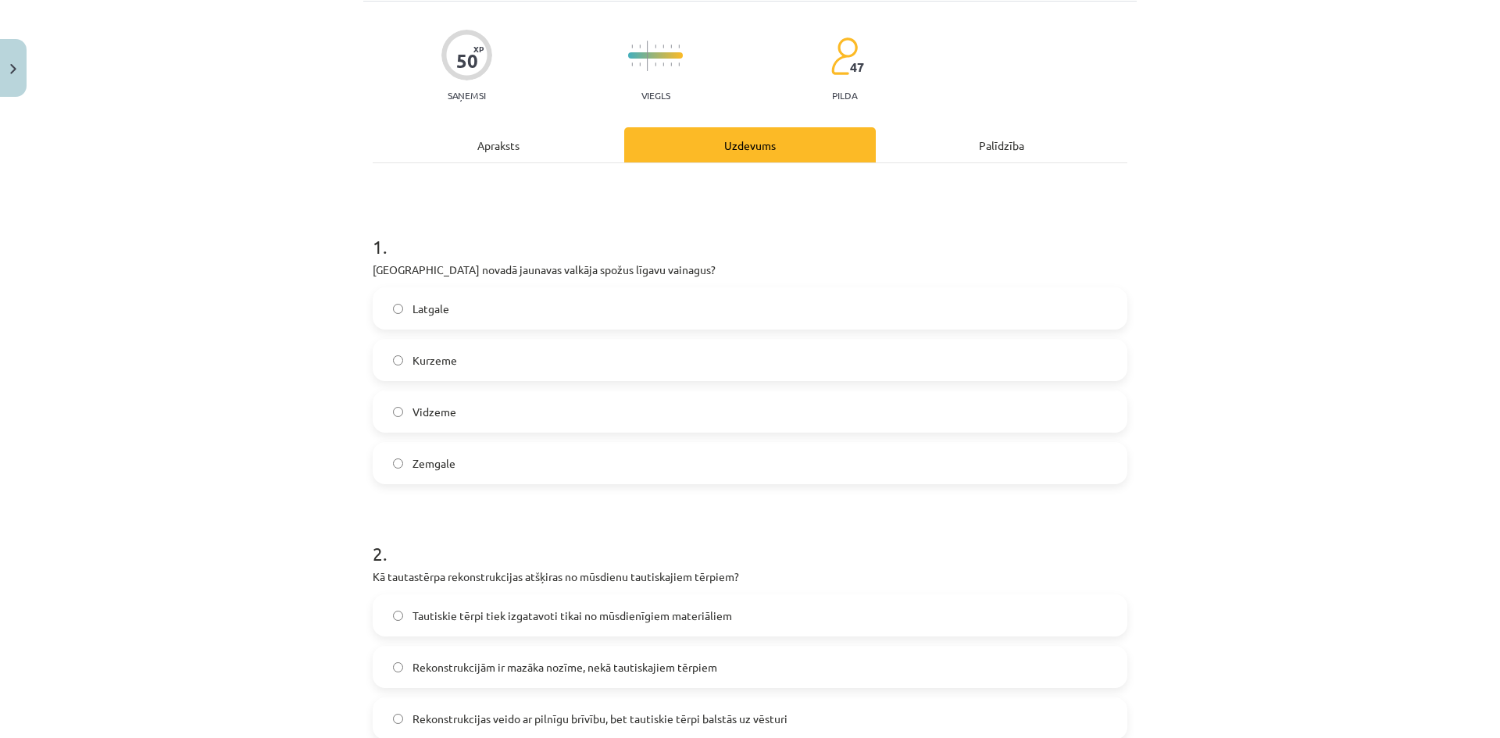
scroll to position [59, 0]
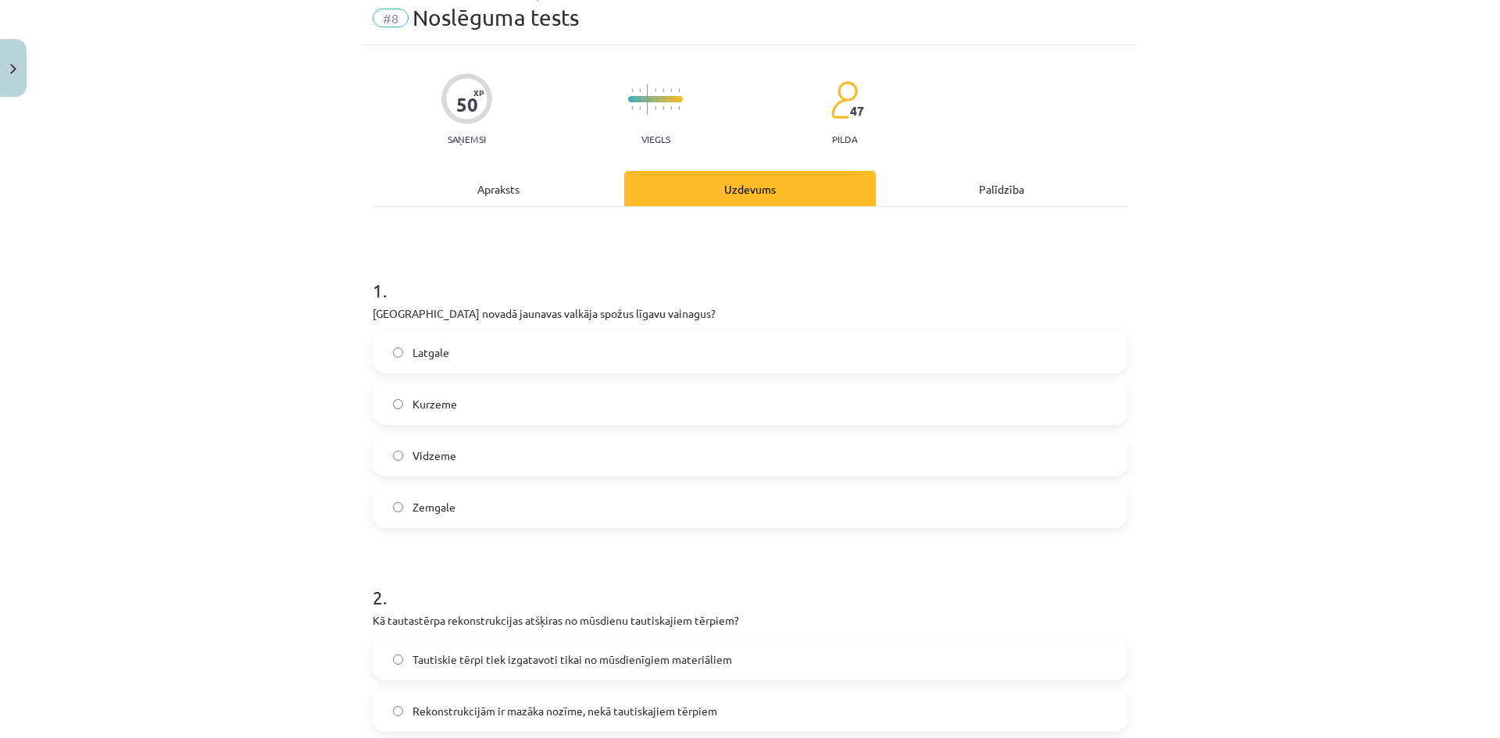
click at [472, 361] on label "Latgale" at bounding box center [750, 352] width 752 height 39
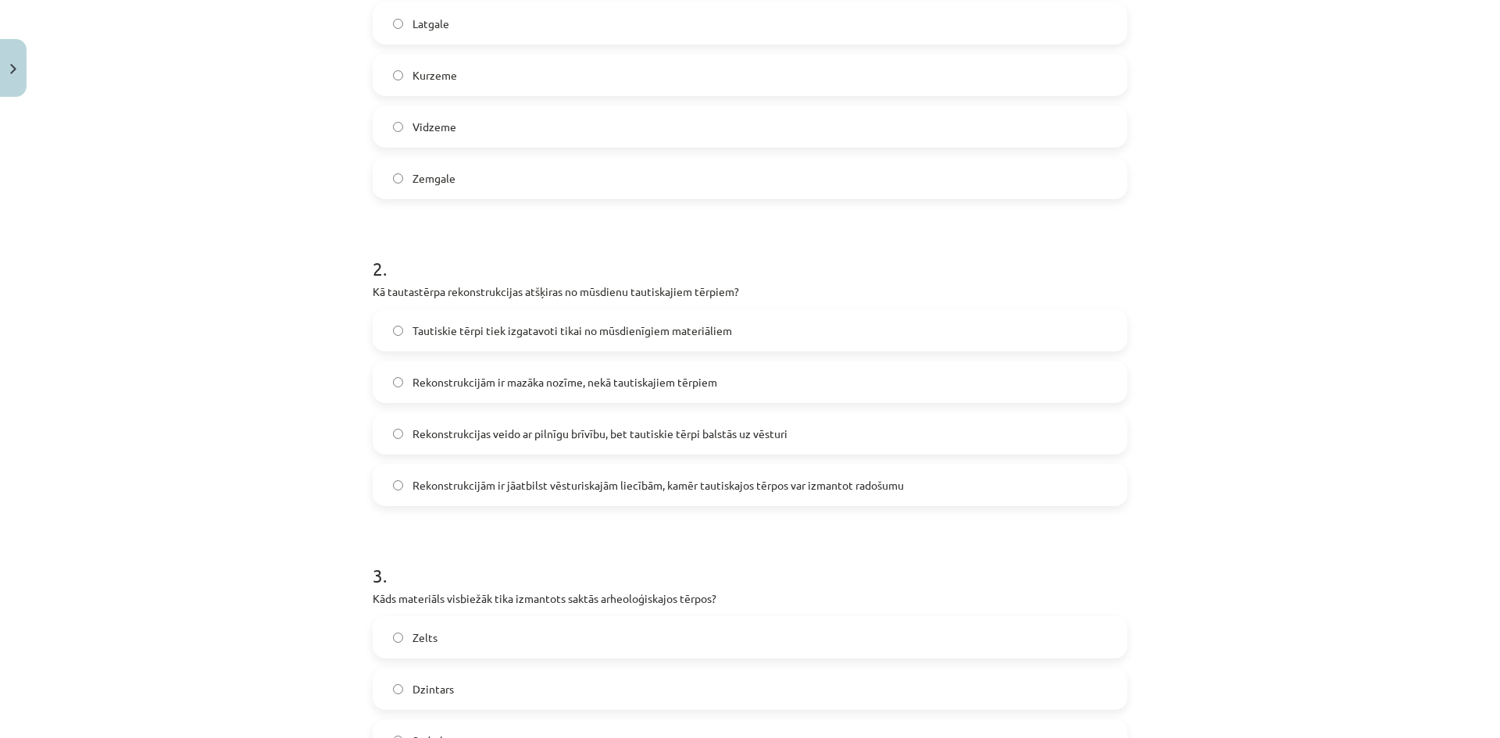
scroll to position [449, 0]
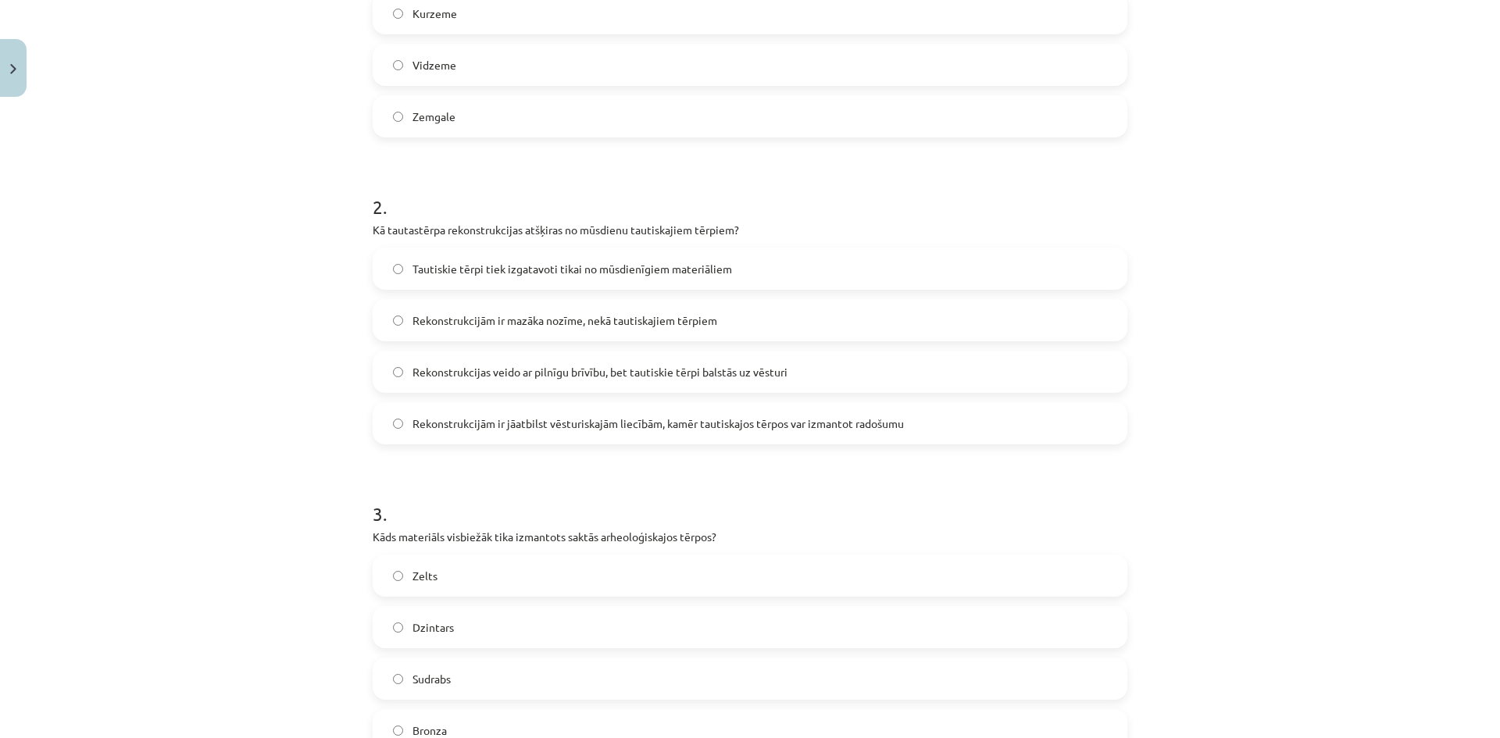
click at [734, 431] on span "Rekonstrukcijām ir jāatbilst vēsturiskajām liecībām, kamēr tautiskajos tērpos v…" at bounding box center [659, 424] width 492 height 16
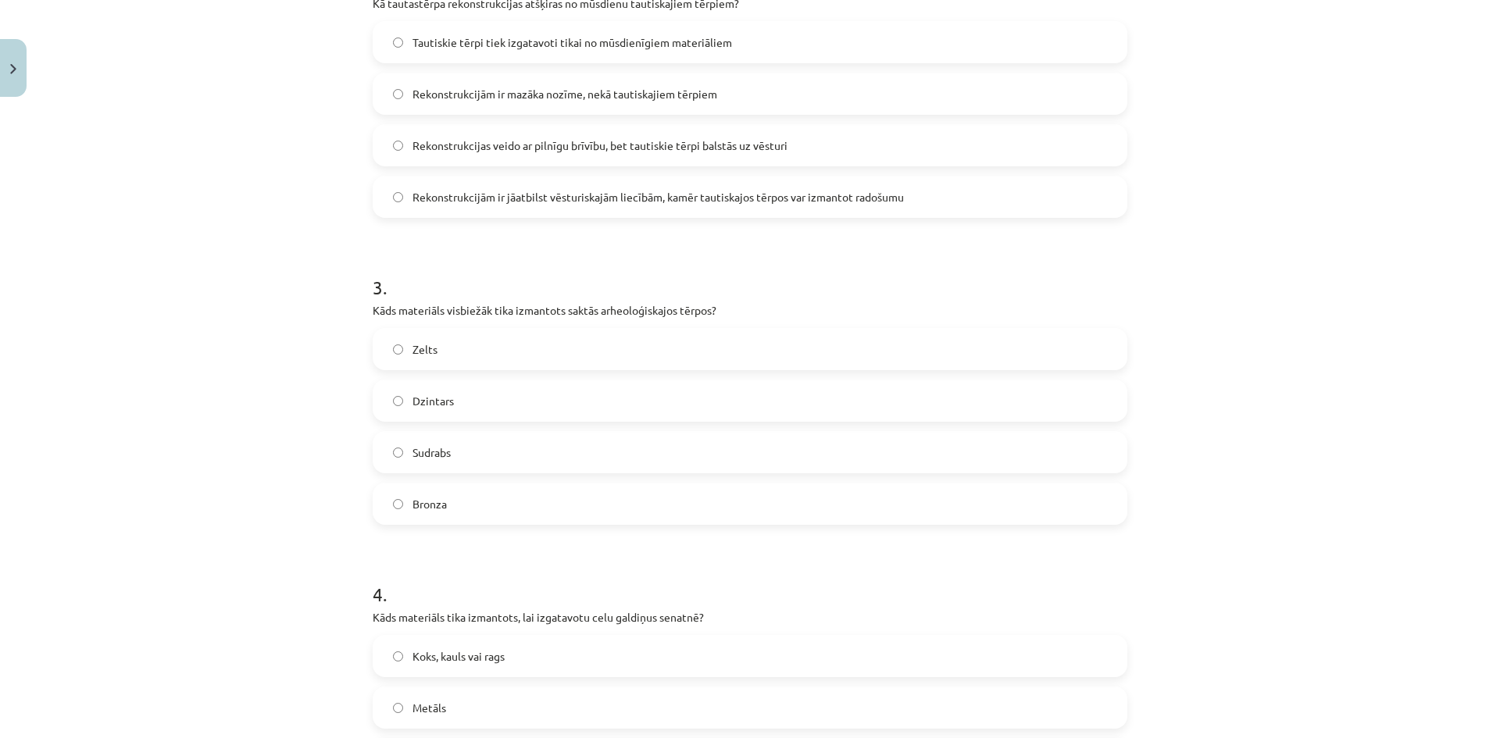
scroll to position [684, 0]
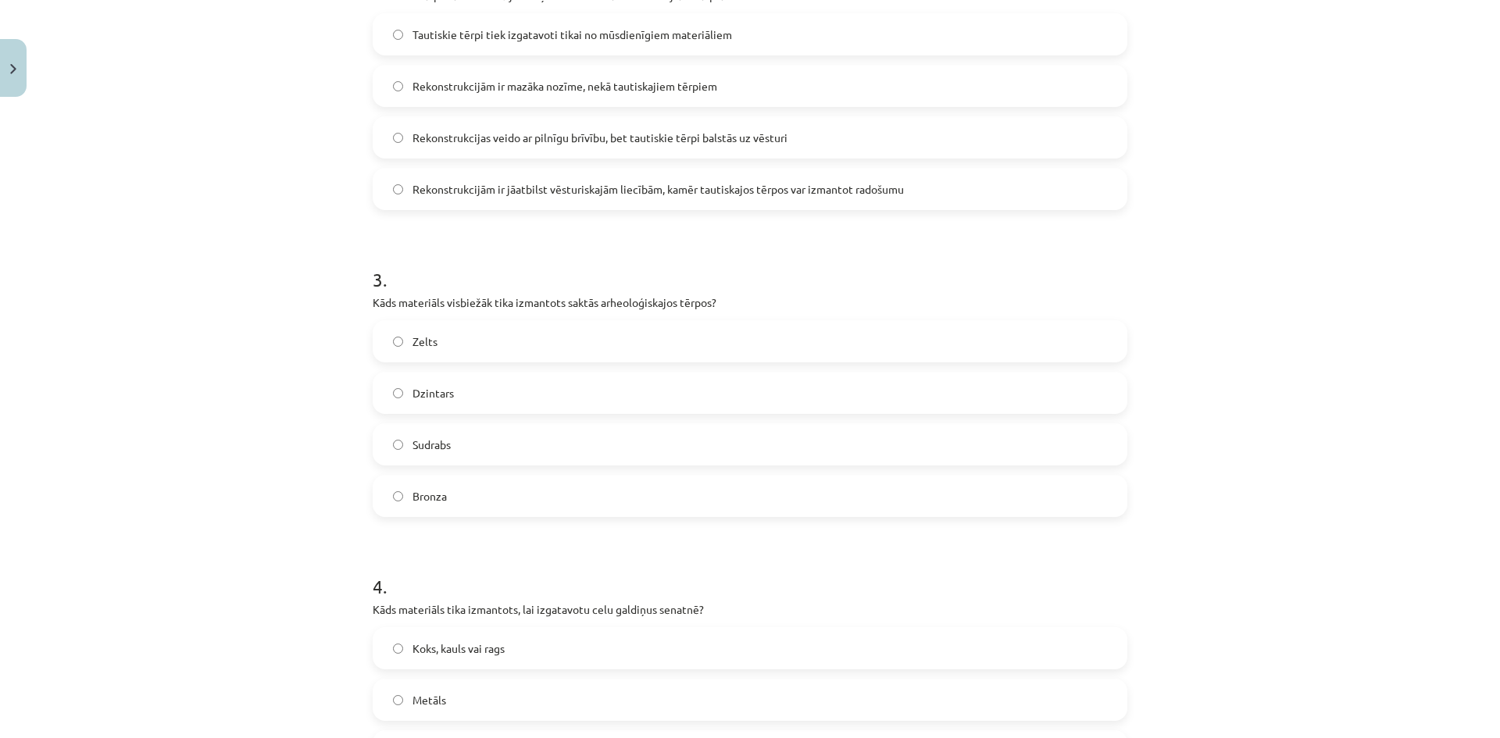
click at [456, 502] on label "Bronza" at bounding box center [750, 496] width 752 height 39
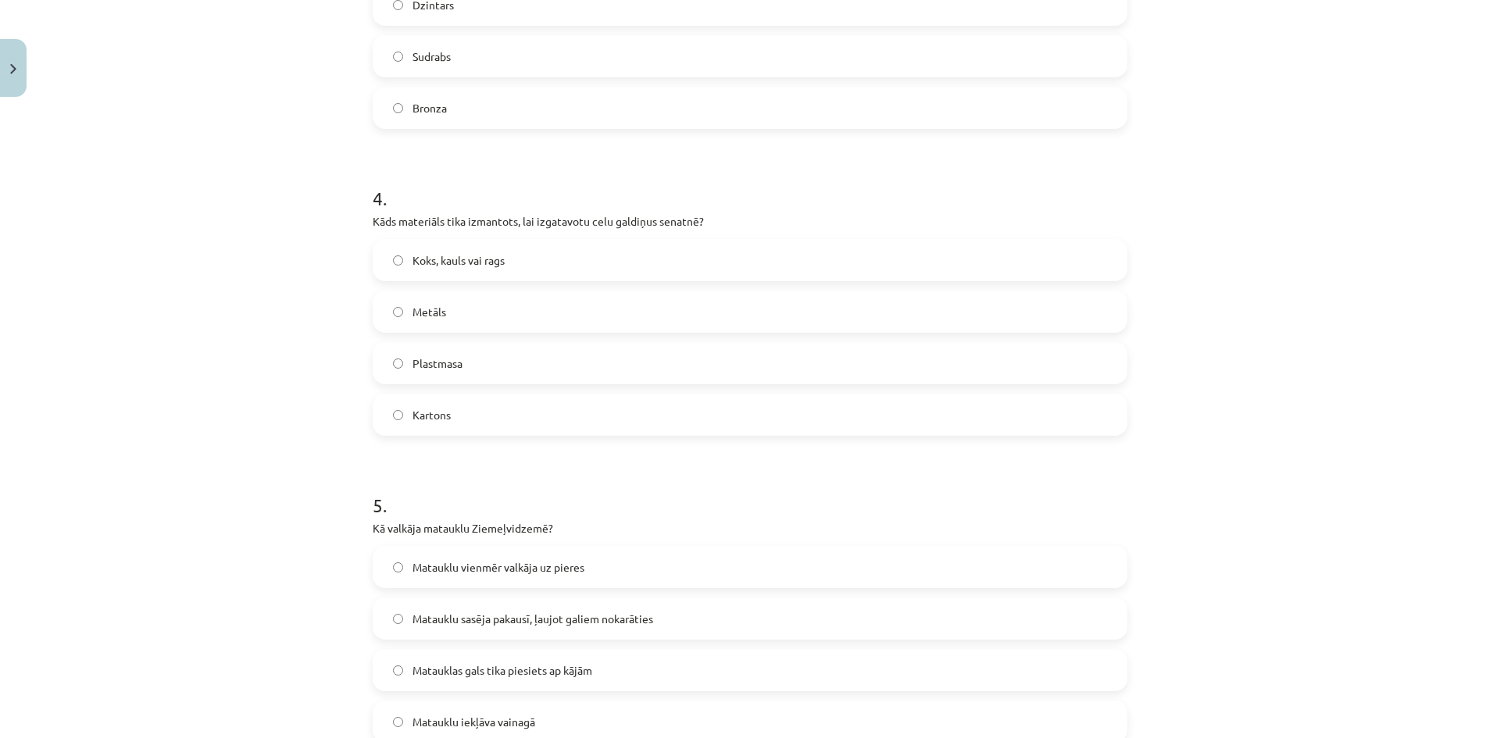
scroll to position [1153, 0]
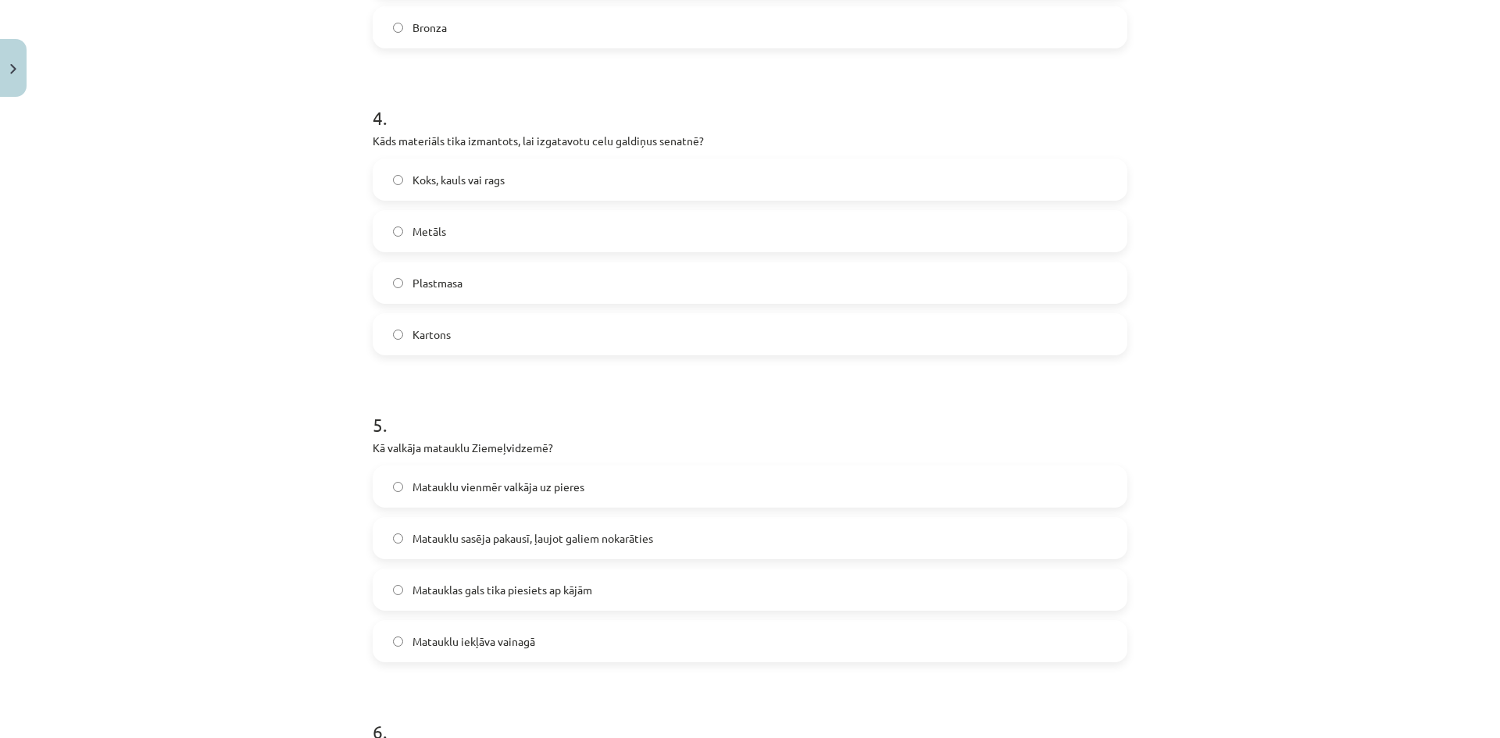
click at [534, 183] on label "Koks, kauls vai rags" at bounding box center [750, 179] width 752 height 39
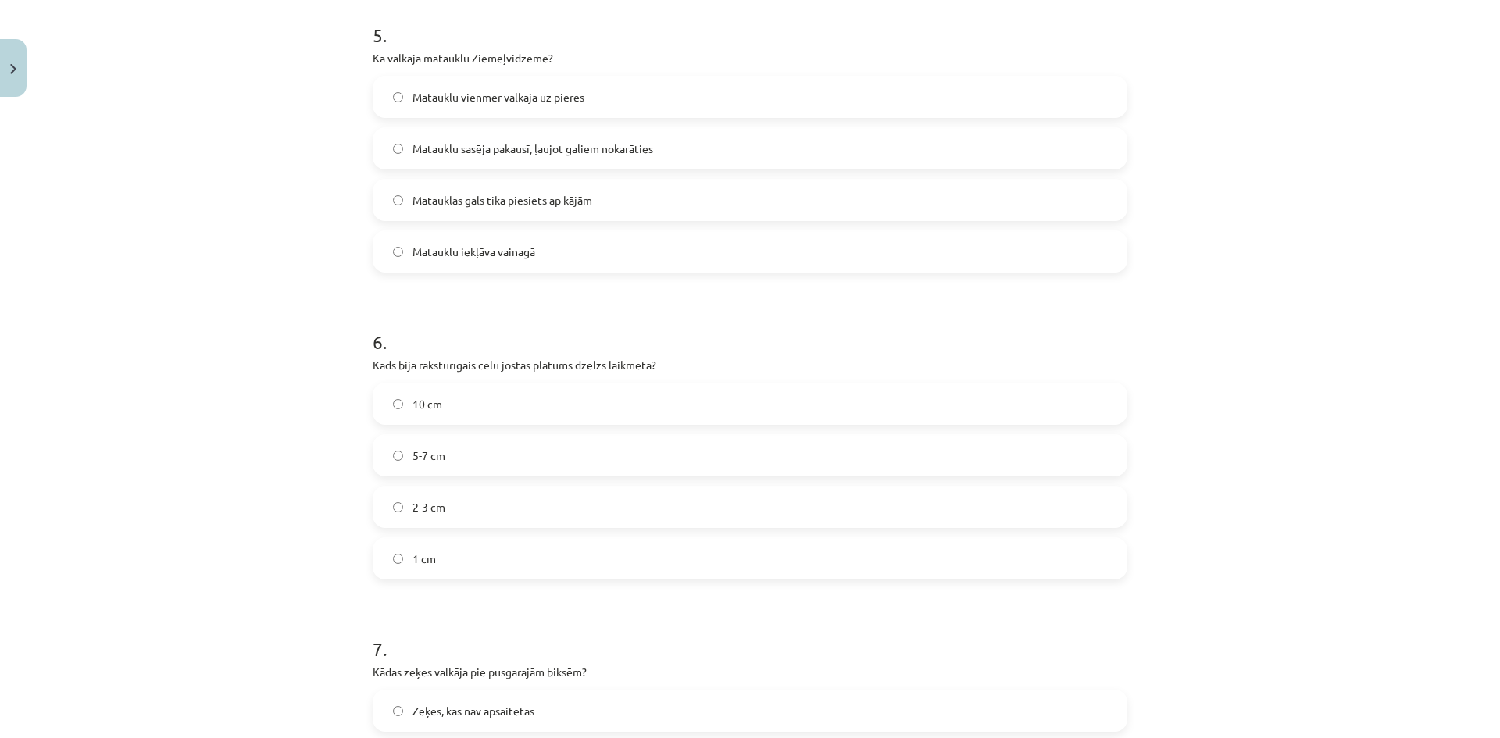
scroll to position [1543, 0]
click at [674, 141] on label "Matauklu sasēja pakausī, ļaujot galiem nokarāties" at bounding box center [750, 147] width 752 height 39
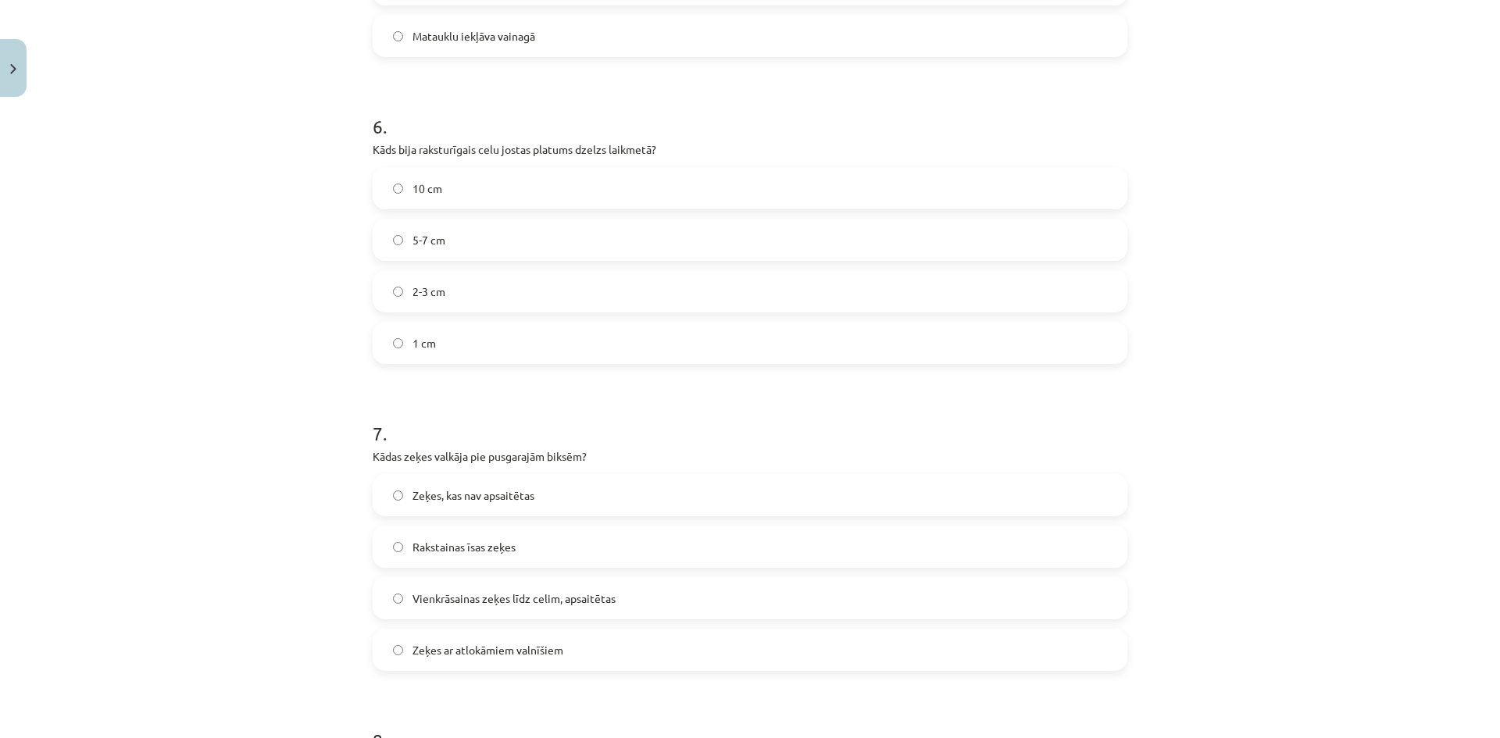
scroll to position [1856, 0]
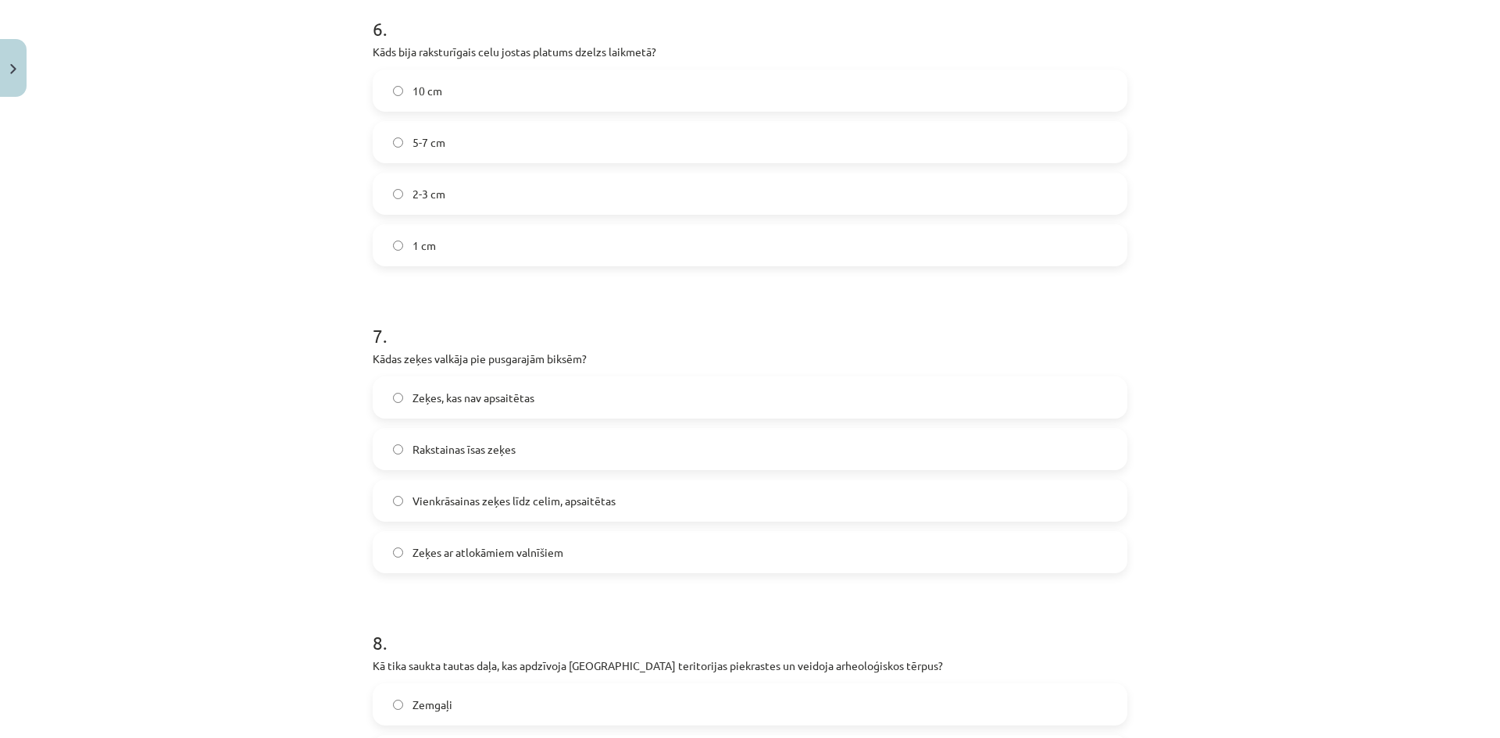
click at [457, 144] on label "5-7 cm" at bounding box center [750, 142] width 752 height 39
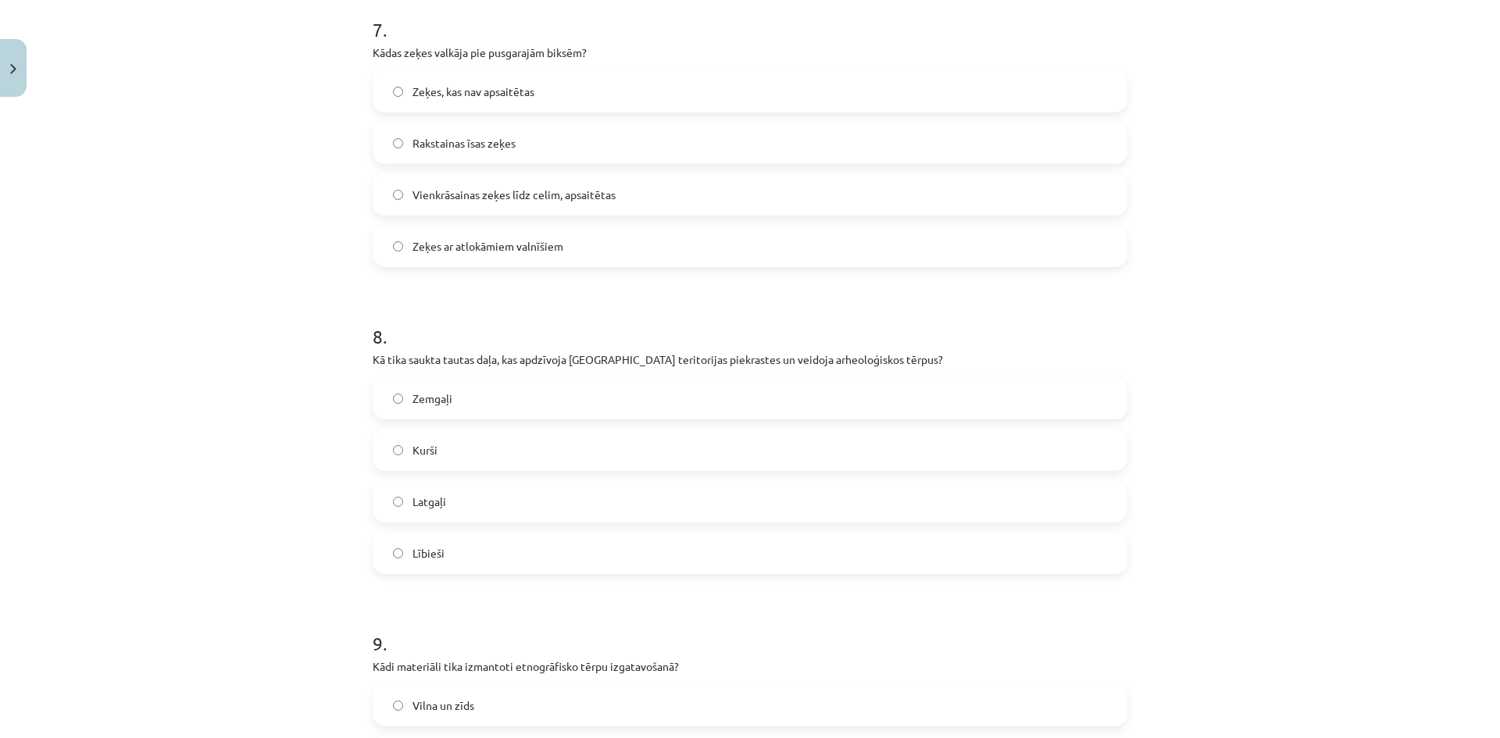
scroll to position [2168, 0]
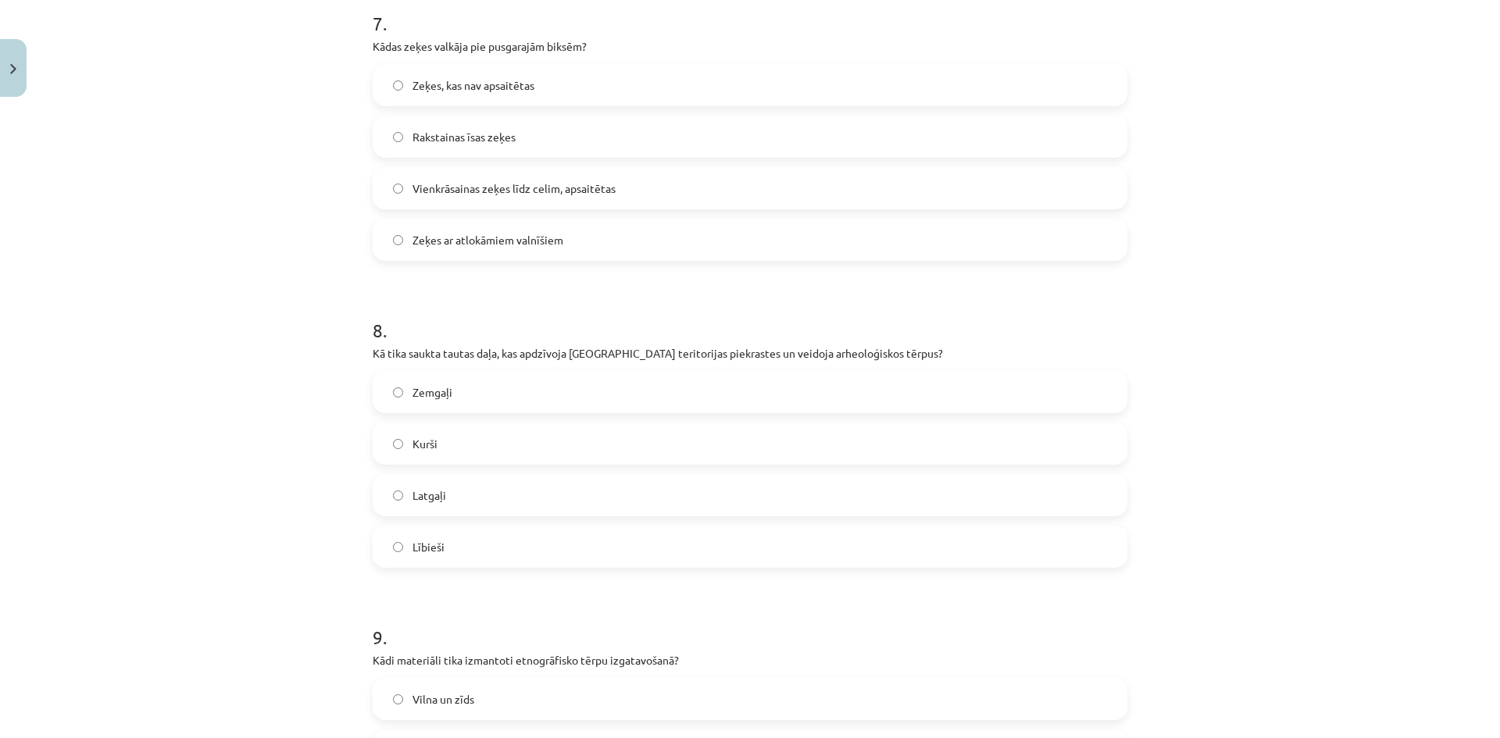
click at [599, 185] on span "Vienkrāsainas zeķes līdz celim, apsaitētas" at bounding box center [514, 189] width 203 height 16
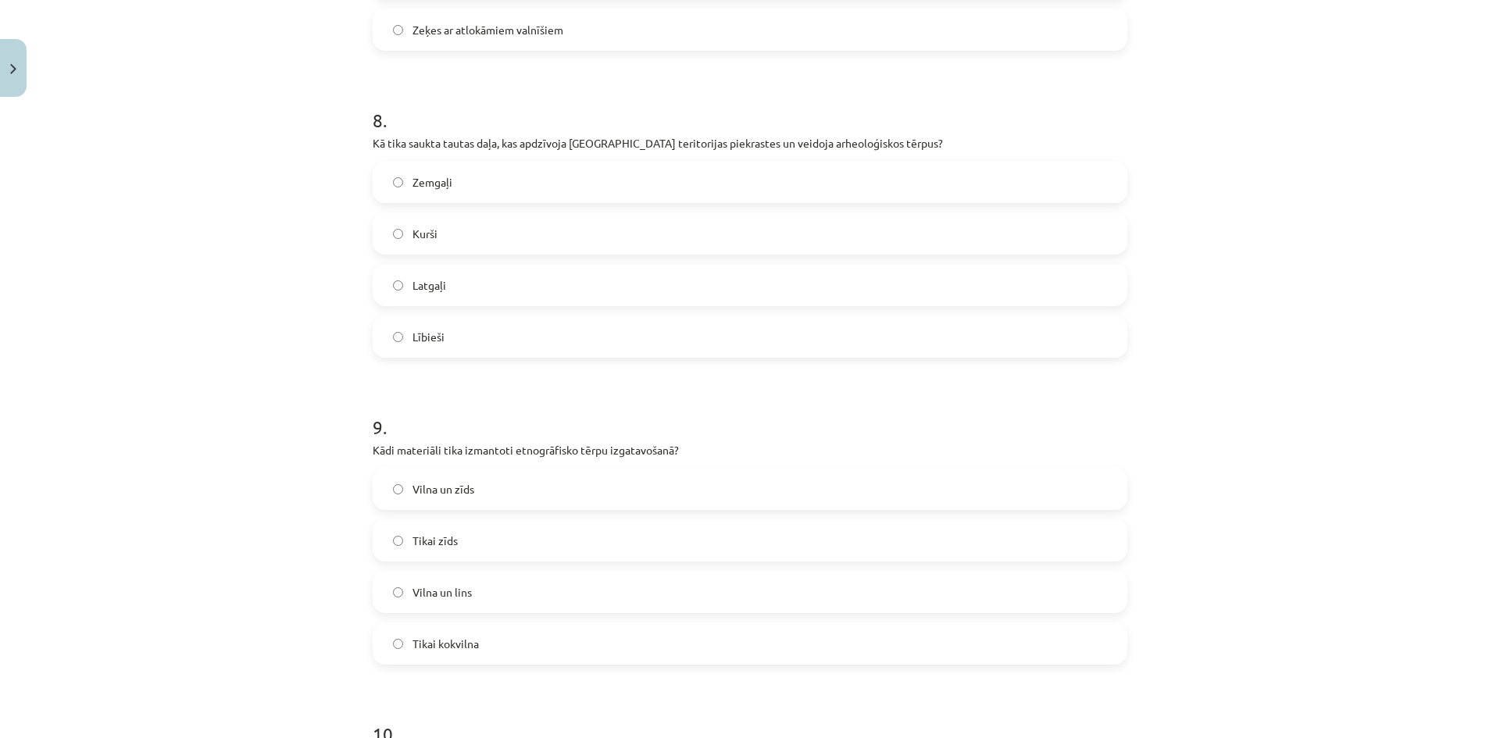
scroll to position [2403, 0]
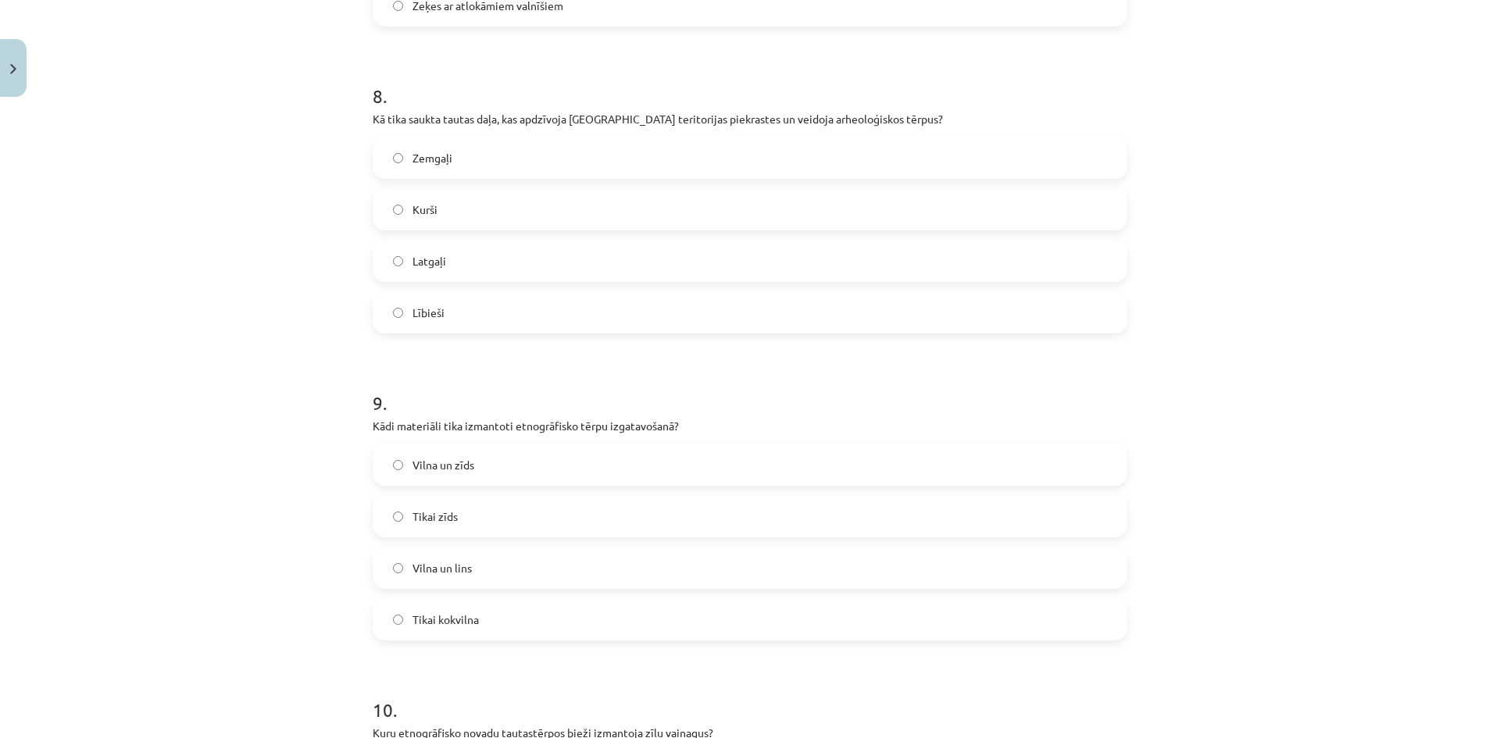
click at [385, 206] on label "Kurši" at bounding box center [750, 209] width 752 height 39
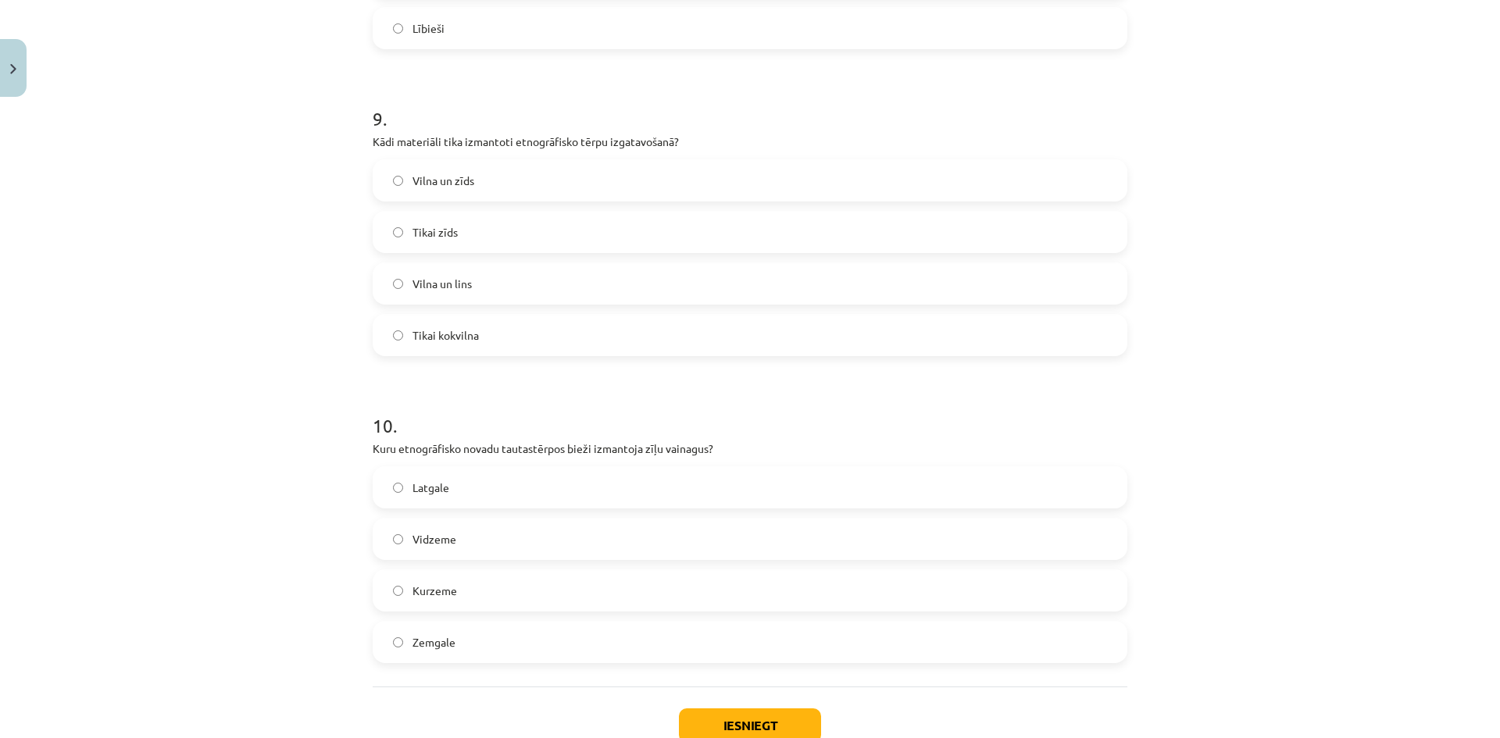
scroll to position [2715, 0]
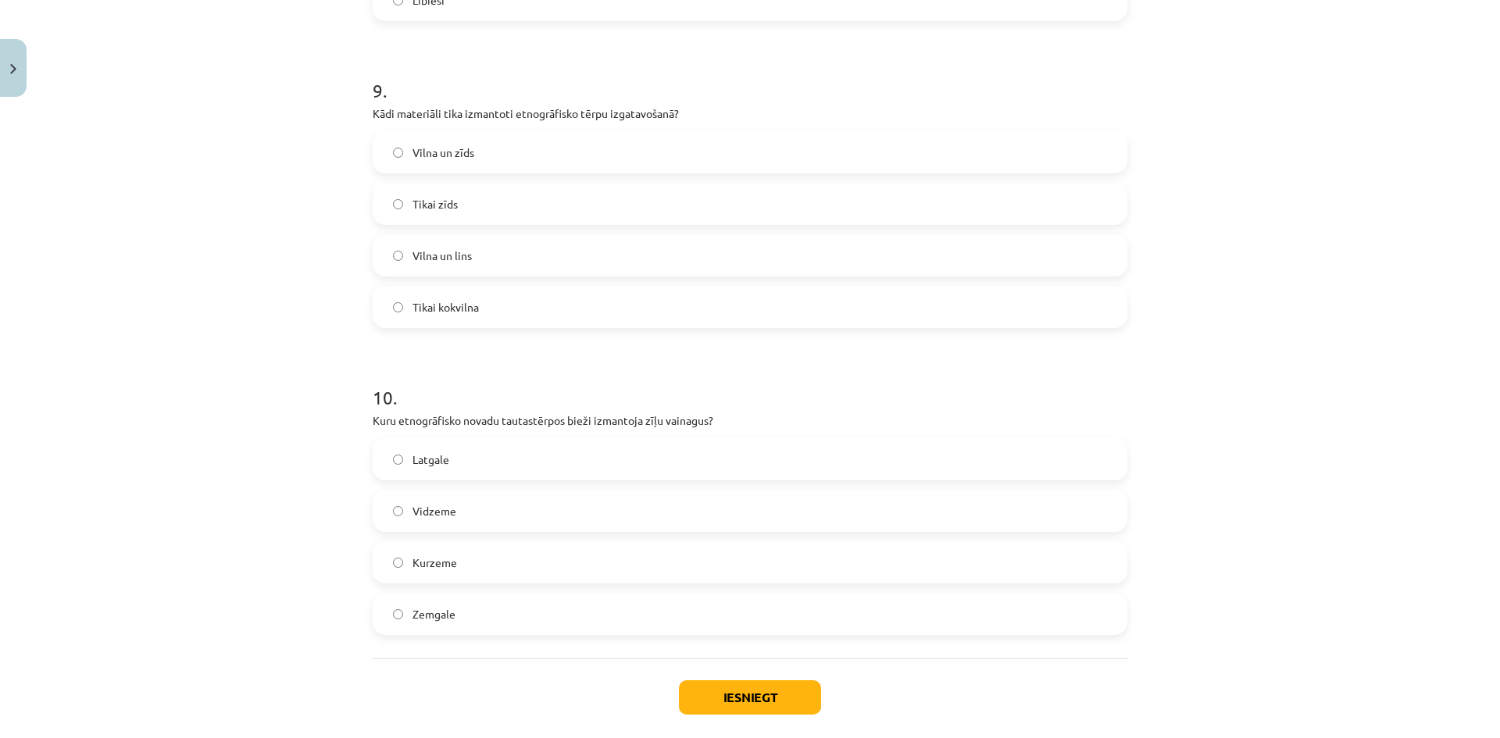
click at [538, 250] on label "Vilna un lins" at bounding box center [750, 255] width 752 height 39
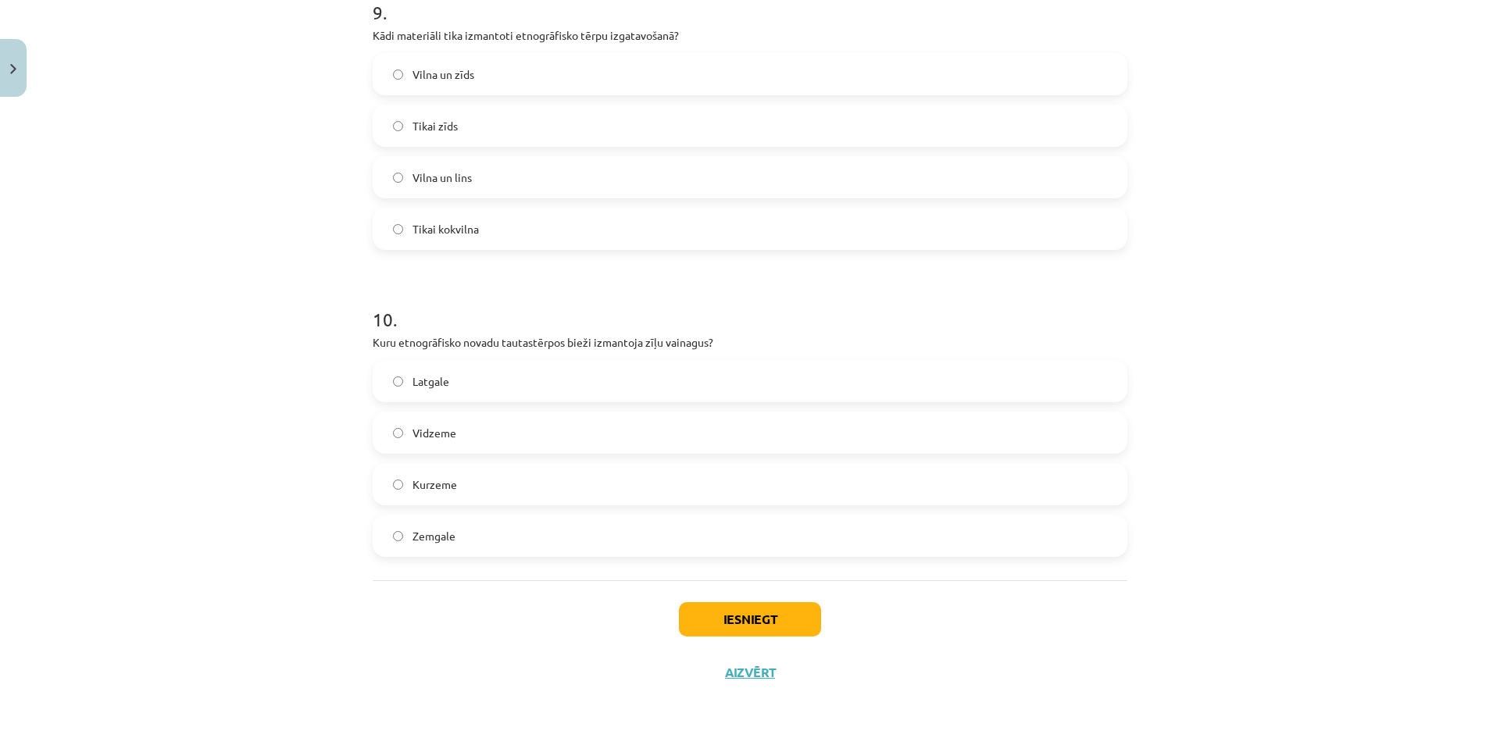
click at [455, 442] on label "Vidzeme" at bounding box center [750, 432] width 752 height 39
click at [753, 619] on button "Iesniegt" at bounding box center [750, 619] width 142 height 34
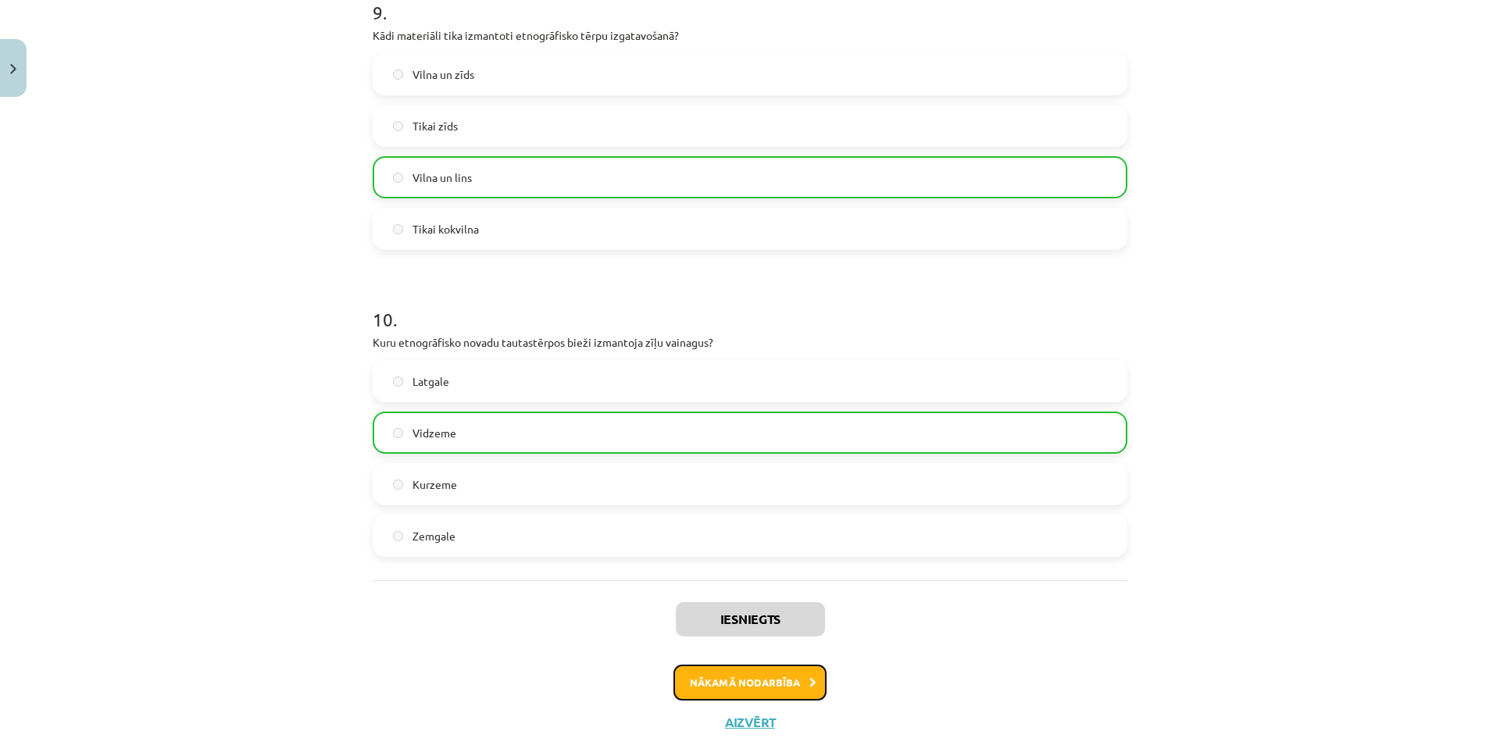
click at [763, 689] on button "Nākamā nodarbība" at bounding box center [750, 683] width 153 height 36
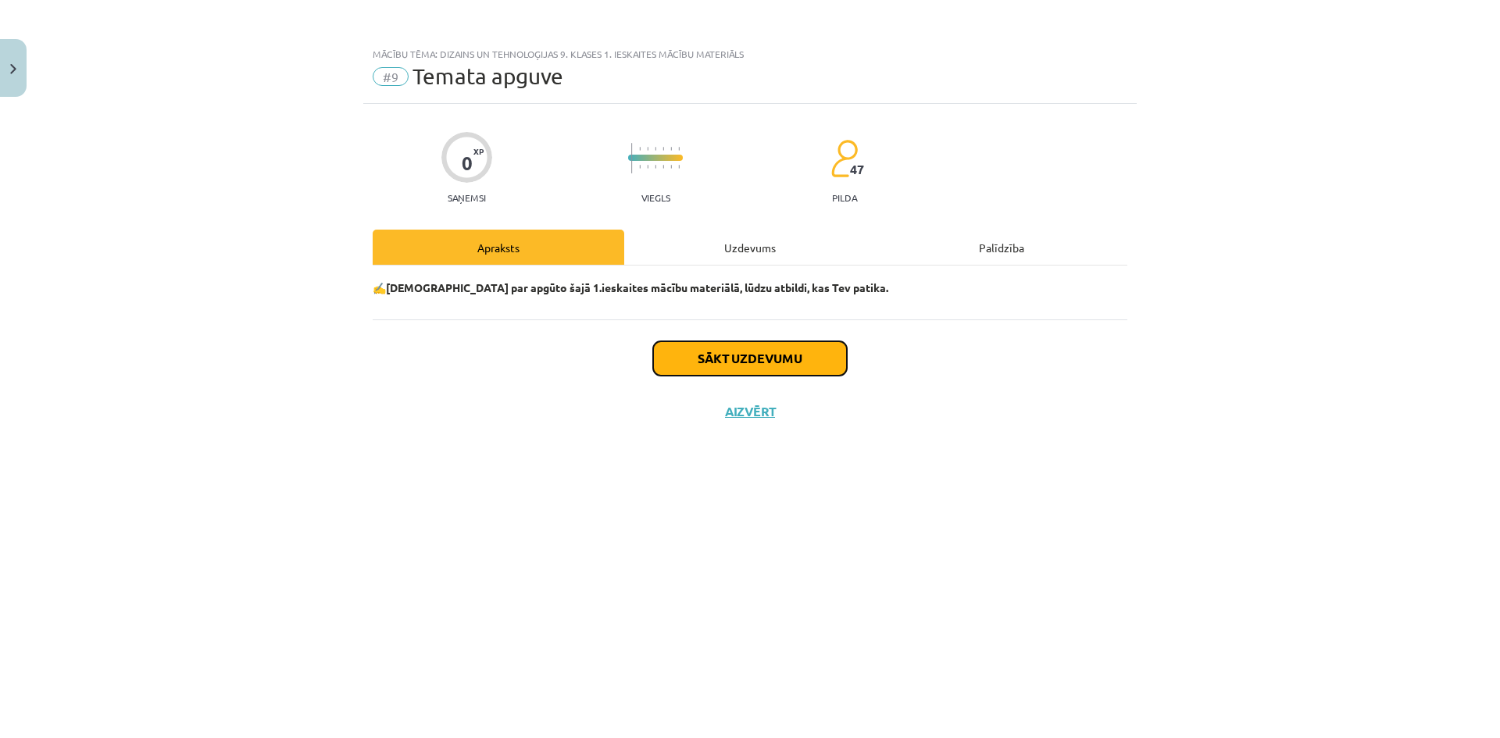
click at [733, 367] on button "Sākt uzdevumu" at bounding box center [750, 358] width 194 height 34
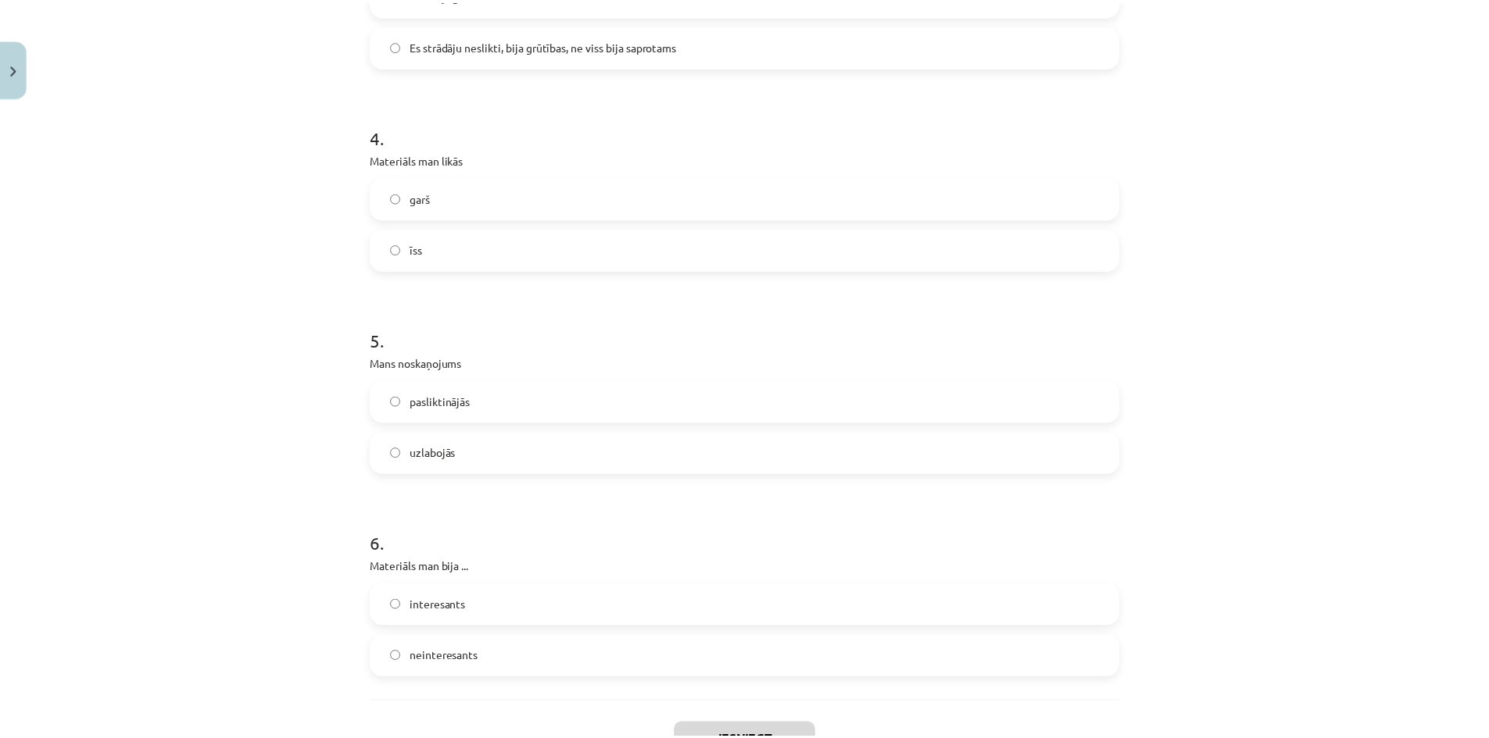
scroll to position [1160, 0]
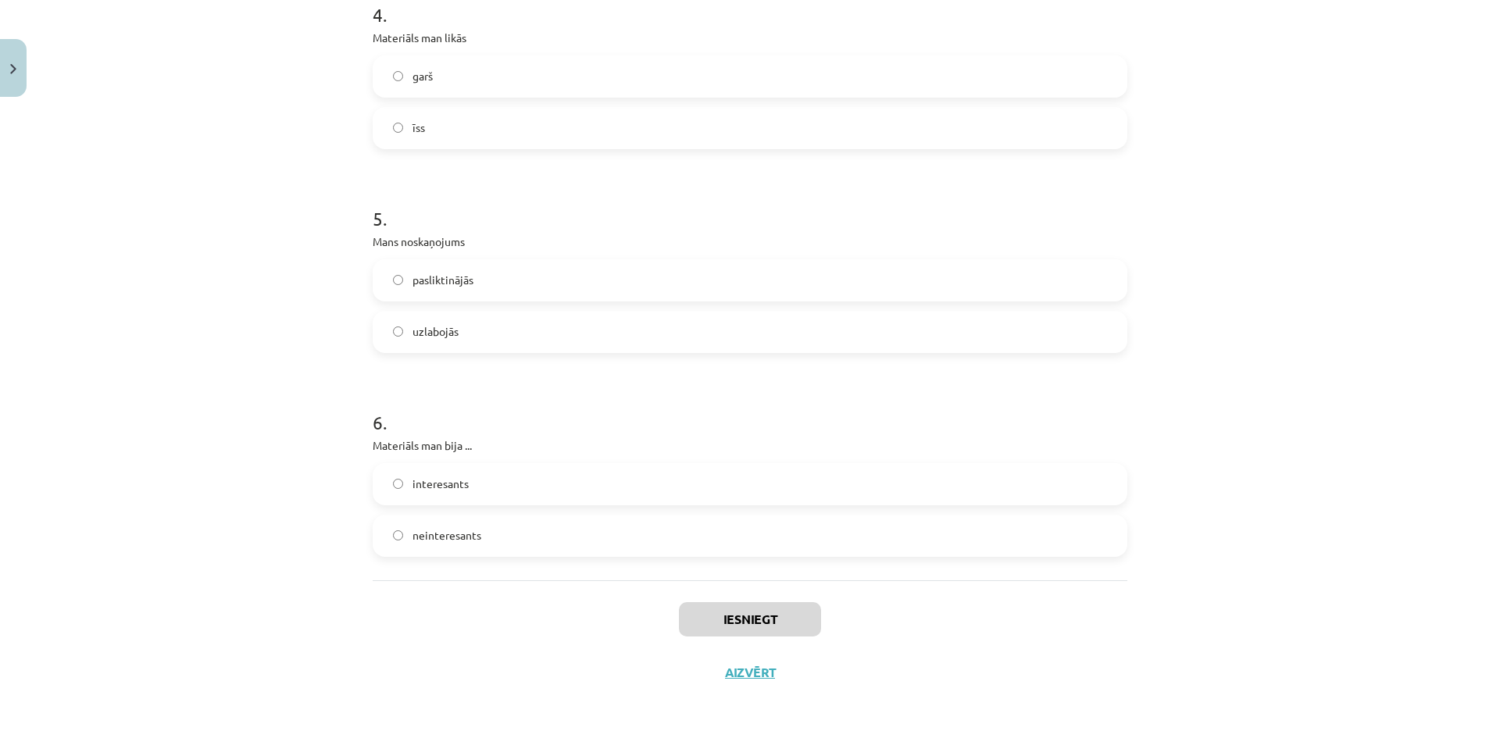
click at [677, 489] on label "interesants" at bounding box center [750, 484] width 752 height 39
click at [711, 640] on div "Iesniegt Aizvērt" at bounding box center [750, 635] width 755 height 109
click at [733, 616] on button "Iesniegt" at bounding box center [750, 619] width 142 height 34
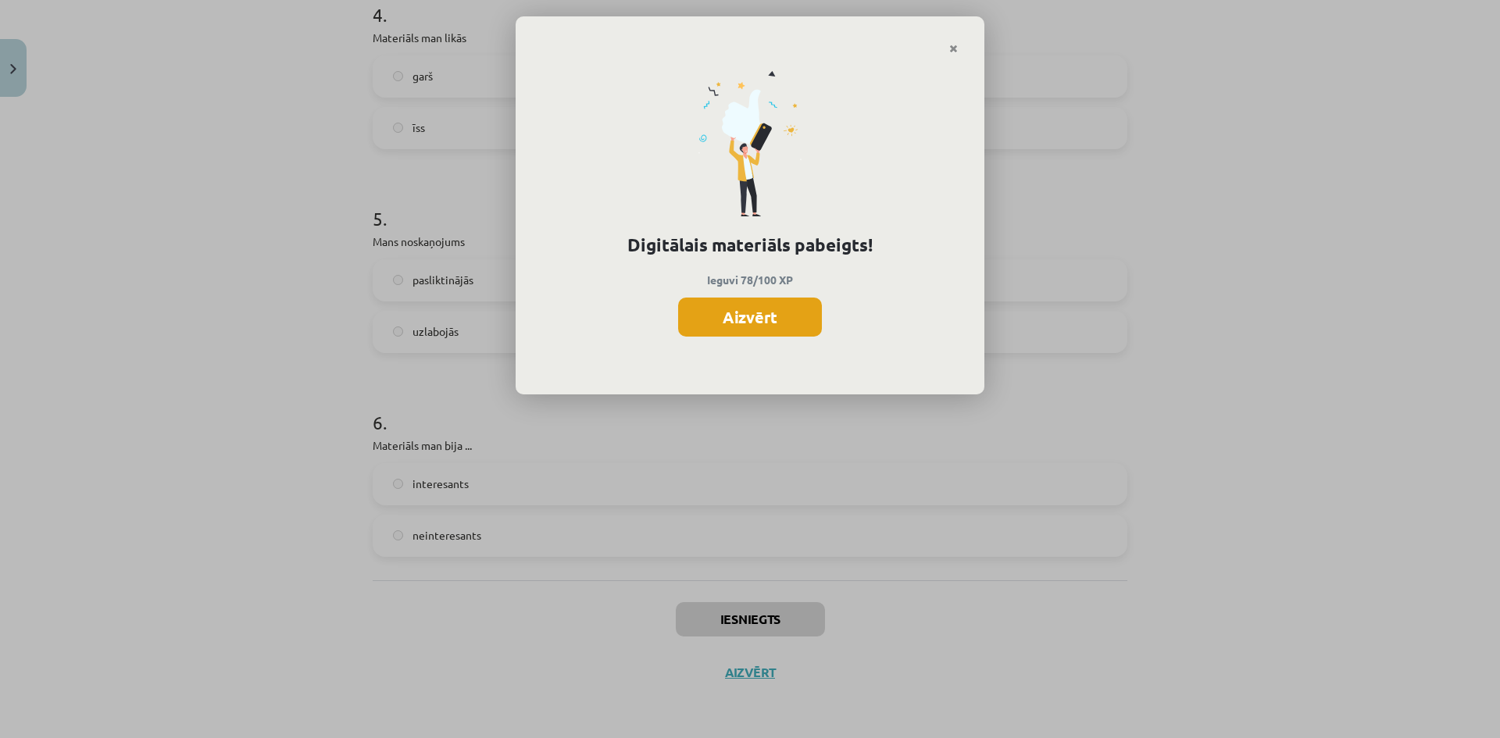
click at [776, 310] on button "Aizvērt" at bounding box center [750, 317] width 144 height 39
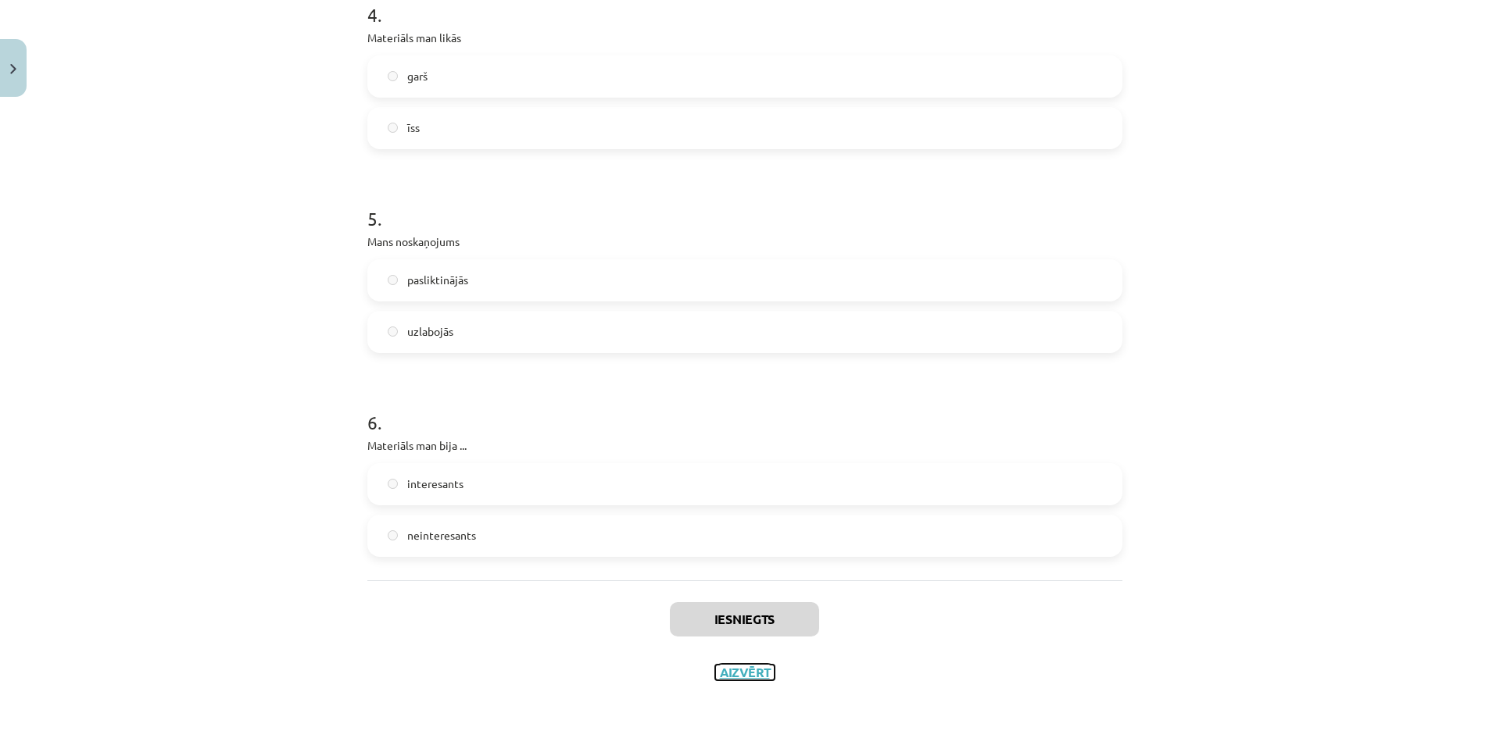
click at [728, 669] on button "Aizvērt" at bounding box center [744, 673] width 59 height 16
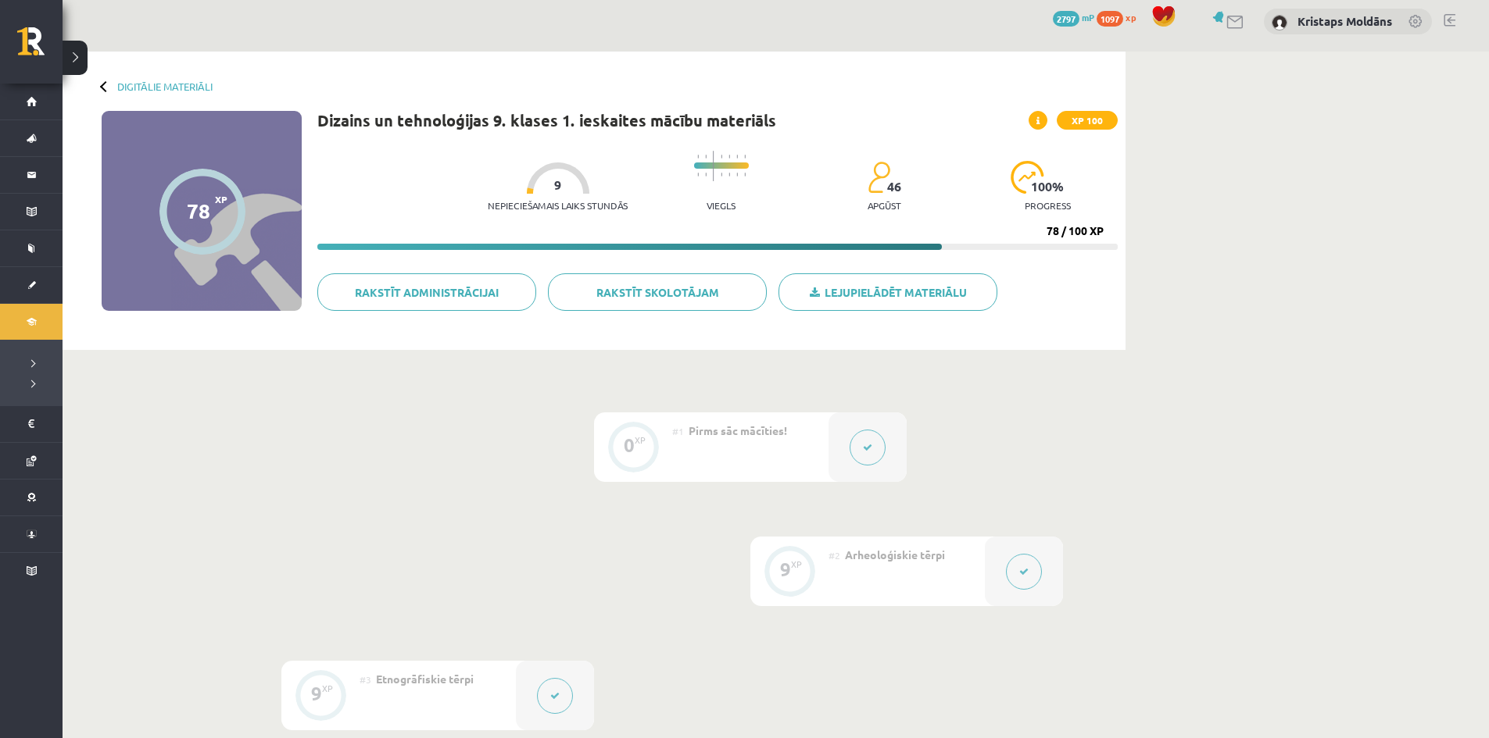
scroll to position [0, 0]
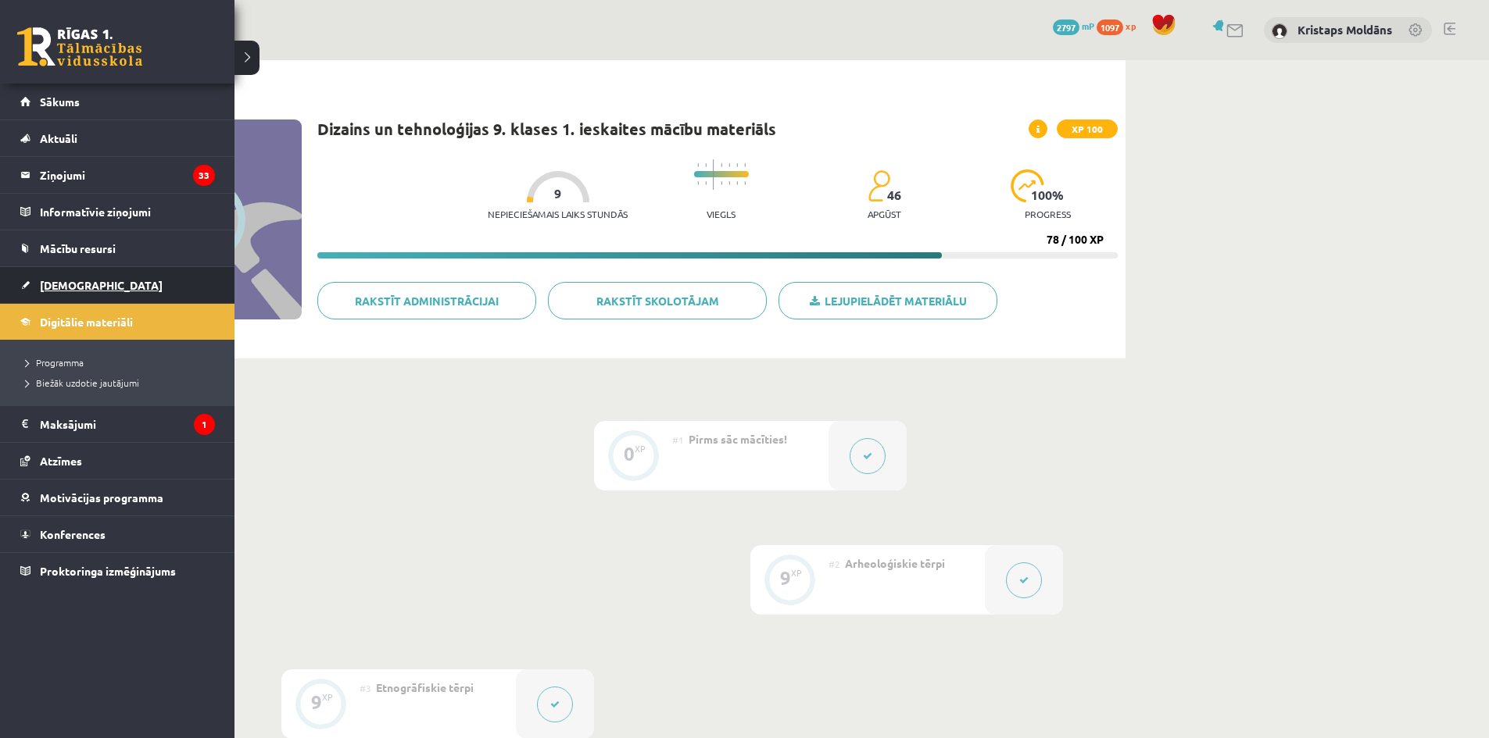
click at [88, 270] on link "[DEMOGRAPHIC_DATA]" at bounding box center [117, 285] width 195 height 36
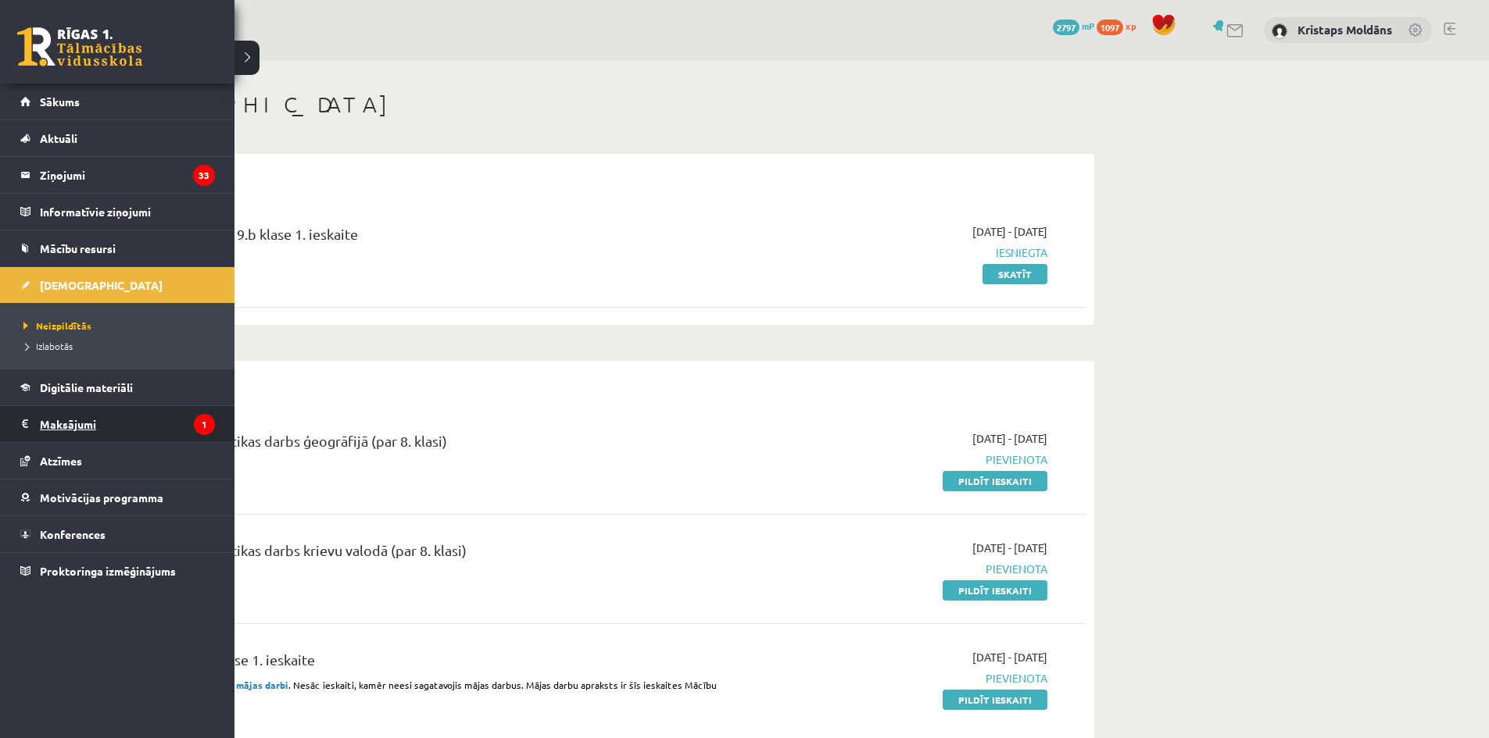
click at [93, 428] on legend "Maksājumi 1" at bounding box center [127, 424] width 175 height 36
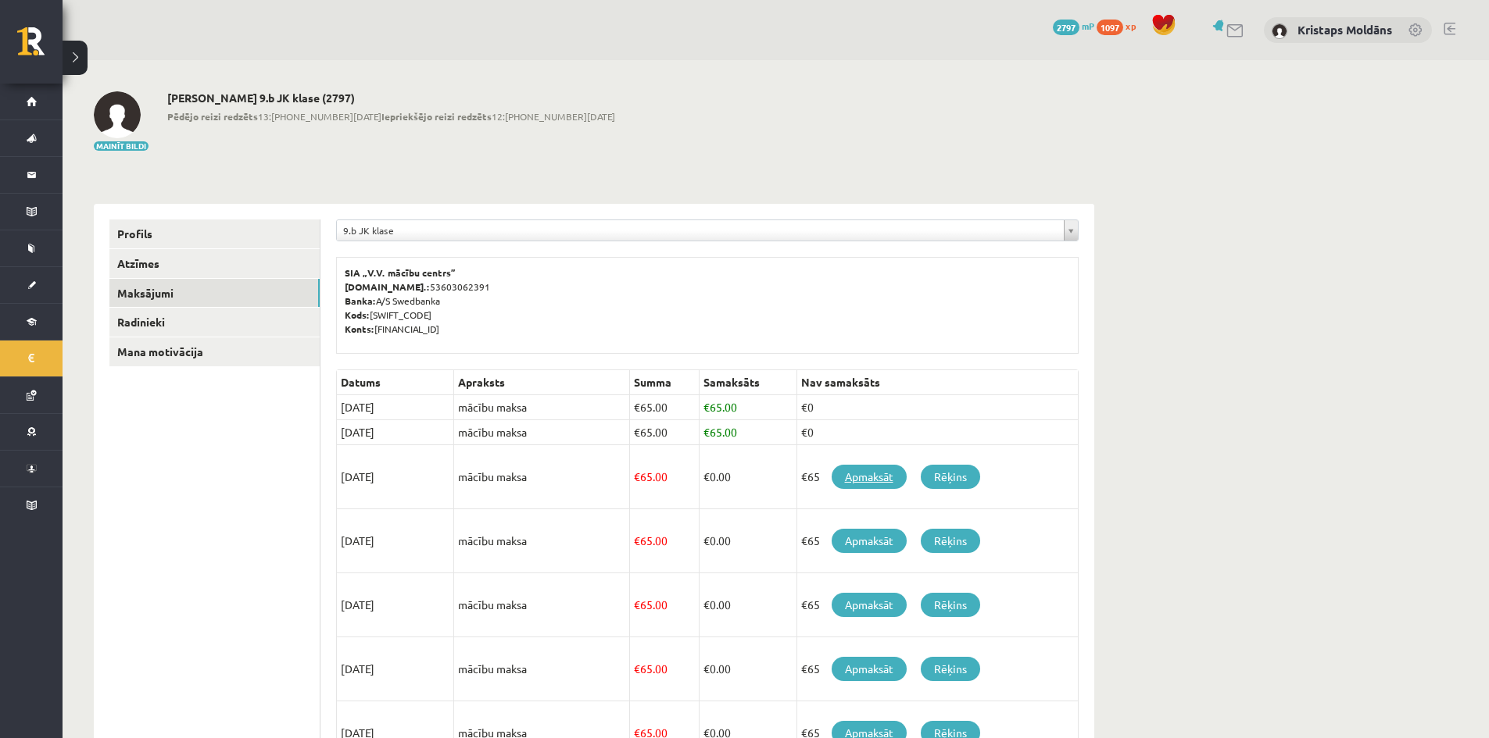
click at [878, 476] on link "Apmaksāt" at bounding box center [868, 477] width 75 height 24
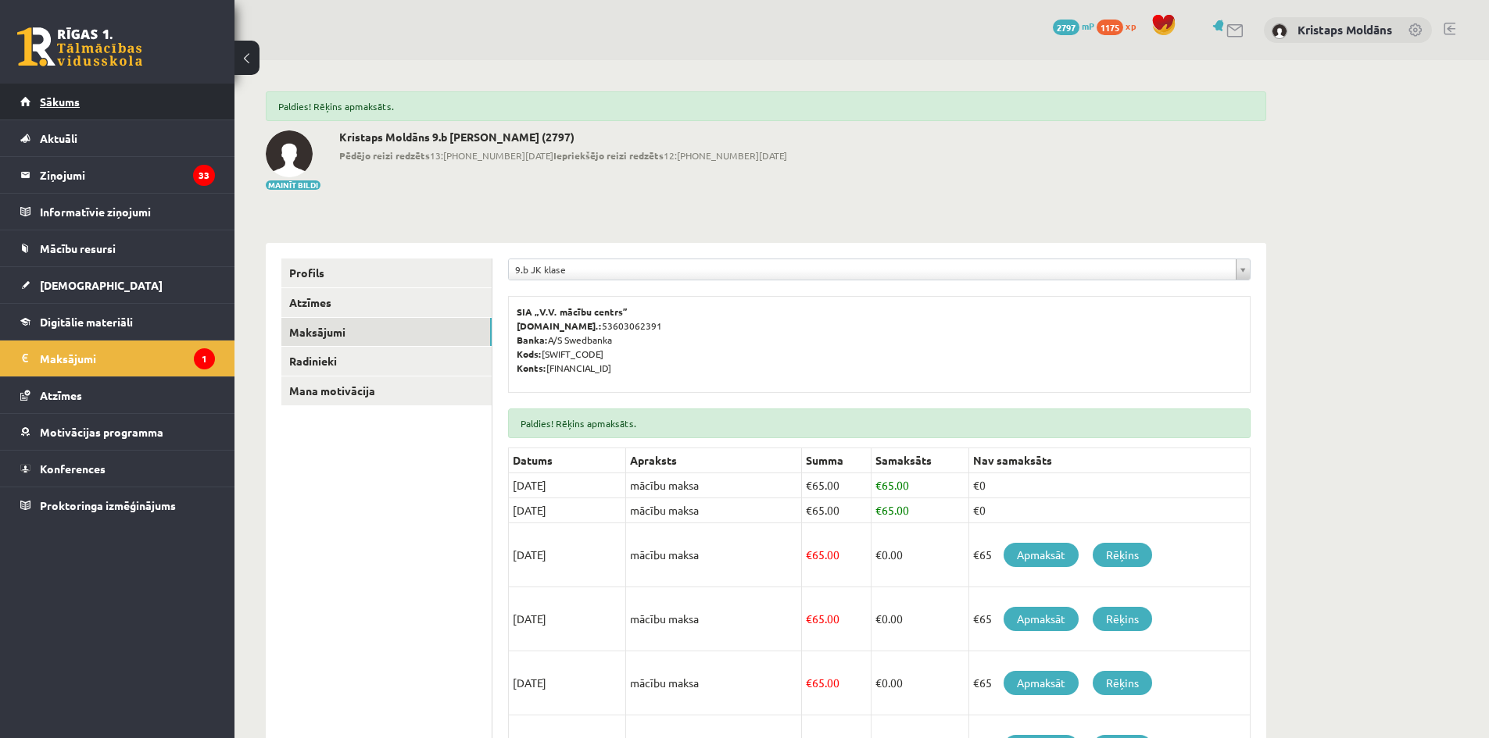
click at [57, 102] on span "Sākums" at bounding box center [60, 102] width 40 height 14
